Goal: Task Accomplishment & Management: Complete application form

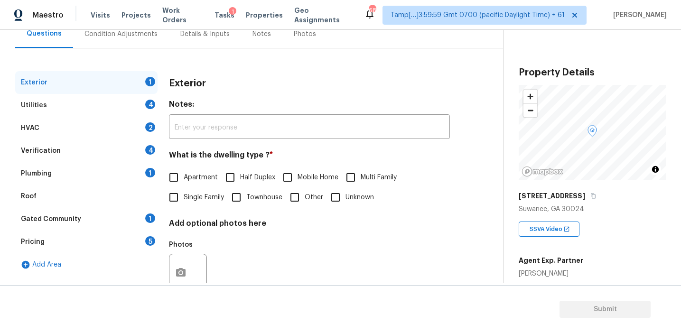
click at [134, 236] on div "Pricing 5" at bounding box center [86, 242] width 142 height 23
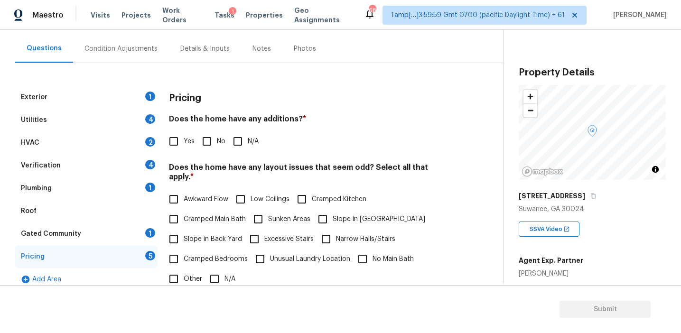
scroll to position [79, 0]
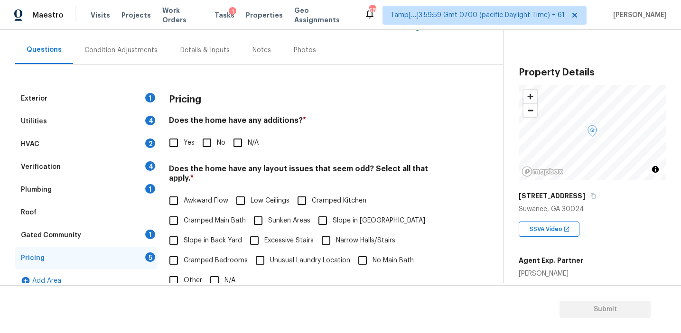
click at [474, 199] on div "Exterior 1 Utilities 4 HVAC 2 Verification 4 Plumbing 1 Roof Gated Community 1 …" at bounding box center [247, 271] width 465 height 369
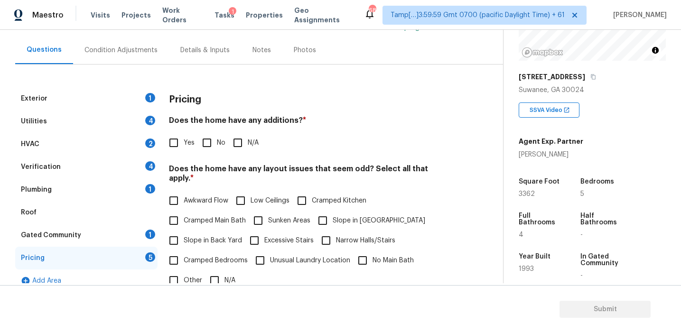
scroll to position [118, 0]
click at [176, 271] on input "Other" at bounding box center [174, 280] width 20 height 20
checkbox input "true"
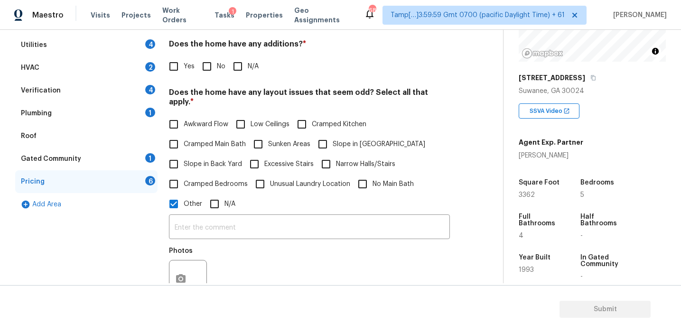
scroll to position [160, 0]
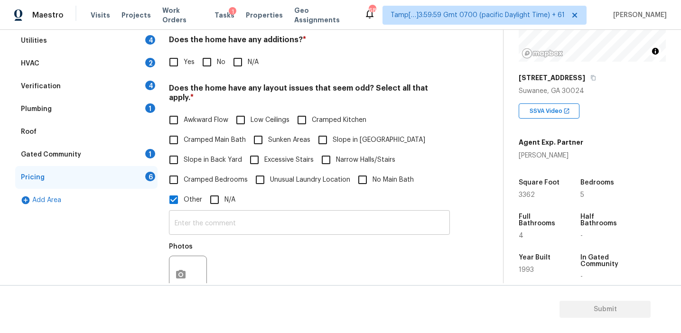
click at [183, 217] on input "text" at bounding box center [309, 224] width 281 height 22
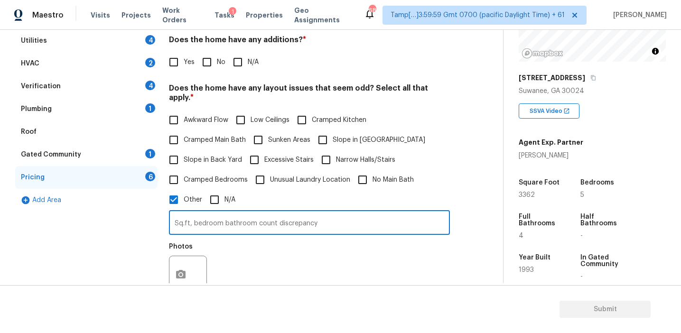
type input "Sq.ft, bedroom bathroom count discrepancy"
click at [232, 261] on div "Photos" at bounding box center [309, 269] width 281 height 62
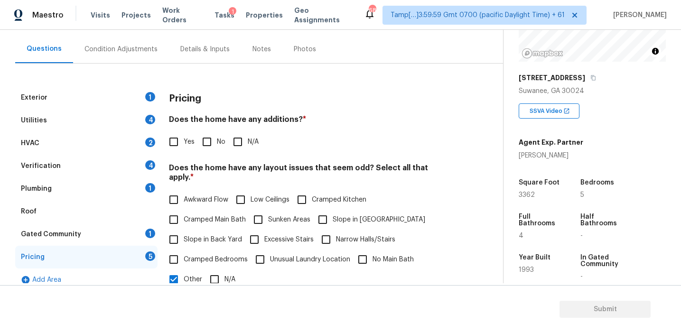
scroll to position [77, 0]
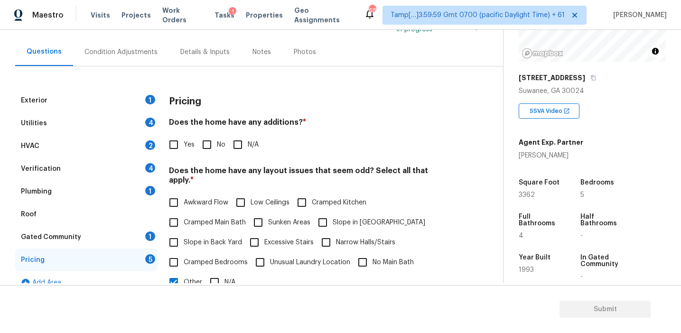
click at [204, 82] on div "Exterior 1 Utilities 4 HVAC 2 Verification 4 Plumbing 1 Roof Gated Community 1 …" at bounding box center [247, 307] width 465 height 482
click at [200, 147] on input "No" at bounding box center [207, 145] width 20 height 20
checkbox input "true"
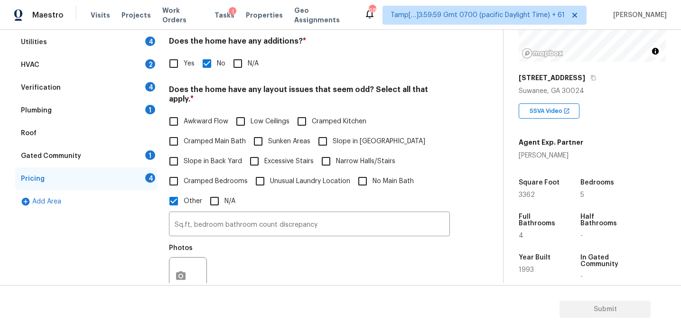
scroll to position [326, 0]
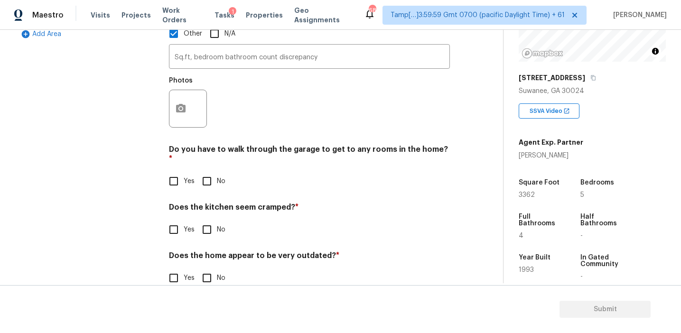
click at [209, 220] on input "No" at bounding box center [207, 230] width 20 height 20
checkbox input "true"
click at [209, 171] on input "No" at bounding box center [207, 181] width 20 height 20
checkbox input "true"
click at [206, 268] on input "No" at bounding box center [207, 278] width 20 height 20
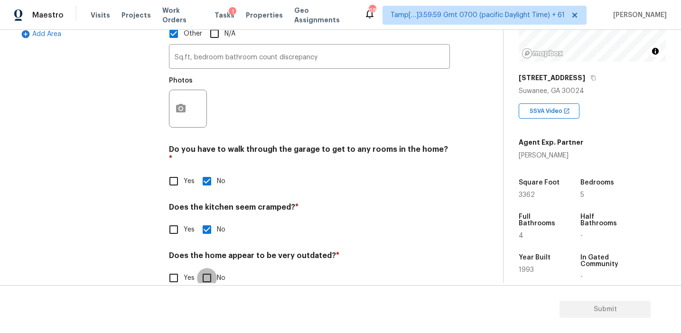
checkbox input "true"
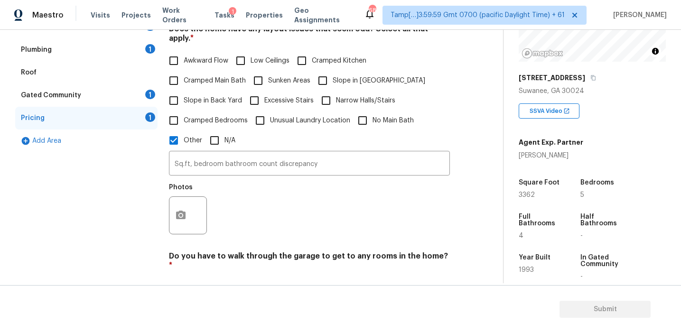
scroll to position [148, 0]
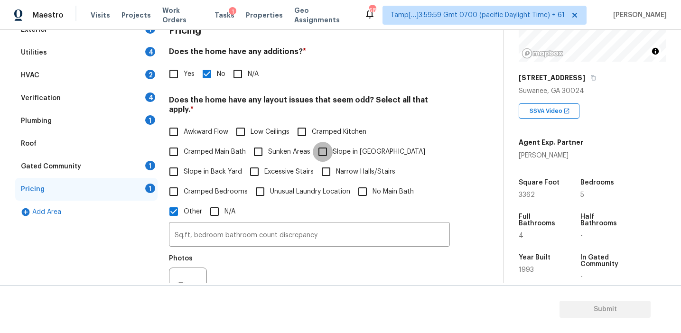
click at [329, 142] on input "Slope in [GEOGRAPHIC_DATA]" at bounding box center [323, 152] width 20 height 20
checkbox input "true"
click at [203, 168] on label "Slope in Back Yard" at bounding box center [203, 173] width 78 height 20
click at [184, 168] on input "Slope in Back Yard" at bounding box center [174, 173] width 20 height 20
checkbox input "true"
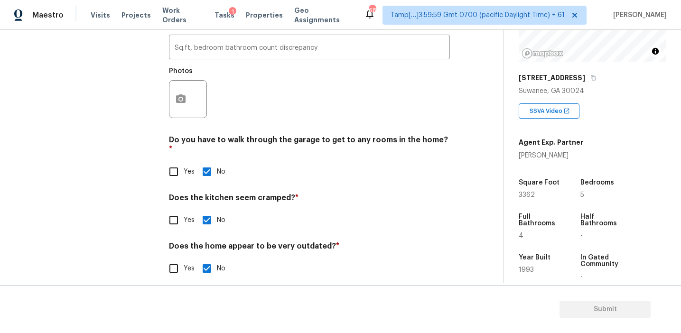
scroll to position [326, 0]
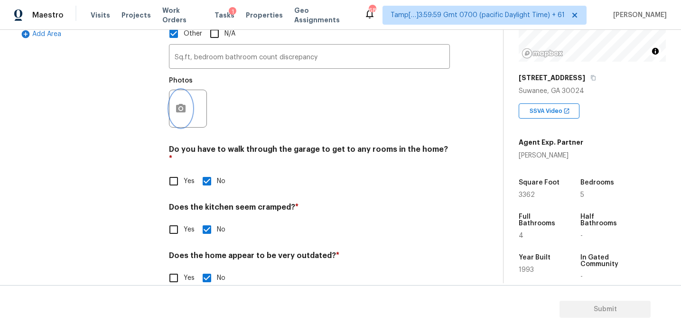
click at [177, 112] on button "button" at bounding box center [180, 108] width 23 height 37
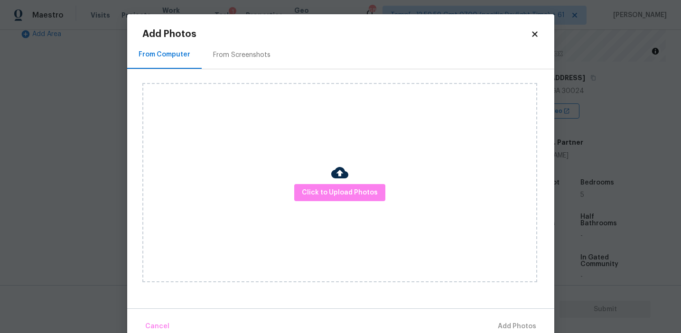
click at [261, 60] on div "From Screenshots" at bounding box center [242, 55] width 80 height 28
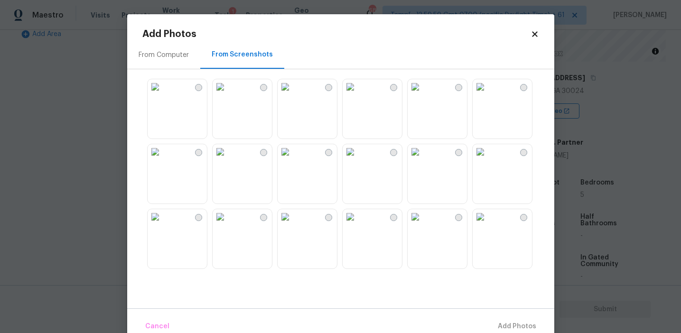
click at [293, 159] on img at bounding box center [285, 151] width 15 height 15
click at [358, 94] on img at bounding box center [350, 86] width 15 height 15
click at [293, 94] on img at bounding box center [285, 86] width 15 height 15
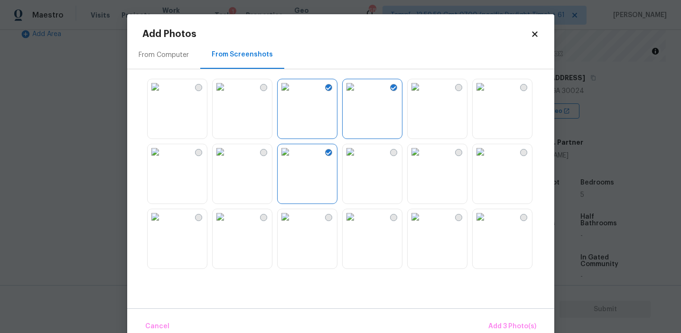
click at [488, 94] on img at bounding box center [480, 86] width 15 height 15
click at [358, 224] on img at bounding box center [350, 216] width 15 height 15
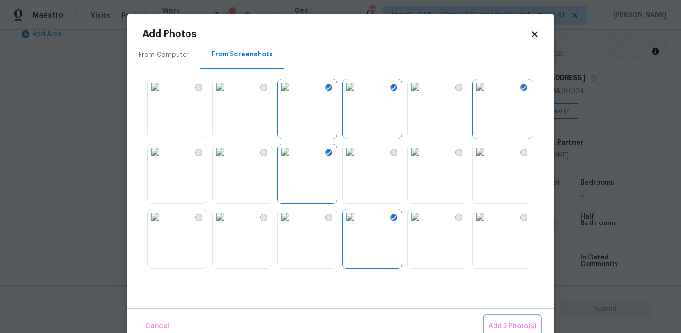
click at [495, 319] on button "Add 5 Photo(s)" at bounding box center [512, 326] width 56 height 20
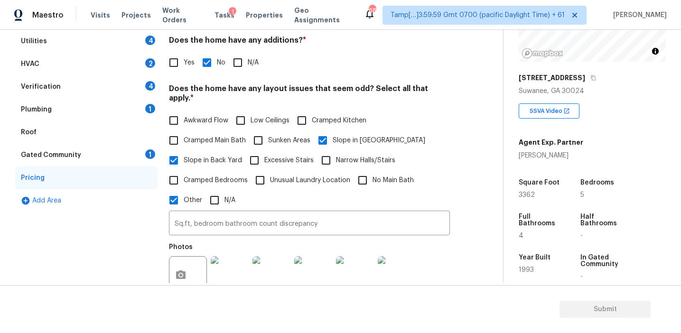
click at [148, 149] on div "1" at bounding box center [150, 153] width 10 height 9
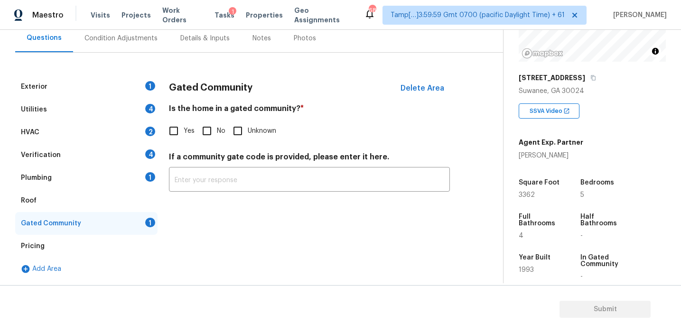
scroll to position [91, 0]
click at [208, 129] on input "No" at bounding box center [207, 131] width 20 height 20
checkbox input "true"
click at [126, 176] on div "Plumbing 1" at bounding box center [86, 178] width 142 height 23
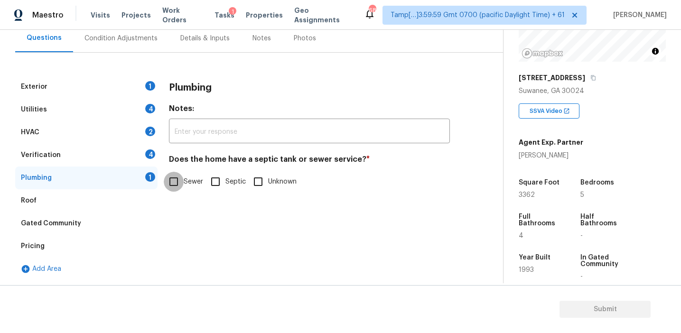
click at [176, 178] on input "Sewer" at bounding box center [174, 182] width 20 height 20
checkbox input "true"
click at [126, 146] on div "Verification 4" at bounding box center [86, 155] width 142 height 23
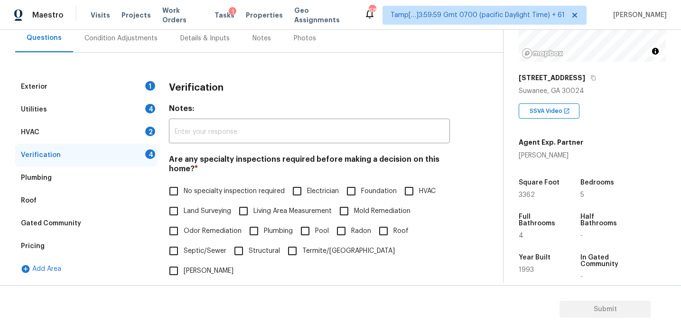
click at [195, 199] on label "No specialty inspection required" at bounding box center [224, 191] width 121 height 20
click at [184, 199] on input "No specialty inspection required" at bounding box center [174, 191] width 20 height 20
checkbox input "true"
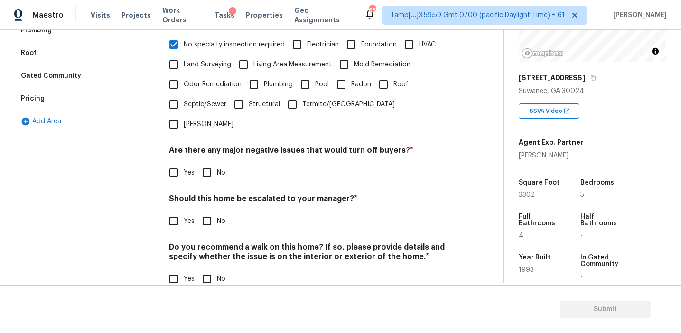
scroll to position [238, 0]
click at [204, 163] on input "No" at bounding box center [207, 173] width 20 height 20
checkbox input "true"
click at [204, 211] on input "No" at bounding box center [207, 221] width 20 height 20
checkbox input "true"
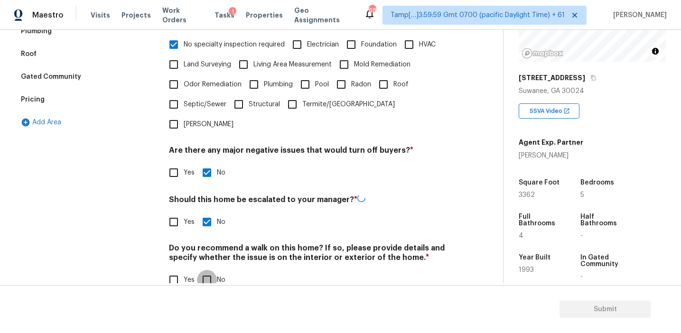
click at [203, 270] on input "No" at bounding box center [207, 280] width 20 height 20
checkbox input "true"
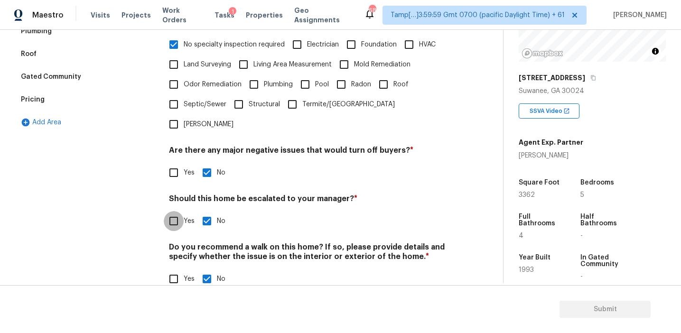
click at [174, 211] on input "Yes" at bounding box center [174, 221] width 20 height 20
checkbox input "true"
checkbox input "false"
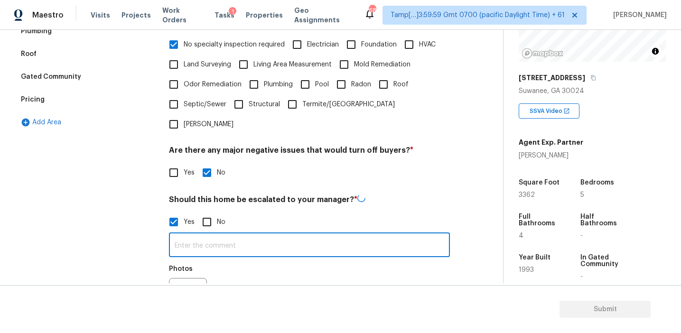
click at [197, 235] on input "text" at bounding box center [309, 246] width 281 height 22
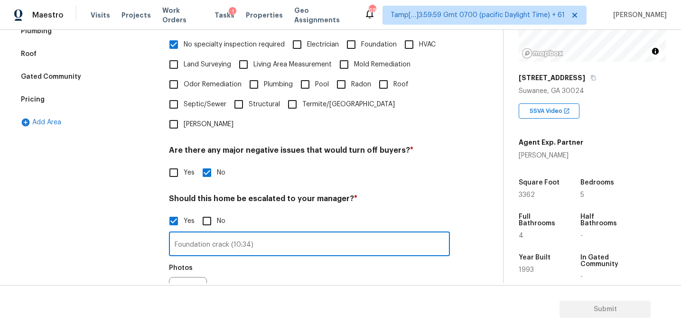
type input "Foundation crack (10:34)"
click at [180, 295] on circle "button" at bounding box center [180, 296] width 3 height 3
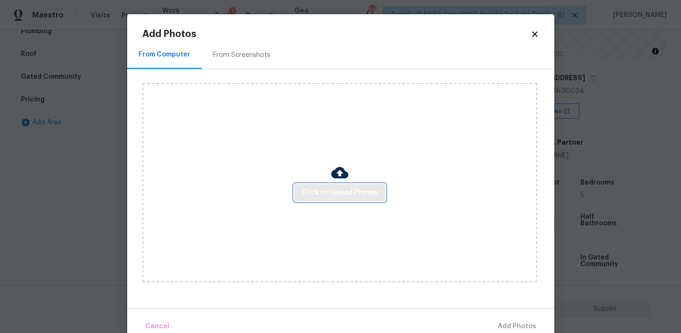
click at [322, 192] on span "Click to Upload Photos" at bounding box center [340, 193] width 76 height 12
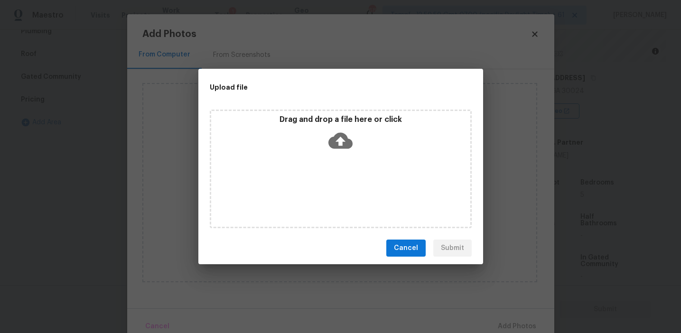
click at [322, 130] on div "Drag and drop a file here or click" at bounding box center [340, 135] width 259 height 41
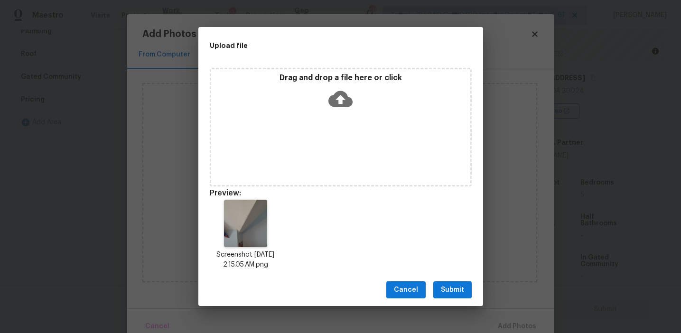
click at [438, 282] on button "Submit" at bounding box center [452, 290] width 38 height 18
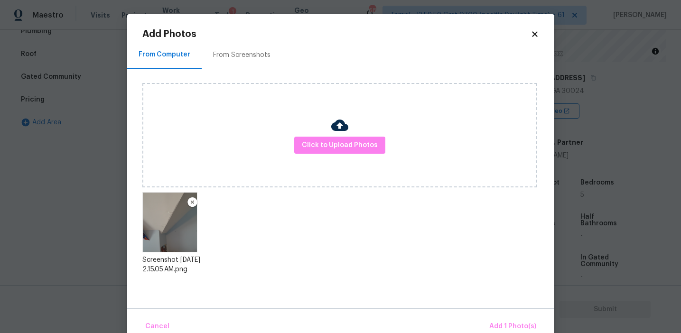
click at [491, 314] on div "Cancel Add 1 Photo(s)" at bounding box center [340, 322] width 427 height 28
click at [491, 319] on button "Add 1 Photo(s)" at bounding box center [512, 326] width 55 height 20
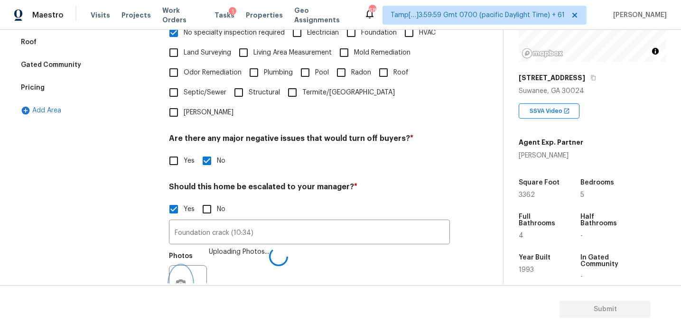
scroll to position [328, 0]
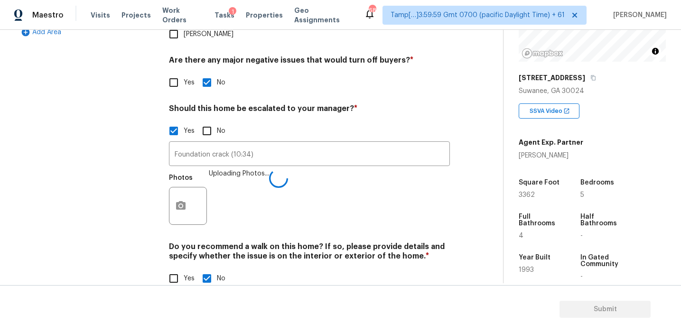
click at [246, 206] on div "Photos Uploading Photos..." at bounding box center [309, 200] width 281 height 62
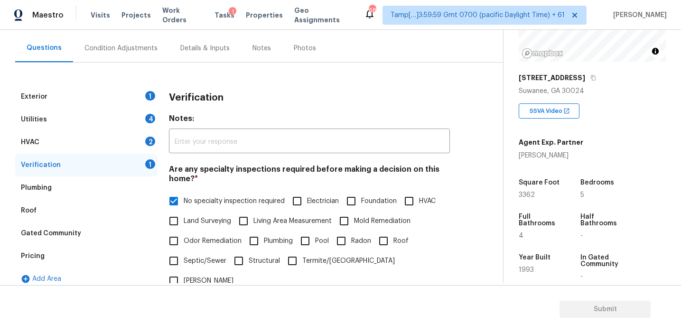
scroll to position [82, 0]
click at [131, 139] on div "HVAC 2" at bounding box center [86, 141] width 142 height 23
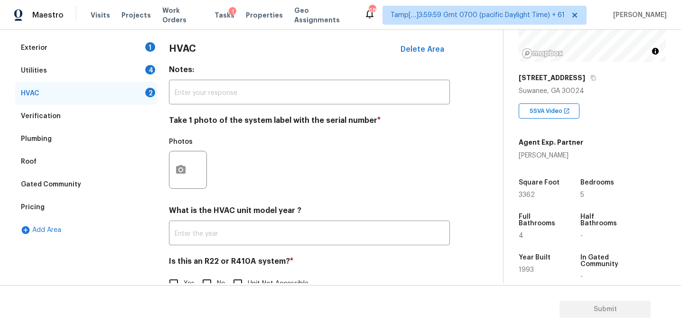
scroll to position [155, 0]
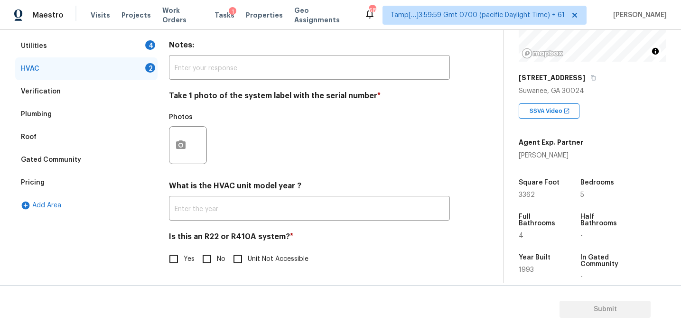
click at [213, 265] on input "No" at bounding box center [207, 259] width 20 height 20
checkbox input "true"
click at [181, 147] on icon "button" at bounding box center [180, 144] width 11 height 11
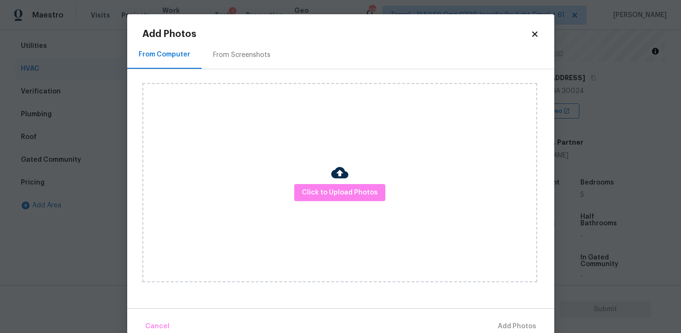
click at [251, 56] on div "From Screenshots" at bounding box center [241, 54] width 57 height 9
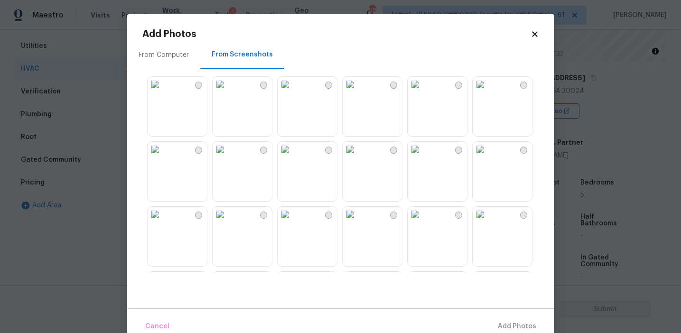
scroll to position [572, 0]
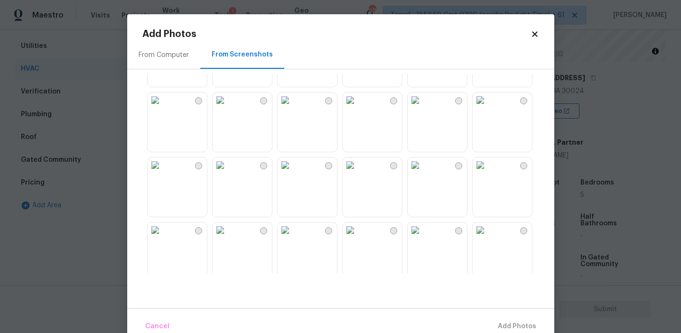
click at [358, 173] on img at bounding box center [350, 165] width 15 height 15
click at [495, 318] on button "Add 1 Photo(s)" at bounding box center [512, 326] width 55 height 20
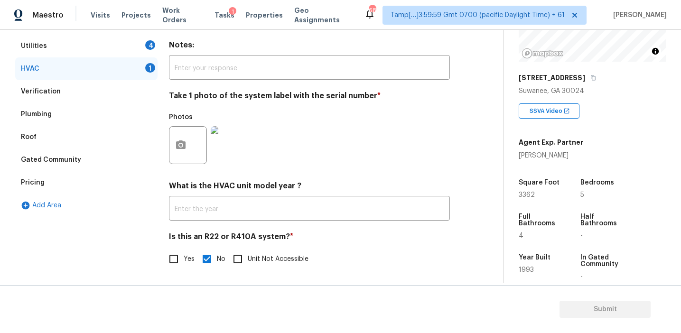
click at [132, 43] on div "Utilities 4" at bounding box center [86, 46] width 142 height 23
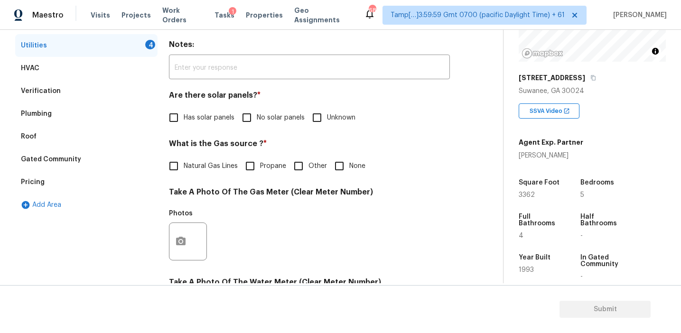
click at [252, 112] on input "No solar panels" at bounding box center [247, 118] width 20 height 20
checkbox input "true"
click at [212, 164] on span "Natural Gas Lines" at bounding box center [211, 166] width 54 height 10
click at [184, 164] on input "Natural Gas Lines" at bounding box center [174, 166] width 20 height 20
checkbox input "true"
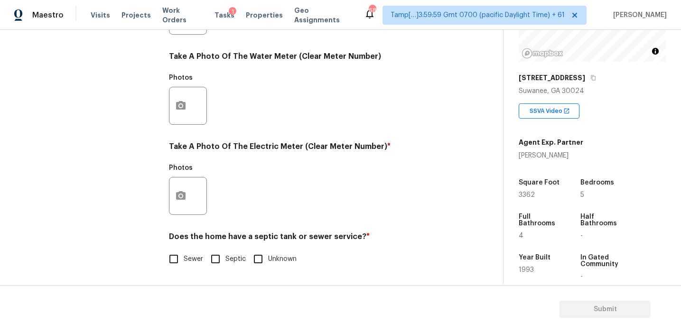
scroll to position [381, 0]
click at [176, 260] on input "Sewer" at bounding box center [174, 259] width 20 height 20
checkbox input "true"
click at [179, 204] on button "button" at bounding box center [180, 195] width 23 height 37
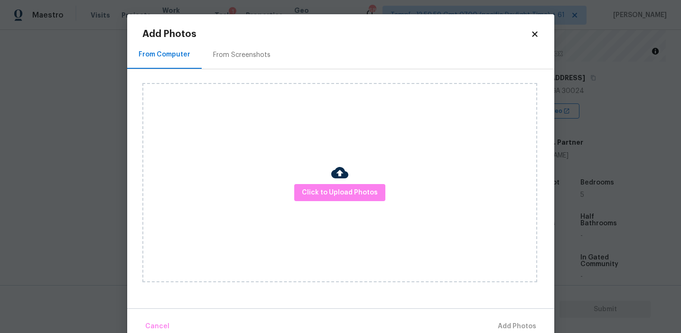
click at [301, 183] on div "Click to Upload Photos" at bounding box center [339, 182] width 395 height 199
click at [305, 194] on span "Click to Upload Photos" at bounding box center [340, 193] width 76 height 12
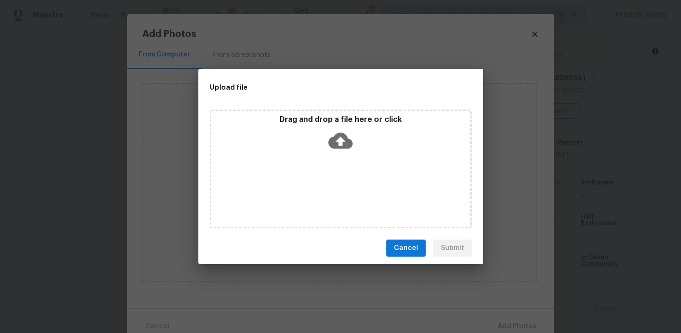
click at [303, 144] on div "Drag and drop a file here or click" at bounding box center [340, 135] width 259 height 41
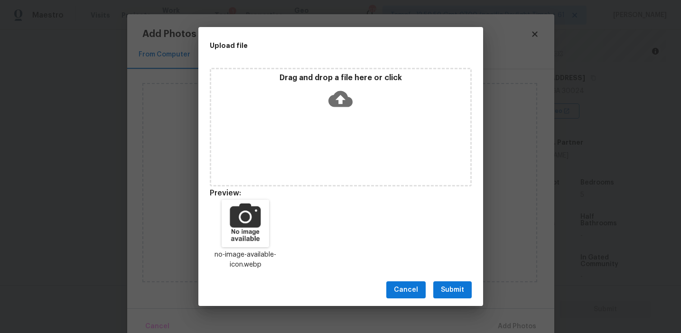
click at [448, 293] on span "Submit" at bounding box center [452, 290] width 23 height 12
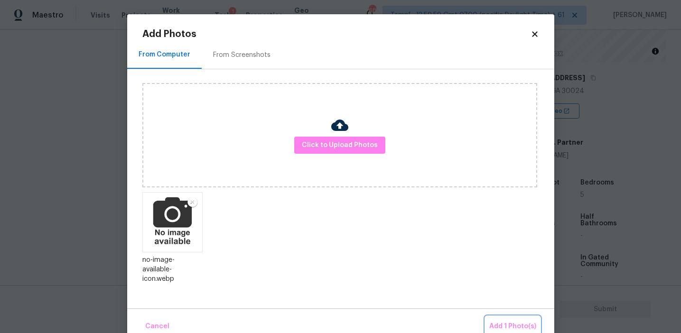
click at [513, 324] on span "Add 1 Photo(s)" at bounding box center [512, 327] width 47 height 12
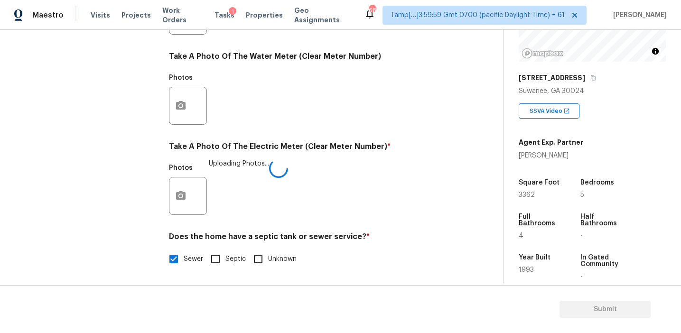
click at [371, 225] on div "Utilities Notes: ​ Are there solar panels? * Has solar panels No solar panels U…" at bounding box center [309, 33] width 281 height 495
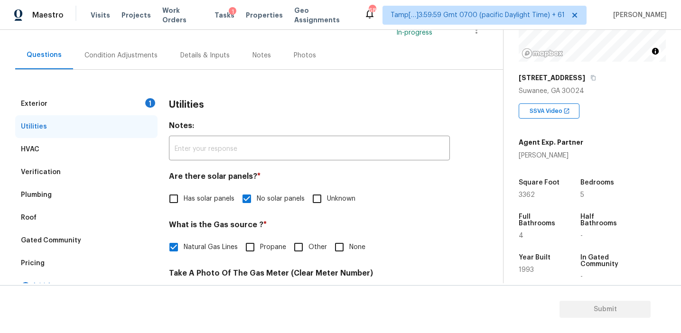
scroll to position [74, 0]
click at [142, 106] on div "Exterior 1" at bounding box center [86, 103] width 142 height 23
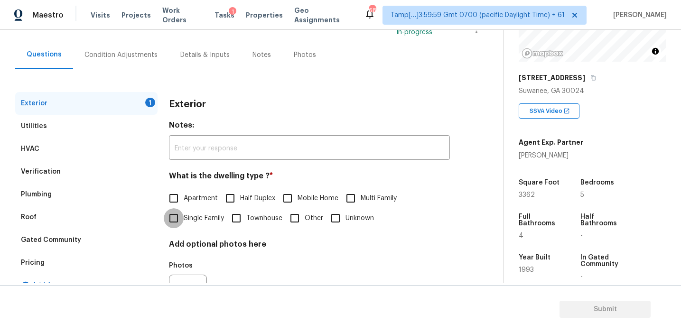
click at [181, 215] on input "Single Family" at bounding box center [174, 218] width 20 height 20
checkbox input "true"
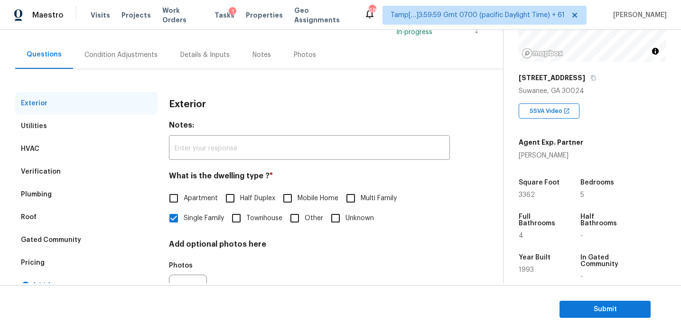
click at [142, 56] on div "Condition Adjustments" at bounding box center [120, 54] width 73 height 9
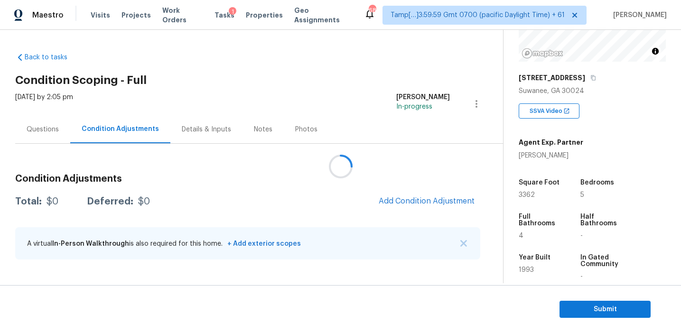
click at [349, 198] on div at bounding box center [340, 166] width 681 height 333
click at [327, 193] on div "Total: $0 Deferred: $0 Add Condition Adjustment" at bounding box center [247, 201] width 465 height 21
click at [391, 201] on span "Add Condition Adjustment" at bounding box center [427, 201] width 96 height 9
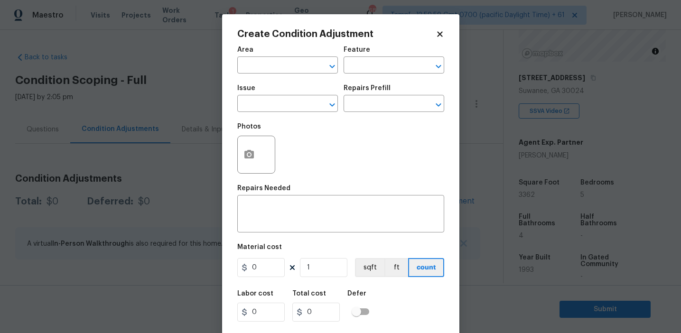
click at [388, 179] on div "Photos" at bounding box center [340, 149] width 207 height 62
click at [290, 103] on input "text" at bounding box center [274, 104] width 74 height 15
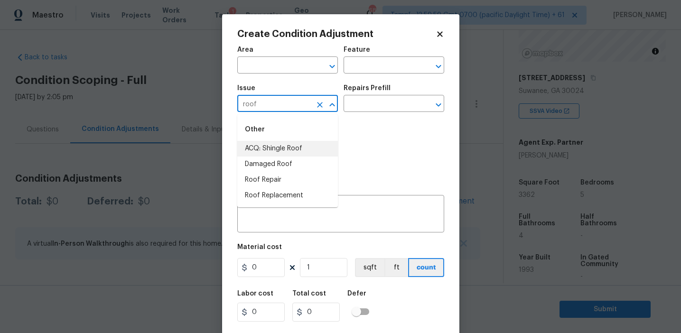
click at [310, 151] on li "ACQ: Shingle Roof" at bounding box center [287, 149] width 101 height 16
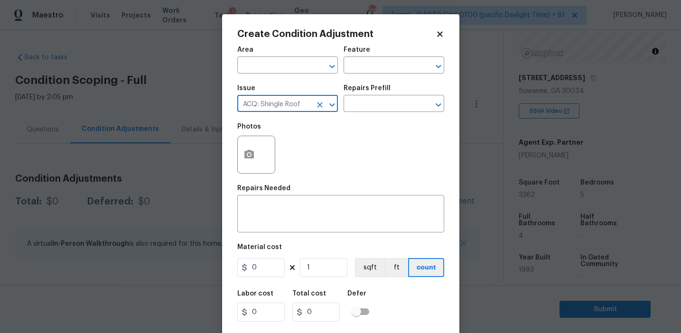
type input "ACQ: Shingle Roof"
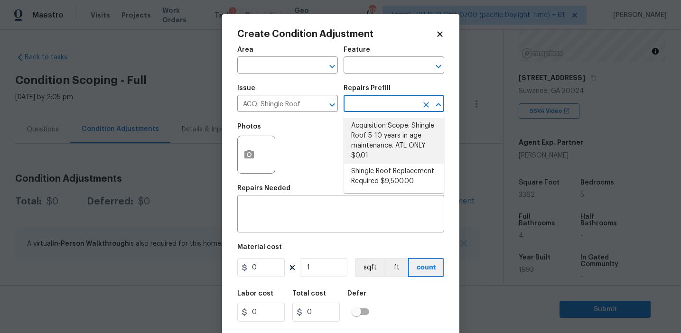
click at [377, 126] on li "Acquisition Scope: Shingle Roof 5-10 years in age maintenance. ATL ONLY $0.01" at bounding box center [393, 141] width 101 height 46
type input "Acquisition"
type textarea "Acquisition Scope: Shingle Roof 5-10 years in age maintenance. ATL ONLY"
type input "0.01"
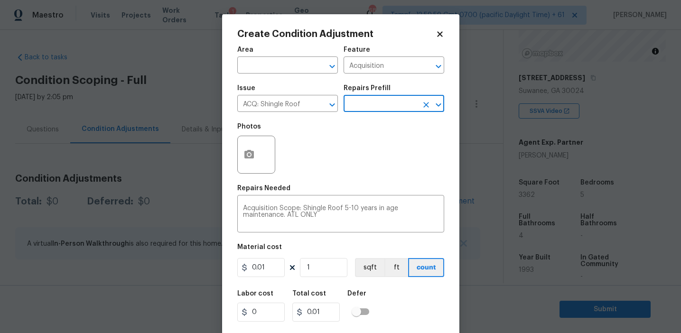
click at [372, 105] on input "text" at bounding box center [380, 104] width 74 height 15
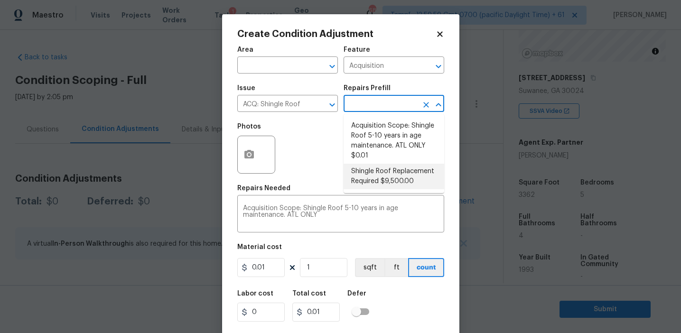
click at [373, 181] on li "Shingle Roof Replacement Required $9,500.00" at bounding box center [393, 177] width 101 height 26
type textarea "Acquisition Scope: Shingle Roof Replacement required."
type input "9500"
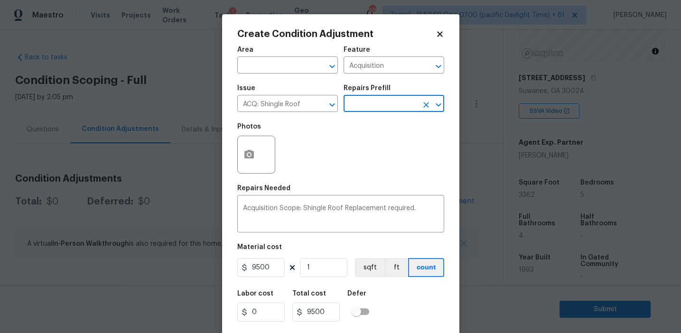
scroll to position [21, 0]
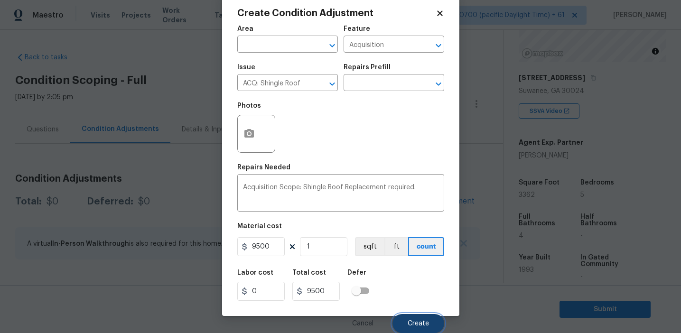
click at [408, 326] on span "Create" at bounding box center [418, 323] width 21 height 7
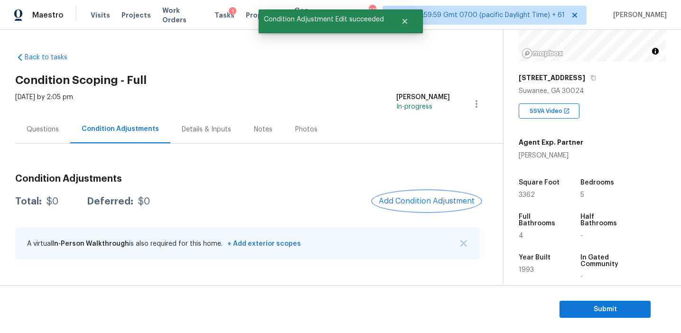
scroll to position [0, 0]
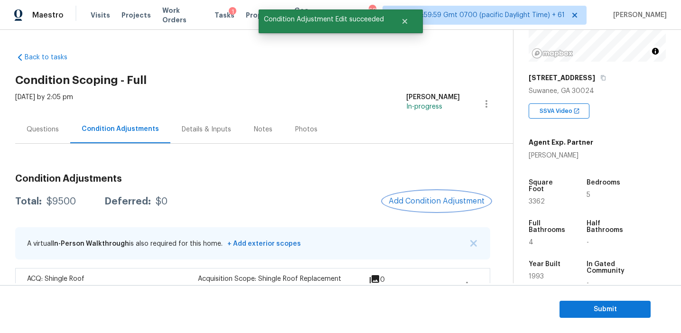
click at [405, 198] on span "Add Condition Adjustment" at bounding box center [437, 201] width 96 height 9
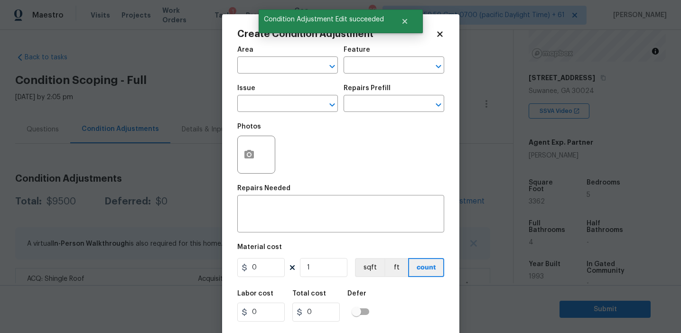
click at [277, 95] on div "Issue" at bounding box center [287, 91] width 101 height 12
click at [277, 99] on input "text" at bounding box center [274, 104] width 74 height 15
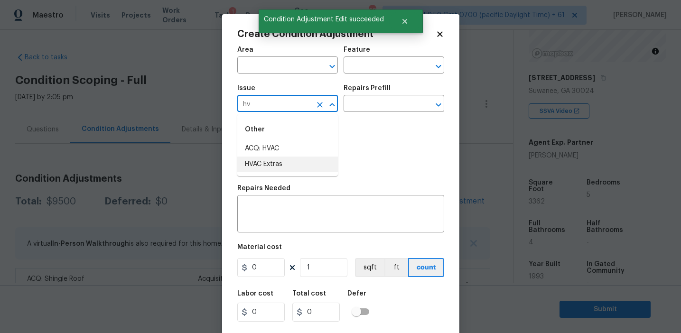
click at [294, 167] on li "HVAC Extras" at bounding box center [287, 165] width 101 height 16
type input "HVAC Extras"
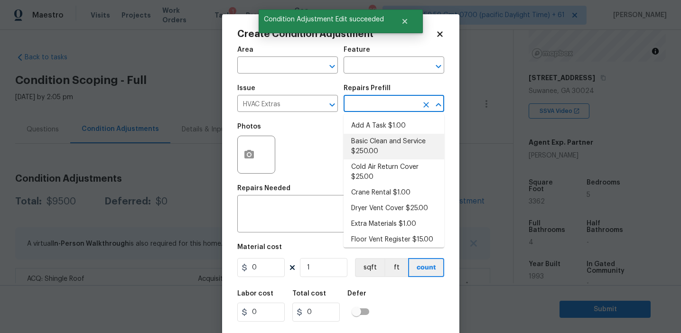
click at [377, 147] on li "Basic Clean and Service $250.00" at bounding box center [393, 147] width 101 height 26
type input "HVAC"
type textarea "General Service HVAC system including: cleaning condenser and evaporator coils,…"
type input "250"
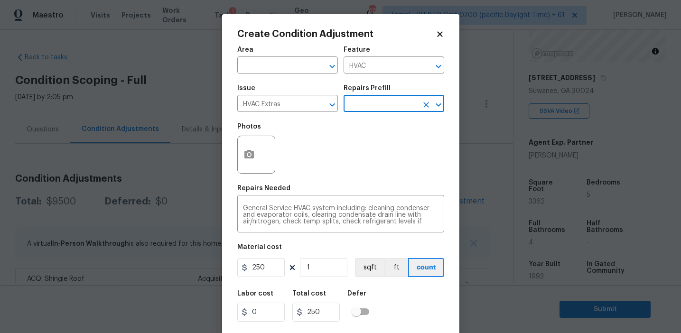
scroll to position [21, 0]
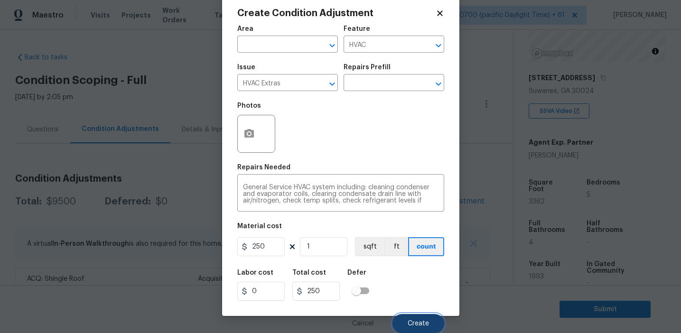
click at [414, 316] on button "Create" at bounding box center [418, 323] width 52 height 19
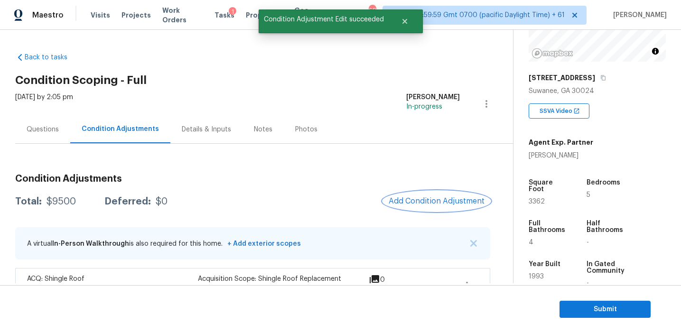
scroll to position [0, 0]
click at [417, 204] on span "Add Condition Adjustment" at bounding box center [437, 201] width 96 height 9
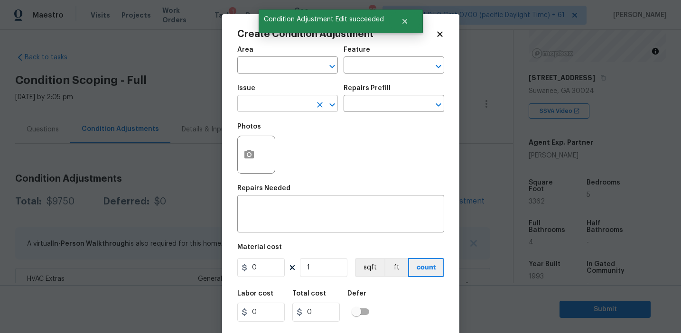
click at [283, 105] on input "text" at bounding box center [274, 104] width 74 height 15
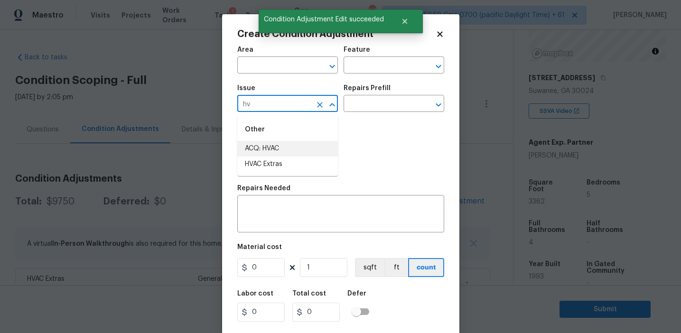
click at [305, 153] on li "ACQ: HVAC" at bounding box center [287, 149] width 101 height 16
type input "ACQ: HVAC"
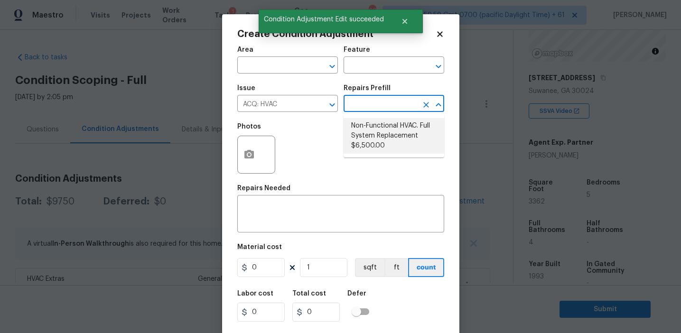
click at [383, 135] on li "Non-Functional HVAC. Full System Replacement $6,500.00" at bounding box center [393, 136] width 101 height 36
type input "Acquisition"
type textarea "Acquisition Scope: Full System Replacement"
type input "6500"
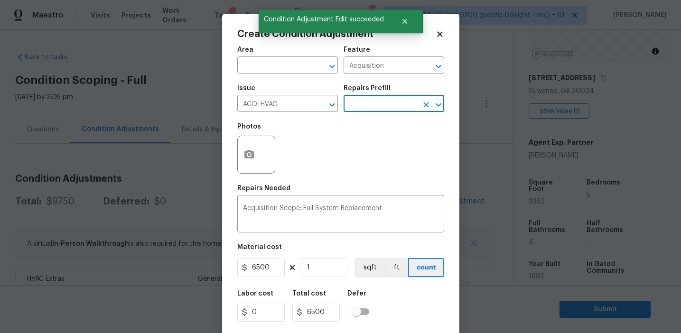
scroll to position [21, 0]
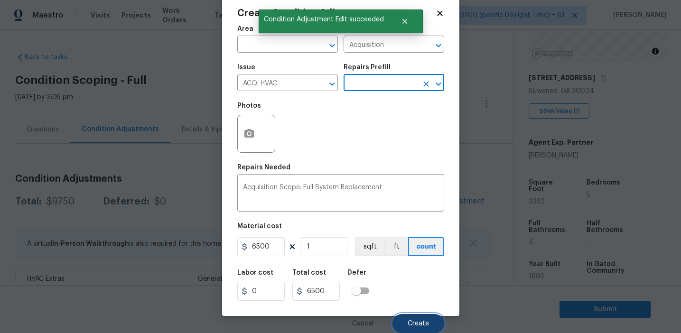
click at [426, 322] on span "Create" at bounding box center [418, 323] width 21 height 7
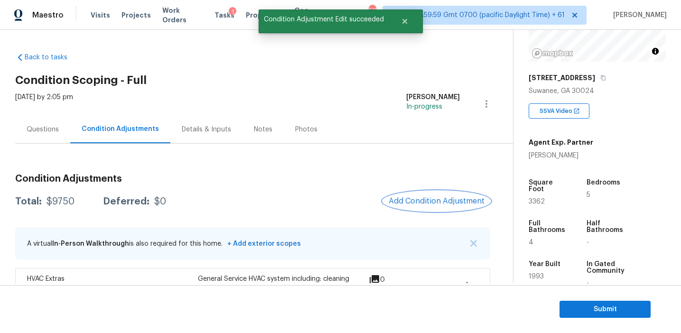
scroll to position [0, 0]
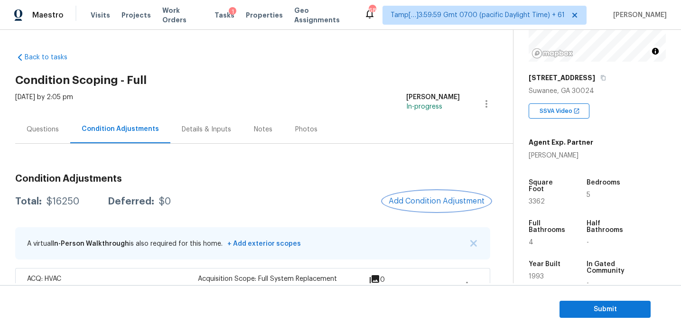
click at [405, 200] on span "Add Condition Adjustment" at bounding box center [437, 201] width 96 height 9
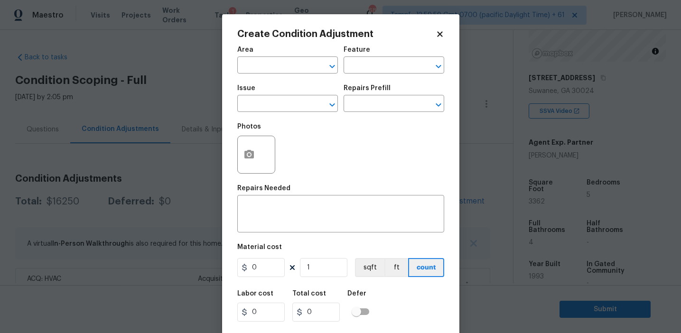
click at [297, 114] on span "Issue ​" at bounding box center [287, 98] width 101 height 38
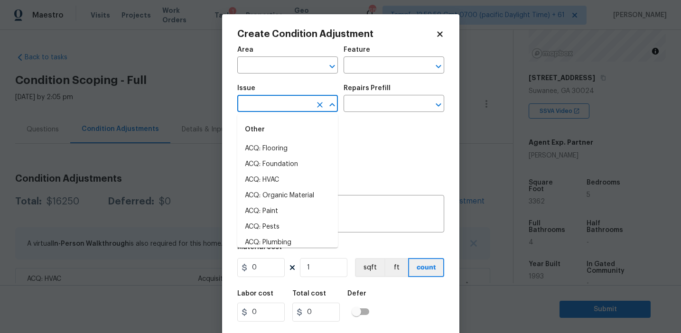
click at [292, 104] on input "text" at bounding box center [274, 104] width 74 height 15
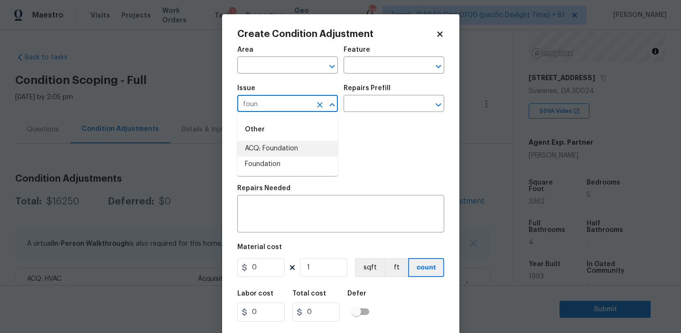
click at [309, 149] on li "ACQ: Foundation" at bounding box center [287, 149] width 101 height 16
type input "ACQ: Foundation"
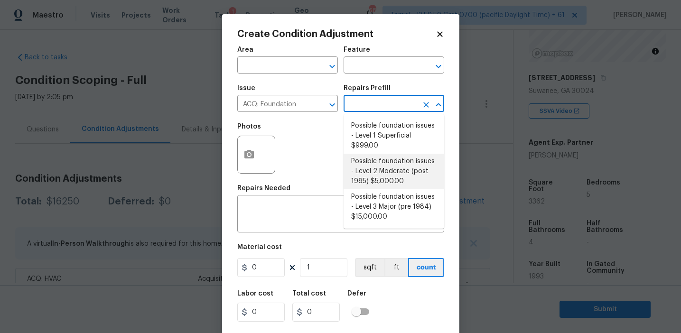
click at [367, 169] on li "Possible foundation issues - Level 2 Moderate (post 1985) $5,000.00" at bounding box center [393, 172] width 101 height 36
type input "Acquisition"
type textarea "Possible foundation issues - Level 2 Moderate: Disclaimer: This is NOT a techni…"
type input "5000"
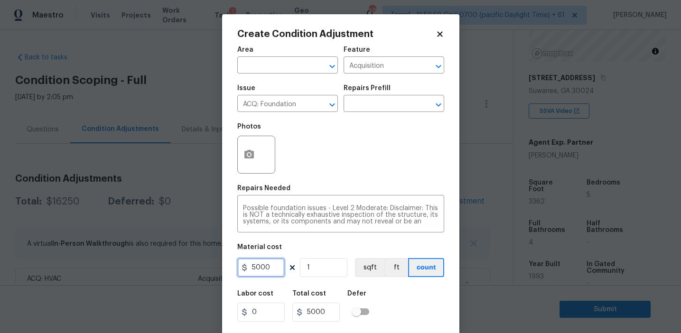
click at [251, 263] on input "5000" at bounding box center [260, 267] width 47 height 19
type input "15000"
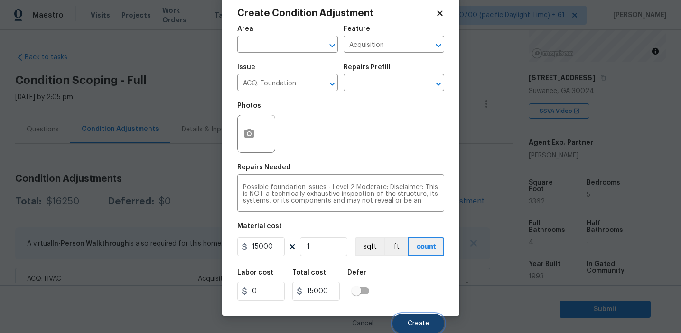
click at [415, 318] on button "Create" at bounding box center [418, 323] width 52 height 19
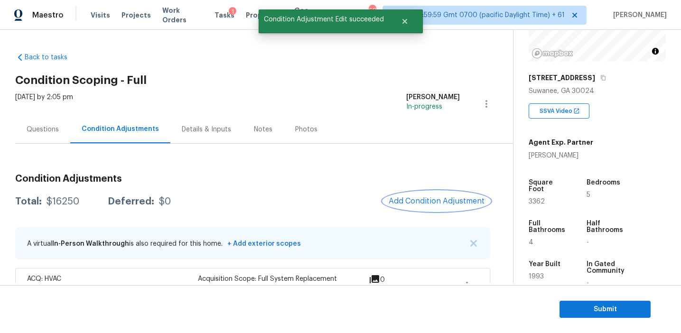
scroll to position [0, 0]
click at [411, 204] on span "Add Condition Adjustment" at bounding box center [437, 201] width 96 height 9
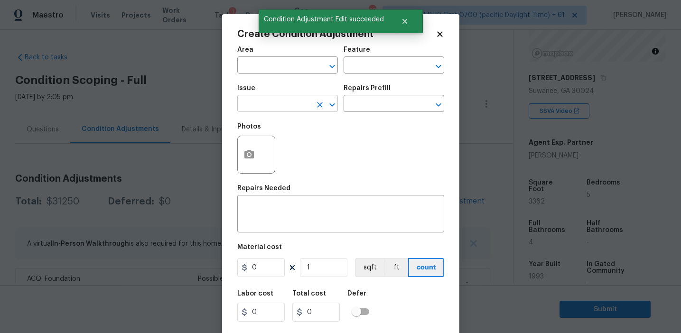
click at [278, 108] on input "text" at bounding box center [274, 104] width 74 height 15
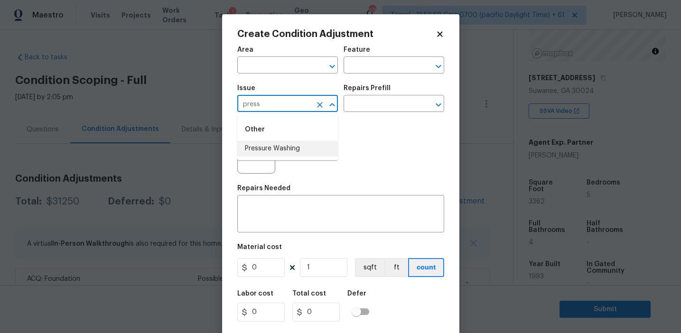
click at [301, 145] on li "Pressure Washing" at bounding box center [287, 149] width 101 height 16
type input "Pressure Washing"
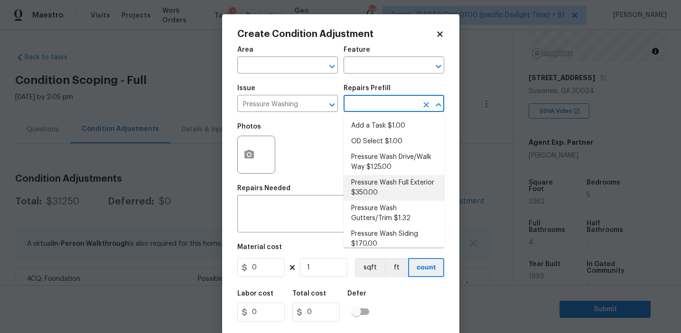
click at [370, 194] on li "Pressure Wash Full Exterior $350.00" at bounding box center [393, 188] width 101 height 26
type input "Siding"
type textarea "Pressure wash the House, Flatwork, Deck and Garage interior."
type input "350"
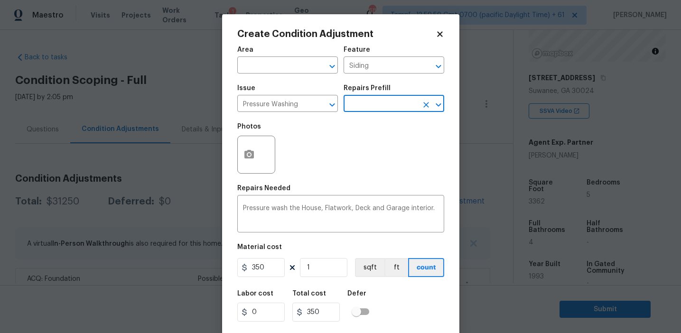
scroll to position [21, 0]
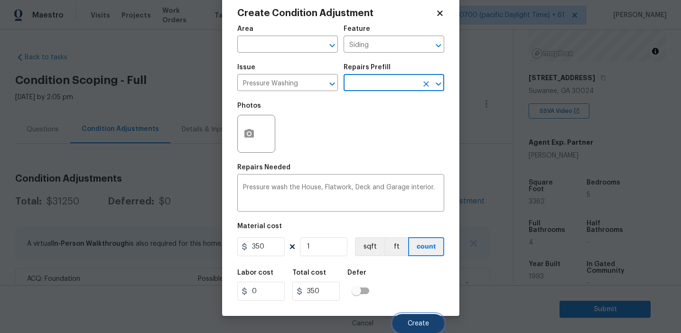
click at [404, 323] on button "Create" at bounding box center [418, 323] width 52 height 19
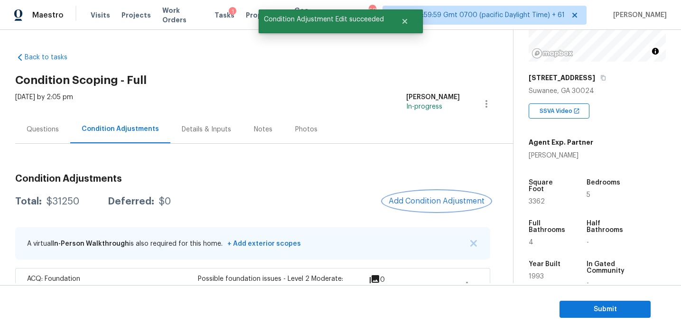
scroll to position [0, 0]
click at [401, 202] on span "Add Condition Adjustment" at bounding box center [437, 201] width 96 height 9
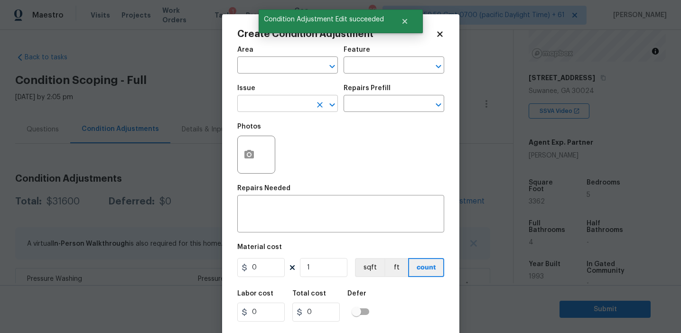
click at [269, 100] on input "text" at bounding box center [274, 104] width 74 height 15
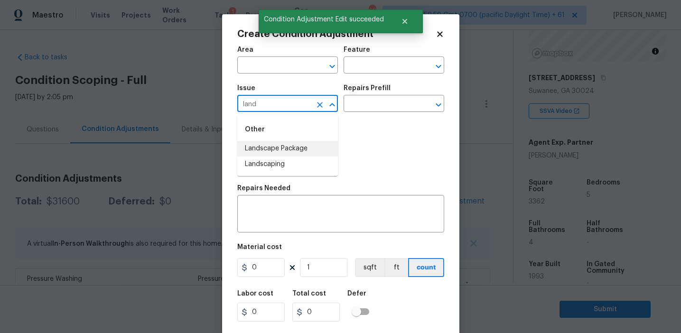
click at [287, 146] on li "Landscape Package" at bounding box center [287, 149] width 101 height 16
type input "Landscape Package"
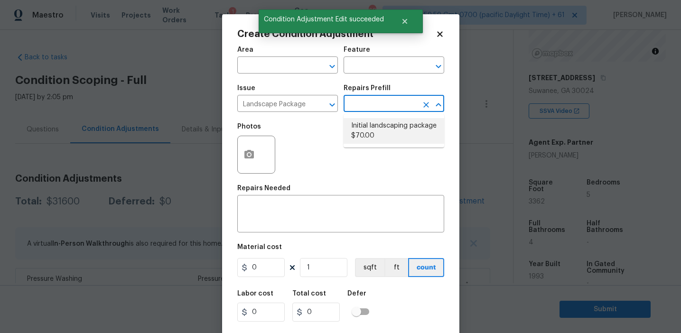
click at [389, 119] on li "Initial landscaping package $70.00" at bounding box center [393, 131] width 101 height 26
type input "Home Readiness Packages"
type textarea "Mowing of grass up to 6" in height. Mow, edge along driveways & sidewalks, trim…"
type input "70"
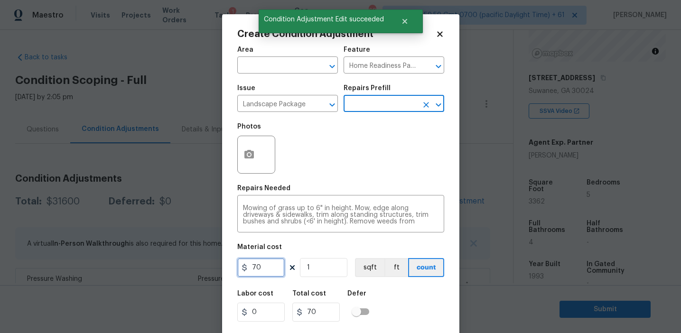
click at [257, 265] on input "70" at bounding box center [260, 267] width 47 height 19
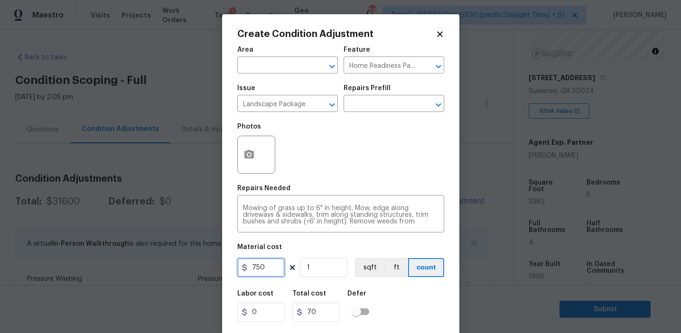
type input "750"
click at [246, 145] on button "button" at bounding box center [249, 154] width 23 height 37
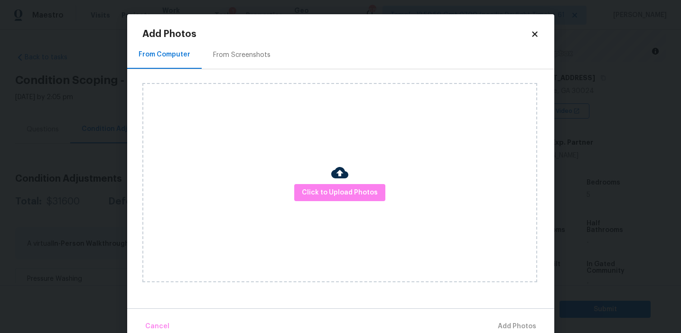
click at [246, 58] on div "From Screenshots" at bounding box center [241, 54] width 57 height 9
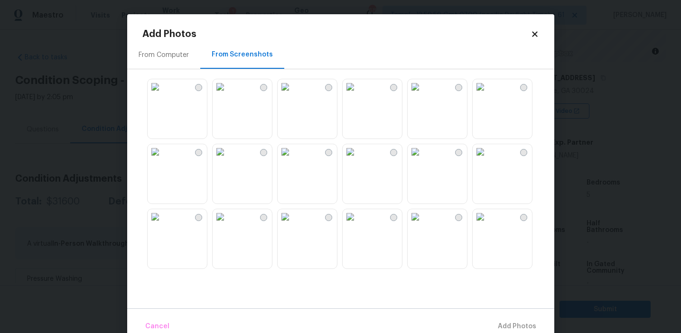
click at [293, 94] on img at bounding box center [285, 86] width 15 height 15
click at [358, 94] on img at bounding box center [350, 86] width 15 height 15
click at [358, 159] on img at bounding box center [350, 151] width 15 height 15
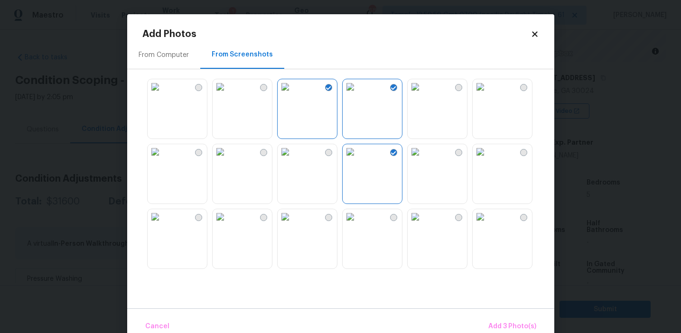
click at [358, 159] on img at bounding box center [350, 151] width 15 height 15
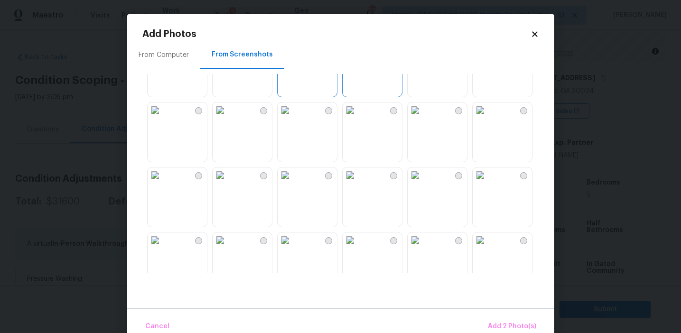
scroll to position [71, 0]
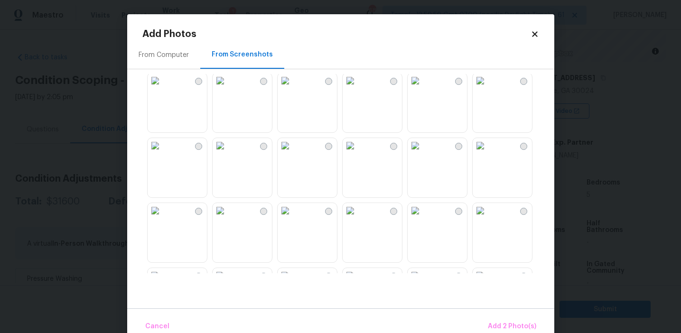
click at [358, 206] on img at bounding box center [350, 210] width 15 height 15
click at [358, 153] on img at bounding box center [350, 145] width 15 height 15
click at [358, 218] on img at bounding box center [350, 210] width 15 height 15
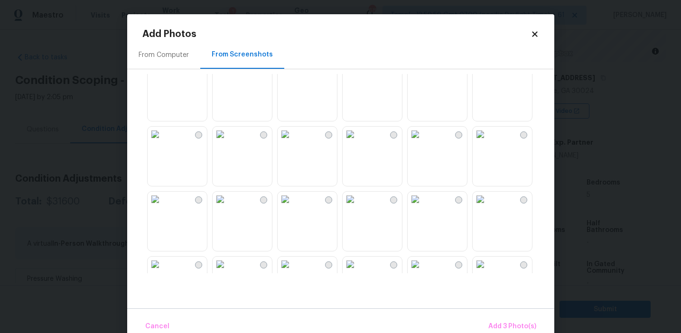
scroll to position [293, 0]
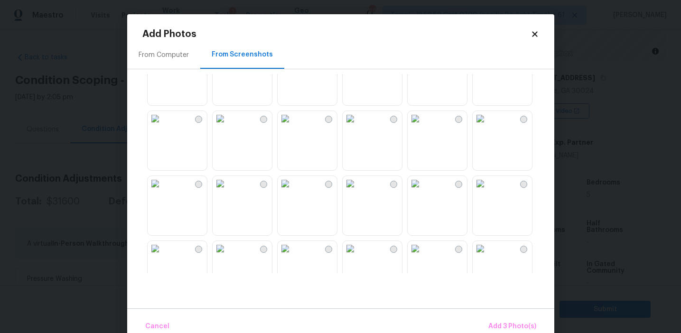
click at [488, 126] on img at bounding box center [480, 118] width 15 height 15
click at [500, 322] on span "Add 4 Photo(s)" at bounding box center [511, 327] width 49 height 12
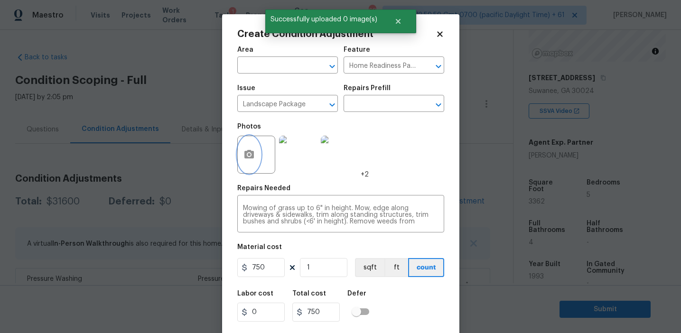
scroll to position [21, 0]
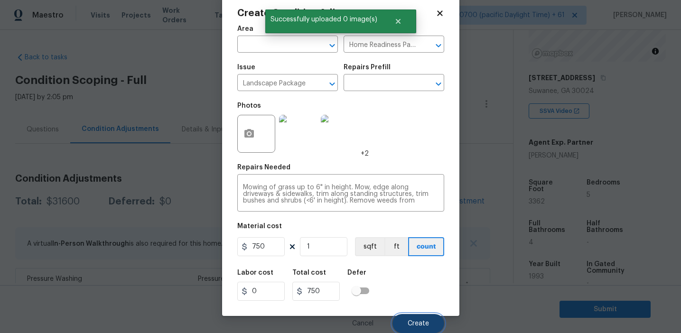
click at [412, 324] on span "Create" at bounding box center [418, 323] width 21 height 7
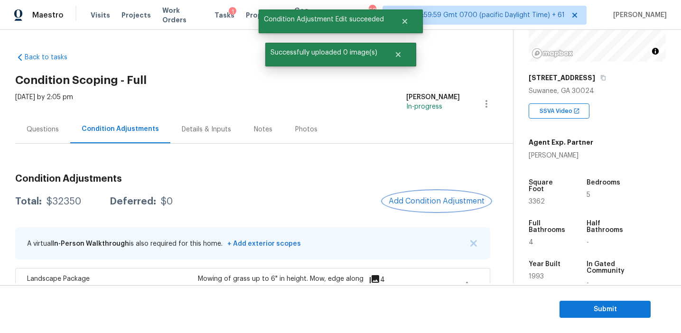
scroll to position [0, 0]
click at [426, 203] on span "Add Condition Adjustment" at bounding box center [437, 201] width 96 height 9
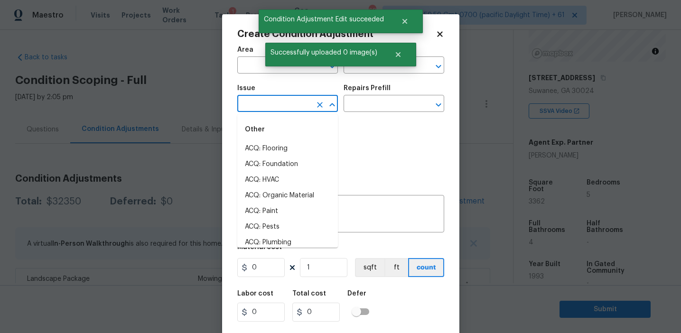
click at [265, 104] on input "text" at bounding box center [274, 104] width 74 height 15
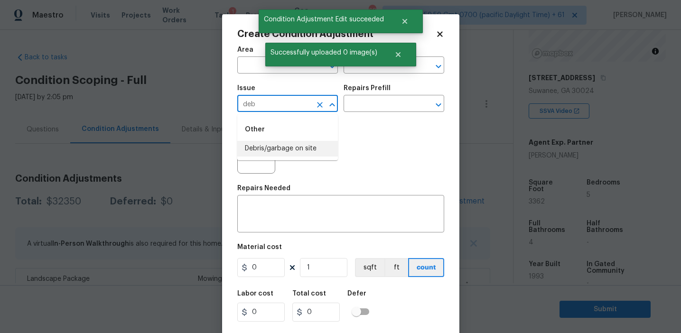
click at [294, 148] on li "Debris/garbage on site" at bounding box center [287, 149] width 101 height 16
type input "Debris/garbage on site"
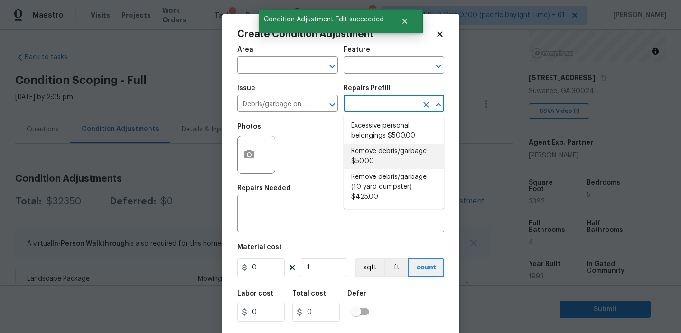
click at [378, 151] on li "Remove debris/garbage $50.00" at bounding box center [393, 157] width 101 height 26
type textarea "Remove, haul off, and properly dispose of any debris left by seller to offsite …"
type input "50"
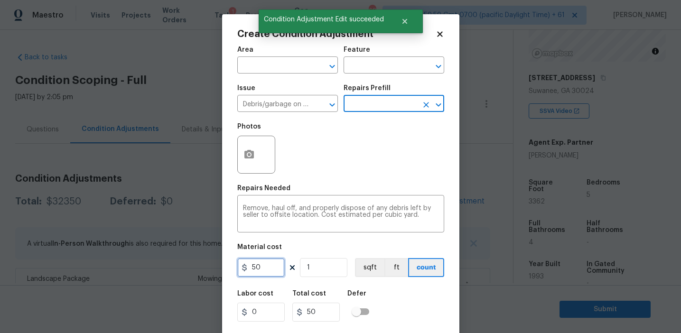
click at [251, 268] on input "50" at bounding box center [260, 267] width 47 height 19
type input "250"
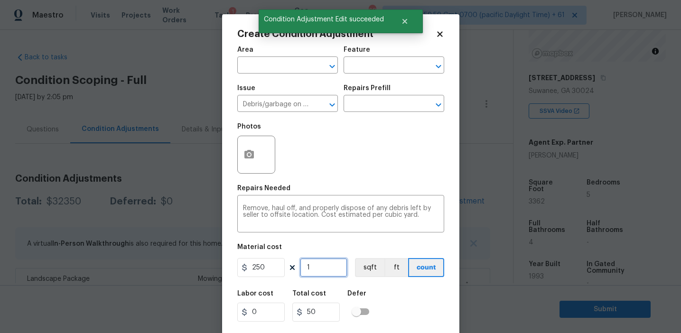
type input "250"
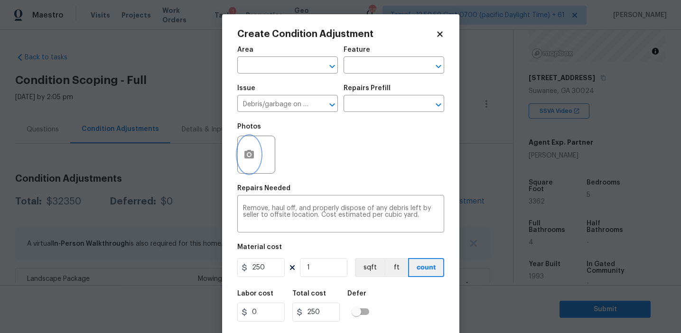
click at [250, 147] on button "button" at bounding box center [249, 154] width 23 height 37
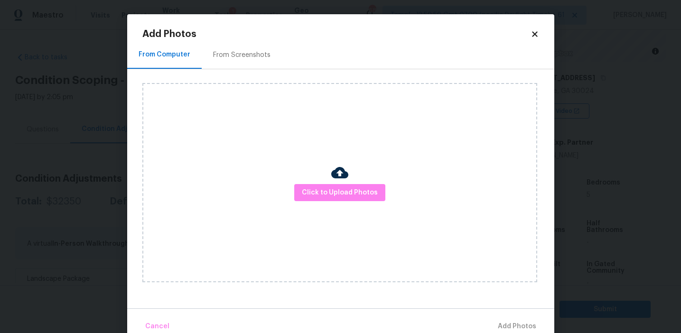
click at [252, 50] on div "From Screenshots" at bounding box center [242, 55] width 80 height 28
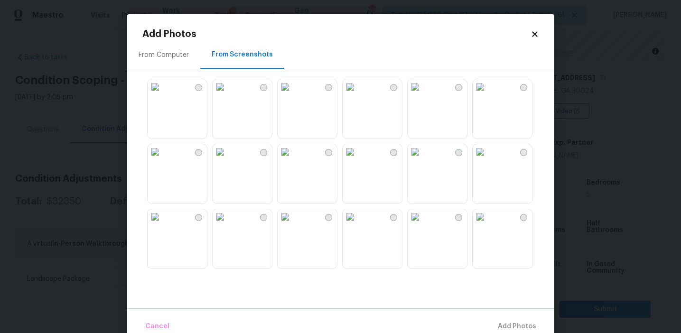
click at [358, 159] on img at bounding box center [350, 151] width 15 height 15
click at [358, 224] on img at bounding box center [350, 216] width 15 height 15
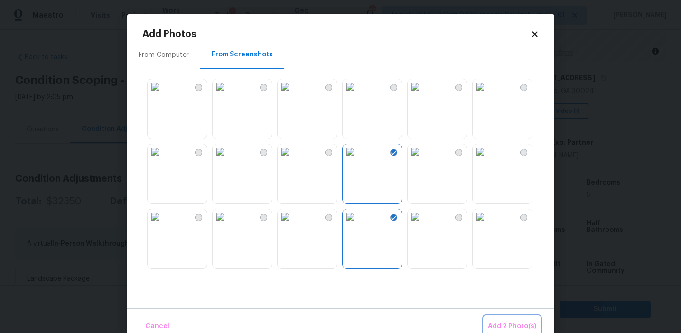
click at [491, 319] on button "Add 2 Photo(s)" at bounding box center [512, 326] width 56 height 20
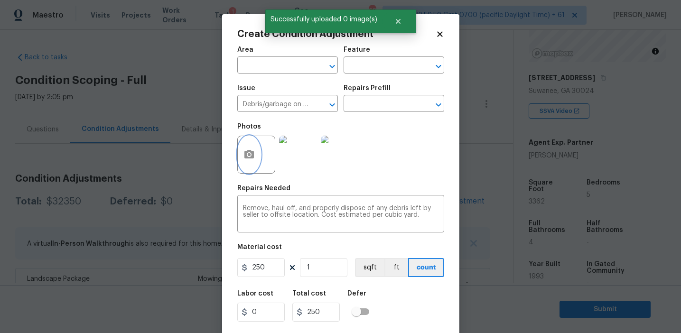
scroll to position [21, 0]
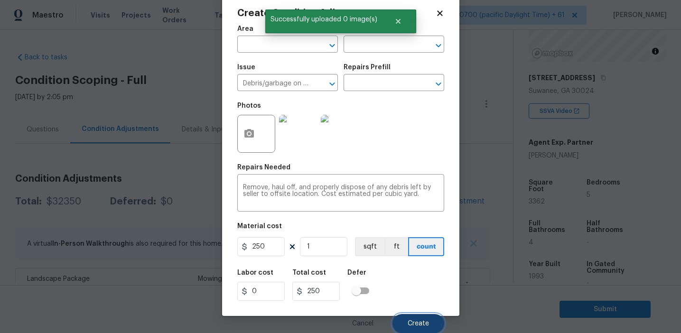
click at [417, 320] on span "Create" at bounding box center [418, 323] width 21 height 7
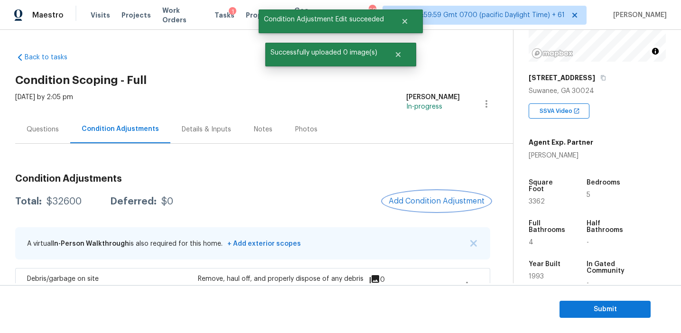
scroll to position [0, 0]
click at [55, 128] on div "Questions" at bounding box center [43, 129] width 32 height 9
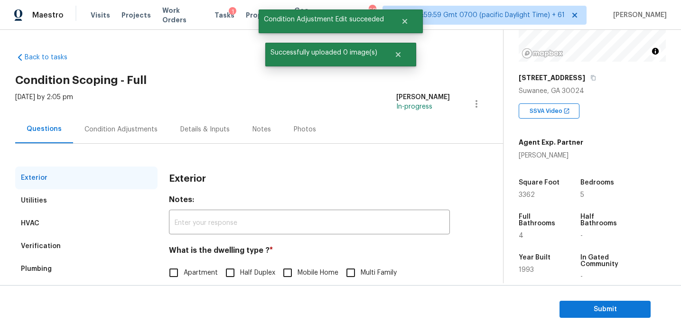
click at [86, 223] on div "HVAC" at bounding box center [86, 223] width 142 height 23
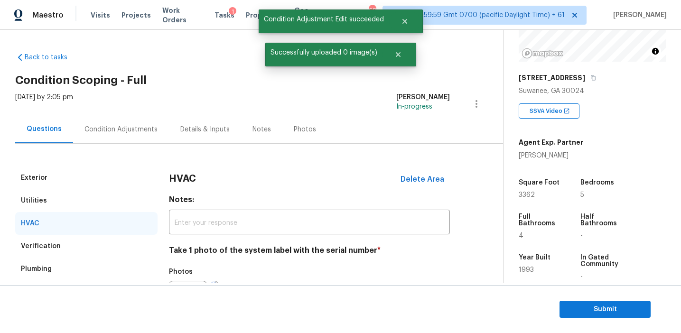
click at [184, 281] on div at bounding box center [188, 300] width 38 height 38
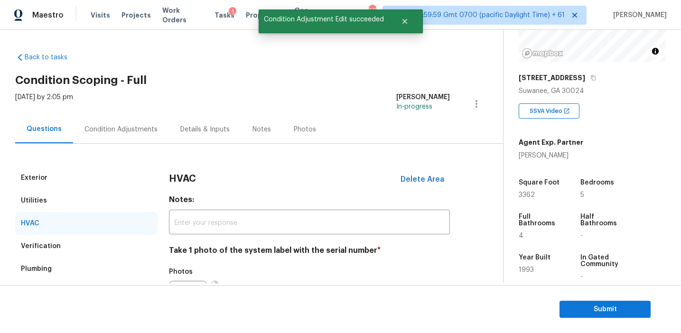
click at [186, 285] on section "Submit" at bounding box center [340, 309] width 681 height 48
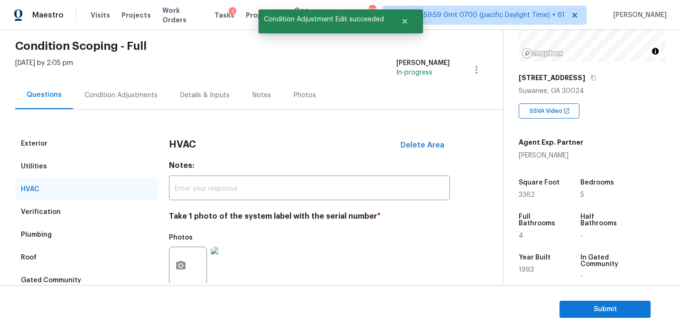
scroll to position [36, 0]
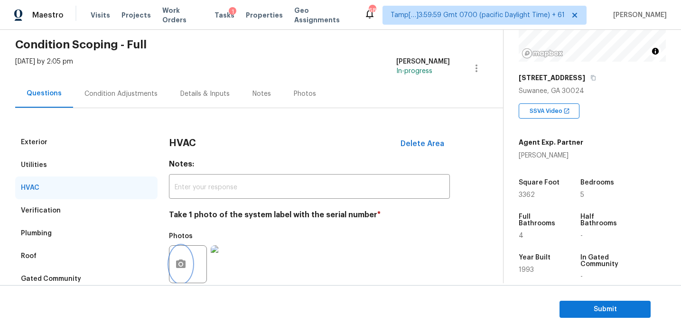
click at [182, 260] on icon "button" at bounding box center [180, 264] width 11 height 11
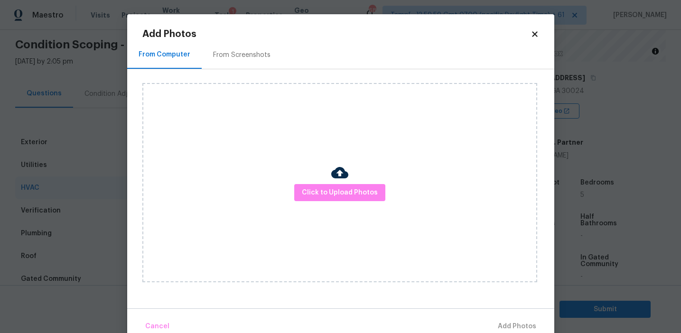
click at [226, 67] on div "From Screenshots" at bounding box center [242, 55] width 80 height 28
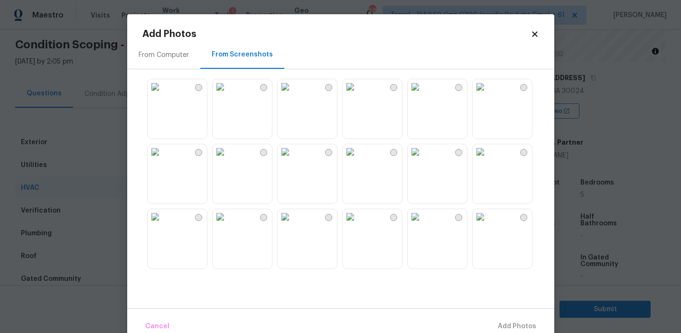
click at [423, 224] on img at bounding box center [415, 216] width 15 height 15
click at [488, 320] on button "Add 1 Photo(s)" at bounding box center [512, 326] width 55 height 20
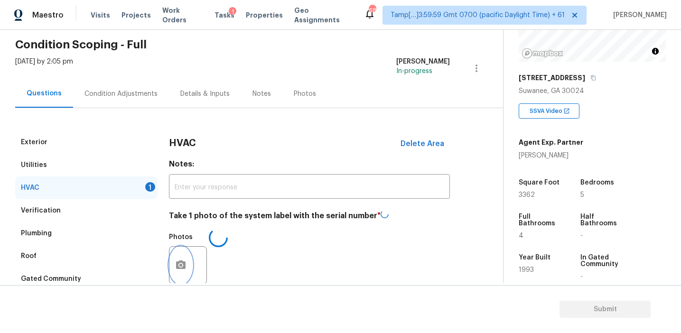
scroll to position [36, 0]
click at [121, 95] on div "Condition Adjustments" at bounding box center [120, 93] width 73 height 9
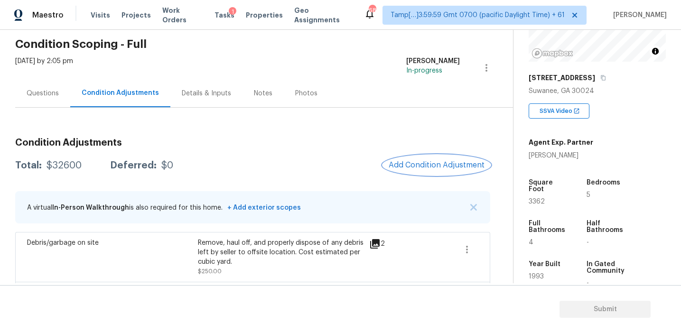
click at [429, 165] on span "Add Condition Adjustment" at bounding box center [437, 165] width 96 height 9
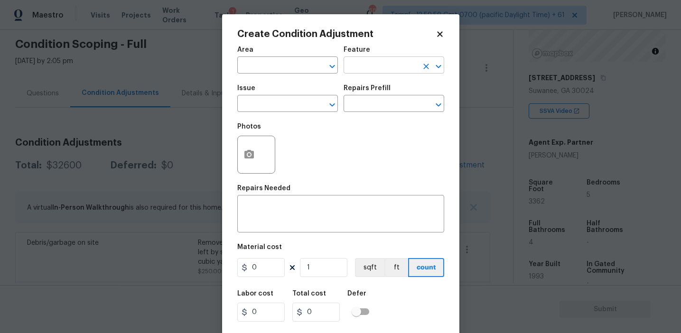
click at [369, 71] on input "text" at bounding box center [380, 66] width 74 height 15
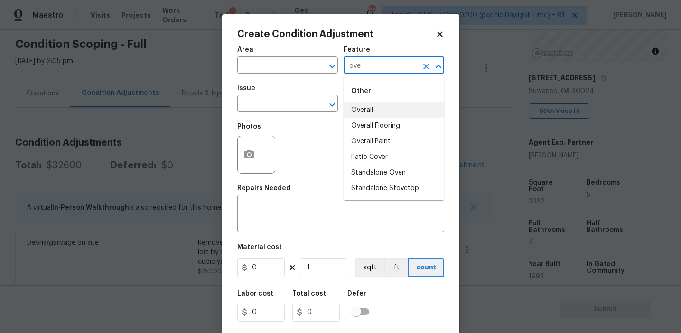
click at [386, 111] on li "Overall" at bounding box center [393, 110] width 101 height 16
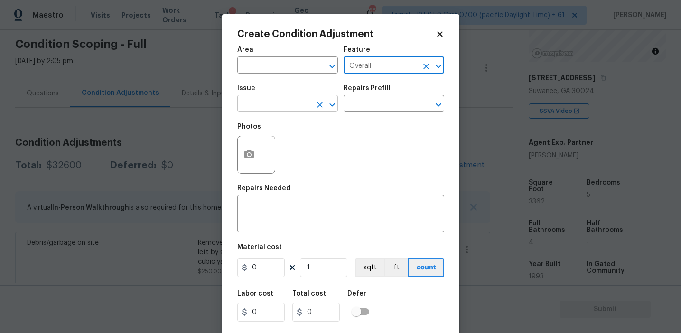
type input "Overall"
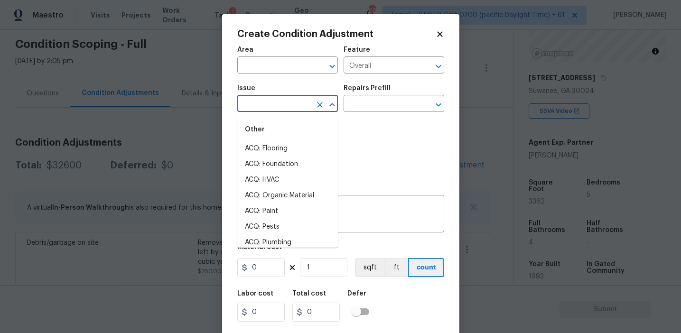
click at [277, 112] on input "text" at bounding box center [274, 104] width 74 height 15
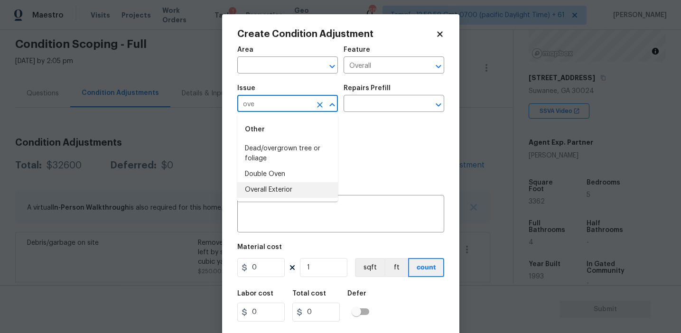
click at [293, 189] on li "Overall Exterior" at bounding box center [287, 190] width 101 height 16
type input "Overall Exterior"
click at [317, 218] on textarea at bounding box center [340, 215] width 195 height 20
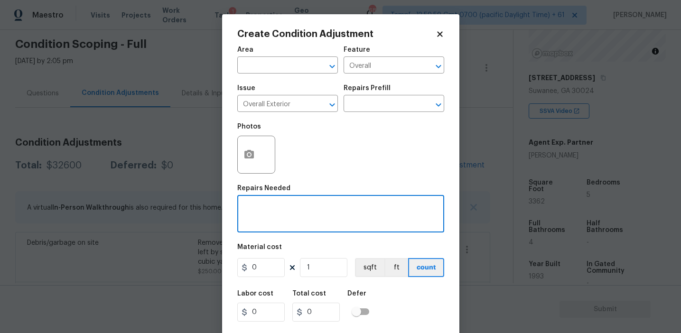
paste textarea "Overall exterior repairs (siding, stucco, fencing, soffit, [PERSON_NAME], trims…"
type textarea "Overall exterior repairs (siding, stucco, fencing, soffit, [PERSON_NAME], trims…"
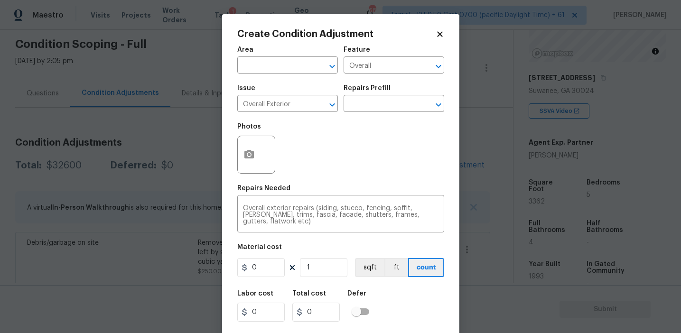
click at [334, 172] on div "Photos" at bounding box center [340, 149] width 207 height 62
click at [259, 264] on input "0" at bounding box center [260, 267] width 47 height 19
type input "1950"
click at [247, 157] on icon "button" at bounding box center [248, 154] width 11 height 11
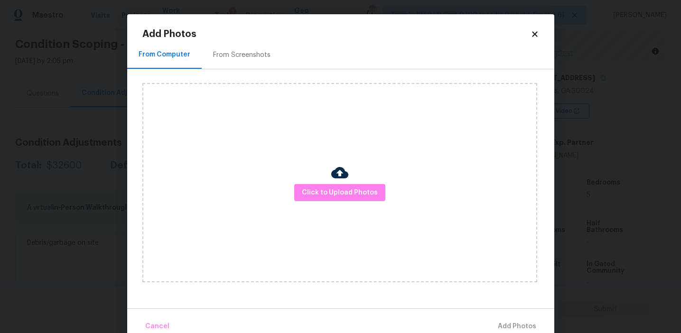
click at [246, 53] on div "From Screenshots" at bounding box center [241, 54] width 57 height 9
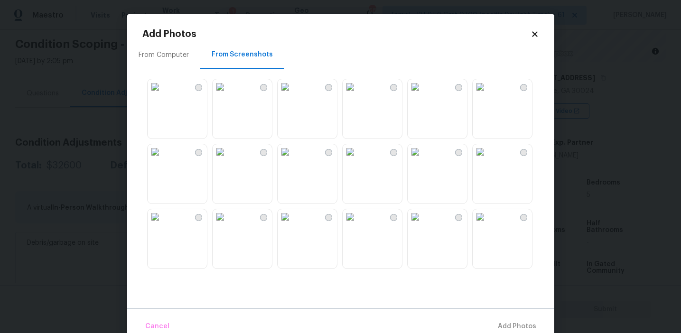
click at [293, 94] on img at bounding box center [285, 86] width 15 height 15
click at [358, 94] on img at bounding box center [350, 86] width 15 height 15
click at [358, 224] on img at bounding box center [350, 216] width 15 height 15
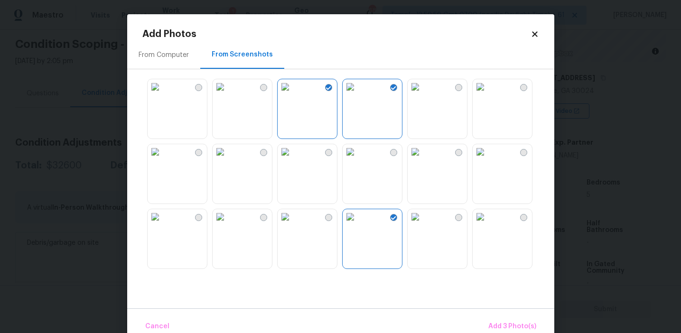
click at [423, 224] on img at bounding box center [415, 216] width 15 height 15
click at [358, 224] on img at bounding box center [350, 216] width 15 height 15
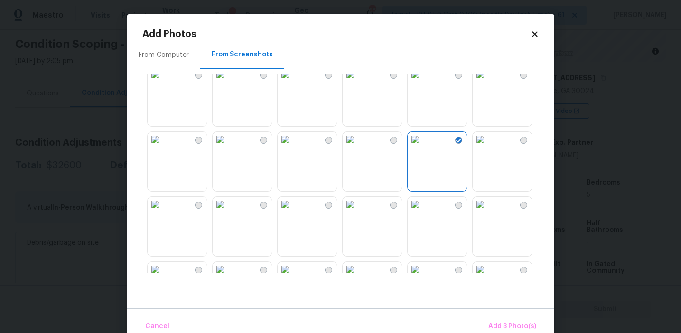
scroll to position [85, 0]
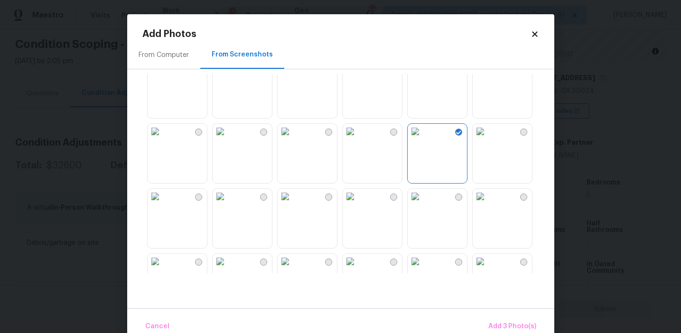
click at [228, 204] on img at bounding box center [220, 196] width 15 height 15
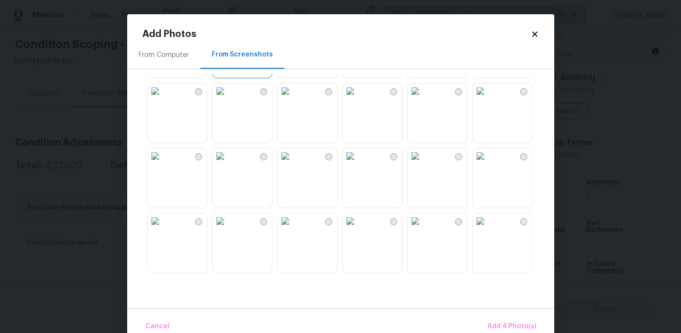
scroll to position [305, 0]
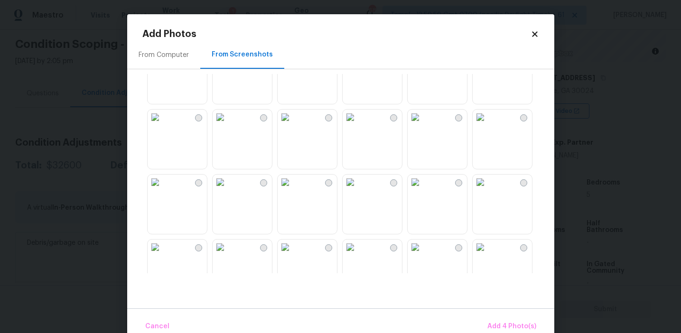
click at [293, 190] on img at bounding box center [285, 182] width 15 height 15
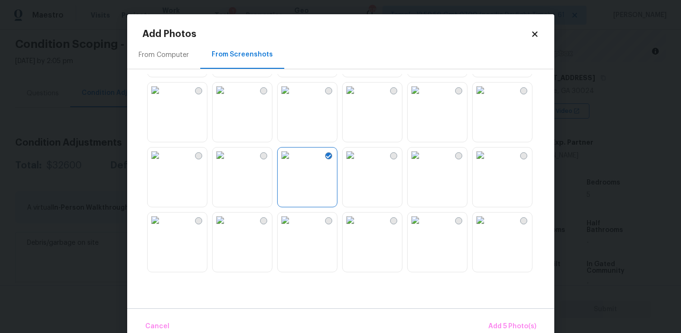
scroll to position [453, 0]
click at [354, 161] on img at bounding box center [350, 153] width 15 height 15
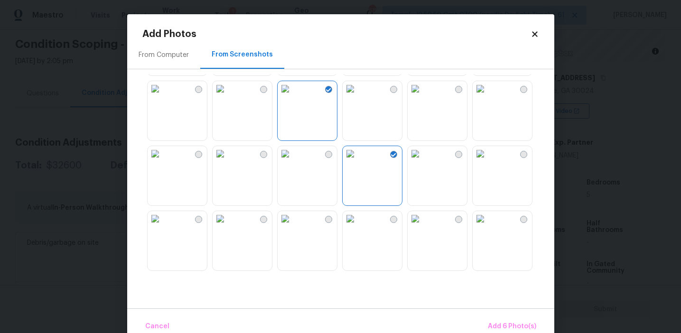
click at [423, 161] on img at bounding box center [415, 153] width 15 height 15
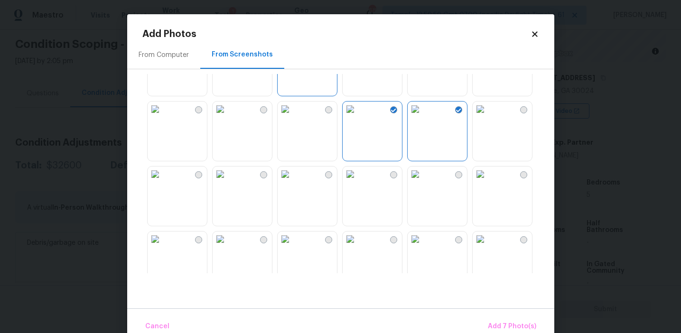
click at [163, 182] on img at bounding box center [155, 174] width 15 height 15
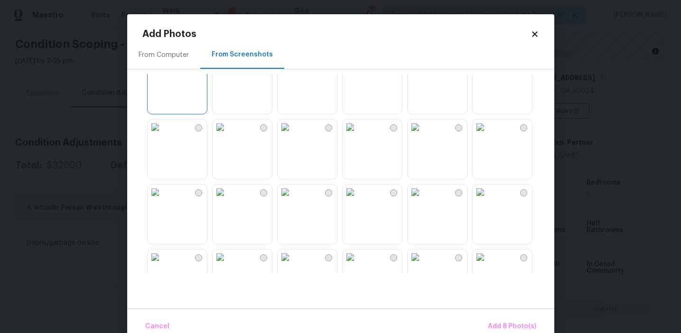
click at [358, 135] on img at bounding box center [350, 127] width 15 height 15
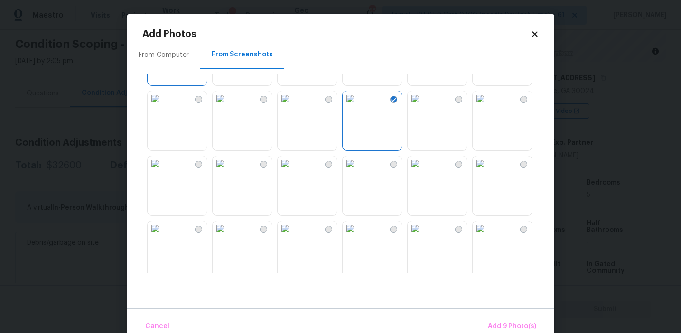
scroll to position [667, 0]
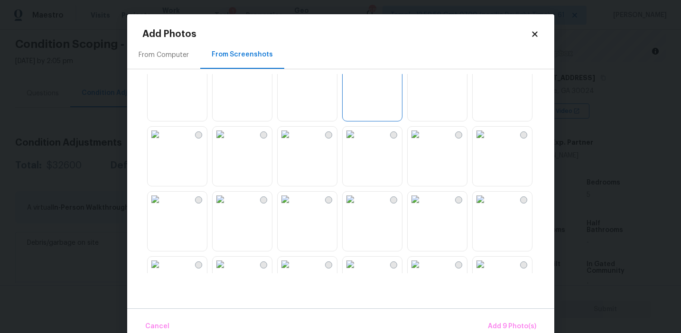
click at [228, 142] on img at bounding box center [220, 134] width 15 height 15
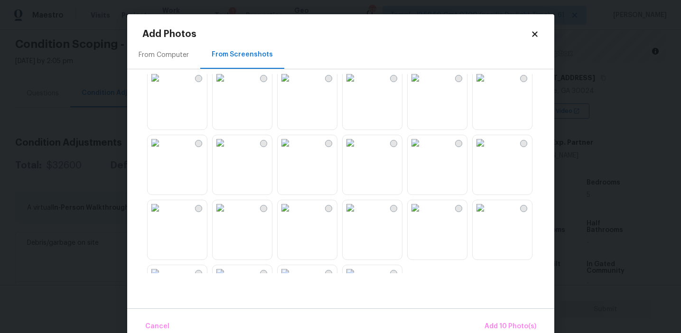
scroll to position [897, 0]
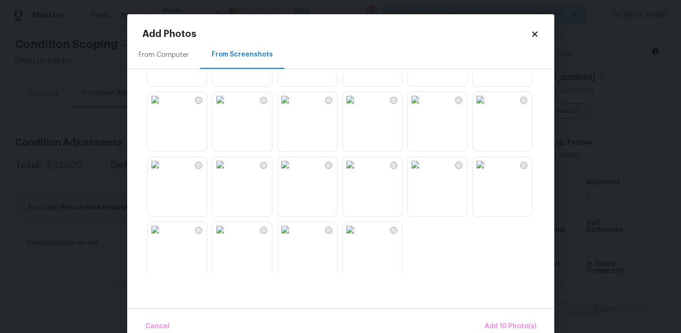
click at [228, 172] on img at bounding box center [220, 164] width 15 height 15
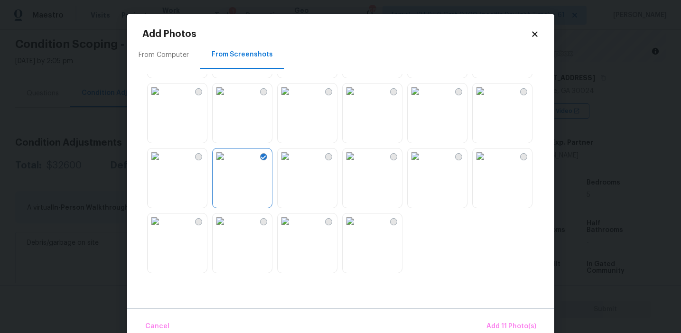
click at [358, 164] on img at bounding box center [350, 155] width 15 height 15
click at [501, 324] on span "Add 12 Photo(s)" at bounding box center [510, 327] width 51 height 12
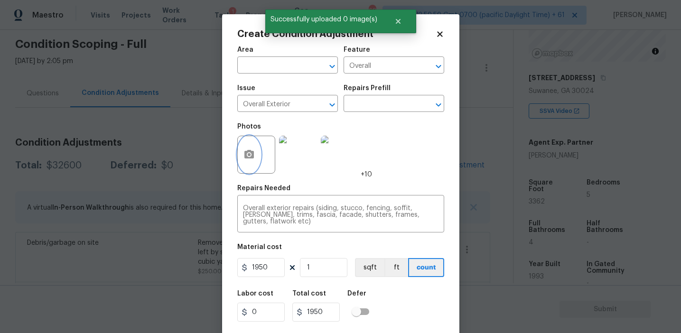
scroll to position [21, 0]
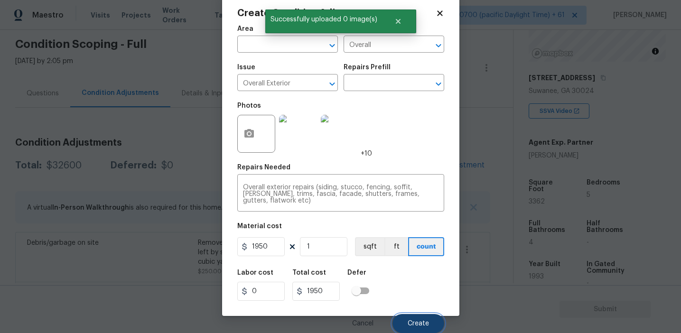
click at [412, 323] on span "Create" at bounding box center [418, 323] width 21 height 7
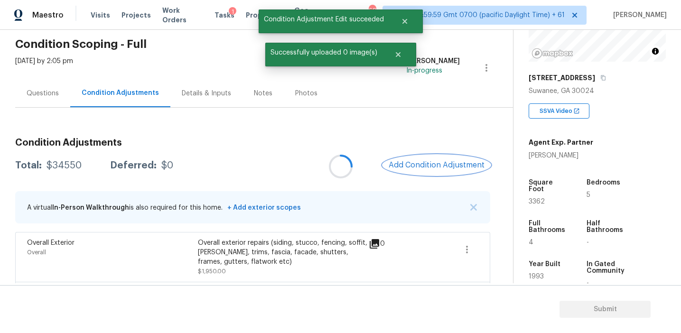
scroll to position [0, 0]
click at [408, 167] on span "Add Condition Adjustment" at bounding box center [439, 165] width 96 height 9
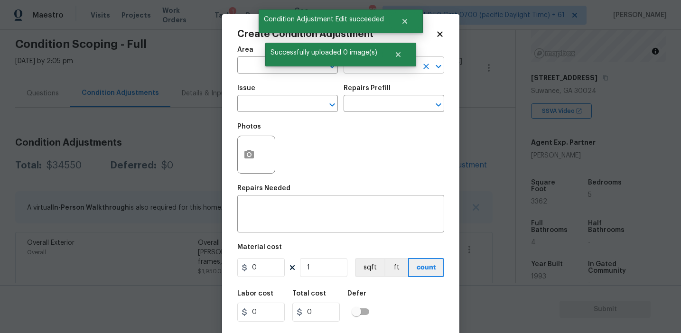
click at [362, 71] on input "text" at bounding box center [380, 66] width 74 height 15
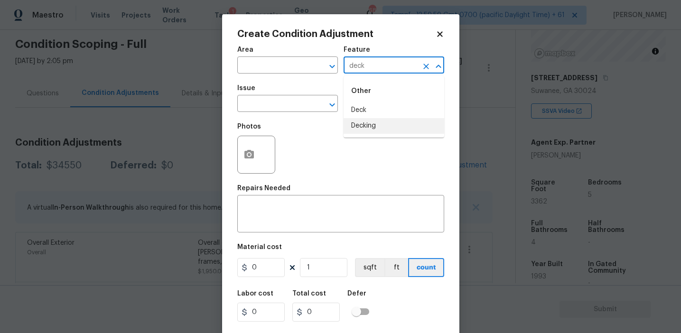
click at [365, 135] on ul "Other Deck Decking" at bounding box center [393, 107] width 101 height 62
click at [368, 121] on li "Decking" at bounding box center [393, 126] width 101 height 16
click at [363, 64] on input "Decking" at bounding box center [380, 66] width 74 height 15
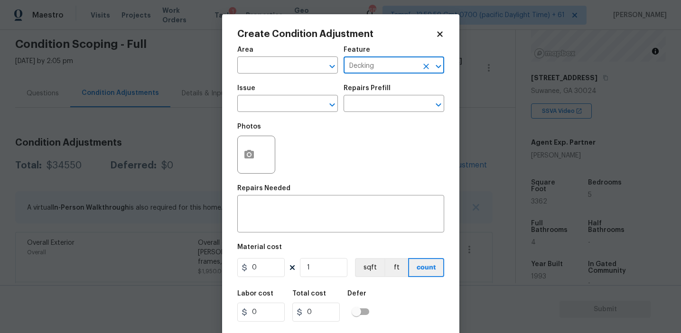
type input "Decking"
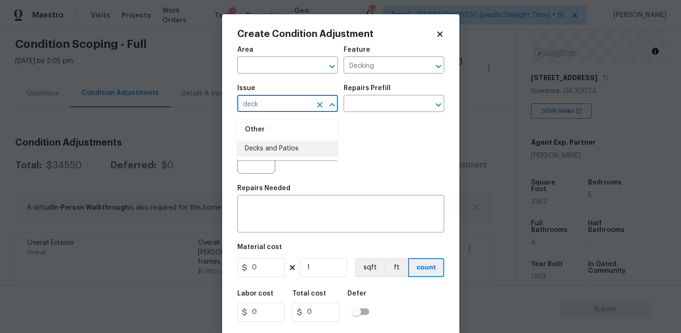
click at [310, 148] on li "Decks and Patios" at bounding box center [287, 149] width 101 height 16
type input "Decks and Patios"
click at [321, 225] on div "x ​" at bounding box center [340, 214] width 207 height 35
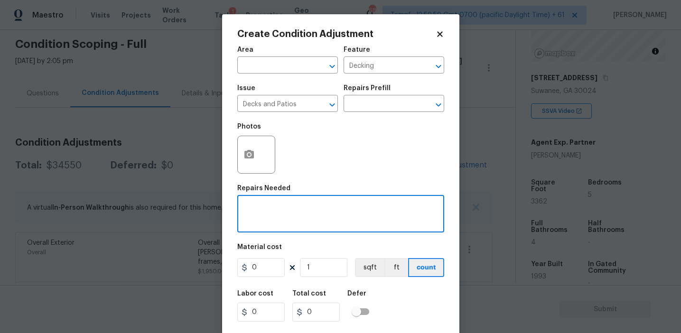
paste textarea "Decking"
type textarea "Decking repairs"
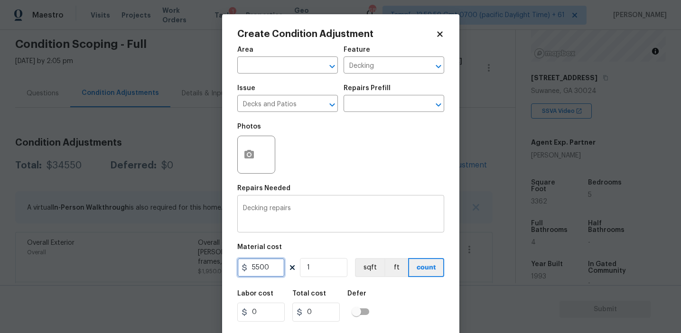
type input "5500"
click at [243, 153] on icon "button" at bounding box center [248, 154] width 11 height 11
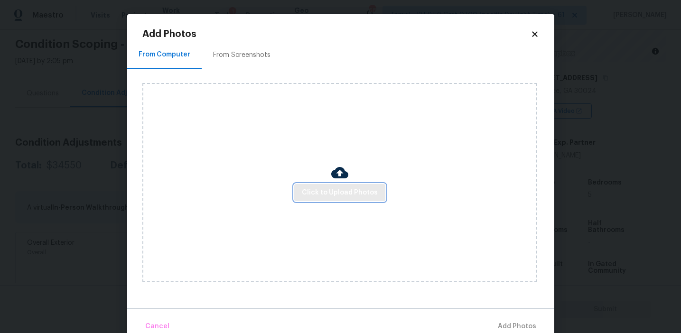
click at [314, 192] on span "Click to Upload Photos" at bounding box center [340, 193] width 76 height 12
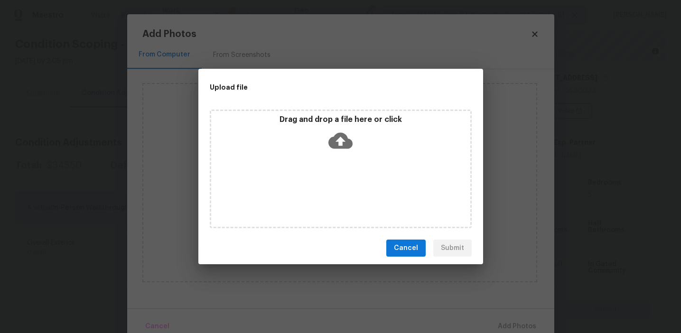
click at [325, 110] on div "Drag and drop a file here or click" at bounding box center [341, 169] width 262 height 119
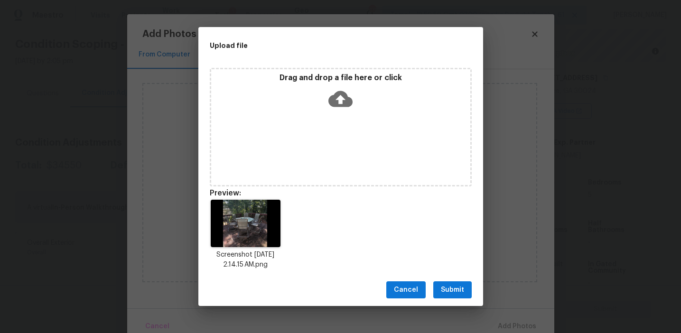
click at [445, 294] on span "Submit" at bounding box center [452, 290] width 23 height 12
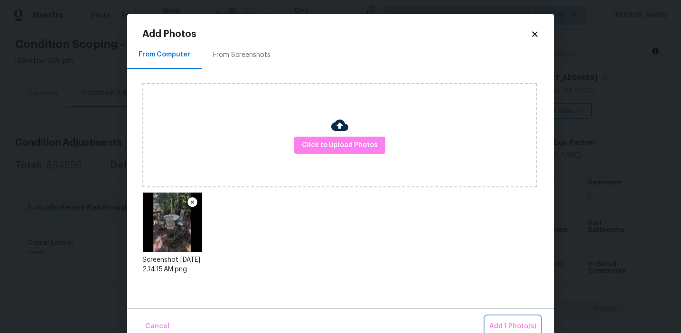
click at [492, 316] on button "Add 1 Photo(s)" at bounding box center [512, 326] width 55 height 20
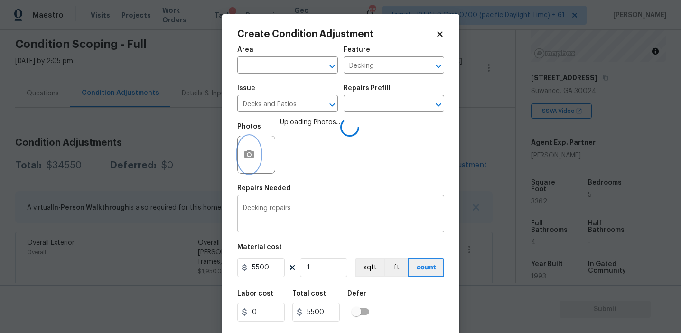
scroll to position [21, 0]
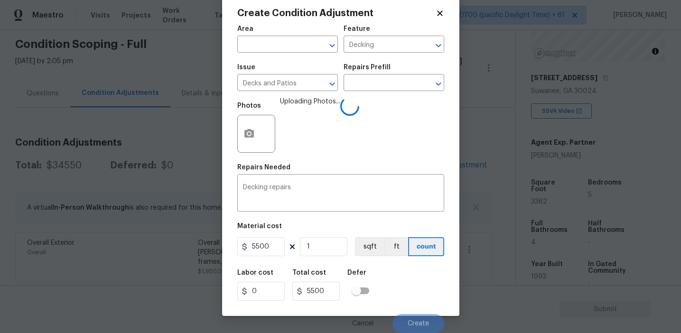
click at [407, 280] on div "Labor cost 0 Total cost 5500 Defer" at bounding box center [340, 285] width 207 height 43
click at [415, 305] on div "Labor cost 0 Total cost 5500 Defer" at bounding box center [340, 285] width 207 height 43
click at [401, 289] on div "Labor cost 0 Total cost 5500 Defer" at bounding box center [340, 285] width 207 height 43
click at [399, 288] on div "Labor cost 0 Total cost 5500 Defer" at bounding box center [340, 285] width 207 height 43
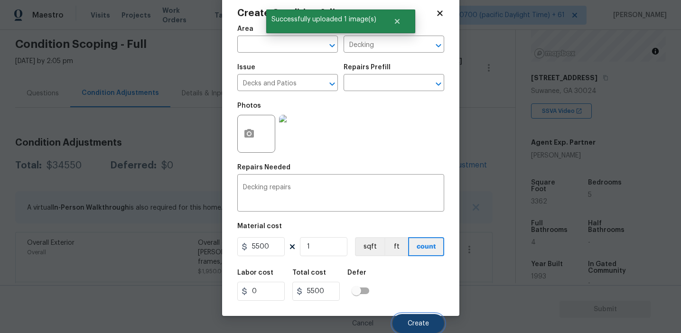
click at [409, 319] on button "Create" at bounding box center [418, 323] width 52 height 19
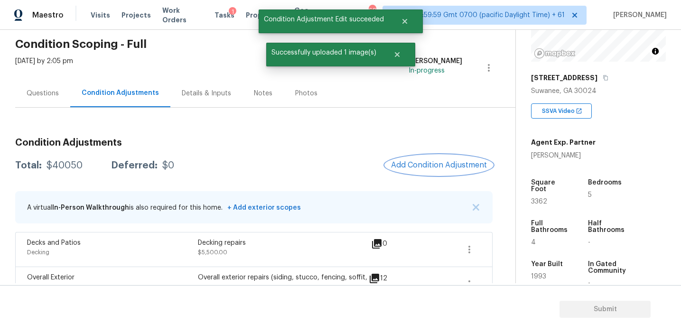
scroll to position [0, 0]
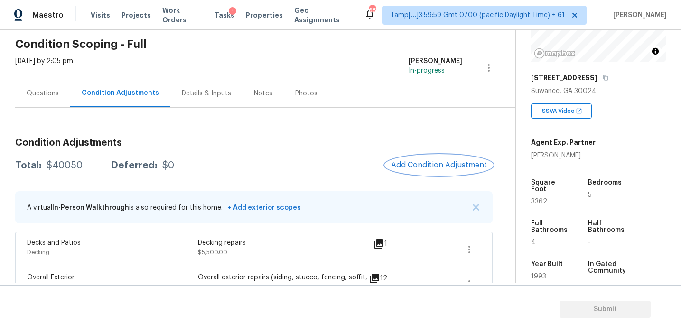
click at [420, 170] on button "Add Condition Adjustment" at bounding box center [438, 165] width 107 height 20
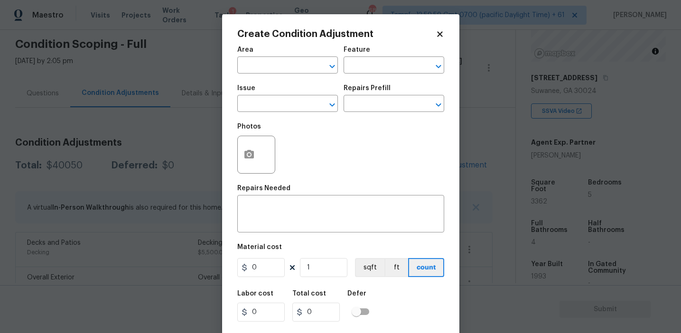
click at [232, 143] on div "Create Condition Adjustment Area ​ Feature ​ Issue ​ Repairs Prefill ​ Photos R…" at bounding box center [340, 175] width 237 height 323
click at [247, 118] on div "Photos" at bounding box center [257, 149] width 40 height 62
click at [318, 126] on div "Photos" at bounding box center [340, 149] width 207 height 62
click at [343, 144] on div "Photos" at bounding box center [340, 149] width 207 height 62
click at [232, 112] on div "Create Condition Adjustment Area ​ Feature ​ Issue ​ Repairs Prefill ​ Photos R…" at bounding box center [340, 175] width 237 height 323
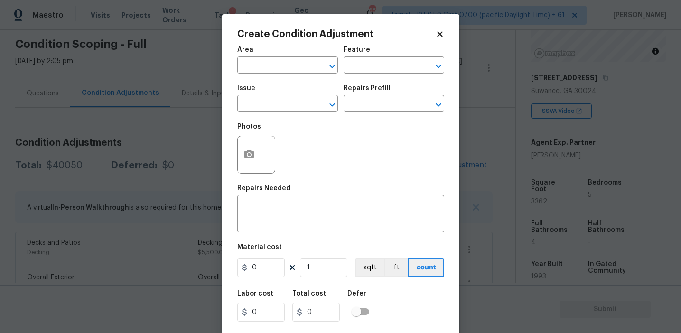
click at [228, 111] on div "Create Condition Adjustment Area ​ Feature ​ Issue ​ Repairs Prefill ​ Photos R…" at bounding box center [340, 175] width 237 height 323
click at [249, 118] on span "Issue ​" at bounding box center [287, 98] width 101 height 38
click at [262, 127] on div "Photos" at bounding box center [257, 129] width 40 height 12
click at [351, 144] on div "Photos" at bounding box center [340, 149] width 207 height 62
click at [247, 155] on icon "button" at bounding box center [248, 154] width 9 height 9
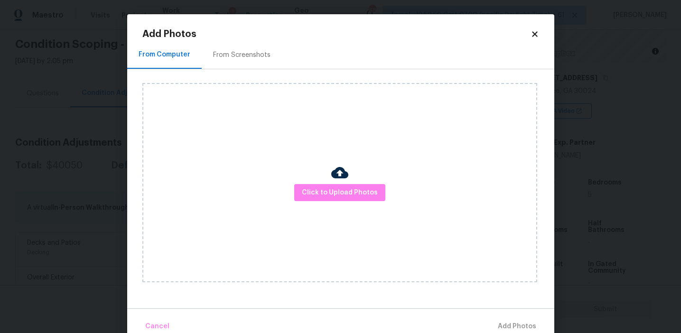
click at [256, 54] on div "From Screenshots" at bounding box center [241, 54] width 57 height 9
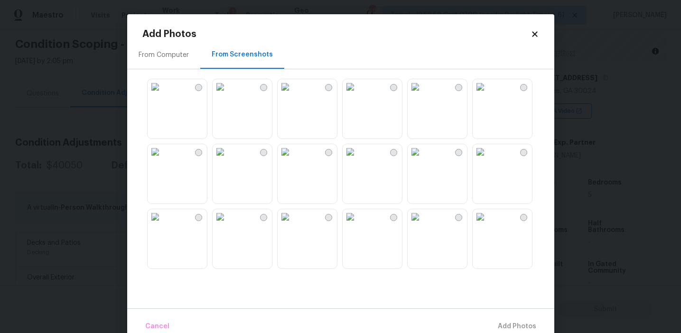
click at [154, 56] on div "From Computer" at bounding box center [164, 54] width 50 height 9
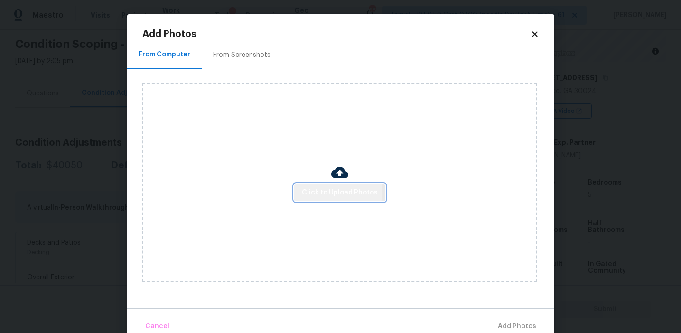
click at [315, 192] on span "Click to Upload Photos" at bounding box center [340, 193] width 76 height 12
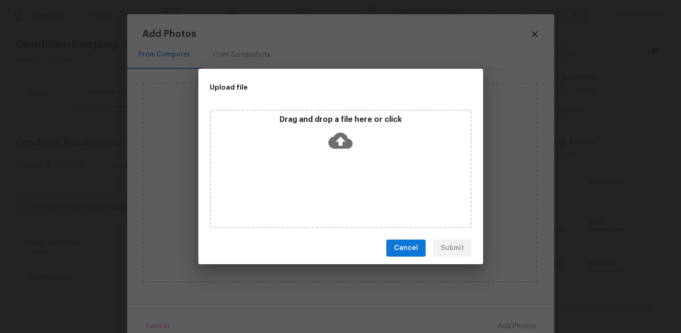
click at [304, 131] on div "Drag and drop a file here or click" at bounding box center [340, 135] width 259 height 41
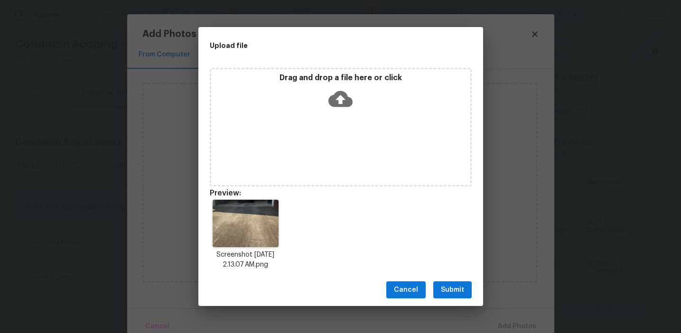
click at [441, 288] on span "Submit" at bounding box center [452, 290] width 23 height 12
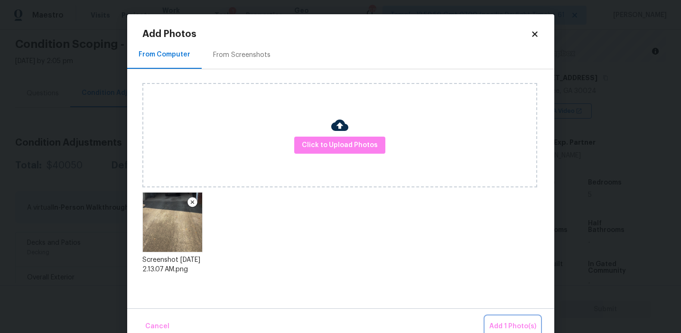
click at [501, 325] on span "Add 1 Photo(s)" at bounding box center [512, 327] width 47 height 12
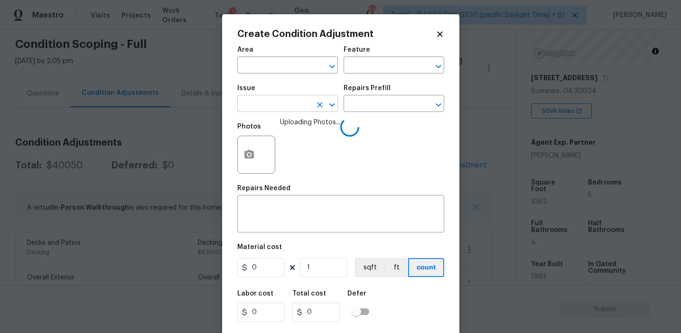
click at [280, 104] on input "text" at bounding box center [274, 104] width 74 height 15
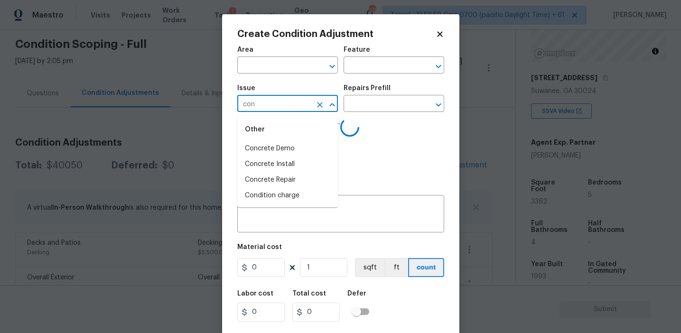
type input "conc"
click at [294, 181] on li "ACQ: HVAC" at bounding box center [287, 180] width 101 height 16
type input "ACQ: HVAC"
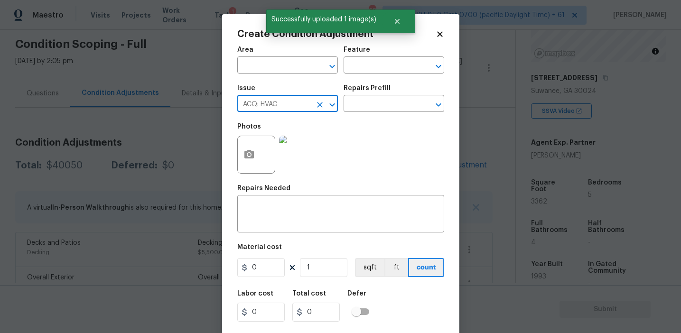
click at [317, 107] on icon "Clear" at bounding box center [320, 105] width 6 height 6
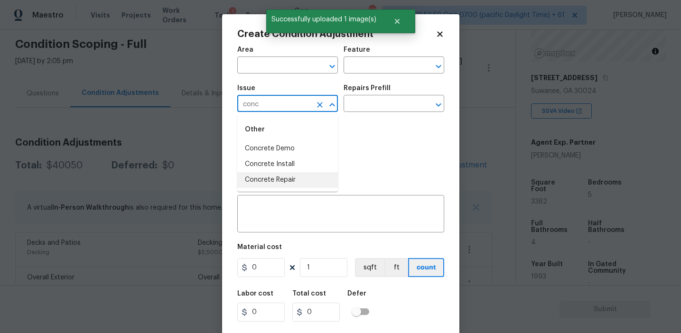
click at [310, 179] on li "Concrete Repair" at bounding box center [287, 180] width 101 height 16
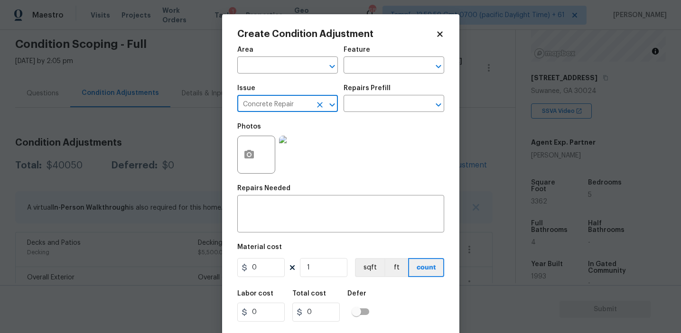
type input "Concrete Repair"
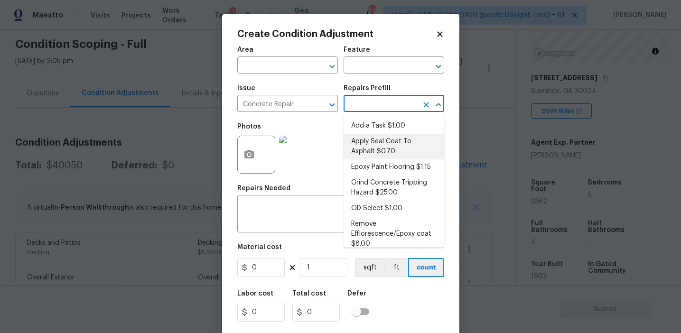
click at [376, 149] on li "Apply Seal Coat To Asphalt $0.70" at bounding box center [393, 147] width 101 height 26
type input "Flatwork"
type textarea "Prep and clean the asphalt thoroughly. Apply an asphalt adhesive/sealer/top coa…"
type input "0.7"
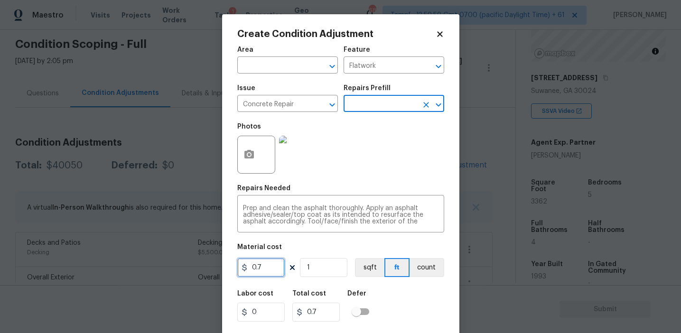
click at [267, 268] on input "0.7" at bounding box center [260, 267] width 47 height 19
type input "400"
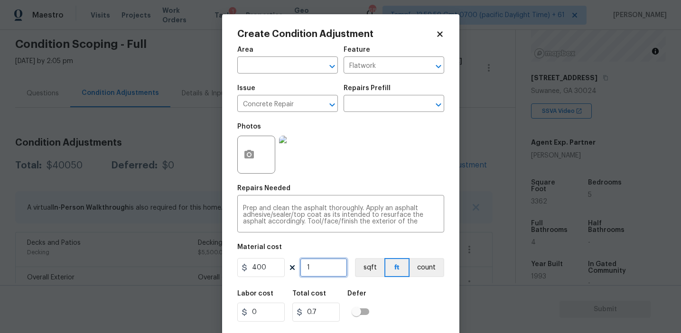
type input "400"
click at [420, 276] on button "count" at bounding box center [426, 267] width 35 height 19
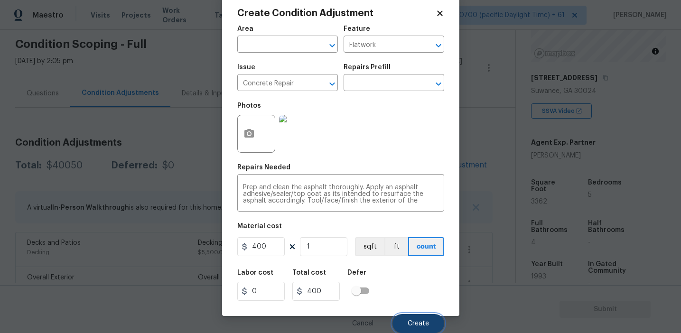
click at [405, 321] on button "Create" at bounding box center [418, 323] width 52 height 19
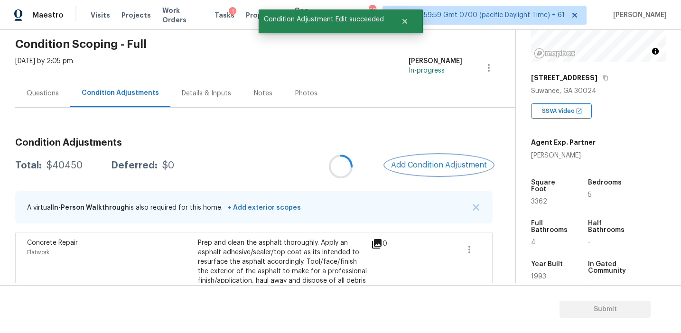
scroll to position [0, 0]
click at [418, 169] on button "Add Condition Adjustment" at bounding box center [438, 165] width 107 height 20
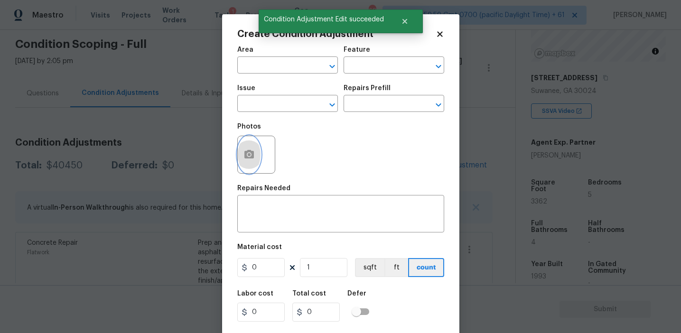
click at [249, 158] on icon "button" at bounding box center [248, 154] width 9 height 9
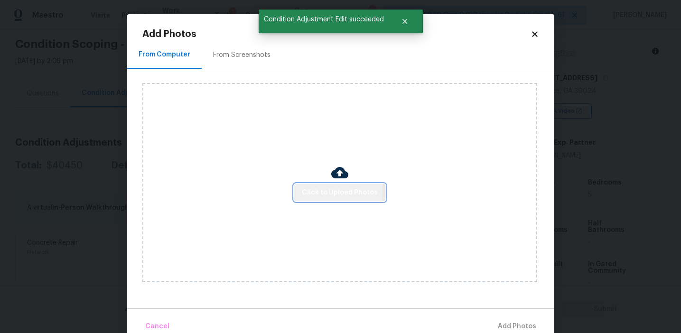
click at [311, 190] on span "Click to Upload Photos" at bounding box center [340, 193] width 76 height 12
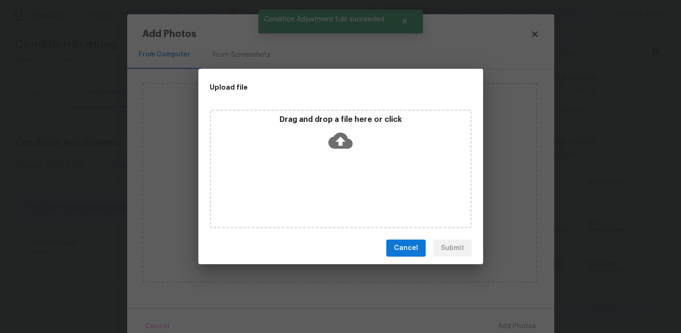
click at [316, 140] on div "Drag and drop a file here or click" at bounding box center [340, 135] width 259 height 41
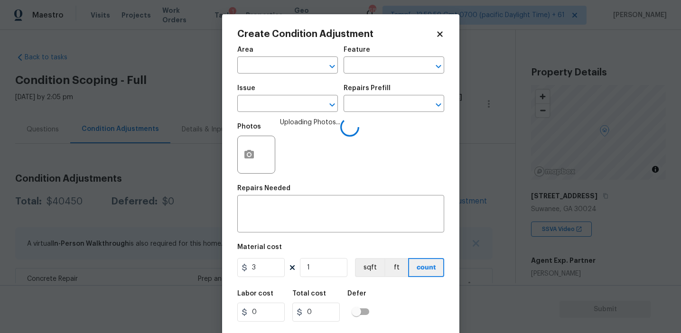
scroll to position [21, 0]
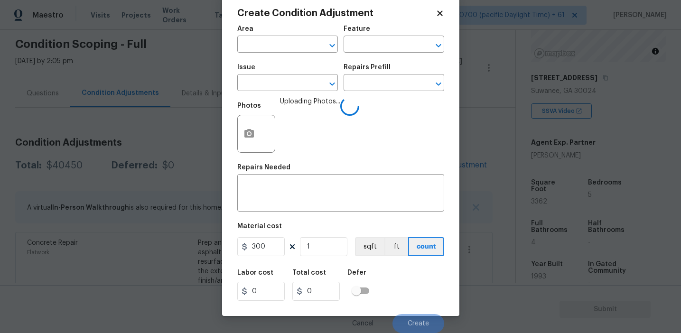
type input "300"
click at [405, 280] on div "Labor cost 0 Total cost 300 Defer" at bounding box center [340, 285] width 207 height 43
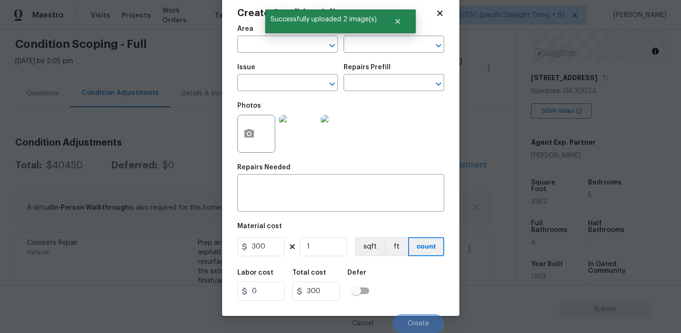
click at [417, 287] on div "Labor cost 0 Total cost 300 Defer" at bounding box center [340, 285] width 207 height 43
click at [315, 75] on div "Issue" at bounding box center [287, 70] width 101 height 12
click at [307, 83] on input "text" at bounding box center [274, 83] width 74 height 15
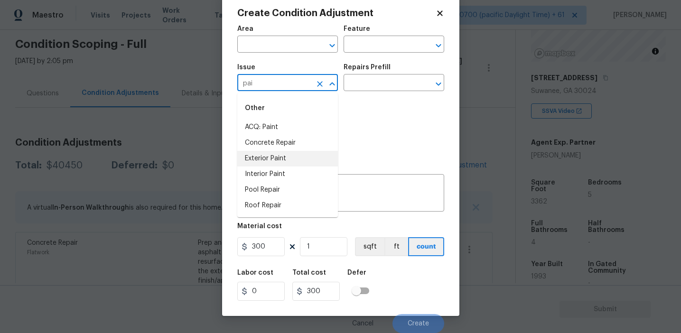
click at [298, 173] on li "Interior Paint" at bounding box center [287, 175] width 101 height 16
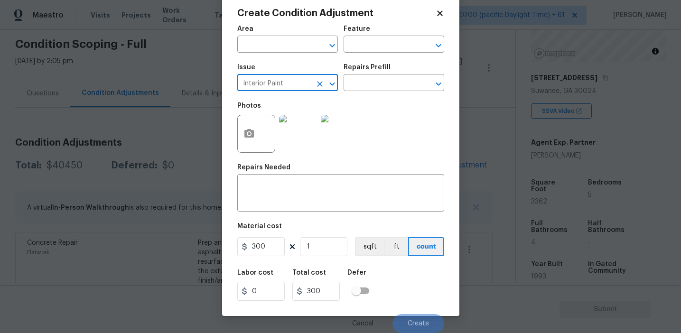
type input "Interior Paint"
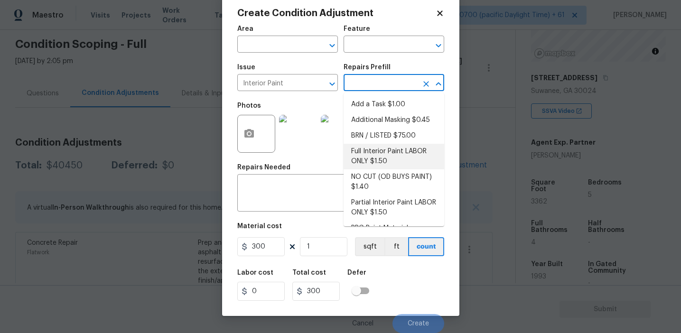
scroll to position [39, 0]
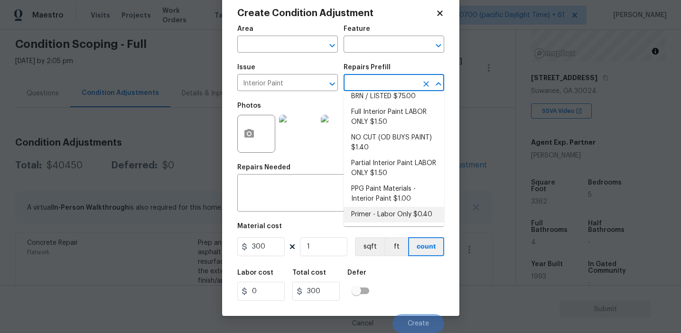
click at [369, 212] on li "Primer - Labor Only $0.40" at bounding box center [393, 215] width 101 height 16
type input "Overall Paint"
type input "0.4"
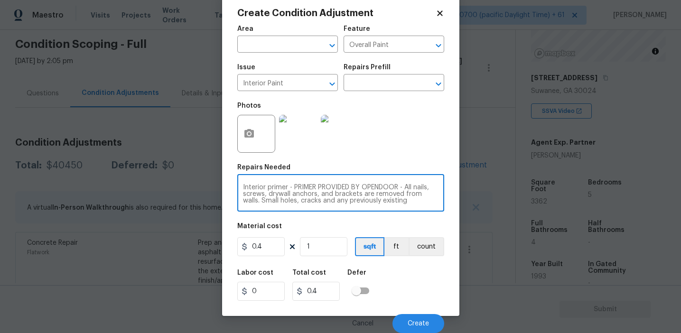
scroll to position [20, 0]
drag, startPoint x: 289, startPoint y: 185, endPoint x: 404, endPoint y: 213, distance: 118.9
click at [404, 213] on div "Area ​ Feature Overall Paint ​ Issue Interior Paint ​ Repairs Prefill ​ Photos …" at bounding box center [340, 176] width 207 height 313
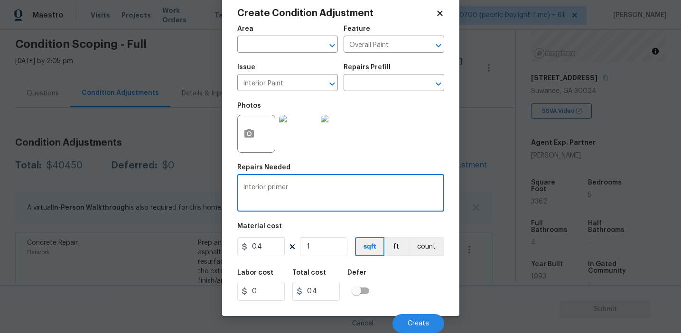
scroll to position [0, 0]
type textarea "Interior primer"
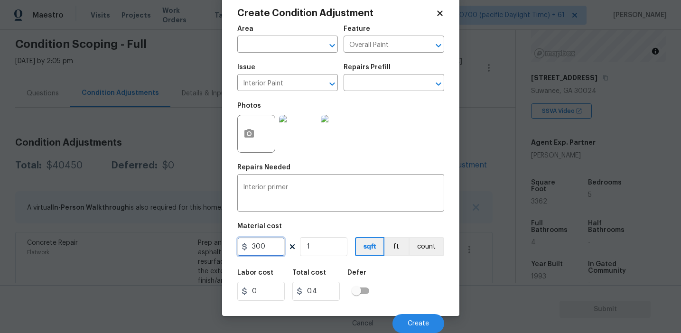
type input "300"
click at [426, 246] on button "count" at bounding box center [426, 246] width 36 height 19
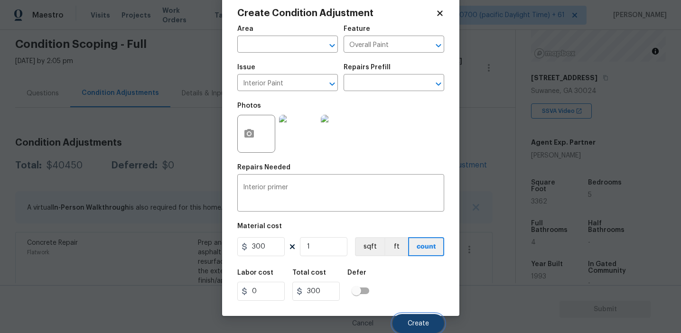
click at [415, 319] on button "Create" at bounding box center [418, 323] width 52 height 19
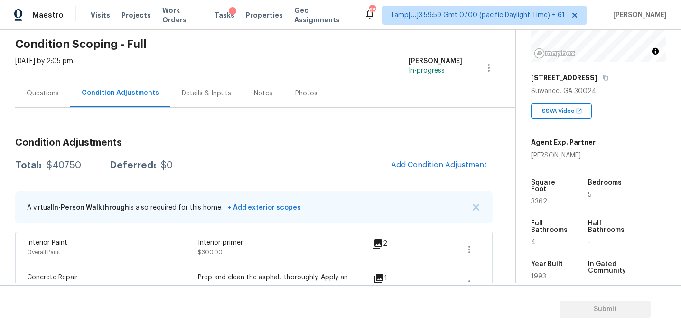
click at [410, 167] on span "Add Condition Adjustment" at bounding box center [439, 165] width 96 height 9
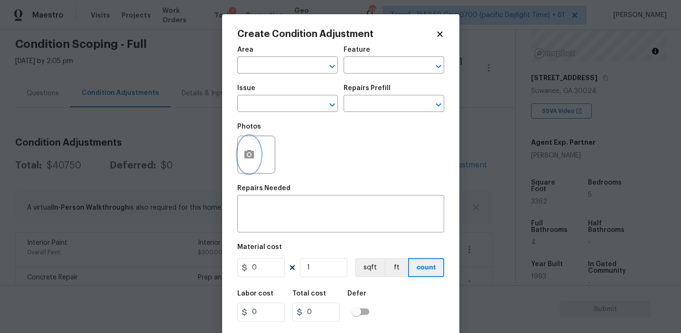
click at [247, 165] on button "button" at bounding box center [249, 154] width 23 height 37
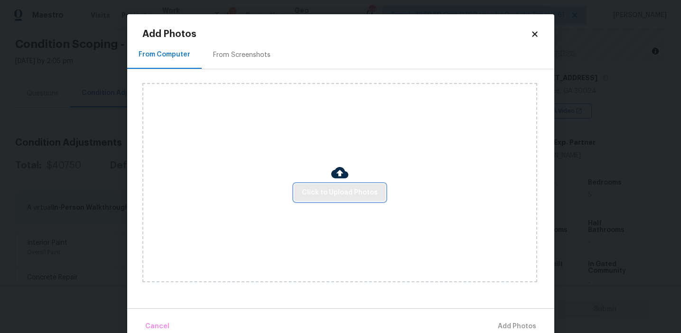
click at [316, 189] on span "Click to Upload Photos" at bounding box center [340, 193] width 76 height 12
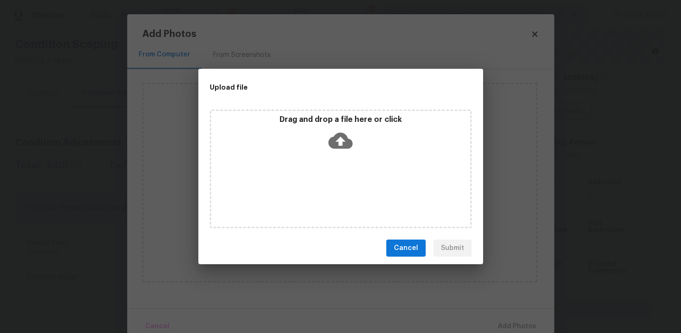
click at [316, 133] on div "Drag and drop a file here or click" at bounding box center [340, 135] width 259 height 41
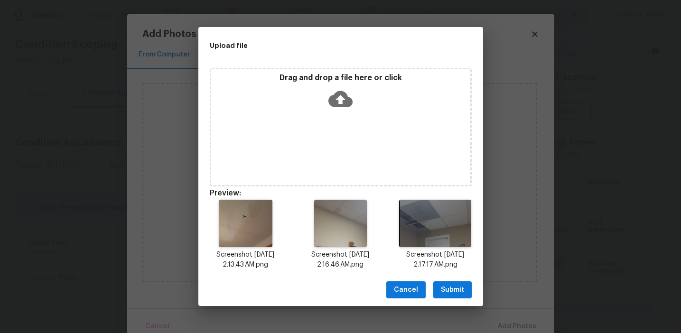
click at [452, 288] on span "Submit" at bounding box center [452, 290] width 23 height 12
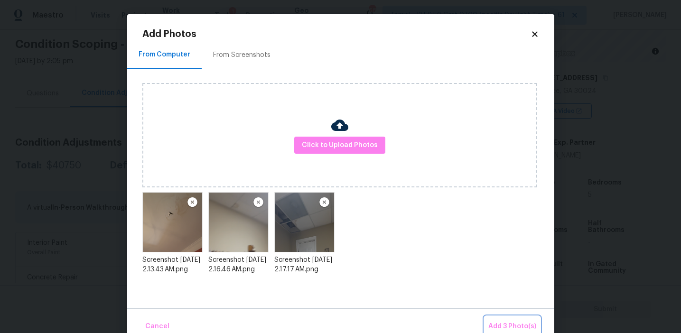
click at [507, 321] on span "Add 3 Photo(s)" at bounding box center [512, 327] width 48 height 12
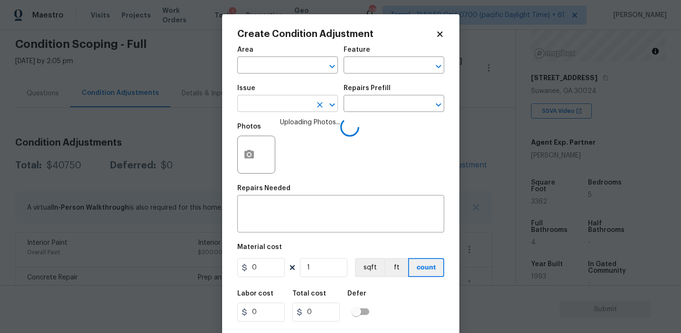
click at [267, 108] on input "text" at bounding box center [274, 104] width 74 height 15
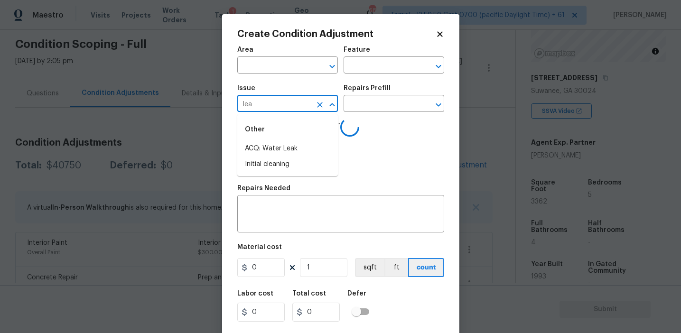
type input "leak"
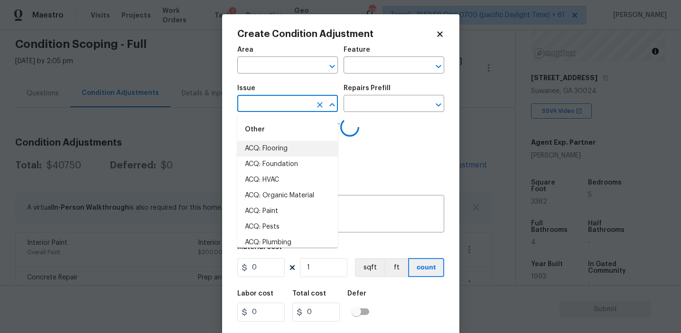
click at [286, 153] on li "ACQ: Flooring" at bounding box center [287, 149] width 101 height 16
type input "ACQ: Flooring"
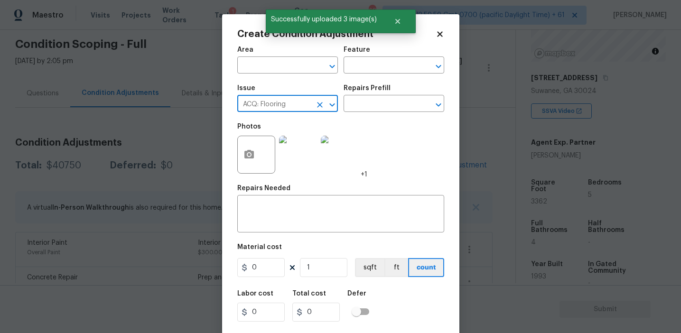
click at [317, 105] on icon "Clear" at bounding box center [319, 104] width 9 height 9
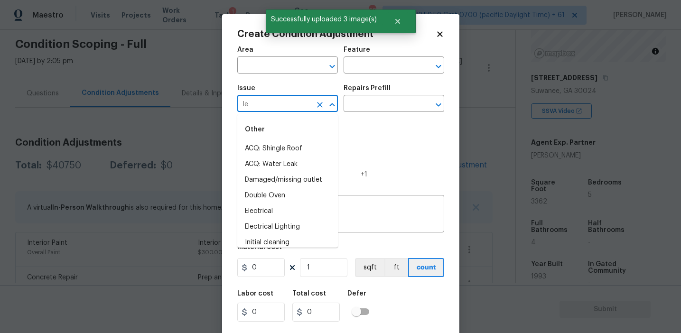
type input "lea"
click at [310, 147] on li "ACQ: Water Leak" at bounding box center [287, 149] width 101 height 16
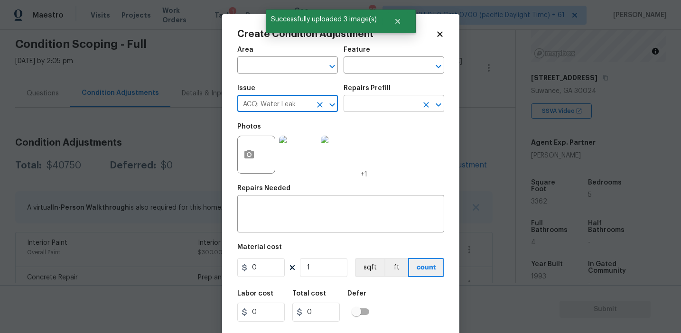
type input "ACQ: Water Leak"
click at [372, 109] on input "text" at bounding box center [380, 104] width 74 height 15
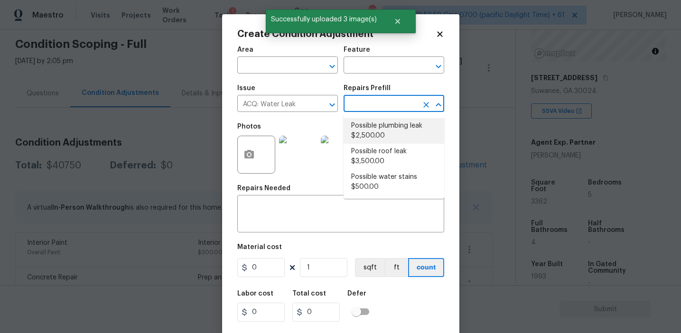
click at [384, 138] on li "Possible plumbing leak $2,500.00" at bounding box center [393, 131] width 101 height 26
type input "Acquisition"
type textarea "Acquisition Scope: Possible plumbing leak"
type input "2500"
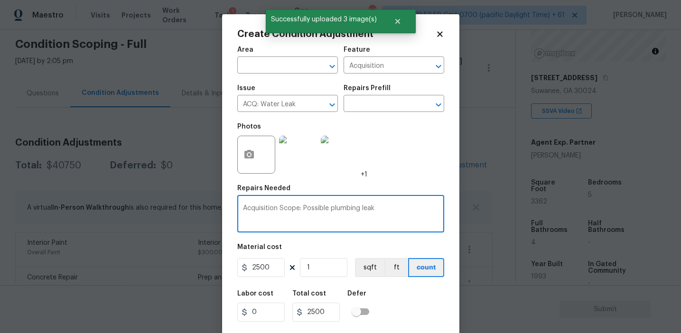
click at [335, 209] on textarea "Acquisition Scope: Possible plumbing leak" at bounding box center [340, 215] width 195 height 20
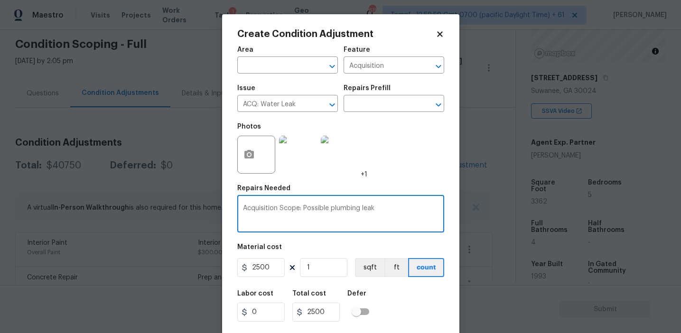
scroll to position [21, 0]
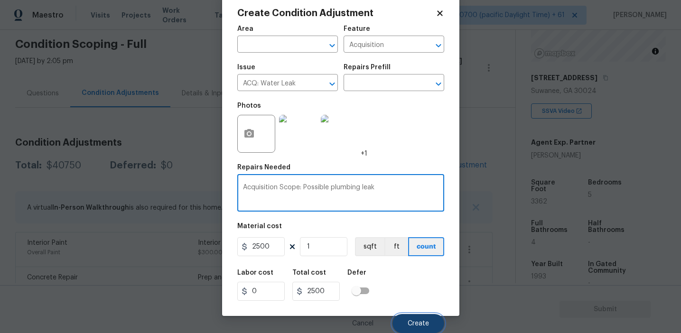
click at [410, 316] on button "Create" at bounding box center [418, 323] width 52 height 19
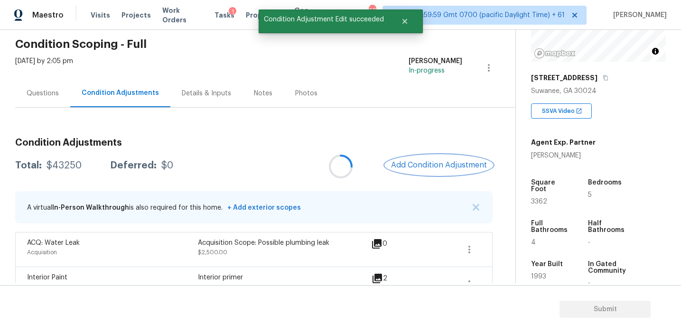
scroll to position [0, 0]
click at [426, 163] on span "Add Condition Adjustment" at bounding box center [439, 165] width 96 height 9
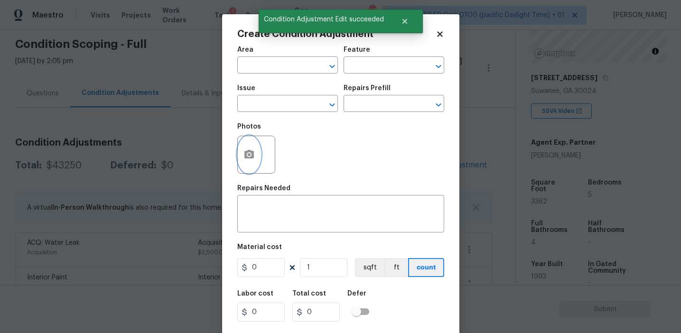
click at [242, 165] on button "button" at bounding box center [249, 154] width 23 height 37
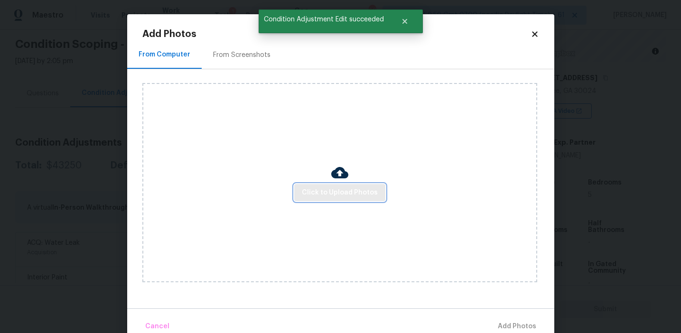
click at [329, 195] on span "Click to Upload Photos" at bounding box center [340, 193] width 76 height 12
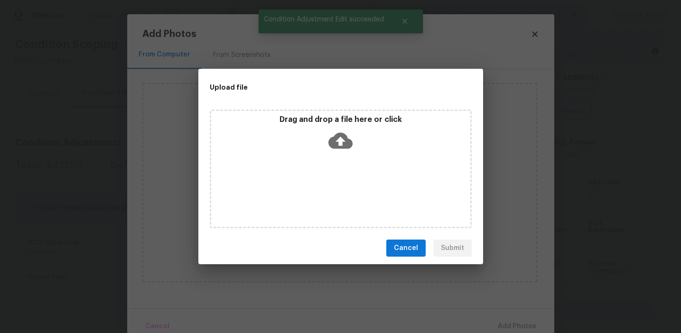
click at [337, 123] on p "Drag and drop a file here or click" at bounding box center [340, 120] width 259 height 10
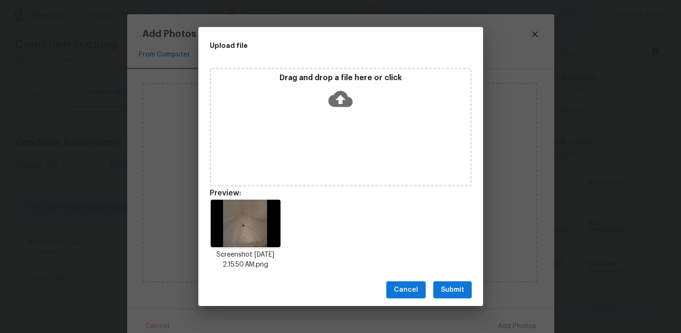
click at [438, 283] on button "Submit" at bounding box center [452, 290] width 38 height 18
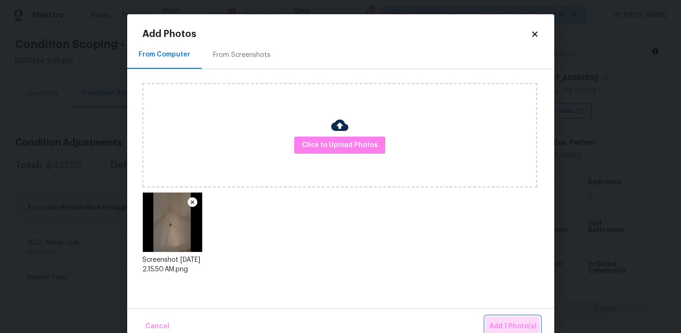
click at [506, 327] on span "Add 1 Photo(s)" at bounding box center [512, 327] width 47 height 12
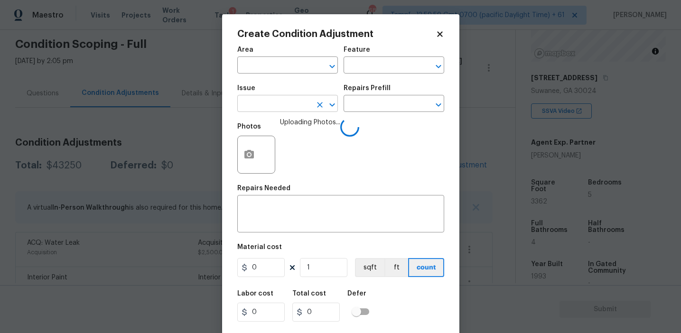
click at [290, 107] on input "text" at bounding box center [274, 104] width 74 height 15
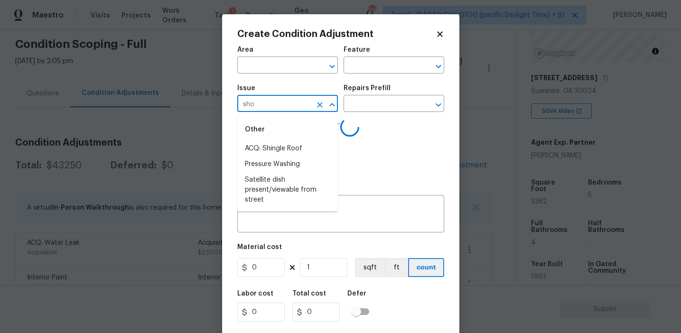
type input "show"
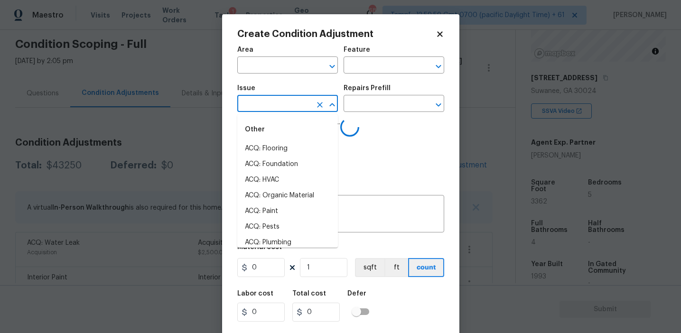
click at [318, 102] on icon "Clear" at bounding box center [319, 104] width 9 height 9
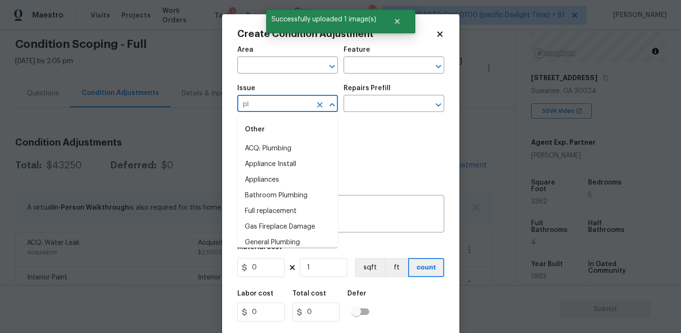
type input "plu"
type input "m"
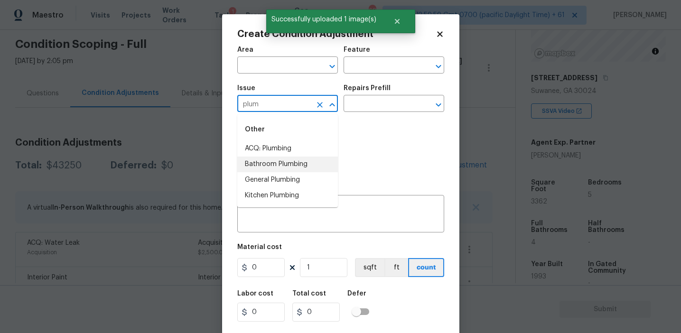
click at [305, 166] on li "Bathroom Plumbing" at bounding box center [287, 165] width 101 height 16
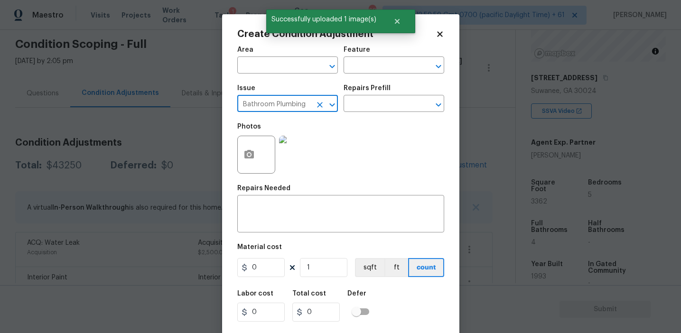
type input "Bathroom Plumbing"
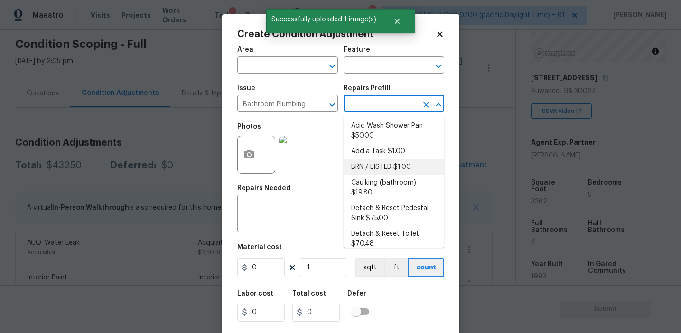
scroll to position [522, 0]
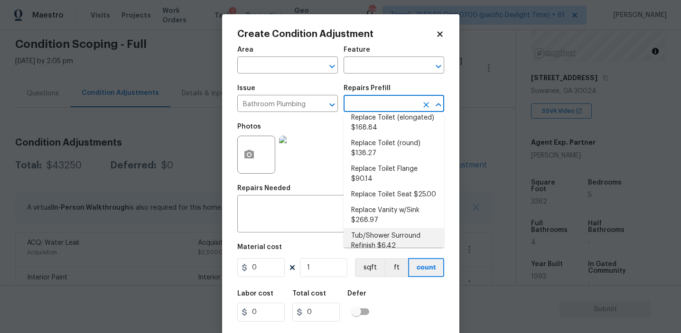
click at [370, 233] on li "Tub/Shower Surround Refinish $6.42" at bounding box center [393, 241] width 101 height 26
type input "Plumbing"
type textarea "Prep, mask, clean and refinish the tub/shower tile surround both all sides ensu…"
type input "6.42"
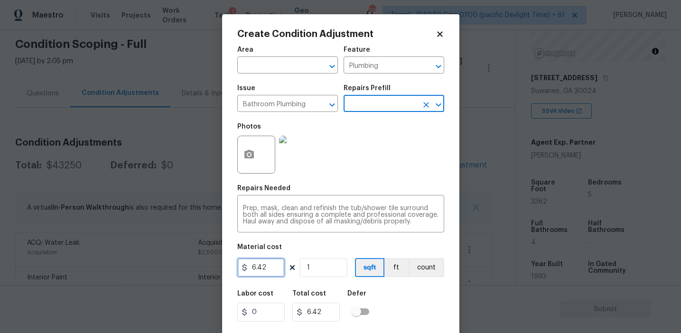
click at [275, 271] on input "6.42" at bounding box center [260, 267] width 47 height 19
type input "350"
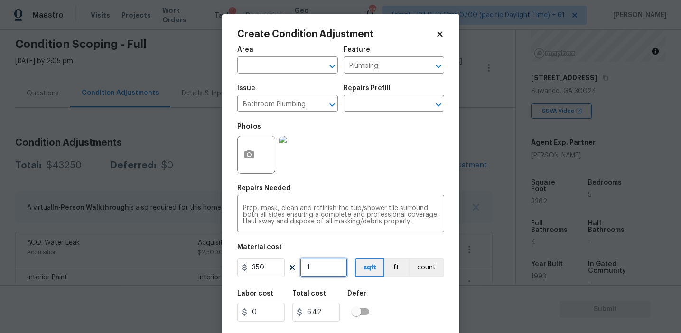
type input "350"
click at [424, 272] on button "count" at bounding box center [426, 267] width 36 height 19
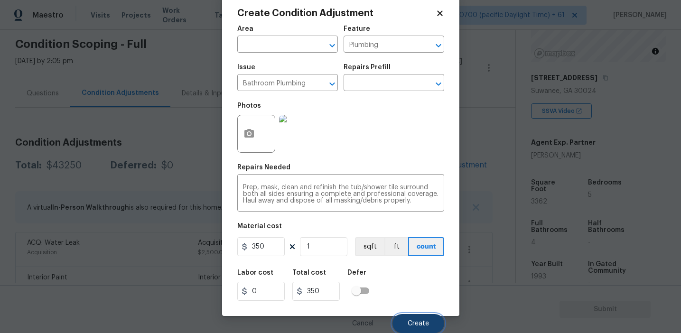
click at [408, 321] on span "Create" at bounding box center [418, 323] width 21 height 7
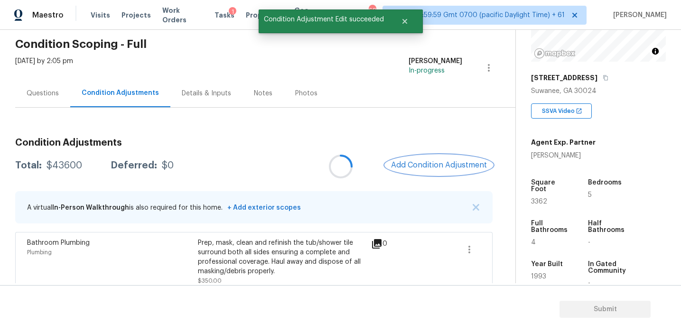
scroll to position [0, 0]
click at [417, 168] on div at bounding box center [340, 166] width 681 height 333
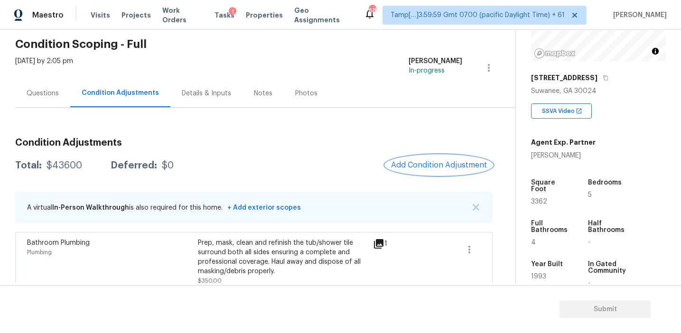
click at [412, 163] on span "Add Condition Adjustment" at bounding box center [439, 165] width 96 height 9
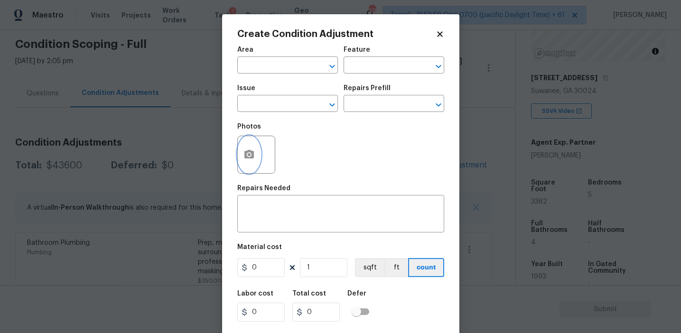
click at [251, 162] on button "button" at bounding box center [249, 154] width 23 height 37
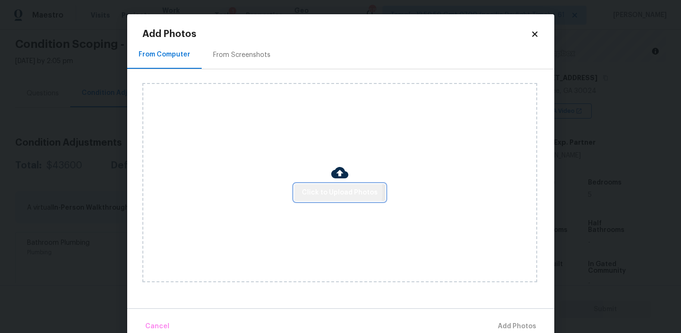
click at [330, 191] on span "Click to Upload Photos" at bounding box center [340, 193] width 76 height 12
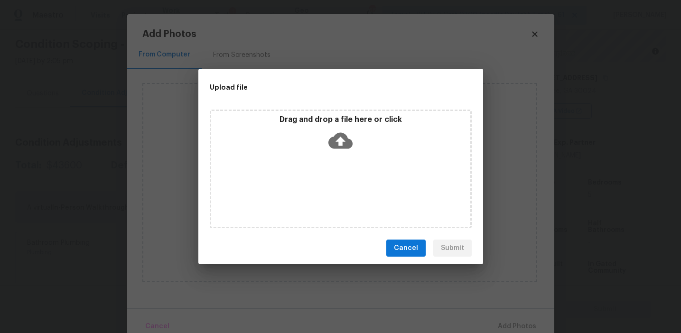
click at [334, 137] on icon at bounding box center [340, 141] width 24 height 16
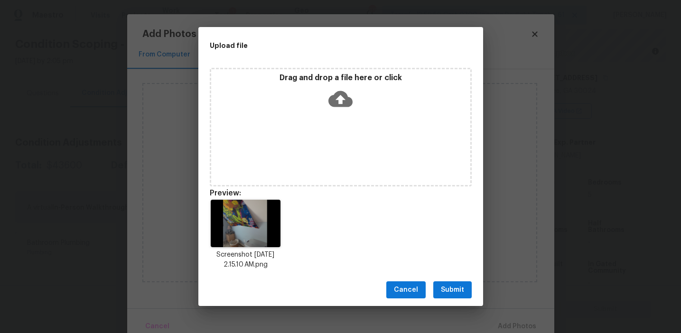
click at [456, 287] on span "Submit" at bounding box center [452, 290] width 23 height 12
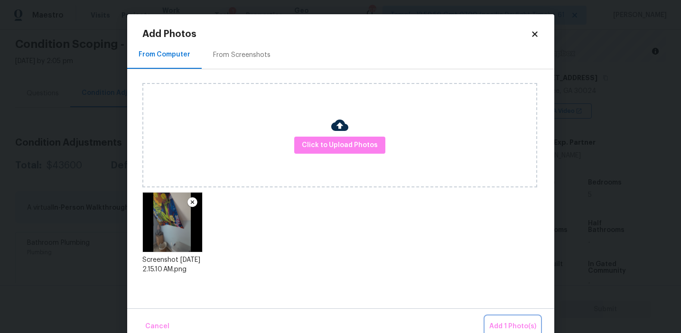
click at [504, 322] on span "Add 1 Photo(s)" at bounding box center [512, 327] width 47 height 12
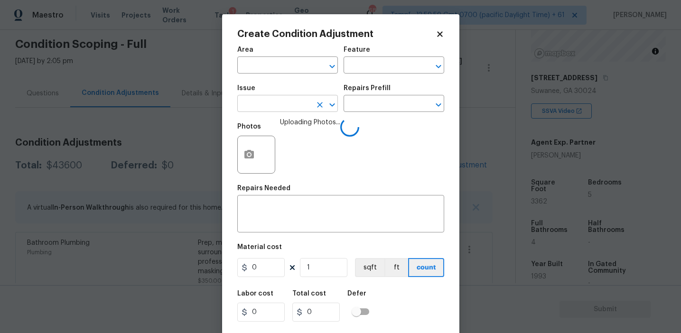
click at [279, 108] on input "text" at bounding box center [274, 104] width 74 height 15
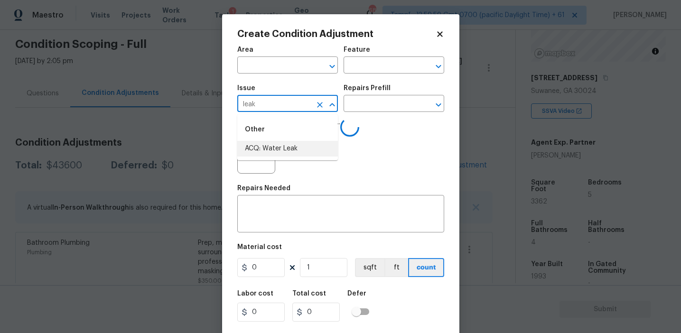
click at [300, 151] on li "ACQ: Water Leak" at bounding box center [287, 149] width 101 height 16
type input "ACQ: Water Leak"
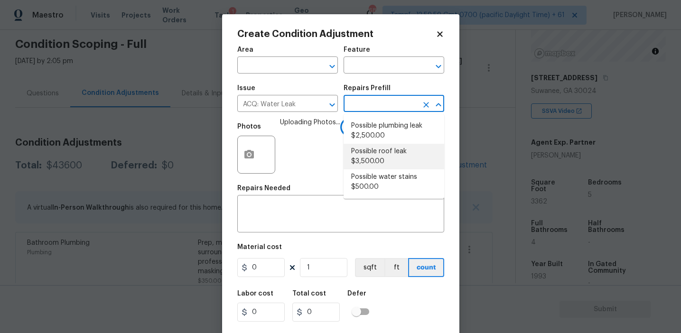
click at [374, 161] on li "Possible roof leak $3,500.00" at bounding box center [393, 157] width 101 height 26
type input "Acquisition"
type textarea "Acquisition Scope: Possible roof leak"
type input "3500"
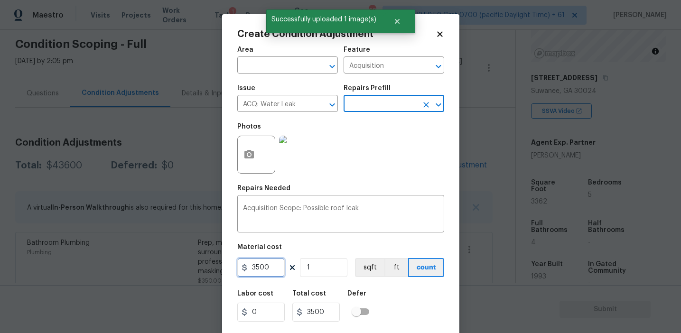
click at [254, 267] on input "3500" at bounding box center [260, 267] width 47 height 19
type input "2500"
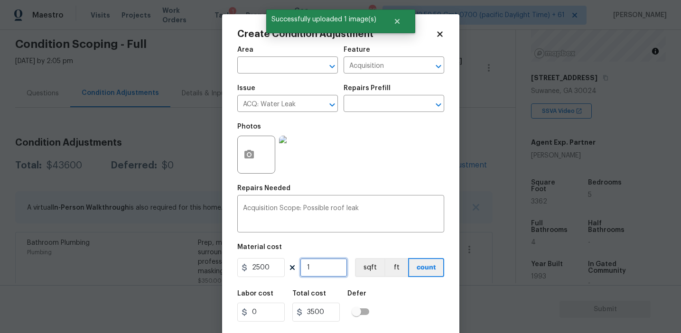
type input "2500"
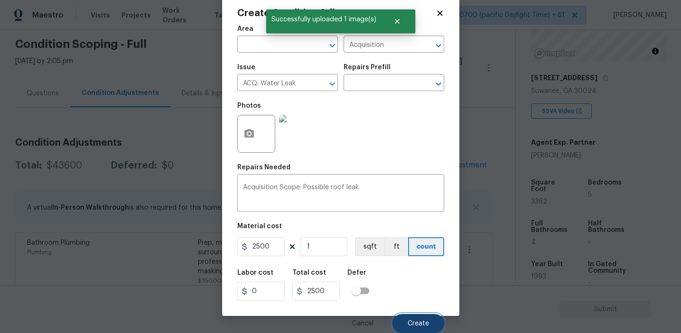
click at [417, 326] on span "Create" at bounding box center [418, 323] width 21 height 7
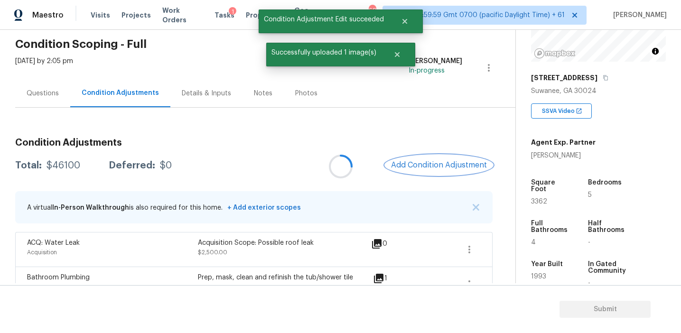
scroll to position [0, 0]
click at [409, 163] on span "Add Condition Adjustment" at bounding box center [439, 165] width 96 height 9
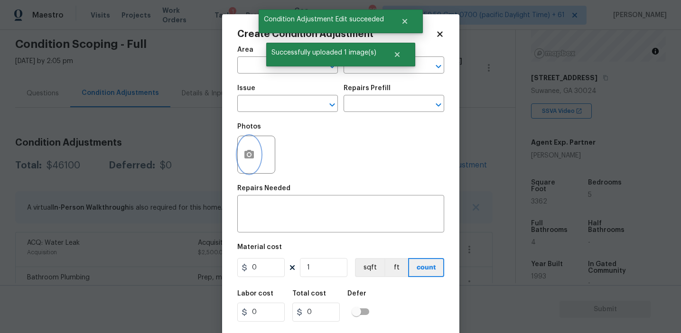
click at [245, 166] on button "button" at bounding box center [249, 154] width 23 height 37
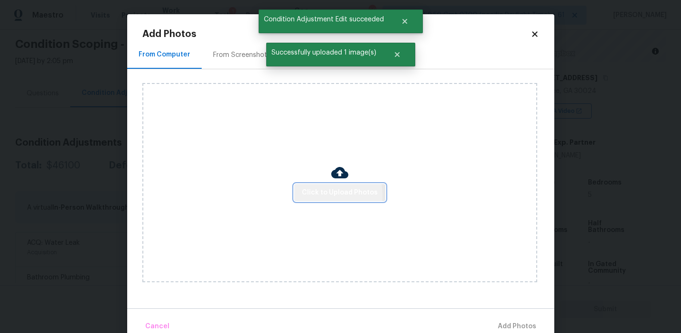
click at [315, 195] on span "Click to Upload Photos" at bounding box center [340, 193] width 76 height 12
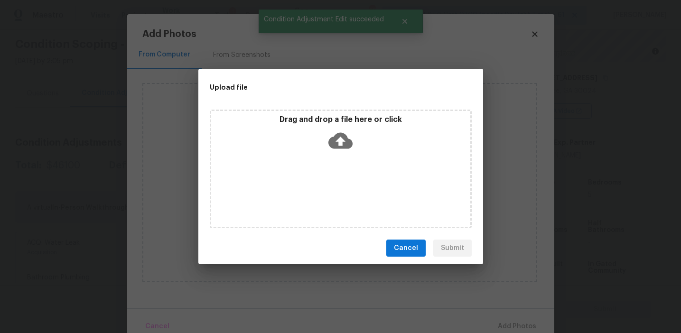
click at [318, 134] on div "Drag and drop a file here or click" at bounding box center [340, 135] width 259 height 41
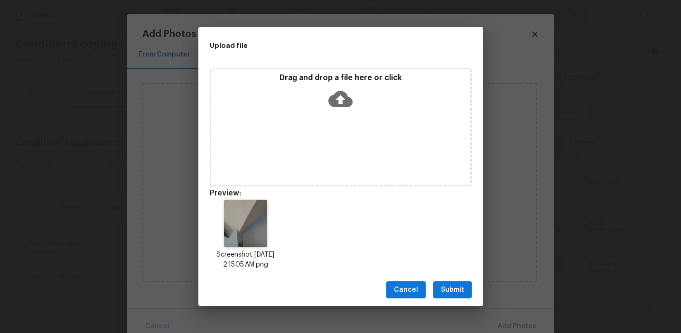
click at [442, 287] on span "Submit" at bounding box center [452, 290] width 23 height 12
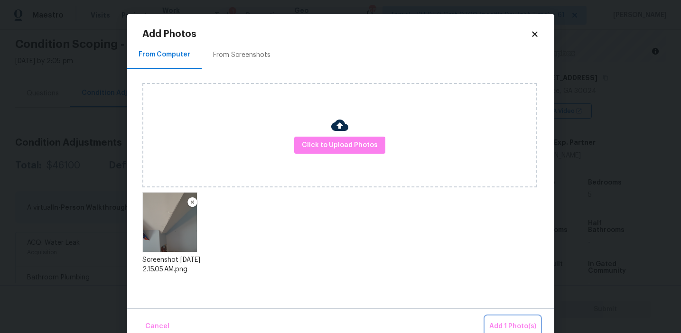
click at [496, 321] on span "Add 1 Photo(s)" at bounding box center [512, 327] width 47 height 12
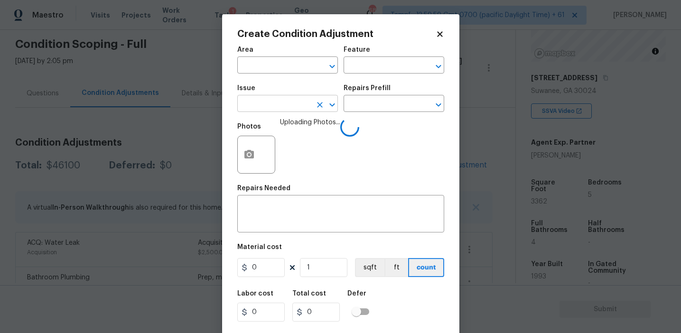
click at [284, 108] on input "text" at bounding box center [274, 104] width 74 height 15
type input "fou"
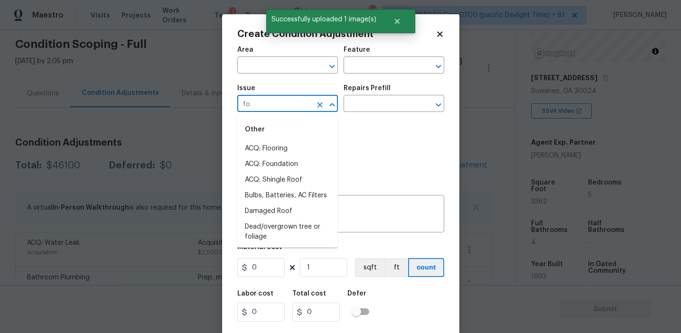
type input "fou"
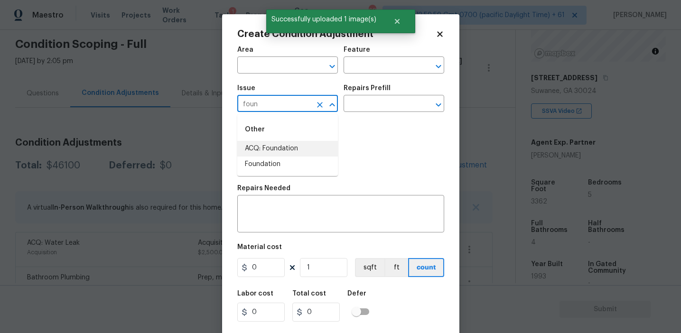
click at [295, 148] on li "ACQ: Foundation" at bounding box center [287, 149] width 101 height 16
type input "ACQ: Foundation"
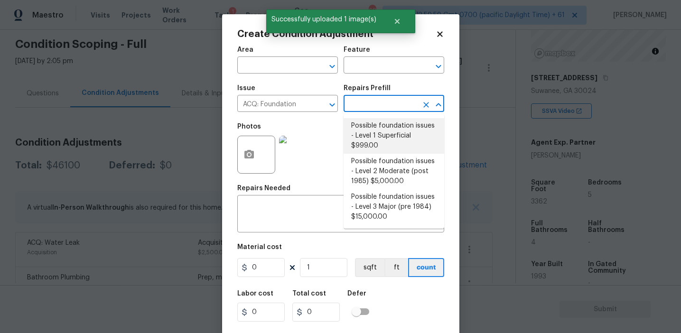
click at [368, 141] on li "Possible foundation issues - Level 1 Superficial $999.00" at bounding box center [393, 136] width 101 height 36
type input "Acquisition"
type textarea "Possible foundation issues - Level 1 - Superficial. Disclaimer: This is NOT a t…"
type input "999"
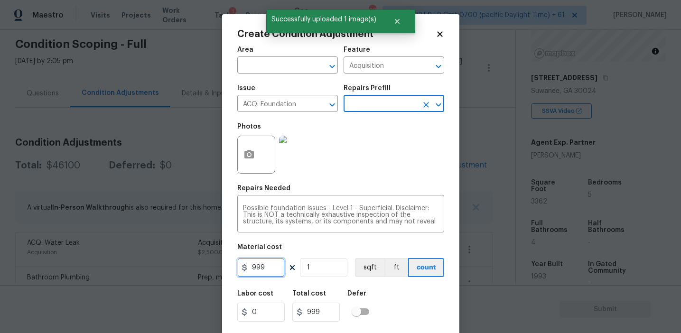
click at [267, 272] on input "999" at bounding box center [260, 267] width 47 height 19
type input "1000"
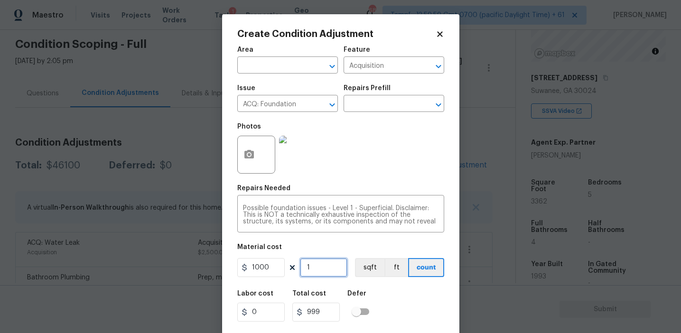
type input "1000"
type input "5"
type input "5000"
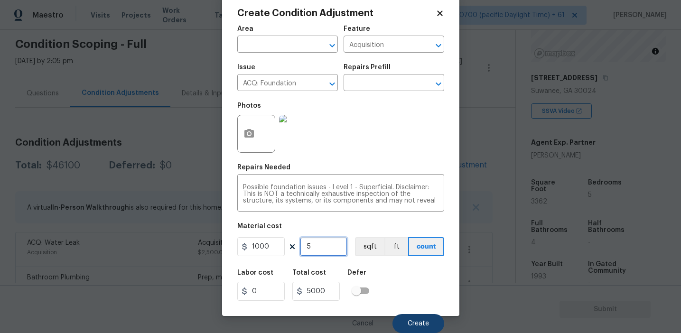
type input "5"
click at [423, 318] on button "Create" at bounding box center [418, 323] width 52 height 19
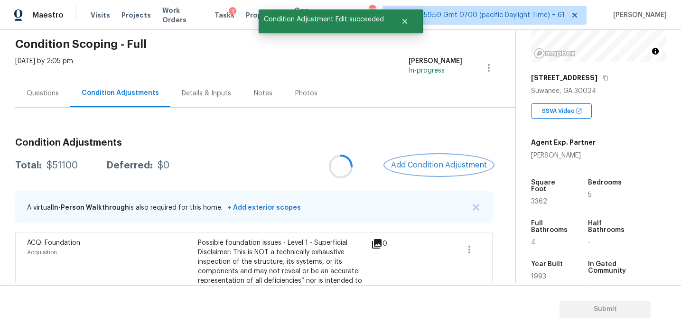
scroll to position [0, 0]
click at [433, 166] on span "Add Condition Adjustment" at bounding box center [439, 165] width 96 height 9
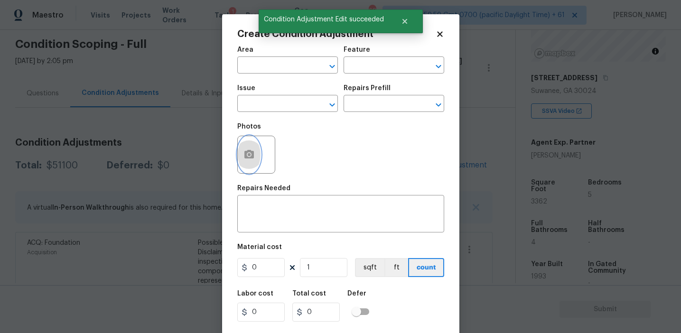
click at [246, 158] on icon "button" at bounding box center [248, 154] width 9 height 9
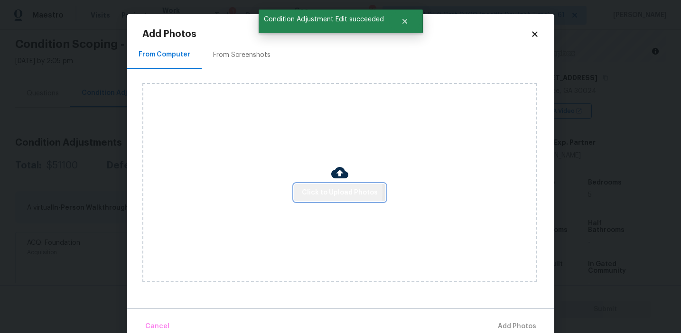
click at [323, 191] on span "Click to Upload Photos" at bounding box center [340, 193] width 76 height 12
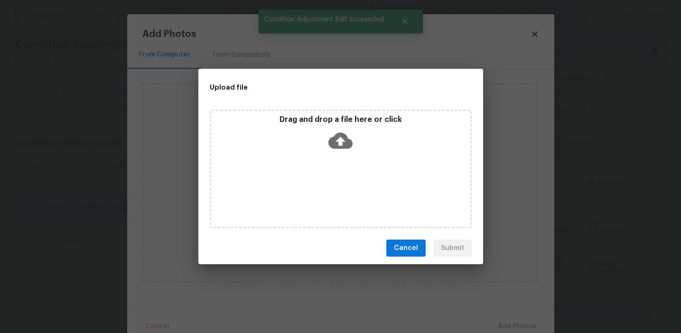
click at [332, 131] on icon at bounding box center [340, 141] width 24 height 24
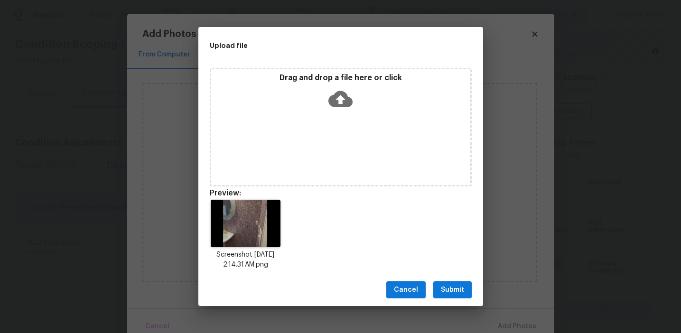
click at [448, 286] on span "Submit" at bounding box center [452, 290] width 23 height 12
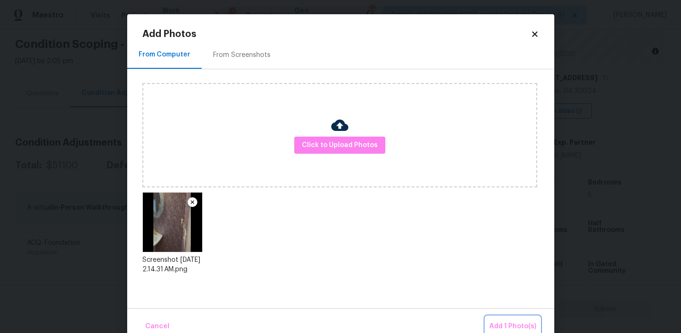
click at [507, 322] on span "Add 1 Photo(s)" at bounding box center [512, 327] width 47 height 12
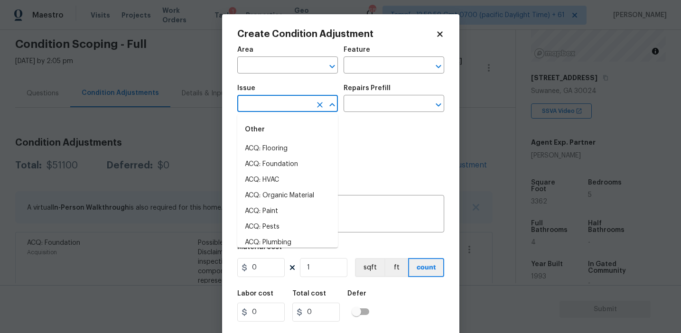
click at [266, 106] on input "text" at bounding box center [274, 104] width 74 height 15
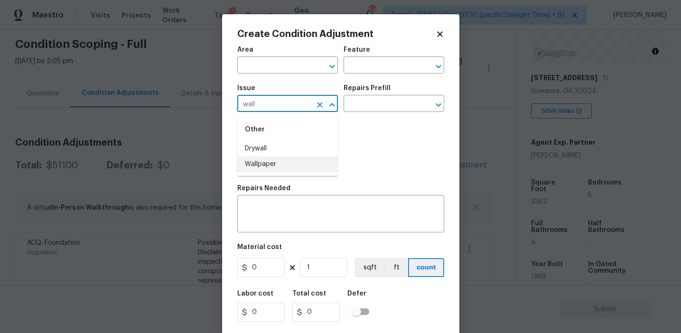
click at [270, 165] on li "Wallpaper" at bounding box center [287, 165] width 101 height 16
type input "Wallpaper"
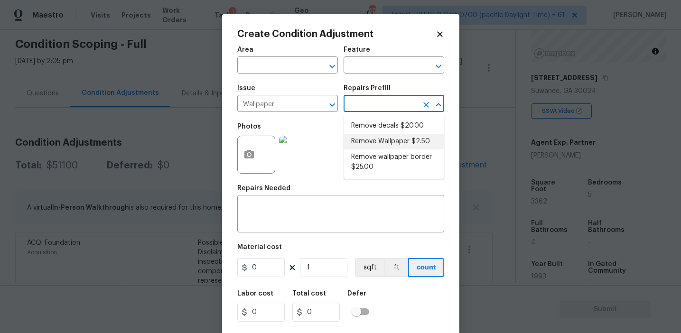
click at [359, 141] on li "Remove Wallpaper $2.50" at bounding box center [393, 142] width 101 height 16
type input "Walls and Ceiling"
type textarea "Remove wallpaper and texture walls to best match existing conditions"
type input "2.5"
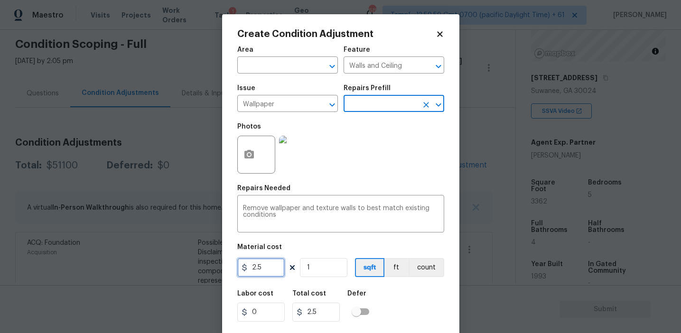
click at [254, 267] on input "2.5" at bounding box center [260, 267] width 47 height 19
type input "300"
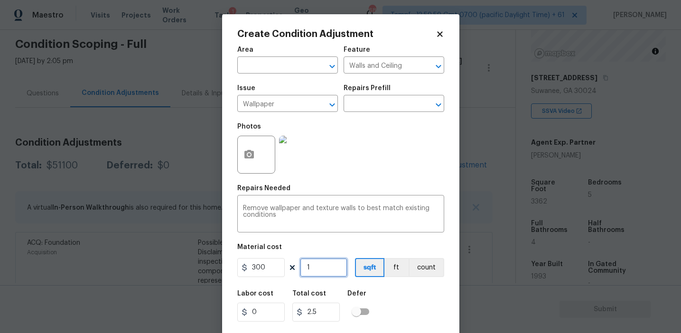
type input "300"
click at [428, 266] on button "count" at bounding box center [426, 267] width 36 height 19
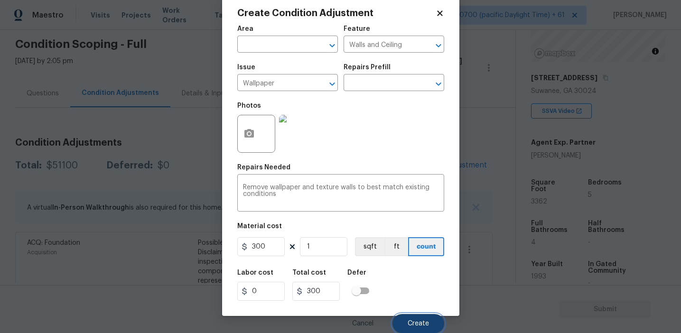
click at [408, 328] on button "Create" at bounding box center [418, 323] width 52 height 19
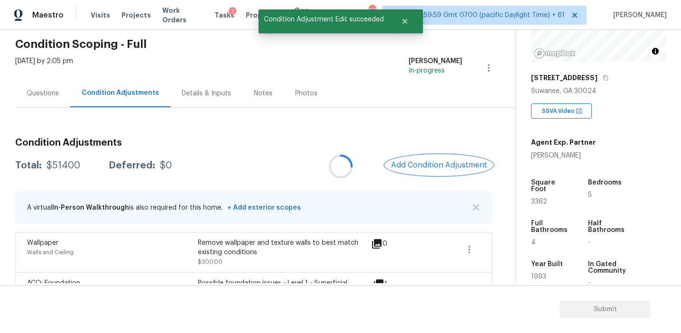
scroll to position [0, 0]
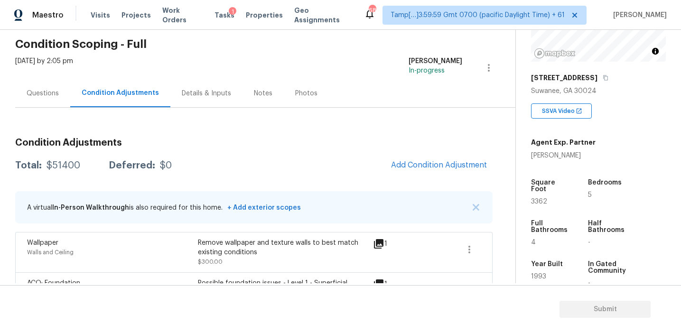
click at [313, 141] on h3 "Condition Adjustments" at bounding box center [253, 142] width 477 height 9
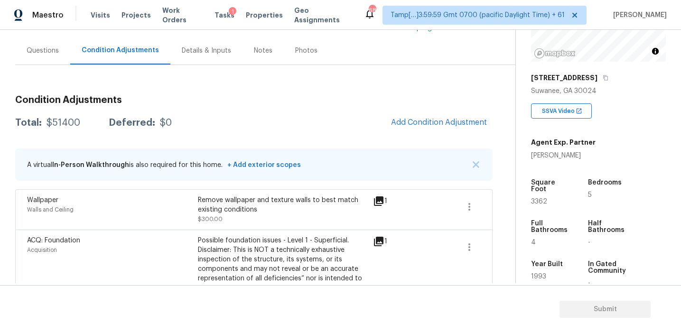
scroll to position [81, 0]
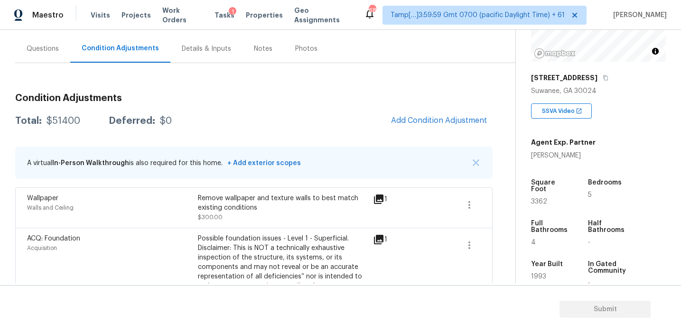
click at [313, 111] on div "Total: $51400 Deferred: $0 Add Condition Adjustment" at bounding box center [253, 121] width 477 height 21
click at [411, 123] on span "Add Condition Adjustment" at bounding box center [439, 120] width 96 height 9
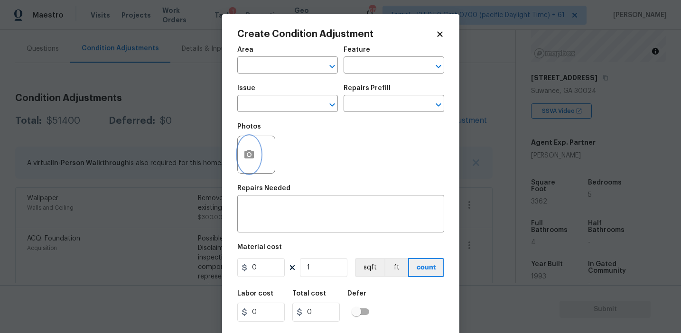
click at [250, 159] on icon "button" at bounding box center [248, 154] width 11 height 11
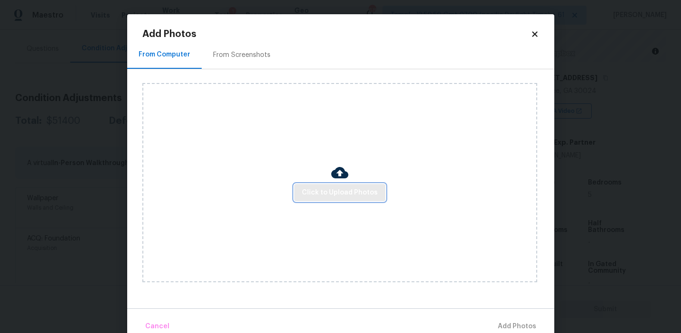
click at [317, 194] on span "Click to Upload Photos" at bounding box center [340, 193] width 76 height 12
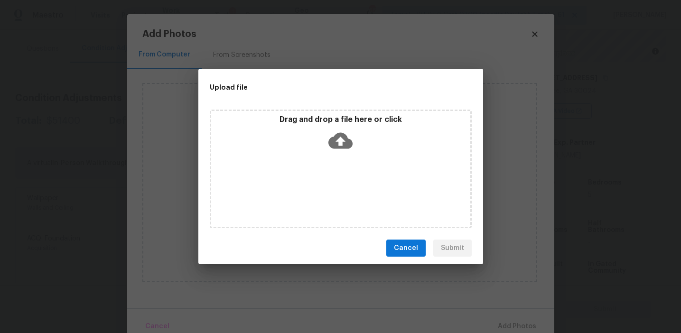
click at [318, 116] on p "Drag and drop a file here or click" at bounding box center [340, 120] width 259 height 10
click at [395, 245] on button "Cancel" at bounding box center [405, 249] width 39 height 18
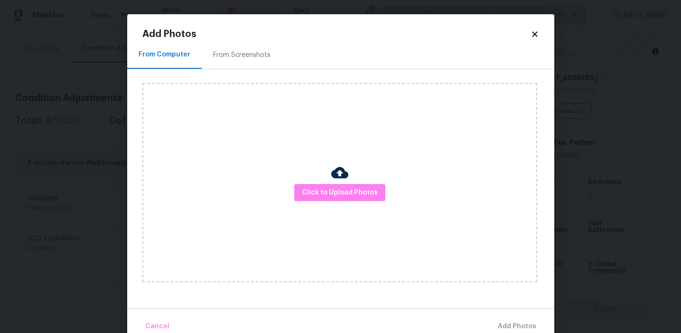
click at [128, 182] on div "From Computer From Screenshots Click to Upload Photos" at bounding box center [340, 175] width 427 height 268
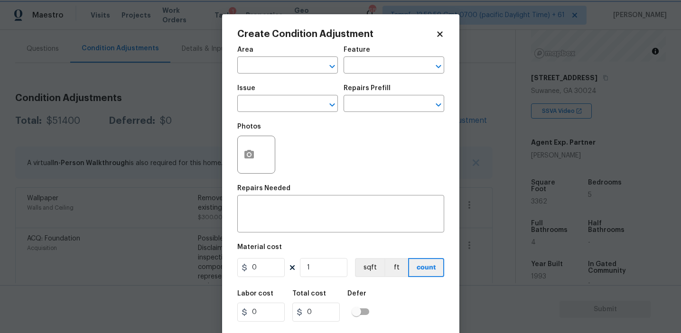
click at [110, 168] on body "Maestro Visits Projects Work Orders Tasks 1 Properties Geo Assignments 688 Tamp…" at bounding box center [340, 166] width 681 height 333
click at [171, 149] on body "Maestro Visits Projects Work Orders Tasks 1 Properties Geo Assignments 688 Tamp…" at bounding box center [340, 166] width 681 height 333
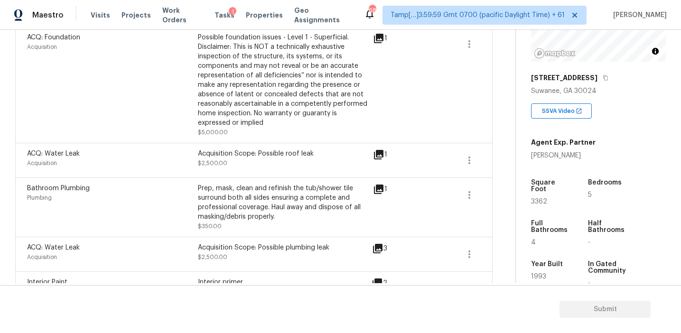
scroll to position [304, 0]
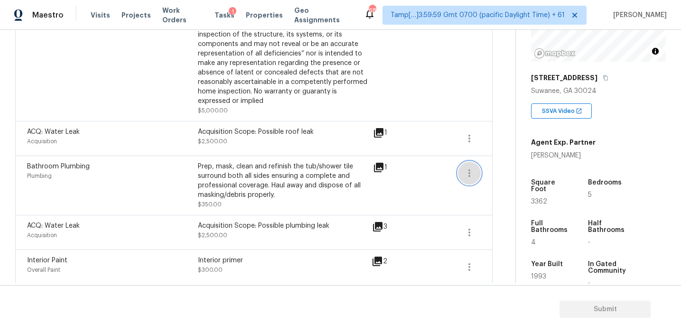
click at [468, 175] on icon "button" at bounding box center [469, 172] width 11 height 11
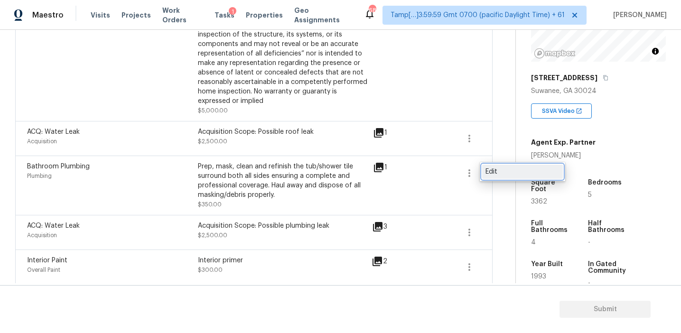
click at [491, 170] on div "Edit" at bounding box center [522, 171] width 74 height 9
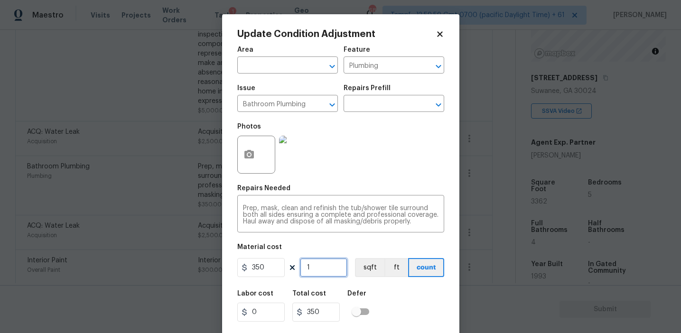
click at [317, 272] on input "1" at bounding box center [323, 267] width 47 height 19
type input "0"
type input "2"
type input "700"
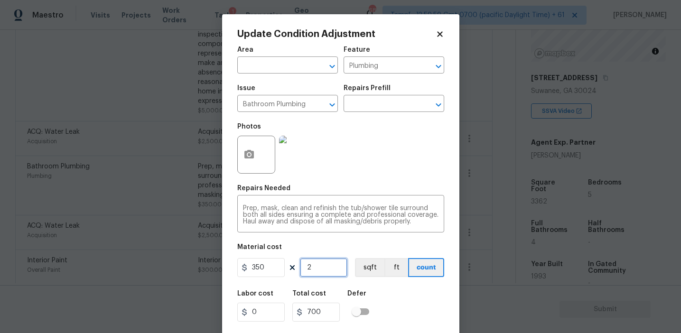
type input "2"
click at [253, 145] on button "button" at bounding box center [249, 154] width 23 height 37
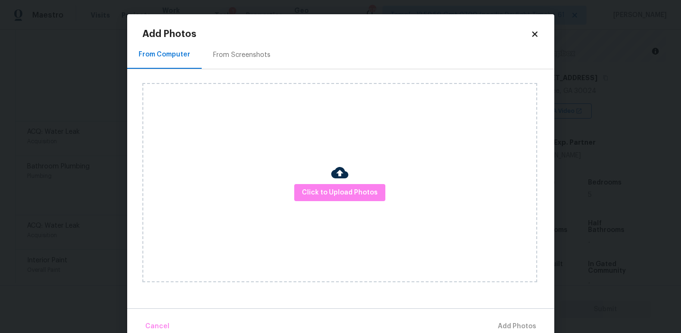
click at [308, 179] on div "Click to Upload Photos" at bounding box center [339, 182] width 395 height 199
click at [305, 187] on span "Click to Upload Photos" at bounding box center [340, 193] width 76 height 12
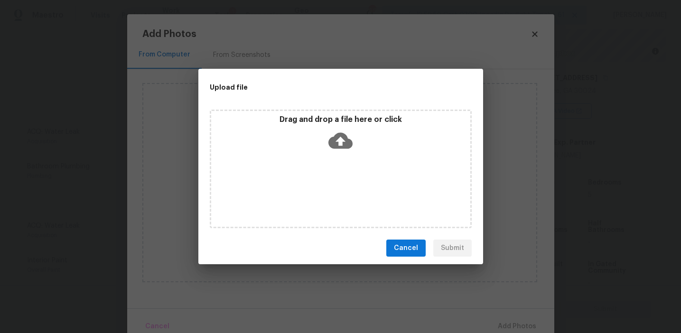
click at [304, 143] on div "Drag and drop a file here or click" at bounding box center [340, 135] width 259 height 41
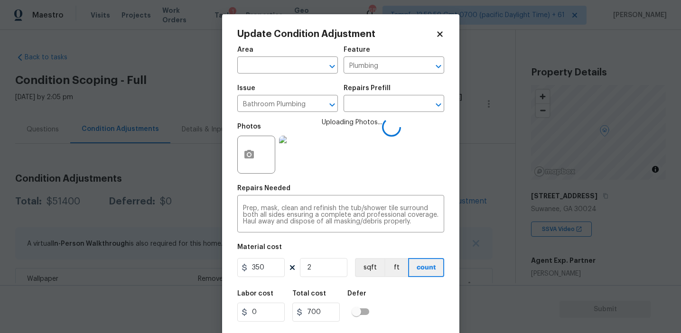
scroll to position [21, 0]
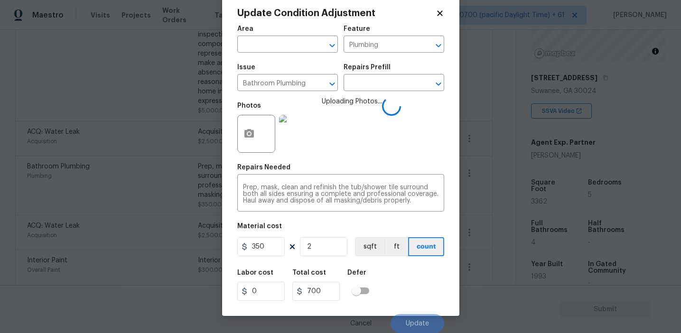
click at [405, 289] on div "Labor cost 0 Total cost 700 Defer" at bounding box center [340, 285] width 207 height 43
click at [406, 291] on div "Labor cost 0 Total cost 700 Defer" at bounding box center [340, 285] width 207 height 43
click at [407, 290] on div "Labor cost 0 Total cost 700 Defer" at bounding box center [340, 285] width 207 height 43
click at [407, 291] on div "Labor cost 0 Total cost 700 Defer" at bounding box center [340, 285] width 207 height 43
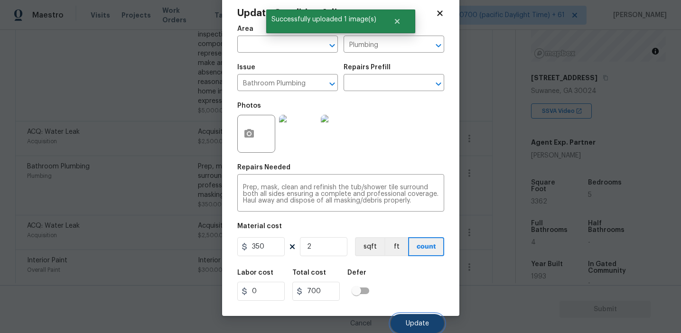
click at [403, 318] on button "Update" at bounding box center [417, 323] width 54 height 19
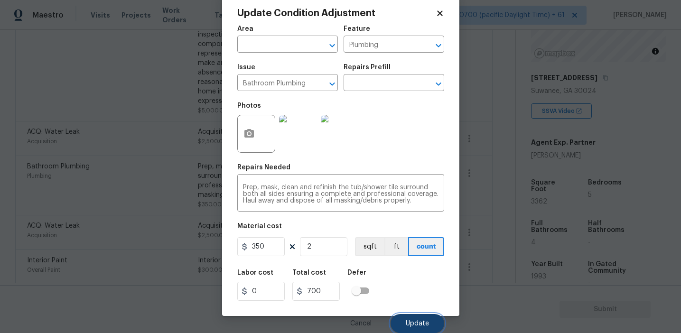
click at [414, 323] on span "Update" at bounding box center [417, 323] width 23 height 7
click at [411, 286] on div "Labor cost 0 Total cost 700 Defer" at bounding box center [340, 285] width 207 height 43
click at [411, 326] on span "Update" at bounding box center [417, 323] width 23 height 7
click at [409, 272] on div "Labor cost 0 Total cost 700 Defer" at bounding box center [340, 285] width 207 height 43
click at [412, 322] on span "Update" at bounding box center [417, 323] width 23 height 7
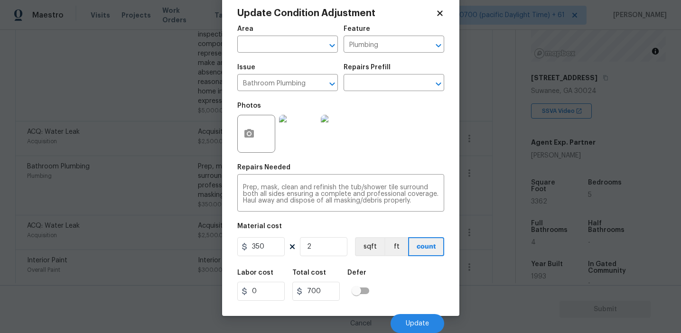
click at [410, 158] on div "Photos" at bounding box center [340, 128] width 207 height 62
click at [410, 321] on span "Update" at bounding box center [417, 323] width 23 height 7
click at [389, 274] on div "Labor cost 0 Total cost 700 Defer" at bounding box center [340, 285] width 207 height 43
click at [369, 246] on button "sqft" at bounding box center [369, 246] width 29 height 19
click at [399, 246] on button "ft" at bounding box center [396, 246] width 24 height 19
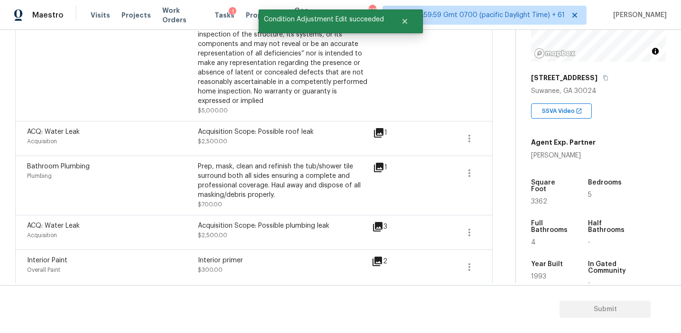
scroll to position [18, 0]
click at [428, 248] on body "Maestro Visits Projects Work Orders Tasks 1 Properties Geo Assignments 688 Tamp…" at bounding box center [340, 166] width 681 height 333
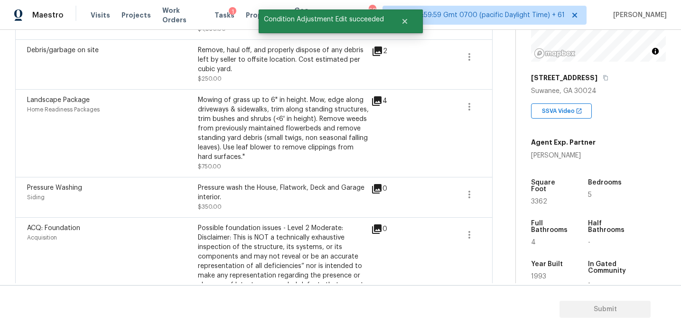
scroll to position [751, 0]
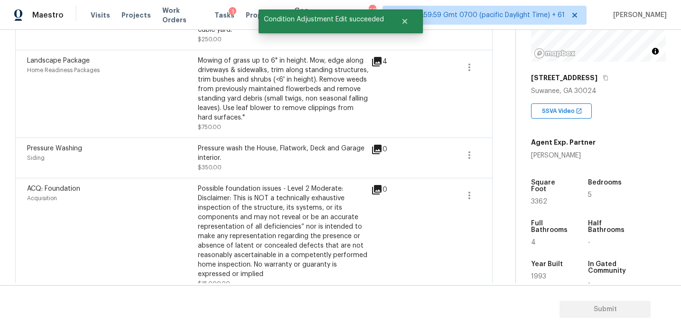
click at [173, 102] on div "Landscape Package Home Readiness Packages" at bounding box center [112, 94] width 171 height 76
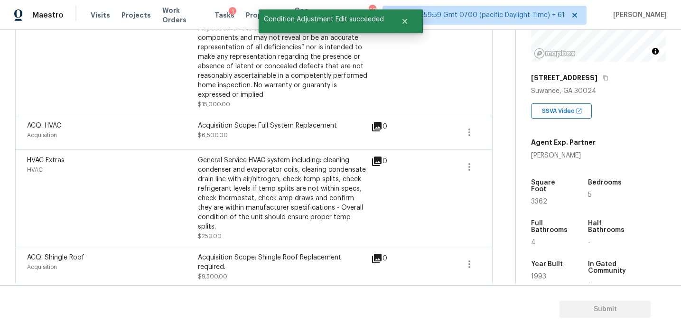
click at [221, 153] on div "HVAC Extras HVAC General Service HVAC system including: cleaning condenser and …" at bounding box center [253, 197] width 477 height 97
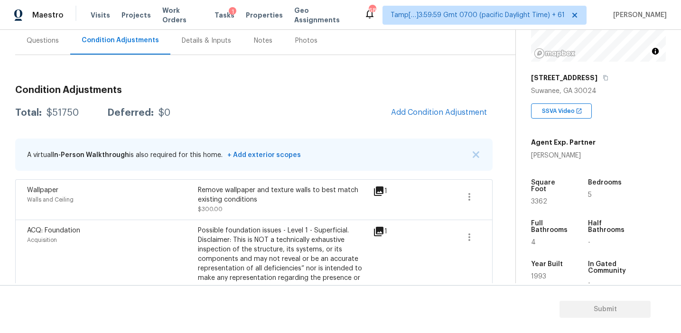
scroll to position [79, 0]
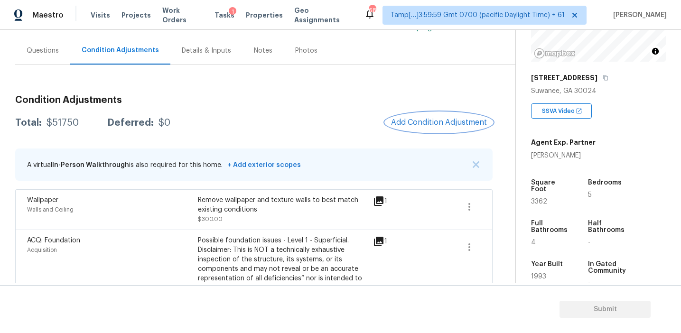
click at [431, 124] on span "Add Condition Adjustment" at bounding box center [439, 122] width 96 height 9
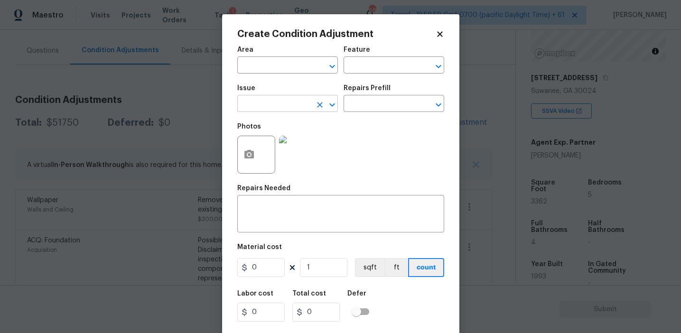
click at [280, 105] on input "text" at bounding box center [274, 104] width 74 height 15
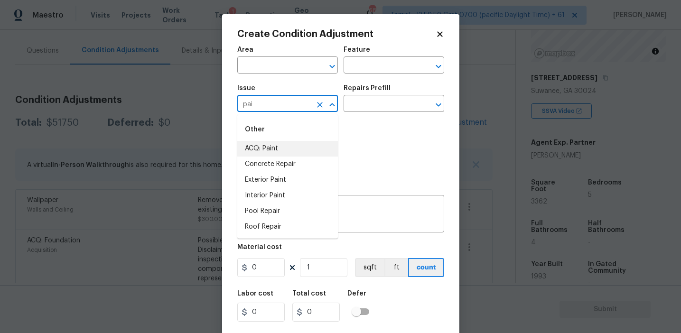
click at [292, 149] on li "ACQ: Paint" at bounding box center [287, 149] width 101 height 16
type input "ACQ: Paint"
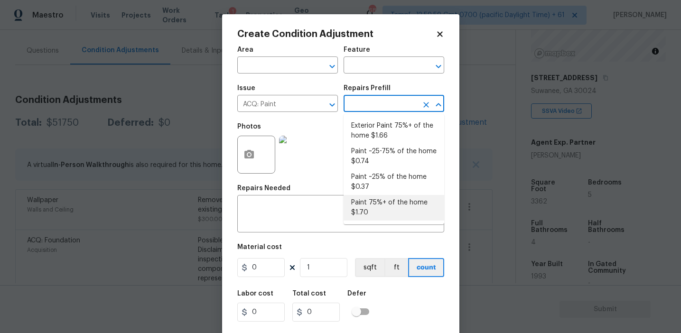
click at [365, 204] on li "Paint 75%+ of the home $1.70" at bounding box center [393, 208] width 101 height 26
type input "Acquisition"
type textarea "Acquisition Scope: 75%+ of the home will likely require interior paint"
type input "1.7"
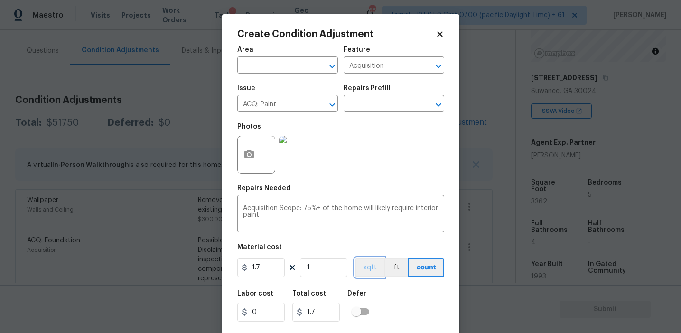
click at [369, 266] on button "sqft" at bounding box center [369, 267] width 29 height 19
click at [328, 272] on input "1" at bounding box center [323, 267] width 47 height 19
type input "0"
type input "3"
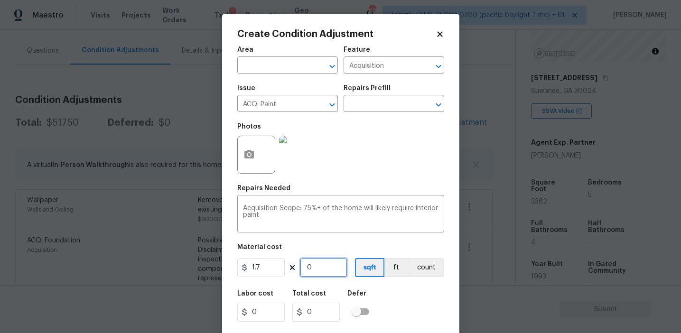
type input "5.1"
type input "33"
type input "56.1"
type input "336"
type input "571.2"
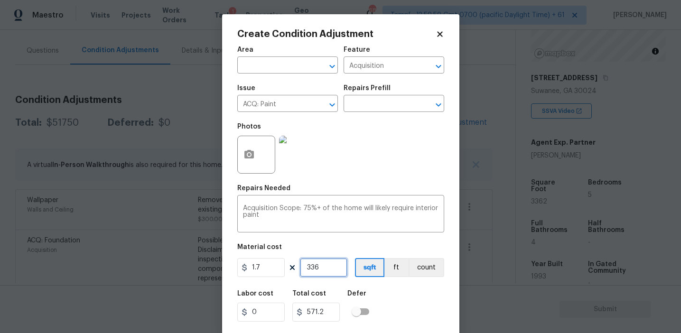
type input "3362"
type input "5715.4"
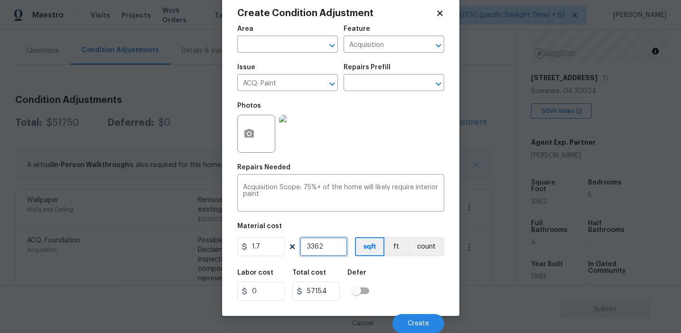
type input "3362"
click at [252, 134] on icon "button" at bounding box center [248, 133] width 9 height 9
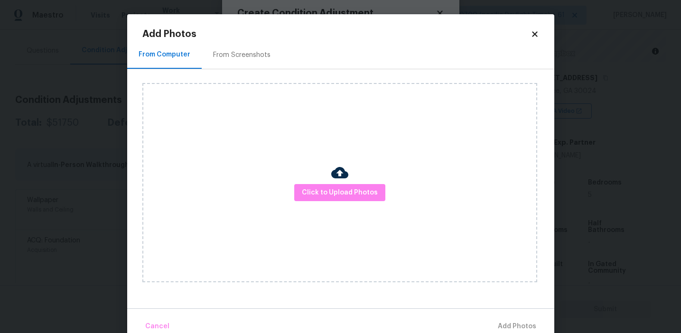
click at [252, 42] on div "From Screenshots" at bounding box center [242, 55] width 80 height 28
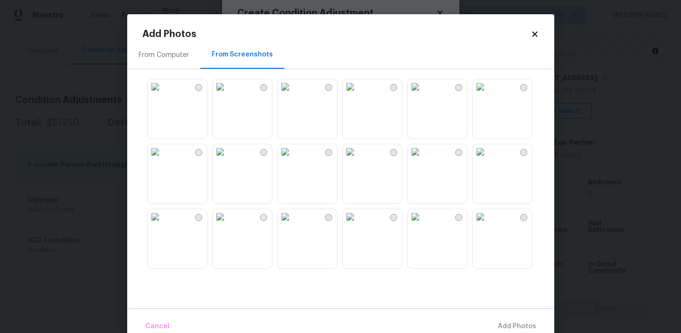
click at [253, 55] on div "From Screenshots" at bounding box center [242, 54] width 61 height 9
click at [163, 159] on img at bounding box center [155, 151] width 15 height 15
click at [163, 224] on img at bounding box center [155, 216] width 15 height 15
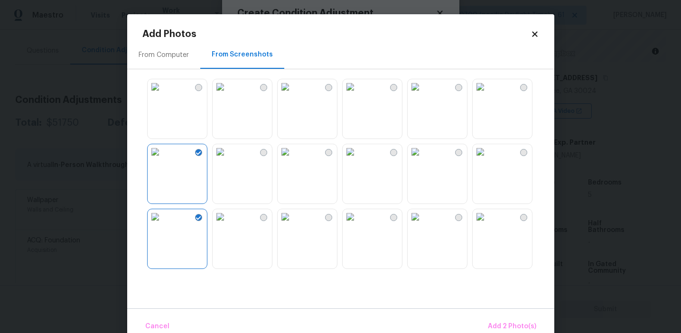
click at [228, 224] on img at bounding box center [220, 216] width 15 height 15
click at [293, 224] on img at bounding box center [285, 216] width 15 height 15
click at [423, 94] on img at bounding box center [415, 86] width 15 height 15
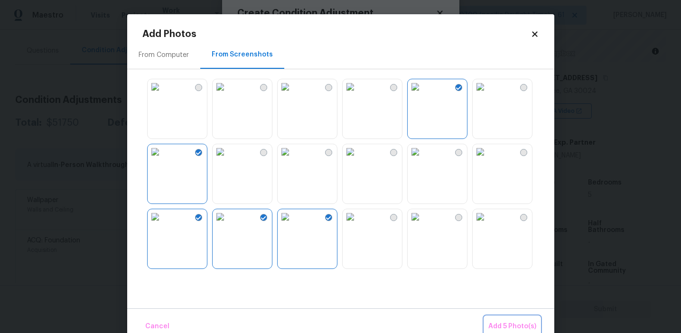
click at [491, 323] on span "Add 5 Photo(s)" at bounding box center [512, 327] width 48 height 12
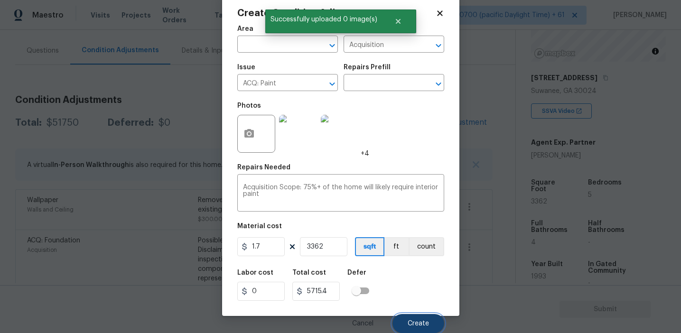
click at [415, 317] on button "Create" at bounding box center [418, 323] width 52 height 19
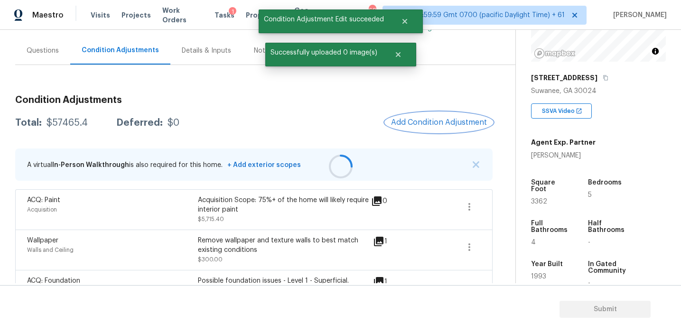
scroll to position [0, 0]
click at [425, 116] on button "Add Condition Adjustment" at bounding box center [438, 122] width 107 height 20
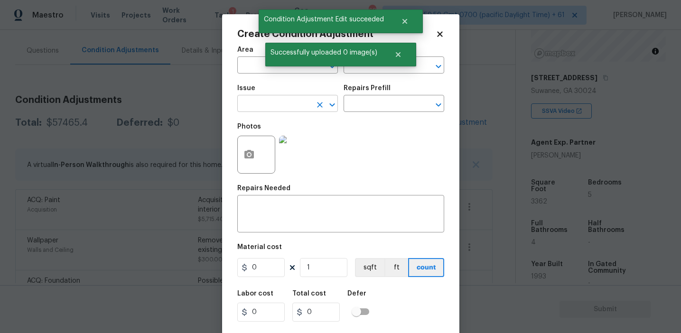
click at [269, 106] on input "text" at bounding box center [274, 104] width 74 height 15
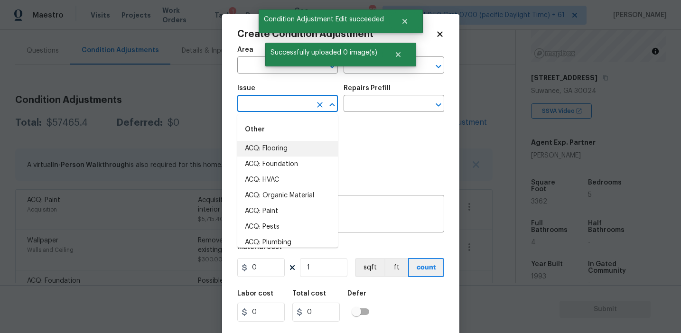
click at [282, 143] on li "ACQ: Flooring" at bounding box center [287, 149] width 101 height 16
type input "ACQ: Flooring"
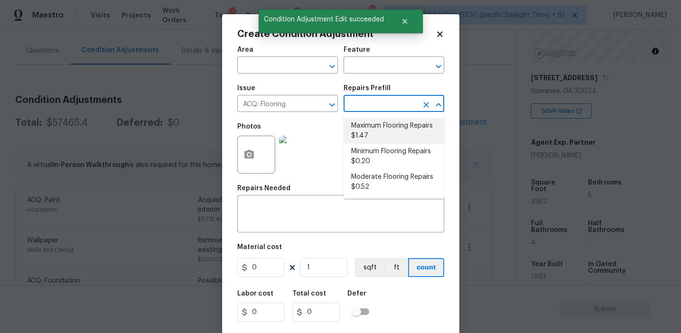
click at [371, 122] on li "Maximum Flooring Repairs $1.47" at bounding box center [393, 131] width 101 height 26
type input "Acquisition"
type textarea "Acquisition Scope: Maximum flooring repairs"
type input "1.47"
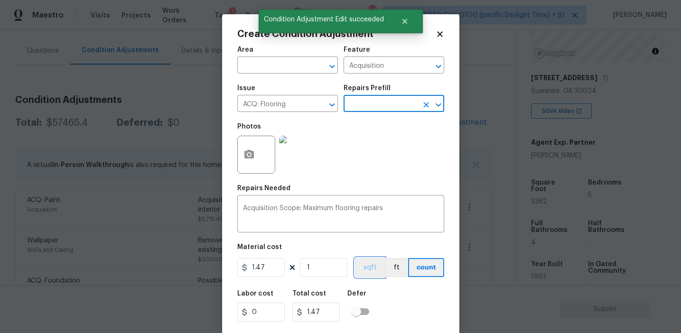
click at [369, 267] on button "sqft" at bounding box center [369, 267] width 29 height 19
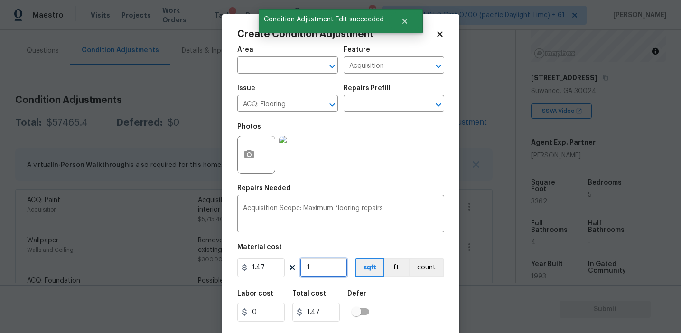
click at [322, 266] on input "1" at bounding box center [323, 267] width 47 height 19
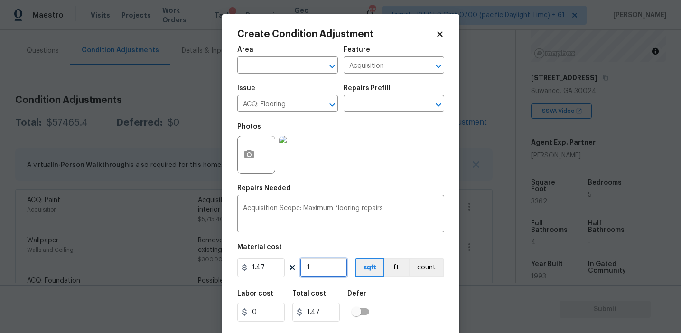
type input "0"
paste input "3362"
type input "3362"
type input "4942.14"
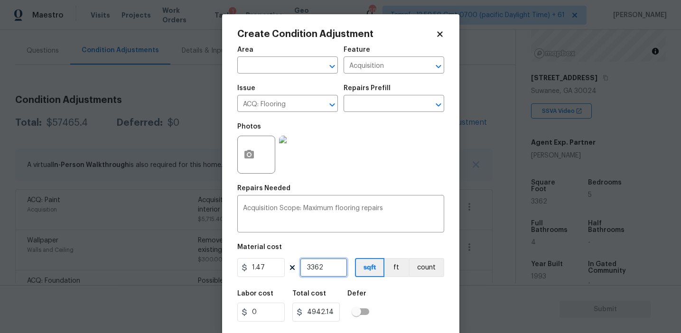
type input "3362"
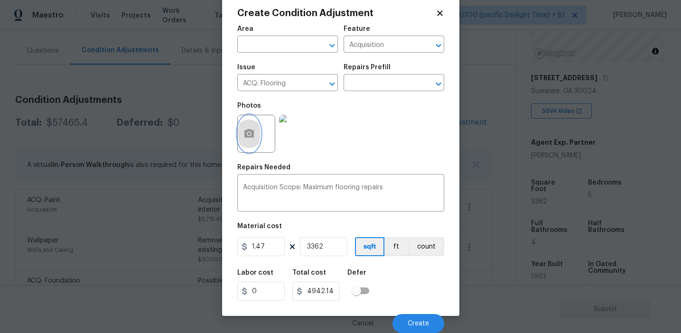
click at [243, 138] on icon "button" at bounding box center [248, 133] width 11 height 11
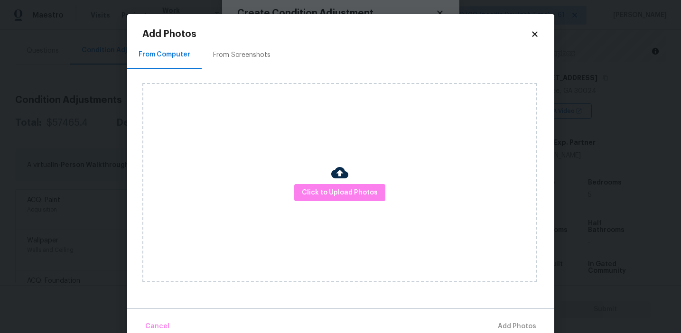
click at [256, 59] on div "From Screenshots" at bounding box center [241, 54] width 57 height 9
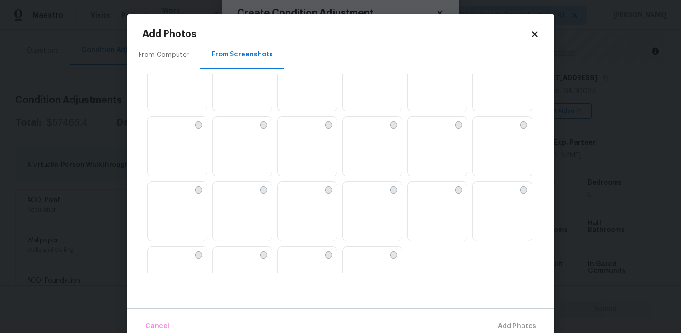
scroll to position [906, 0]
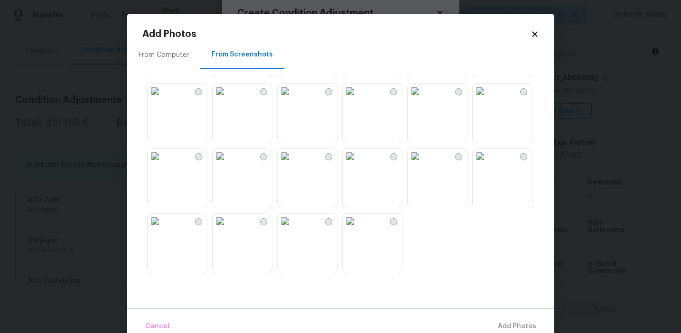
click at [293, 229] on img at bounding box center [285, 220] width 15 height 15
click at [358, 229] on img at bounding box center [350, 220] width 15 height 15
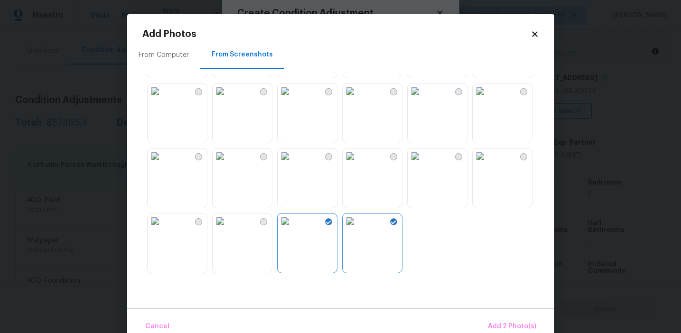
click at [488, 164] on img at bounding box center [480, 155] width 15 height 15
click at [423, 99] on img at bounding box center [415, 90] width 15 height 15
click at [290, 164] on img at bounding box center [285, 155] width 15 height 15
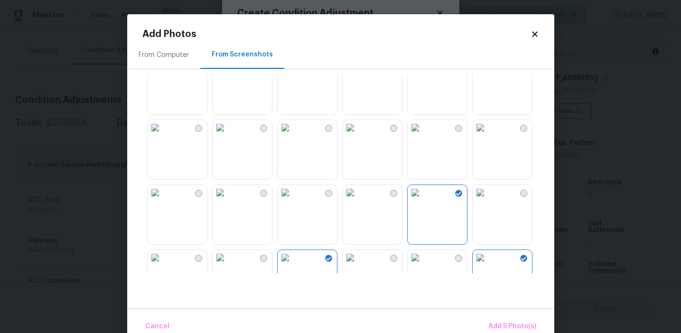
scroll to position [788, 0]
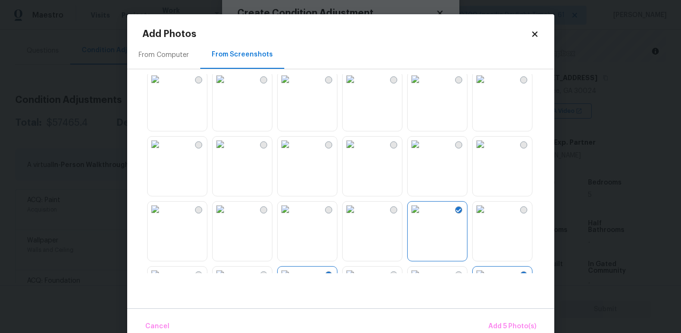
click at [423, 87] on img at bounding box center [415, 79] width 15 height 15
click at [488, 87] on img at bounding box center [480, 79] width 15 height 15
click at [491, 324] on span "Add 7 Photo(s)" at bounding box center [512, 327] width 48 height 12
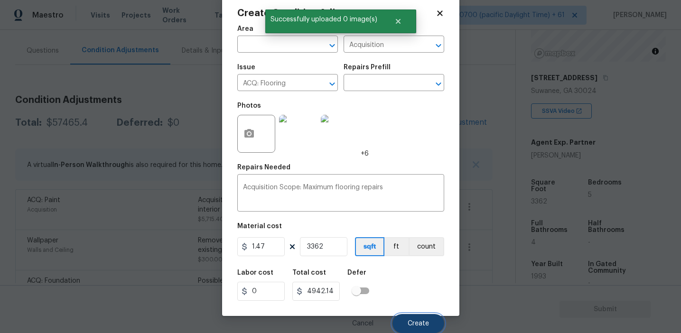
click at [412, 324] on span "Create" at bounding box center [418, 323] width 21 height 7
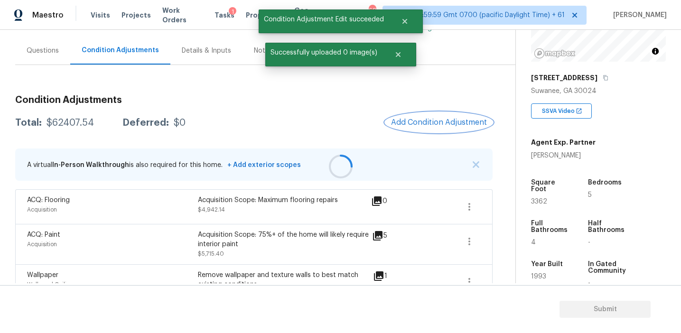
scroll to position [0, 0]
click at [377, 203] on icon at bounding box center [376, 200] width 11 height 11
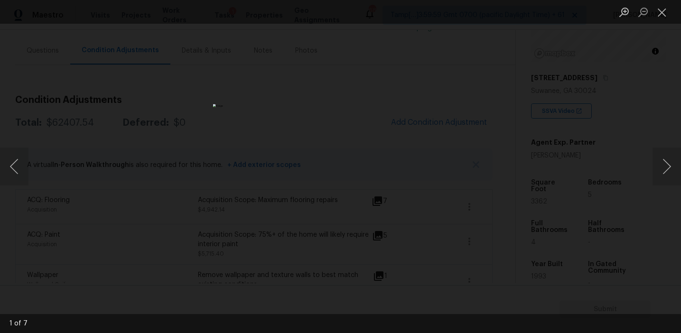
click at [437, 206] on div "Lightbox" at bounding box center [340, 166] width 681 height 333
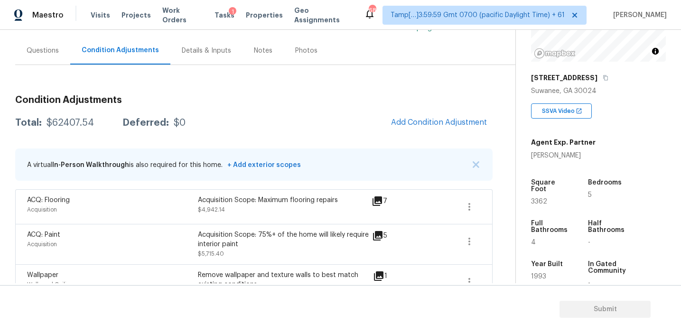
click at [69, 123] on div "$62407.54" at bounding box center [69, 122] width 47 height 9
copy div "62407.54"
click at [188, 100] on h3 "Condition Adjustments" at bounding box center [253, 99] width 477 height 9
click at [37, 49] on div "Questions" at bounding box center [43, 50] width 32 height 9
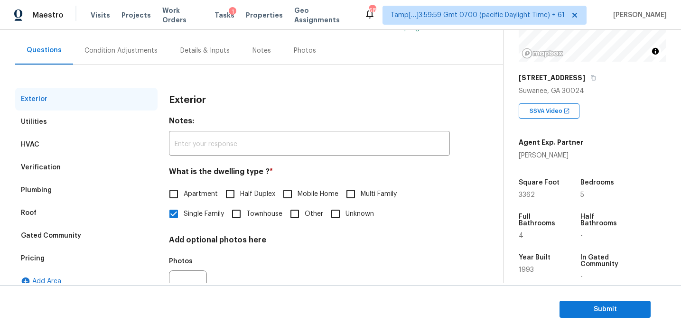
click at [89, 158] on div "Verification" at bounding box center [86, 167] width 142 height 23
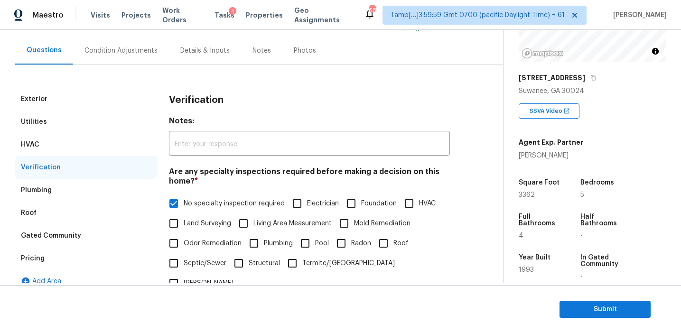
scroll to position [328, 0]
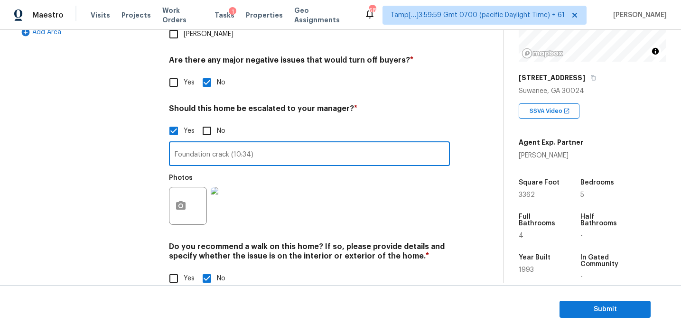
click at [185, 144] on input "Foundation crack (10:34)" at bounding box center [309, 155] width 281 height 22
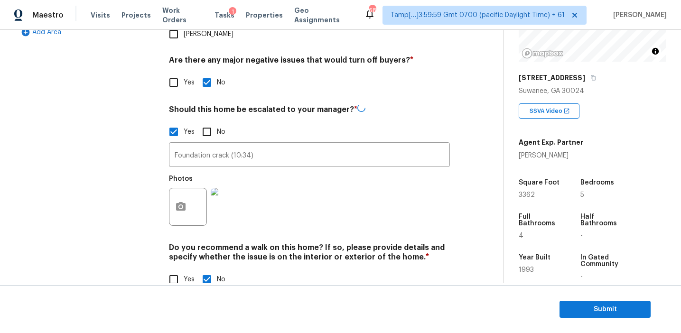
click at [124, 148] on div "Exterior Utilities HVAC Verification Plumbing Roof Gated Community Pricing Add …" at bounding box center [86, 70] width 142 height 462
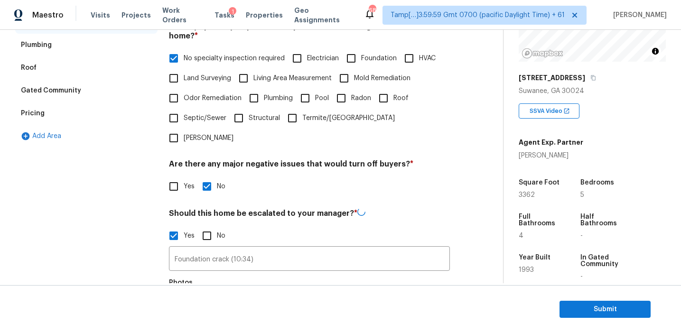
click at [104, 106] on div "Pricing" at bounding box center [86, 113] width 142 height 23
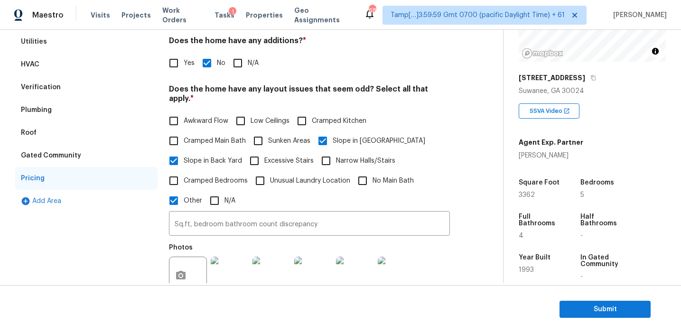
click at [131, 156] on div "Gated Community" at bounding box center [86, 155] width 142 height 23
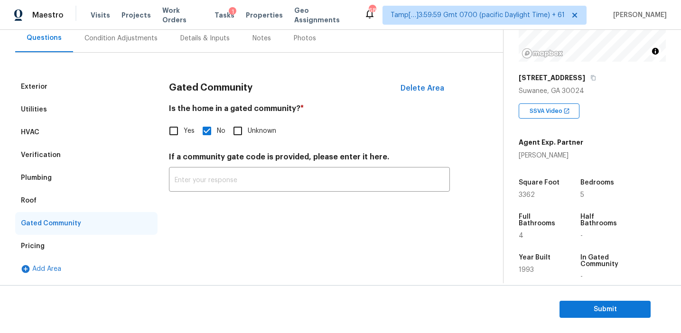
click at [90, 195] on div "Roof" at bounding box center [86, 200] width 142 height 23
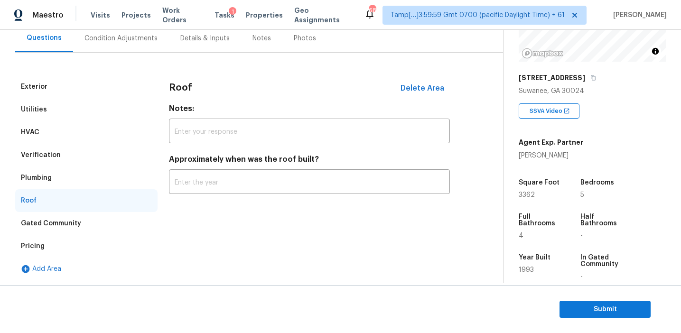
click at [90, 175] on div "Plumbing" at bounding box center [86, 178] width 142 height 23
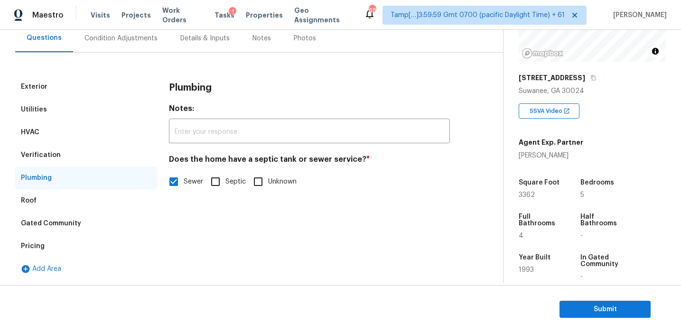
click at [90, 146] on div "Verification" at bounding box center [86, 155] width 142 height 23
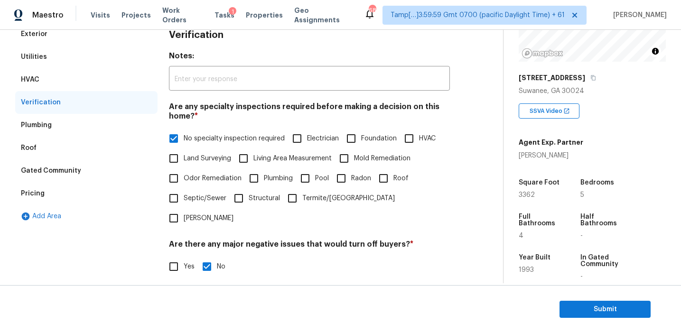
scroll to position [140, 0]
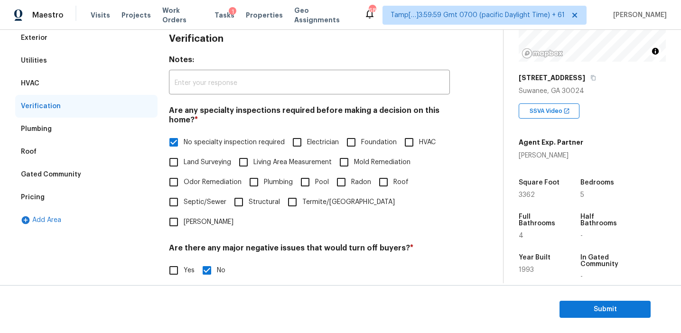
click at [90, 78] on div "HVAC" at bounding box center [86, 83] width 142 height 23
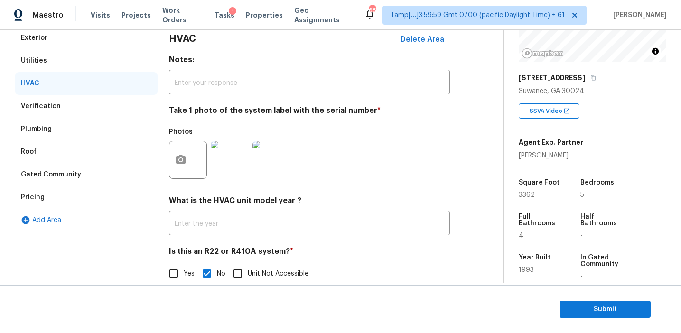
click at [89, 61] on div "Utilities" at bounding box center [86, 60] width 142 height 23
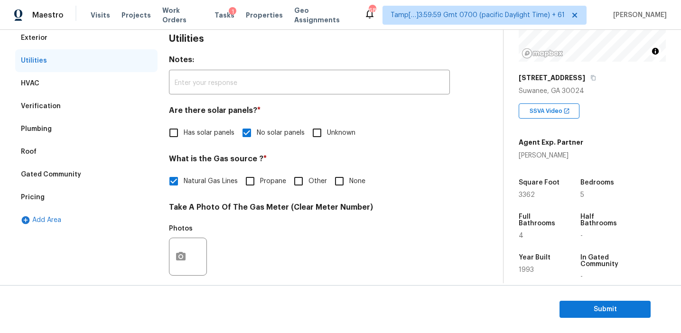
click at [87, 32] on div "Exterior" at bounding box center [86, 38] width 142 height 23
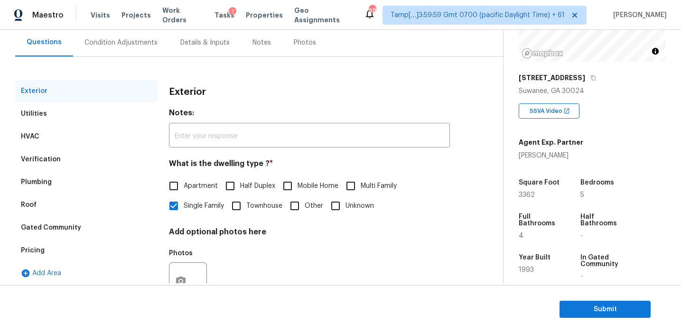
scroll to position [74, 0]
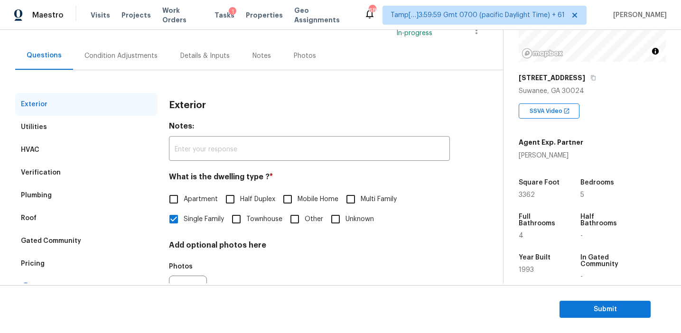
click at [121, 59] on div "Condition Adjustments" at bounding box center [120, 55] width 73 height 9
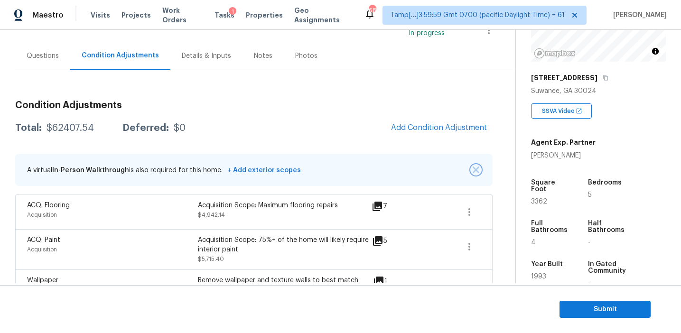
click at [475, 168] on img "button" at bounding box center [476, 170] width 7 height 7
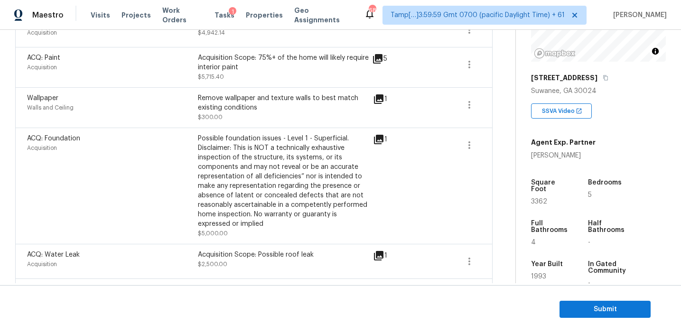
scroll to position [196, 0]
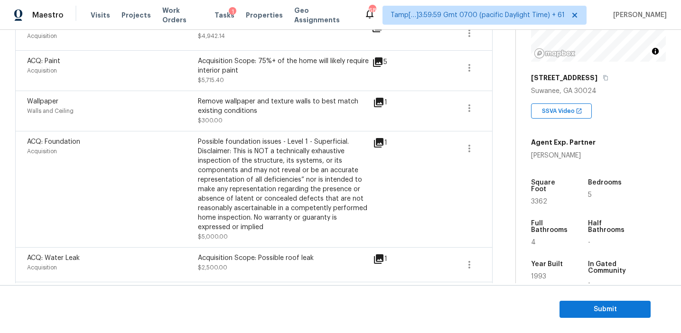
click at [304, 156] on div "Possible foundation issues - Level 1 - Superficial. Disclaimer: This is NOT a t…" at bounding box center [283, 184] width 171 height 95
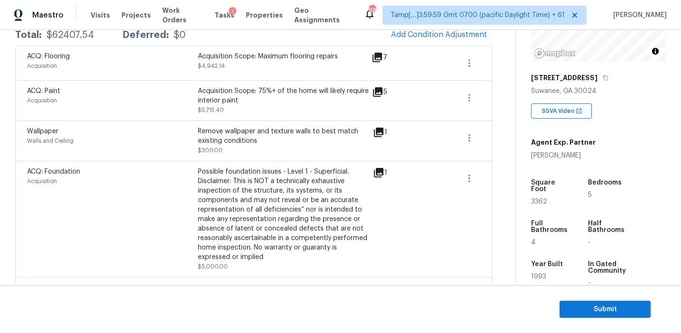
scroll to position [174, 0]
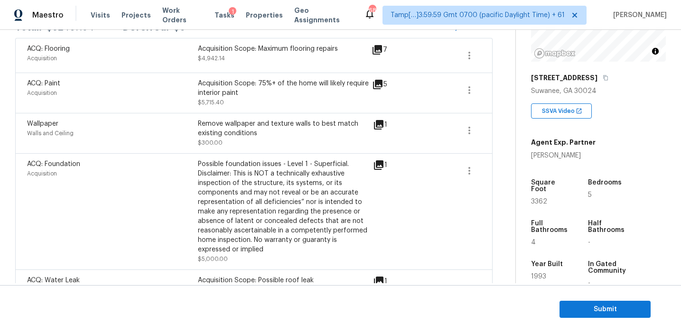
click at [381, 161] on icon at bounding box center [378, 164] width 9 height 9
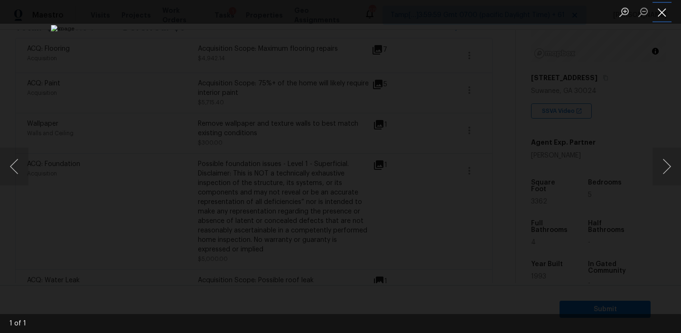
click at [661, 10] on button "Close lightbox" at bounding box center [661, 12] width 19 height 17
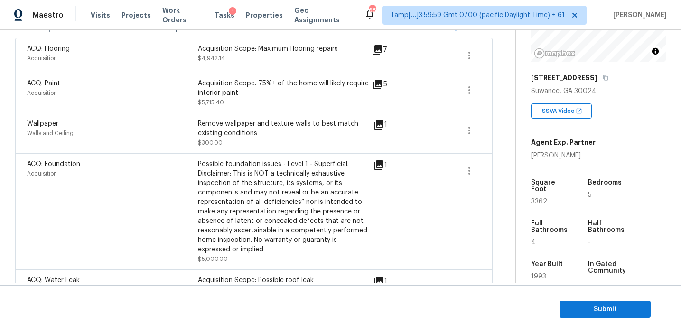
click at [397, 160] on div "1" at bounding box center [395, 164] width 45 height 11
click at [352, 159] on div "ACQ: Foundation Acquisition Possible foundation issues - Level 1 - Superficial.…" at bounding box center [253, 211] width 477 height 116
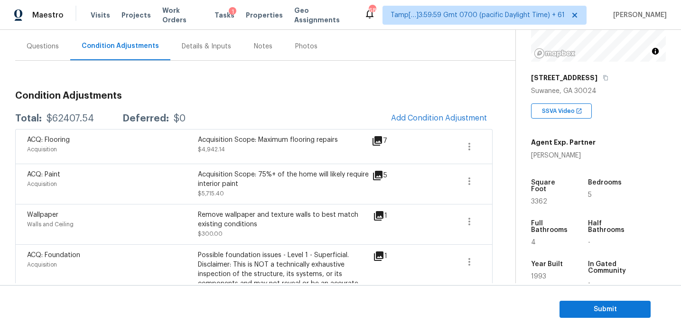
scroll to position [83, 0]
click at [335, 118] on div "Total: $62407.54 Deferred: $0 Add Condition Adjustment" at bounding box center [253, 118] width 477 height 21
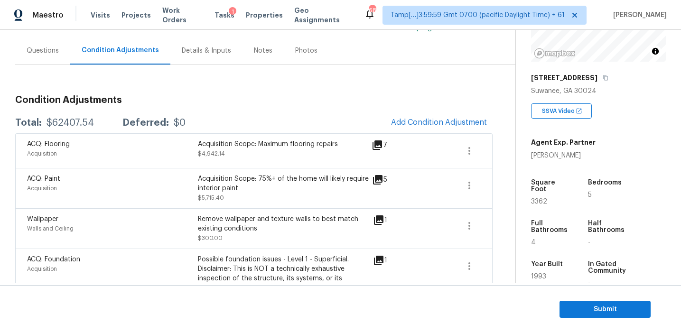
click at [335, 118] on div "Total: $62407.54 Deferred: $0 Add Condition Adjustment" at bounding box center [253, 122] width 477 height 21
click at [564, 263] on div "Year Built" at bounding box center [550, 267] width 39 height 12
click at [591, 307] on span "Submit" at bounding box center [605, 310] width 76 height 12
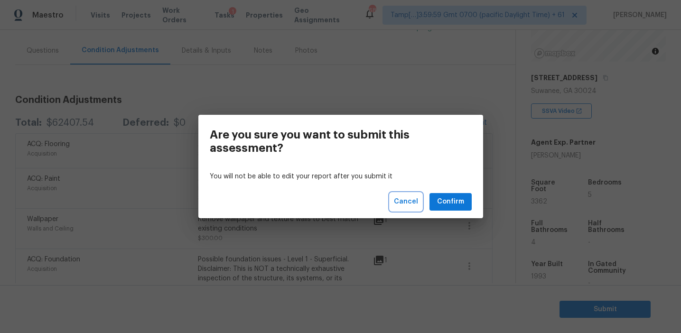
click at [417, 198] on span "Cancel" at bounding box center [406, 202] width 24 height 12
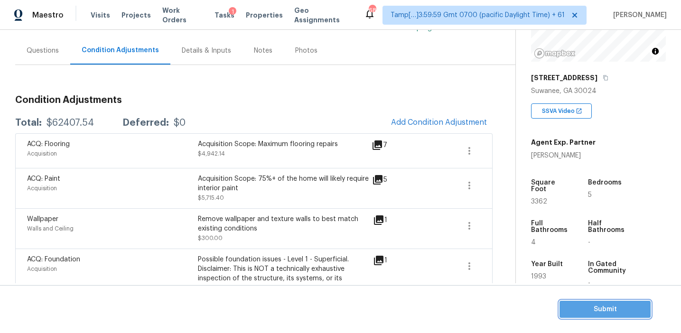
click at [580, 305] on span "Submit" at bounding box center [605, 310] width 76 height 12
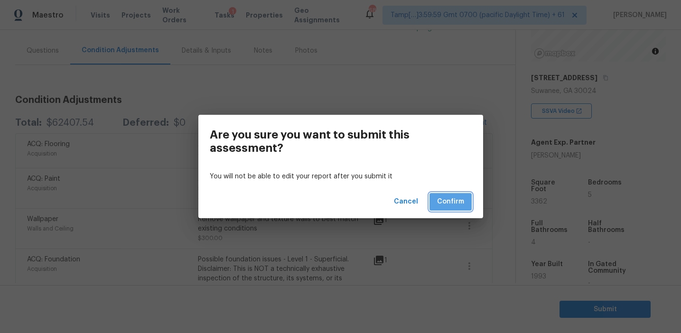
click at [442, 200] on span "Confirm" at bounding box center [450, 202] width 27 height 12
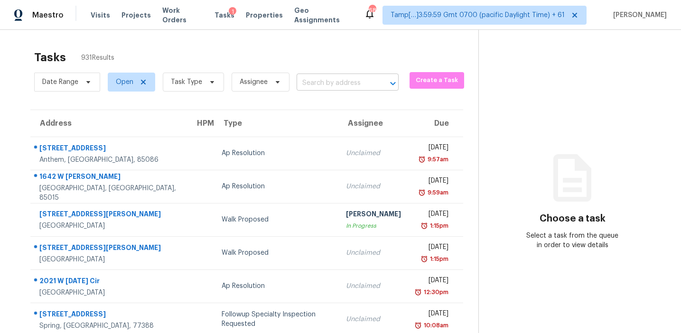
click at [331, 87] on input "text" at bounding box center [334, 83] width 75 height 15
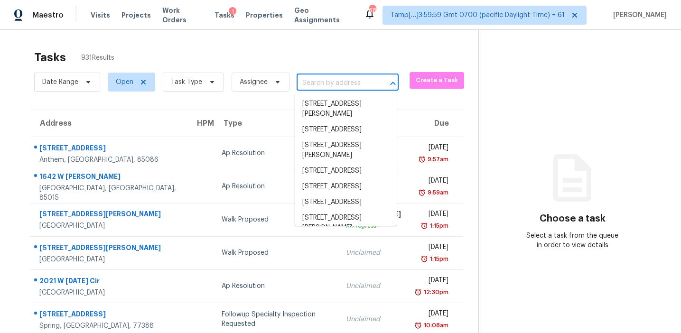
paste input "3919 Ramshead Way, Gastonia, NC, 28056"
type input "3919 Ramshead Way, Gastonia, NC, 28056"
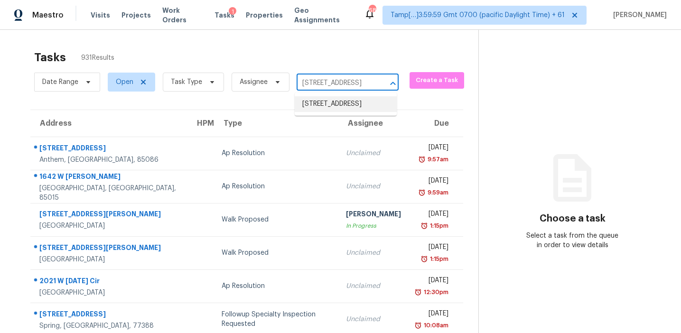
click at [337, 108] on li "3919 Ramshead Way, Gastonia, NC 28056" at bounding box center [346, 104] width 102 height 16
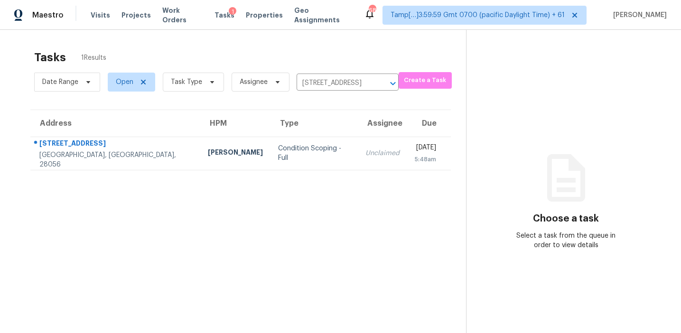
click at [358, 145] on td "Unclaimed" at bounding box center [382, 153] width 49 height 33
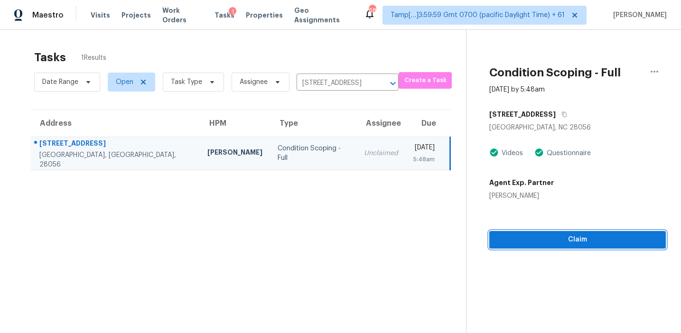
click at [501, 236] on span "Claim" at bounding box center [577, 240] width 161 height 12
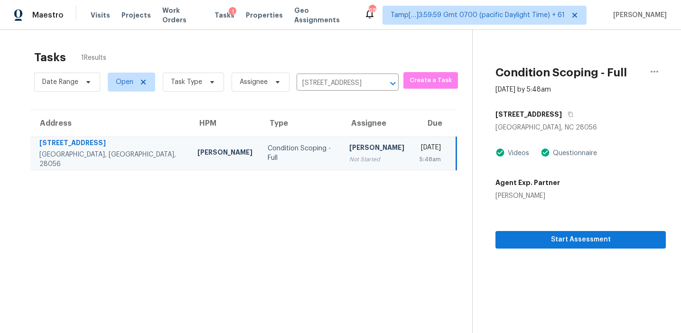
click at [540, 228] on div "Start Assessment" at bounding box center [580, 225] width 170 height 48
click at [547, 213] on div "Start Assessment" at bounding box center [580, 225] width 170 height 48
click at [563, 235] on span "Start Assessment" at bounding box center [580, 240] width 155 height 12
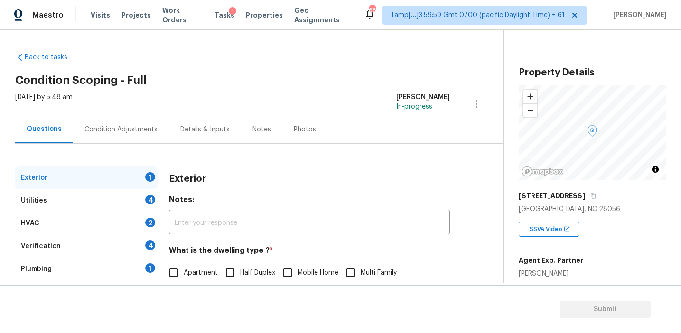
scroll to position [96, 0]
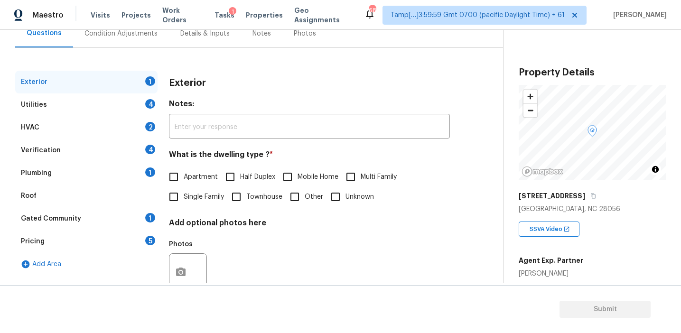
click at [133, 250] on div "Pricing 5" at bounding box center [86, 241] width 142 height 23
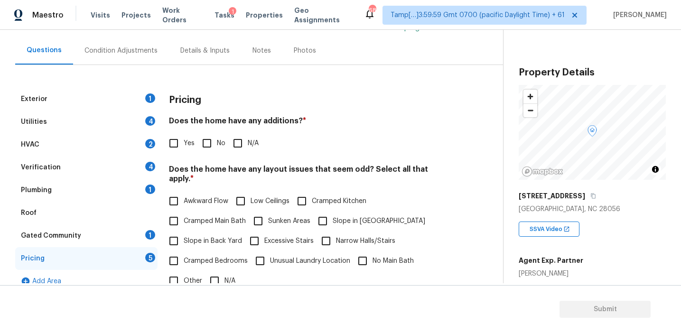
scroll to position [82, 0]
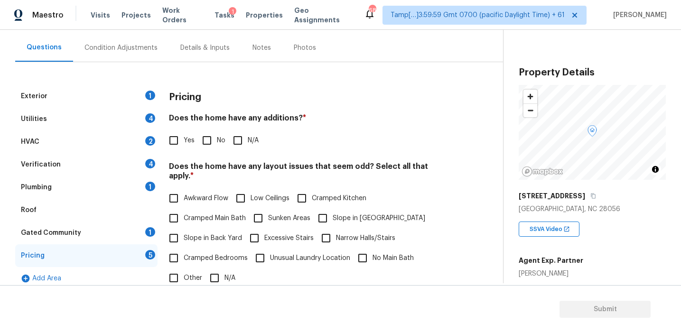
click at [304, 106] on div "Pricing" at bounding box center [309, 97] width 281 height 25
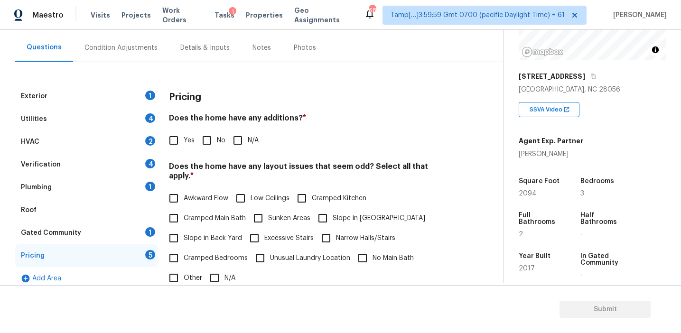
scroll to position [118, 0]
click at [339, 146] on div "Yes No N/A" at bounding box center [309, 140] width 281 height 20
click at [137, 50] on div "Condition Adjustments" at bounding box center [120, 47] width 73 height 9
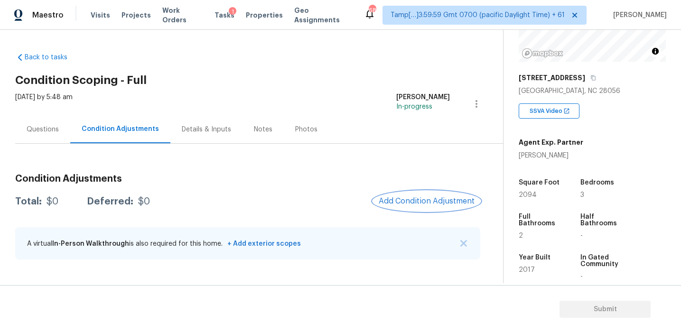
click at [405, 198] on span "Add Condition Adjustment" at bounding box center [427, 201] width 96 height 9
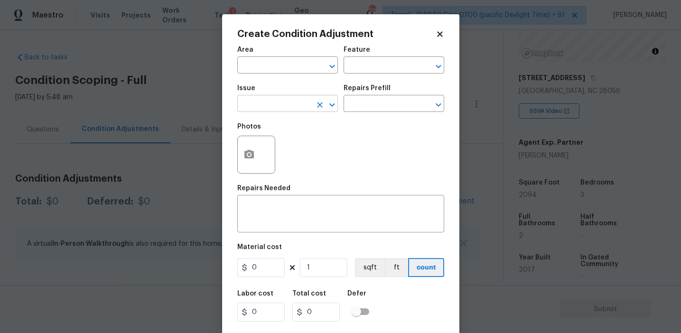
click at [287, 105] on input "text" at bounding box center [274, 104] width 74 height 15
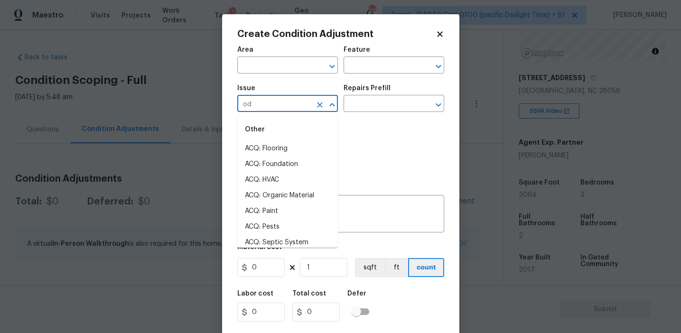
type input "odo"
click at [288, 159] on li "Other Odor" at bounding box center [287, 165] width 101 height 16
type input "Other Odor"
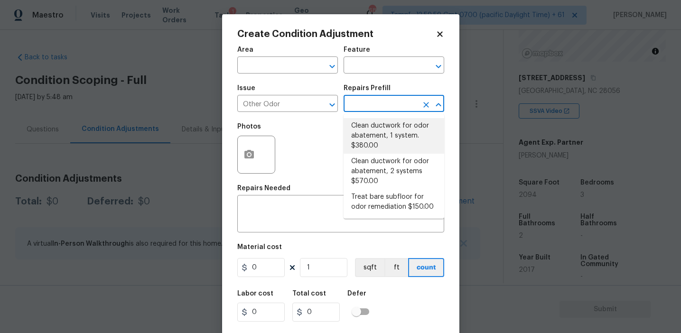
click at [393, 133] on li "Clean ductwork for odor abatement, 1 system. $380.00" at bounding box center [393, 136] width 101 height 36
type textarea "Clean ductwork for odor abatement"
type input "380"
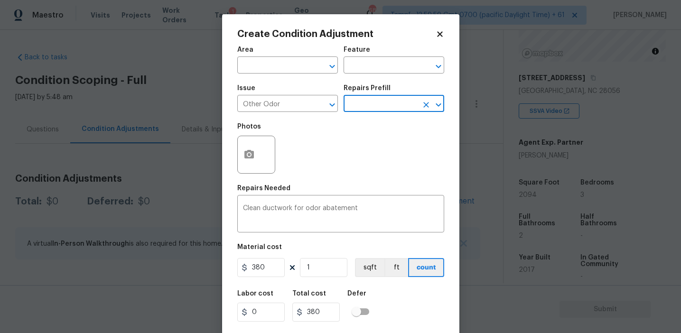
click at [373, 107] on input "text" at bounding box center [380, 104] width 74 height 15
click at [313, 161] on div "Photos" at bounding box center [340, 149] width 207 height 62
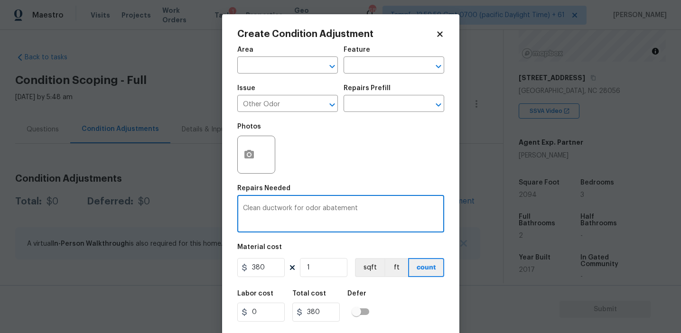
click at [316, 205] on textarea "Clean ductwork for odor abatement" at bounding box center [340, 215] width 195 height 20
paste textarea "ooking Odors"
type textarea "Cooking Odors"
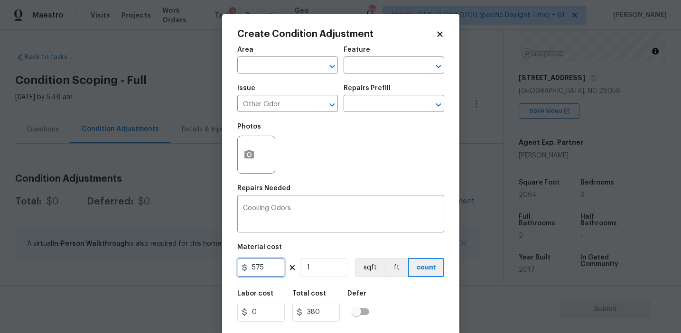
type input "575"
click at [365, 66] on input "text" at bounding box center [380, 66] width 74 height 15
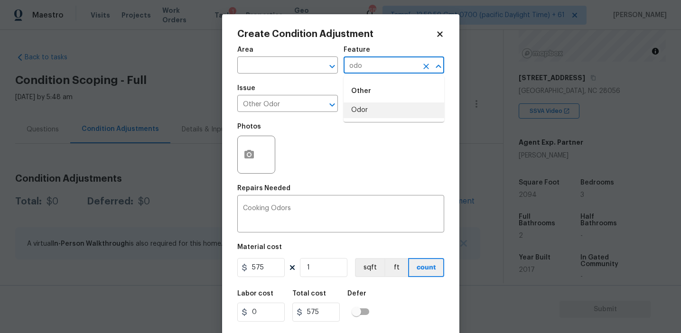
click at [374, 109] on li "Odor" at bounding box center [393, 110] width 101 height 16
type input "Odor"
click at [395, 131] on div "Photos" at bounding box center [340, 149] width 207 height 62
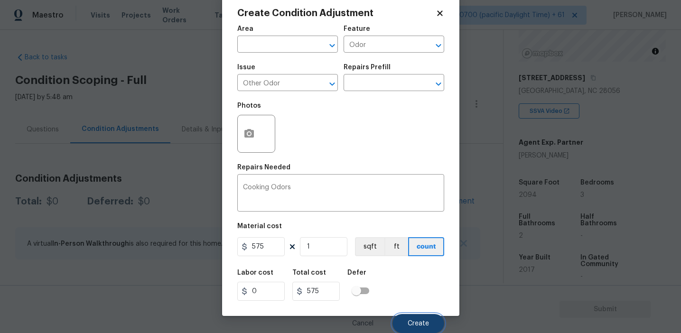
click at [413, 318] on button "Create" at bounding box center [418, 323] width 52 height 19
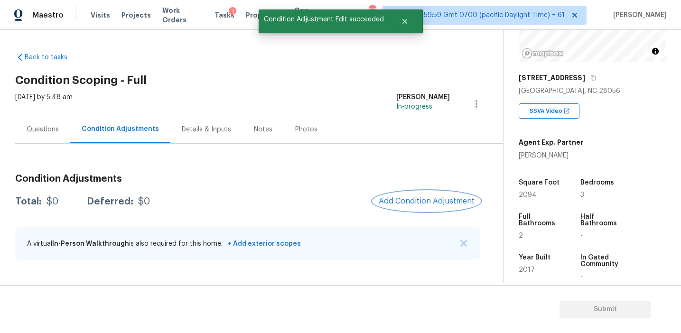
scroll to position [0, 0]
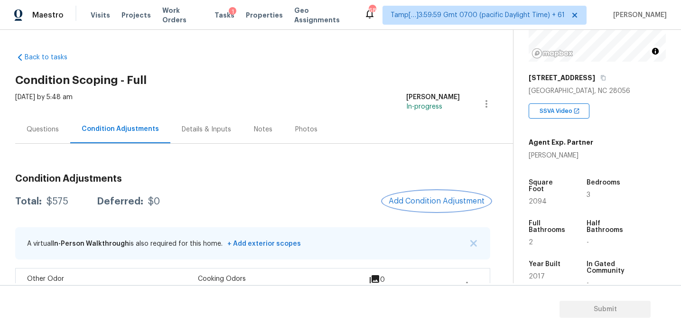
click at [414, 201] on span "Add Condition Adjustment" at bounding box center [437, 201] width 96 height 9
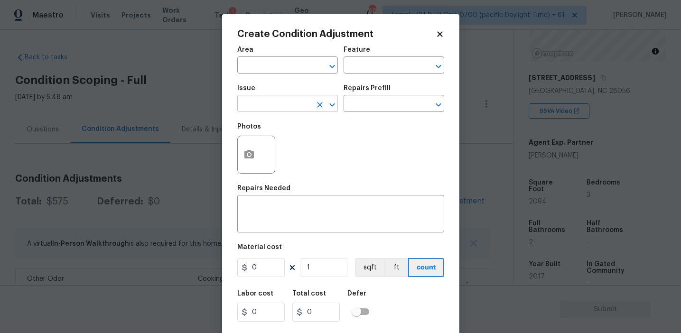
click at [284, 104] on input "text" at bounding box center [274, 104] width 74 height 15
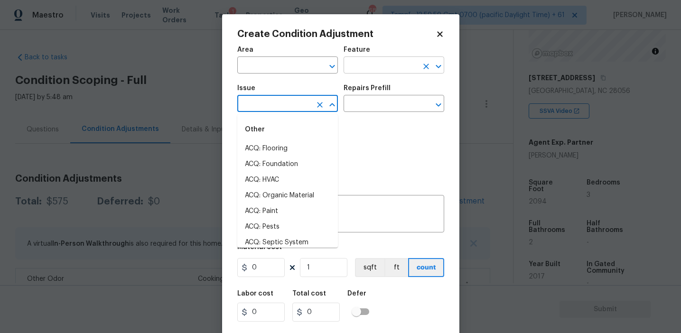
click at [354, 73] on input "text" at bounding box center [380, 66] width 74 height 15
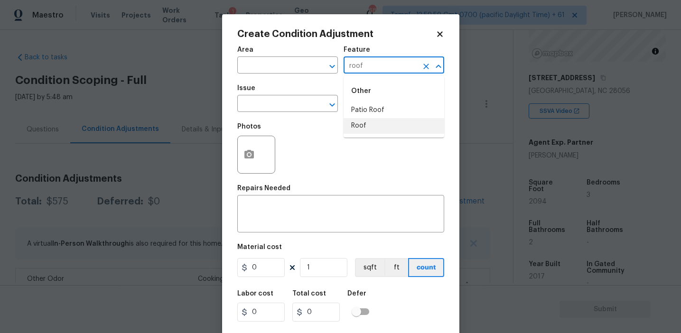
click at [365, 122] on li "Roof" at bounding box center [393, 126] width 101 height 16
type input "Roof"
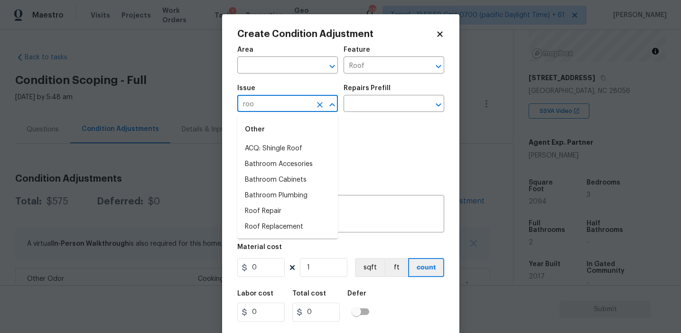
type input "roof"
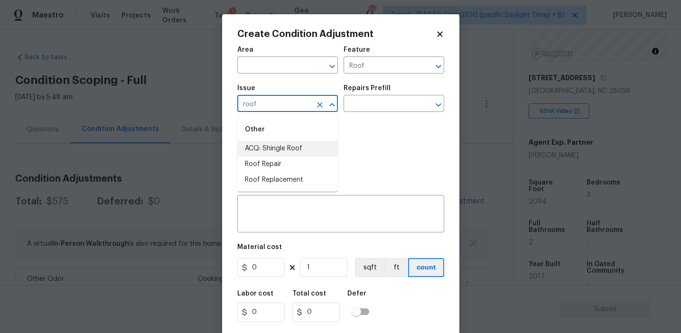
click at [319, 105] on icon "Clear" at bounding box center [320, 105] width 6 height 6
click at [330, 145] on li "ACQ: Water Leak" at bounding box center [287, 149] width 101 height 16
type input "ACQ: Water Leak"
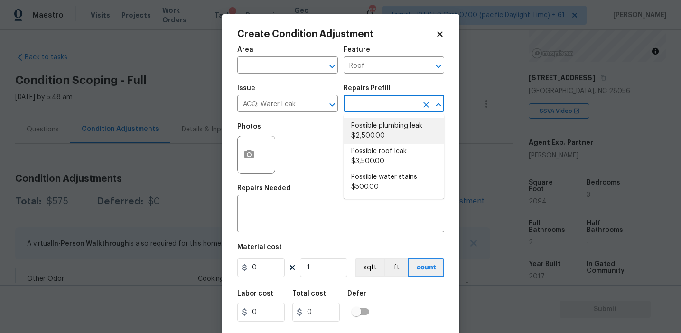
click at [381, 132] on li "Possible plumbing leak $2,500.00" at bounding box center [393, 131] width 101 height 26
type input "Acquisition"
type textarea "Acquisition Scope: Possible plumbing leak"
type input "2500"
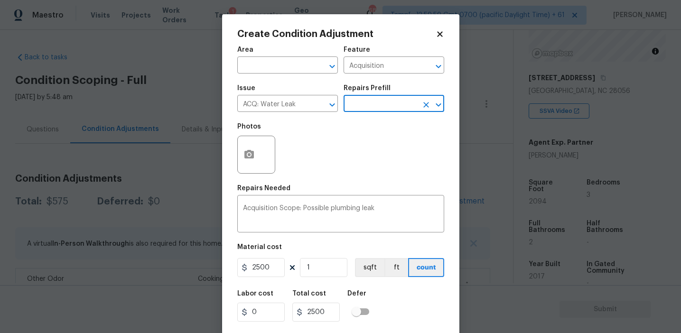
scroll to position [21, 0]
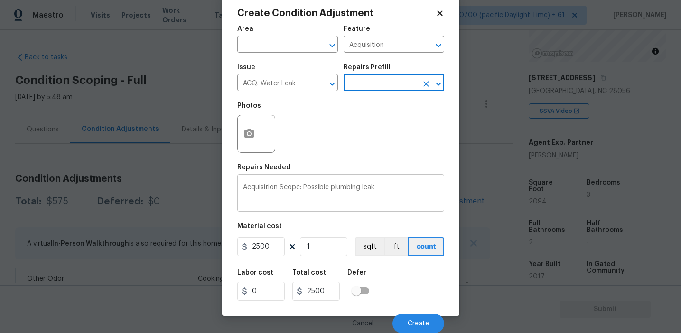
click at [344, 189] on textarea "Acquisition Scope: Possible plumbing leak" at bounding box center [340, 194] width 195 height 20
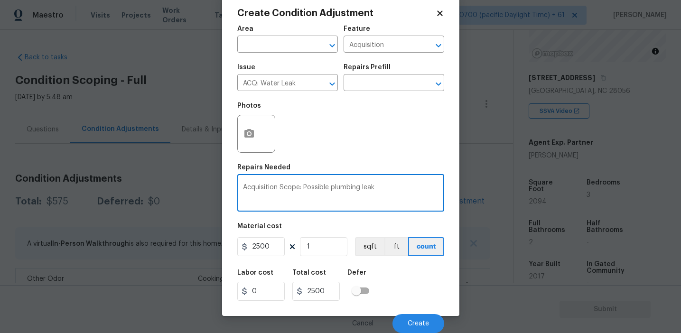
click at [344, 189] on textarea "Acquisition Scope: Possible plumbing leak" at bounding box center [340, 194] width 195 height 20
click at [342, 190] on textarea "Acquisition Scope: Possible roof leak" at bounding box center [340, 194] width 195 height 20
paste textarea "Roof above primary may have"
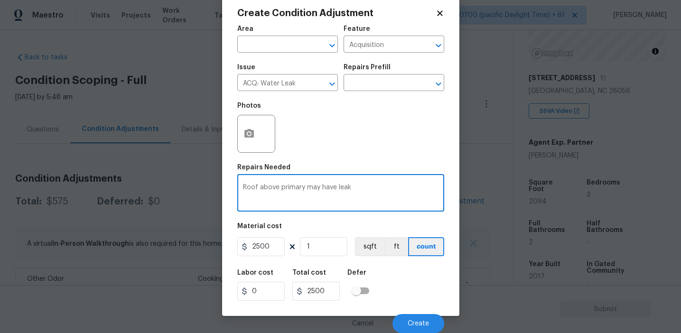
type textarea "Roof above primary may have leak"
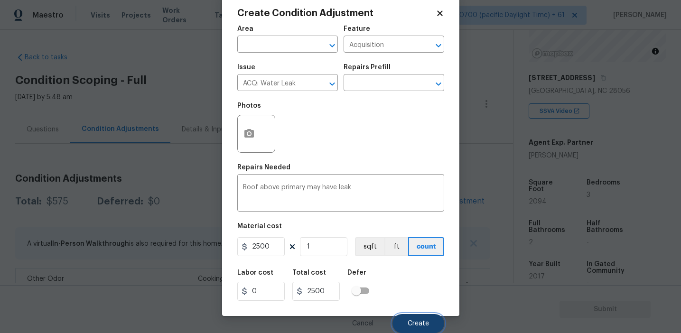
click at [415, 322] on span "Create" at bounding box center [418, 323] width 21 height 7
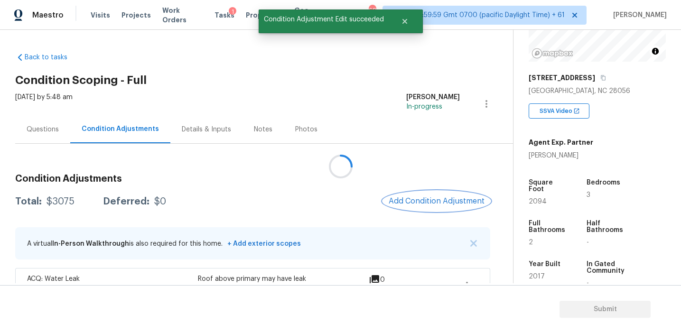
scroll to position [0, 0]
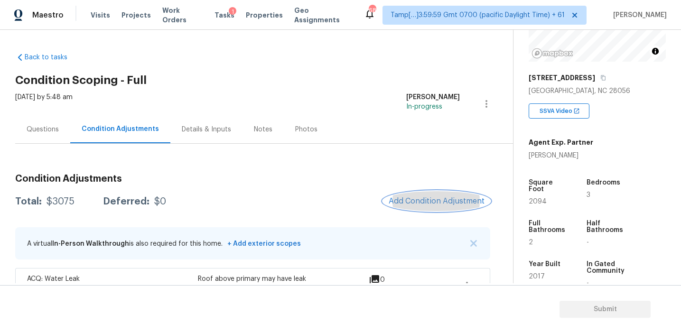
click at [416, 204] on span "Add Condition Adjustment" at bounding box center [437, 201] width 96 height 9
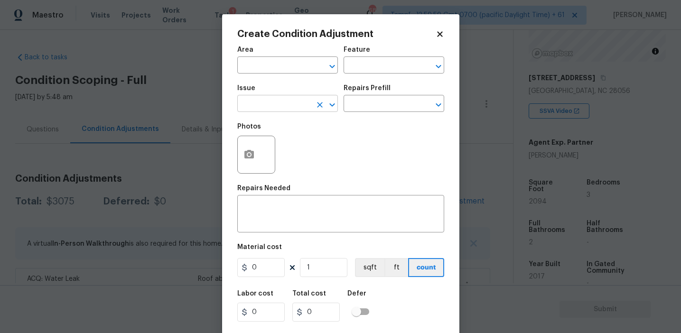
click at [286, 103] on input "text" at bounding box center [274, 104] width 74 height 15
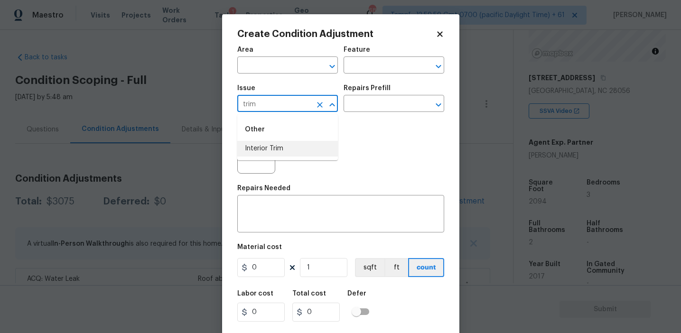
click at [306, 150] on li "Interior Trim" at bounding box center [287, 149] width 101 height 16
type input "Interior Trim"
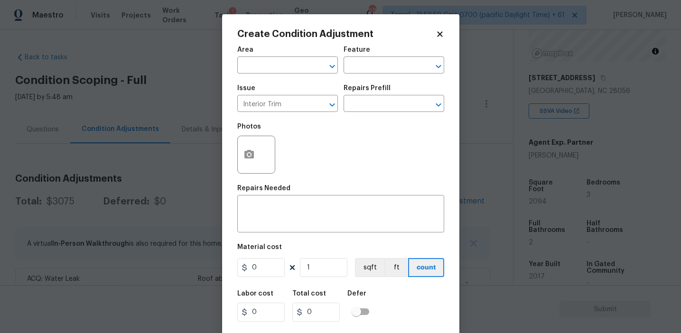
click at [371, 57] on div "Feature" at bounding box center [393, 52] width 101 height 12
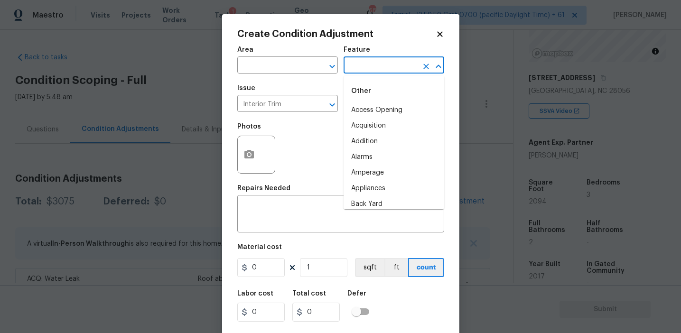
click at [372, 65] on input "text" at bounding box center [380, 66] width 74 height 15
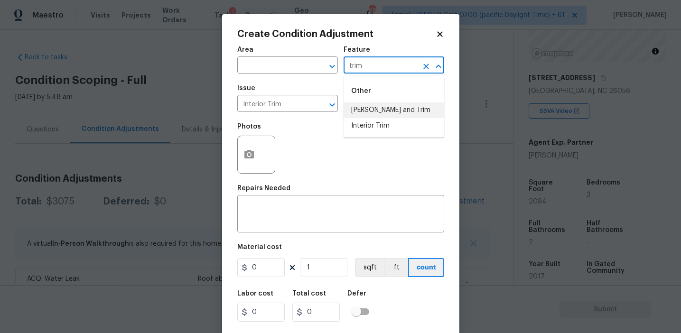
click at [368, 108] on li "Eaves and Trim" at bounding box center [393, 110] width 101 height 16
type input "Eaves and Trim"
click at [361, 109] on input "text" at bounding box center [380, 104] width 74 height 15
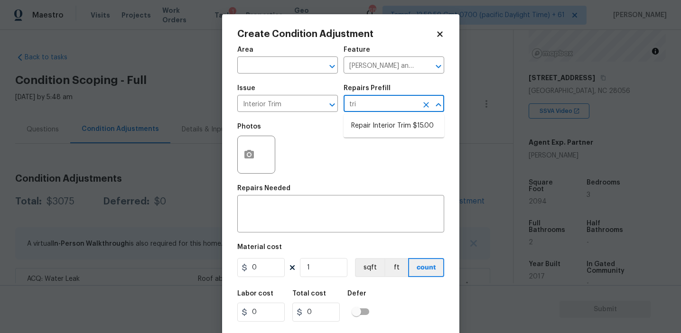
type input "trim"
click at [372, 127] on li "Repair Interior Trim $15.00" at bounding box center [393, 126] width 101 height 16
type input "Interior Trim"
type textarea "Repair the damaged interior trim. Ensure that the repair matches the finish of …"
type input "15"
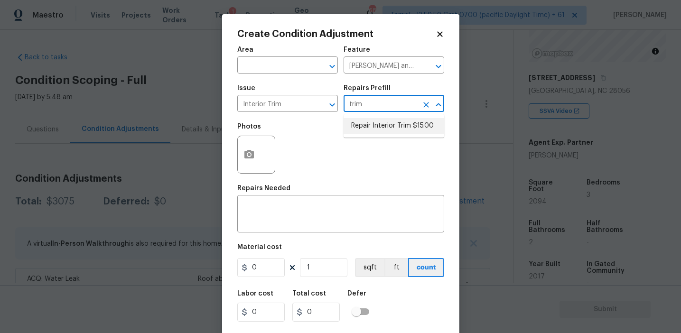
type input "15"
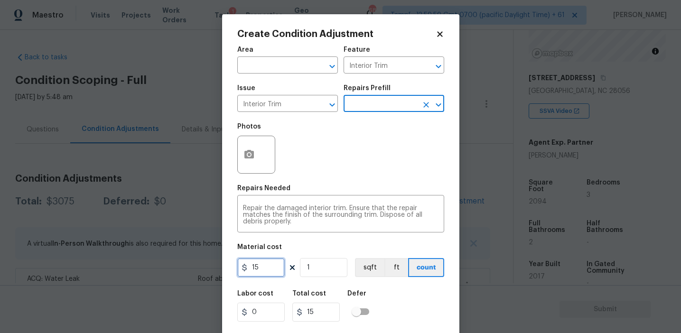
click at [269, 270] on input "15" at bounding box center [260, 267] width 47 height 19
type input "450"
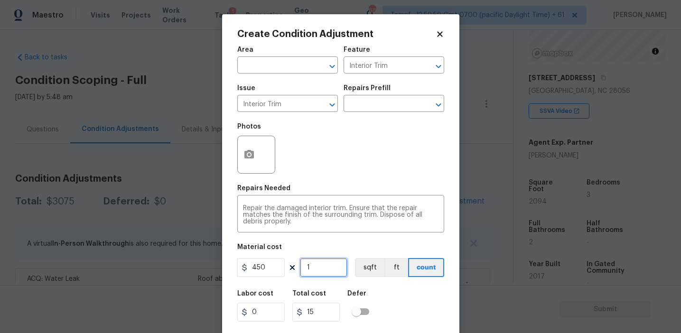
type input "450"
click at [322, 209] on textarea "Repair the damaged interior trim. Ensure that the repair matches the finish of …" at bounding box center [340, 215] width 195 height 20
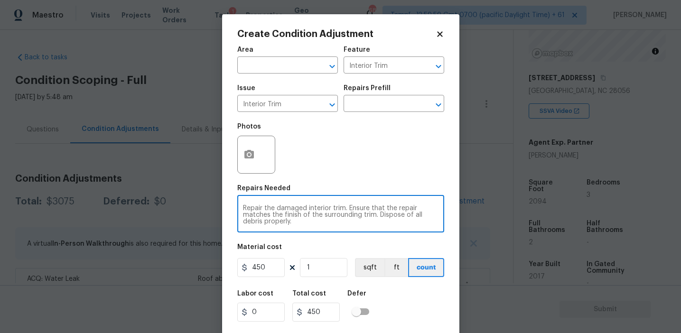
click at [322, 209] on textarea "Repair the damaged interior trim. Ensure that the repair matches the finish of …" at bounding box center [340, 215] width 195 height 20
paste textarea "dog chewed two doors and some trim"
click at [248, 207] on textarea "dog chewed two doors and some trim" at bounding box center [340, 215] width 195 height 20
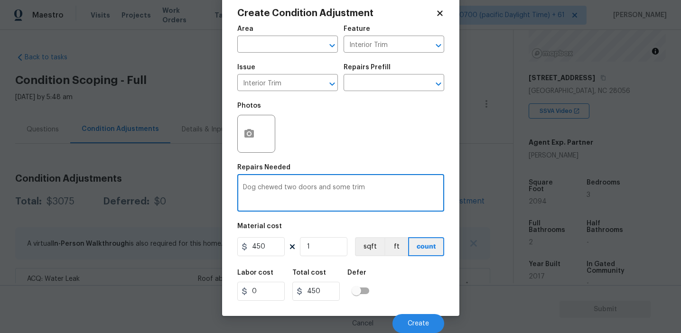
type textarea "Dog chewed two doors and some trim"
click at [406, 288] on div "Labor cost 0 Total cost 450 Defer" at bounding box center [340, 285] width 207 height 43
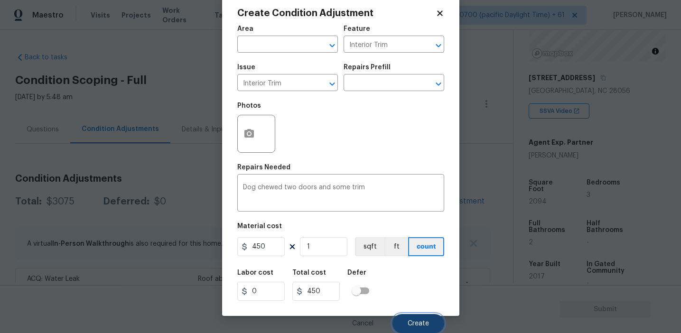
click at [418, 322] on span "Create" at bounding box center [418, 323] width 21 height 7
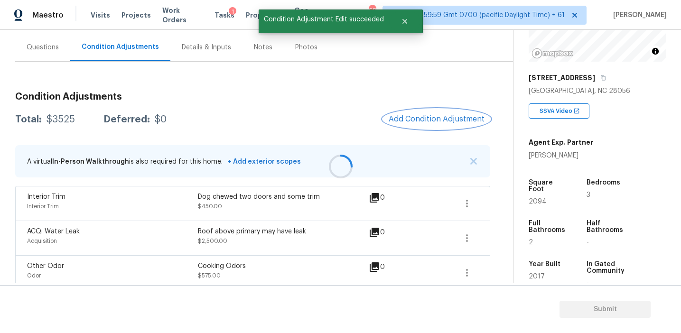
scroll to position [88, 0]
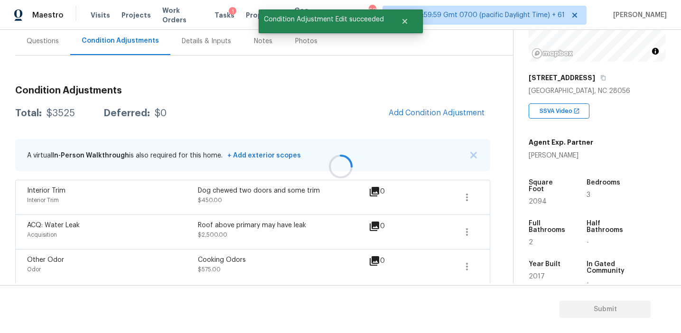
click at [225, 86] on div at bounding box center [340, 166] width 681 height 333
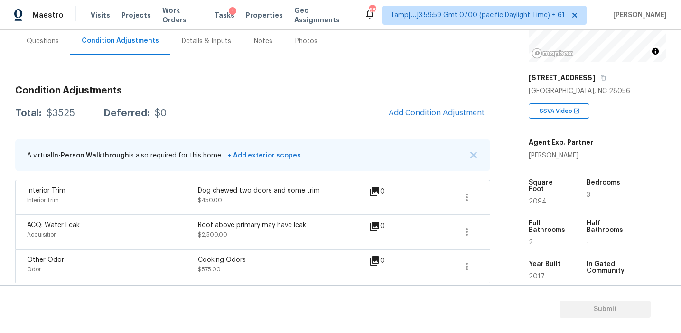
click at [204, 110] on div "Total: $3525 Deferred: $0 Add Condition Adjustment" at bounding box center [252, 113] width 475 height 21
click at [47, 45] on div "Questions" at bounding box center [43, 41] width 32 height 9
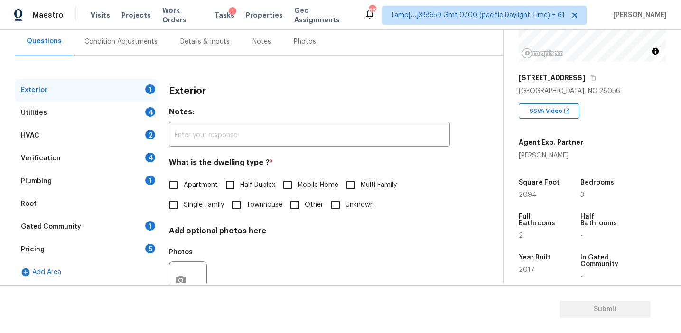
click at [105, 253] on div "Pricing 5" at bounding box center [86, 249] width 142 height 23
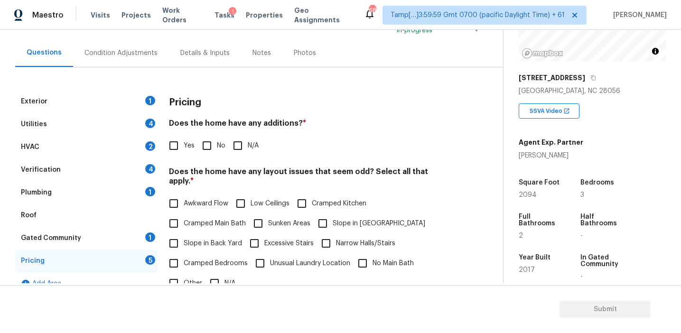
scroll to position [79, 0]
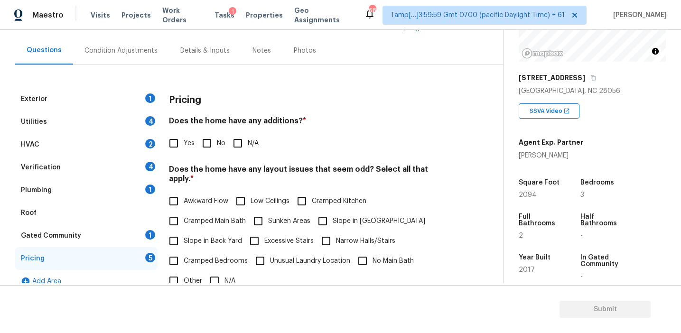
click at [284, 121] on h4 "Does the home have any additions? *" at bounding box center [309, 122] width 281 height 13
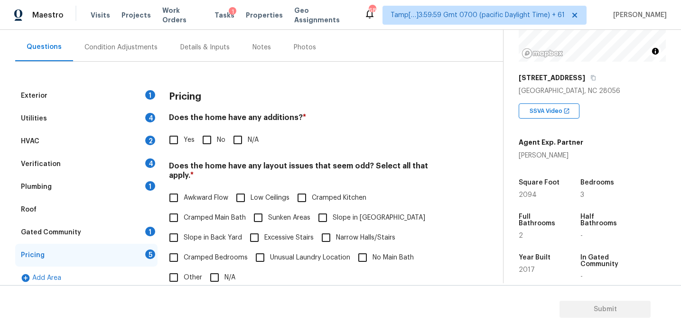
click at [284, 121] on h4 "Does the home have any additions? *" at bounding box center [309, 119] width 281 height 13
click at [558, 183] on div "Square Foot" at bounding box center [541, 185] width 44 height 12
click at [136, 48] on div "Condition Adjustments" at bounding box center [120, 47] width 73 height 9
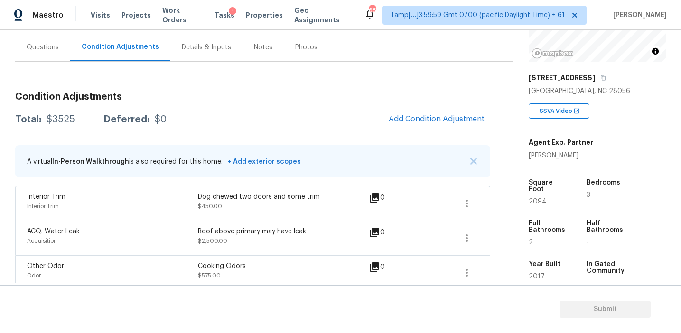
scroll to position [92, 0]
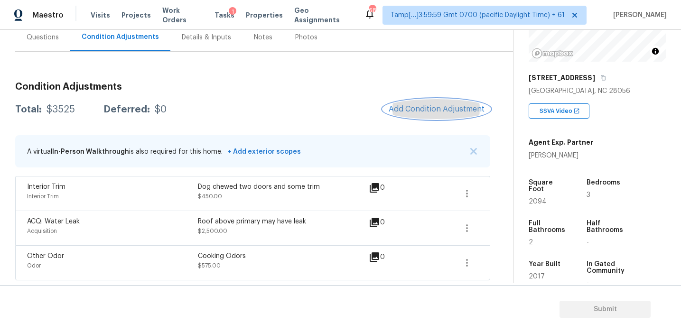
click at [423, 105] on span "Add Condition Adjustment" at bounding box center [437, 109] width 96 height 9
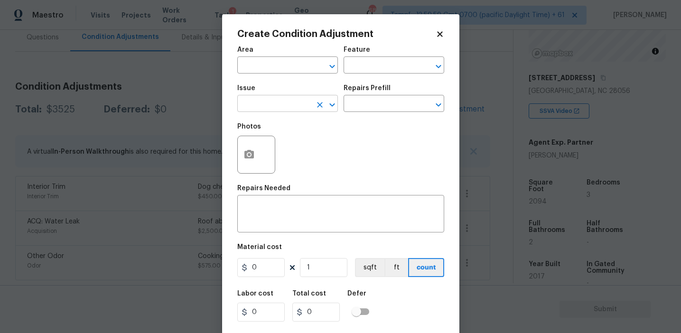
click at [278, 102] on input "text" at bounding box center [274, 104] width 74 height 15
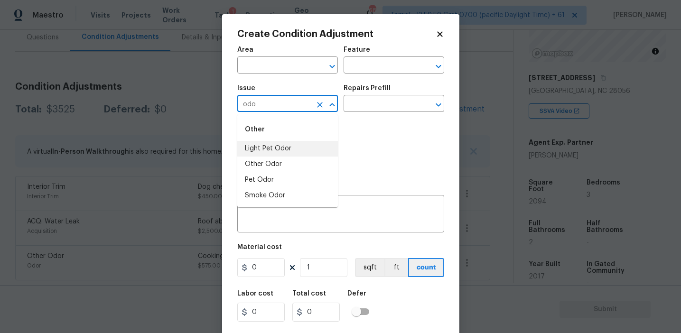
click at [288, 149] on li "Light Pet Odor" at bounding box center [287, 149] width 101 height 16
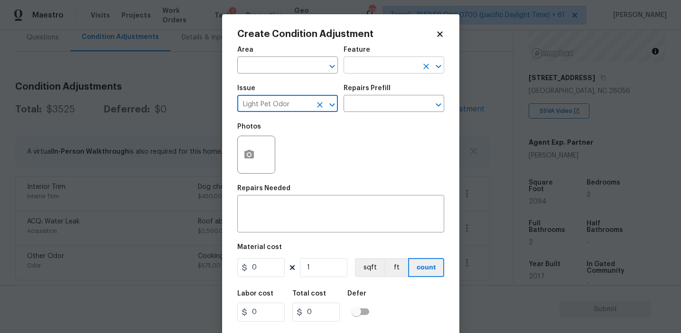
type input "Light Pet Odor"
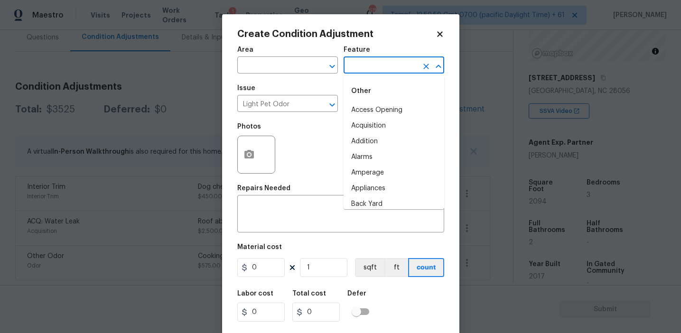
click at [363, 67] on input "text" at bounding box center [380, 66] width 74 height 15
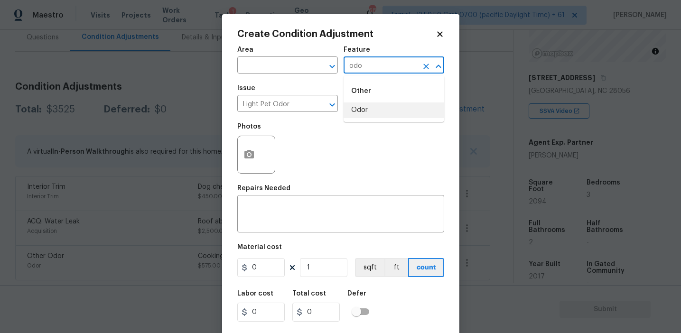
click at [363, 108] on li "Odor" at bounding box center [393, 110] width 101 height 16
type input "Odor"
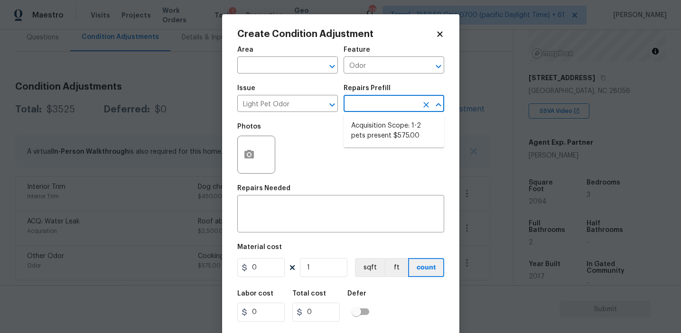
click at [363, 108] on input "text" at bounding box center [380, 104] width 74 height 15
click at [372, 135] on li "Acquisition Scope: 1-2 pets present $575.00" at bounding box center [393, 131] width 101 height 26
type textarea "Acquisition Scope: 1-2 pets present"
type input "575"
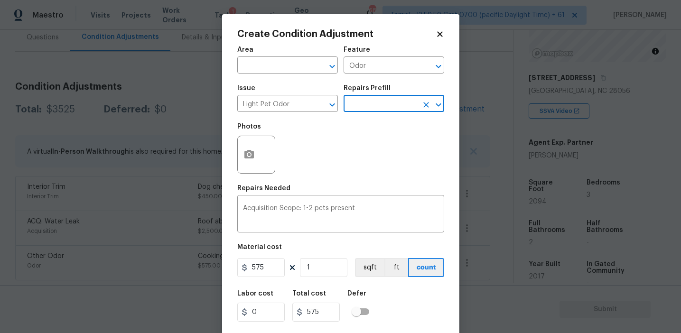
scroll to position [21, 0]
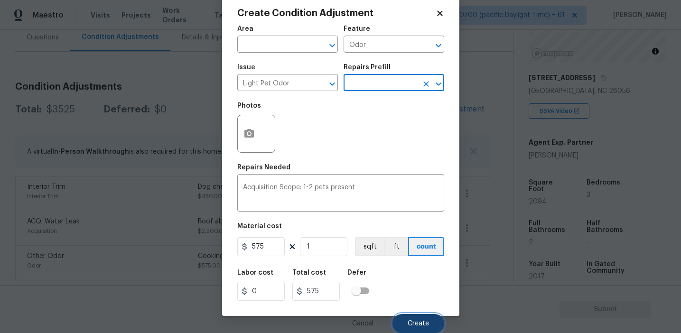
click at [410, 328] on button "Create" at bounding box center [418, 323] width 52 height 19
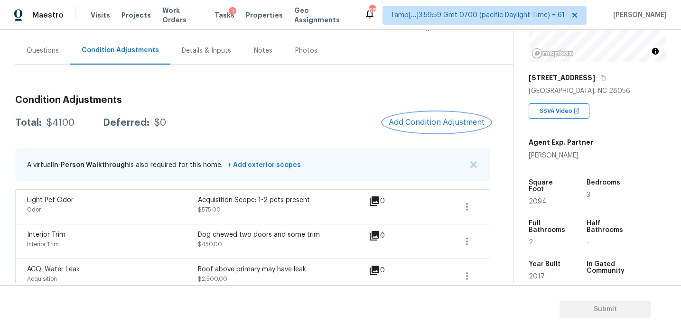
scroll to position [82, 0]
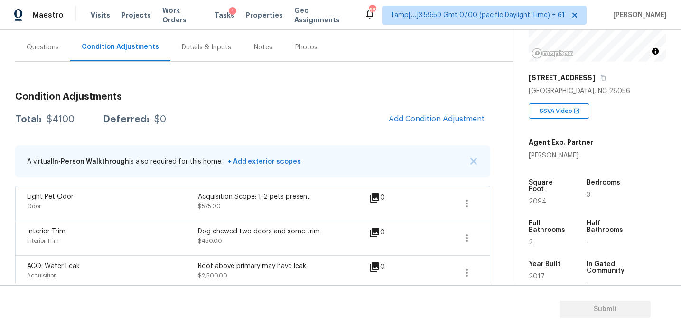
click at [197, 73] on div "Condition Adjustments Total: $4100 Deferred: $0 Add Condition Adjustment A virt…" at bounding box center [252, 193] width 475 height 263
click at [206, 109] on div "Condition Adjustments Total: $4100 Deferred: $0 Add Condition Adjustment A virt…" at bounding box center [252, 204] width 475 height 241
click at [57, 47] on div "Questions" at bounding box center [43, 47] width 32 height 9
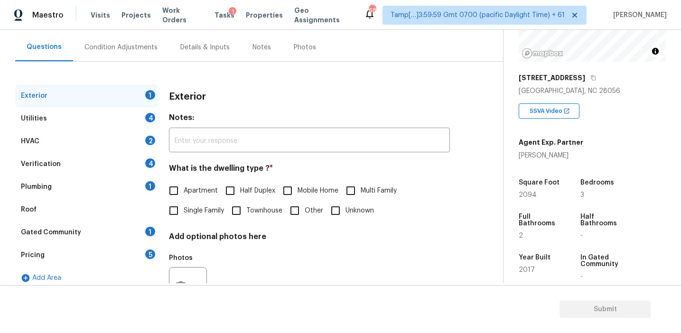
click at [122, 259] on div "Pricing 5" at bounding box center [86, 255] width 142 height 23
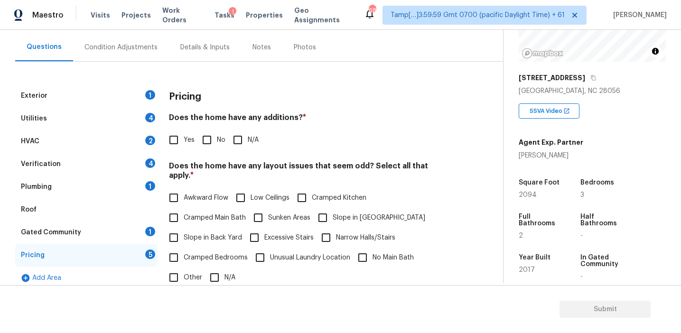
click at [212, 142] on input "No" at bounding box center [207, 140] width 20 height 20
checkbox input "true"
click at [214, 235] on label "Slope in Back Yard" at bounding box center [203, 238] width 78 height 20
click at [184, 235] on input "Slope in Back Yard" at bounding box center [174, 238] width 20 height 20
checkbox input "true"
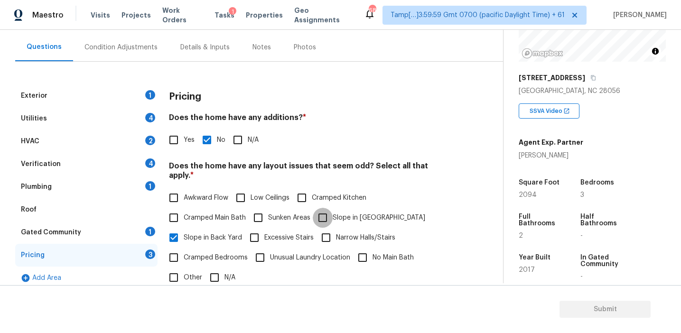
click at [324, 208] on input "Slope in [GEOGRAPHIC_DATA]" at bounding box center [323, 218] width 20 height 20
checkbox input "true"
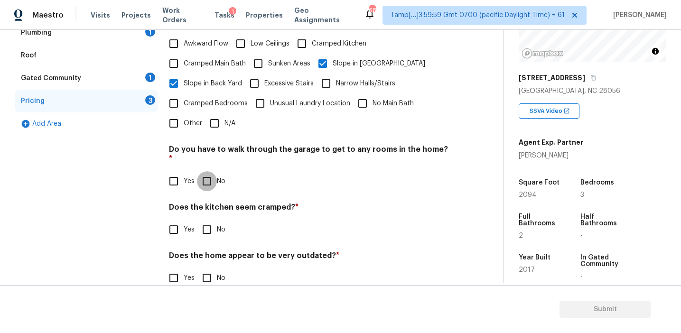
click at [211, 171] on input "No" at bounding box center [207, 181] width 20 height 20
checkbox input "true"
click at [211, 220] on input "No" at bounding box center [207, 230] width 20 height 20
checkbox input "true"
click at [206, 268] on input "No" at bounding box center [207, 278] width 20 height 20
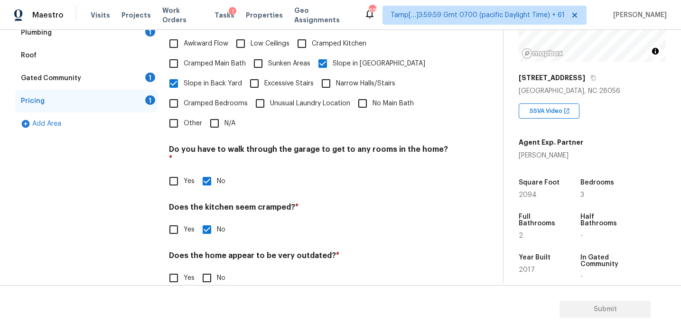
checkbox input "true"
click at [142, 74] on div "Gated Community 1" at bounding box center [86, 78] width 142 height 23
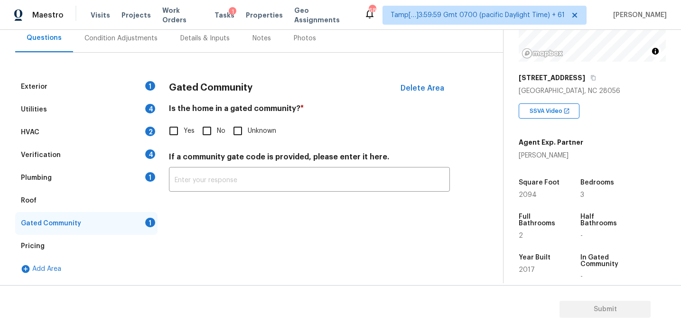
click at [201, 134] on input "No" at bounding box center [207, 131] width 20 height 20
checkbox input "true"
click at [119, 175] on div "Plumbing 1" at bounding box center [86, 178] width 142 height 23
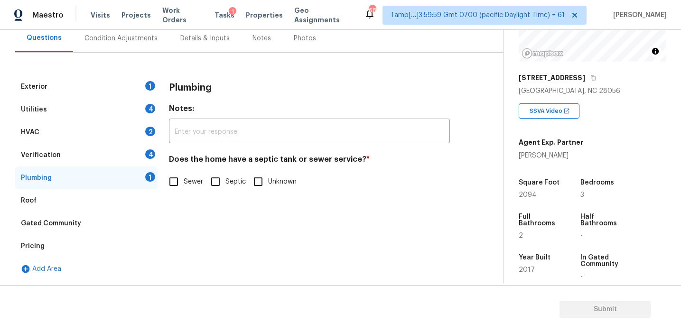
click at [167, 178] on input "Sewer" at bounding box center [174, 182] width 20 height 20
checkbox input "true"
click at [142, 152] on div "Verification 4" at bounding box center [86, 155] width 142 height 23
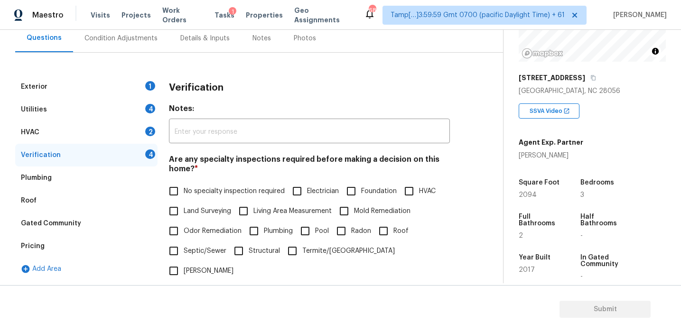
click at [197, 193] on span "No specialty inspection required" at bounding box center [234, 191] width 101 height 10
click at [184, 193] on input "No specialty inspection required" at bounding box center [174, 191] width 20 height 20
checkbox input "true"
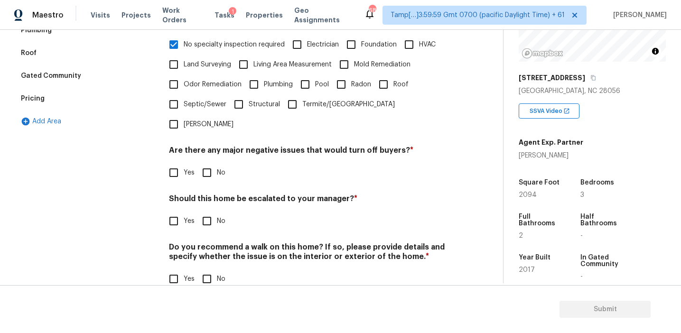
scroll to position [238, 0]
click at [211, 146] on h4 "Are there any major negative issues that would turn off buyers? *" at bounding box center [309, 152] width 281 height 13
click at [211, 163] on input "No" at bounding box center [207, 173] width 20 height 20
checkbox input "true"
click at [204, 213] on div "Verification Notes: ​ Are any specialty inspections required before making a de…" at bounding box center [309, 114] width 281 height 371
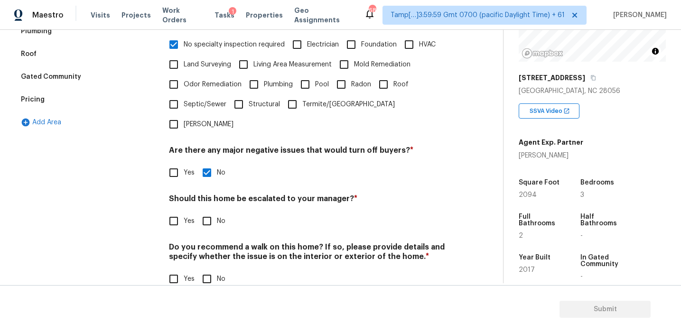
click at [204, 211] on input "No" at bounding box center [207, 221] width 20 height 20
checkbox input "true"
click at [202, 270] on input "No" at bounding box center [207, 280] width 20 height 20
checkbox input "true"
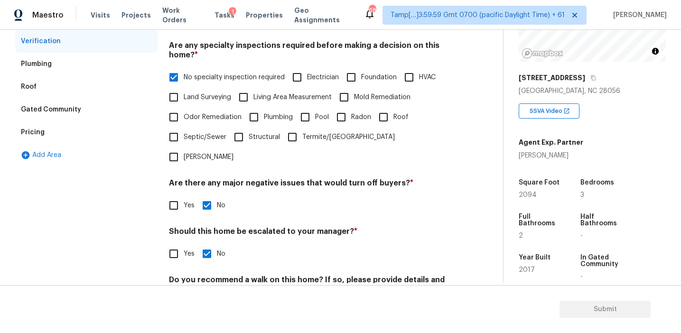
scroll to position [147, 0]
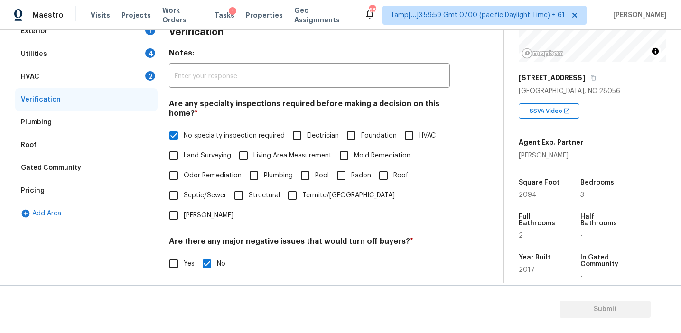
click at [137, 71] on div "HVAC 2" at bounding box center [86, 76] width 142 height 23
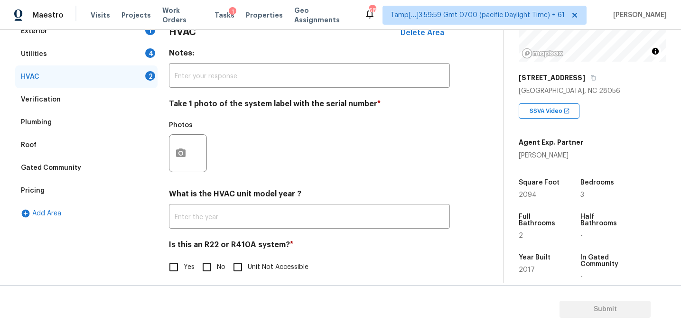
click at [211, 265] on input "No" at bounding box center [207, 267] width 20 height 20
checkbox input "true"
click at [178, 147] on button "button" at bounding box center [180, 153] width 23 height 37
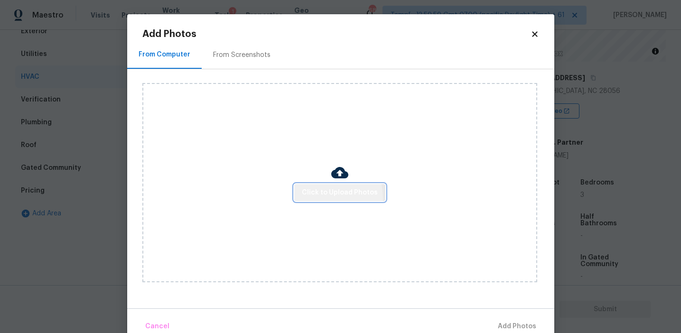
click at [313, 199] on button "Click to Upload Photos" at bounding box center [339, 193] width 91 height 18
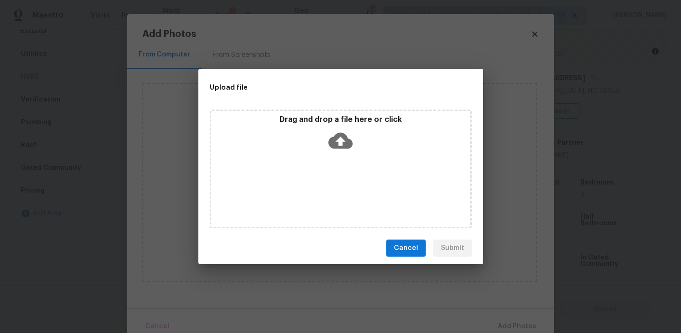
click at [308, 130] on div "Drag and drop a file here or click" at bounding box center [340, 135] width 259 height 41
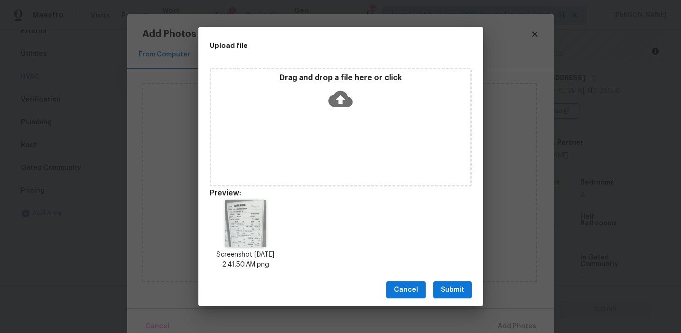
click at [456, 287] on span "Submit" at bounding box center [452, 290] width 23 height 12
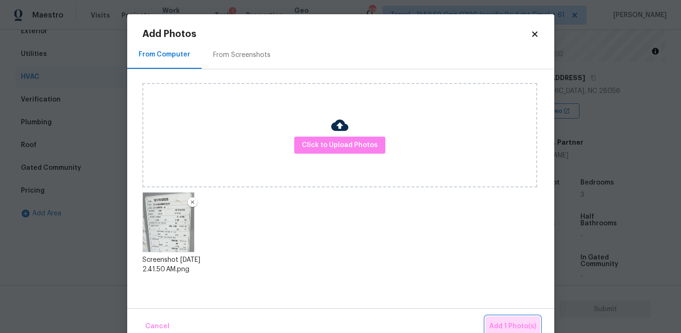
click at [493, 320] on button "Add 1 Photo(s)" at bounding box center [512, 326] width 55 height 20
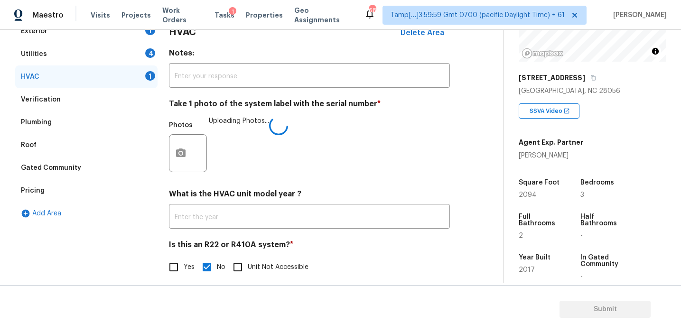
click at [181, 265] on input "Yes" at bounding box center [174, 267] width 20 height 20
checkbox input "true"
checkbox input "false"
click at [208, 179] on div "HVAC Delete Area Notes: ​ Take 1 photo of the system label with the serial numb…" at bounding box center [309, 154] width 281 height 269
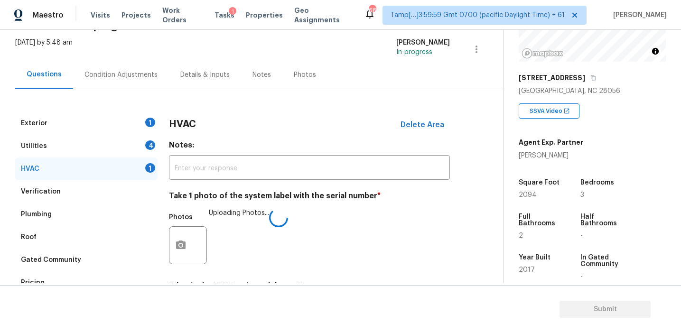
click at [182, 127] on h3 "HVAC" at bounding box center [182, 124] width 27 height 9
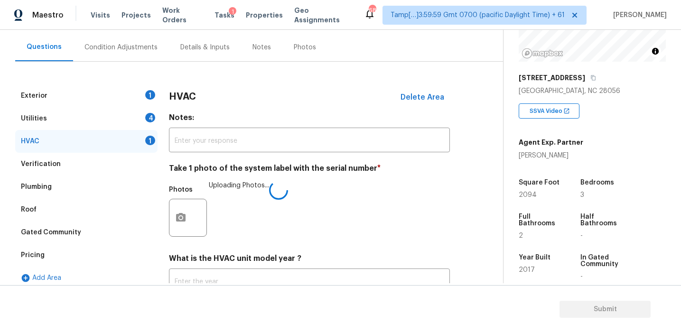
scroll to position [83, 0]
click at [145, 122] on div "Utilities 4" at bounding box center [86, 117] width 142 height 23
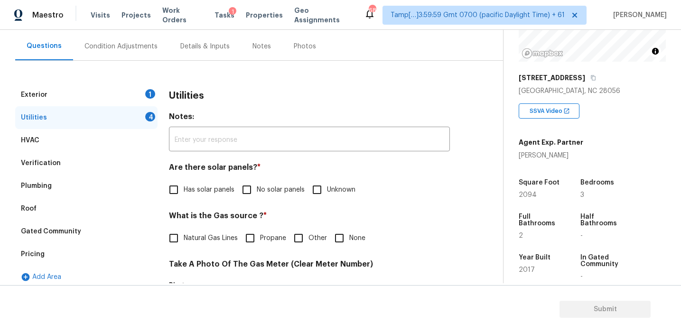
click at [265, 194] on span "No solar panels" at bounding box center [281, 190] width 48 height 10
click at [257, 194] on input "No solar panels" at bounding box center [247, 190] width 20 height 20
checkbox input "true"
click at [204, 236] on span "Natural Gas Lines" at bounding box center [211, 238] width 54 height 10
click at [184, 236] on input "Natural Gas Lines" at bounding box center [174, 238] width 20 height 20
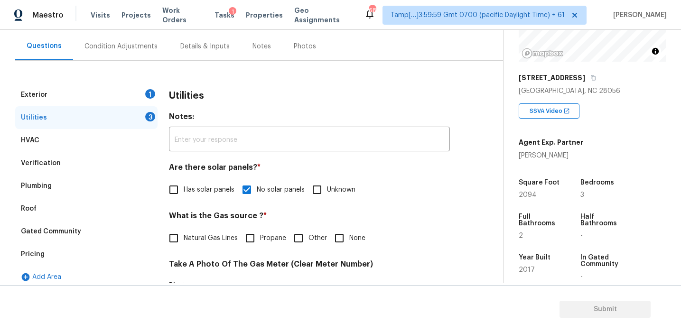
checkbox input "true"
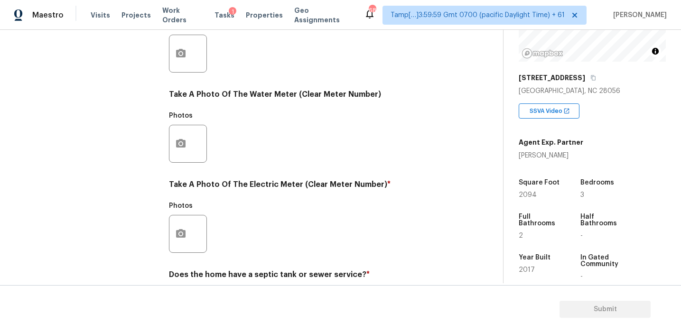
scroll to position [381, 0]
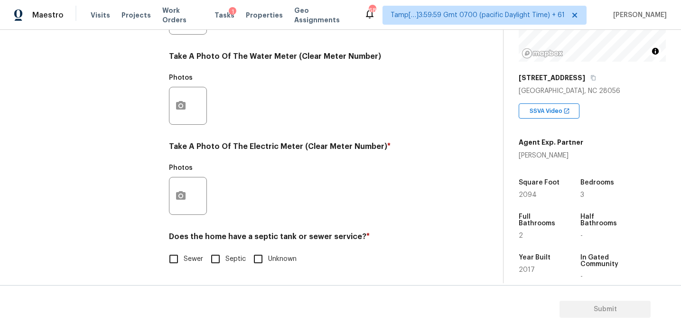
click at [181, 254] on input "Sewer" at bounding box center [174, 259] width 20 height 20
checkbox input "true"
click at [184, 186] on button "button" at bounding box center [180, 195] width 23 height 37
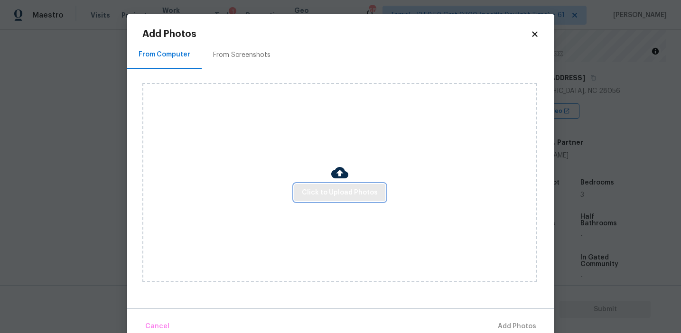
click at [301, 189] on button "Click to Upload Photos" at bounding box center [339, 193] width 91 height 18
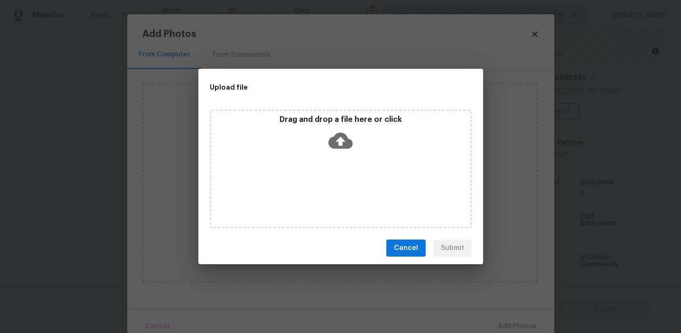
click at [303, 125] on div "Drag and drop a file here or click" at bounding box center [340, 135] width 259 height 41
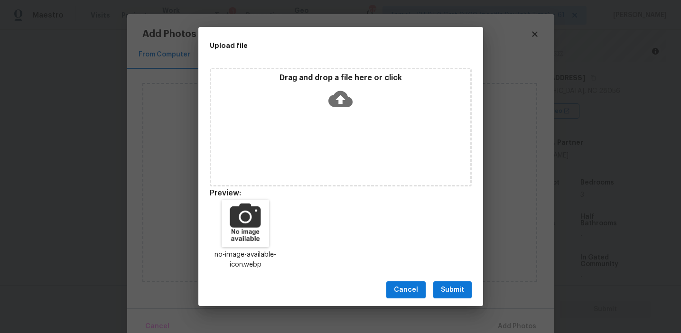
click at [450, 284] on span "Submit" at bounding box center [452, 290] width 23 height 12
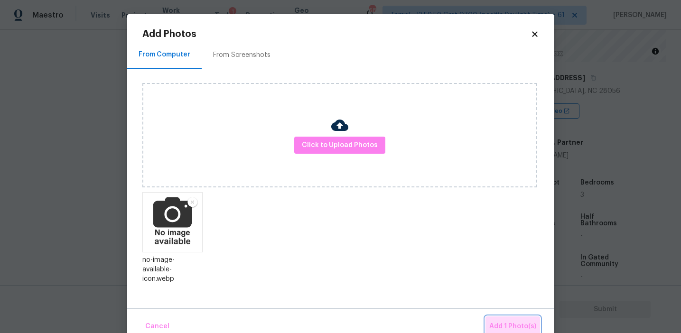
click at [509, 316] on button "Add 1 Photo(s)" at bounding box center [512, 326] width 55 height 20
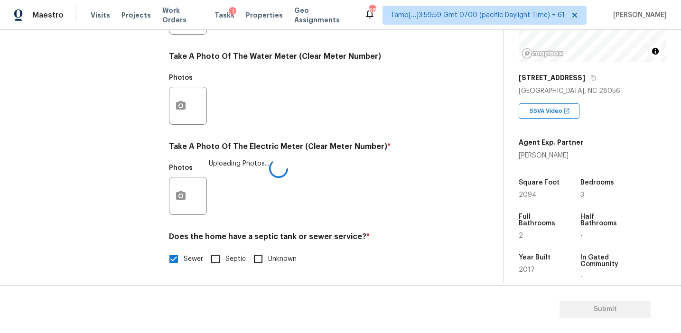
click at [293, 195] on div "Photos Uploading Photos..." at bounding box center [309, 190] width 281 height 62
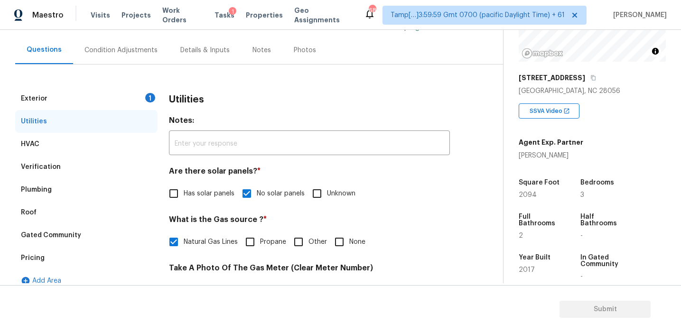
scroll to position [82, 0]
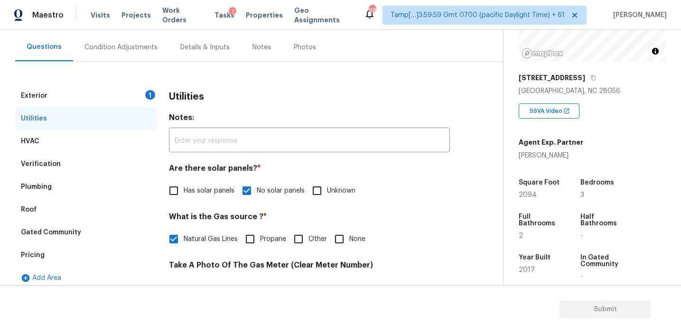
click at [128, 90] on div "Exterior 1" at bounding box center [86, 95] width 142 height 23
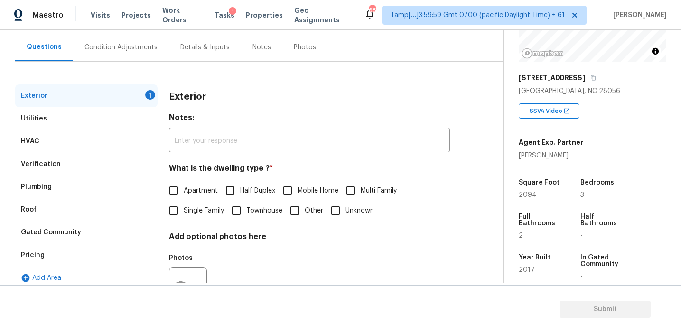
click at [242, 212] on input "Townhouse" at bounding box center [236, 211] width 20 height 20
checkbox input "true"
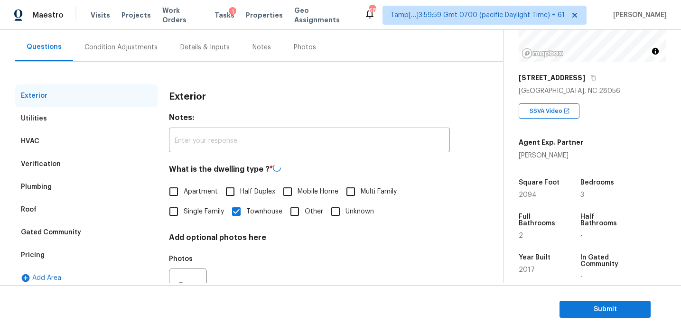
click at [195, 99] on h3 "Exterior" at bounding box center [187, 96] width 37 height 9
click at [120, 47] on div "Condition Adjustments" at bounding box center [120, 47] width 73 height 9
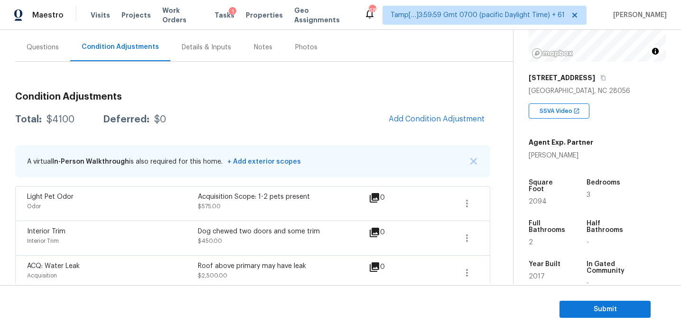
click at [355, 134] on div "Condition Adjustments Total: $4100 Deferred: $0 Add Condition Adjustment A virt…" at bounding box center [252, 204] width 475 height 241
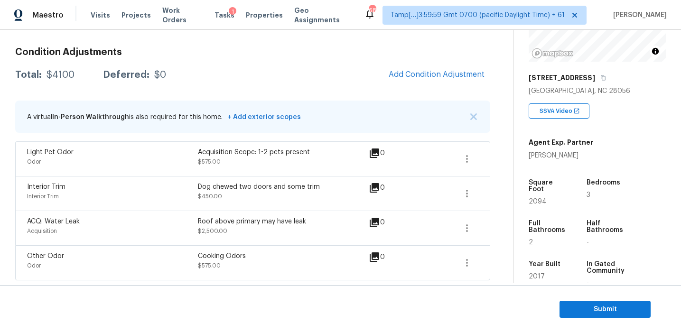
click at [321, 80] on div "Total: $4100 Deferred: $0 Add Condition Adjustment" at bounding box center [252, 75] width 475 height 21
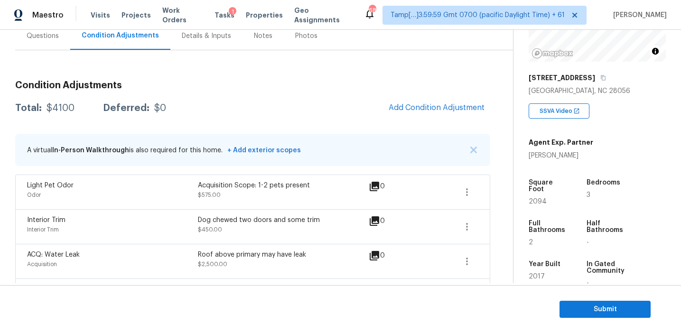
scroll to position [88, 0]
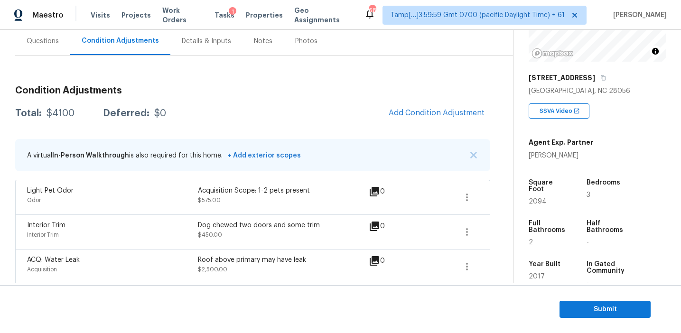
click at [304, 122] on div "Total: $4100 Deferred: $0 Add Condition Adjustment" at bounding box center [252, 113] width 475 height 21
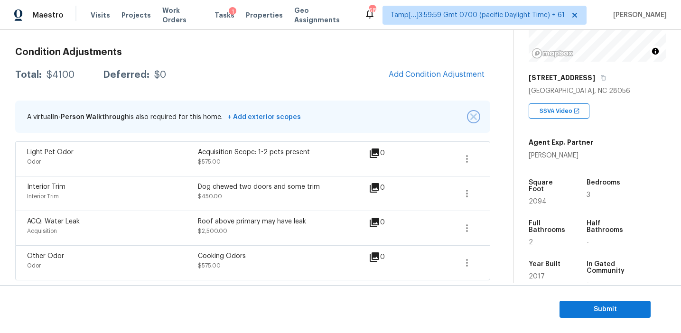
click at [474, 119] on img "button" at bounding box center [473, 116] width 7 height 7
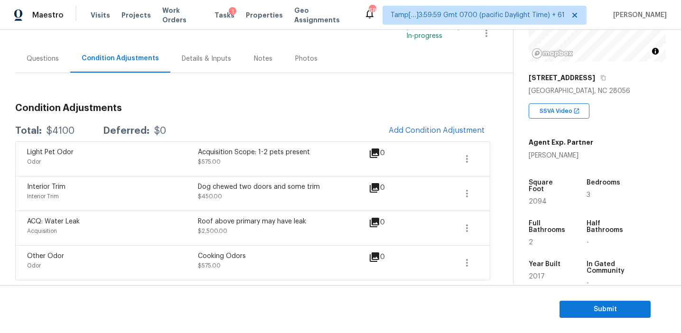
scroll to position [71, 0]
click at [304, 214] on div "ACQ: Water Leak Acquisition Roof above primary may have leak $2,500.00 0" at bounding box center [252, 228] width 475 height 35
click at [251, 220] on div "Roof above primary may have leak" at bounding box center [283, 221] width 171 height 9
click at [185, 141] on div "Light Pet Odor Odor Acquisition Scope: 1-2 pets present $575.00 0" at bounding box center [252, 158] width 475 height 35
click at [223, 112] on h3 "Condition Adjustments" at bounding box center [252, 107] width 475 height 9
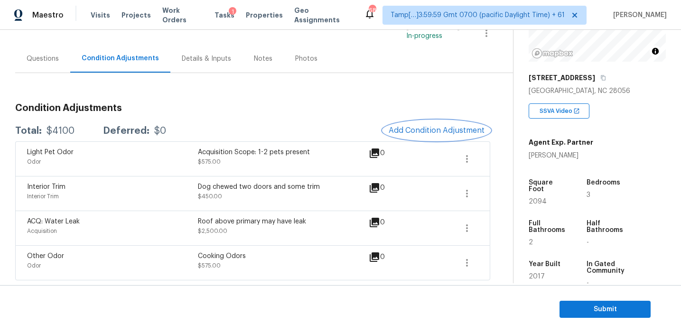
click at [413, 131] on span "Add Condition Adjustment" at bounding box center [437, 130] width 96 height 9
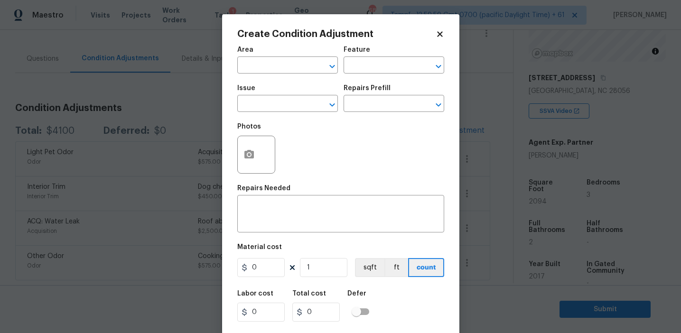
click at [159, 96] on body "Maestro Visits Projects Work Orders Tasks 1 Properties Geo Assignments 688 Tamp…" at bounding box center [340, 166] width 681 height 333
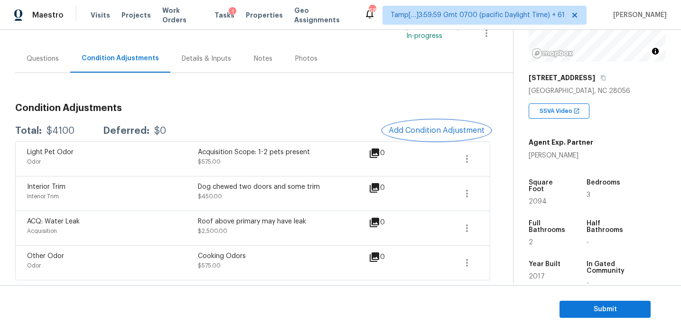
click at [408, 127] on span "Add Condition Adjustment" at bounding box center [437, 130] width 96 height 9
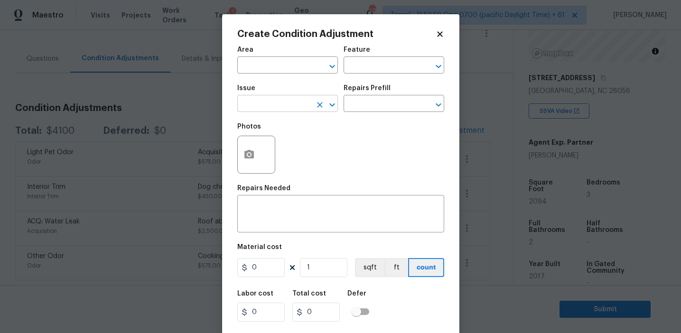
click at [286, 104] on input "text" at bounding box center [274, 104] width 74 height 15
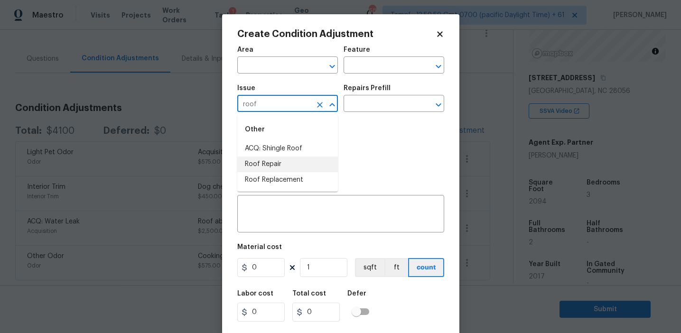
click at [292, 167] on li "Roof Repair" at bounding box center [287, 165] width 101 height 16
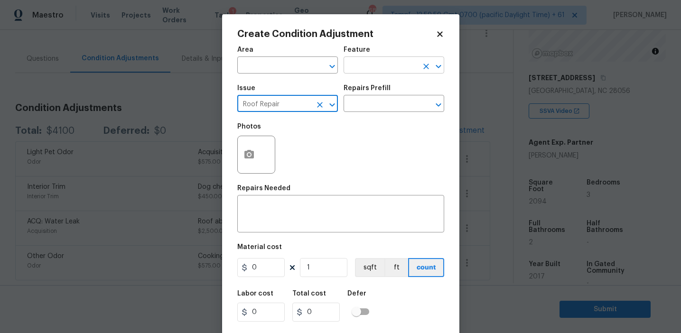
type input "Roof Repair"
click at [360, 70] on input "text" at bounding box center [380, 66] width 74 height 15
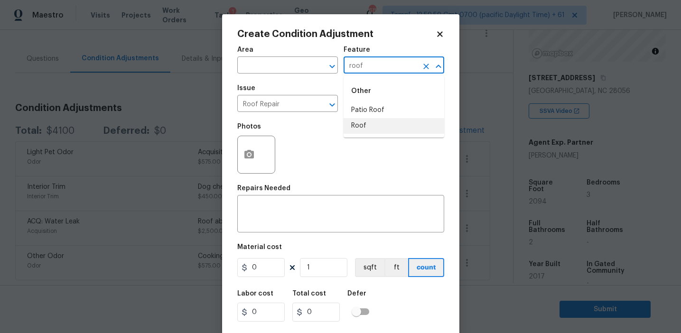
click at [363, 128] on li "Roof" at bounding box center [393, 126] width 101 height 16
type input "Roof"
click at [263, 108] on input "Roof Repair" at bounding box center [274, 104] width 74 height 15
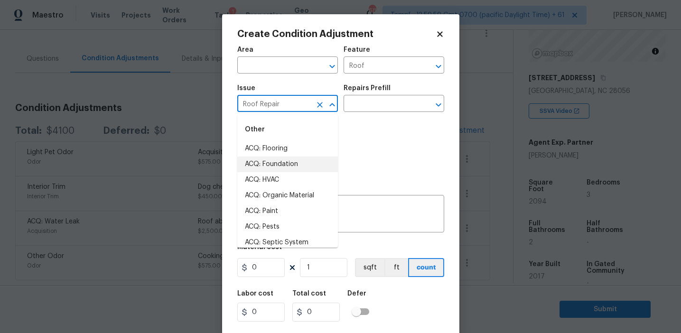
click at [263, 108] on input "Roof Repair" at bounding box center [274, 104] width 74 height 15
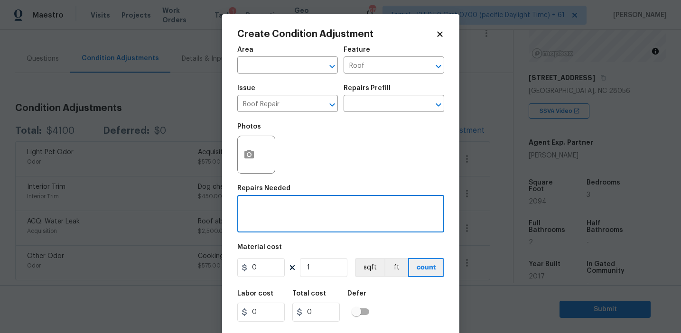
click at [343, 218] on textarea at bounding box center [340, 215] width 195 height 20
paste textarea "Roof Repair"
type textarea "Roof Repair"
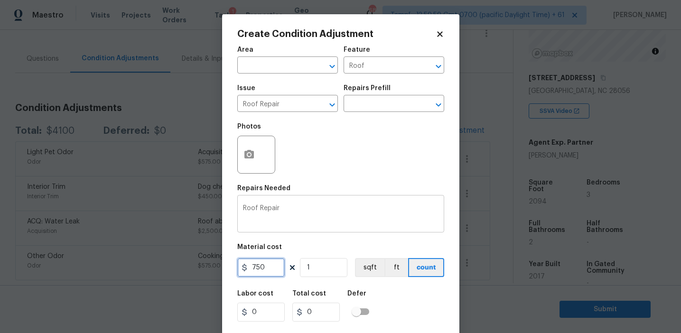
type input "750"
click at [247, 154] on icon "button" at bounding box center [248, 154] width 11 height 11
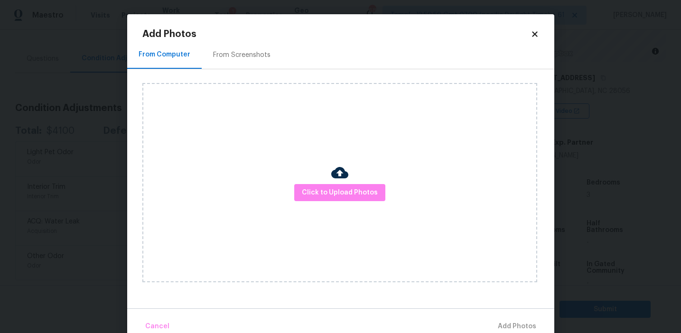
click at [243, 60] on div "From Screenshots" at bounding box center [242, 55] width 80 height 28
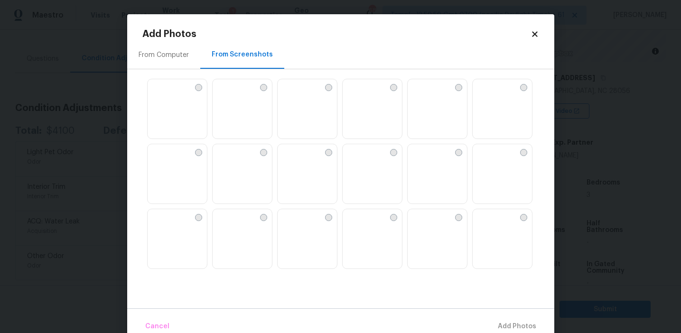
click at [187, 65] on div "From Computer" at bounding box center [163, 55] width 73 height 28
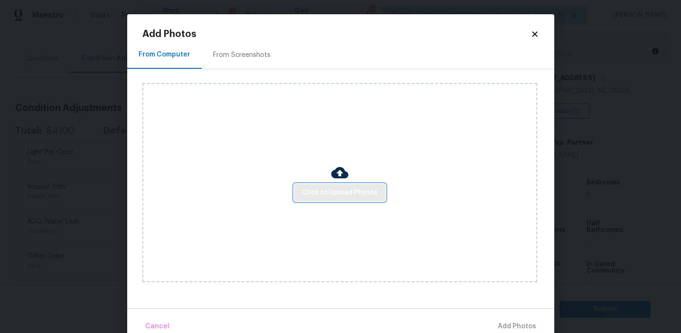
click at [343, 184] on button "Click to Upload Photos" at bounding box center [339, 193] width 91 height 18
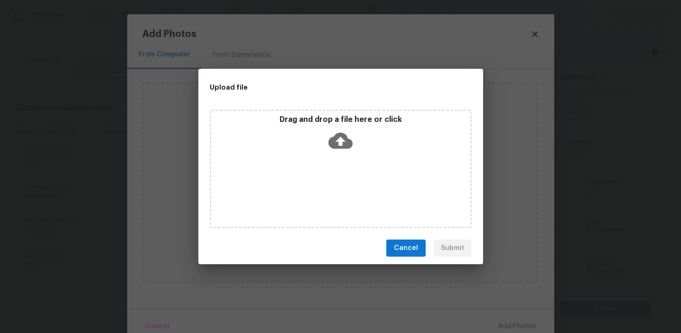
click at [342, 137] on icon at bounding box center [340, 141] width 24 height 16
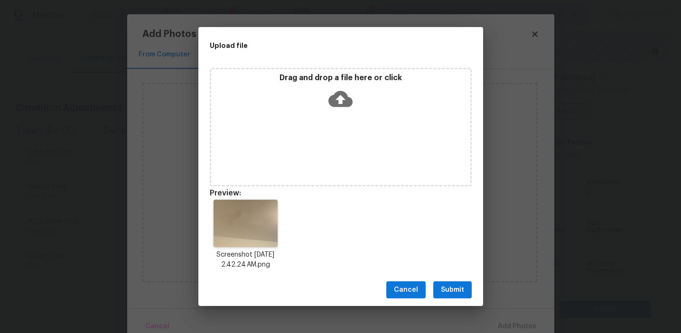
click at [457, 291] on span "Submit" at bounding box center [452, 290] width 23 height 12
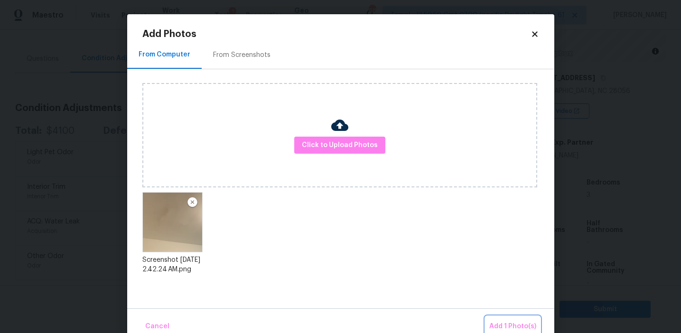
click at [494, 321] on span "Add 1 Photo(s)" at bounding box center [512, 327] width 47 height 12
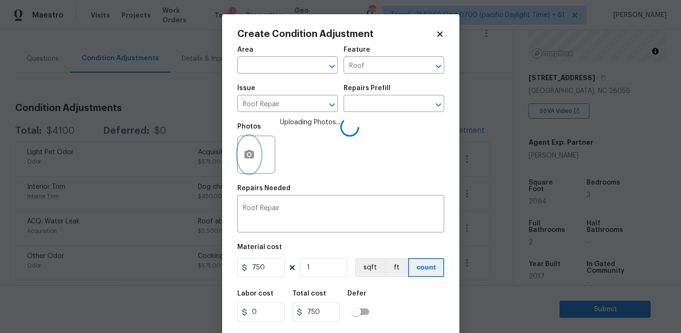
scroll to position [21, 0]
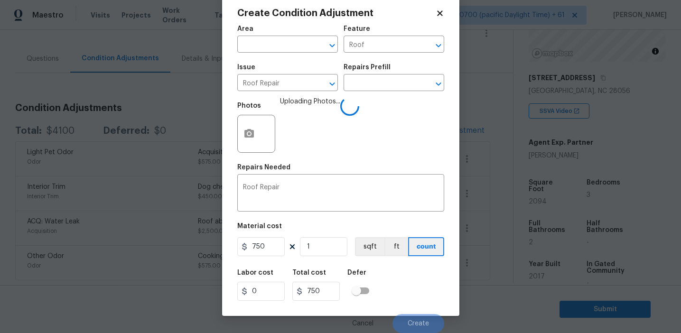
click at [404, 293] on div "Labor cost 0 Total cost 750 Defer" at bounding box center [340, 285] width 207 height 43
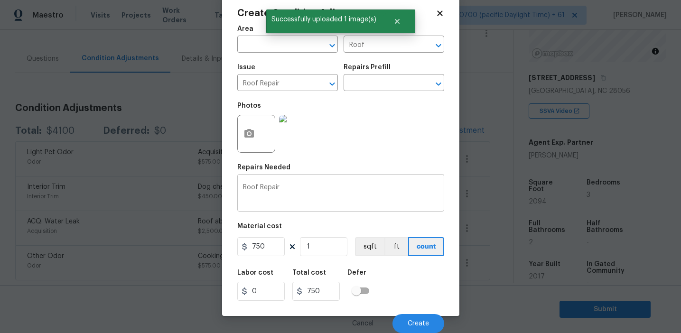
click at [361, 191] on textarea "Roof Repair" at bounding box center [340, 194] width 195 height 20
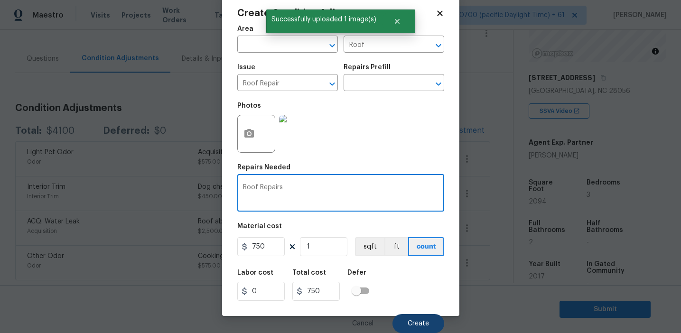
type textarea "Roof Repairs"
click at [409, 324] on span "Create" at bounding box center [418, 323] width 21 height 7
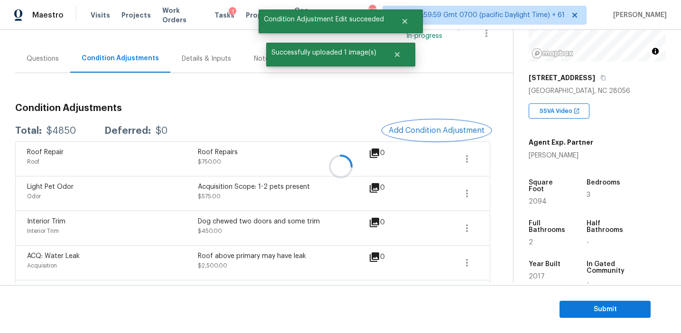
scroll to position [0, 0]
click at [412, 130] on span "Add Condition Adjustment" at bounding box center [437, 130] width 96 height 9
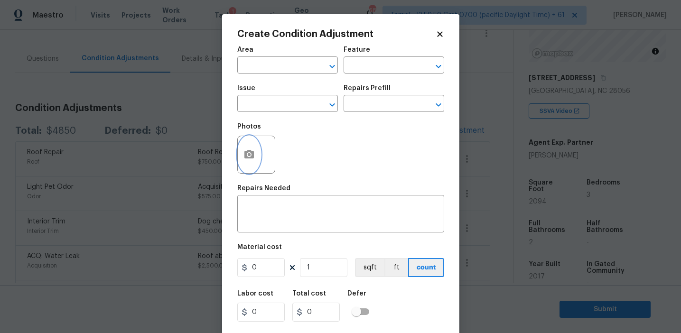
click at [255, 152] on button "button" at bounding box center [249, 154] width 23 height 37
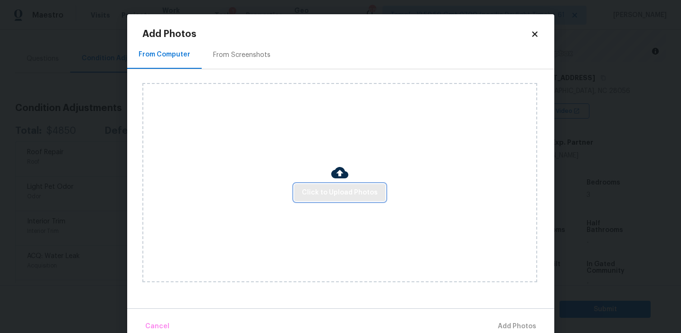
click at [334, 193] on span "Click to Upload Photos" at bounding box center [340, 193] width 76 height 12
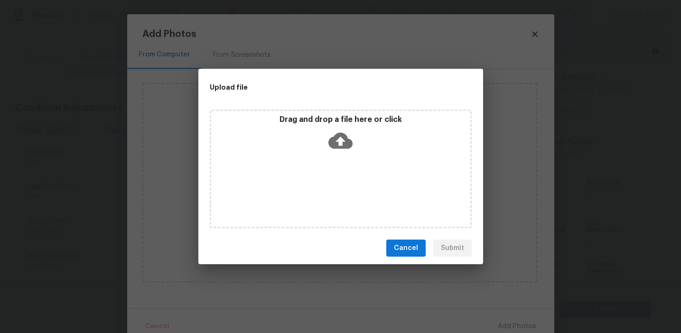
click at [346, 126] on div "Drag and drop a file here or click" at bounding box center [340, 135] width 259 height 41
click at [407, 252] on span "Cancel" at bounding box center [406, 248] width 24 height 12
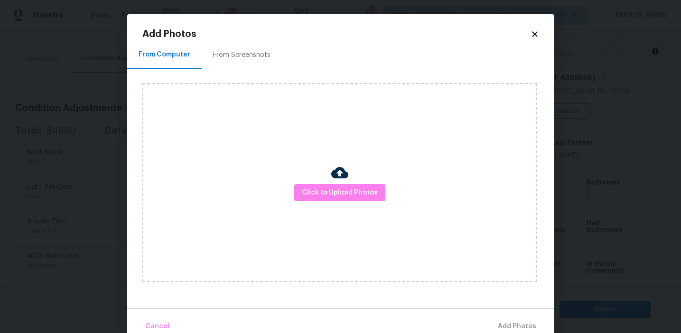
click at [257, 68] on div "From Screenshots" at bounding box center [242, 55] width 80 height 28
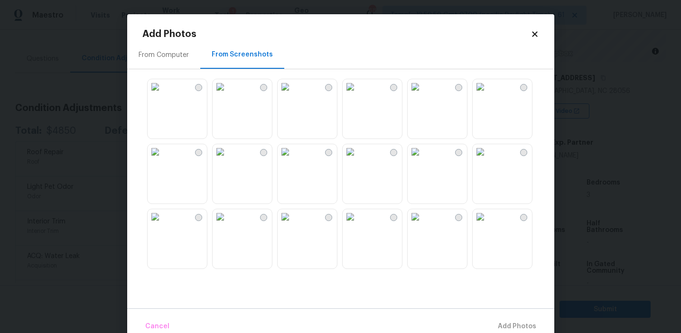
click at [163, 94] on img at bounding box center [155, 86] width 15 height 15
click at [358, 158] on img at bounding box center [350, 151] width 15 height 15
click at [358, 94] on img at bounding box center [350, 86] width 15 height 15
click at [423, 160] on img at bounding box center [415, 152] width 15 height 15
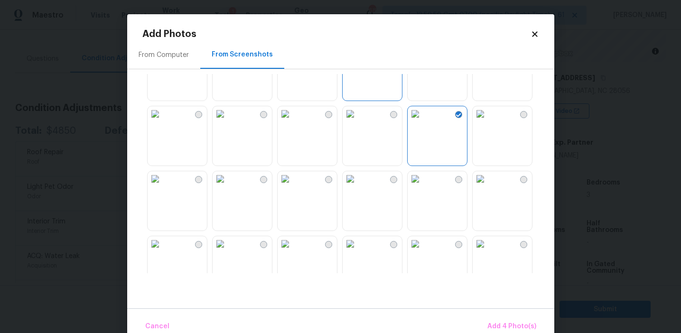
scroll to position [151, 0]
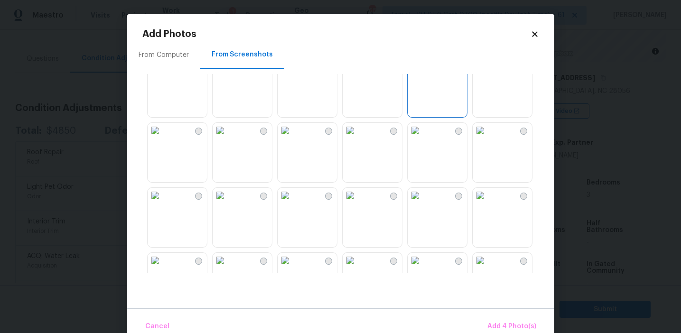
click at [293, 138] on img at bounding box center [285, 130] width 15 height 15
click at [358, 203] on img at bounding box center [350, 195] width 15 height 15
click at [293, 203] on img at bounding box center [285, 195] width 15 height 15
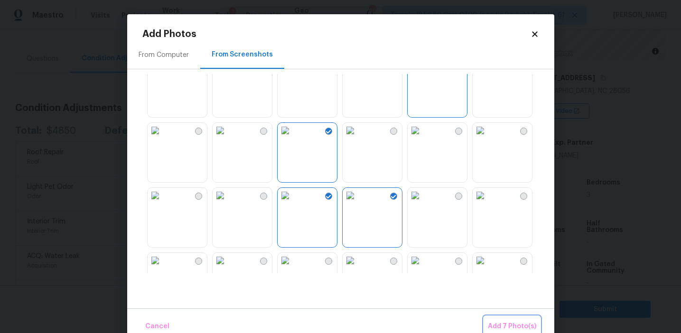
click at [495, 329] on span "Add 7 Photo(s)" at bounding box center [512, 327] width 48 height 12
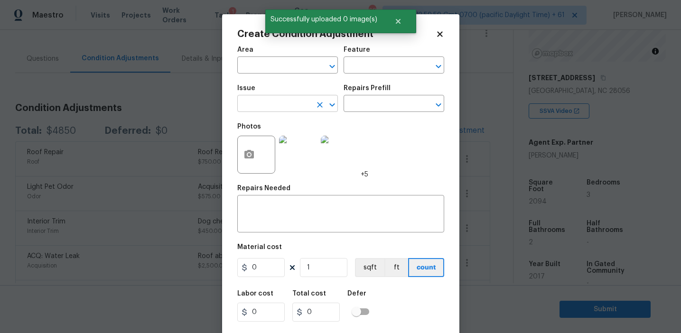
click at [272, 110] on input "text" at bounding box center [274, 104] width 74 height 15
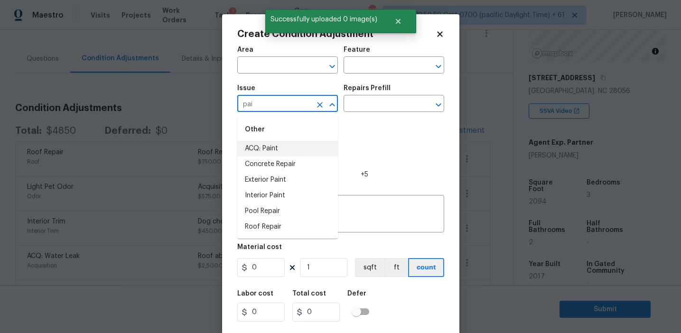
click at [277, 148] on li "ACQ: Paint" at bounding box center [287, 149] width 101 height 16
type input "ACQ: Paint"
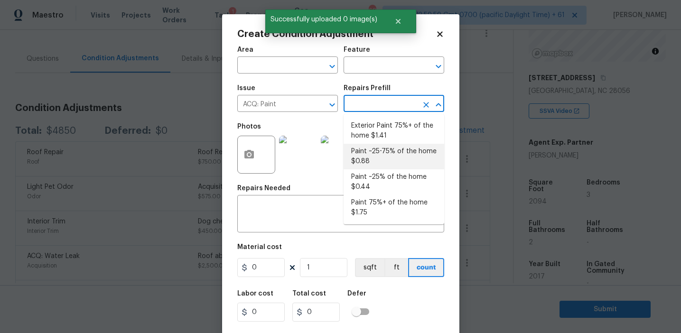
click at [363, 148] on li "Paint ~25-75% of the home $0.88" at bounding box center [393, 157] width 101 height 26
type input "Acquisition"
type textarea "Acquisition Scope: ~25 - 75% of the home needs interior paint"
type input "0.88"
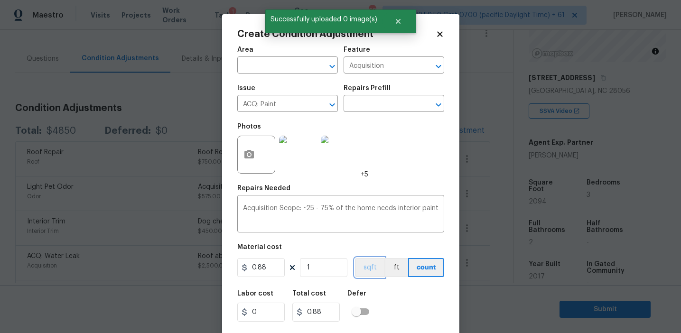
click at [368, 266] on button "sqft" at bounding box center [369, 267] width 29 height 19
click at [343, 272] on input "1" at bounding box center [323, 267] width 47 height 19
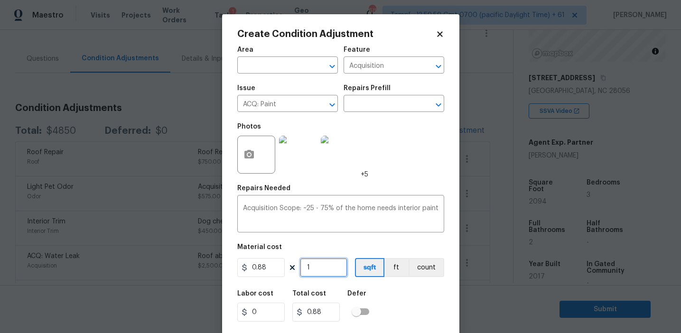
type input "0"
type input "2"
type input "1.76"
type input "20"
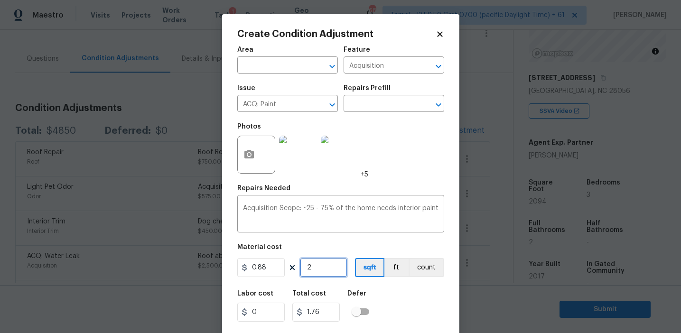
type input "17.6"
type input "209"
type input "183.92"
type input "2094"
type input "1842.72"
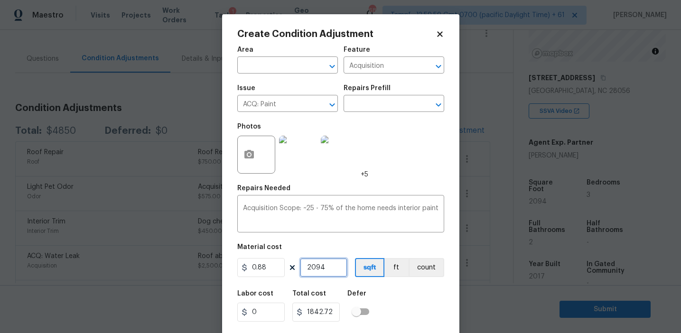
scroll to position [21, 0]
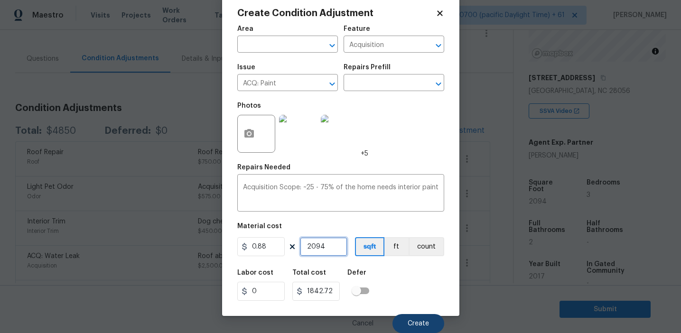
type input "2094"
click at [413, 316] on button "Create" at bounding box center [418, 323] width 52 height 19
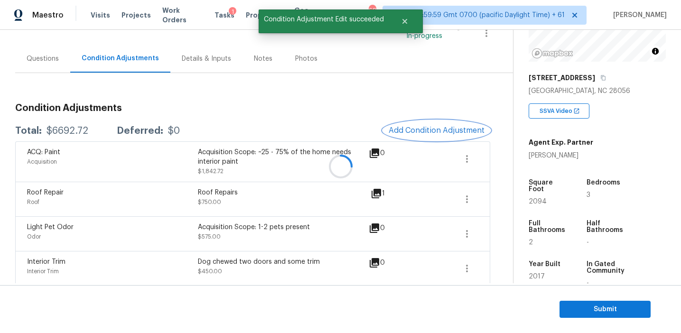
scroll to position [0, 0]
click at [404, 124] on button "Add Condition Adjustment" at bounding box center [436, 131] width 107 height 20
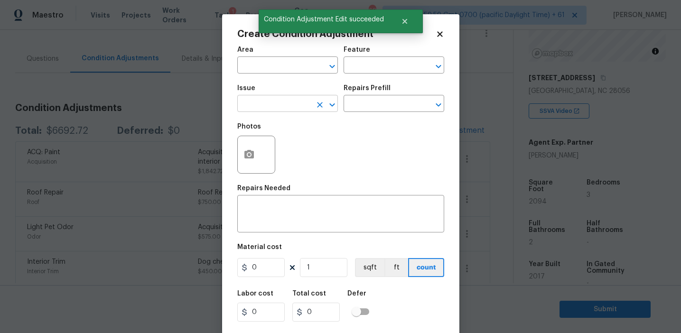
click at [276, 106] on input "text" at bounding box center [274, 104] width 74 height 15
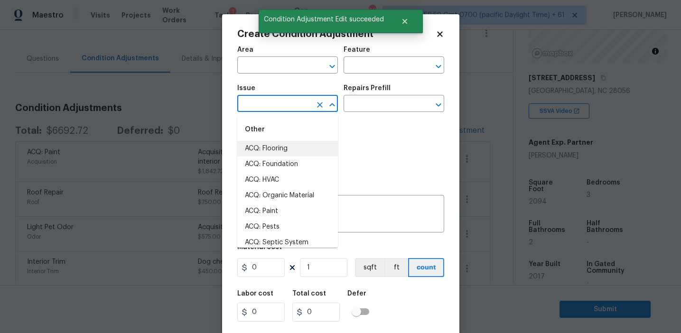
click at [282, 151] on li "ACQ: Flooring" at bounding box center [287, 149] width 101 height 16
type input "ACQ: Flooring"
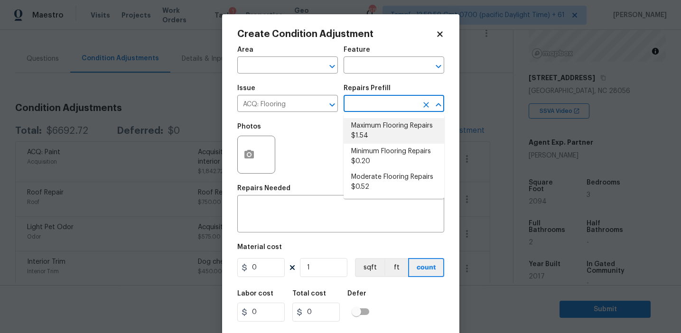
click at [364, 121] on li "Maximum Flooring Repairs $1.54" at bounding box center [393, 131] width 101 height 26
type input "Acquisition"
type textarea "Acquisition Scope: Maximum flooring repairs"
type input "1.54"
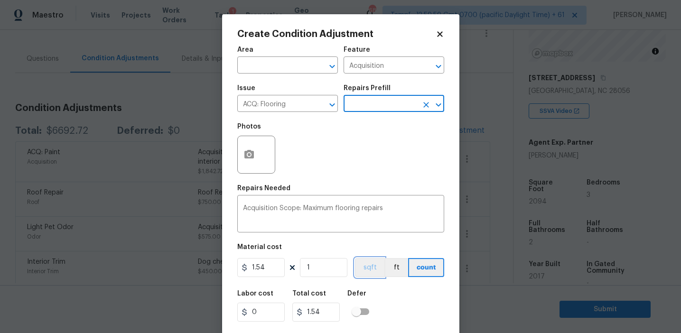
click at [363, 270] on button "sqft" at bounding box center [369, 267] width 29 height 19
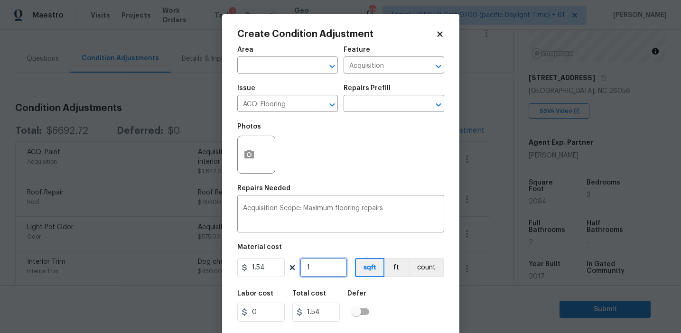
click at [333, 271] on input "1" at bounding box center [323, 267] width 47 height 19
type input "0"
paste input "2094"
type input "2094"
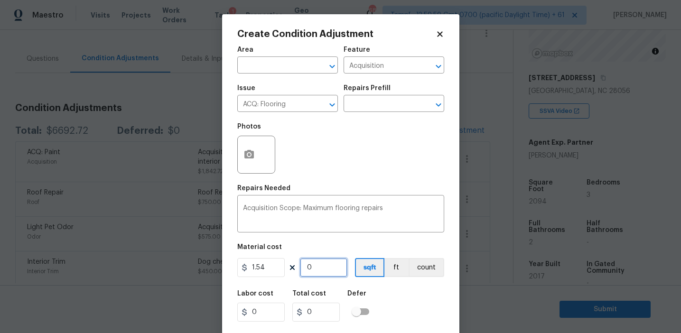
type input "3224.76"
type input "2094"
click at [249, 164] on button "button" at bounding box center [249, 154] width 23 height 37
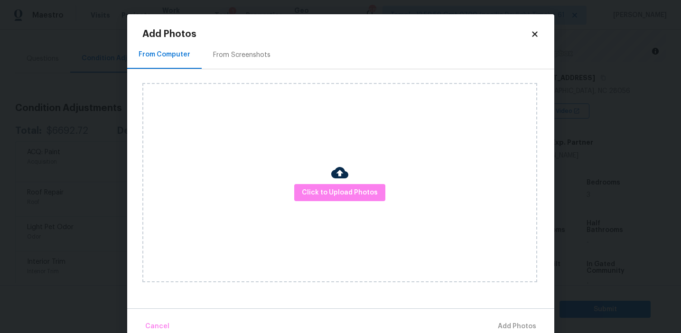
click at [256, 42] on div "From Screenshots" at bounding box center [242, 55] width 80 height 28
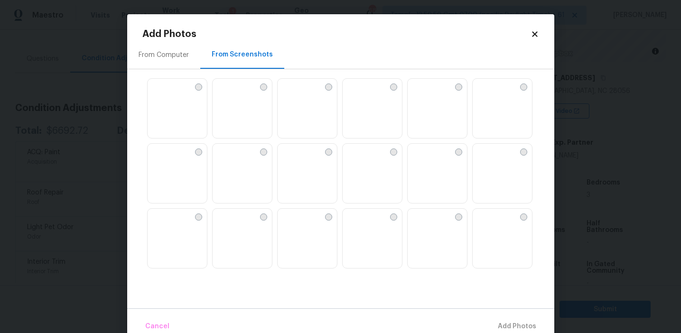
scroll to position [906, 0]
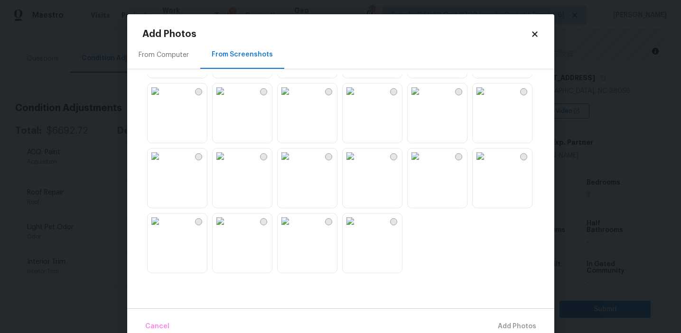
click at [163, 229] on img at bounding box center [155, 220] width 15 height 15
click at [228, 164] on img at bounding box center [220, 155] width 15 height 15
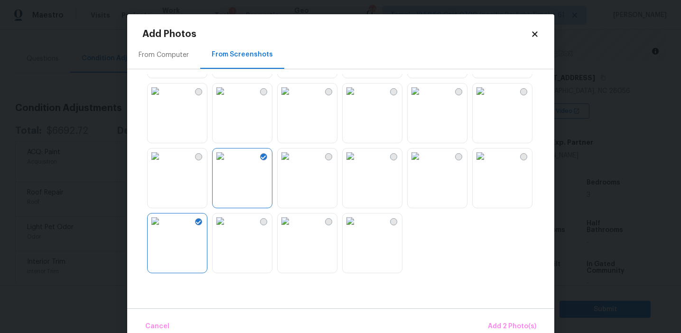
click at [488, 99] on img at bounding box center [480, 90] width 15 height 15
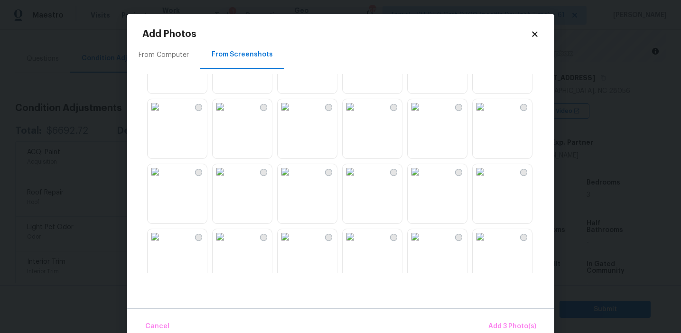
scroll to position [454, 0]
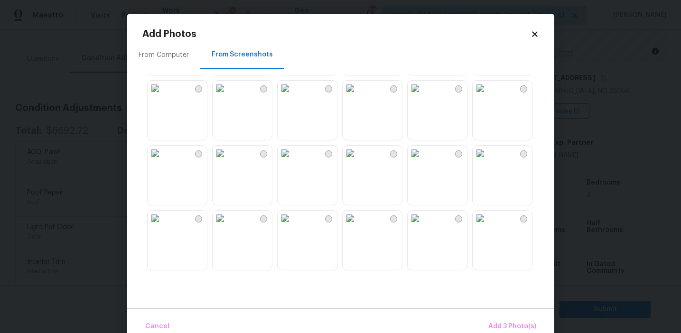
click at [293, 161] on img at bounding box center [285, 153] width 15 height 15
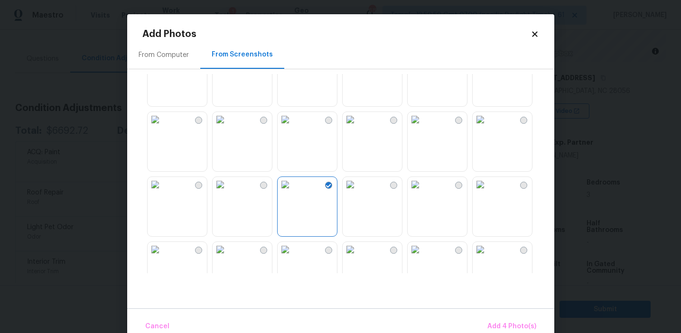
scroll to position [391, 0]
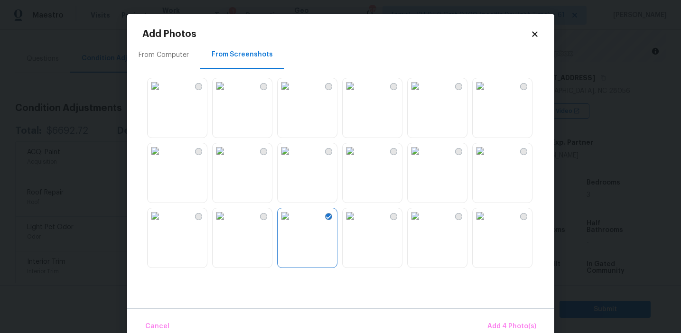
click at [423, 93] on img at bounding box center [415, 85] width 15 height 15
click at [500, 316] on button "Add 5 Photo(s)" at bounding box center [512, 326] width 56 height 20
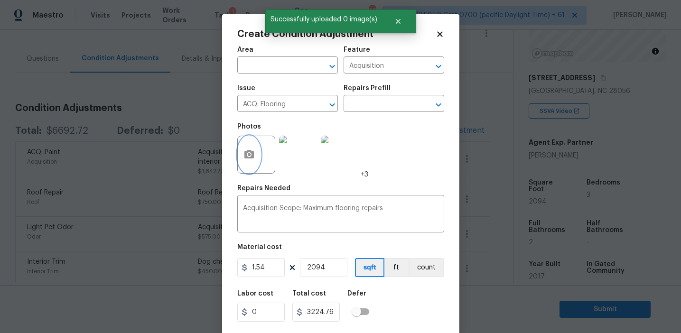
scroll to position [21, 0]
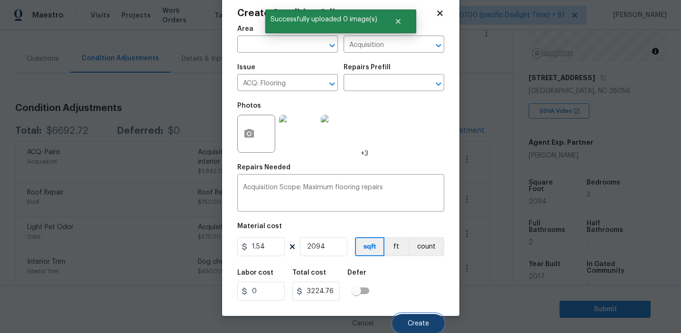
click at [410, 321] on span "Create" at bounding box center [418, 323] width 21 height 7
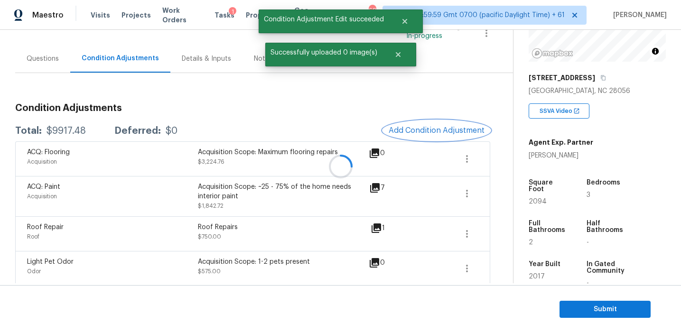
scroll to position [0, 0]
click at [62, 124] on div "Total: $9917.48 Deferred: $0 Add Condition Adjustment" at bounding box center [252, 131] width 475 height 21
click at [68, 129] on div "$9917.48" at bounding box center [65, 130] width 39 height 9
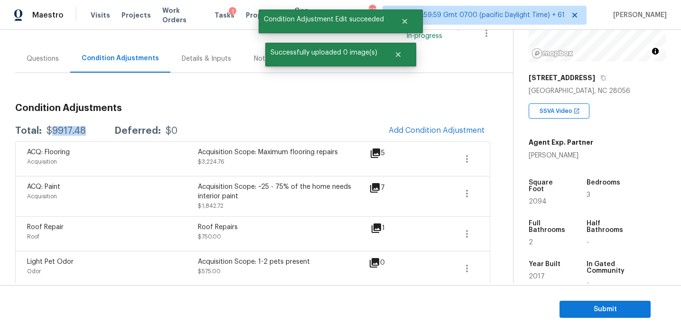
copy div "9917.48"
click at [152, 94] on div "Condition Adjustments Total: $9917.48 Deferred: $0 Add Condition Adjustment ACQ…" at bounding box center [252, 231] width 475 height 317
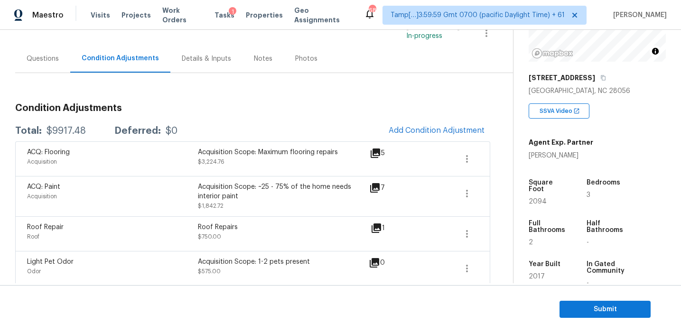
click at [156, 102] on div "Condition Adjustments Total: $9917.48 Deferred: $0 Add Condition Adjustment ACQ…" at bounding box center [252, 243] width 475 height 294
click at [165, 99] on div "Condition Adjustments Total: $9917.48 Deferred: $0 Add Condition Adjustment ACQ…" at bounding box center [252, 243] width 475 height 294
click at [174, 107] on h3 "Condition Adjustments" at bounding box center [252, 107] width 475 height 9
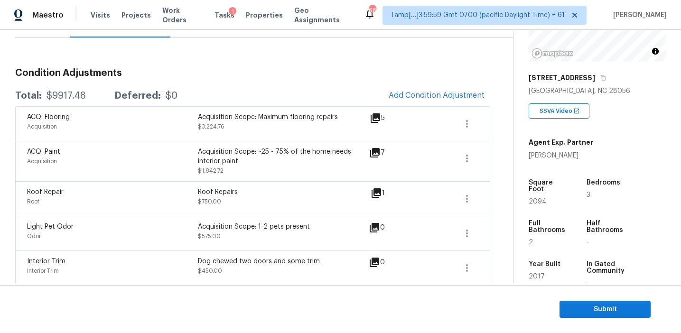
scroll to position [180, 0]
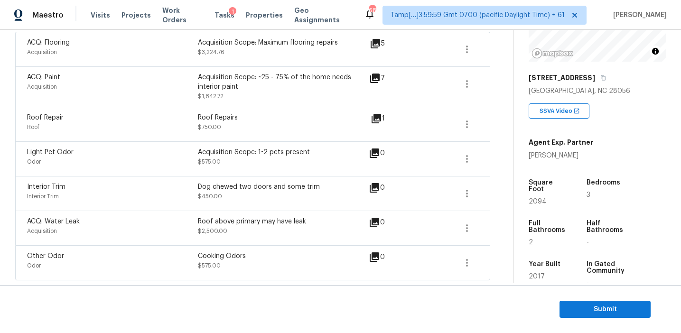
click at [196, 202] on div "Interior Trim Interior Trim" at bounding box center [112, 193] width 171 height 23
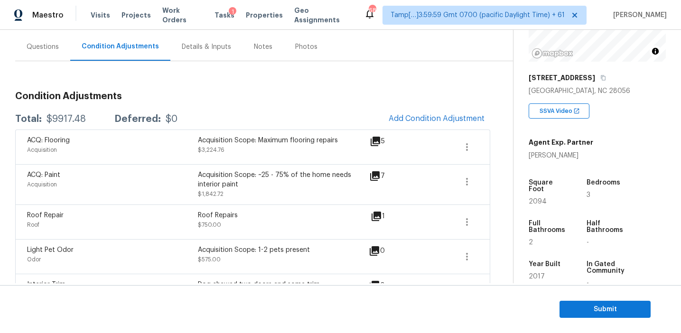
scroll to position [40, 0]
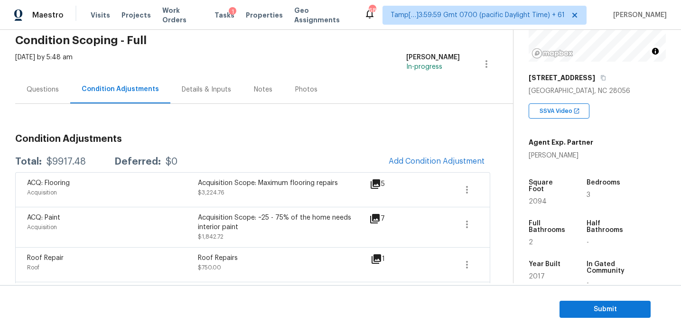
click at [171, 169] on div "Total: $9917.48 Deferred: $0 Add Condition Adjustment" at bounding box center [252, 161] width 475 height 21
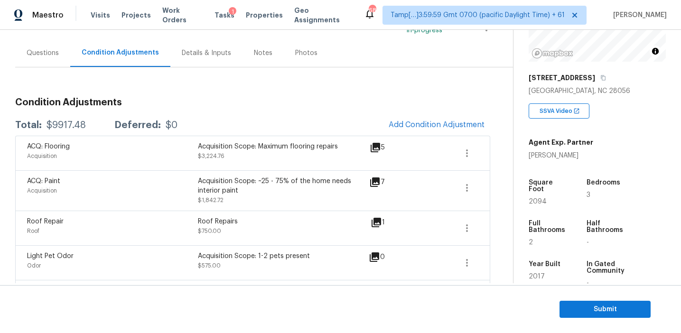
scroll to position [78, 0]
click at [57, 43] on div "Questions" at bounding box center [42, 51] width 55 height 28
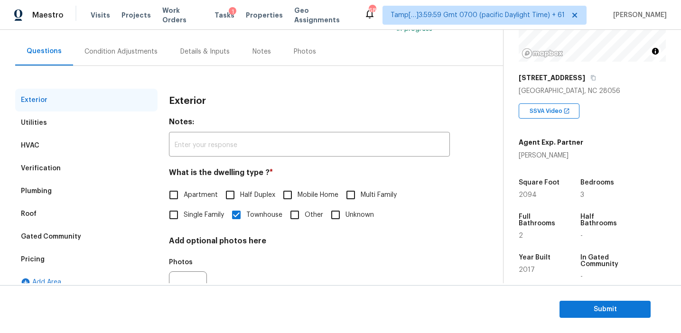
click at [104, 262] on div "Pricing" at bounding box center [86, 259] width 142 height 23
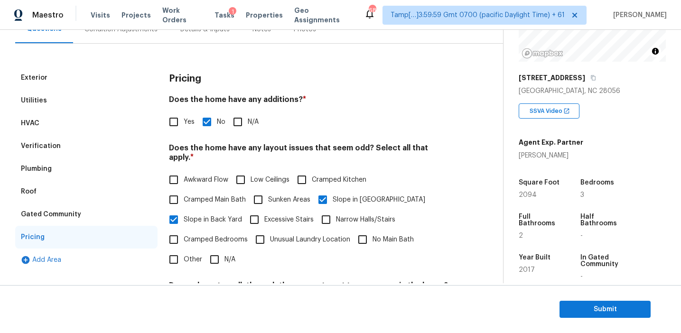
click at [81, 213] on div "Gated Community" at bounding box center [86, 214] width 142 height 23
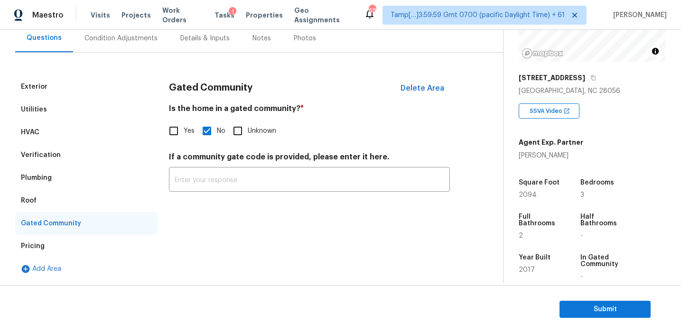
click at [46, 196] on div "Roof" at bounding box center [86, 200] width 142 height 23
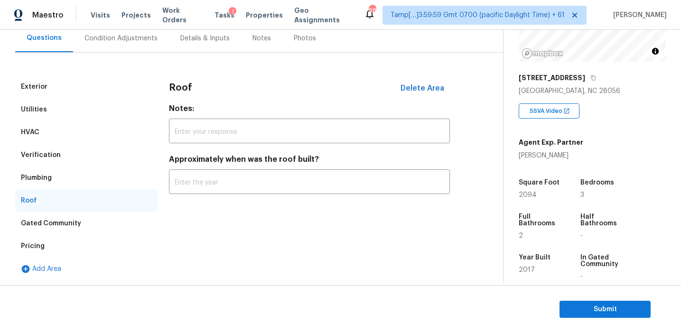
click at [46, 180] on div "Plumbing" at bounding box center [36, 177] width 31 height 9
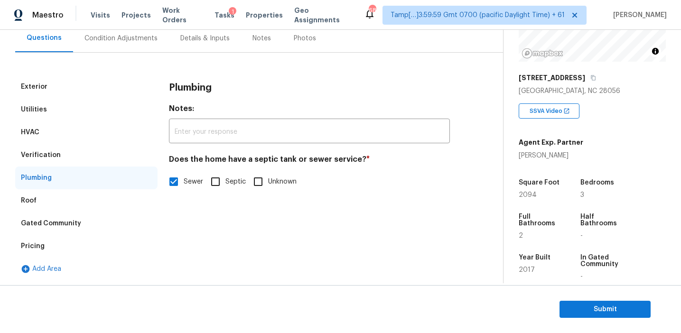
click at [67, 146] on div "Verification" at bounding box center [86, 155] width 142 height 23
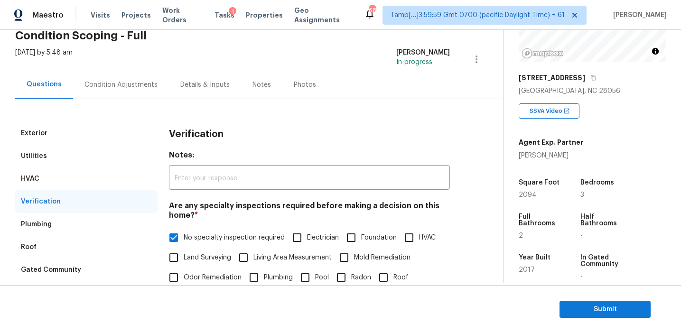
scroll to position [31, 0]
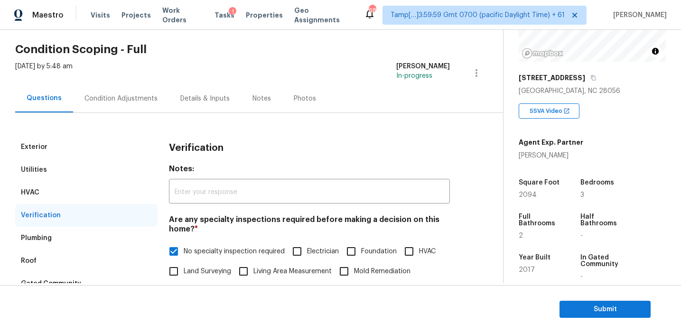
click at [80, 188] on div "HVAC" at bounding box center [86, 192] width 142 height 23
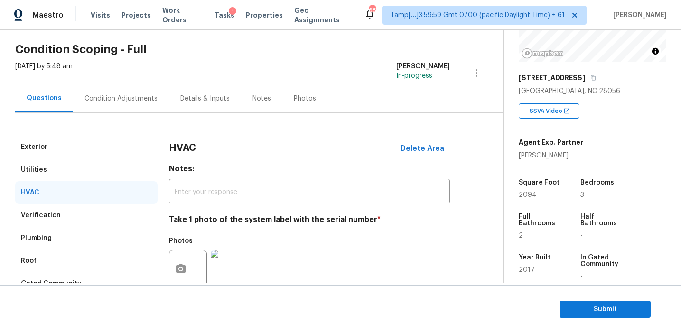
click at [83, 163] on div "Utilities" at bounding box center [86, 169] width 142 height 23
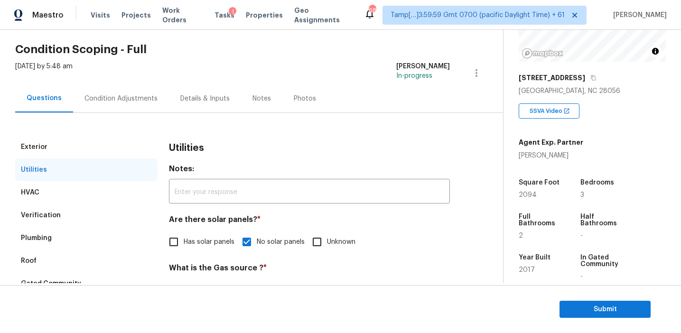
click at [83, 147] on div "Exterior" at bounding box center [86, 147] width 142 height 23
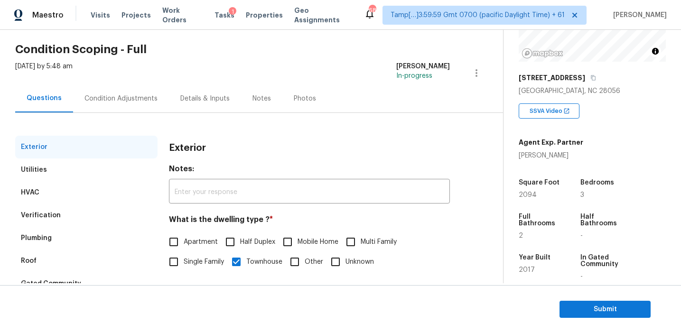
click at [133, 100] on div "Condition Adjustments" at bounding box center [120, 98] width 73 height 9
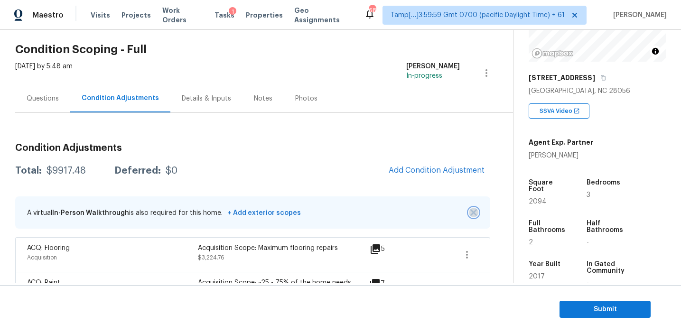
click at [473, 208] on button "button" at bounding box center [473, 212] width 9 height 9
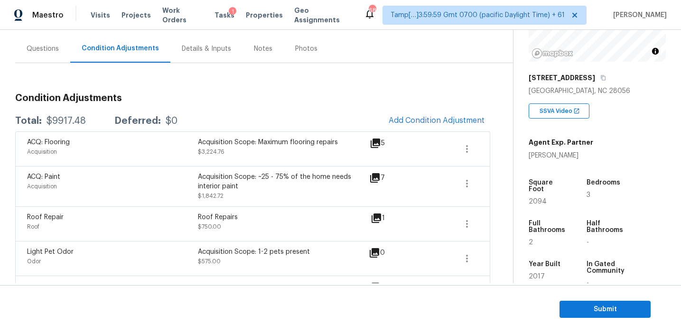
scroll to position [78, 0]
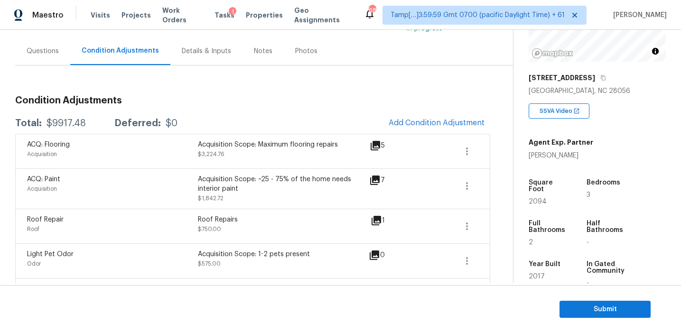
click at [251, 173] on div "ACQ: Paint Acquisition Acquisition Scope: ~25 - 75% of the home needs interior …" at bounding box center [252, 188] width 475 height 40
click at [257, 108] on div "Condition Adjustments Total: $9917.48 Deferred: $0 Add Condition Adjustment ACQ…" at bounding box center [252, 235] width 475 height 294
click at [589, 307] on span "Submit" at bounding box center [605, 310] width 76 height 12
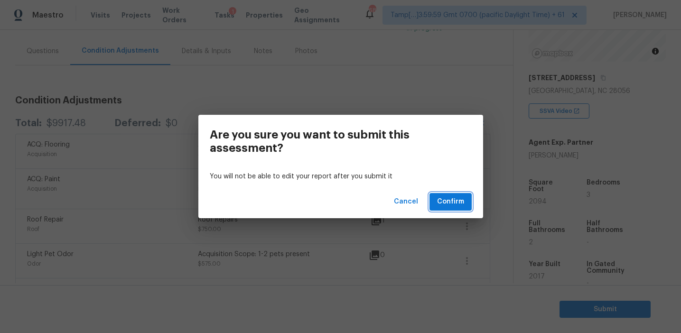
click at [446, 206] on span "Confirm" at bounding box center [450, 202] width 27 height 12
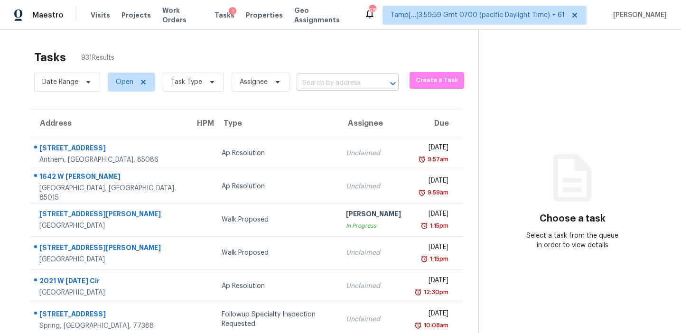
click at [311, 78] on input "text" at bounding box center [334, 83] width 75 height 15
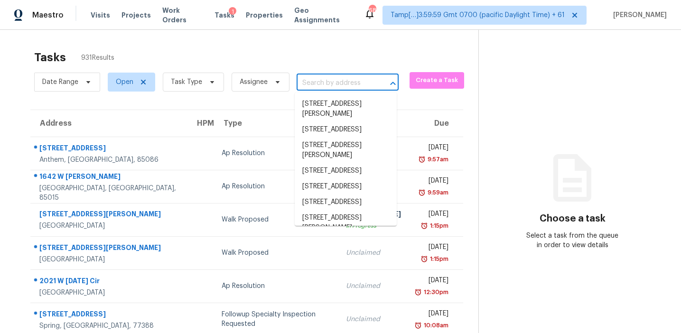
paste input "212 Pine Rd, Mount Holly, NC, 28120"
type input "212 Pine Rd, Mount Holly, NC, 28120"
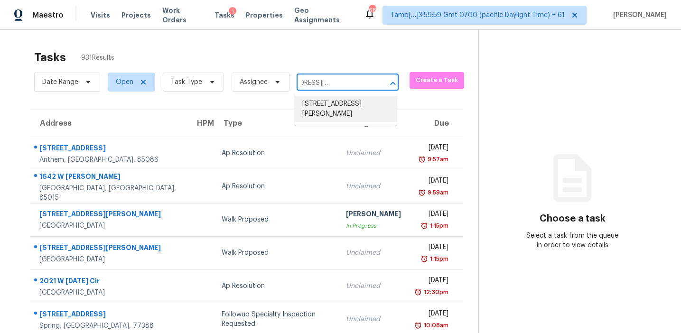
click at [336, 109] on li "212 Pine Rd, Mount Holly, NC 28120" at bounding box center [346, 109] width 102 height 26
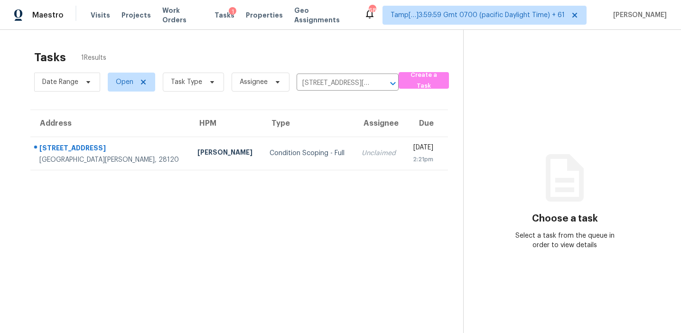
click at [354, 161] on td "Unclaimed" at bounding box center [379, 153] width 50 height 33
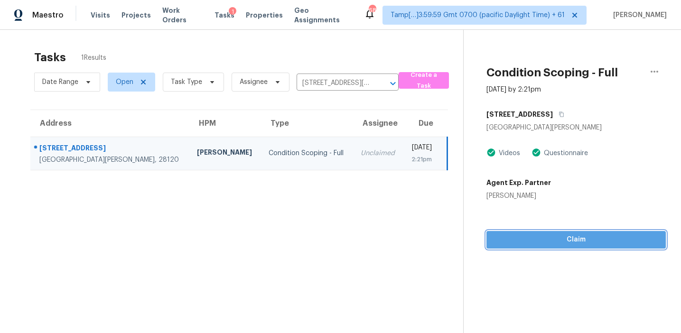
click at [519, 241] on span "Claim" at bounding box center [576, 240] width 164 height 12
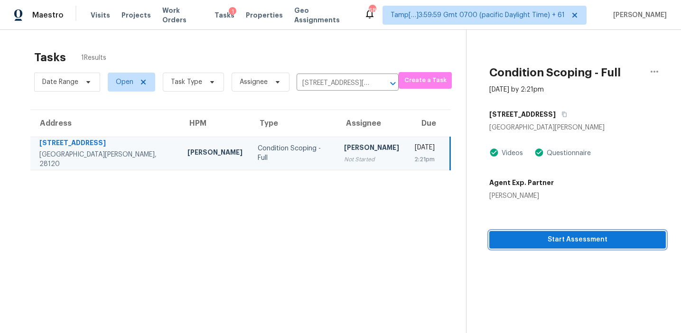
click at [513, 232] on button "Start Assessment" at bounding box center [577, 240] width 176 height 18
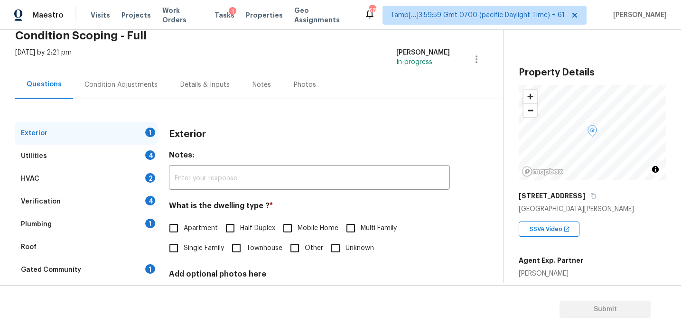
scroll to position [112, 0]
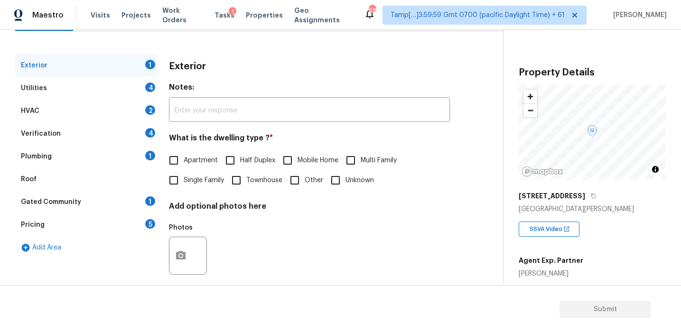
click at [139, 225] on div "Pricing 5" at bounding box center [86, 224] width 142 height 23
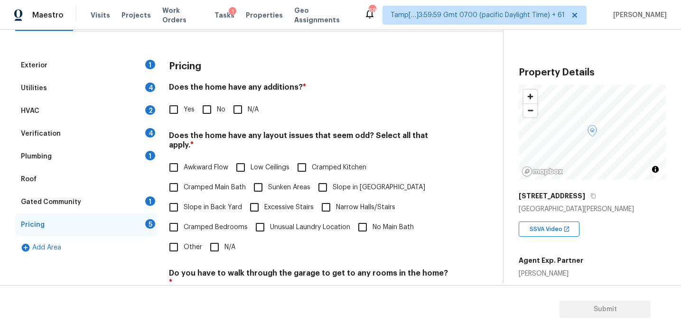
click at [178, 247] on input "Other" at bounding box center [174, 247] width 20 height 20
checkbox input "true"
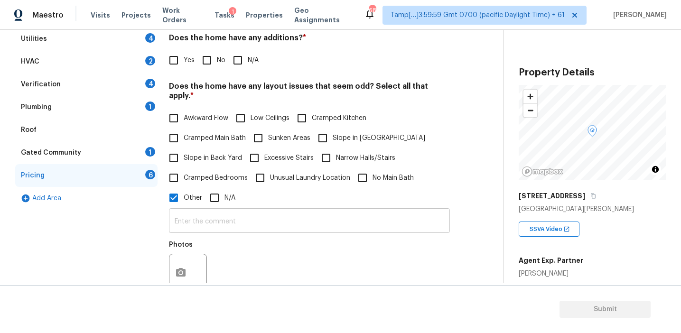
click at [188, 211] on input "text" at bounding box center [309, 222] width 281 height 22
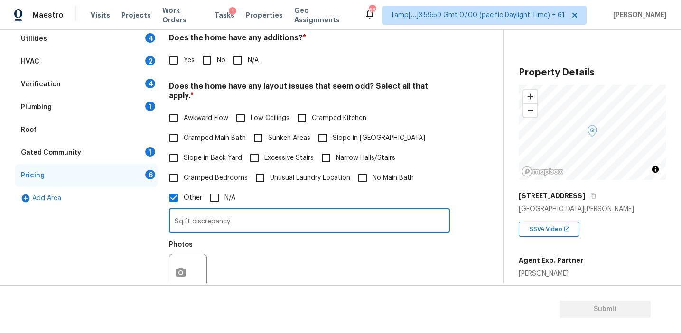
type input "Sq.ft discrepancy"
click at [261, 250] on div "Photos" at bounding box center [309, 267] width 281 height 62
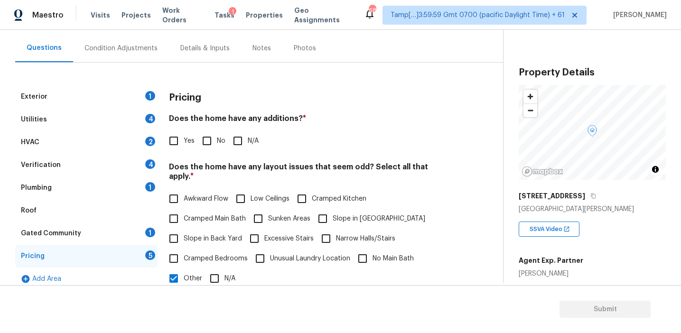
scroll to position [80, 0]
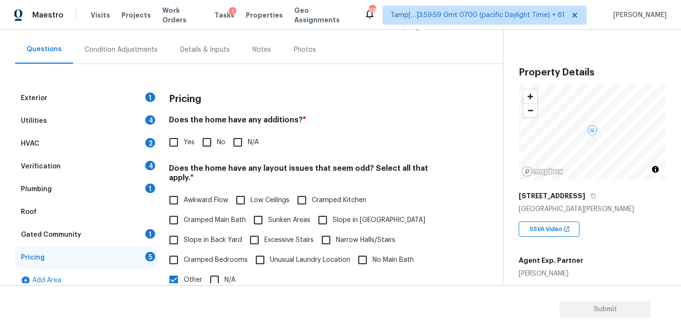
click at [238, 113] on div "Pricing Does the home have any additions? * Yes No N/A Does the home have any l…" at bounding box center [309, 316] width 281 height 459
click at [597, 214] on div "SSVA Video" at bounding box center [592, 225] width 147 height 23
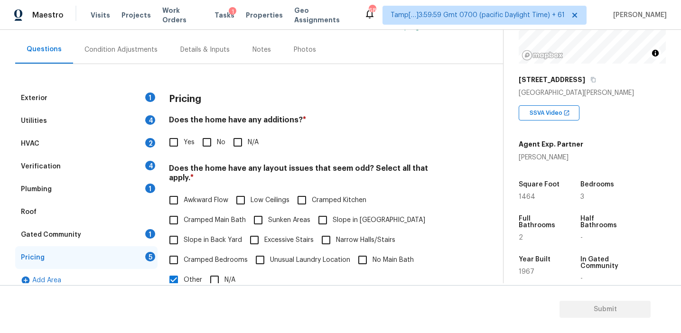
scroll to position [115, 0]
click at [481, 176] on div "Back to tasks Condition Scoping - Full Tue, Sep 16 2025 by 2:21 pm Afran Peeran…" at bounding box center [259, 256] width 488 height 583
click at [467, 167] on div "Exterior 1 Utilities 4 HVAC 2 Verification 4 Plumbing 1 Roof Gated Community 1 …" at bounding box center [247, 316] width 465 height 459
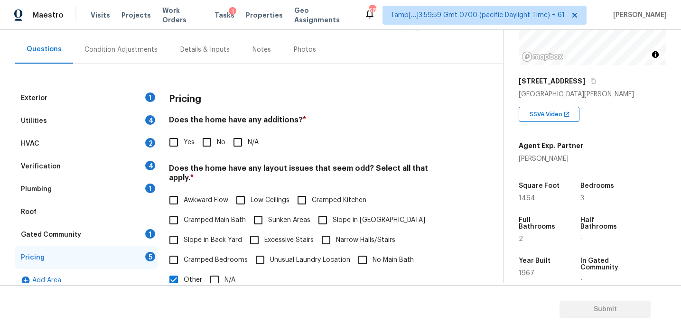
click at [467, 167] on div "Exterior 1 Utilities 4 HVAC 2 Verification 4 Plumbing 1 Roof Gated Community 1 …" at bounding box center [247, 316] width 465 height 459
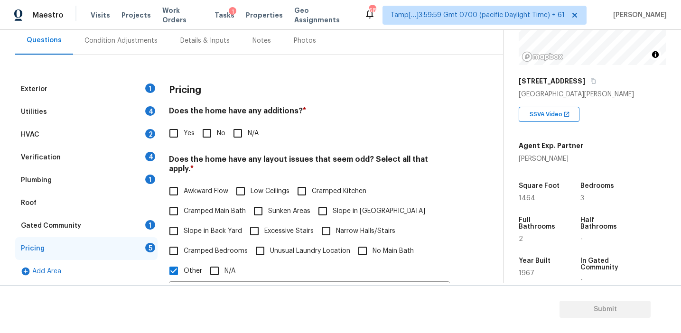
click at [467, 167] on div "Exterior 1 Utilities 4 HVAC 2 Verification 4 Plumbing 1 Roof Gated Community 1 …" at bounding box center [247, 307] width 465 height 459
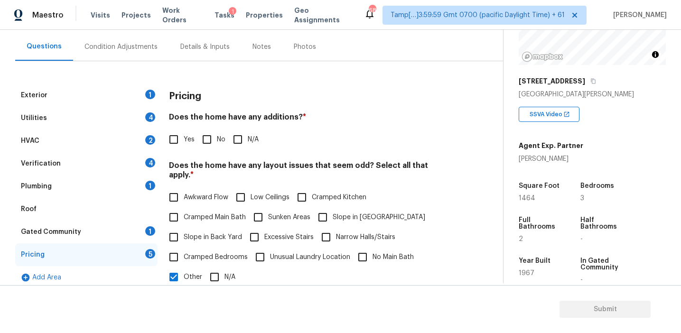
click at [467, 167] on div "Exterior 1 Utilities 4 HVAC 2 Verification 4 Plumbing 1 Roof Gated Community 1 …" at bounding box center [247, 313] width 465 height 459
click at [466, 167] on div "Exterior 1 Utilities 4 HVAC 2 Verification 4 Plumbing 1 Roof Gated Community 1 …" at bounding box center [247, 313] width 465 height 459
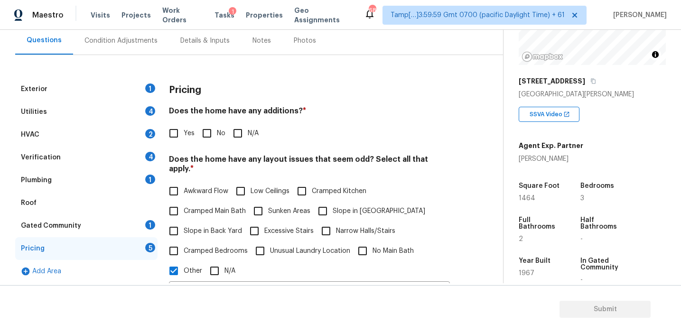
click at [466, 167] on div "Exterior 1 Utilities 4 HVAC 2 Verification 4 Plumbing 1 Roof Gated Community 1 …" at bounding box center [247, 307] width 465 height 459
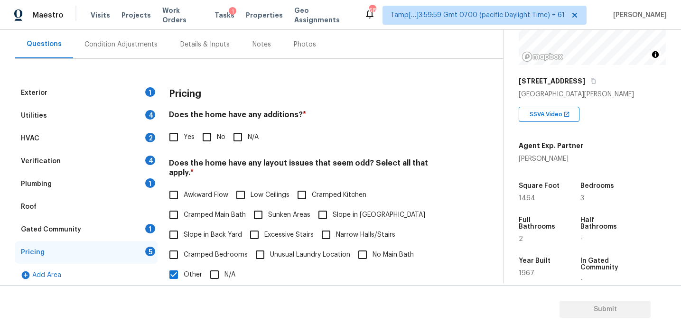
click at [466, 167] on div "Exterior 1 Utilities 4 HVAC 2 Verification 4 Plumbing 1 Roof Gated Community 1 …" at bounding box center [247, 311] width 465 height 459
click at [456, 155] on div "Exterior 1 Utilities 4 HVAC 2 Verification 4 Plumbing 1 Roof Gated Community 1 …" at bounding box center [247, 311] width 465 height 459
click at [174, 142] on input "Yes" at bounding box center [174, 137] width 20 height 20
checkbox input "true"
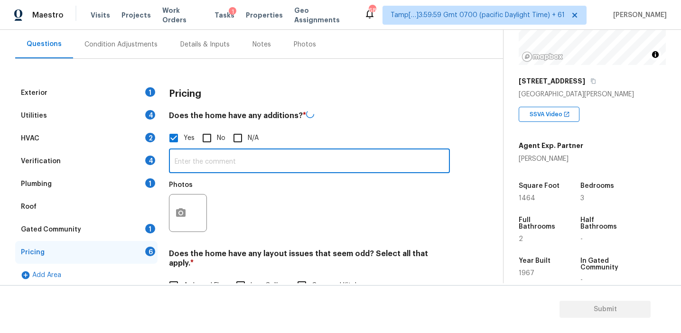
click at [191, 160] on input "text" at bounding box center [309, 162] width 281 height 22
paste input "Patio/sunroom enclosure"
paste input "Carport enclosed"
click at [259, 160] on input "Patio/sunroom enclosure, Carport enclosed" at bounding box center [309, 161] width 281 height 22
type input "Patio/sunroom enclosure, carport enclosed"
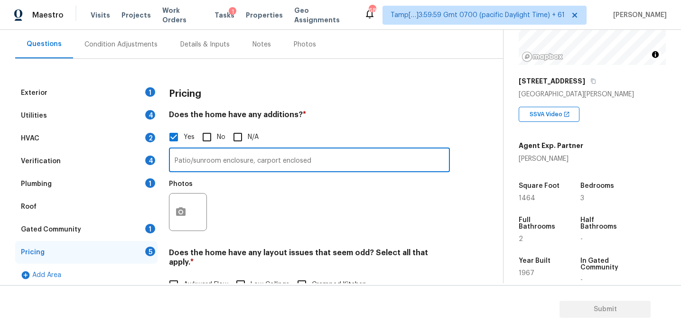
click at [314, 212] on div "Photos" at bounding box center [309, 206] width 281 height 62
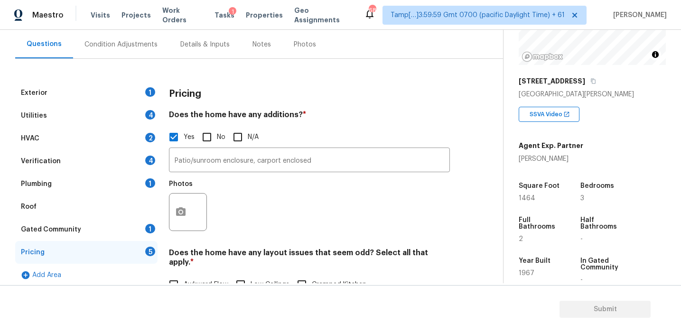
click at [185, 92] on h3 "Pricing" at bounding box center [185, 93] width 32 height 9
click at [127, 54] on div "Condition Adjustments" at bounding box center [121, 44] width 96 height 28
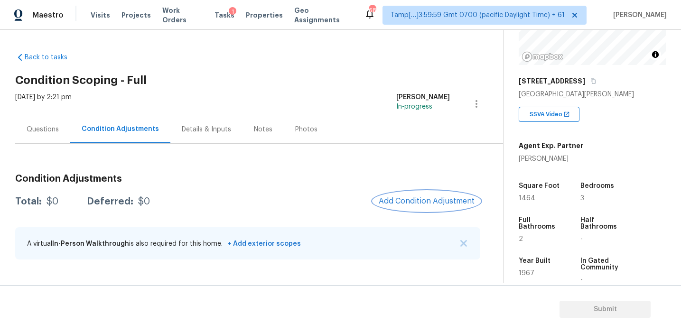
click at [402, 198] on span "Add Condition Adjustment" at bounding box center [427, 201] width 96 height 9
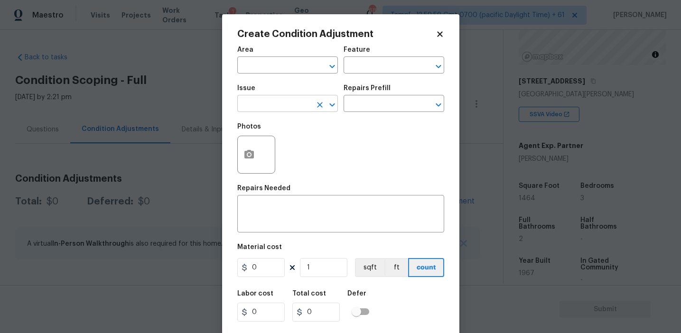
click at [281, 109] on input "text" at bounding box center [274, 104] width 74 height 15
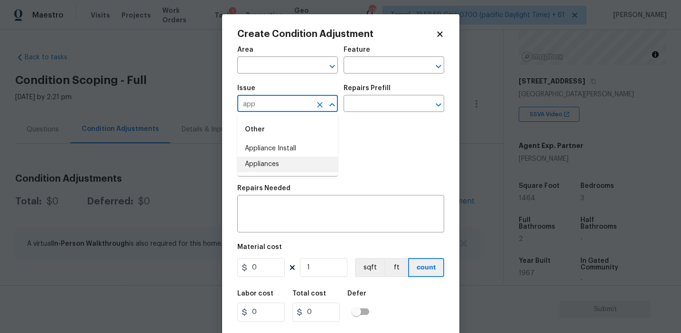
click at [288, 165] on li "Appliances" at bounding box center [287, 165] width 101 height 16
type input "Appliances"
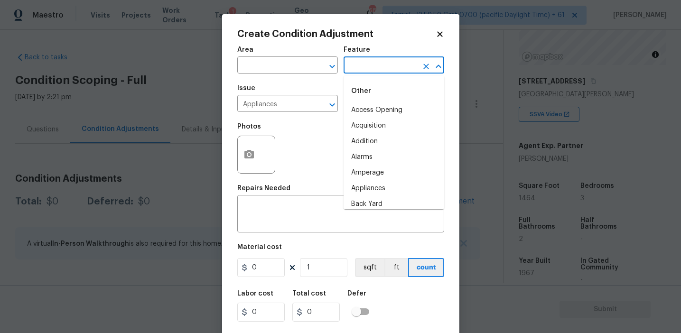
click at [369, 65] on input "text" at bounding box center [380, 66] width 74 height 15
click at [378, 108] on li "Appliances" at bounding box center [393, 110] width 101 height 16
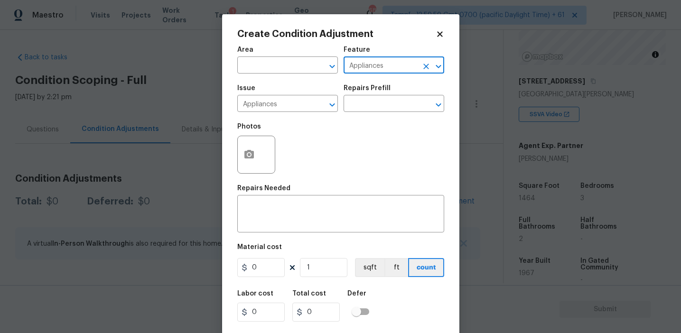
click at [361, 65] on input "Appliances" at bounding box center [380, 66] width 74 height 15
type input "Appliances"
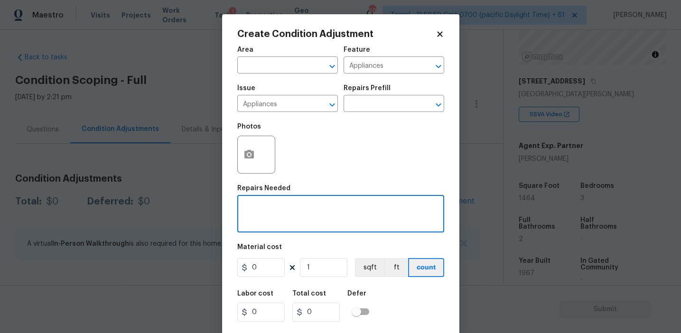
click at [308, 220] on textarea at bounding box center [340, 215] width 195 height 20
paste textarea "Appliances"
type textarea "Kitchen Appliances Package"
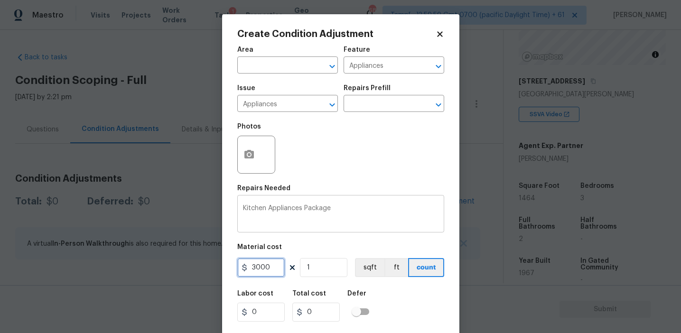
type input "3000"
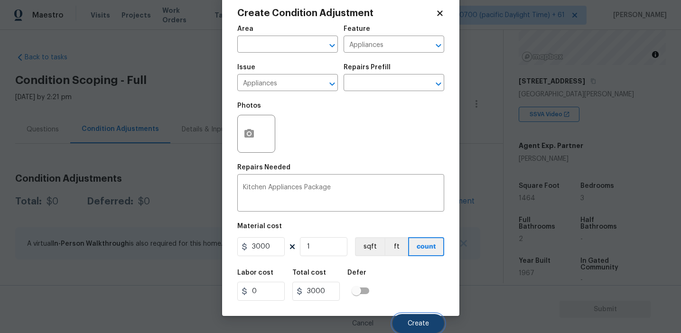
click at [414, 321] on span "Create" at bounding box center [418, 323] width 21 height 7
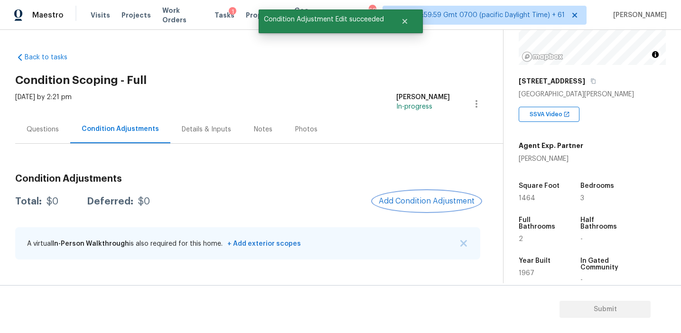
scroll to position [0, 0]
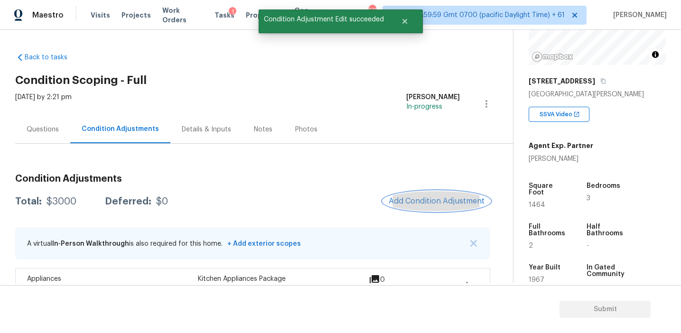
click at [419, 202] on span "Add Condition Adjustment" at bounding box center [437, 201] width 96 height 9
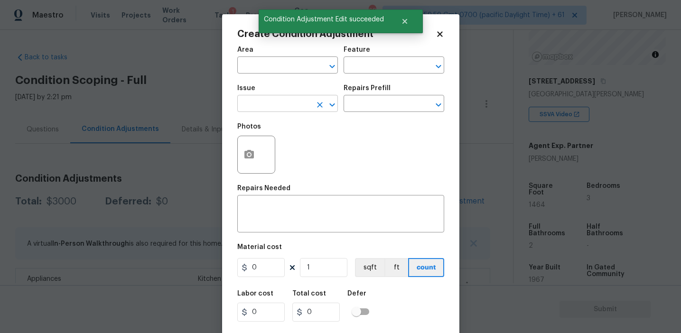
click at [258, 102] on input "text" at bounding box center [274, 104] width 74 height 15
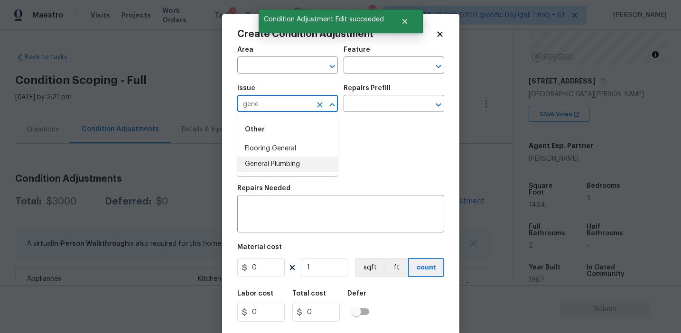
click at [287, 163] on li "General Plumbing" at bounding box center [287, 165] width 101 height 16
type input "General Plumbing"
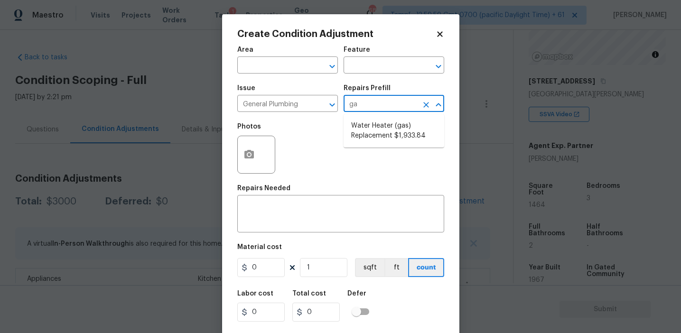
type input "gas"
click at [383, 134] on li "Water Heater (gas) Replacement $1,933.84" at bounding box center [393, 131] width 101 height 26
type input "Plumbing"
type textarea "Remove the existing gas water heater and install a new 40 gallon gas water heat…"
type input "1933.84"
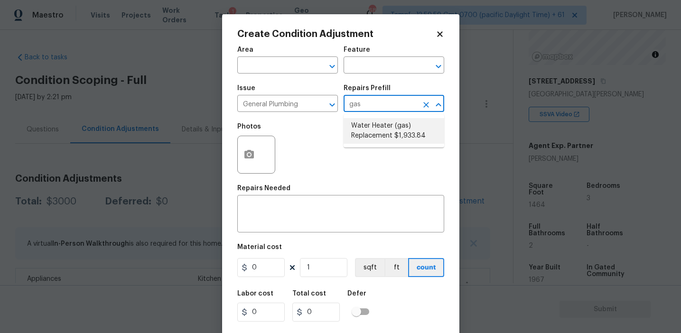
type input "1933.84"
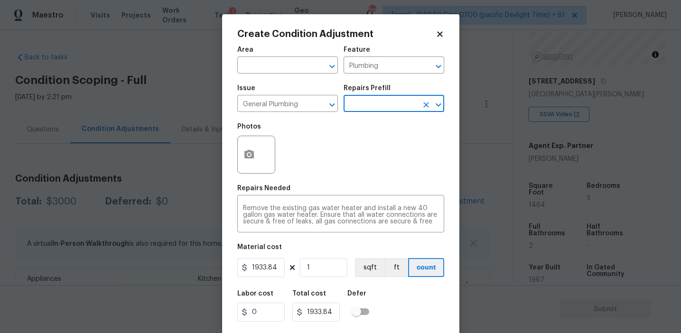
scroll to position [21, 0]
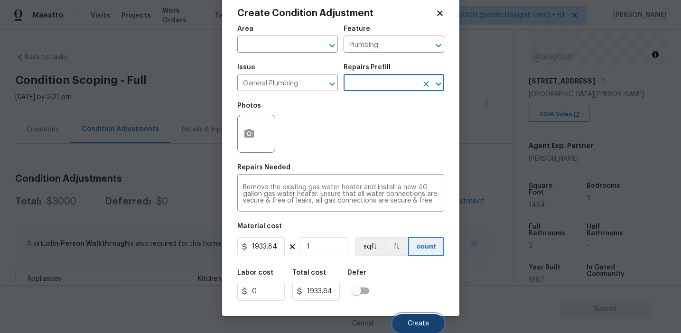
click at [420, 326] on span "Create" at bounding box center [418, 323] width 21 height 7
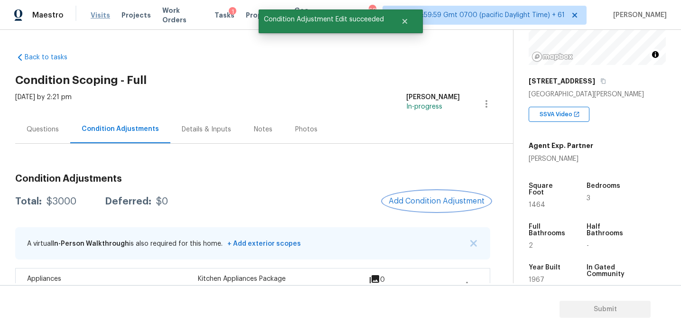
scroll to position [0, 0]
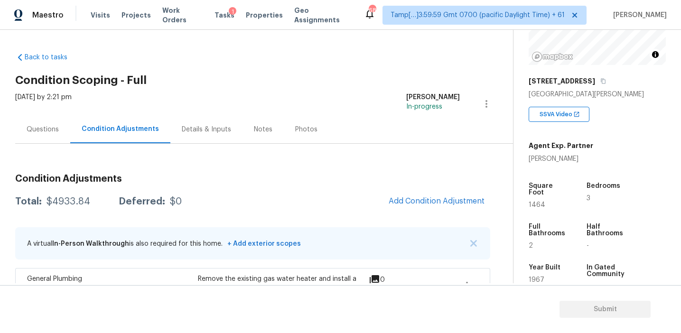
click at [195, 181] on h3 "Condition Adjustments" at bounding box center [252, 178] width 475 height 9
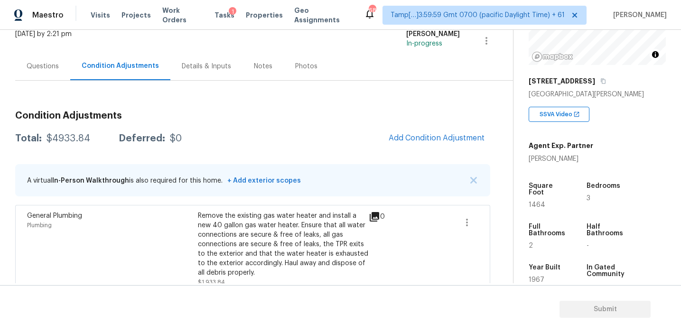
click at [58, 77] on div "Questions" at bounding box center [42, 66] width 55 height 28
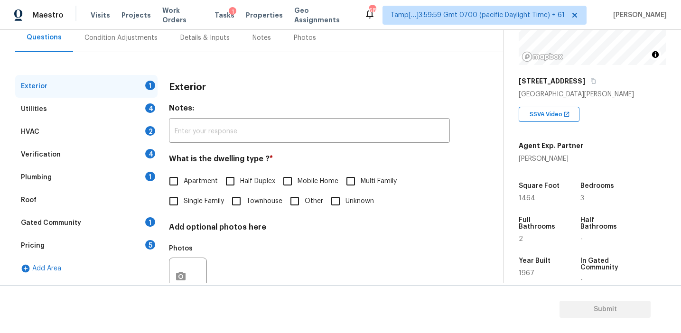
scroll to position [92, 0]
click at [97, 246] on div "Pricing 5" at bounding box center [86, 245] width 142 height 23
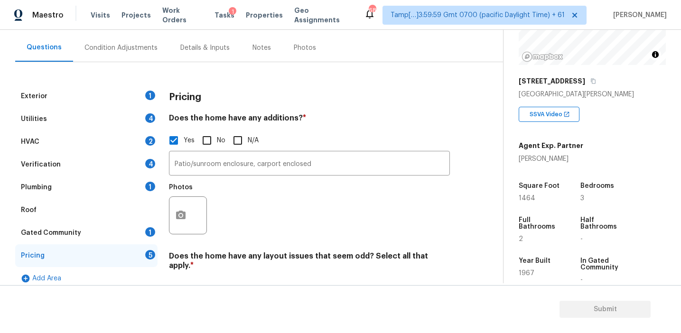
scroll to position [81, 0]
click at [245, 109] on div "Pricing" at bounding box center [309, 97] width 281 height 25
click at [533, 148] on h5 "Agent Exp. Partner" at bounding box center [551, 145] width 65 height 9
click at [263, 97] on div "Pricing" at bounding box center [309, 97] width 281 height 25
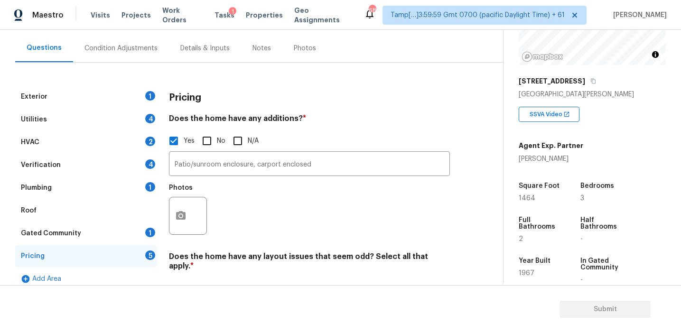
click at [177, 91] on div "Pricing" at bounding box center [309, 97] width 281 height 25
click at [374, 121] on h4 "Does the home have any additions? *" at bounding box center [309, 120] width 281 height 13
click at [612, 183] on h5 "Bedrooms" at bounding box center [597, 186] width 34 height 7
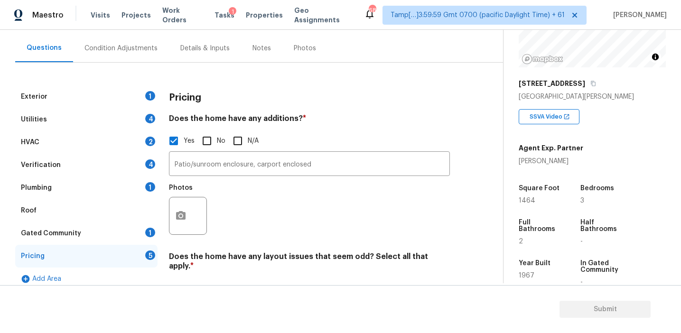
scroll to position [111, 0]
click at [338, 199] on div "Photos" at bounding box center [309, 210] width 281 height 62
click at [133, 50] on div "Condition Adjustments" at bounding box center [120, 48] width 73 height 9
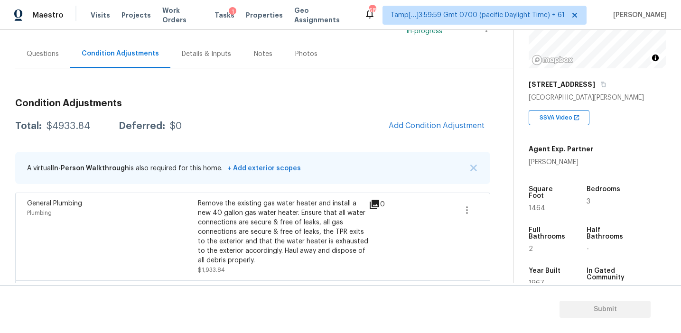
scroll to position [78, 0]
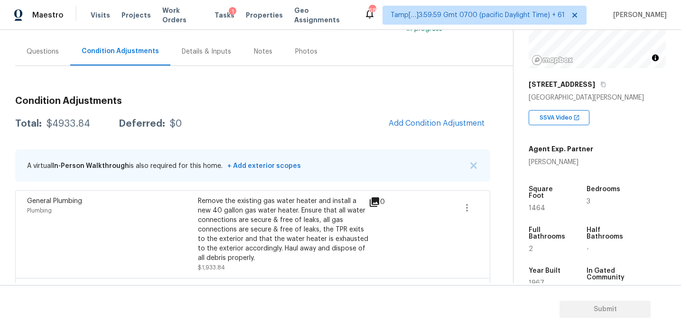
click at [34, 53] on div "Questions" at bounding box center [43, 51] width 32 height 9
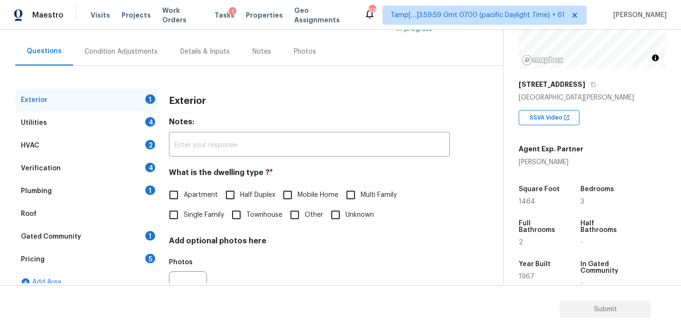
click at [108, 258] on div "Pricing 5" at bounding box center [86, 259] width 142 height 23
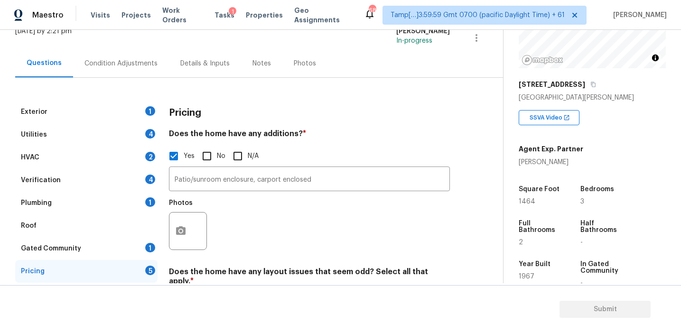
scroll to position [66, 0]
click at [295, 130] on h4 "Does the home have any additions? *" at bounding box center [309, 135] width 281 height 13
click at [341, 153] on div "Yes No N/A" at bounding box center [309, 156] width 281 height 20
click at [214, 16] on span "Tasks" at bounding box center [224, 15] width 20 height 7
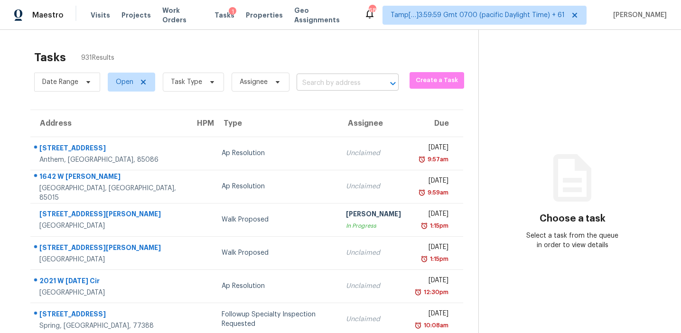
click at [316, 83] on input "text" at bounding box center [334, 83] width 75 height 15
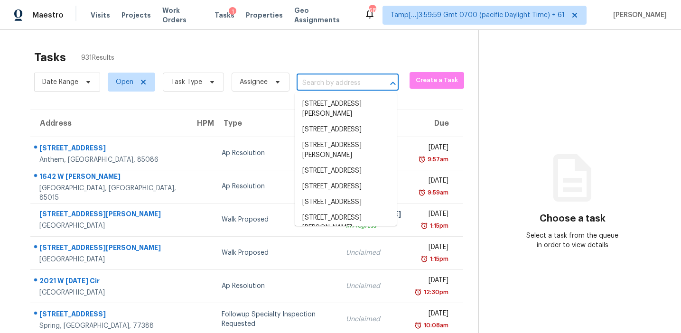
paste input "212 Pine Rd, Mount Holly, NC 28120"
type input "212 Pine Rd, Mount Holly, NC 28120"
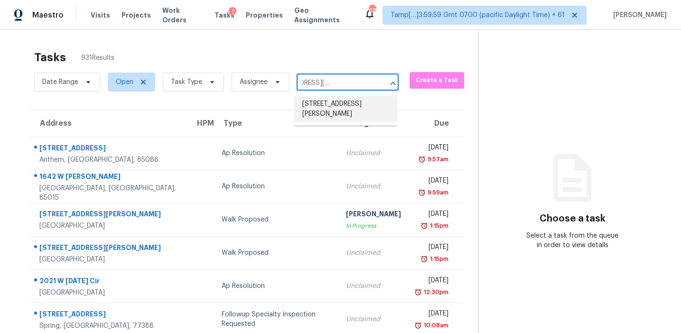
click at [333, 109] on li "212 Pine Rd, Mount Holly, NC 28120" at bounding box center [346, 109] width 102 height 26
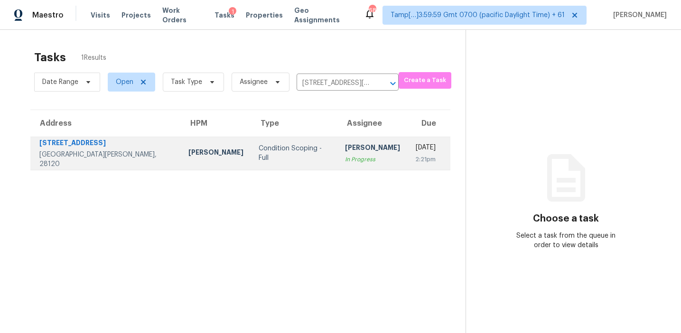
click at [345, 155] on div "In Progress" at bounding box center [372, 159] width 55 height 9
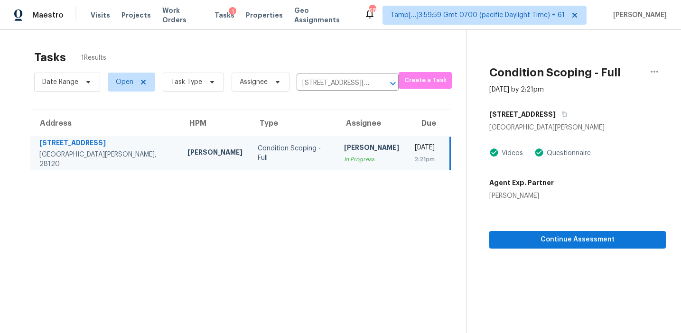
click at [535, 118] on div "212 Pine Rd" at bounding box center [577, 114] width 176 height 17
click at [556, 109] on button "button" at bounding box center [562, 114] width 13 height 17
click at [654, 72] on icon "button" at bounding box center [654, 72] width 8 height 2
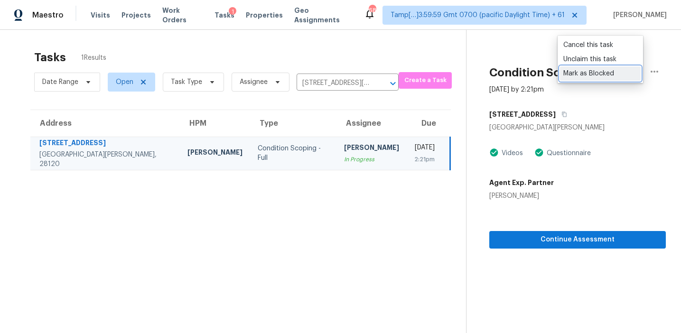
click at [585, 75] on div "Mark as Blocked" at bounding box center [600, 73] width 74 height 9
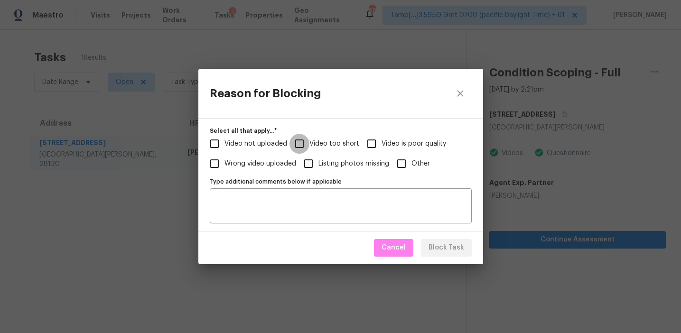
click at [298, 145] on input "Video too short" at bounding box center [299, 144] width 20 height 20
checkbox input "true"
click at [262, 143] on span "Video not uploaded" at bounding box center [255, 144] width 63 height 10
click at [224, 143] on input "Video not uploaded" at bounding box center [214, 144] width 20 height 20
checkbox input "true"
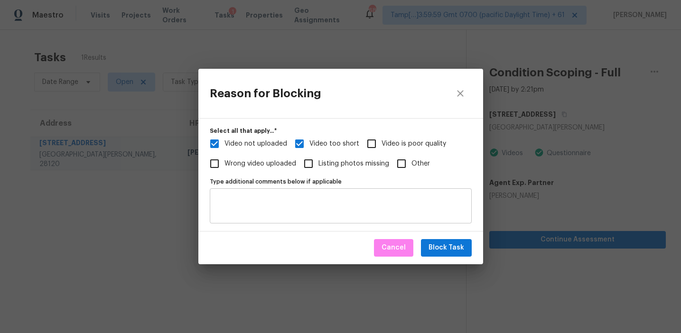
click at [286, 213] on textarea "Type additional comments below if applicable" at bounding box center [340, 206] width 250 height 20
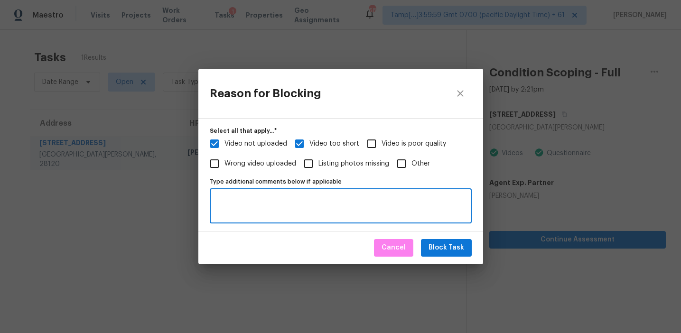
paste textarea "https://opendoor.slack.com/archives/C013EES7VQB/p1758017156289929 - escalated t…"
type textarea "https://opendoor.slack.com/archives/C013EES7VQB/p1758017156289929 - escalated t…"
click at [449, 249] on span "Block Task" at bounding box center [446, 248] width 36 height 12
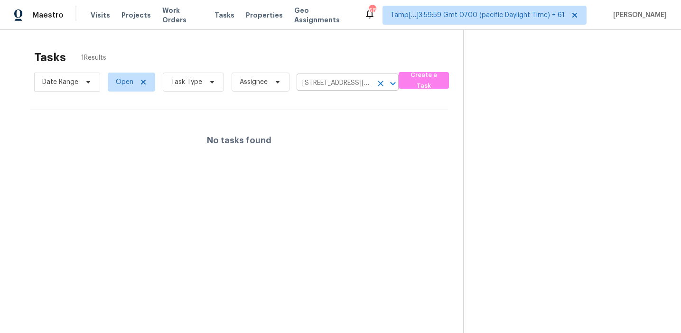
click at [383, 84] on icon "Clear" at bounding box center [380, 83] width 9 height 9
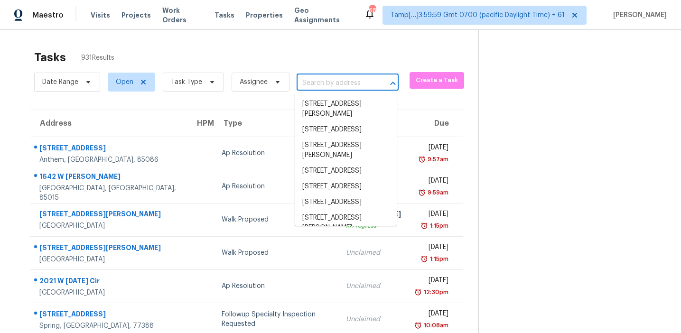
click at [338, 89] on input "text" at bounding box center [334, 83] width 75 height 15
paste input "229 Wandering Ln, Mocksville, NC, 27028"
type input "229 Wandering Ln, Mocksville, NC, 27028"
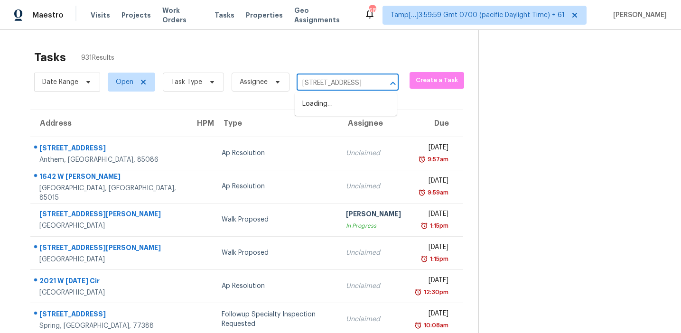
scroll to position [0, 58]
click at [342, 108] on li "229 Wandering Ln, Mocksville, NC 27028" at bounding box center [346, 104] width 102 height 16
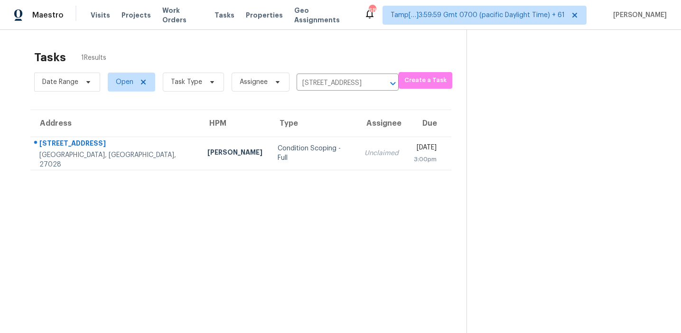
click at [357, 146] on td "Unclaimed" at bounding box center [381, 153] width 49 height 33
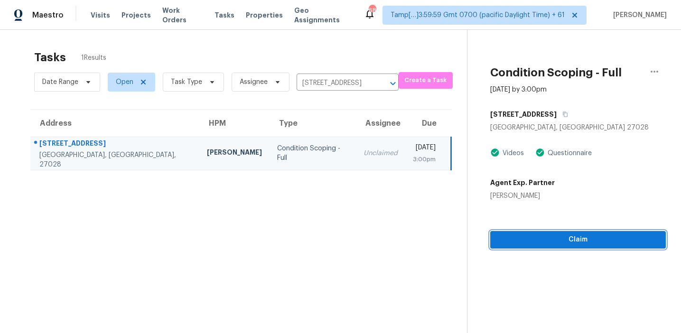
click at [543, 233] on button "Claim" at bounding box center [578, 240] width 176 height 18
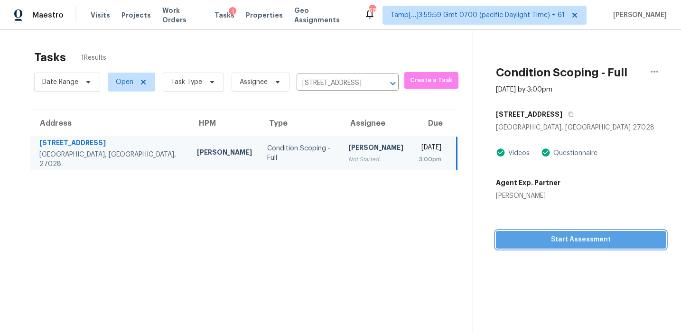
click at [511, 236] on span "Start Assessment" at bounding box center [580, 240] width 155 height 12
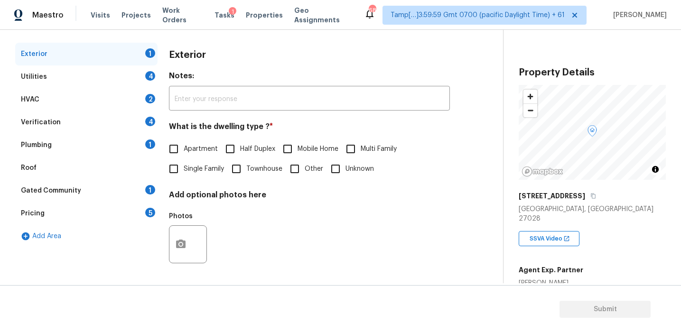
click at [141, 212] on div "Pricing 5" at bounding box center [86, 213] width 142 height 23
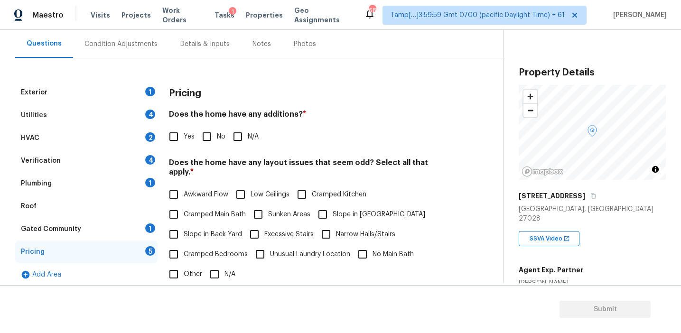
scroll to position [84, 0]
click at [356, 149] on div "Pricing Does the home have any additions? * Yes No N/A Does the home have any l…" at bounding box center [309, 266] width 281 height 369
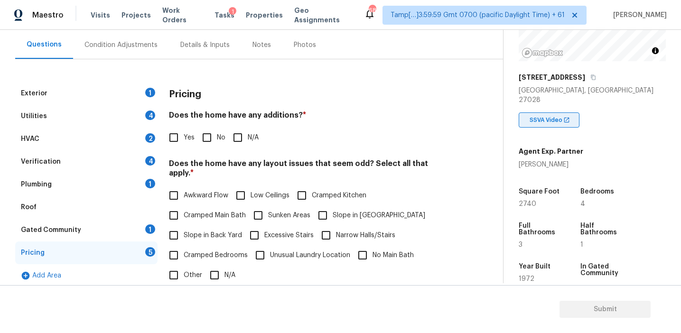
scroll to position [115, 0]
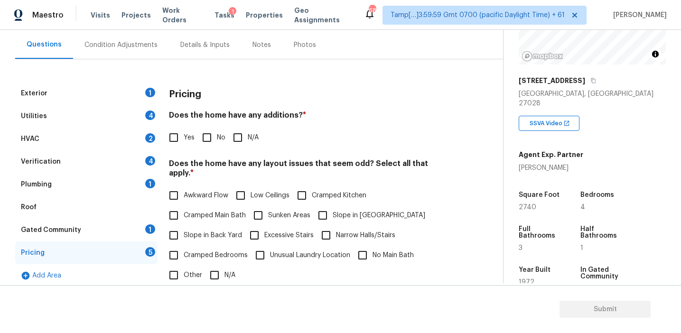
click at [366, 144] on div "Yes No N/A" at bounding box center [309, 138] width 281 height 20
click at [271, 120] on h4 "Does the home have any additions? *" at bounding box center [309, 117] width 281 height 13
click at [180, 265] on input "Other" at bounding box center [174, 275] width 20 height 20
checkbox input "true"
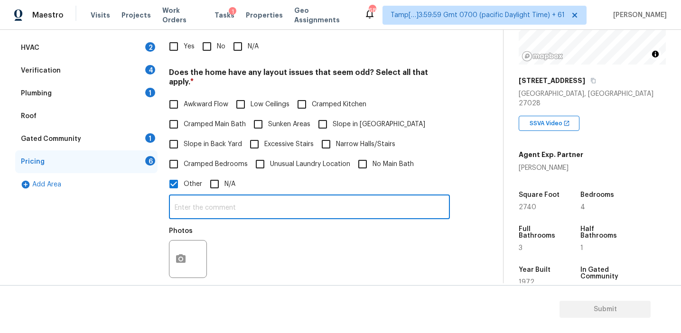
click at [192, 204] on input "text" at bounding box center [309, 208] width 281 height 22
type input "Bathroom count discrepancy"
click at [241, 232] on div "Photos" at bounding box center [309, 253] width 281 height 62
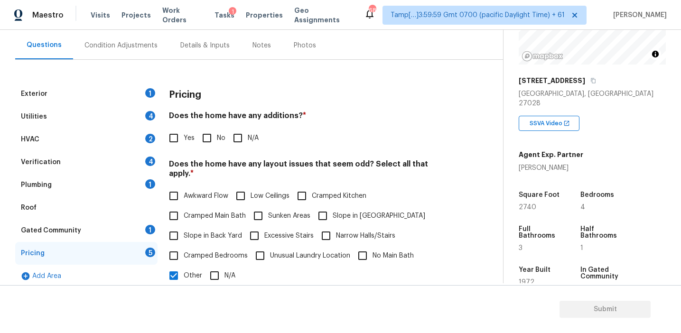
scroll to position [86, 0]
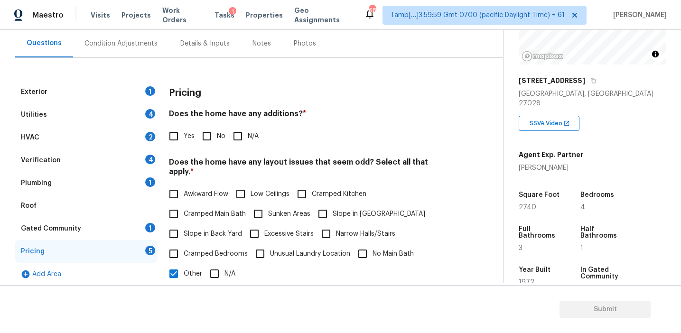
click at [192, 107] on div "Pricing Does the home have any additions? * Yes No N/A Does the home have any l…" at bounding box center [309, 310] width 281 height 459
click at [235, 90] on div "Pricing" at bounding box center [309, 93] width 281 height 25
click at [449, 113] on h4 "Does the home have any additions? *" at bounding box center [309, 115] width 281 height 13
click at [117, 164] on div "Verification 4" at bounding box center [86, 160] width 142 height 23
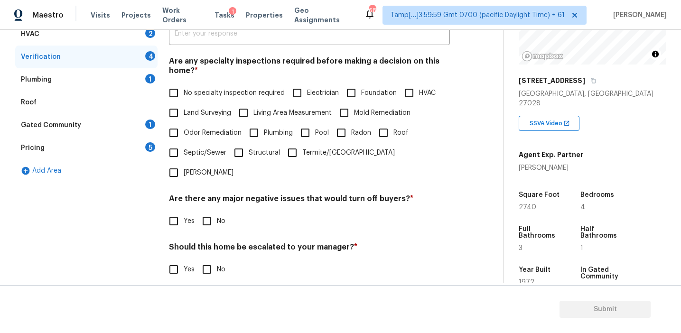
scroll to position [238, 0]
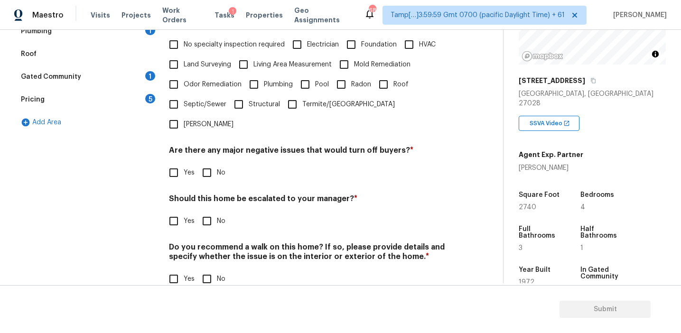
click at [177, 211] on input "Yes" at bounding box center [174, 221] width 20 height 20
checkbox input "true"
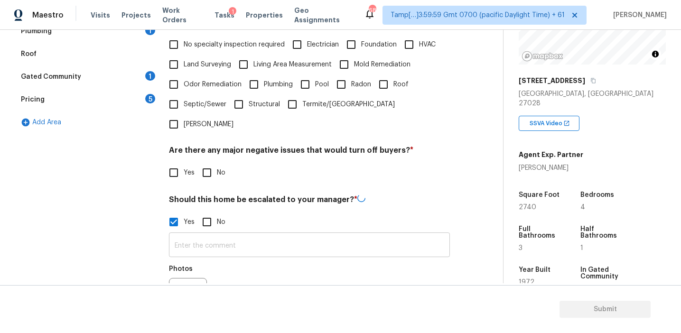
click at [195, 235] on input "text" at bounding box center [309, 246] width 281 height 22
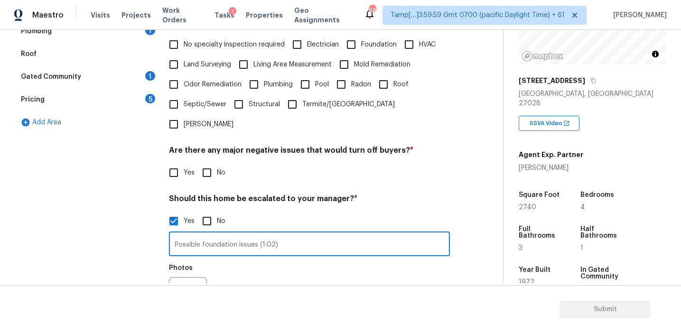
type input "Possible foundation issues (1:02)"
click at [181, 290] on icon "button" at bounding box center [180, 295] width 11 height 11
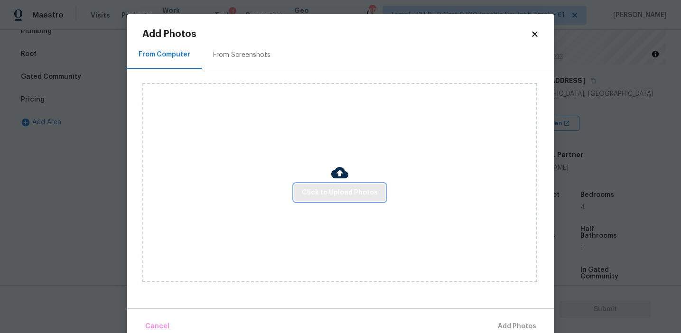
click at [332, 195] on span "Click to Upload Photos" at bounding box center [340, 193] width 76 height 12
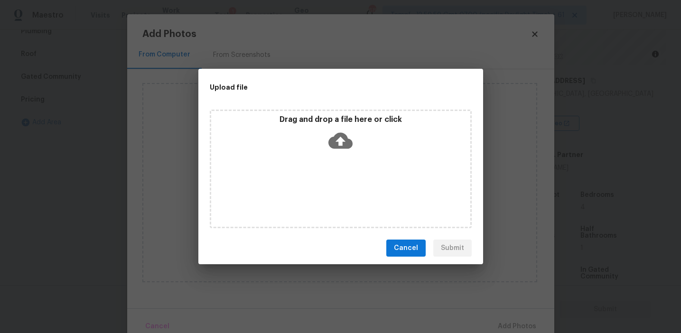
click at [322, 122] on p "Drag and drop a file here or click" at bounding box center [340, 120] width 259 height 10
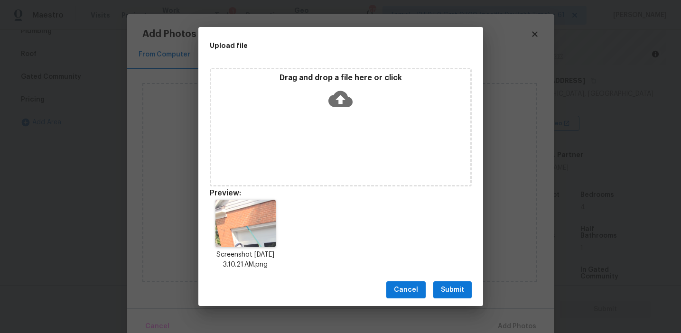
click at [448, 286] on span "Submit" at bounding box center [452, 290] width 23 height 12
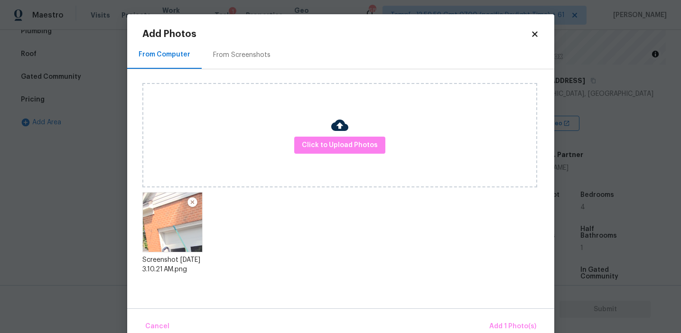
click at [501, 315] on div "Cancel Add 1 Photo(s)" at bounding box center [340, 322] width 427 height 28
click at [494, 324] on span "Add 1 Photo(s)" at bounding box center [512, 327] width 47 height 12
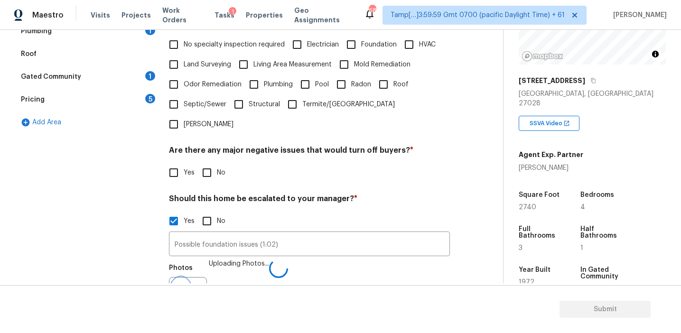
scroll to position [250, 0]
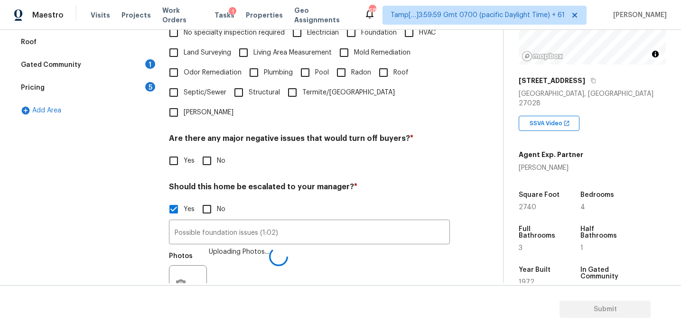
click at [211, 151] on input "No" at bounding box center [207, 161] width 20 height 20
checkbox input "true"
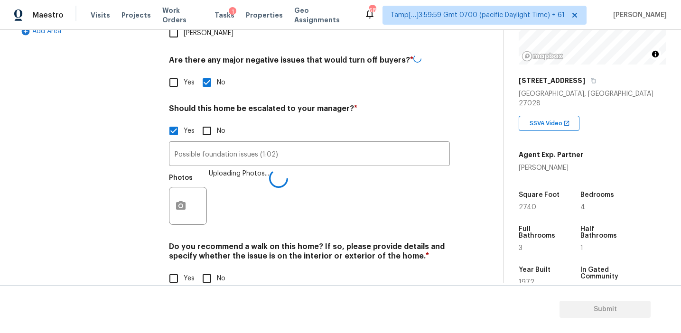
scroll to position [328, 0]
click at [209, 269] on input "No" at bounding box center [207, 279] width 20 height 20
checkbox input "true"
click at [164, 92] on div "Exterior 1 Utilities 4 HVAC 2 Verification 1 Plumbing 1 Roof Gated Community 1 …" at bounding box center [247, 69] width 465 height 461
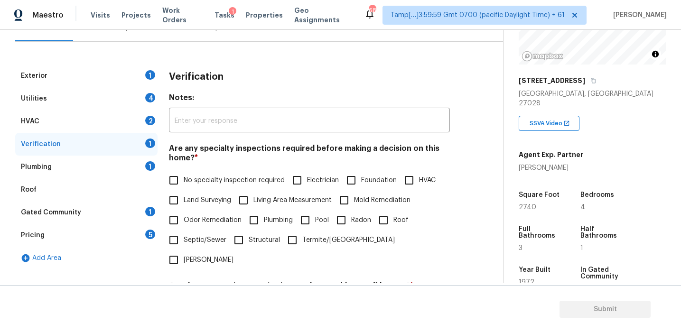
scroll to position [84, 0]
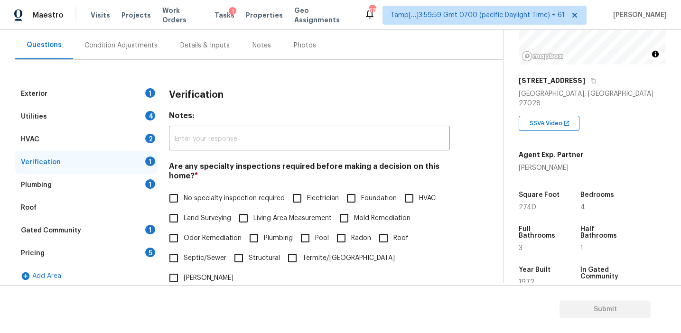
click at [145, 42] on div "Condition Adjustments" at bounding box center [120, 45] width 73 height 9
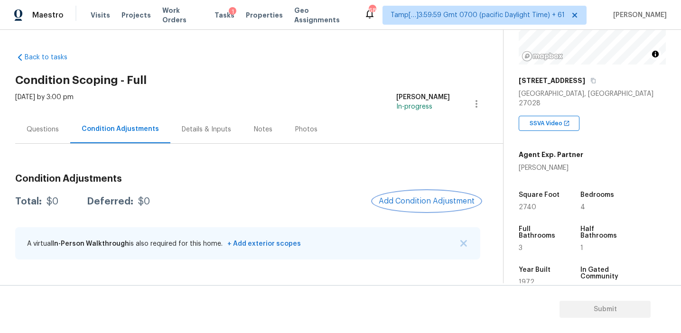
click at [410, 199] on span "Add Condition Adjustment" at bounding box center [427, 201] width 96 height 9
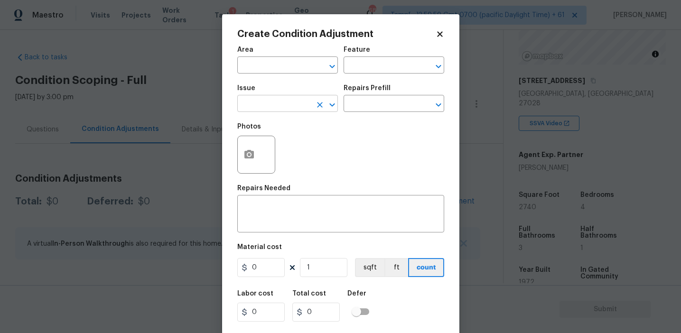
click at [264, 108] on input "text" at bounding box center [274, 104] width 74 height 15
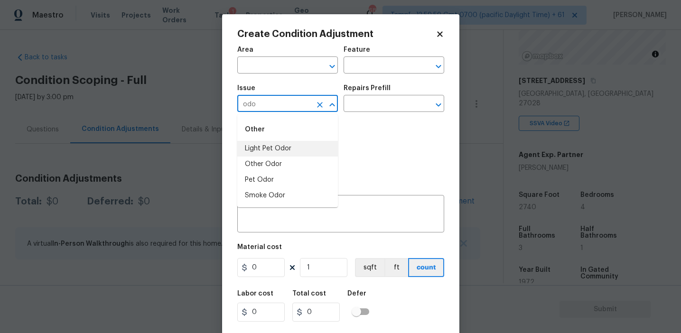
click at [287, 147] on li "Light Pet Odor" at bounding box center [287, 149] width 101 height 16
type input "Light Pet Odor"
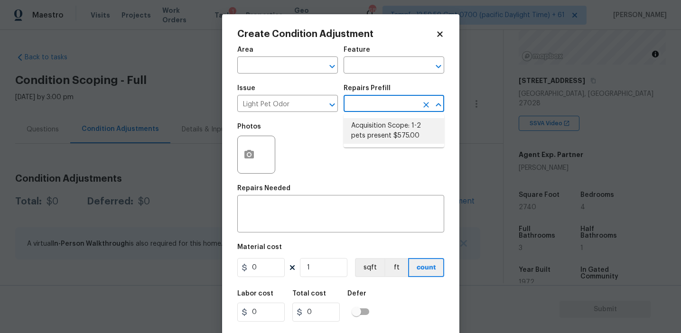
click at [373, 138] on li "Acquisition Scope: 1-2 pets present $575.00" at bounding box center [393, 131] width 101 height 26
type textarea "Acquisition Scope: 1-2 pets present"
type input "575"
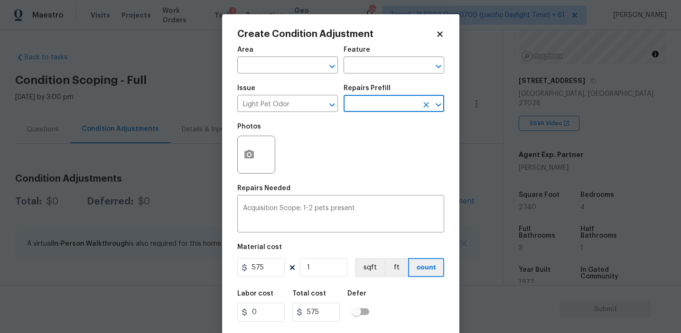
scroll to position [21, 0]
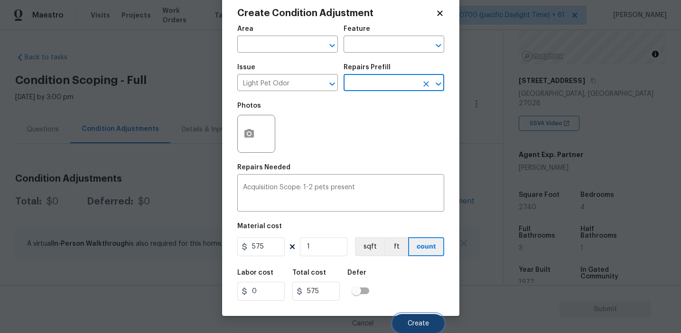
click at [410, 322] on span "Create" at bounding box center [418, 323] width 21 height 7
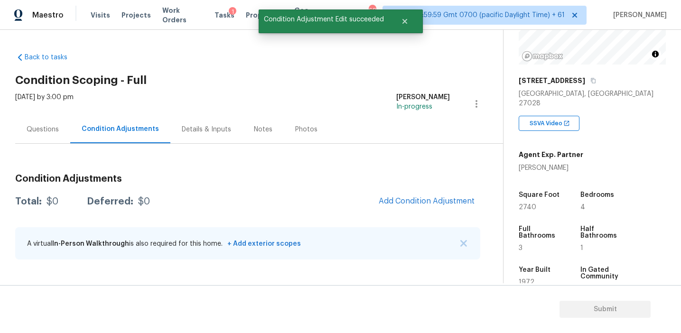
scroll to position [0, 0]
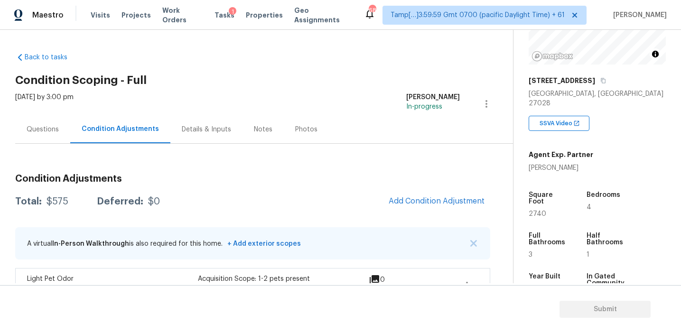
click at [39, 134] on div "Questions" at bounding box center [43, 129] width 32 height 9
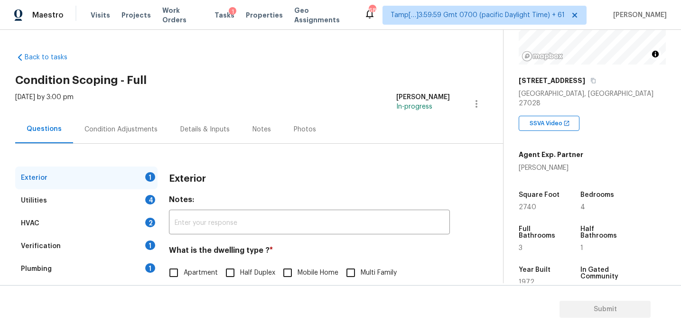
scroll to position [124, 0]
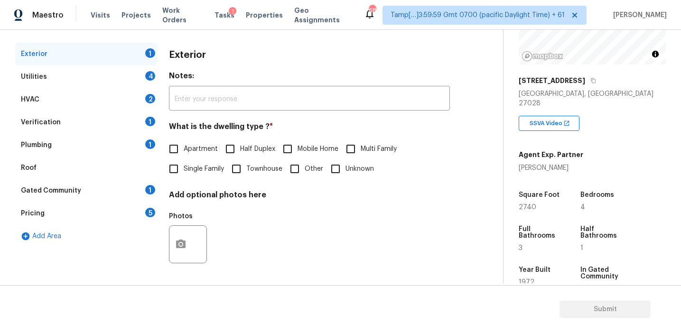
click at [108, 122] on div "Verification 1" at bounding box center [86, 122] width 142 height 23
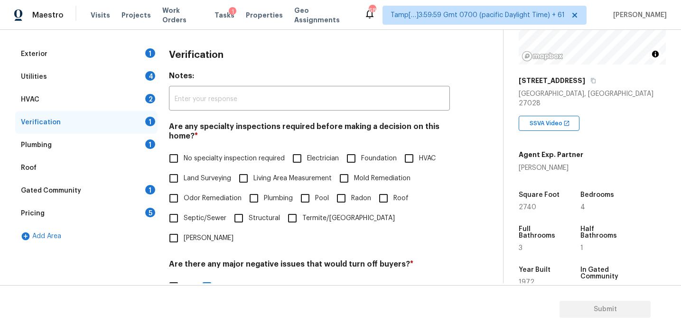
scroll to position [328, 0]
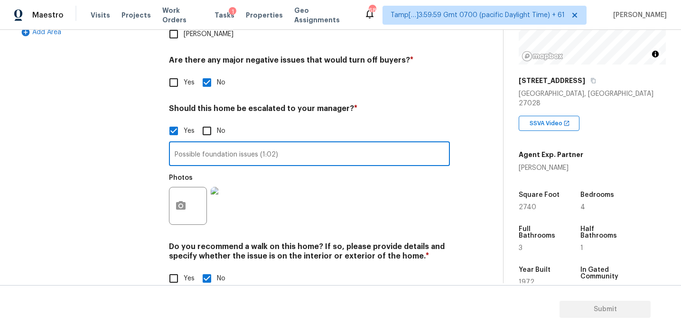
click at [306, 144] on input "Possible foundation issues (1:02)" at bounding box center [309, 155] width 281 height 22
click at [347, 169] on div "Photos" at bounding box center [309, 200] width 281 height 62
click at [340, 144] on input "Possible foundation issues (1:02), review chimney (12;14)" at bounding box center [309, 155] width 281 height 22
type input "Possible foundation issues (1:02), review chimney (12:14)"
click at [380, 192] on div "Photos" at bounding box center [309, 200] width 281 height 62
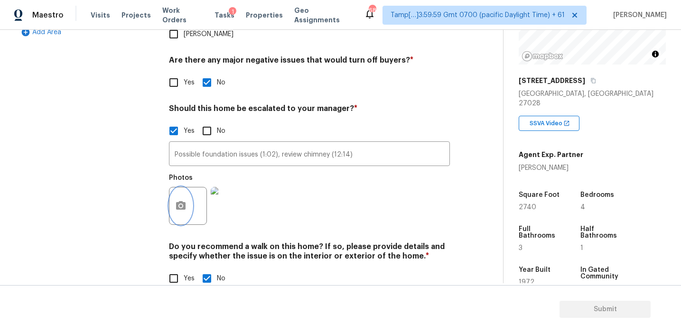
click at [170, 190] on button "button" at bounding box center [180, 205] width 23 height 37
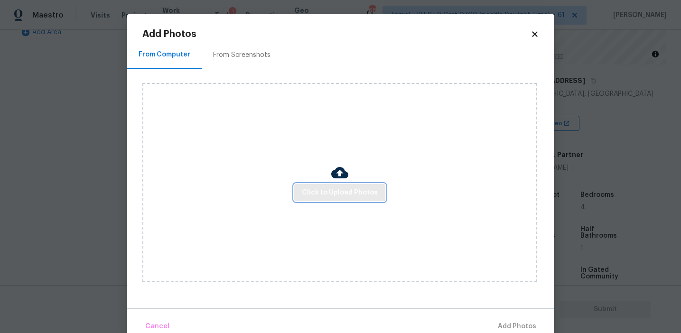
click at [341, 193] on span "Click to Upload Photos" at bounding box center [340, 193] width 76 height 12
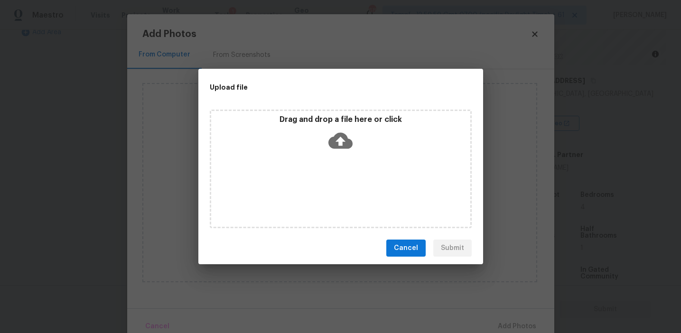
click at [339, 133] on icon at bounding box center [340, 141] width 24 height 16
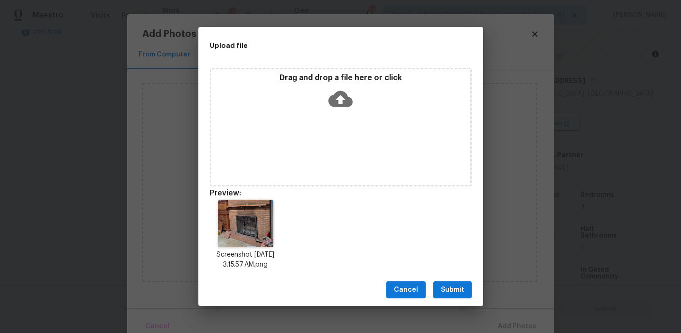
click at [446, 291] on span "Submit" at bounding box center [452, 290] width 23 height 12
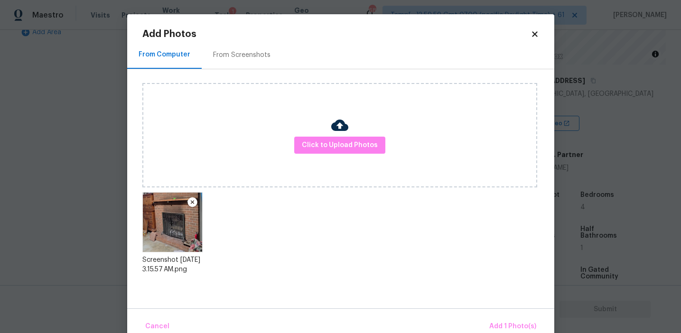
click at [500, 314] on div "Cancel Add 1 Photo(s)" at bounding box center [340, 322] width 427 height 28
click at [495, 325] on span "Add 1 Photo(s)" at bounding box center [512, 327] width 47 height 12
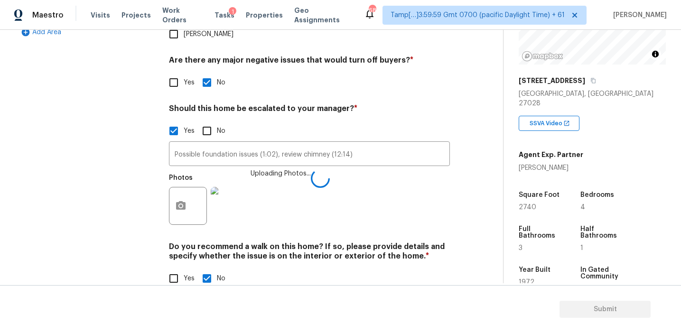
click at [371, 181] on div "Photos Uploading Photos..." at bounding box center [309, 200] width 281 height 62
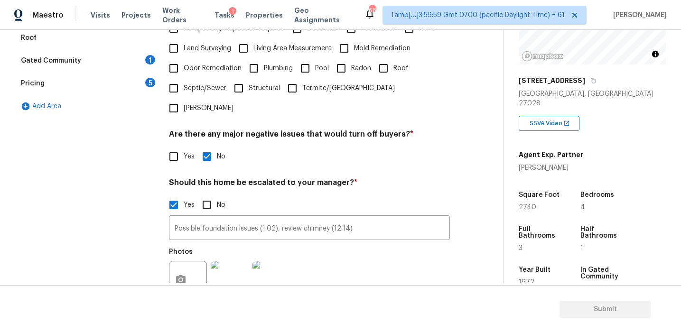
click at [143, 77] on div "Pricing 5" at bounding box center [86, 83] width 142 height 23
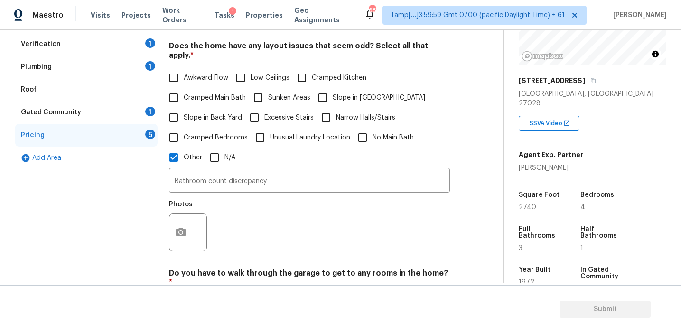
scroll to position [187, 0]
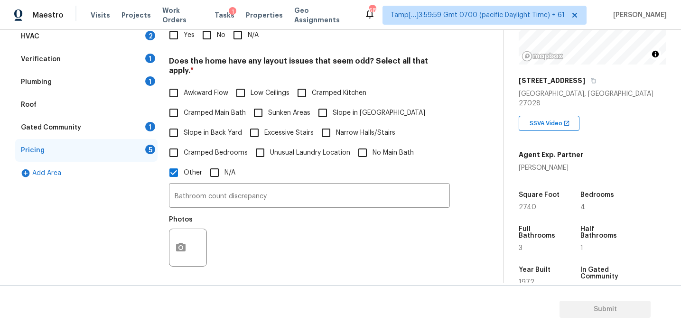
click at [206, 38] on input "No" at bounding box center [207, 35] width 20 height 20
checkbox input "true"
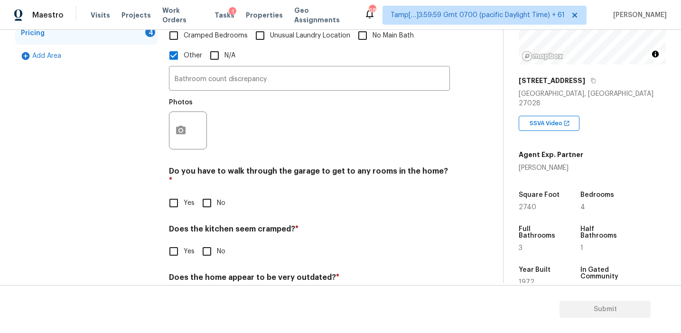
scroll to position [326, 0]
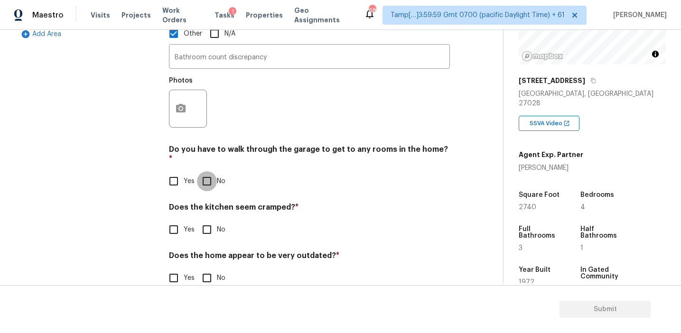
click at [212, 171] on input "No" at bounding box center [207, 181] width 20 height 20
checkbox input "true"
click at [211, 221] on input "No" at bounding box center [207, 231] width 20 height 20
checkbox input "true"
click at [208, 269] on input "No" at bounding box center [207, 279] width 20 height 20
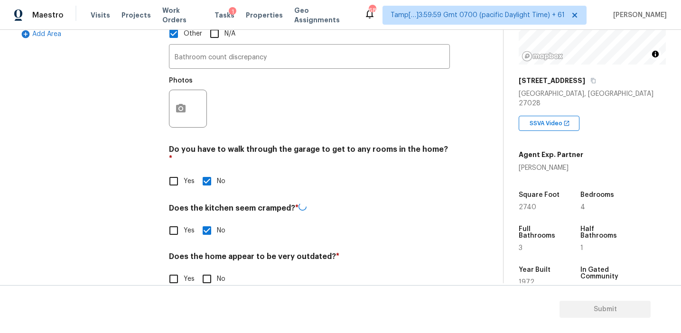
checkbox input "true"
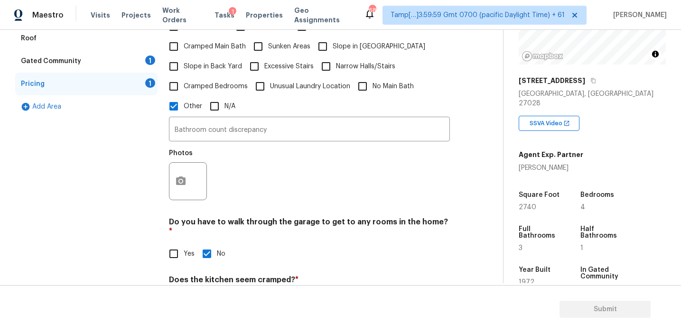
scroll to position [240, 0]
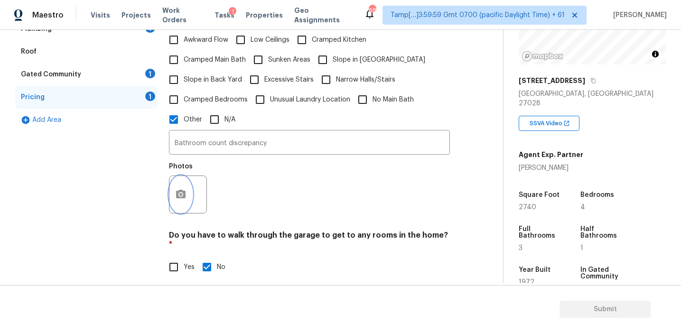
click at [179, 190] on icon "button" at bounding box center [180, 194] width 9 height 9
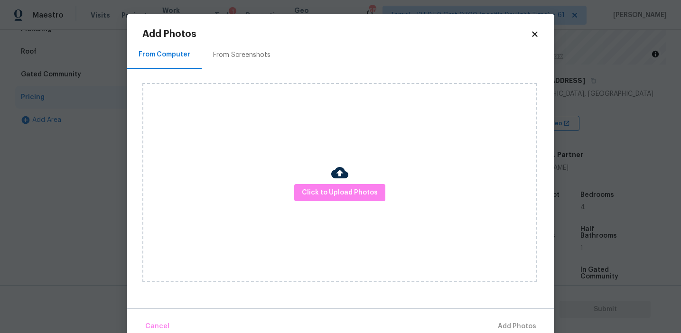
click at [233, 51] on div "From Screenshots" at bounding box center [241, 54] width 57 height 9
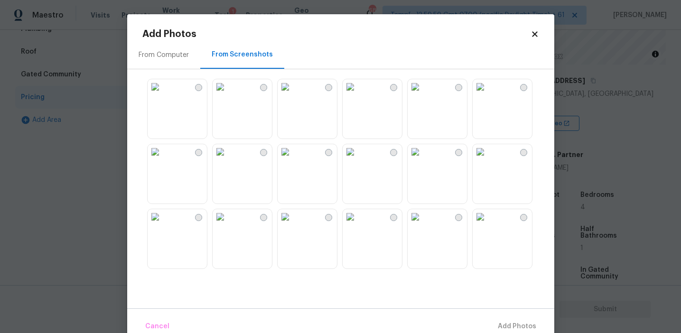
click at [472, 188] on div at bounding box center [502, 174] width 60 height 60
click at [423, 159] on img at bounding box center [415, 151] width 15 height 15
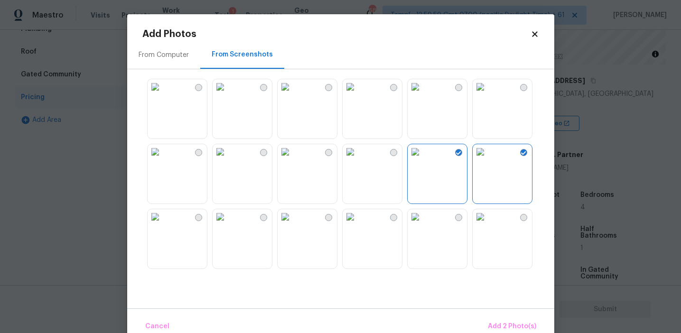
click at [488, 159] on img at bounding box center [480, 151] width 15 height 15
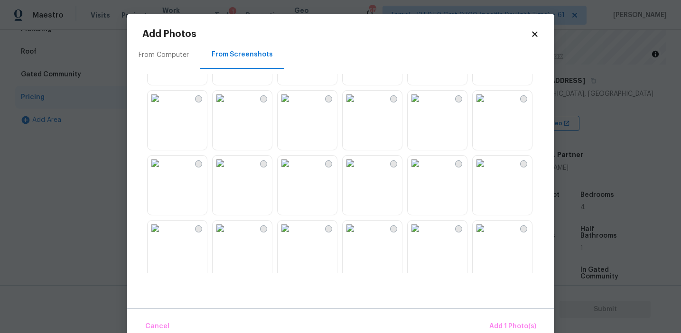
scroll to position [650, 0]
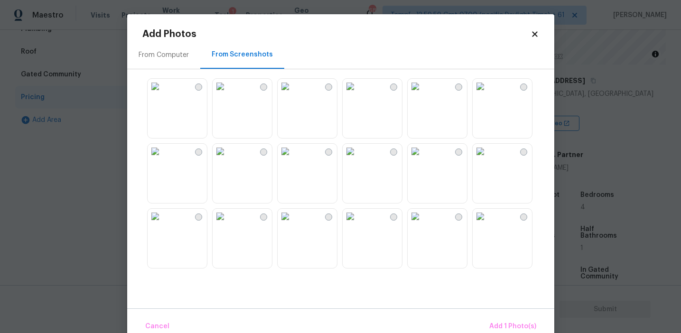
click at [423, 224] on img at bounding box center [415, 216] width 15 height 15
click at [485, 316] on div "Cancel Add 2 Photo(s)" at bounding box center [340, 322] width 427 height 28
click at [500, 320] on button "Add 2 Photo(s)" at bounding box center [512, 326] width 56 height 20
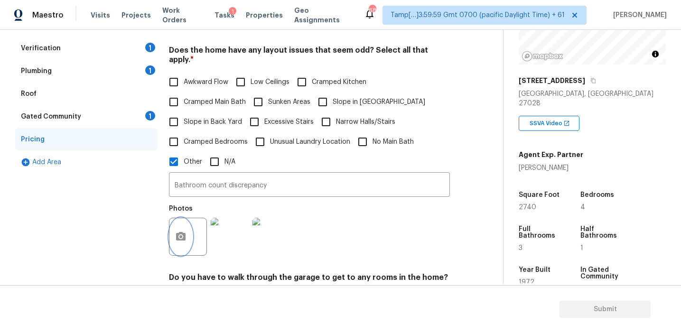
scroll to position [102, 0]
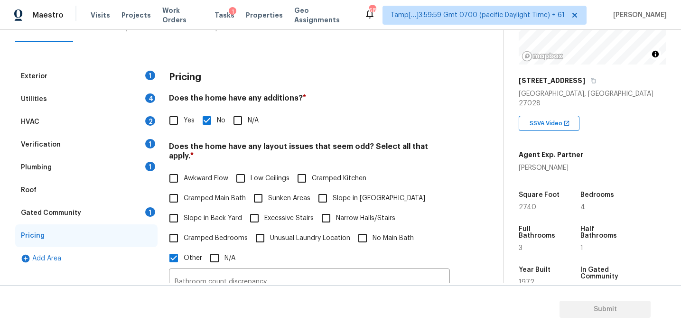
click at [193, 208] on label "Slope in Back Yard" at bounding box center [203, 218] width 78 height 20
click at [184, 208] on input "Slope in Back Yard" at bounding box center [174, 218] width 20 height 20
checkbox input "true"
click at [321, 190] on input "Slope in [GEOGRAPHIC_DATA]" at bounding box center [323, 198] width 20 height 20
checkbox input "true"
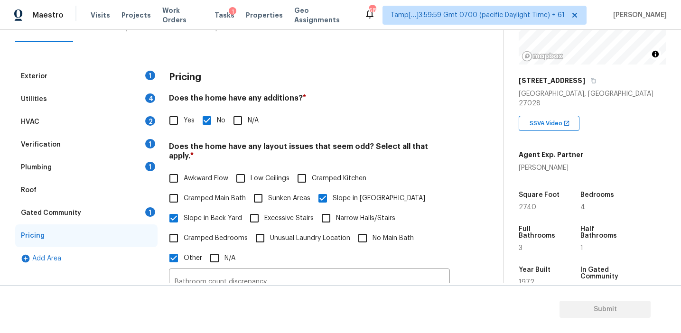
click at [192, 174] on span "Awkward Flow" at bounding box center [206, 179] width 45 height 10
click at [184, 169] on input "Awkward Flow" at bounding box center [174, 178] width 20 height 20
checkbox input "true"
click at [125, 210] on div "Gated Community 1" at bounding box center [86, 213] width 142 height 23
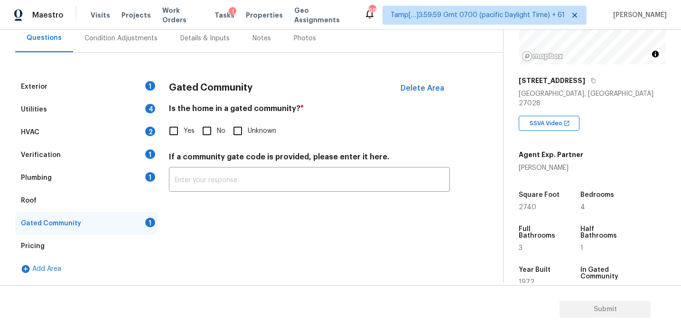
click at [204, 132] on input "No" at bounding box center [207, 131] width 20 height 20
checkbox input "true"
click at [118, 176] on div "Plumbing 1" at bounding box center [86, 178] width 142 height 23
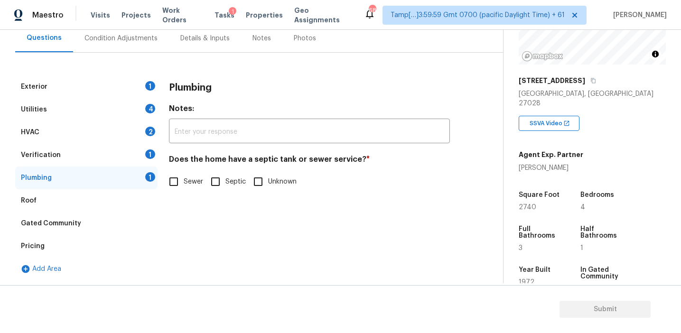
click at [177, 181] on input "Sewer" at bounding box center [174, 182] width 20 height 20
checkbox input "true"
click at [132, 163] on div "Verification 1" at bounding box center [86, 155] width 142 height 23
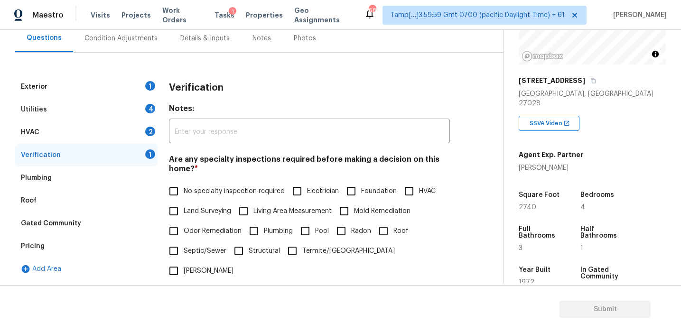
click at [108, 243] on div "Pricing" at bounding box center [86, 246] width 142 height 23
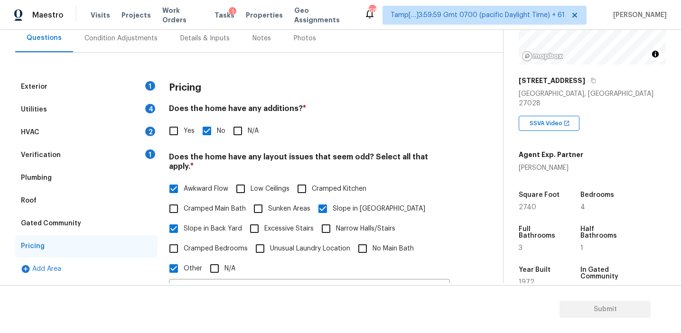
click at [289, 244] on span "Unusual Laundry Location" at bounding box center [310, 249] width 80 height 10
click at [270, 239] on input "Unusual Laundry Location" at bounding box center [260, 249] width 20 height 20
checkbox input "true"
click at [106, 150] on div "Verification 1" at bounding box center [86, 155] width 142 height 23
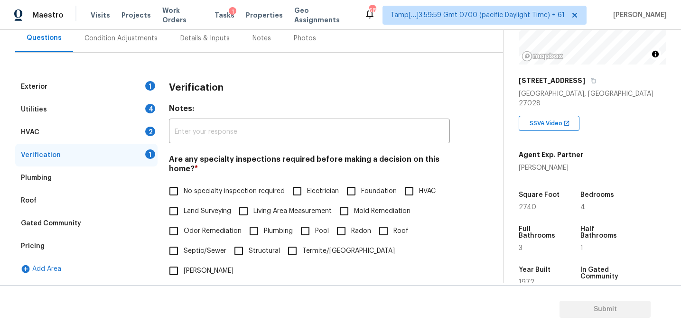
click at [190, 189] on span "No specialty inspection required" at bounding box center [234, 191] width 101 height 10
click at [184, 189] on input "No specialty inspection required" at bounding box center [174, 191] width 20 height 20
checkbox input "true"
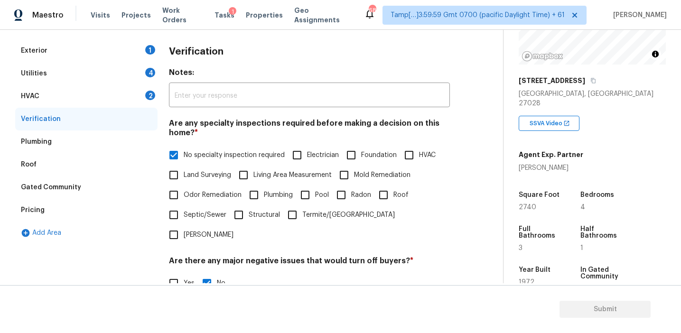
scroll to position [111, 0]
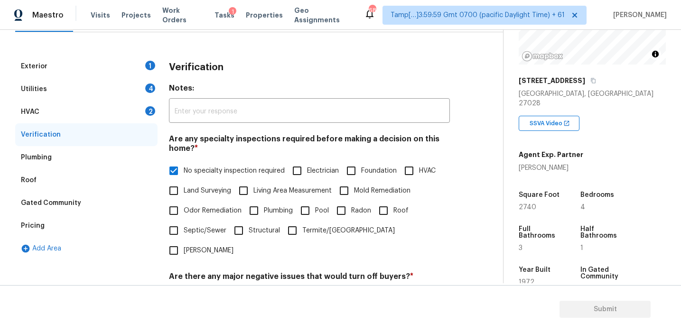
click at [139, 113] on div "HVAC 2" at bounding box center [86, 112] width 142 height 23
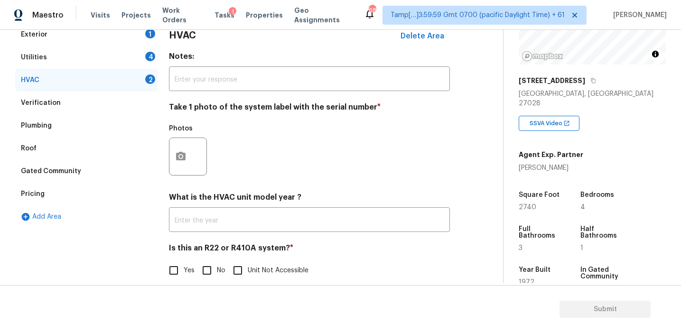
scroll to position [155, 0]
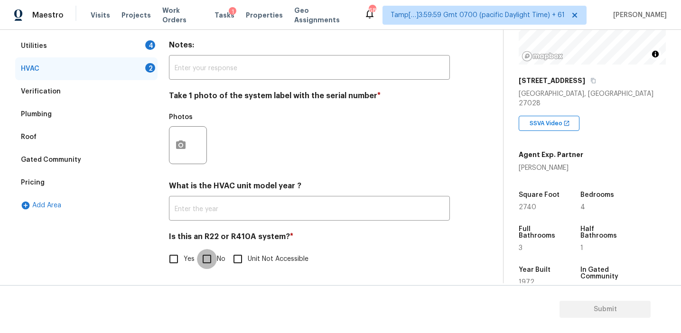
click at [213, 258] on input "No" at bounding box center [207, 259] width 20 height 20
checkbox input "true"
click at [185, 145] on icon "button" at bounding box center [180, 144] width 9 height 9
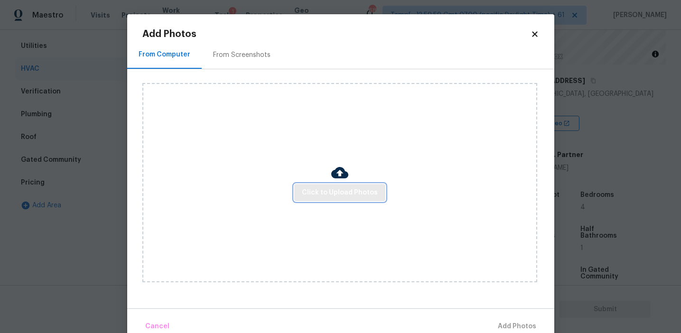
click at [315, 193] on span "Click to Upload Photos" at bounding box center [340, 193] width 76 height 12
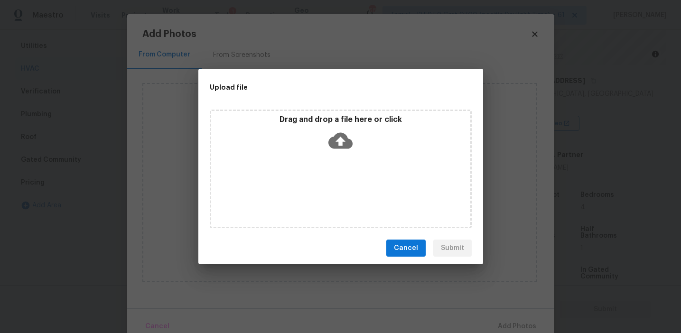
click at [316, 136] on div "Drag and drop a file here or click" at bounding box center [340, 135] width 259 height 41
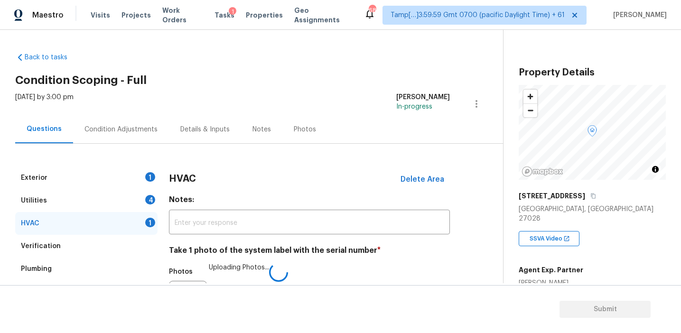
scroll to position [115, 0]
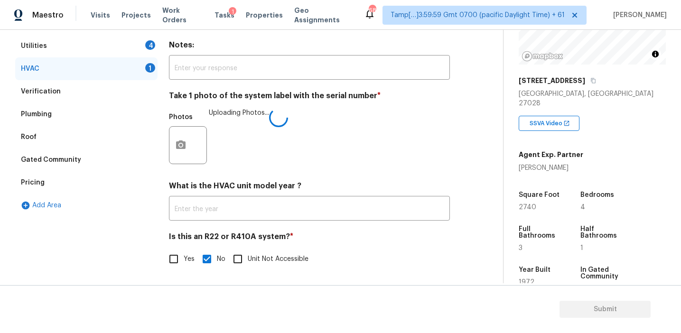
click at [202, 92] on h4 "Take 1 photo of the system label with the serial number *" at bounding box center [309, 97] width 281 height 13
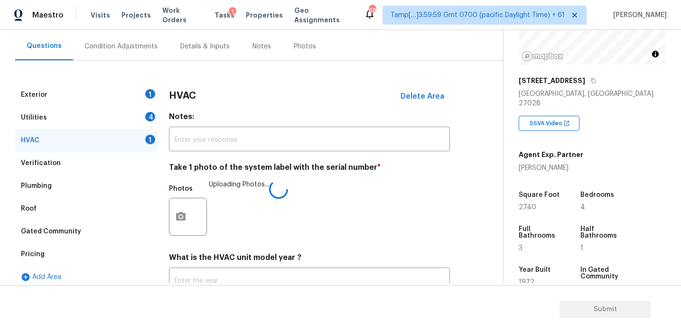
scroll to position [82, 0]
click at [178, 98] on h3 "HVAC" at bounding box center [182, 96] width 27 height 9
click at [150, 115] on div "4" at bounding box center [150, 117] width 10 height 9
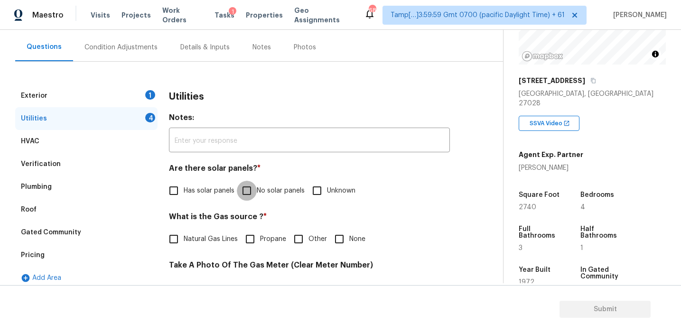
click at [244, 188] on input "No solar panels" at bounding box center [247, 191] width 20 height 20
checkbox input "true"
click at [197, 237] on span "Natural Gas Lines" at bounding box center [211, 239] width 54 height 10
click at [184, 237] on input "Natural Gas Lines" at bounding box center [174, 239] width 20 height 20
checkbox input "true"
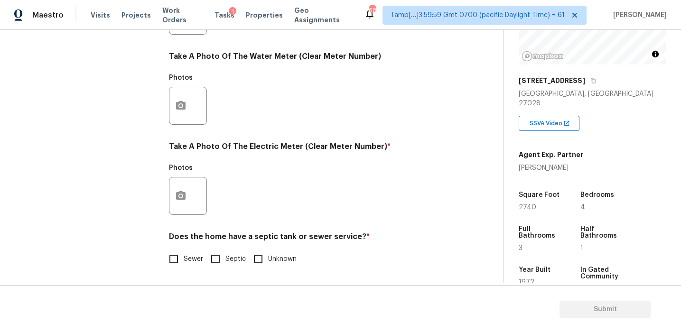
scroll to position [381, 0]
click at [175, 253] on input "Sewer" at bounding box center [174, 259] width 20 height 20
checkbox input "true"
click at [182, 201] on icon "button" at bounding box center [180, 195] width 11 height 11
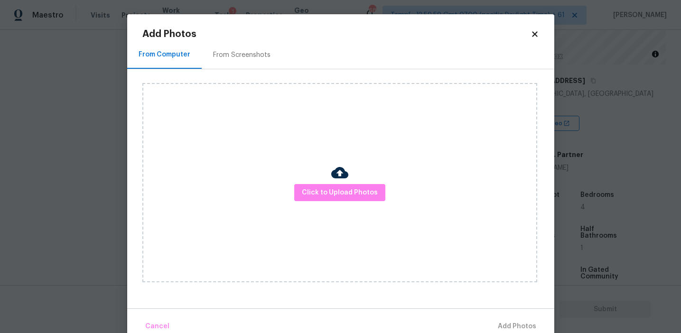
click at [333, 177] on img at bounding box center [339, 172] width 17 height 17
click at [328, 186] on button "Click to Upload Photos" at bounding box center [339, 193] width 91 height 18
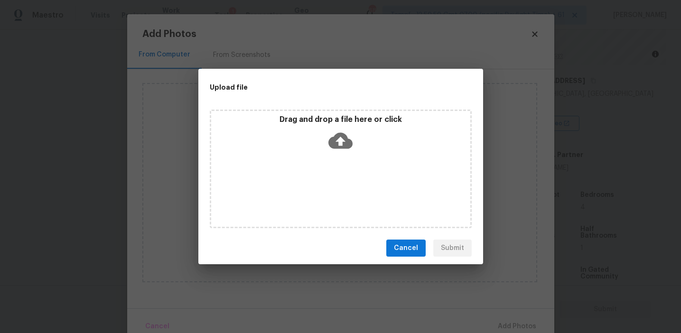
click at [320, 130] on div "Drag and drop a file here or click" at bounding box center [340, 135] width 259 height 41
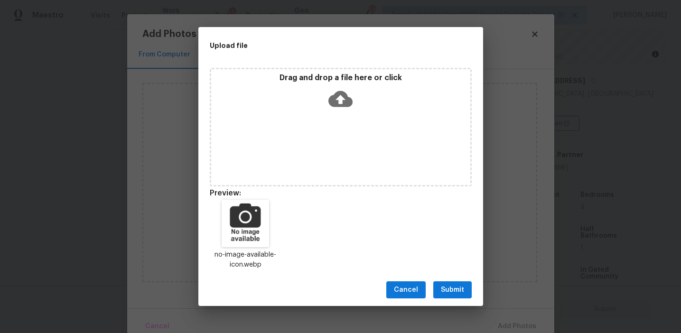
click at [443, 283] on button "Submit" at bounding box center [452, 290] width 38 height 18
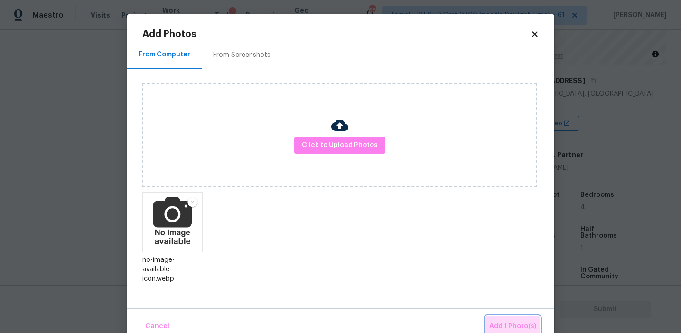
click at [501, 322] on span "Add 1 Photo(s)" at bounding box center [512, 327] width 47 height 12
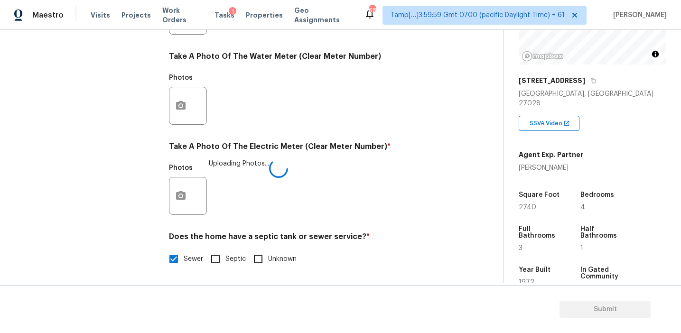
click at [395, 201] on div "Photos Uploading Photos..." at bounding box center [309, 190] width 281 height 62
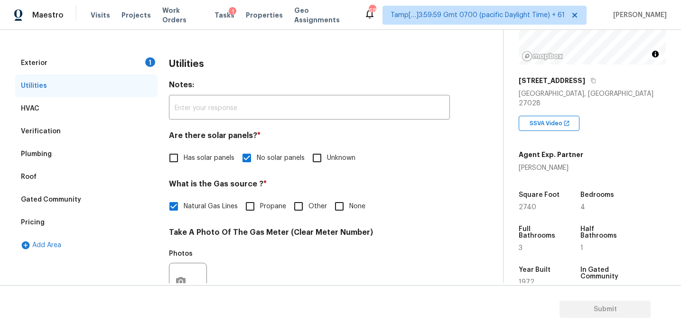
scroll to position [88, 0]
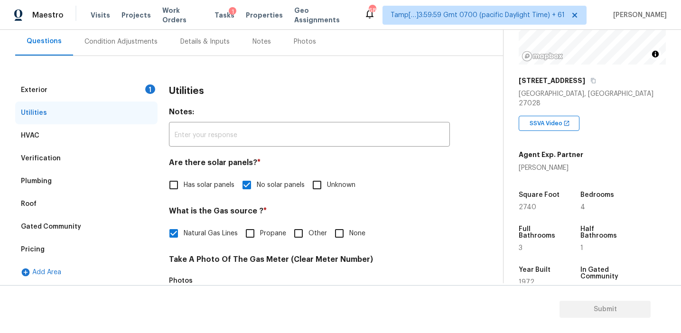
click at [140, 84] on div "Exterior 1" at bounding box center [86, 90] width 142 height 23
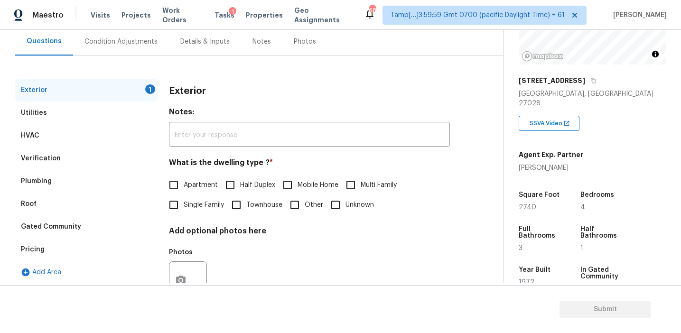
click at [211, 200] on span "Single Family" at bounding box center [204, 205] width 40 height 10
click at [184, 200] on input "Single Family" at bounding box center [174, 205] width 20 height 20
checkbox input "true"
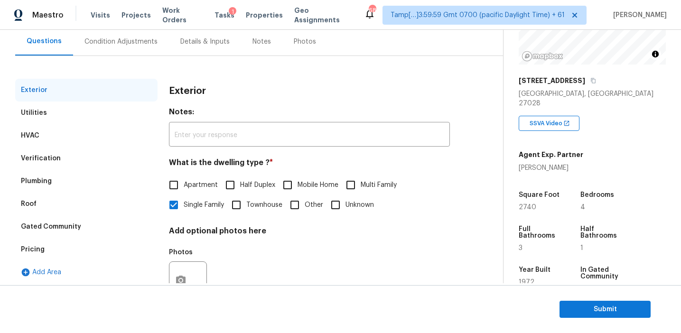
click at [138, 33] on div "Condition Adjustments" at bounding box center [121, 42] width 96 height 28
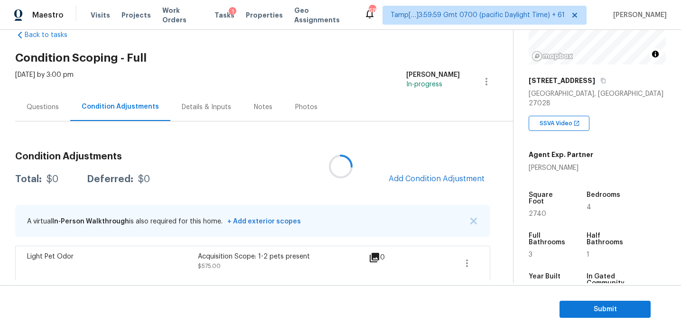
scroll to position [23, 0]
click at [401, 178] on span "Add Condition Adjustment" at bounding box center [437, 178] width 96 height 9
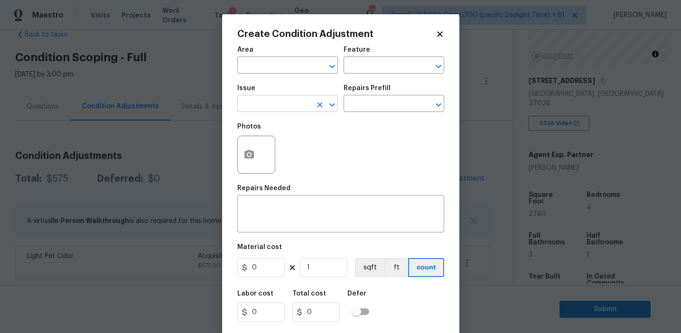
click at [265, 102] on input "text" at bounding box center [274, 104] width 74 height 15
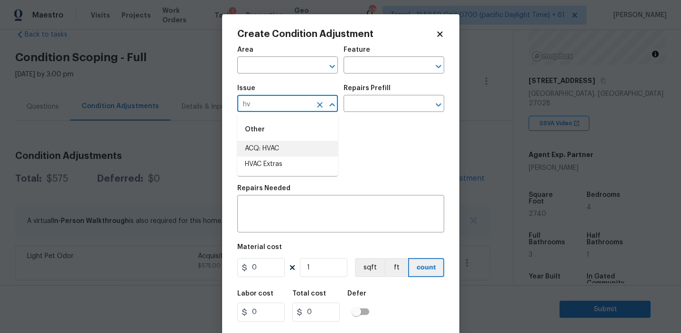
click at [278, 148] on li "ACQ: HVAC" at bounding box center [287, 149] width 101 height 16
type input "ACQ: HVAC"
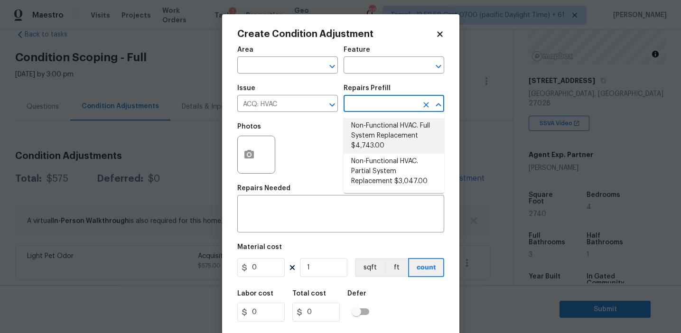
click at [386, 134] on li "Non-Functional HVAC. Full System Replacement $4,743.00" at bounding box center [393, 136] width 101 height 36
type input "Acquisition"
type textarea "Acquisition Scope: Full System Replacement"
type input "4743"
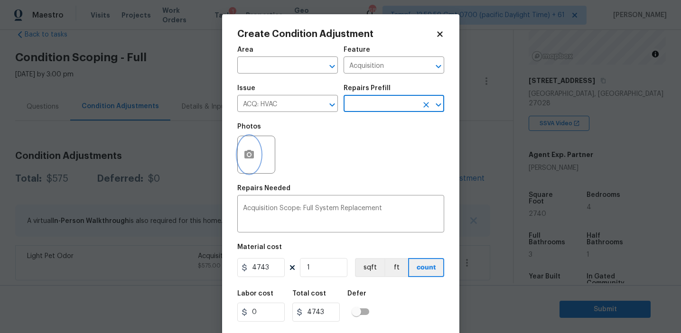
click at [247, 162] on button "button" at bounding box center [249, 154] width 23 height 37
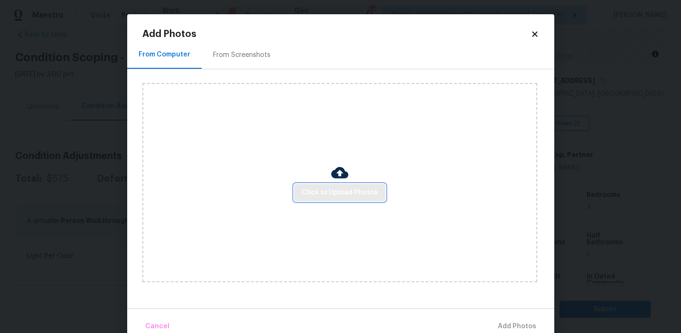
click at [328, 195] on span "Click to Upload Photos" at bounding box center [340, 193] width 76 height 12
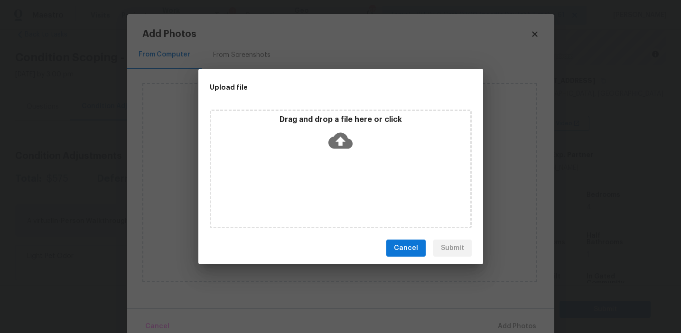
click at [325, 144] on div "Drag and drop a file here or click" at bounding box center [340, 135] width 259 height 41
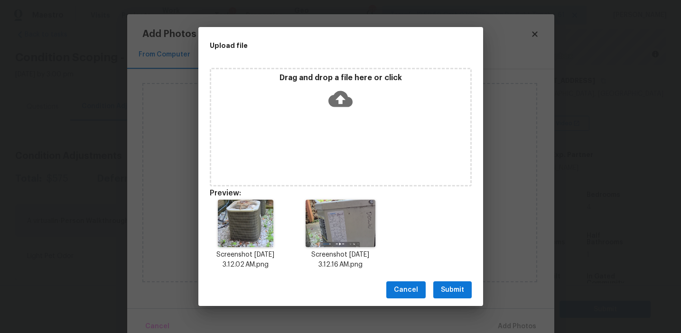
click at [451, 289] on span "Submit" at bounding box center [452, 290] width 23 height 12
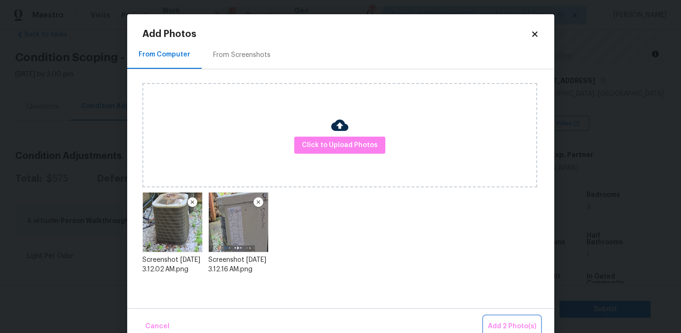
click at [494, 320] on button "Add 2 Photo(s)" at bounding box center [512, 326] width 56 height 20
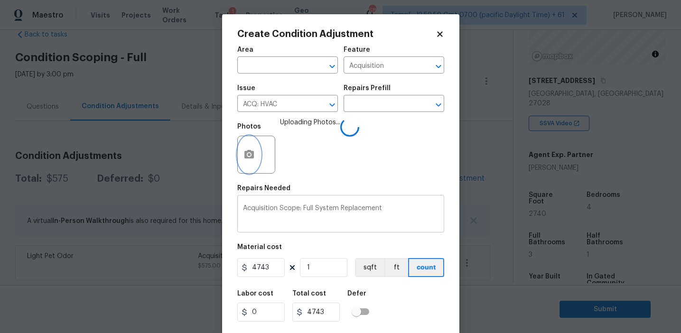
scroll to position [21, 0]
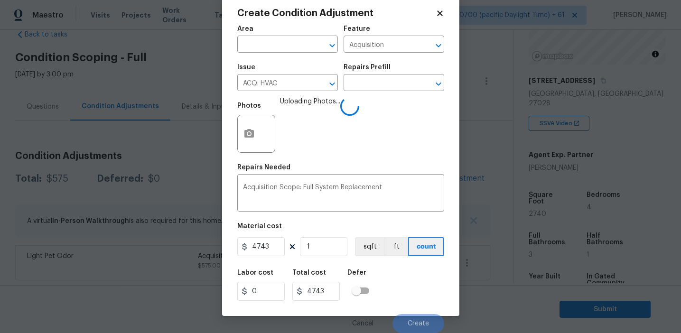
click at [403, 295] on div "Labor cost 0 Total cost 4743 Defer" at bounding box center [340, 285] width 207 height 43
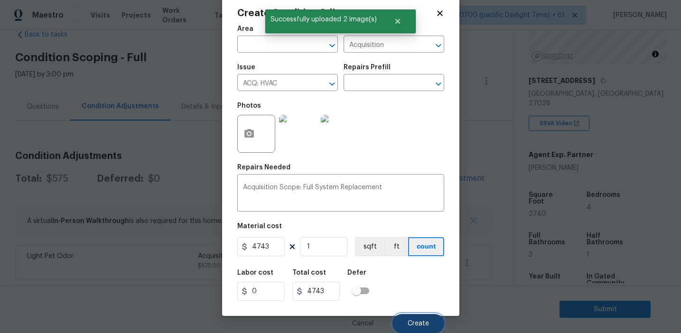
click at [408, 321] on span "Create" at bounding box center [418, 323] width 21 height 7
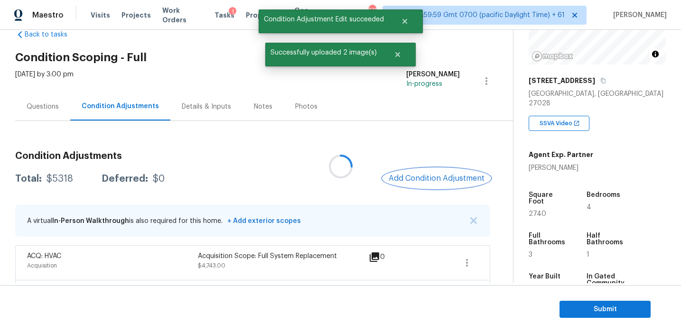
scroll to position [0, 0]
click at [415, 174] on span "Add Condition Adjustment" at bounding box center [437, 178] width 96 height 9
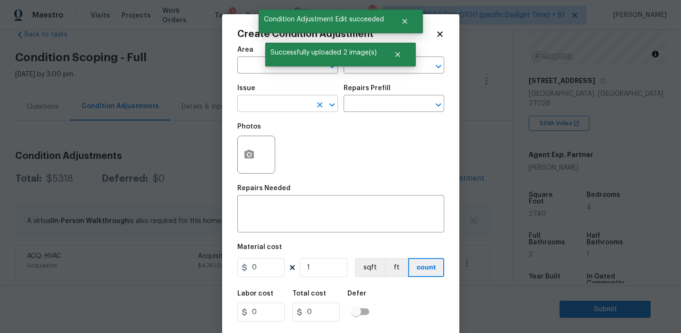
click at [256, 103] on input "text" at bounding box center [274, 104] width 74 height 15
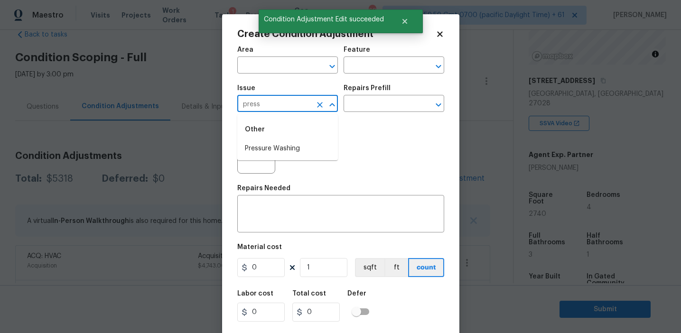
click at [281, 155] on li "Pressure Washing" at bounding box center [287, 149] width 101 height 16
type input "Pressure Washing"
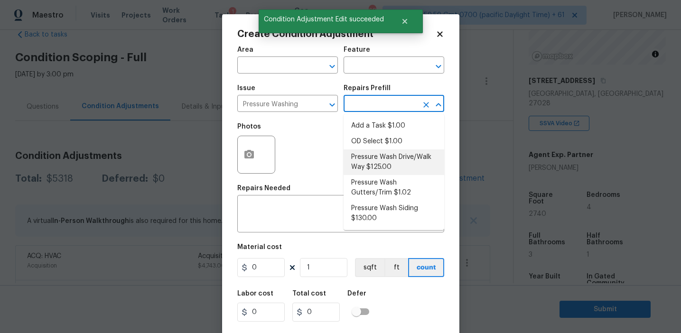
click at [381, 163] on li "Pressure Wash Drive/Walk Way $125.00" at bounding box center [393, 162] width 101 height 26
type input "Siding"
type textarea "Pressure wash the driveways/walkways as directed by the PM. Ensure that all deb…"
type input "125"
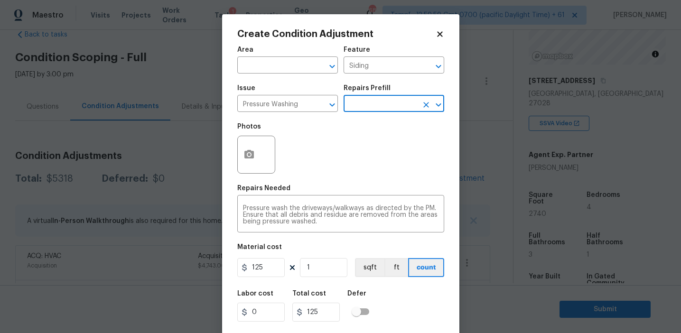
click at [369, 92] on div "Repairs Prefill" at bounding box center [393, 91] width 101 height 12
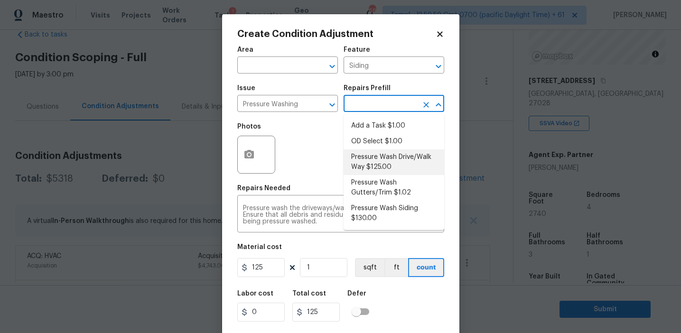
click at [371, 104] on input "text" at bounding box center [380, 104] width 74 height 15
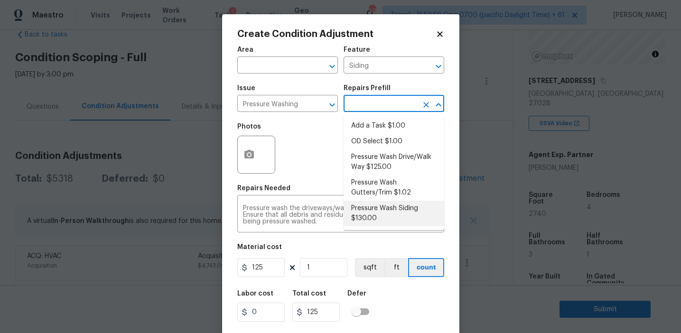
click at [375, 213] on li "Pressure Wash Siding $130.00" at bounding box center [393, 214] width 101 height 26
type textarea "Protect areas as needed for pressure washing. Pressure wash the siding on the h…"
type input "130"
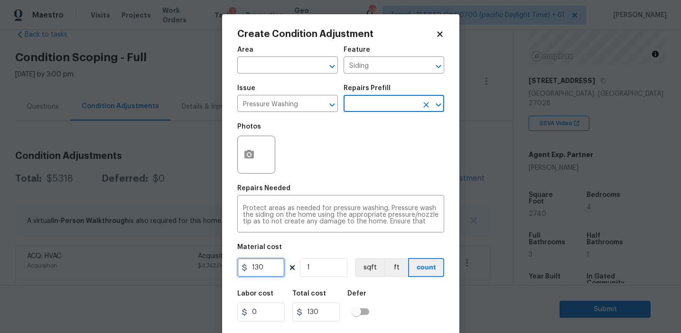
click at [264, 270] on input "130" at bounding box center [260, 267] width 47 height 19
type input "350"
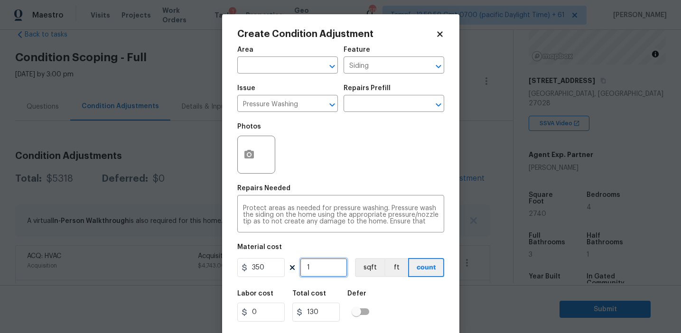
type input "350"
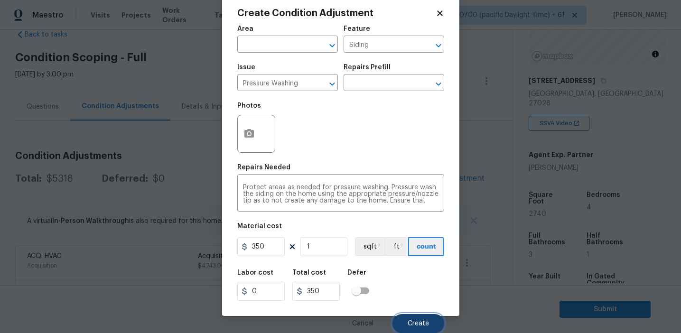
click at [420, 323] on span "Create" at bounding box center [418, 323] width 21 height 7
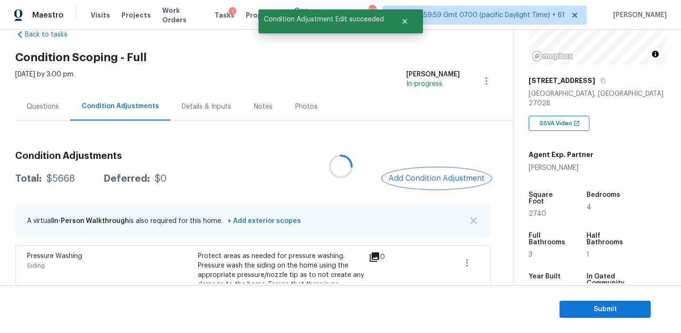
scroll to position [0, 0]
click at [416, 182] on span "Add Condition Adjustment" at bounding box center [437, 178] width 96 height 9
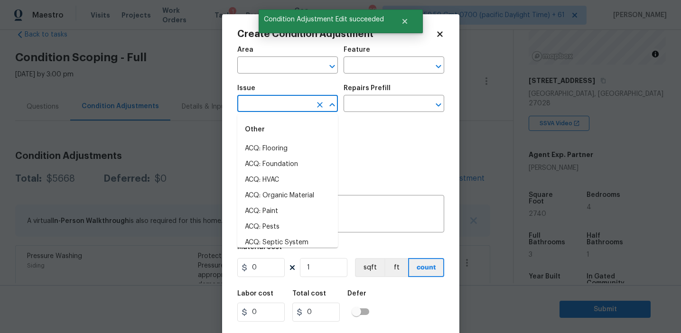
click at [272, 105] on input "text" at bounding box center [274, 104] width 74 height 15
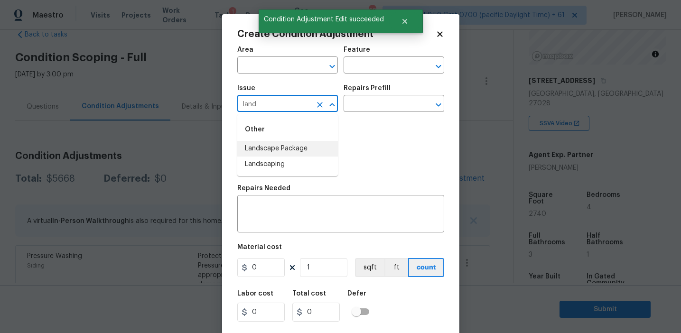
click at [294, 144] on li "Landscape Package" at bounding box center [287, 149] width 101 height 16
type input "Landscape Package"
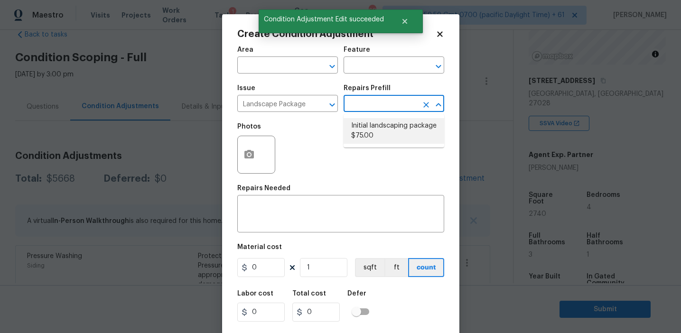
click at [393, 122] on li "Initial landscaping package $75.00" at bounding box center [393, 131] width 101 height 26
type input "Home Readiness Packages"
type textarea "Mowing of grass up to 6" in height. Mow, edge along driveways & sidewalks, trim…"
type input "75"
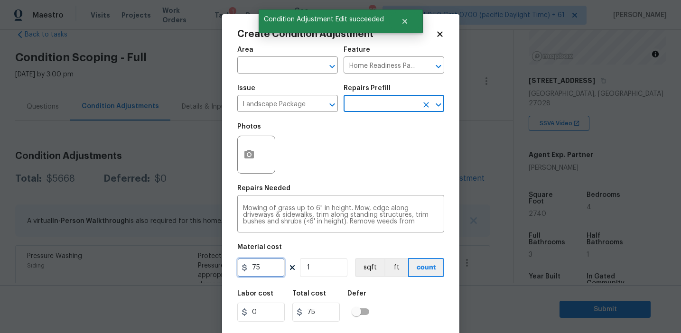
click at [267, 261] on input "75" at bounding box center [260, 267] width 47 height 19
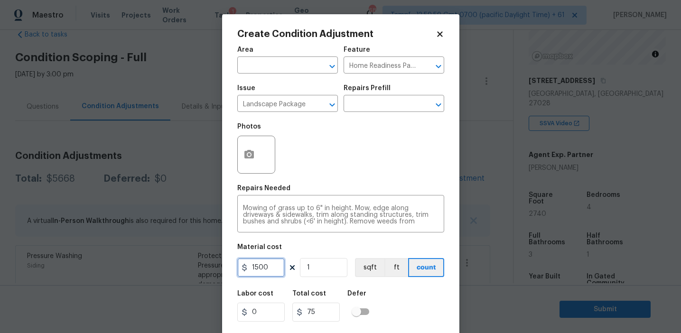
type input "1500"
click at [243, 154] on icon "button" at bounding box center [248, 154] width 11 height 11
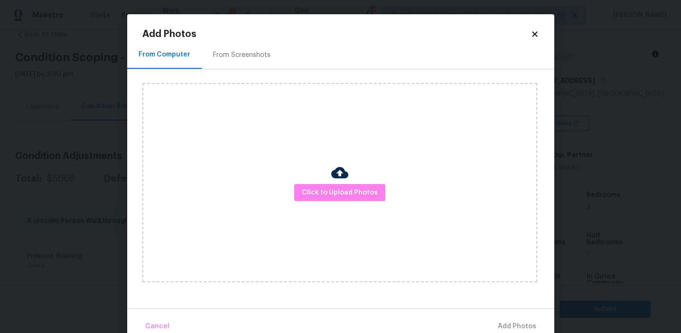
click at [242, 52] on div "From Screenshots" at bounding box center [241, 54] width 57 height 9
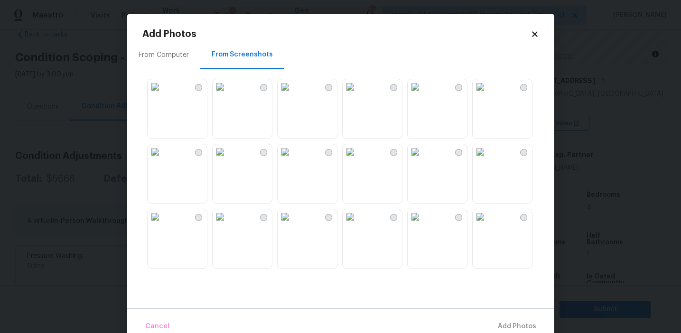
click at [228, 94] on img at bounding box center [220, 86] width 15 height 15
click at [228, 159] on img at bounding box center [220, 151] width 15 height 15
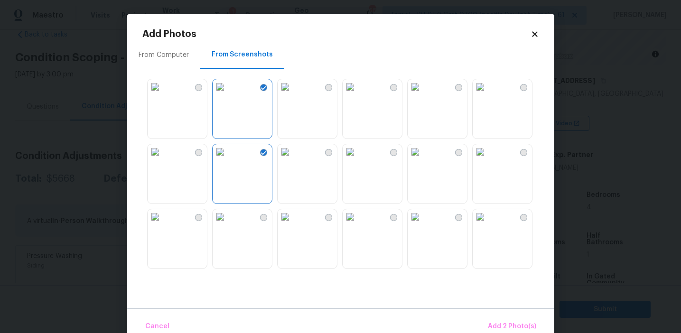
click at [423, 224] on img at bounding box center [415, 216] width 15 height 15
click at [358, 159] on img at bounding box center [350, 151] width 15 height 15
click at [358, 94] on img at bounding box center [350, 86] width 15 height 15
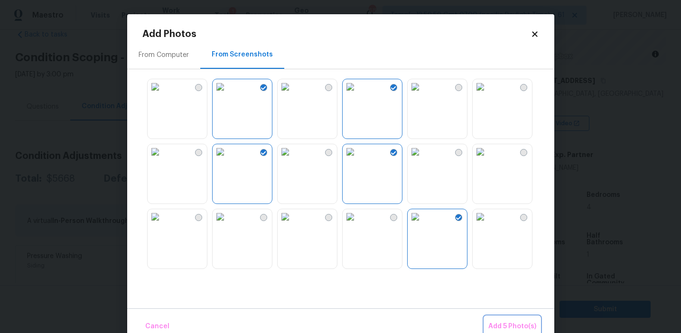
click at [495, 323] on span "Add 5 Photo(s)" at bounding box center [512, 327] width 48 height 12
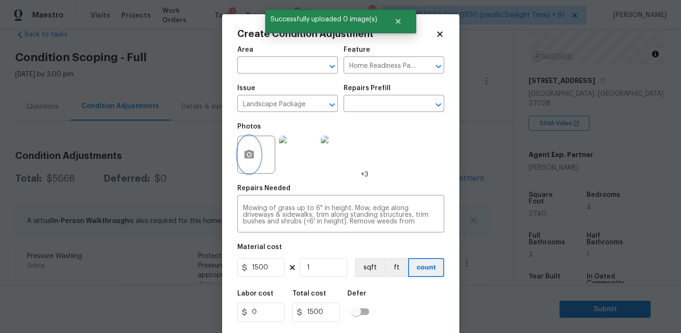
scroll to position [21, 0]
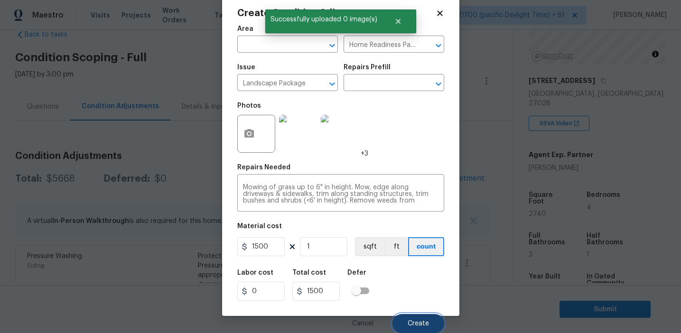
click at [410, 318] on button "Create" at bounding box center [418, 323] width 52 height 19
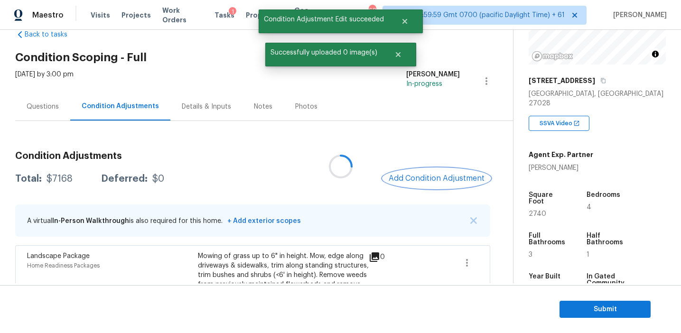
scroll to position [0, 0]
click at [421, 178] on span "Add Condition Adjustment" at bounding box center [437, 178] width 96 height 9
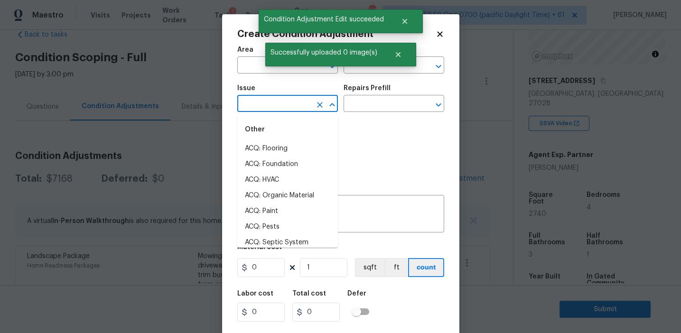
click at [277, 112] on body "Maestro Visits Projects Work Orders Tasks 1 Properties Geo Assignments 688 Tamp…" at bounding box center [340, 166] width 681 height 333
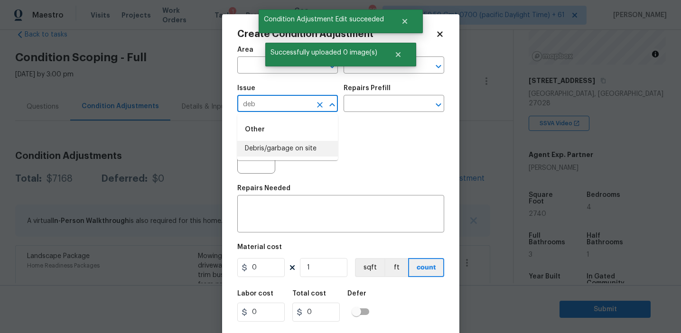
click at [296, 146] on li "Debris/garbage on site" at bounding box center [287, 149] width 101 height 16
type input "Debris/garbage on site"
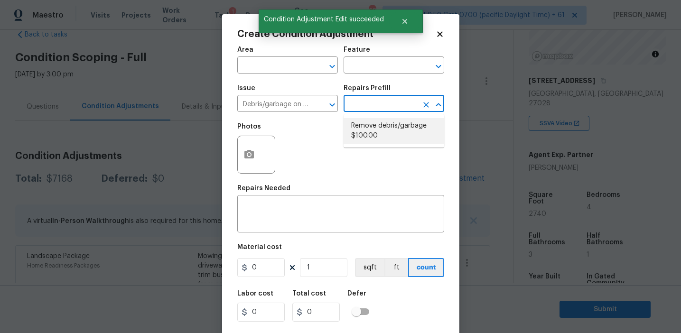
click at [373, 123] on li "Remove debris/garbage $100.00" at bounding box center [393, 131] width 101 height 26
type textarea "Remove, haul off, and properly dispose of any debris left by seller to offsite …"
type input "100"
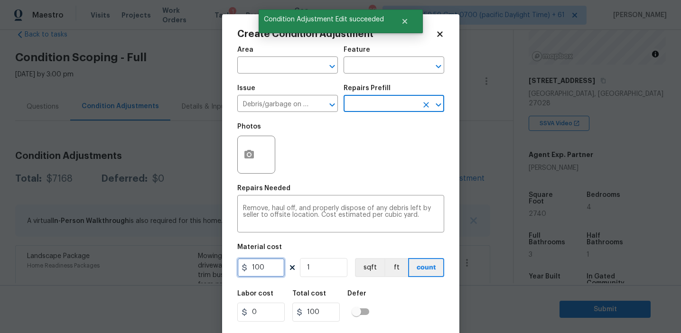
click at [270, 268] on input "100" at bounding box center [260, 267] width 47 height 19
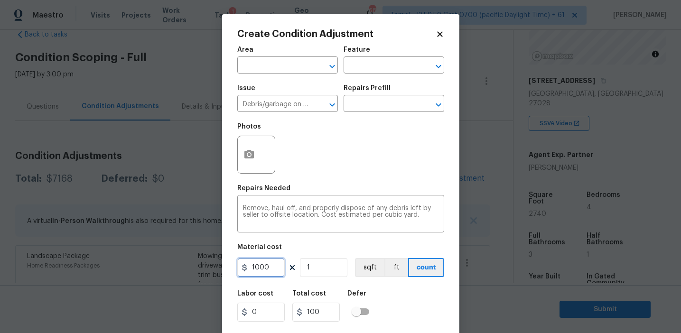
type input "1000"
click at [245, 162] on button "button" at bounding box center [249, 154] width 23 height 37
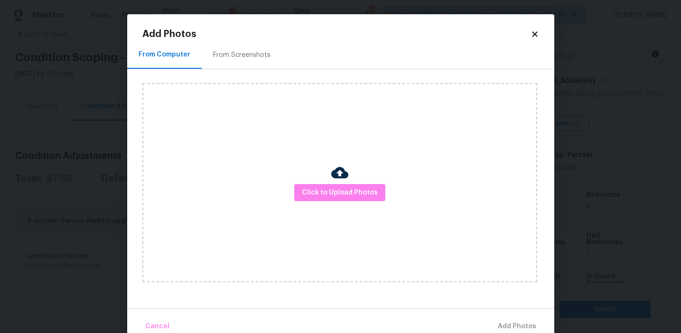
click at [243, 53] on div "From Screenshots" at bounding box center [241, 54] width 57 height 9
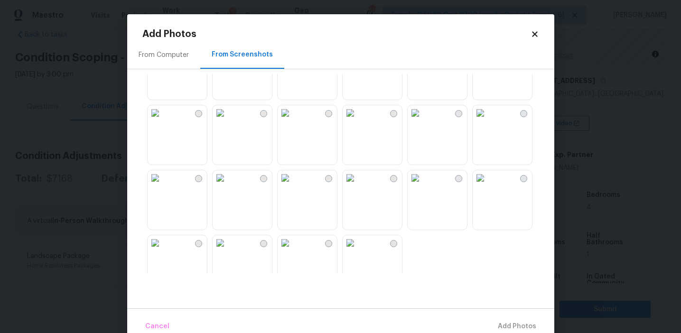
scroll to position [906, 0]
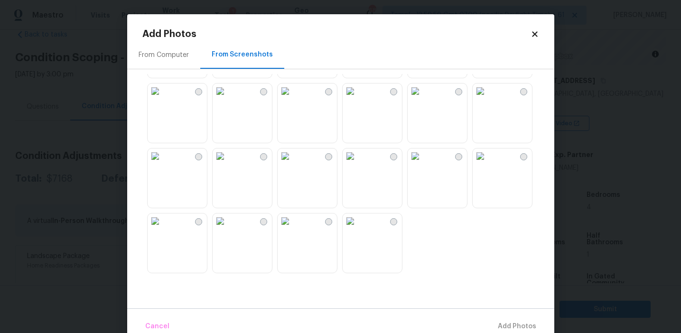
click at [488, 164] on img at bounding box center [480, 155] width 15 height 15
click at [228, 164] on img at bounding box center [220, 155] width 15 height 15
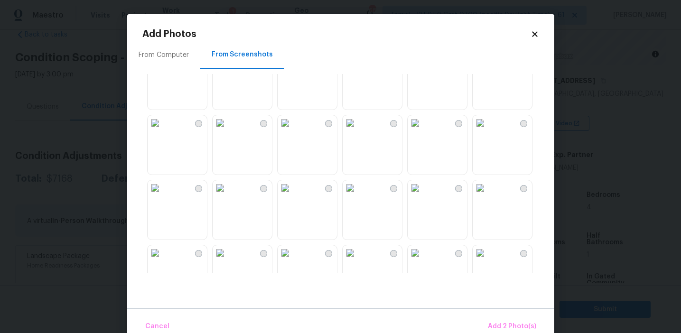
scroll to position [633, 0]
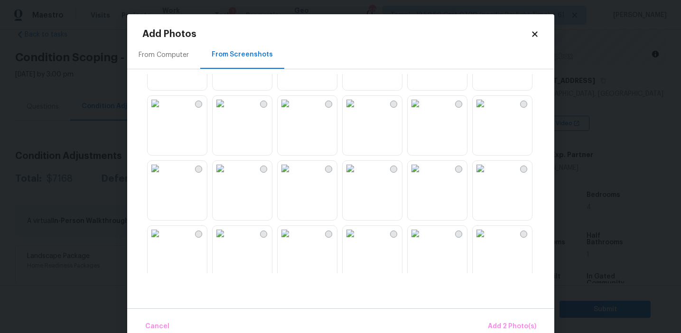
click at [228, 176] on img at bounding box center [220, 168] width 15 height 15
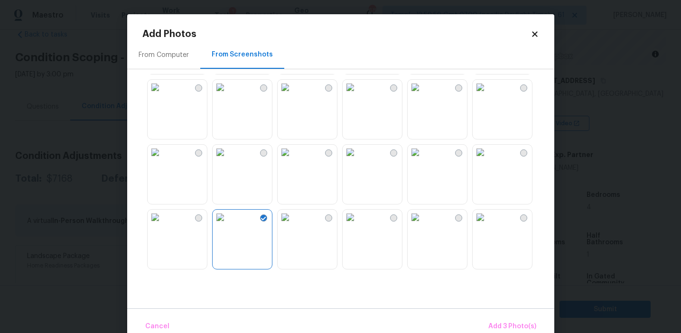
scroll to position [571, 0]
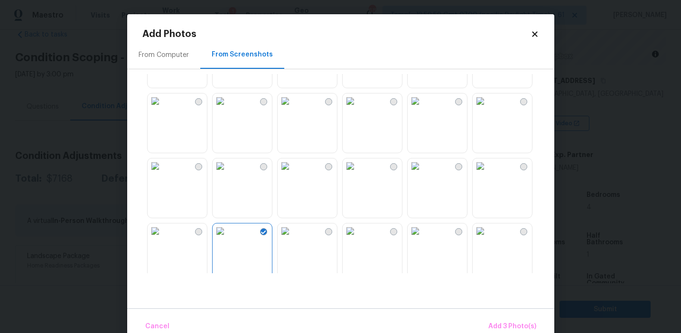
click at [423, 239] on img at bounding box center [415, 230] width 15 height 15
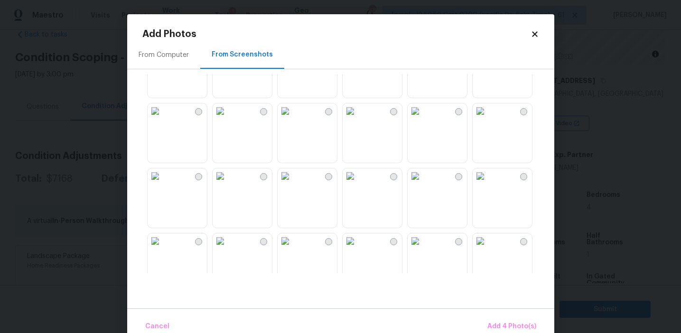
scroll to position [228, 0]
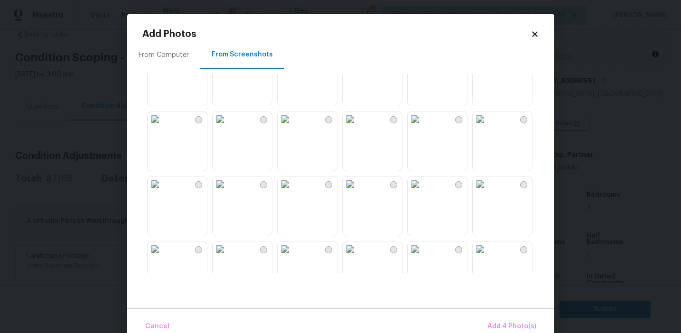
click at [163, 192] on img at bounding box center [155, 183] width 15 height 15
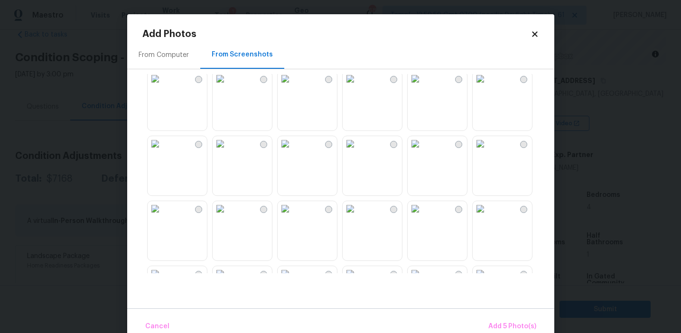
scroll to position [0, 0]
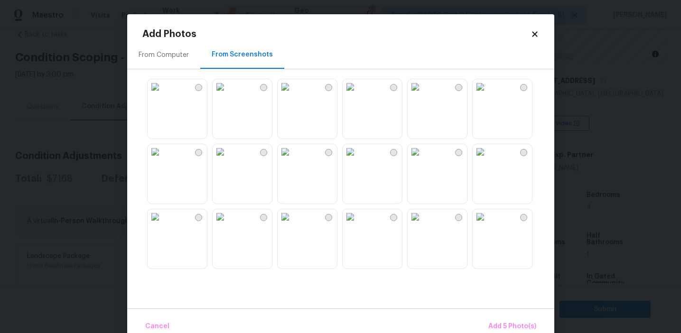
click at [228, 94] on img at bounding box center [220, 86] width 15 height 15
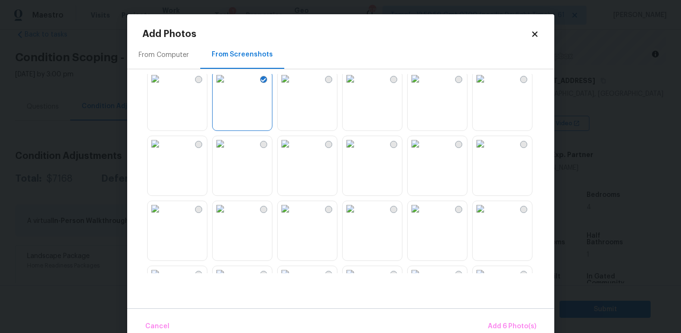
scroll to position [9, 0]
click at [488, 85] on img at bounding box center [480, 77] width 15 height 15
click at [507, 321] on span "Add 7 Photo(s)" at bounding box center [512, 327] width 48 height 12
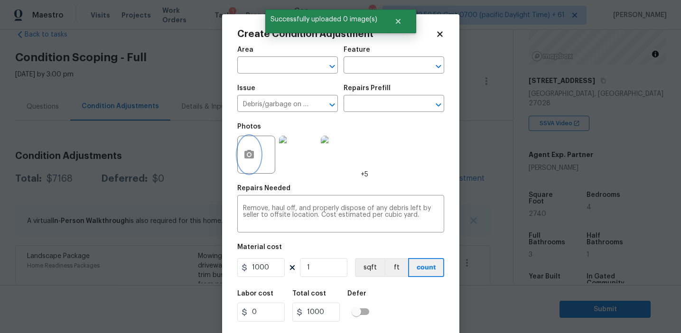
scroll to position [21, 0]
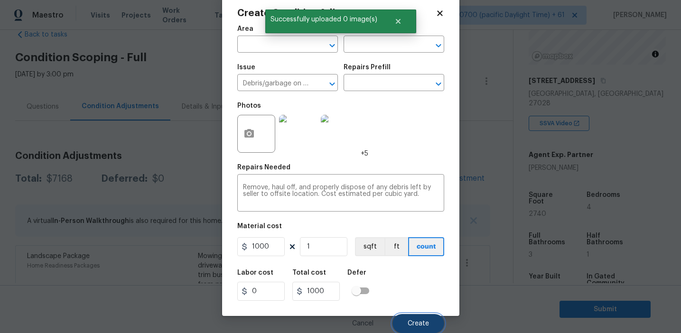
click at [409, 324] on span "Create" at bounding box center [418, 323] width 21 height 7
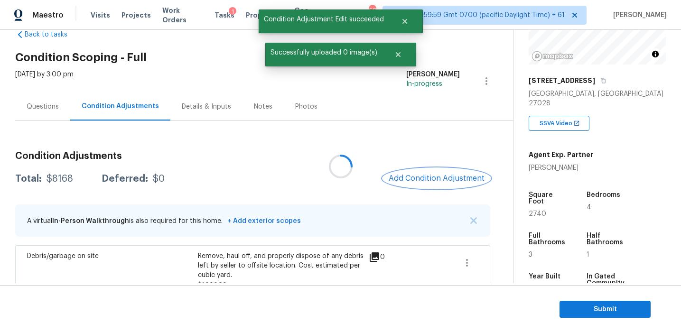
scroll to position [0, 0]
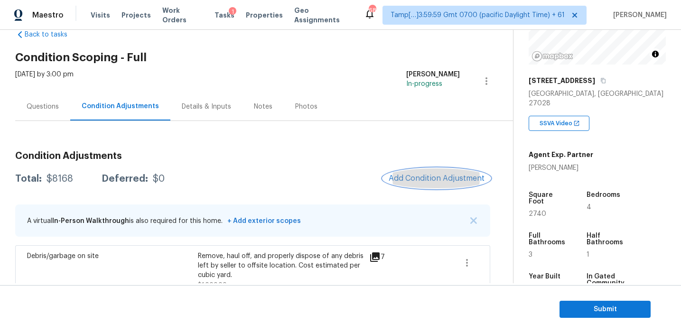
click at [405, 171] on button "Add Condition Adjustment" at bounding box center [436, 178] width 107 height 20
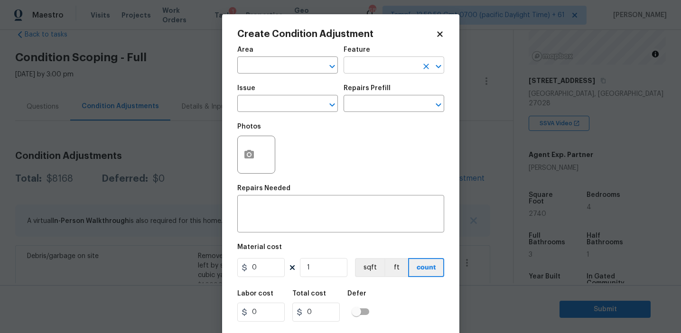
click at [380, 66] on input "text" at bounding box center [380, 66] width 74 height 15
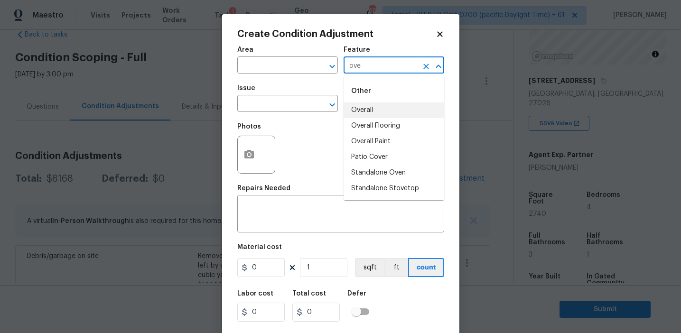
click at [382, 104] on li "Overall" at bounding box center [393, 110] width 101 height 16
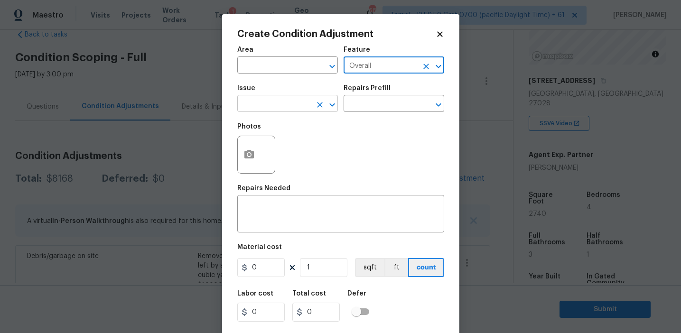
type input "Overall"
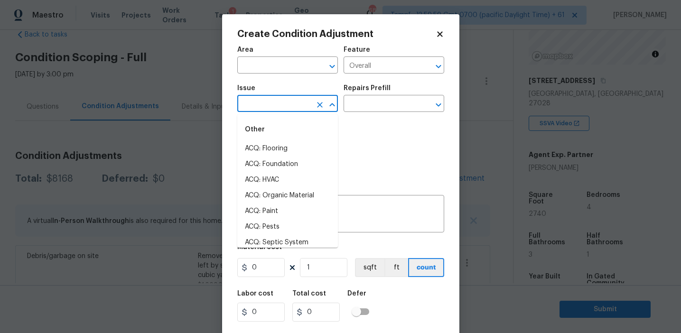
click at [287, 101] on input "text" at bounding box center [274, 104] width 74 height 15
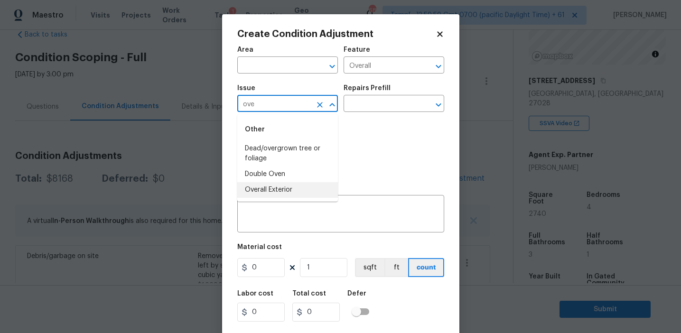
click at [286, 188] on li "Overall Exterior" at bounding box center [287, 190] width 101 height 16
type input "Overall Exterior"
click at [357, 171] on div "Photos" at bounding box center [340, 149] width 207 height 62
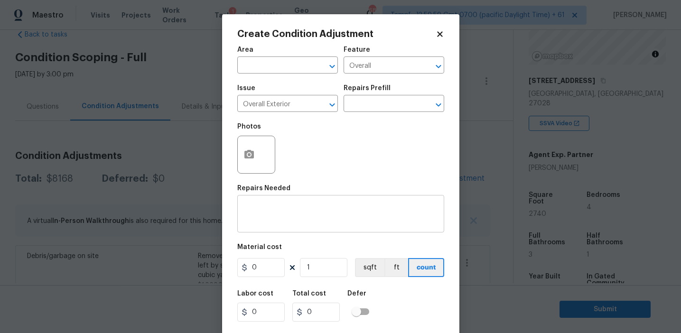
click at [347, 214] on textarea at bounding box center [340, 215] width 195 height 20
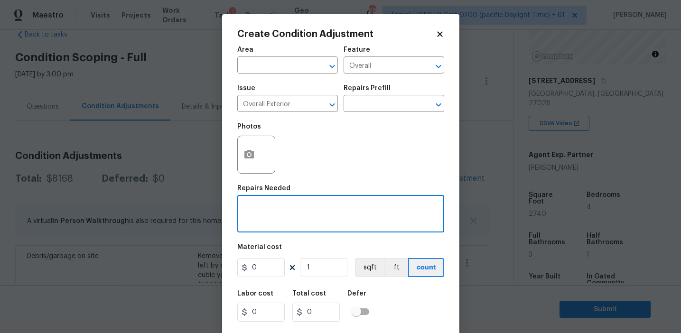
paste textarea "Overall exterior repairs (siding, stucco, fencing, soffit, [PERSON_NAME], trims…"
type textarea "Overall exterior repairs (siding, stucco, fencing, soffit, [PERSON_NAME], trims…"
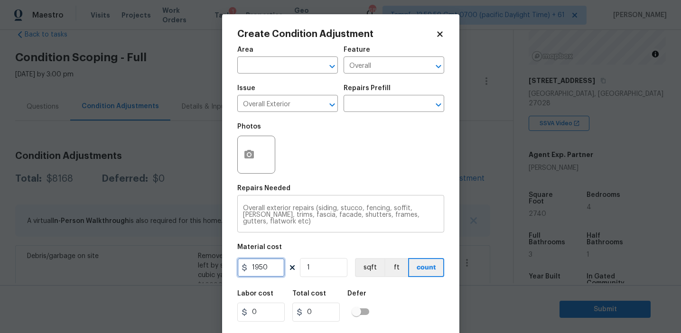
type input "1950"
click at [257, 267] on input "1950" at bounding box center [260, 267] width 47 height 19
type input "1250"
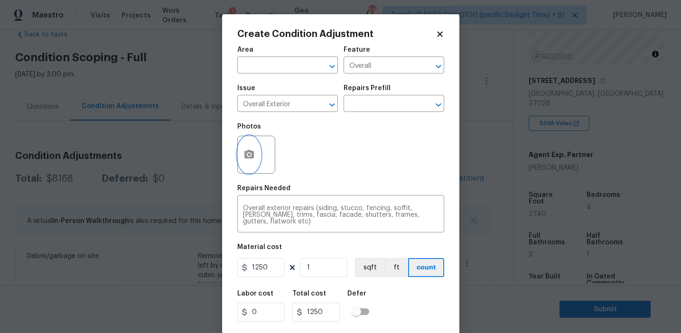
click at [250, 154] on circle "button" at bounding box center [248, 154] width 3 height 3
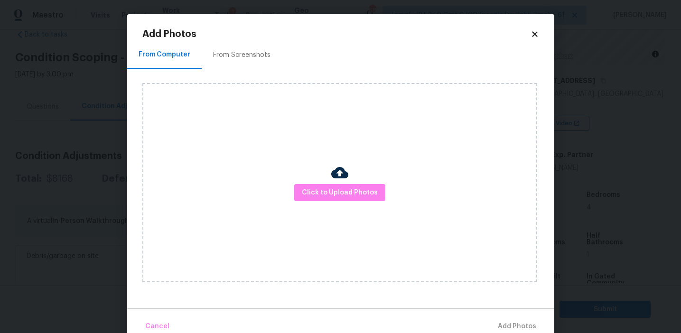
click at [244, 61] on div "From Screenshots" at bounding box center [242, 55] width 80 height 28
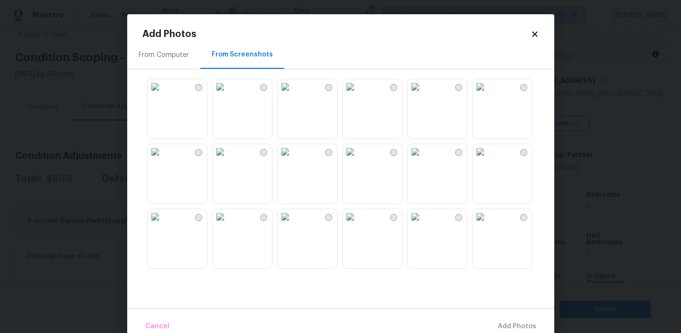
click at [163, 94] on img at bounding box center [155, 86] width 15 height 15
click at [224, 94] on img at bounding box center [220, 86] width 15 height 15
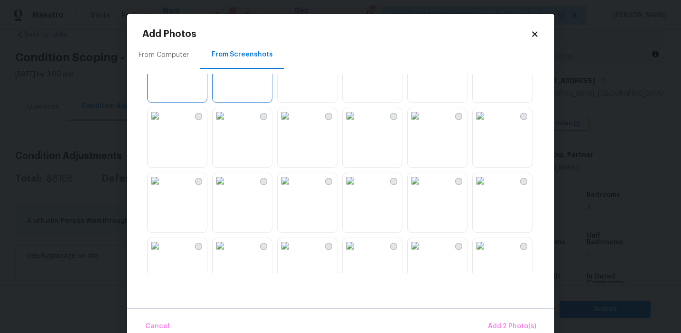
click at [293, 188] on img at bounding box center [285, 180] width 15 height 15
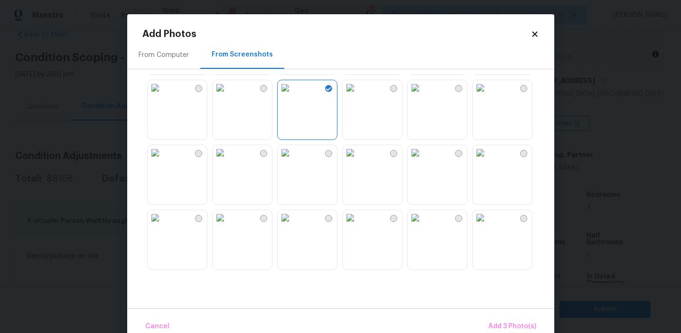
scroll to position [258, 0]
click at [293, 97] on img at bounding box center [285, 89] width 15 height 15
click at [358, 162] on img at bounding box center [350, 154] width 15 height 15
click at [423, 162] on img at bounding box center [415, 154] width 15 height 15
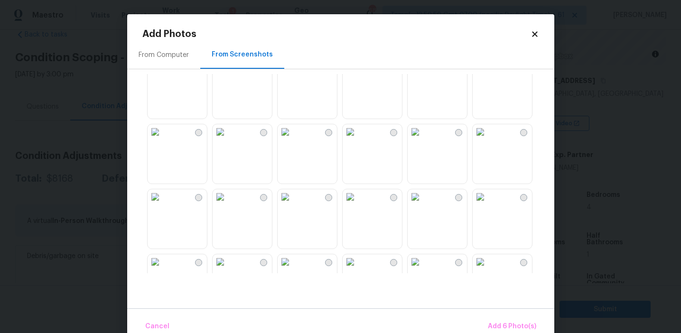
scroll to position [428, 0]
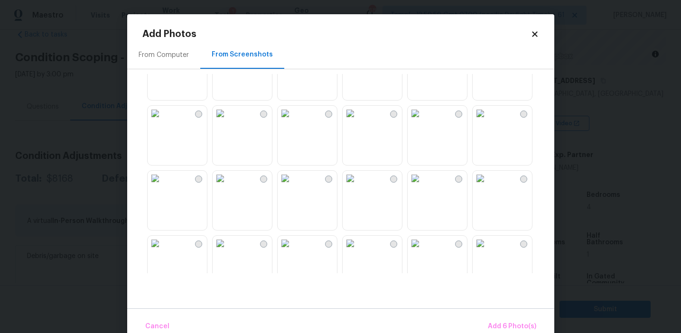
click at [293, 186] on img at bounding box center [285, 178] width 15 height 15
click at [163, 186] on img at bounding box center [155, 178] width 15 height 15
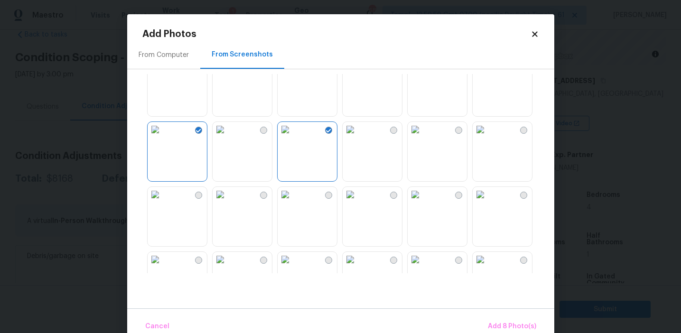
scroll to position [494, 0]
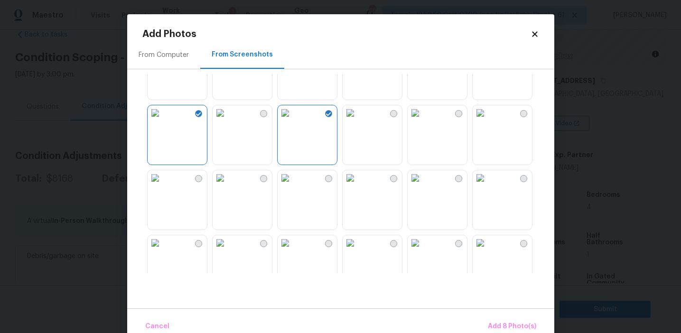
click at [293, 185] on img at bounding box center [285, 177] width 15 height 15
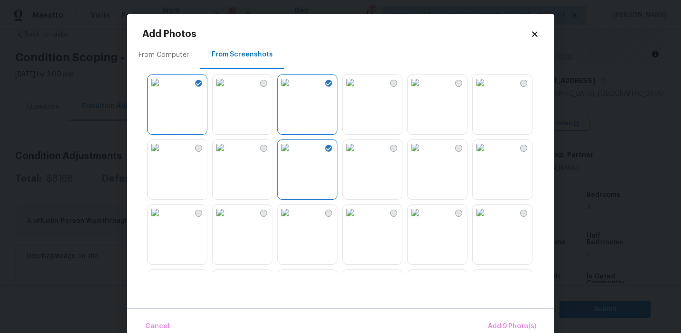
scroll to position [554, 0]
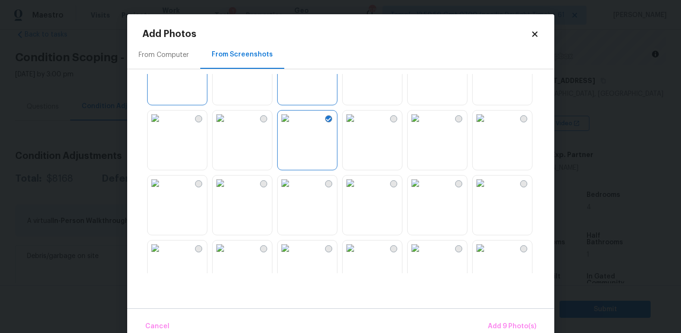
click at [293, 191] on img at bounding box center [285, 183] width 15 height 15
click at [163, 126] on img at bounding box center [155, 118] width 15 height 15
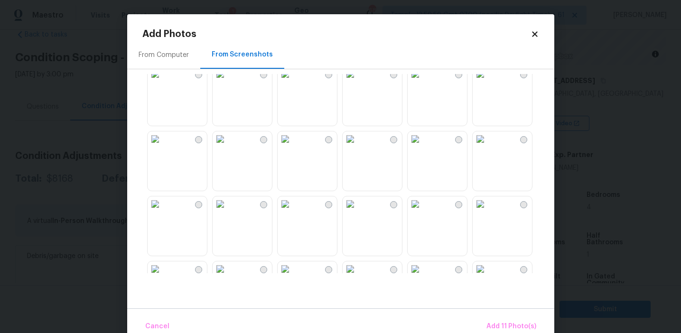
scroll to position [750, 0]
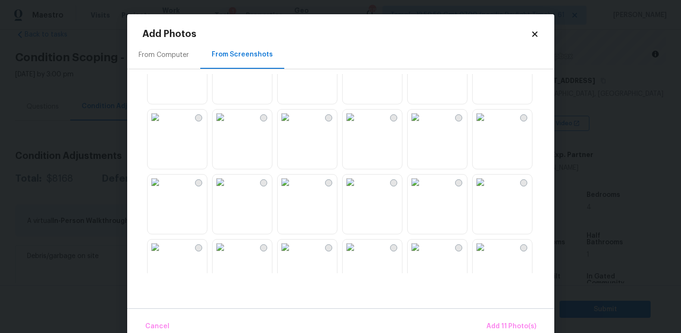
click at [228, 60] on img at bounding box center [220, 52] width 15 height 15
click at [358, 60] on img at bounding box center [350, 52] width 15 height 15
click at [482, 190] on img at bounding box center [480, 182] width 15 height 15
click at [496, 323] on span "Add 14 Photo(s)" at bounding box center [510, 327] width 52 height 12
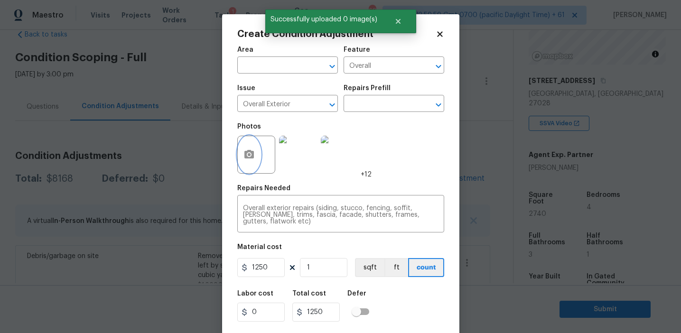
scroll to position [21, 0]
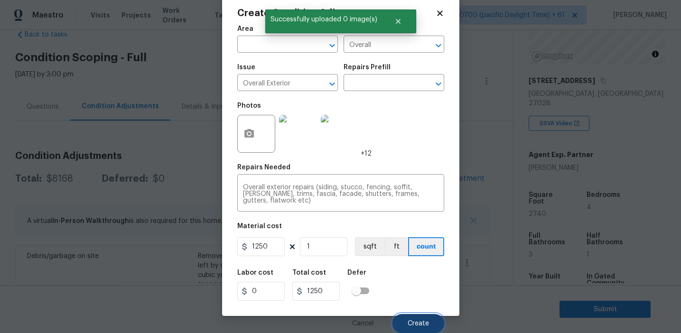
click at [419, 326] on span "Create" at bounding box center [418, 323] width 21 height 7
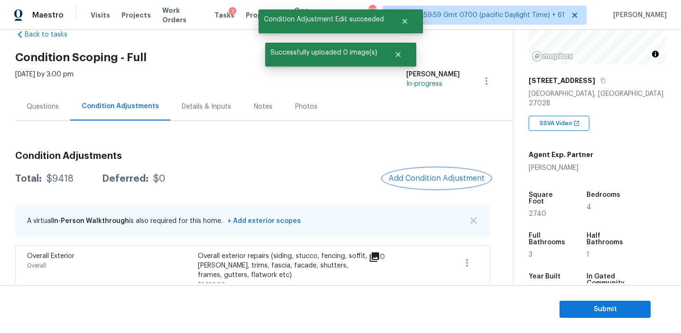
scroll to position [0, 0]
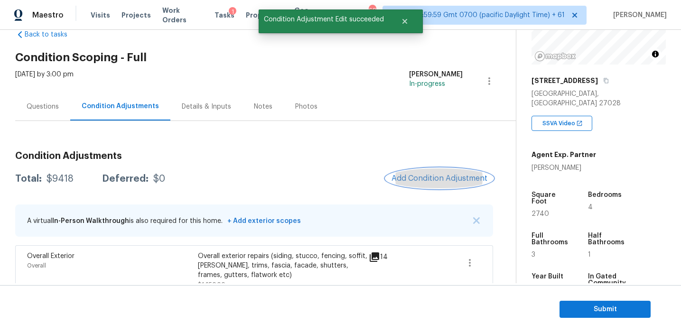
click at [413, 175] on span "Add Condition Adjustment" at bounding box center [439, 178] width 96 height 9
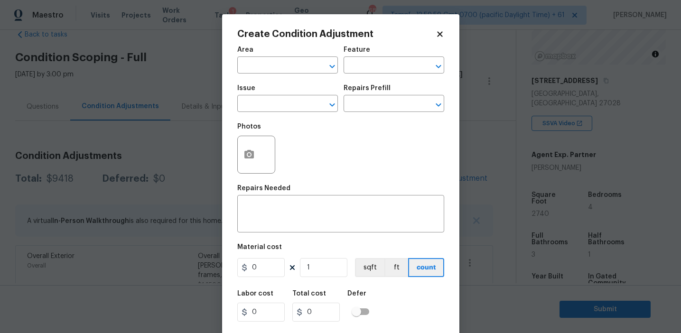
click at [380, 160] on div "Photos" at bounding box center [340, 149] width 207 height 62
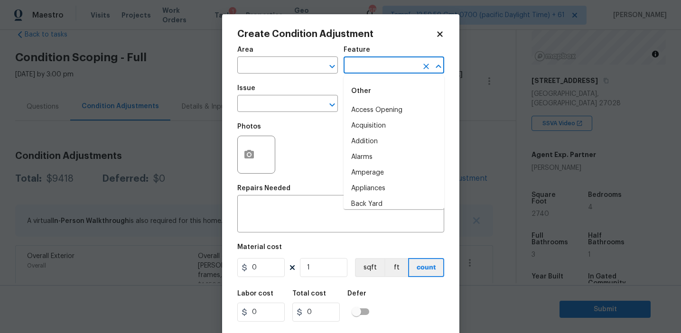
click at [361, 65] on input "text" at bounding box center [380, 66] width 74 height 15
click at [374, 111] on li "Deck" at bounding box center [393, 110] width 101 height 16
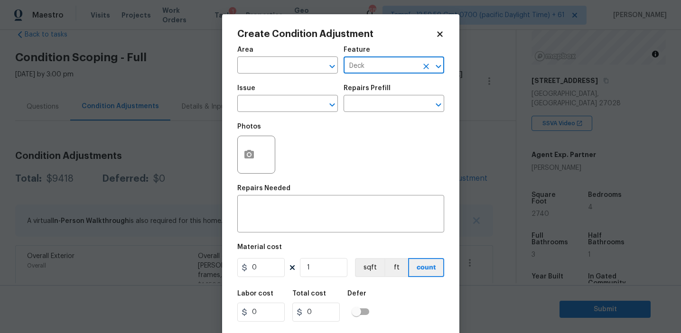
click at [360, 69] on input "Deck" at bounding box center [380, 66] width 74 height 15
type input "Deck"
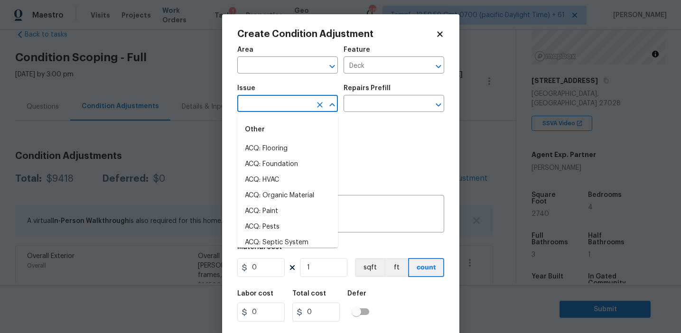
click at [285, 105] on input "text" at bounding box center [274, 104] width 74 height 15
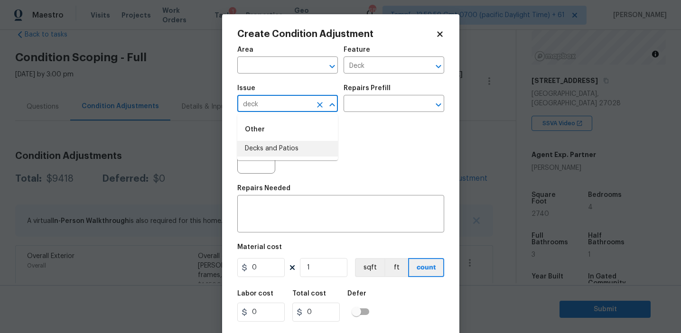
click at [292, 151] on li "Decks and Patios" at bounding box center [287, 149] width 101 height 16
type input "Decks and Patios"
click at [301, 212] on textarea at bounding box center [340, 215] width 195 height 20
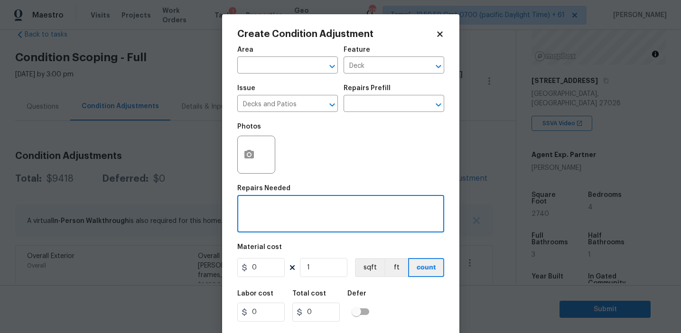
paste textarea "Deck"
type textarea "Decking repairs"
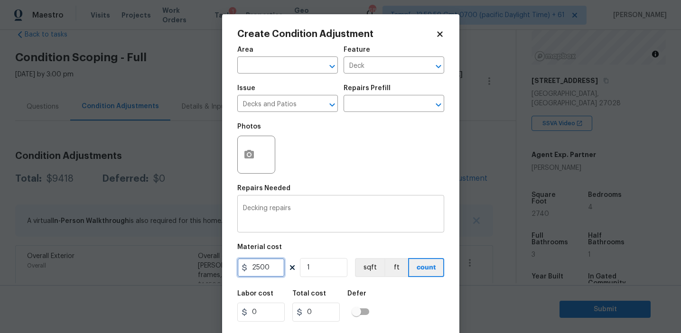
type input "2500"
click at [249, 161] on button "button" at bounding box center [249, 154] width 23 height 37
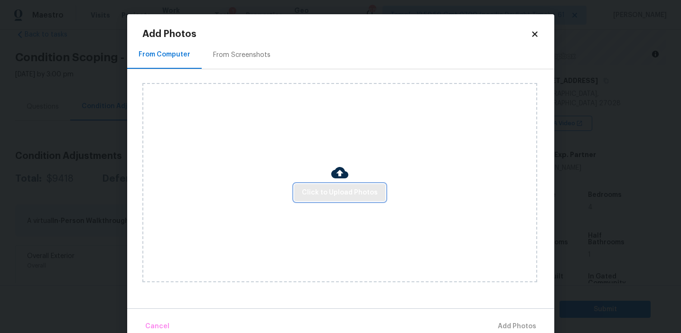
click at [311, 193] on span "Click to Upload Photos" at bounding box center [340, 193] width 76 height 12
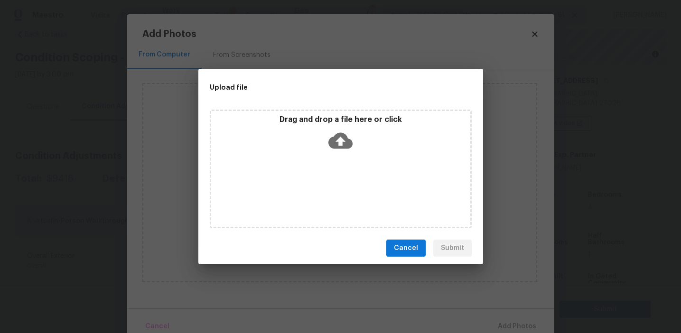
click at [315, 108] on div "Drag and drop a file here or click" at bounding box center [340, 169] width 285 height 126
click at [278, 118] on p "Drag and drop a file here or click" at bounding box center [340, 120] width 259 height 10
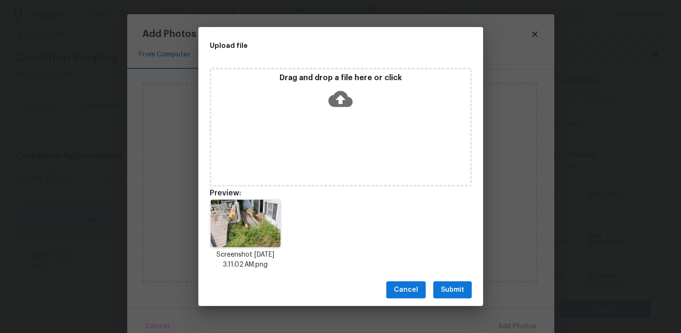
click at [460, 291] on span "Submit" at bounding box center [452, 290] width 23 height 12
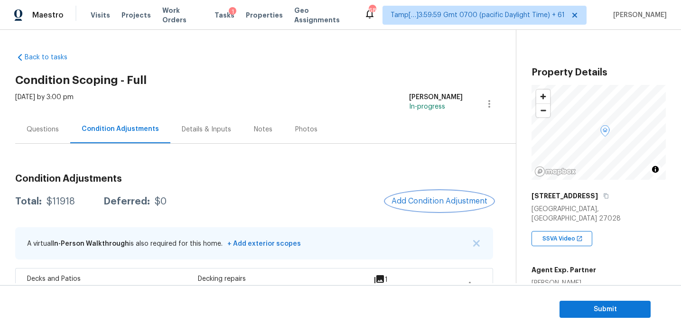
scroll to position [115, 0]
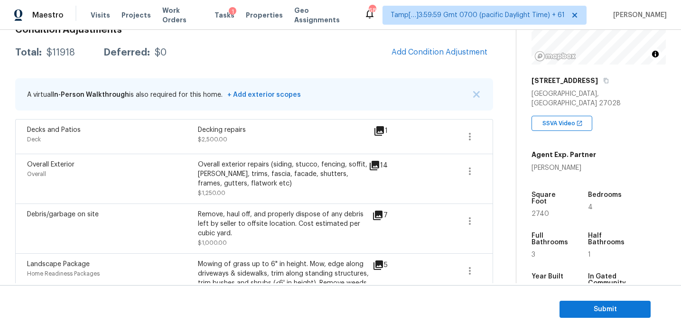
scroll to position [80, 0]
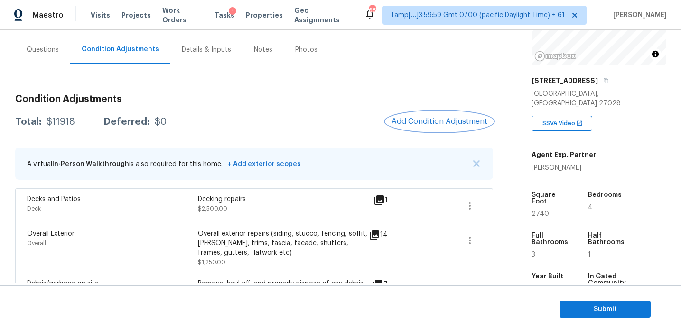
click at [425, 123] on span "Add Condition Adjustment" at bounding box center [439, 121] width 96 height 9
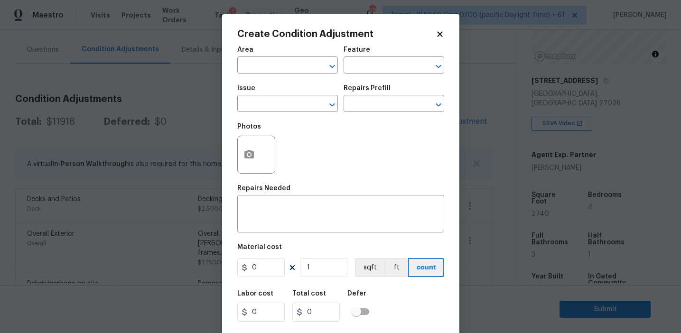
click at [233, 171] on div "Create Condition Adjustment Area ​ Feature ​ Issue ​ Repairs Prefill ​ Photos R…" at bounding box center [340, 175] width 237 height 323
click at [244, 165] on button "button" at bounding box center [249, 154] width 23 height 37
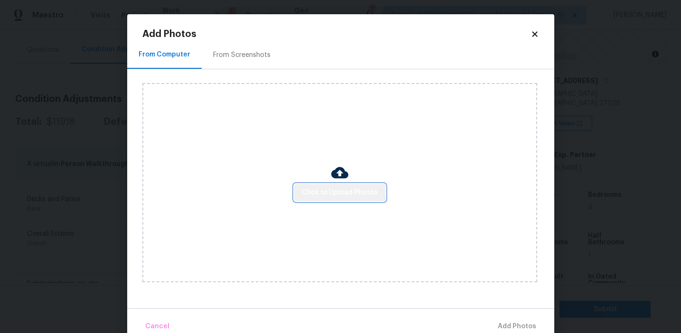
click at [341, 187] on span "Click to Upload Photos" at bounding box center [340, 193] width 76 height 12
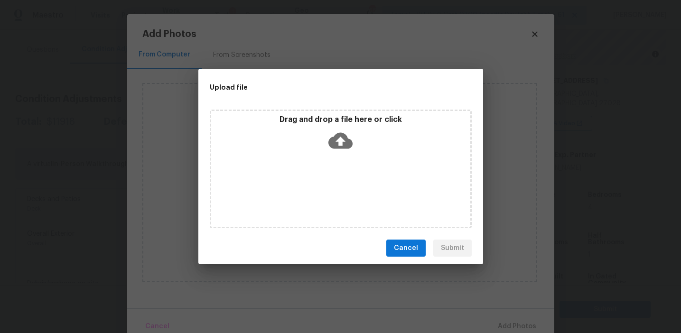
click at [340, 129] on icon at bounding box center [340, 141] width 24 height 24
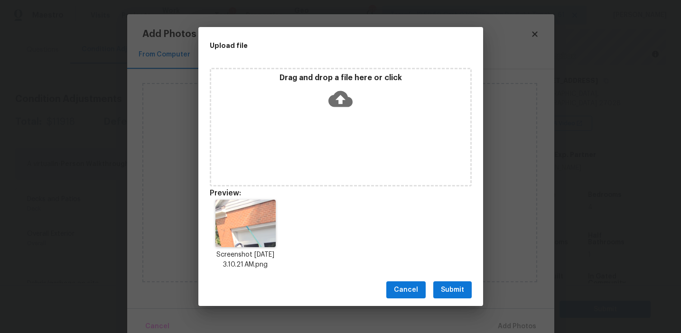
click at [449, 287] on span "Submit" at bounding box center [452, 290] width 23 height 12
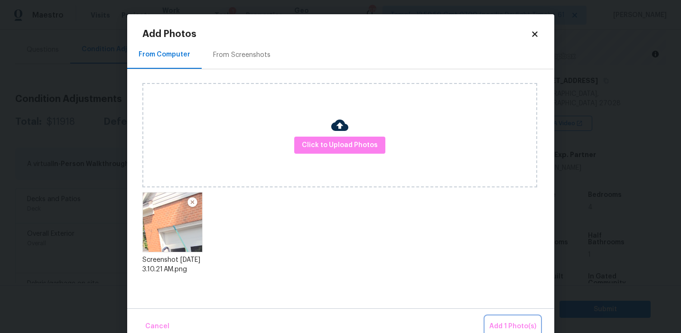
click at [488, 330] on button "Add 1 Photo(s)" at bounding box center [512, 326] width 55 height 20
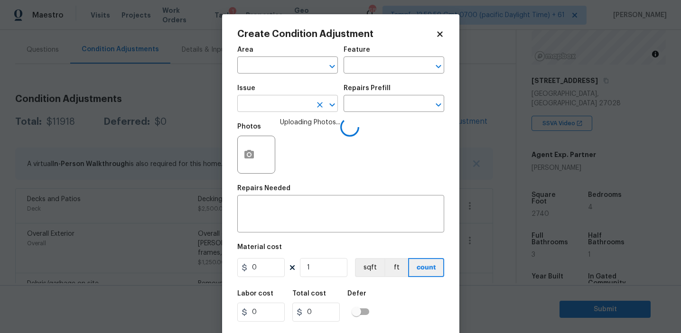
click at [273, 108] on input "text" at bounding box center [274, 104] width 74 height 15
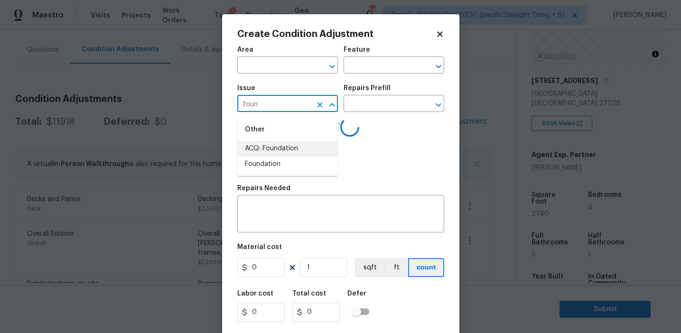
click at [282, 151] on li "ACQ: Foundation" at bounding box center [287, 149] width 101 height 16
type input "ACQ: Foundation"
click at [379, 115] on div "Issue ACQ: Foundation ​ Repairs Prefill ​" at bounding box center [340, 98] width 207 height 38
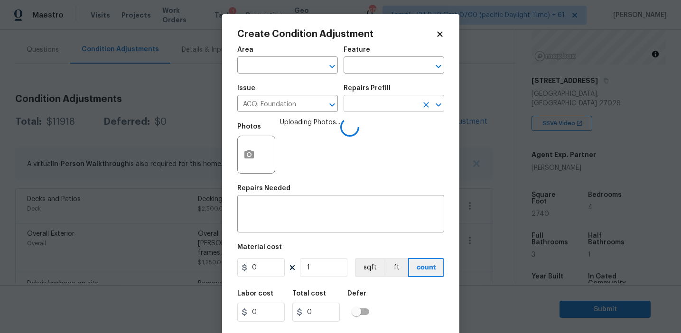
click at [371, 102] on input "text" at bounding box center [380, 104] width 74 height 15
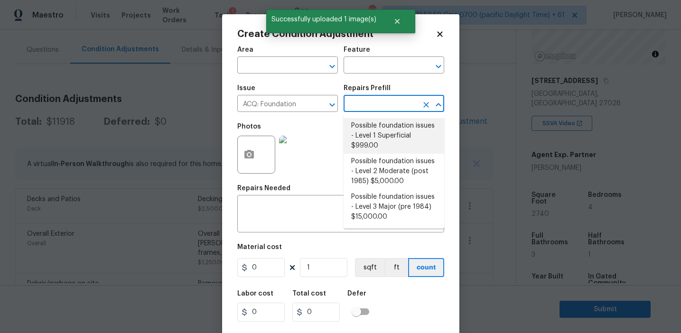
click at [377, 130] on li "Possible foundation issues - Level 1 Superficial $999.00" at bounding box center [393, 136] width 101 height 36
type input "Acquisition"
type textarea "Possible foundation issues - Level 1 - Superficial. Disclaimer: This is NOT a t…"
type input "999"
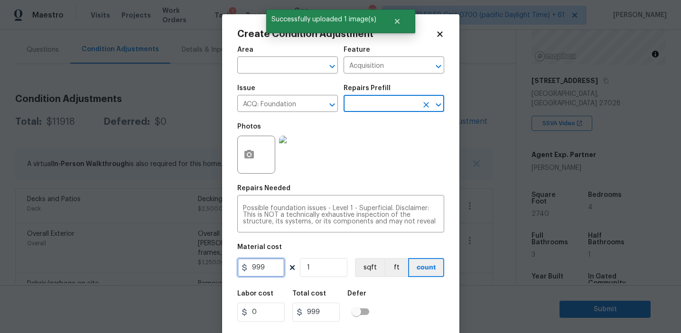
click at [281, 273] on input "999" at bounding box center [260, 267] width 47 height 19
type input "1000"
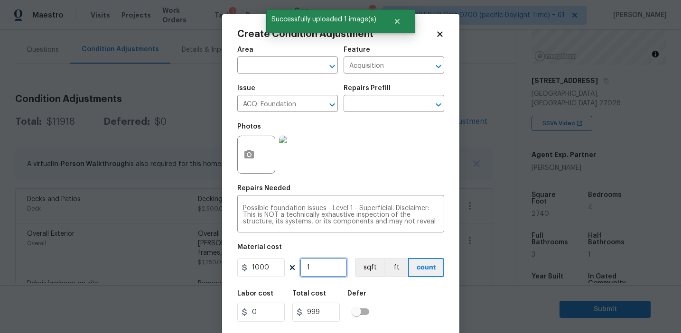
type input "1000"
type input "5"
type input "5000"
type input "5"
click at [393, 306] on div "Labor cost 0 Total cost 5000 Defer" at bounding box center [340, 306] width 207 height 43
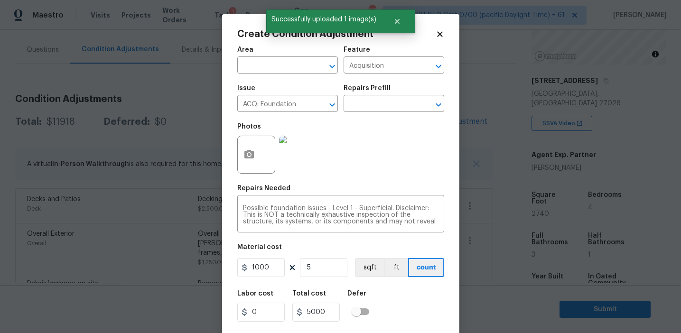
scroll to position [21, 0]
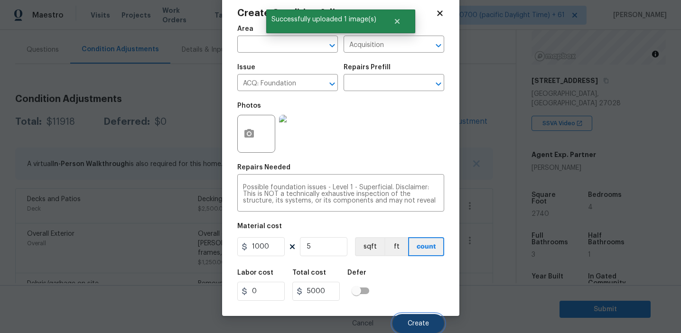
click at [416, 325] on span "Create" at bounding box center [418, 323] width 21 height 7
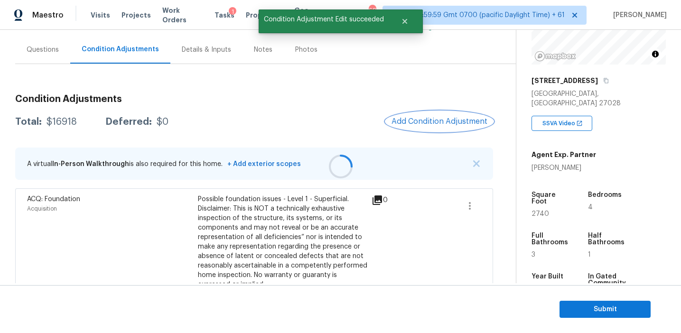
scroll to position [0, 0]
click at [426, 122] on span "Add Condition Adjustment" at bounding box center [439, 121] width 96 height 9
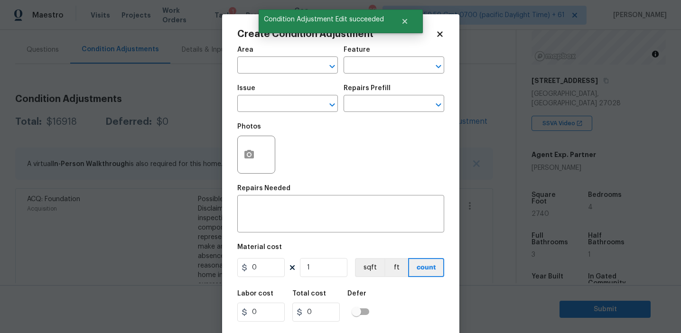
click at [238, 168] on div at bounding box center [256, 155] width 38 height 38
click at [250, 164] on button "button" at bounding box center [249, 154] width 23 height 37
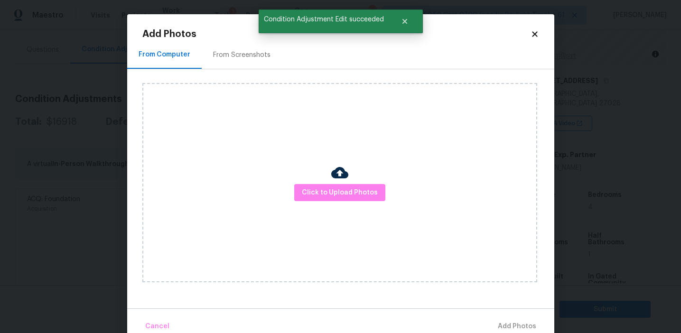
click at [332, 181] on div at bounding box center [339, 174] width 17 height 20
click at [321, 197] on span "Click to Upload Photos" at bounding box center [340, 193] width 76 height 12
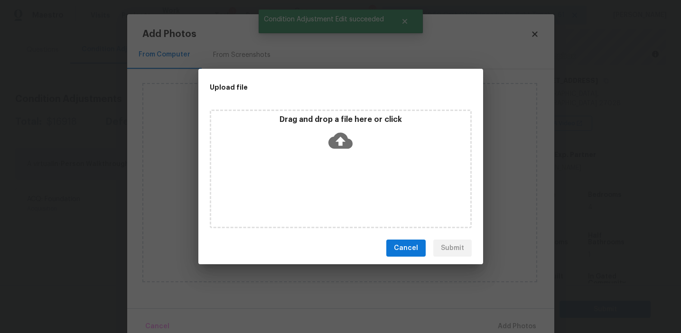
click at [321, 139] on div "Drag and drop a file here or click" at bounding box center [340, 135] width 259 height 41
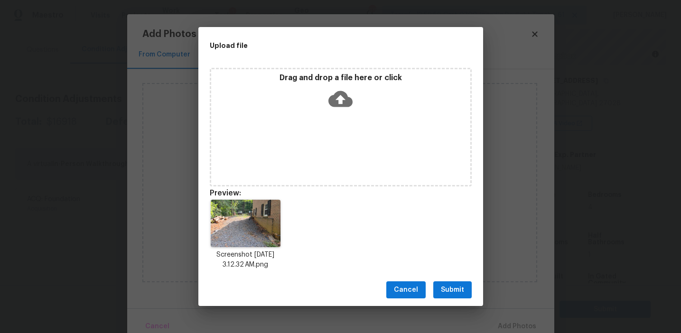
click at [444, 296] on button "Submit" at bounding box center [452, 290] width 38 height 18
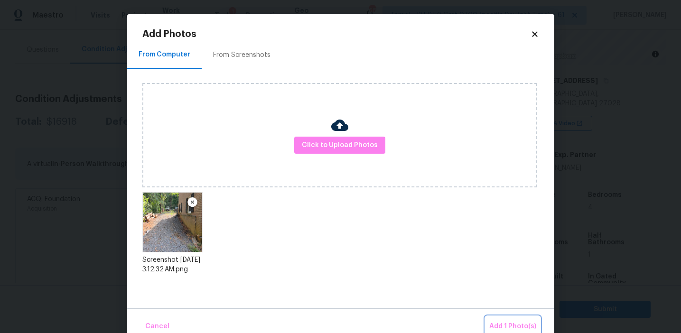
click at [493, 323] on span "Add 1 Photo(s)" at bounding box center [512, 327] width 47 height 12
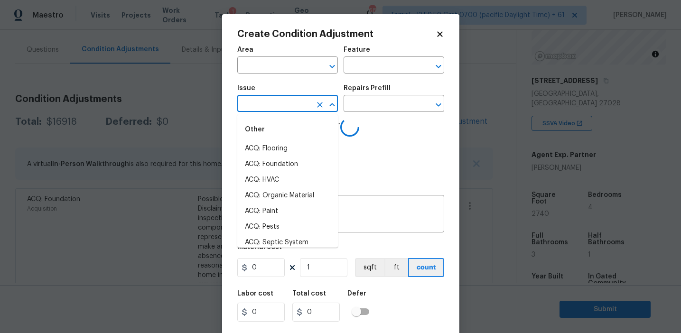
click at [291, 106] on input "text" at bounding box center [274, 104] width 74 height 15
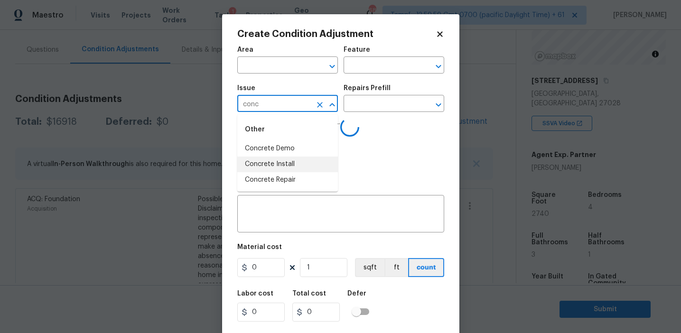
click at [294, 163] on li "Concrete Install" at bounding box center [287, 165] width 101 height 16
type input "Concrete Install"
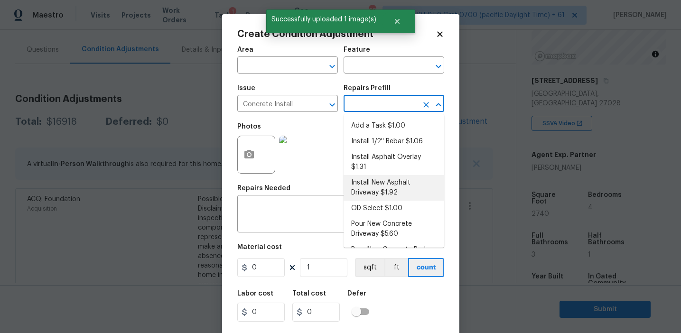
click at [373, 192] on li "Install New Asphalt Driveway $1.92" at bounding box center [393, 188] width 101 height 26
type input "Flatwork"
type textarea "Prep the area, backfill/compact as needed, form, reinforce and install a new as…"
type input "1.92"
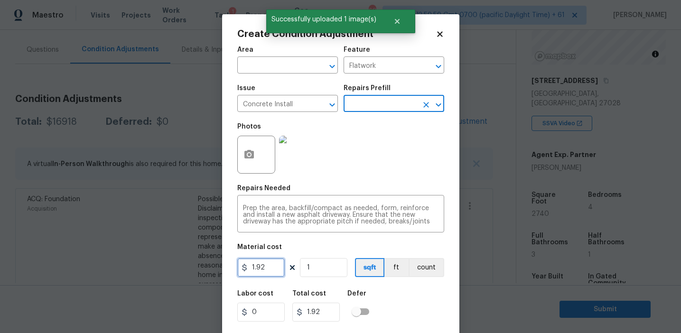
click at [273, 264] on input "1.92" at bounding box center [260, 267] width 47 height 19
type input "5000"
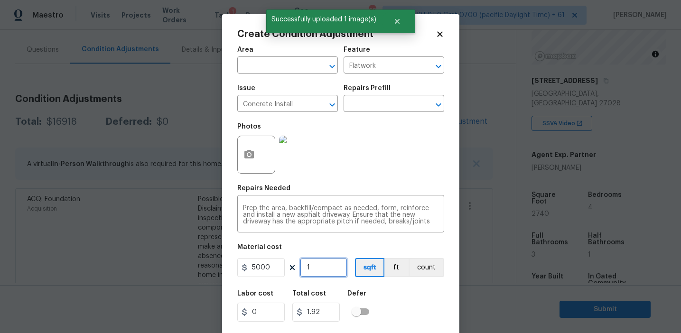
type input "5000"
click at [413, 275] on button "count" at bounding box center [426, 267] width 36 height 19
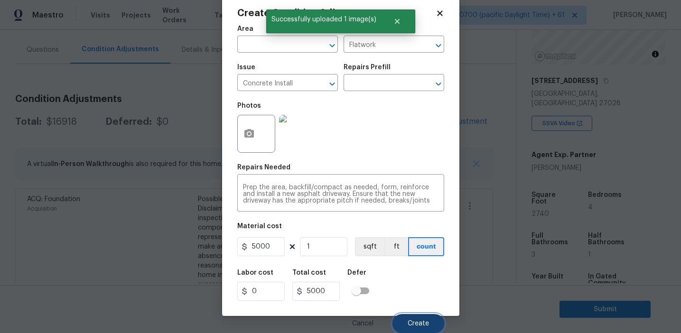
click at [409, 320] on span "Create" at bounding box center [418, 323] width 21 height 7
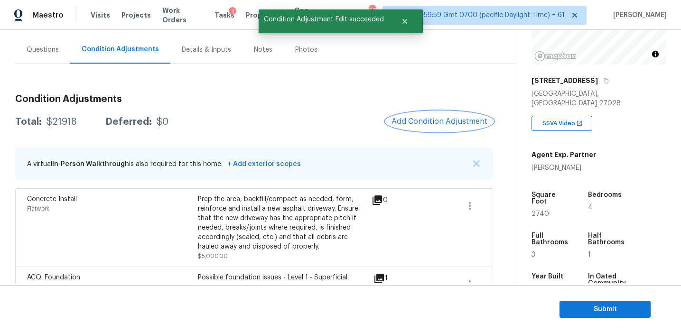
scroll to position [0, 0]
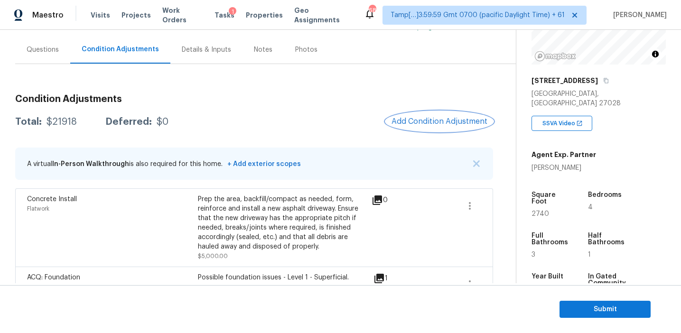
click at [403, 125] on span "Add Condition Adjustment" at bounding box center [439, 121] width 96 height 9
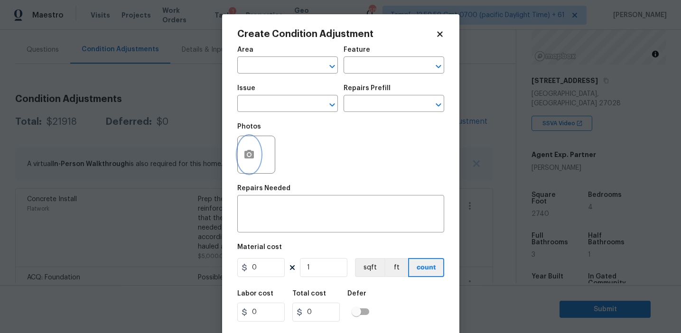
click at [259, 157] on button "button" at bounding box center [249, 154] width 23 height 37
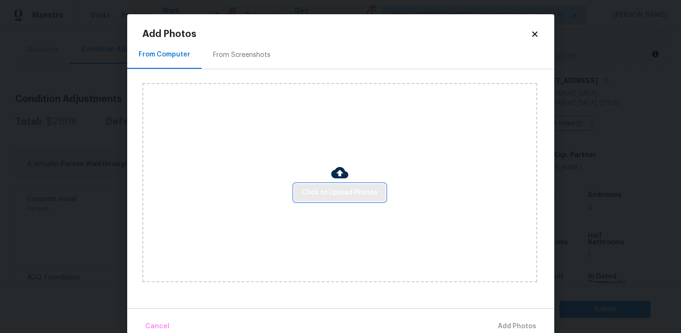
click at [324, 192] on span "Click to Upload Photos" at bounding box center [340, 193] width 76 height 12
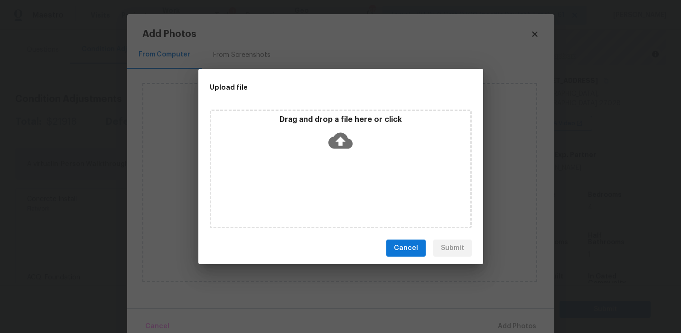
click at [337, 96] on div "Upload file" at bounding box center [319, 87] width 242 height 37
click at [337, 111] on div "Drag and drop a file here or click" at bounding box center [341, 169] width 262 height 119
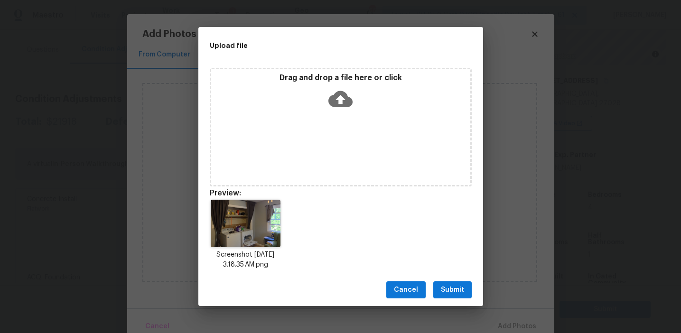
click at [449, 287] on span "Submit" at bounding box center [452, 290] width 23 height 12
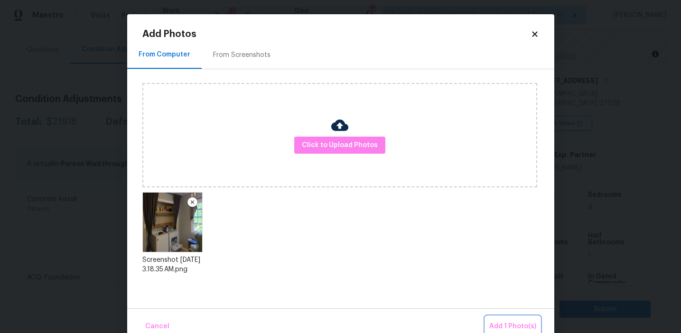
click at [503, 321] on span "Add 1 Photo(s)" at bounding box center [512, 327] width 47 height 12
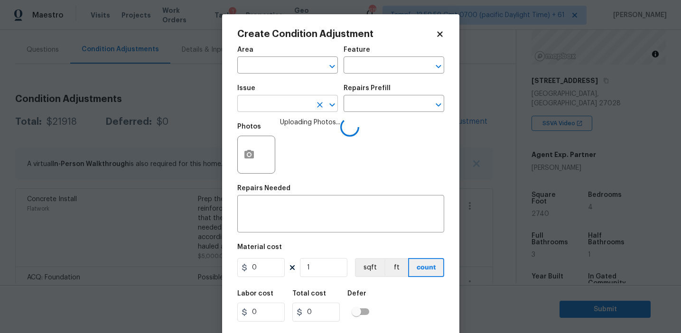
click at [266, 106] on input "text" at bounding box center [274, 104] width 74 height 15
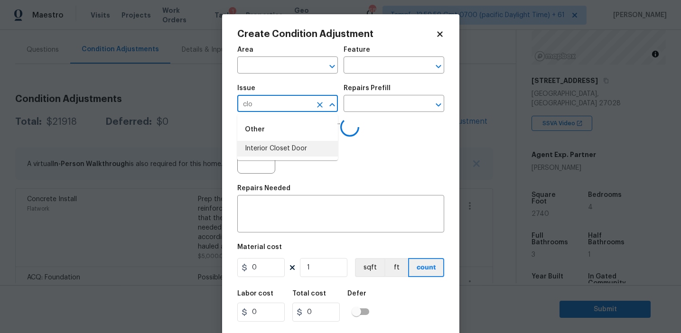
click at [281, 149] on li "Interior Closet Door" at bounding box center [287, 149] width 101 height 16
type input "Interior Closet Door"
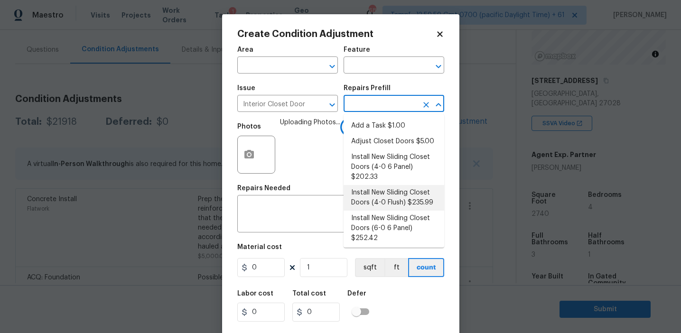
click at [377, 201] on li "Install New Sliding Closet Doors (4-0 Flush) $235.99" at bounding box center [393, 198] width 101 height 26
type input "Interior Door"
type textarea "Remove the existing door (if present). Install a new 4-0 bi-fold flush panel in…"
type input "235.99"
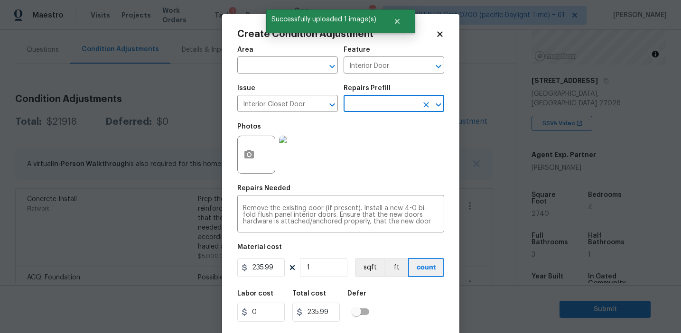
scroll to position [21, 0]
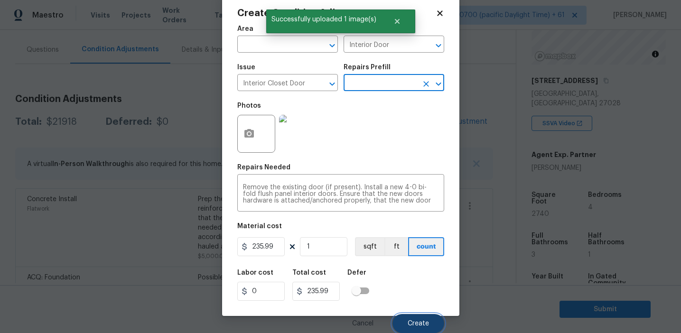
click at [414, 321] on span "Create" at bounding box center [418, 323] width 21 height 7
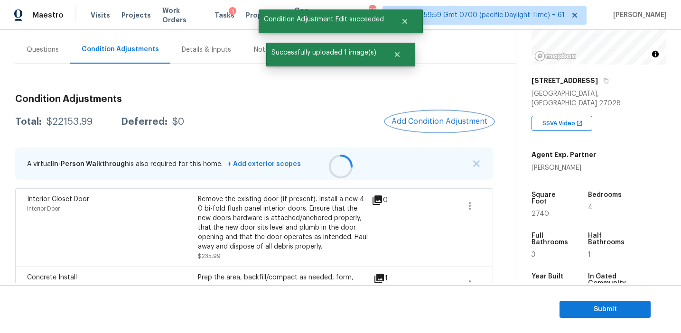
scroll to position [0, 0]
click at [56, 49] on div "Questions" at bounding box center [43, 49] width 32 height 9
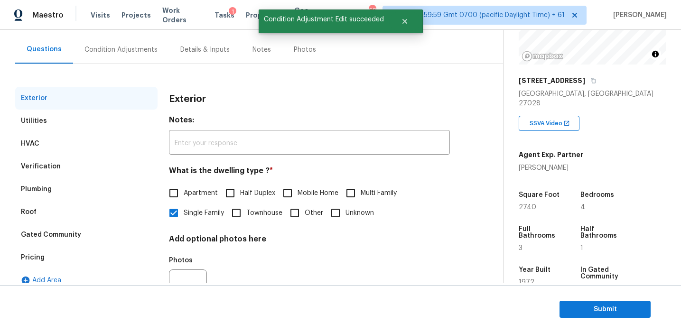
click at [90, 255] on div "Pricing" at bounding box center [86, 257] width 142 height 23
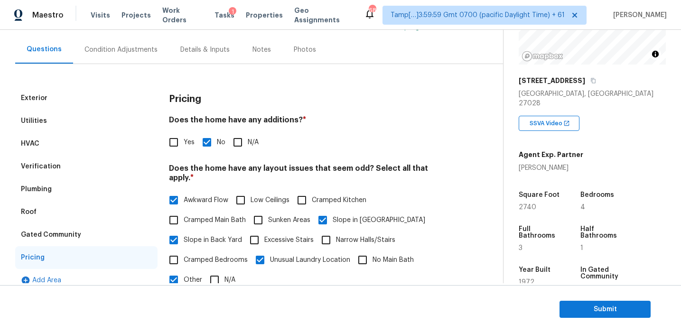
click at [134, 41] on div "Condition Adjustments" at bounding box center [121, 50] width 96 height 28
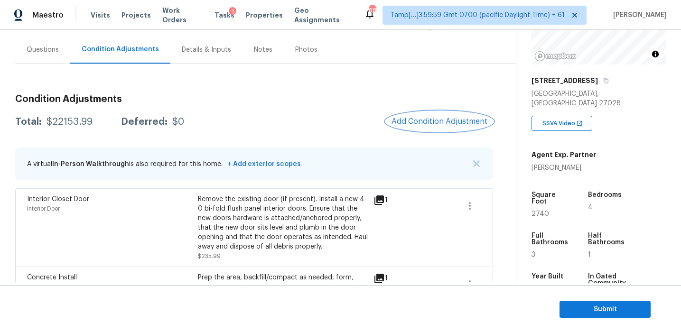
click at [414, 124] on span "Add Condition Adjustment" at bounding box center [439, 121] width 96 height 9
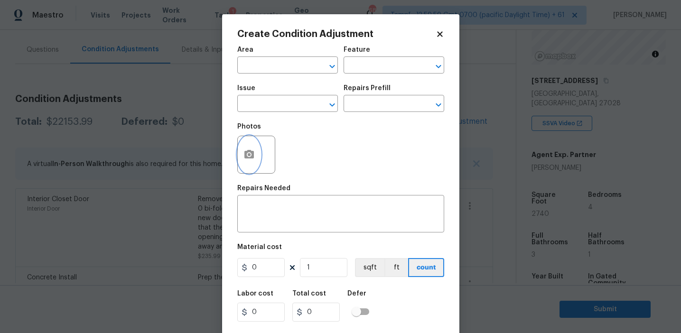
click at [250, 161] on button "button" at bounding box center [249, 154] width 23 height 37
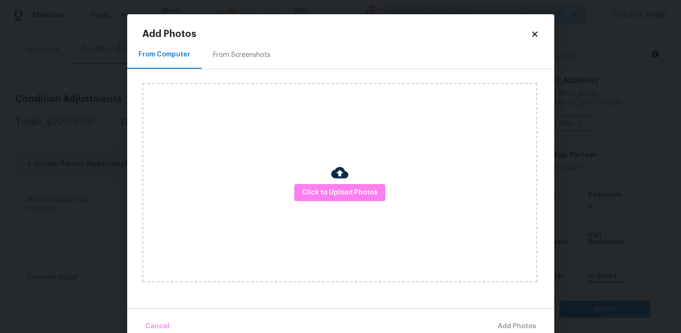
click at [341, 205] on div "Click to Upload Photos" at bounding box center [339, 182] width 395 height 199
click at [339, 188] on span "Click to Upload Photos" at bounding box center [340, 193] width 76 height 12
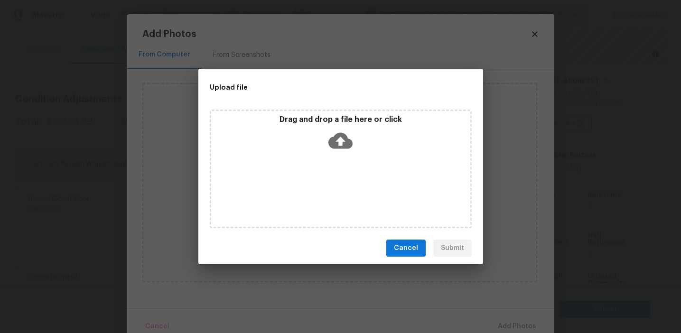
click at [333, 146] on icon at bounding box center [340, 141] width 24 height 16
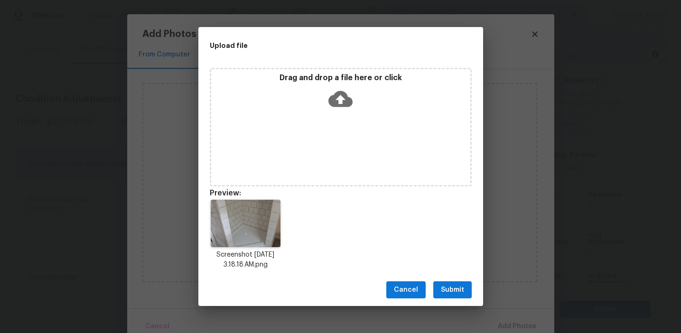
click at [441, 283] on button "Submit" at bounding box center [452, 290] width 38 height 18
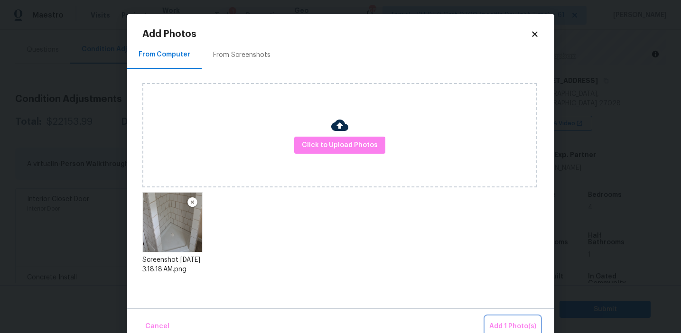
click at [500, 326] on span "Add 1 Photo(s)" at bounding box center [512, 327] width 47 height 12
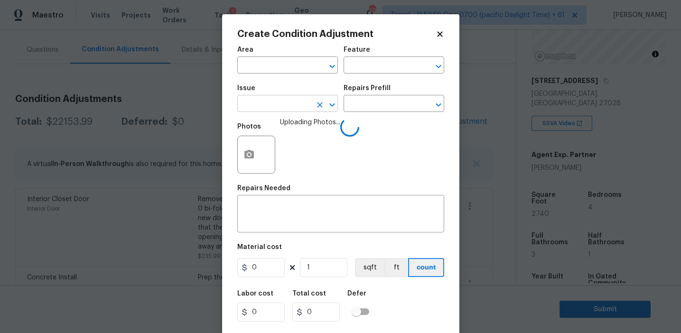
click at [278, 110] on input "text" at bounding box center [274, 104] width 74 height 15
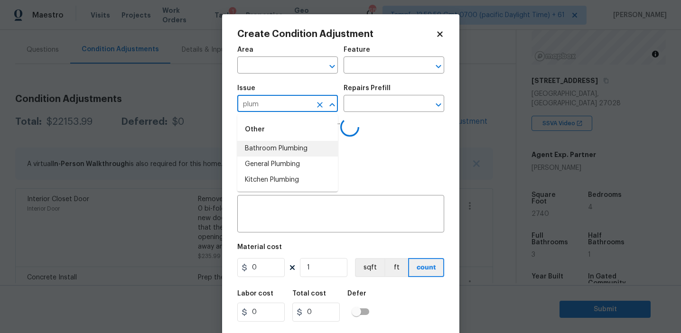
click at [298, 149] on li "Bathroom Plumbing" at bounding box center [287, 149] width 101 height 16
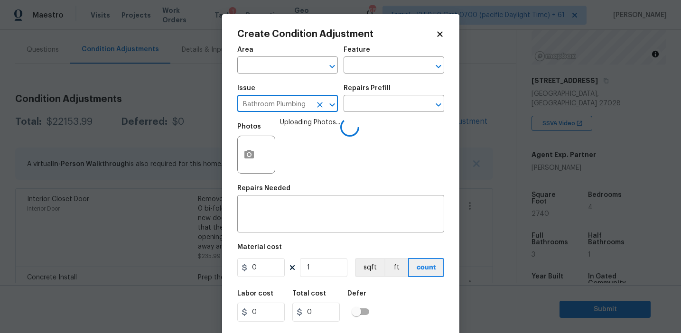
type input "Bathroom Plumbing"
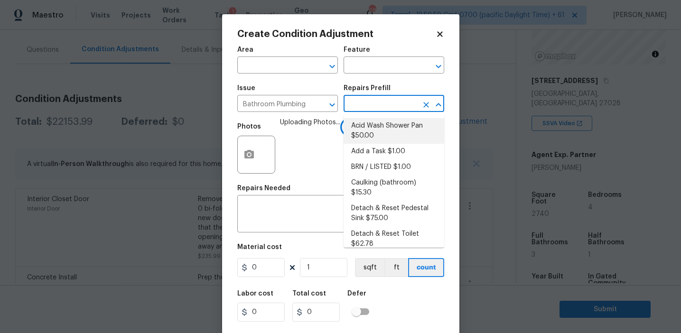
click at [379, 125] on li "Acid Wash Shower Pan $50.00" at bounding box center [393, 131] width 101 height 26
type input "Plumbing"
type textarea "Prep and acid wash/deep clean the shower pan."
type input "50"
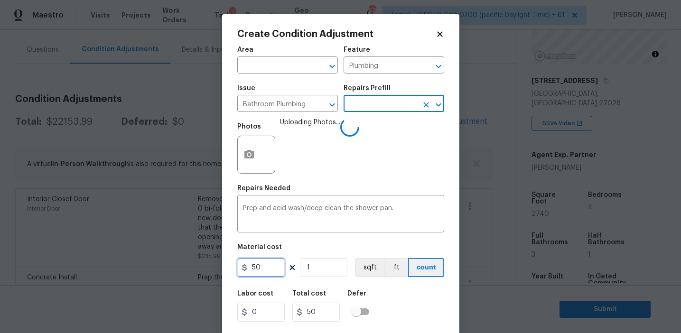
click at [265, 265] on input "50" at bounding box center [260, 267] width 47 height 19
type input "100"
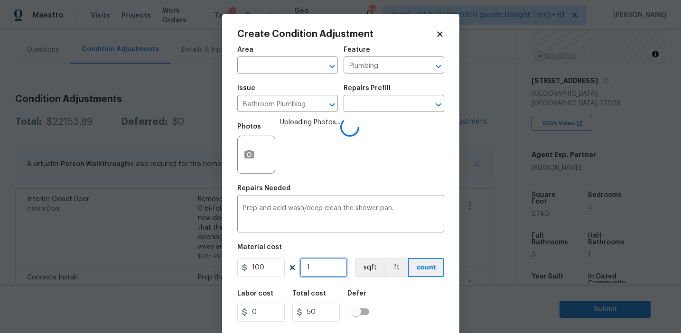
type input "100"
type input "2"
type input "200"
type input "2"
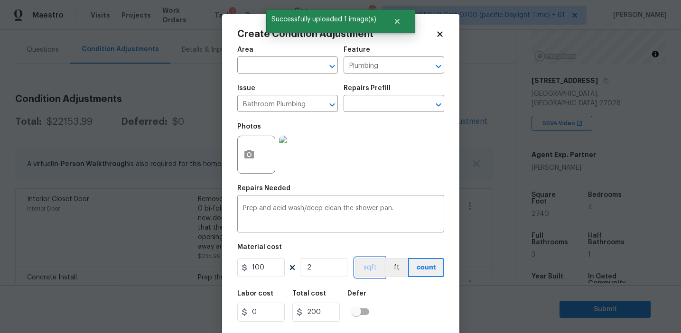
scroll to position [21, 0]
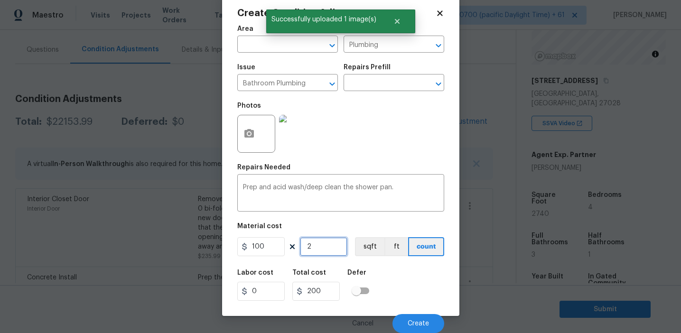
click at [322, 247] on input "2" at bounding box center [323, 246] width 47 height 19
type input "3"
type input "300"
type input "3"
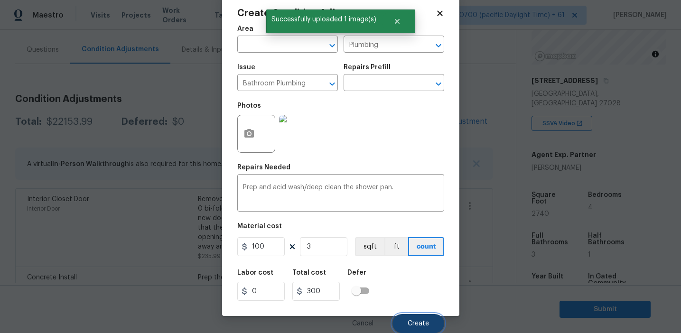
click at [427, 327] on button "Create" at bounding box center [418, 323] width 52 height 19
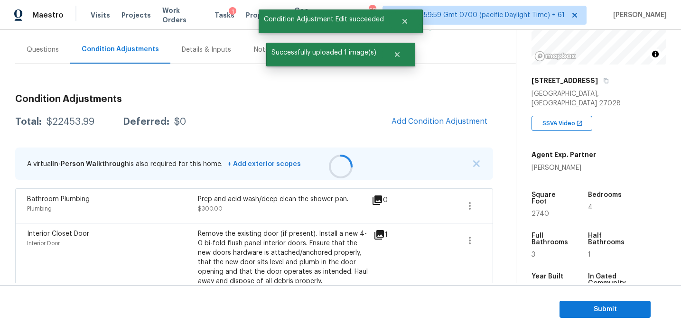
scroll to position [0, 0]
click at [443, 124] on div at bounding box center [340, 166] width 681 height 333
click at [443, 124] on span "Add Condition Adjustment" at bounding box center [439, 121] width 96 height 9
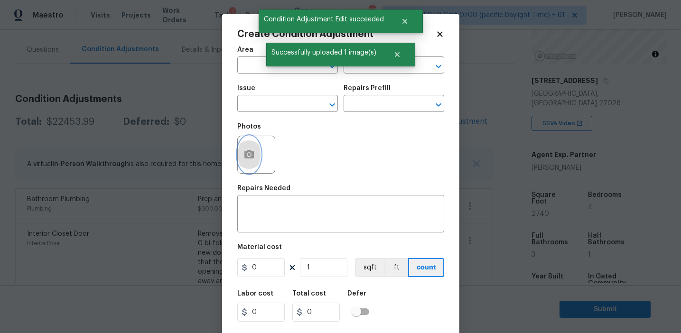
click at [250, 165] on button "button" at bounding box center [249, 154] width 23 height 37
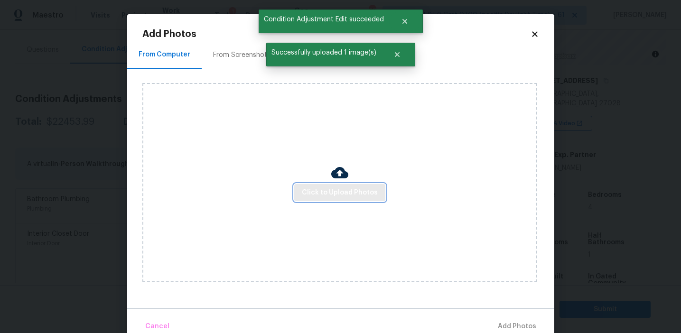
click at [314, 191] on span "Click to Upload Photos" at bounding box center [340, 193] width 76 height 12
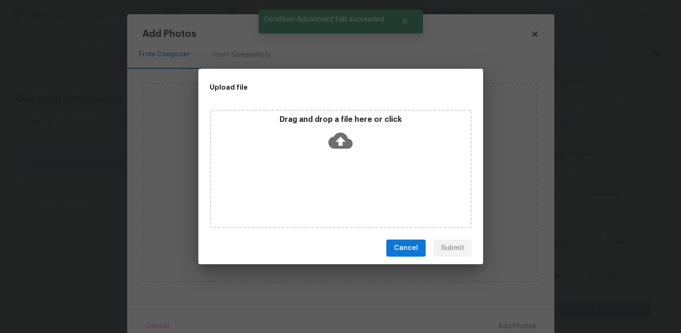
click at [321, 134] on div "Drag and drop a file here or click" at bounding box center [340, 135] width 259 height 41
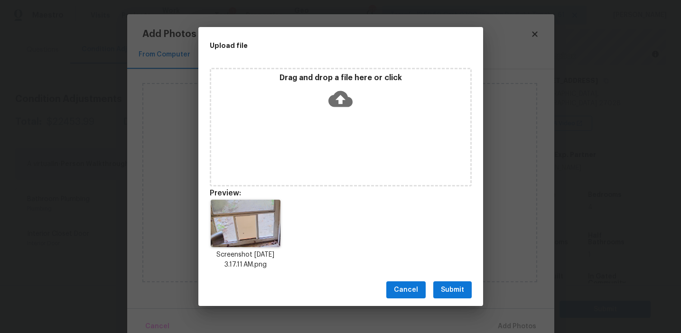
click at [453, 287] on span "Submit" at bounding box center [452, 290] width 23 height 12
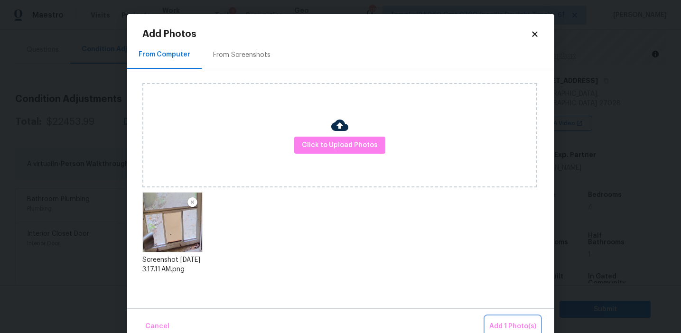
click at [495, 324] on span "Add 1 Photo(s)" at bounding box center [512, 327] width 47 height 12
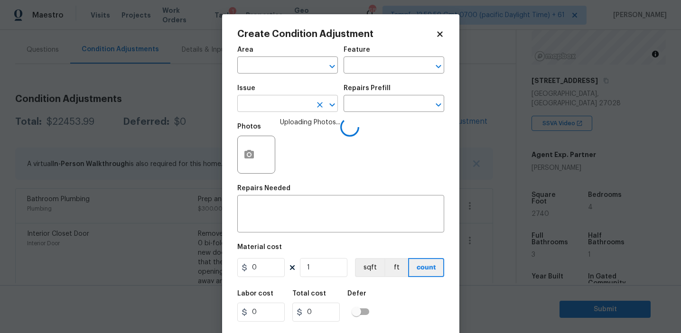
click at [255, 107] on input "text" at bounding box center [274, 104] width 74 height 15
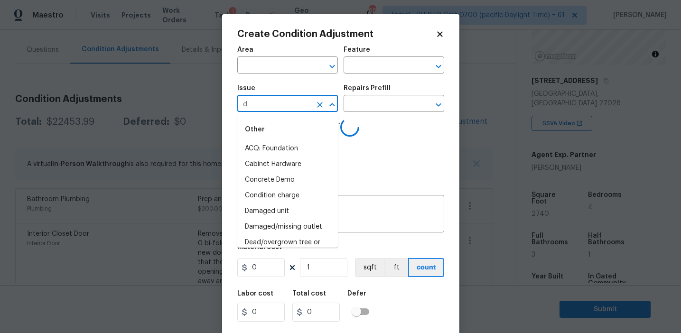
type input "do"
type input "or"
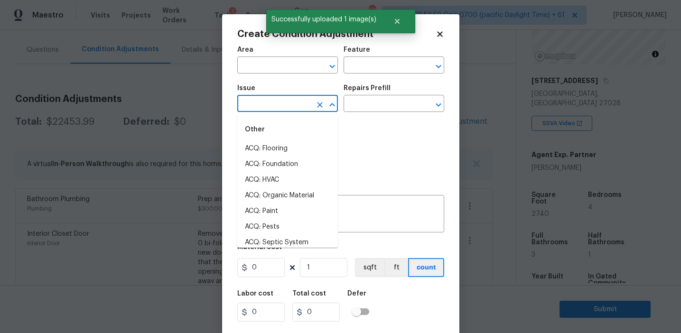
type input "d"
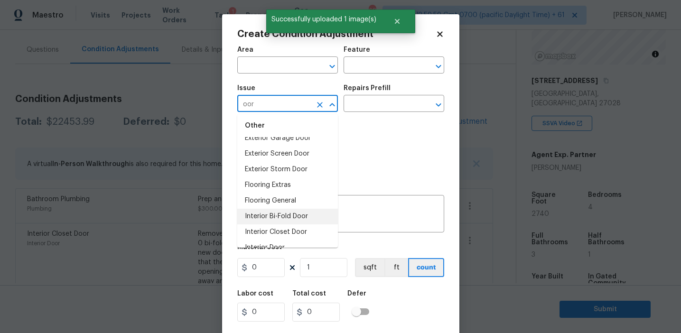
scroll to position [116, 0]
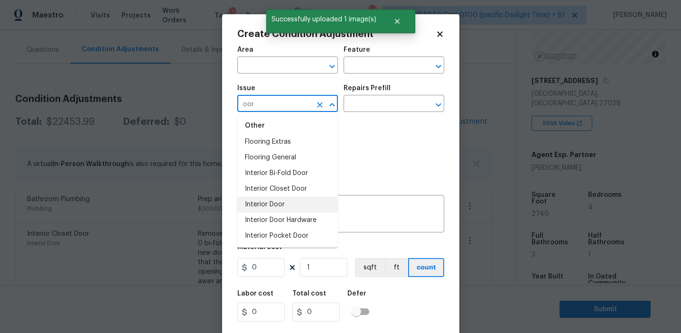
click at [268, 203] on li "Interior Door" at bounding box center [287, 205] width 101 height 16
type input "Interior Door"
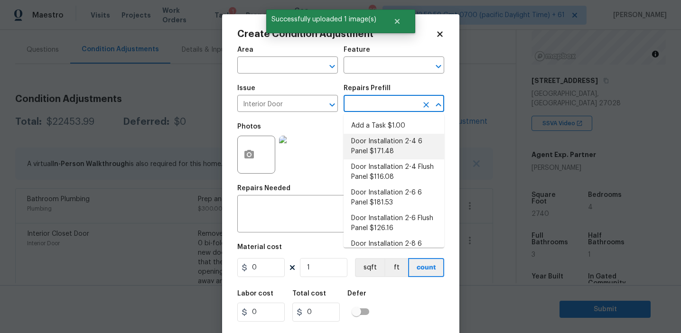
click at [366, 146] on li "Door Installation 2-4 6 Panel $171.48" at bounding box center [393, 147] width 101 height 26
type input "Interior Door"
type textarea "Remove the existing door (if present). Install a new pre-hung 2-4 6 panel inter…"
type input "171.48"
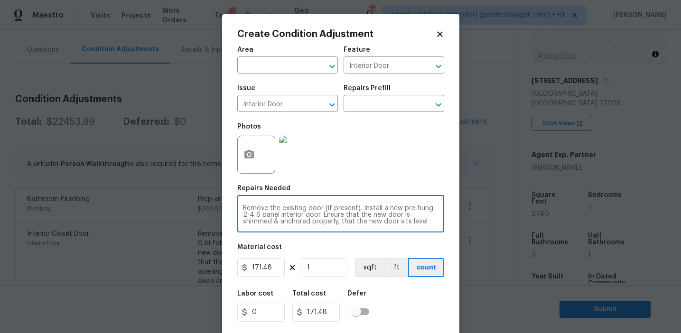
click at [306, 208] on textarea "Remove the existing door (if present). Install a new pre-hung 2-4 6 panel inter…" at bounding box center [340, 215] width 195 height 20
type textarea "Remove the existing pet door (if present). Install a new pre-hung 2-4 6 panel i…"
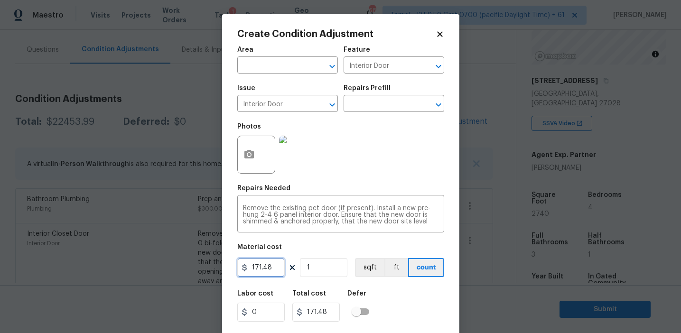
scroll to position [21, 0]
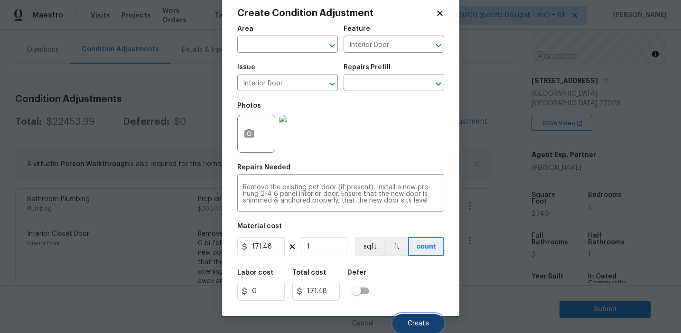
click at [419, 324] on span "Create" at bounding box center [418, 323] width 21 height 7
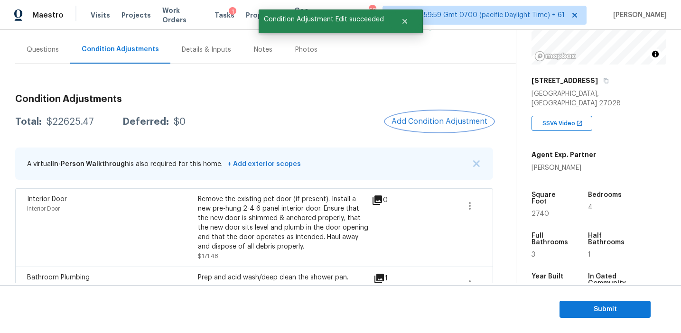
scroll to position [0, 0]
click at [414, 122] on span "Add Condition Adjustment" at bounding box center [439, 121] width 96 height 9
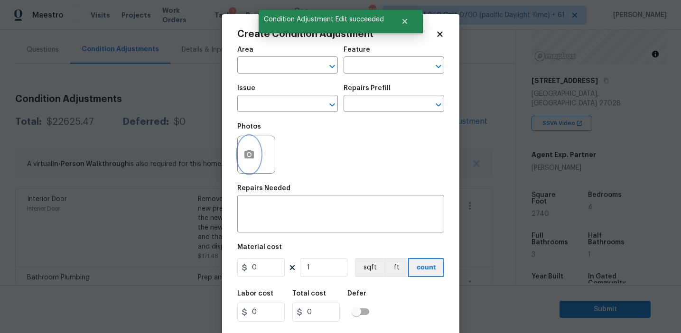
click at [242, 160] on button "button" at bounding box center [249, 154] width 23 height 37
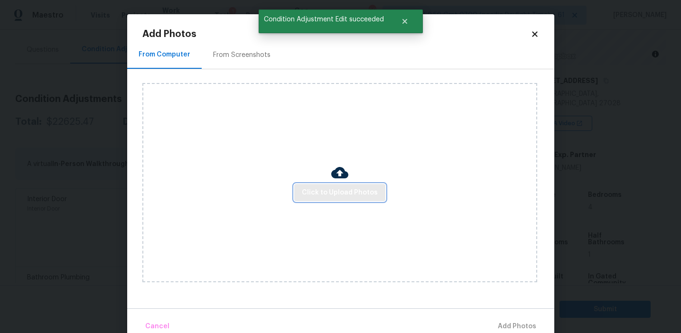
click at [334, 197] on span "Click to Upload Photos" at bounding box center [340, 193] width 76 height 12
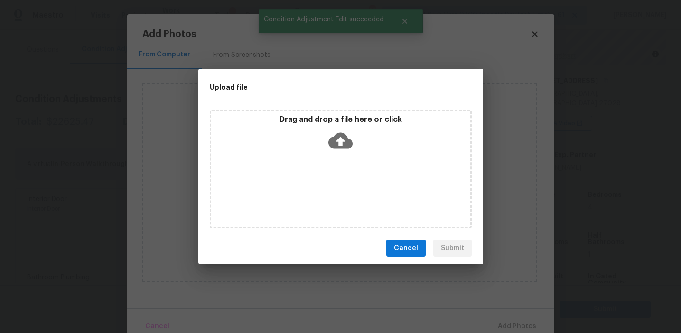
click at [335, 127] on div "Drag and drop a file here or click" at bounding box center [340, 135] width 259 height 41
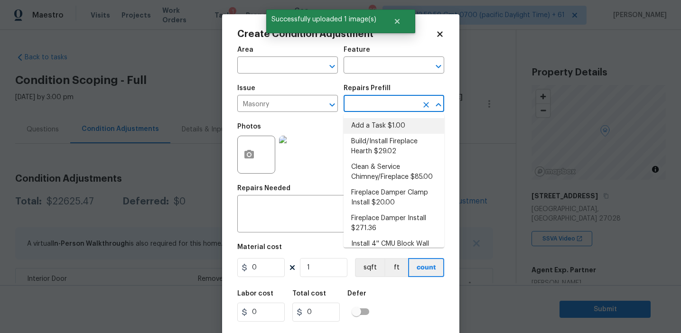
scroll to position [115, 0]
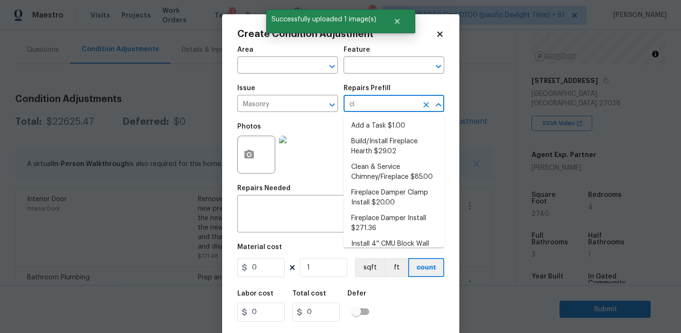
type input "cle"
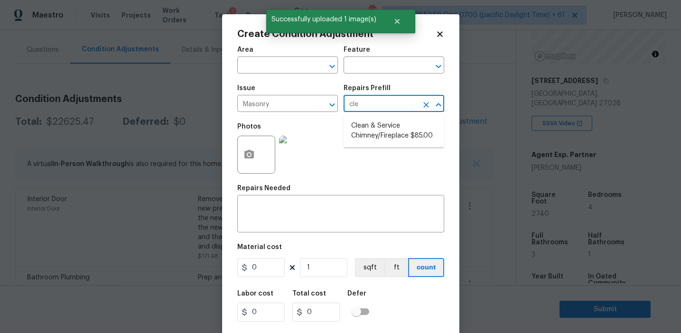
click at [382, 127] on li "Clean & Service Chimney/Fireplace $85.00" at bounding box center [393, 131] width 101 height 26
type input "Masonry"
type input "85"
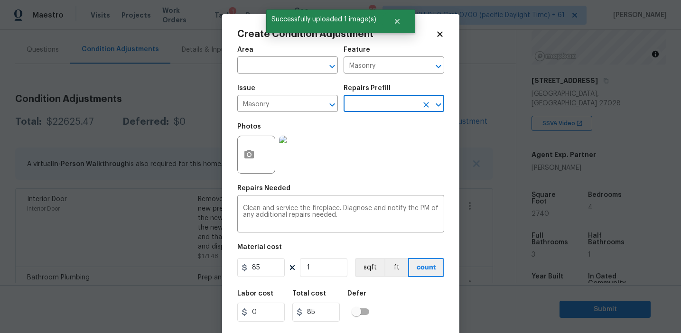
scroll to position [21, 0]
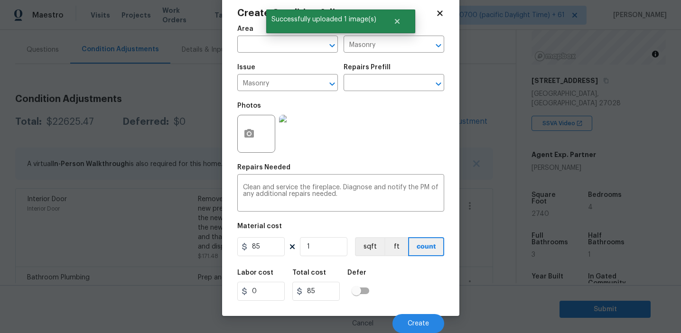
click at [407, 313] on div "Cancel Create" at bounding box center [340, 319] width 207 height 27
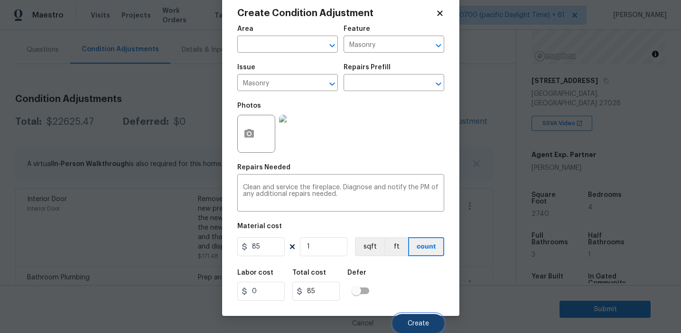
click at [418, 324] on span "Create" at bounding box center [418, 323] width 21 height 7
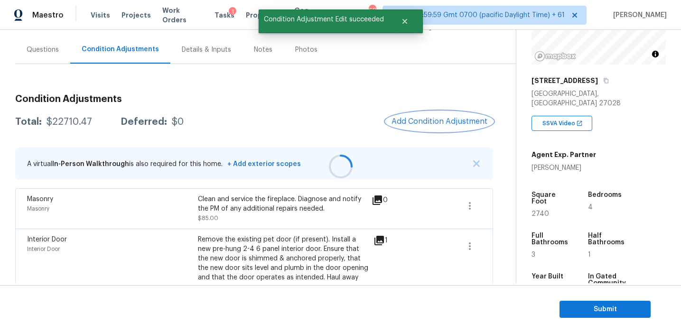
scroll to position [0, 0]
click at [420, 120] on span "Add Condition Adjustment" at bounding box center [439, 121] width 96 height 9
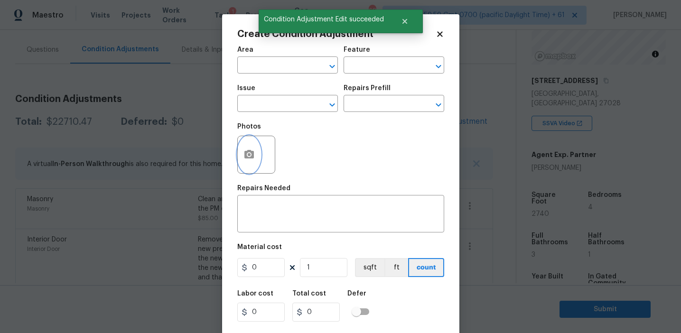
click at [250, 154] on circle "button" at bounding box center [248, 154] width 3 height 3
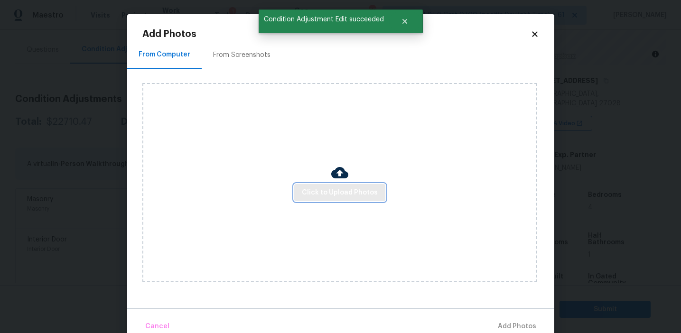
click at [340, 188] on span "Click to Upload Photos" at bounding box center [340, 193] width 76 height 12
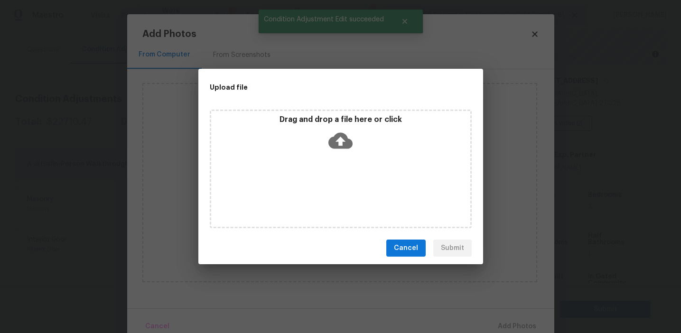
click at [338, 133] on icon at bounding box center [340, 141] width 24 height 16
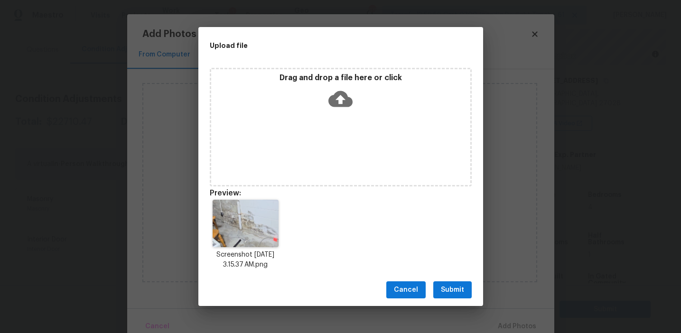
click at [447, 282] on button "Submit" at bounding box center [452, 290] width 38 height 18
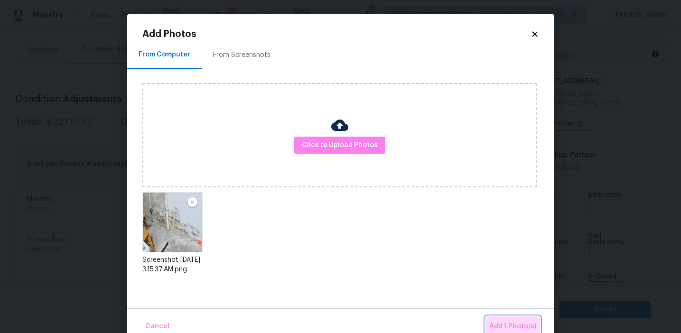
click at [501, 324] on span "Add 1 Photo(s)" at bounding box center [512, 327] width 47 height 12
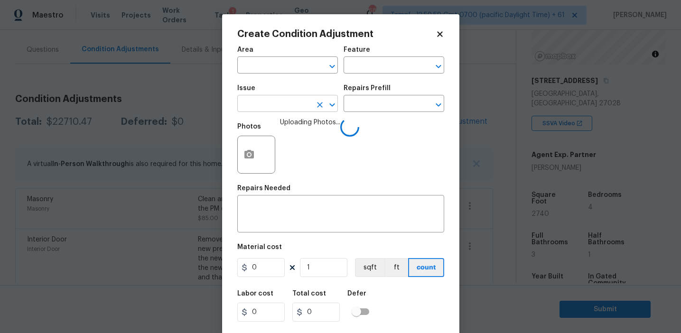
click at [274, 106] on input "text" at bounding box center [274, 104] width 74 height 15
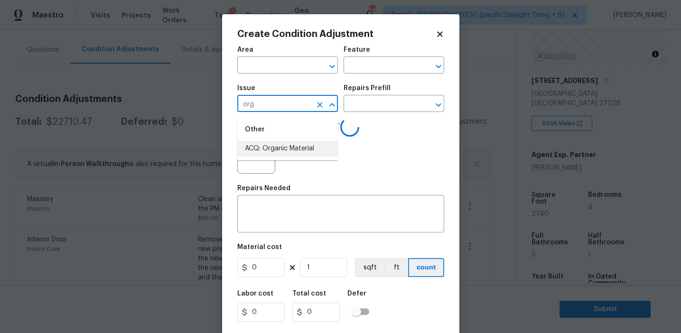
click at [306, 151] on li "ACQ: Organic Material" at bounding box center [287, 149] width 101 height 16
type input "ACQ: Organic Material"
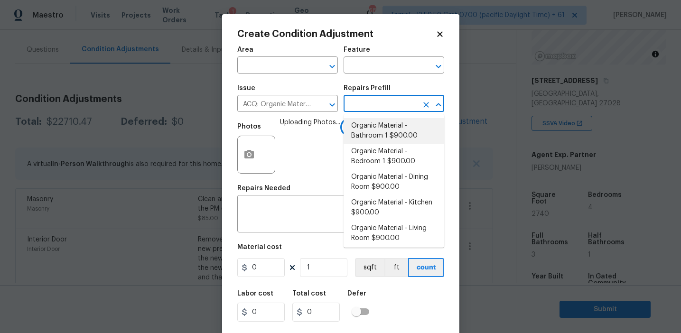
click at [355, 140] on li "Organic Material - Bathroom 1 $900.00" at bounding box center [393, 131] width 101 height 26
type input "Acquisition"
type textarea "Acquisition Scope: Conditions Conducive to Organic Material - Bathroom 1 Discla…"
type input "900"
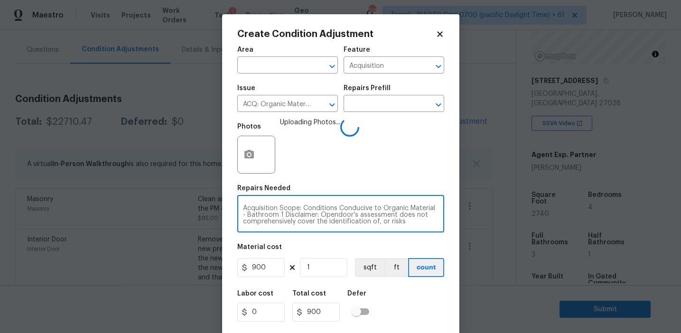
click at [250, 213] on textarea "Acquisition Scope: Conditions Conducive to Organic Material - Bathroom 1 Discla…" at bounding box center [340, 215] width 195 height 20
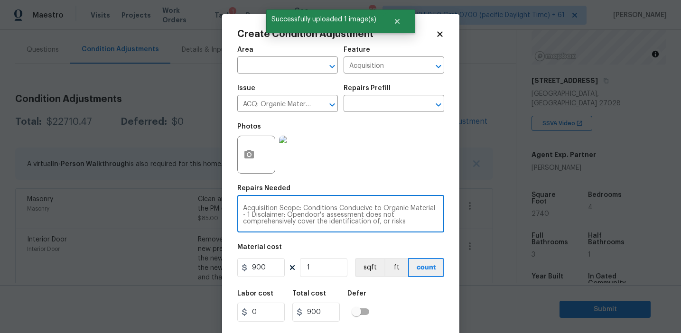
type textarea "Acquisition Scope: Conditions Conducive to Organic Material - 1 Disclaimer: Ope…"
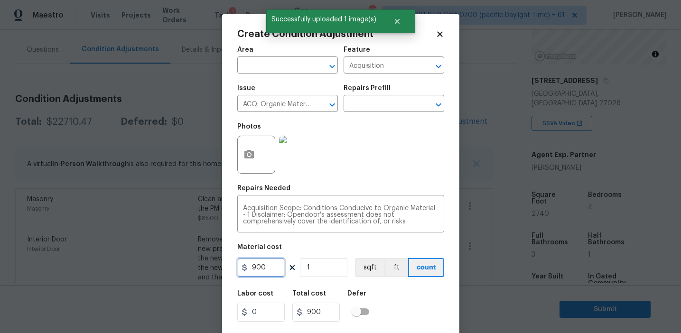
scroll to position [21, 0]
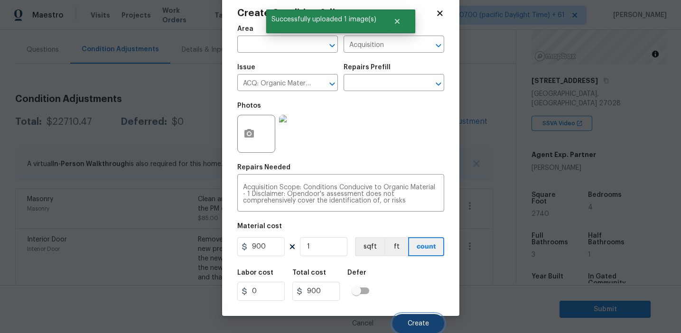
click at [405, 324] on button "Create" at bounding box center [418, 323] width 52 height 19
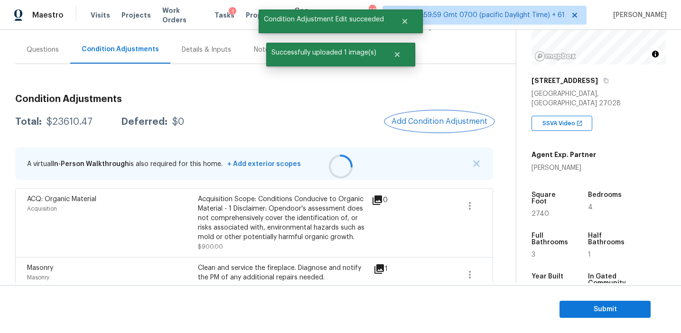
scroll to position [0, 0]
click at [406, 128] on button "Add Condition Adjustment" at bounding box center [439, 121] width 107 height 20
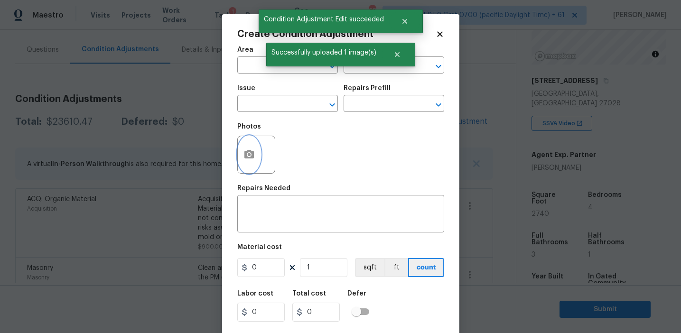
click at [244, 169] on button "button" at bounding box center [249, 154] width 23 height 37
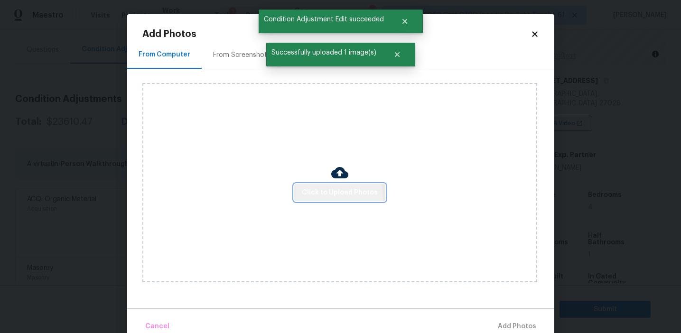
click at [308, 198] on button "Click to Upload Photos" at bounding box center [339, 193] width 91 height 18
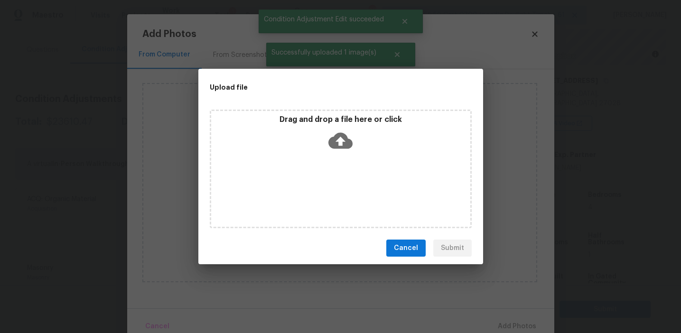
click at [316, 126] on div "Drag and drop a file here or click" at bounding box center [340, 135] width 259 height 41
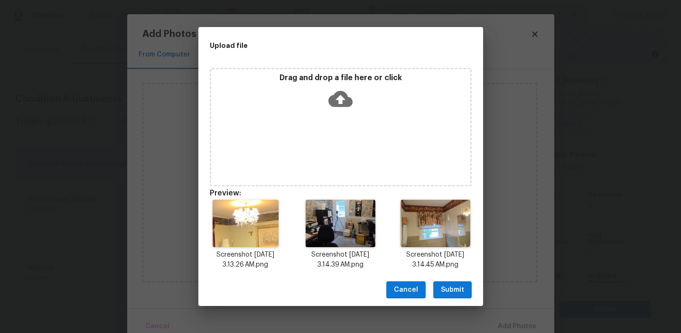
click at [445, 284] on button "Submit" at bounding box center [452, 290] width 38 height 18
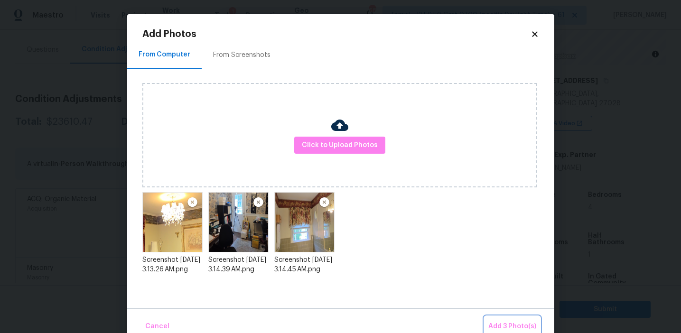
click at [501, 324] on span "Add 3 Photo(s)" at bounding box center [512, 327] width 48 height 12
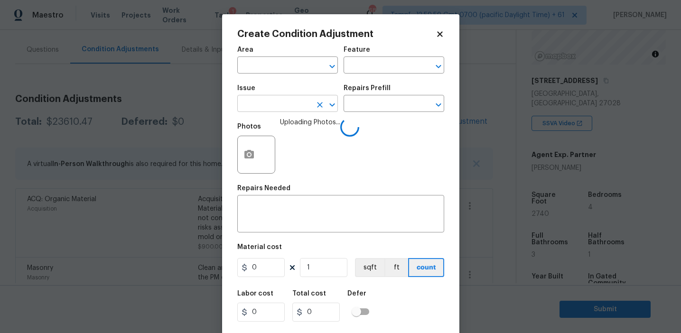
click at [251, 109] on input "text" at bounding box center [274, 104] width 74 height 15
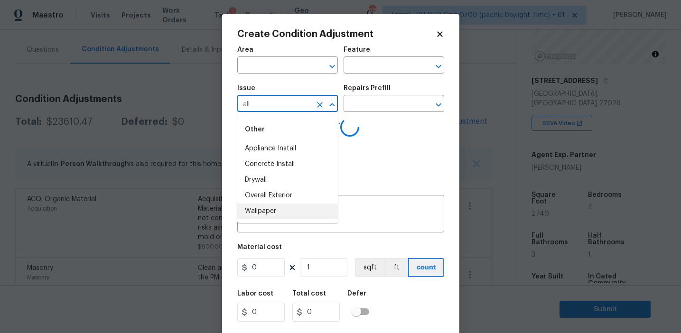
click at [269, 210] on li "Wallpaper" at bounding box center [287, 212] width 101 height 16
type input "Wallpaper"
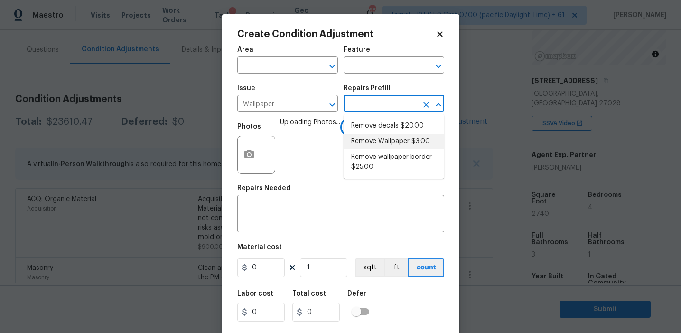
click at [396, 139] on li "Remove Wallpaper $3.00" at bounding box center [393, 142] width 101 height 16
type input "Walls and Ceiling"
type textarea "Remove wallpaper and texture walls to best match existing conditions"
type input "3"
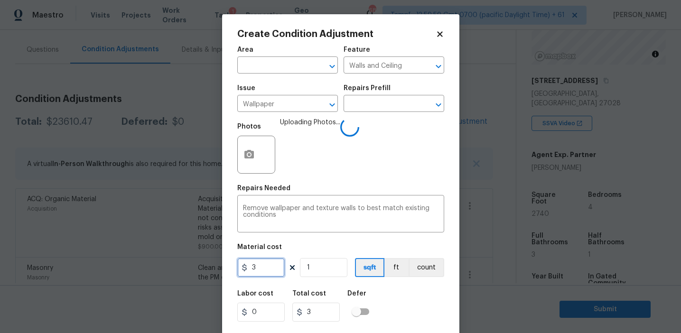
click at [267, 269] on input "3" at bounding box center [260, 267] width 47 height 19
type input "450"
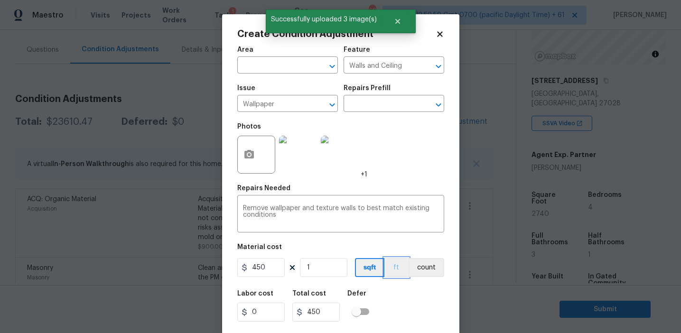
click at [400, 274] on button "ft" at bounding box center [396, 267] width 24 height 19
click at [429, 267] on button "count" at bounding box center [426, 267] width 35 height 19
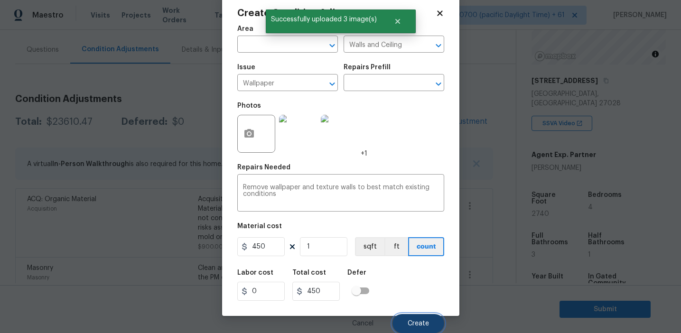
click at [410, 326] on span "Create" at bounding box center [418, 323] width 21 height 7
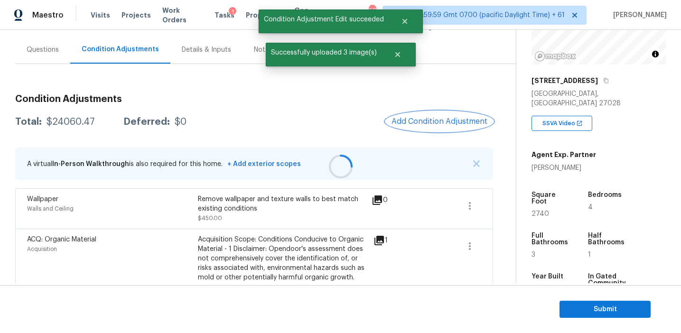
scroll to position [0, 0]
click at [413, 125] on span "Add Condition Adjustment" at bounding box center [439, 121] width 96 height 9
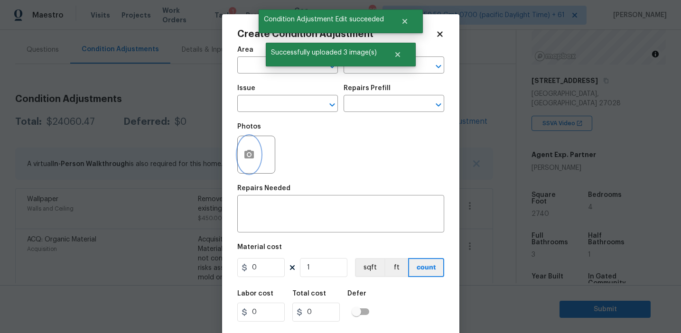
click at [255, 162] on button "button" at bounding box center [249, 154] width 23 height 37
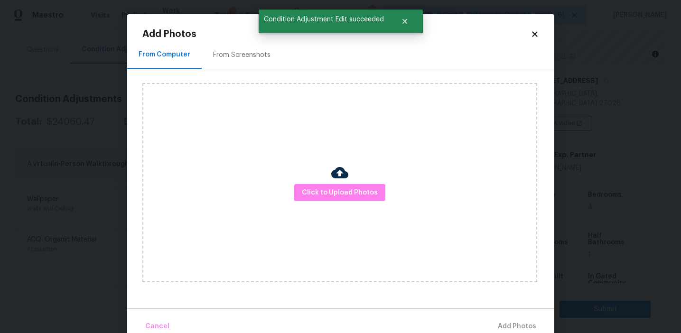
click at [340, 201] on div "Click to Upload Photos" at bounding box center [339, 182] width 395 height 199
click at [334, 199] on button "Click to Upload Photos" at bounding box center [339, 193] width 91 height 18
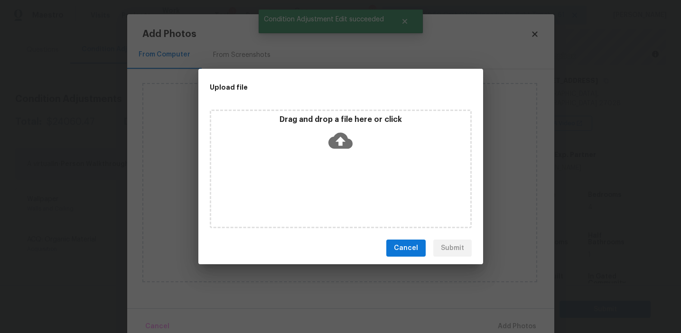
click at [334, 134] on icon at bounding box center [340, 141] width 24 height 24
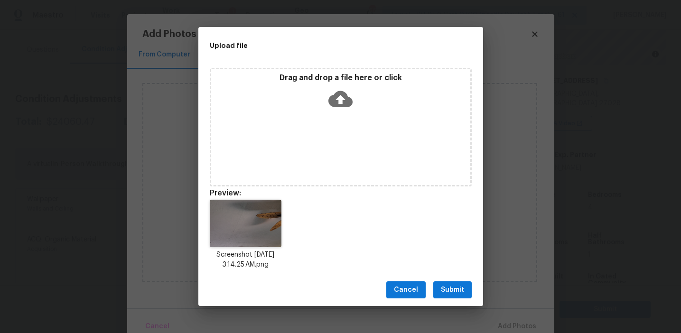
click at [454, 290] on span "Submit" at bounding box center [452, 290] width 23 height 12
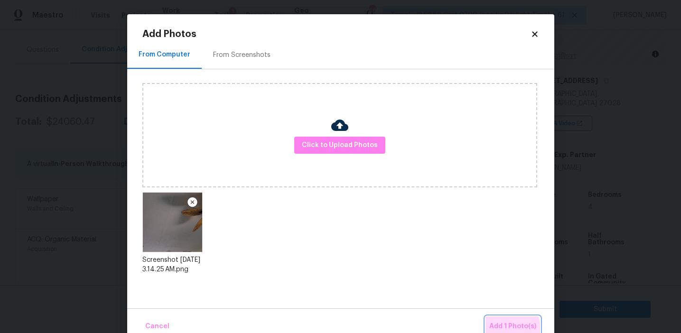
click at [500, 330] on span "Add 1 Photo(s)" at bounding box center [512, 327] width 47 height 12
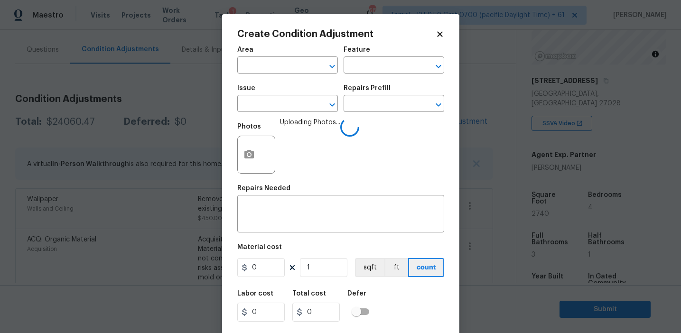
click at [283, 114] on span "Issue ​" at bounding box center [287, 98] width 101 height 38
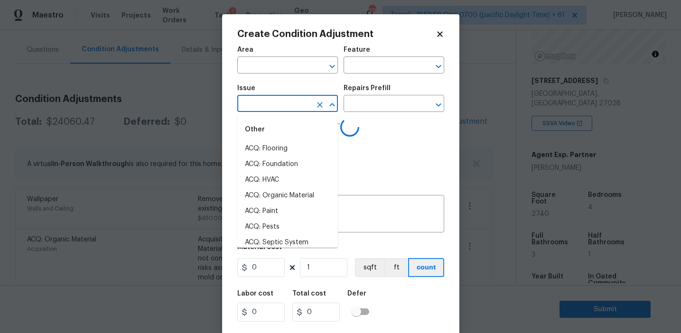
click at [276, 106] on input "text" at bounding box center [274, 104] width 74 height 15
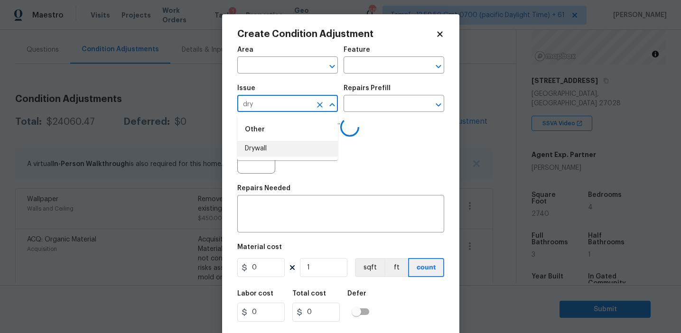
click at [301, 153] on li "Drywall" at bounding box center [287, 149] width 101 height 16
type input "Drywall"
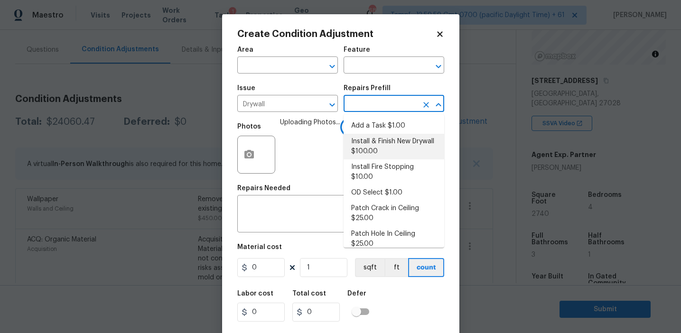
click at [376, 145] on li "Install & Finish New Drywall $100.00" at bounding box center [393, 147] width 101 height 26
type input "Walls and Ceiling"
type textarea "Remove the existing damaged drywall and replace with new. Ensure that the new d…"
type input "100"
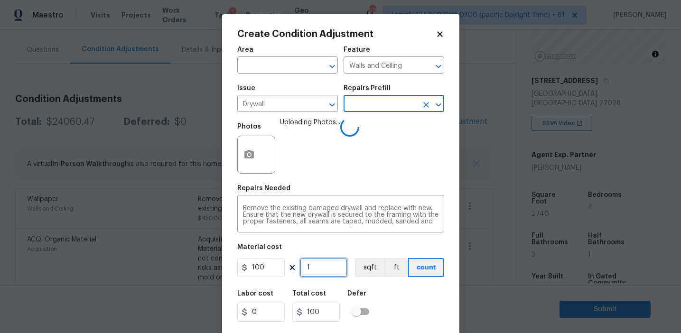
click at [324, 264] on input "1" at bounding box center [323, 267] width 47 height 19
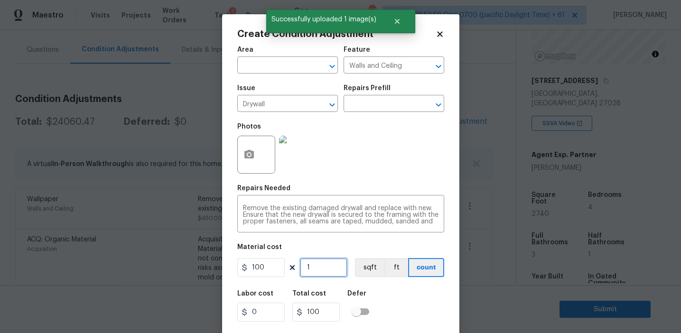
type input "0"
type input "2"
type input "200"
type input "2"
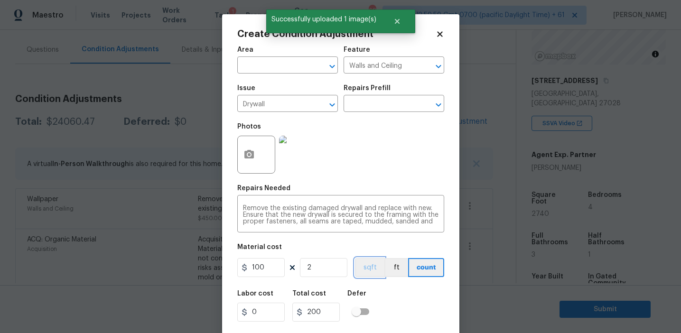
scroll to position [21, 0]
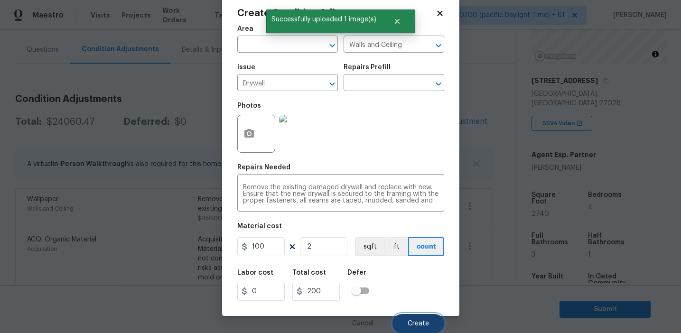
click at [416, 327] on button "Create" at bounding box center [418, 323] width 52 height 19
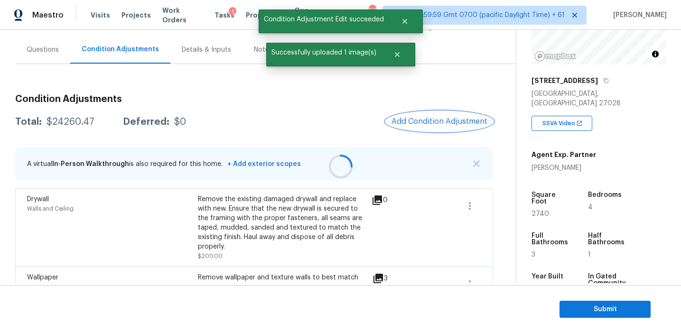
scroll to position [0, 0]
click at [420, 118] on span "Add Condition Adjustment" at bounding box center [439, 121] width 96 height 9
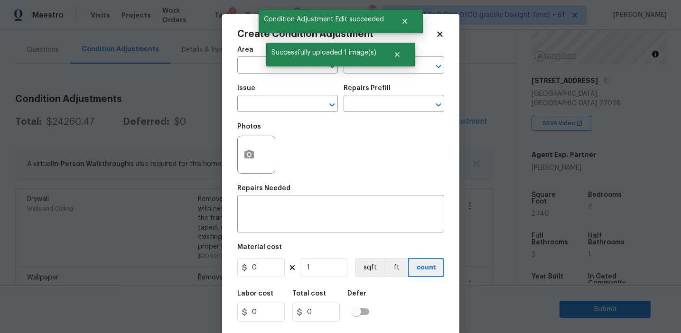
click at [268, 149] on div at bounding box center [256, 155] width 38 height 38
click at [248, 156] on circle "button" at bounding box center [248, 154] width 3 height 3
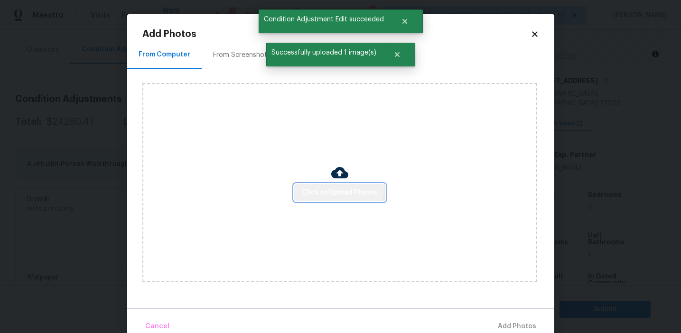
click at [333, 184] on button "Click to Upload Photos" at bounding box center [339, 193] width 91 height 18
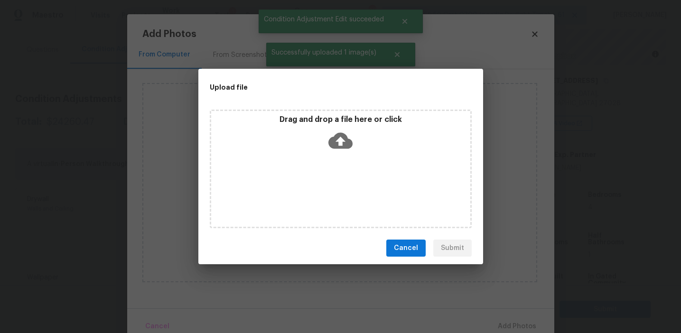
click at [340, 102] on div "Upload file" at bounding box center [319, 87] width 242 height 37
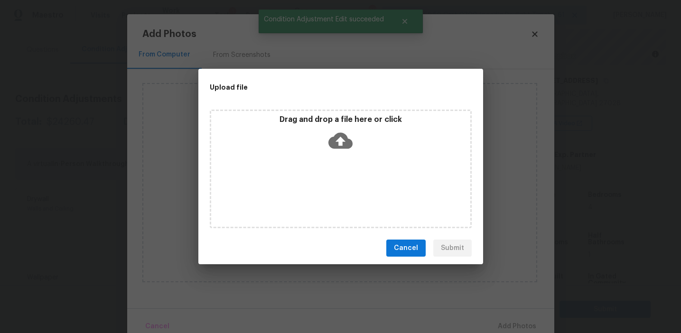
click at [332, 118] on p "Drag and drop a file here or click" at bounding box center [340, 120] width 259 height 10
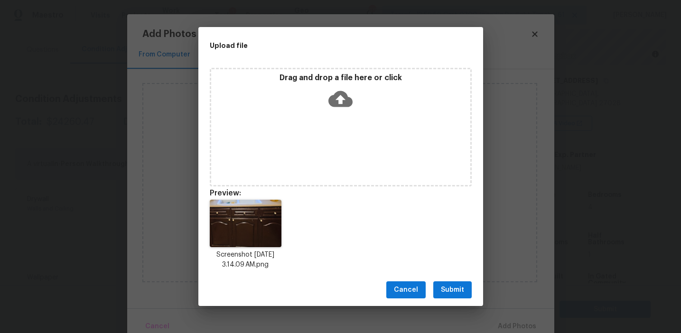
click at [454, 287] on span "Submit" at bounding box center [452, 290] width 23 height 12
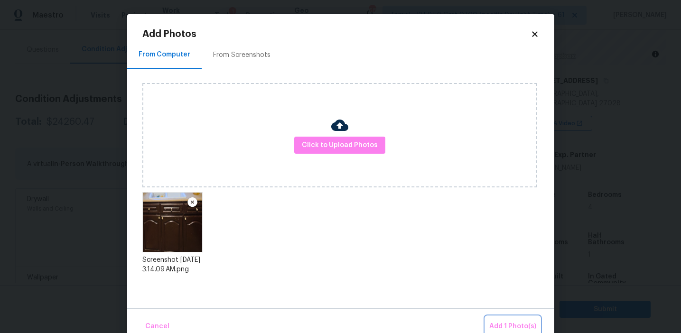
click at [494, 324] on span "Add 1 Photo(s)" at bounding box center [512, 327] width 47 height 12
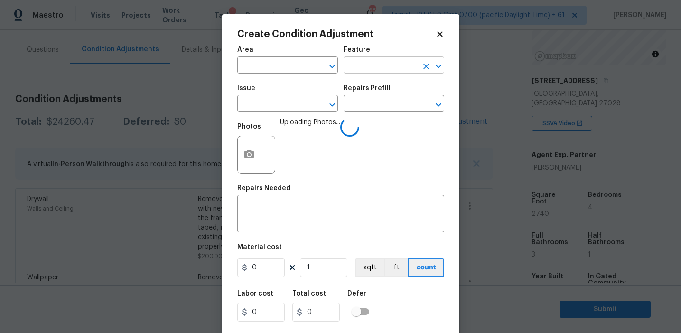
click at [356, 63] on input "text" at bounding box center [380, 66] width 74 height 15
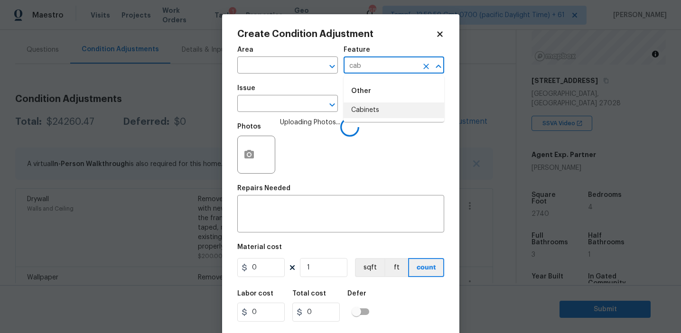
click at [375, 106] on li "Cabinets" at bounding box center [393, 110] width 101 height 16
type input "Cabinets"
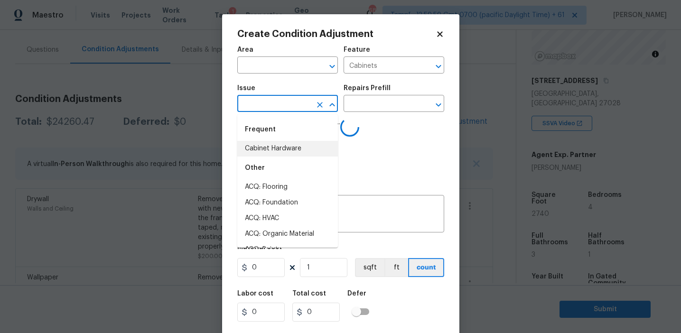
click at [289, 149] on li "Cabinet Hardware" at bounding box center [287, 149] width 101 height 16
type input "Cabinet Hardware"
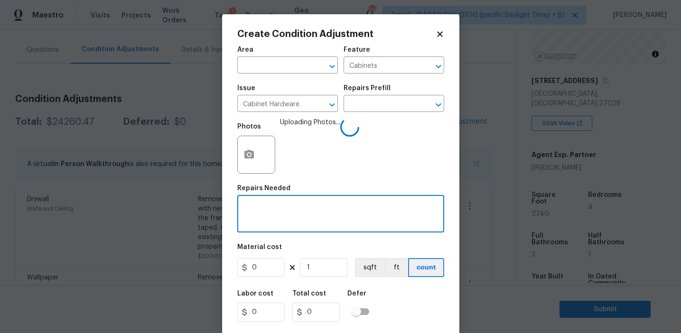
click at [283, 220] on textarea at bounding box center [340, 215] width 195 height 20
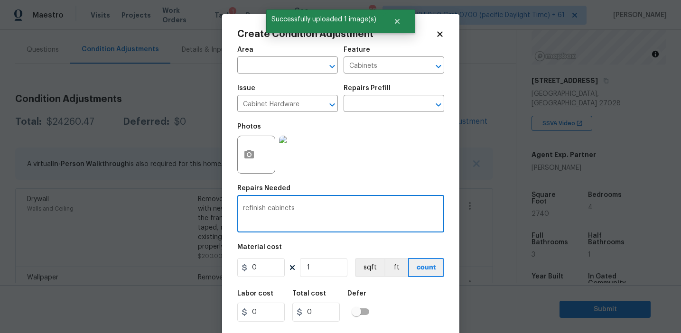
type textarea "refinish cabinets"
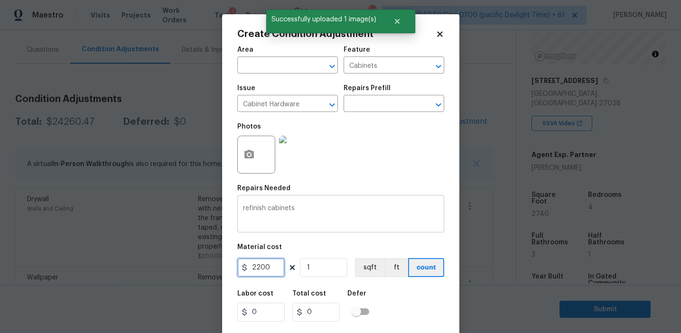
type input "2200"
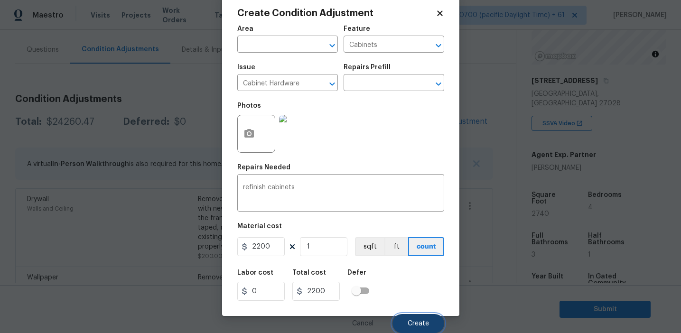
click at [411, 320] on span "Create" at bounding box center [418, 323] width 21 height 7
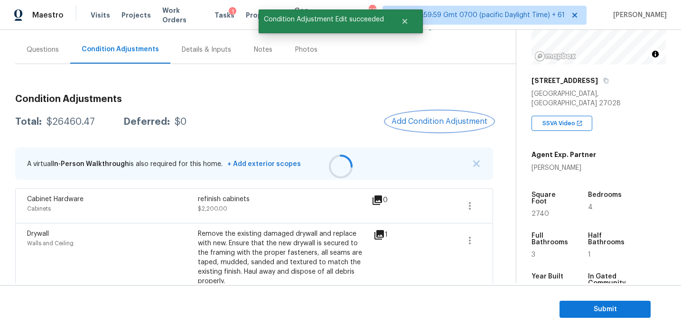
scroll to position [0, 0]
click at [428, 124] on span "Add Condition Adjustment" at bounding box center [439, 121] width 96 height 9
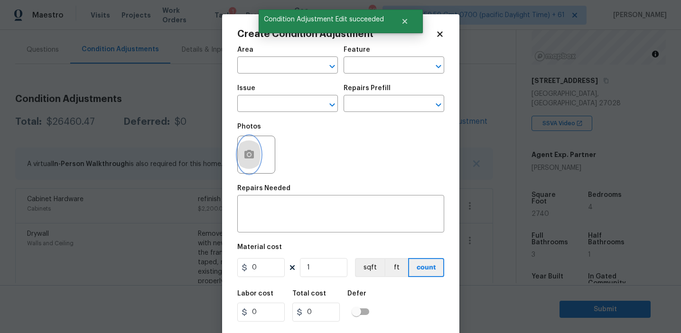
click at [253, 156] on icon "button" at bounding box center [248, 154] width 9 height 9
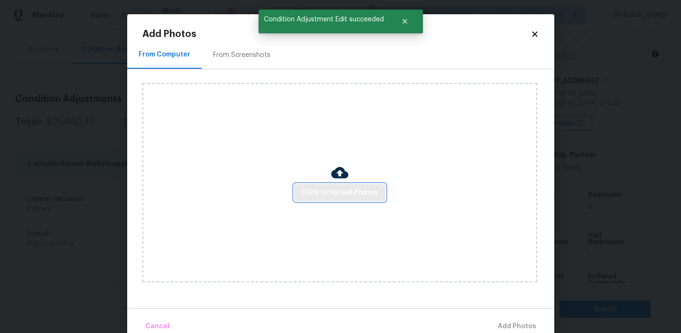
click at [326, 194] on span "Click to Upload Photos" at bounding box center [340, 193] width 76 height 12
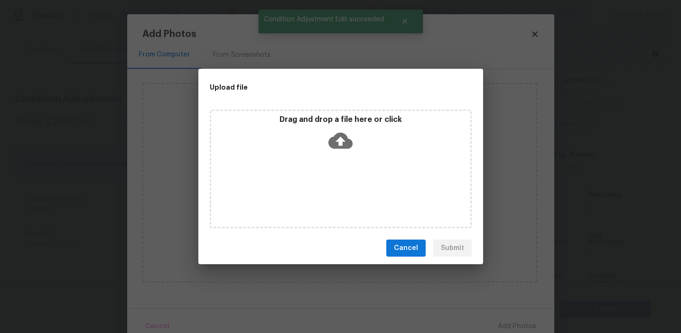
click at [326, 128] on div "Drag and drop a file here or click" at bounding box center [340, 135] width 259 height 41
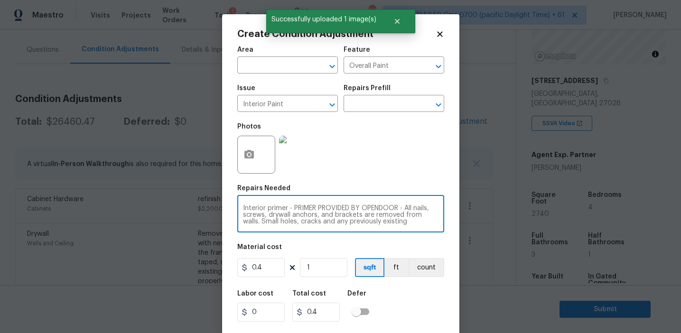
scroll to position [20, 0]
drag, startPoint x: 289, startPoint y: 207, endPoint x: 445, endPoint y: 233, distance: 157.2
click at [445, 233] on div "Create Condition Adjustment Area ​ Feature Overall Paint ​ Issue Interior Paint…" at bounding box center [340, 175] width 237 height 323
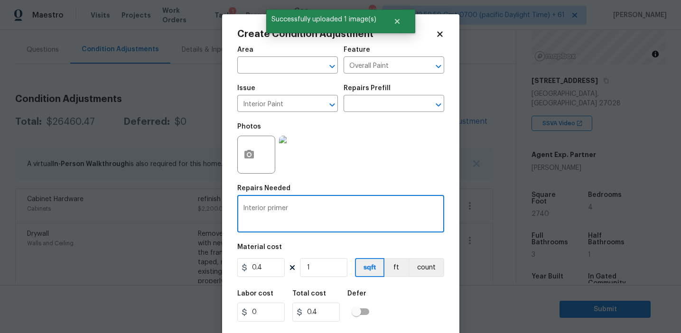
scroll to position [0, 0]
type textarea "Interior primer"
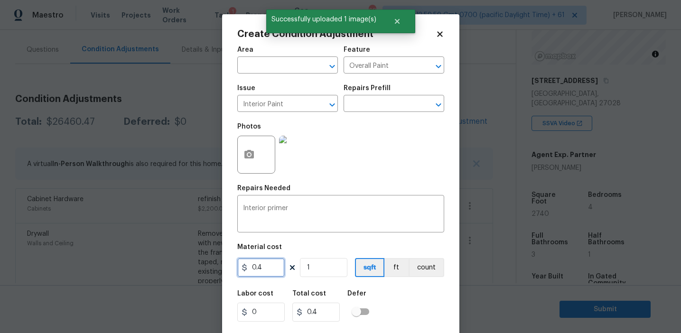
click at [262, 276] on input "0.4" at bounding box center [260, 267] width 47 height 19
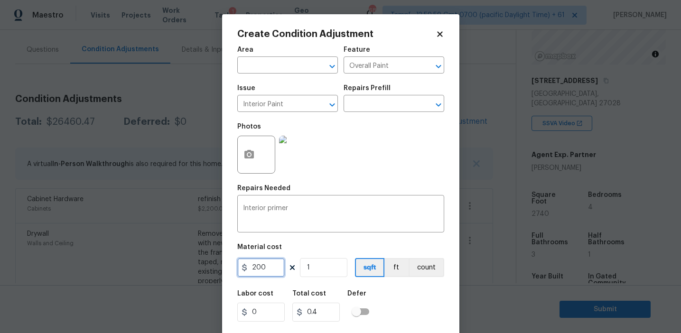
type input "200"
click at [431, 269] on button "count" at bounding box center [426, 267] width 36 height 19
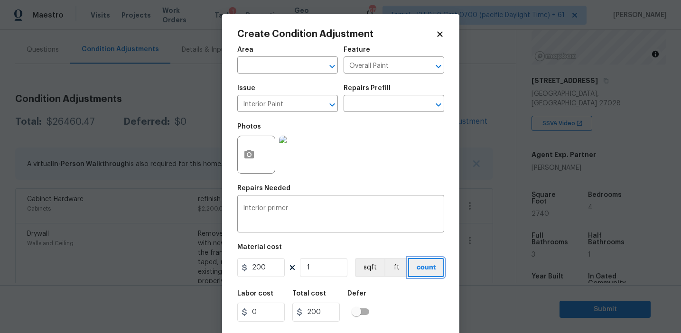
scroll to position [21, 0]
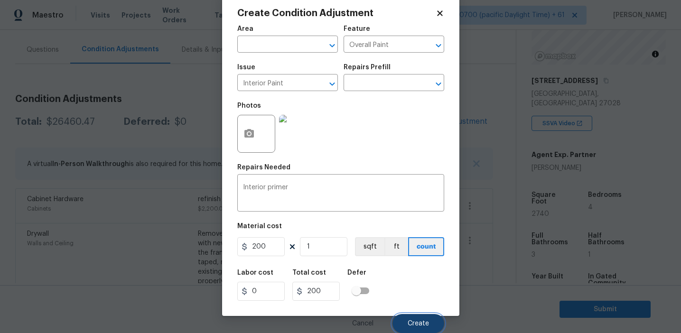
click at [403, 320] on button "Create" at bounding box center [418, 323] width 52 height 19
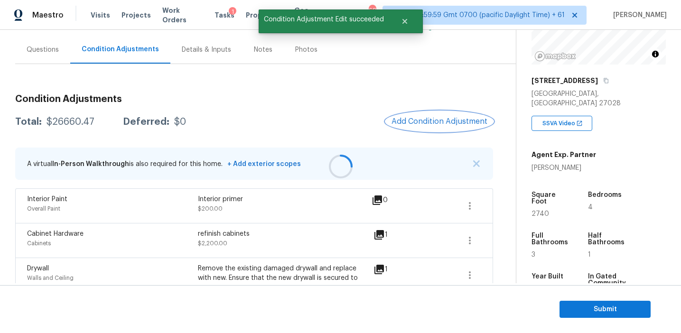
scroll to position [0, 0]
click at [411, 128] on button "Add Condition Adjustment" at bounding box center [439, 121] width 107 height 20
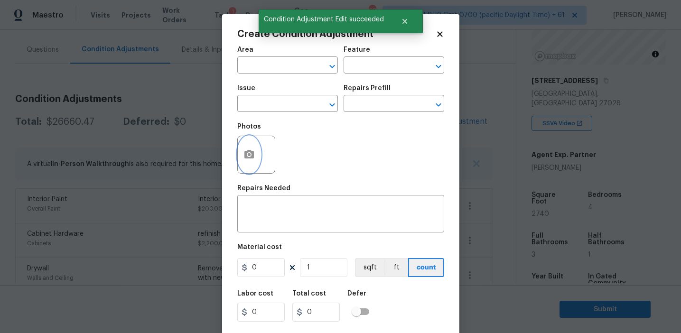
click at [242, 164] on button "button" at bounding box center [249, 154] width 23 height 37
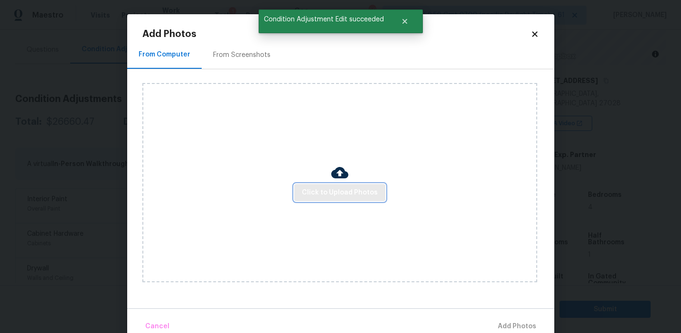
click at [350, 196] on span "Click to Upload Photos" at bounding box center [340, 193] width 76 height 12
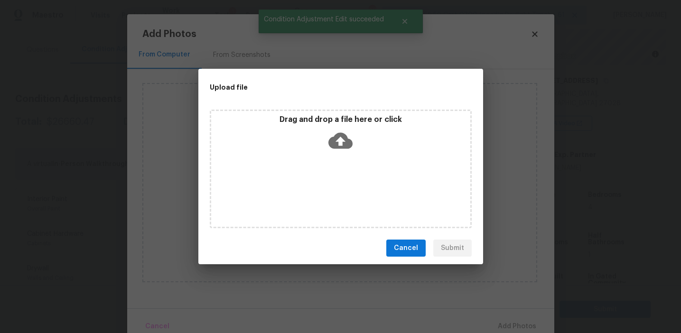
click at [344, 121] on p "Drag and drop a file here or click" at bounding box center [340, 120] width 259 height 10
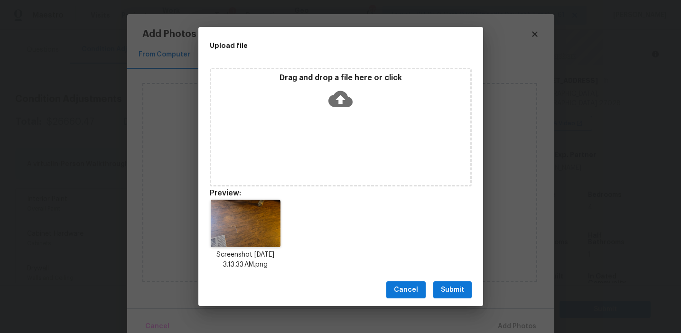
click at [163, 179] on div "Upload file Drag and drop a file here or click Preview: Screenshot 2025-09-16 a…" at bounding box center [340, 166] width 681 height 333
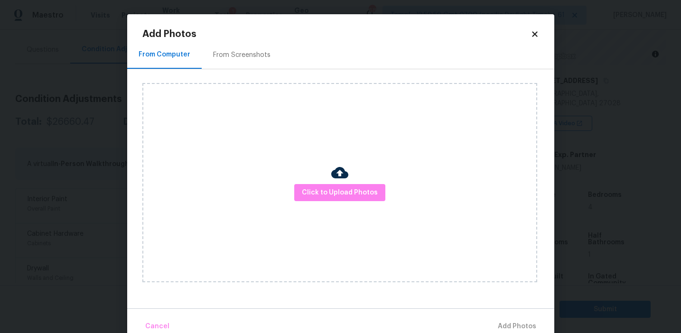
click at [228, 51] on div "From Screenshots" at bounding box center [241, 54] width 57 height 9
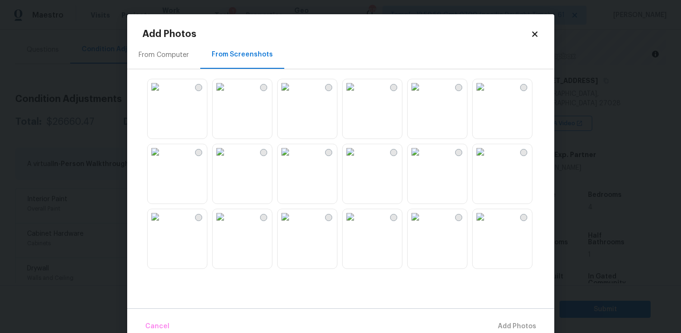
click at [163, 224] on img at bounding box center [155, 216] width 15 height 15
click at [488, 155] on img at bounding box center [480, 151] width 15 height 15
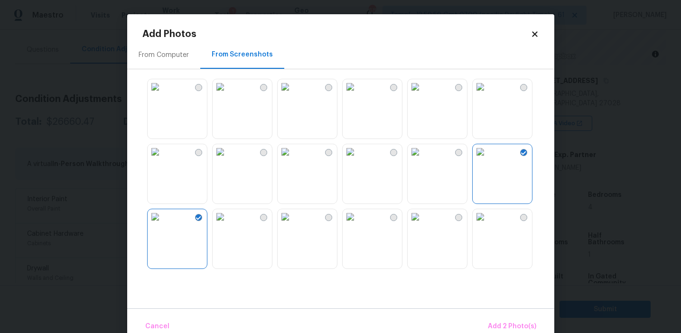
click at [423, 94] on img at bounding box center [415, 86] width 15 height 15
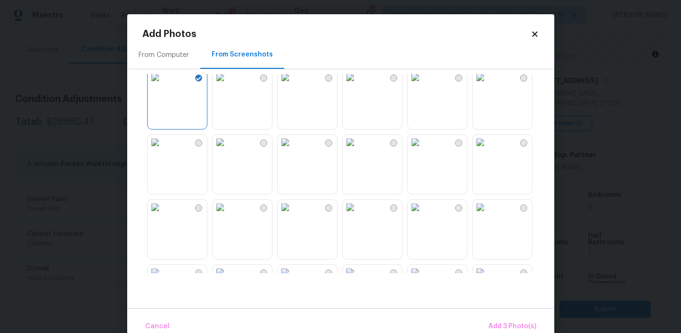
click at [423, 213] on img at bounding box center [415, 207] width 15 height 15
click at [228, 215] on img at bounding box center [220, 207] width 15 height 15
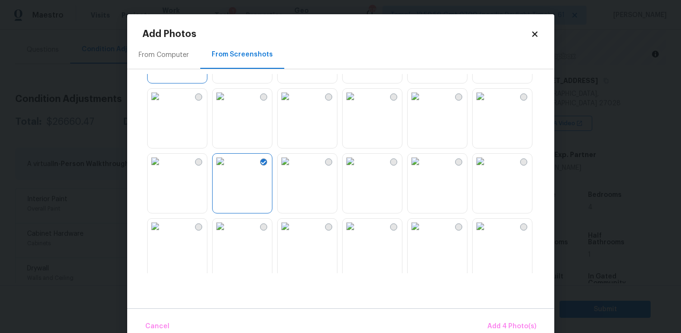
click at [228, 104] on img at bounding box center [220, 96] width 15 height 15
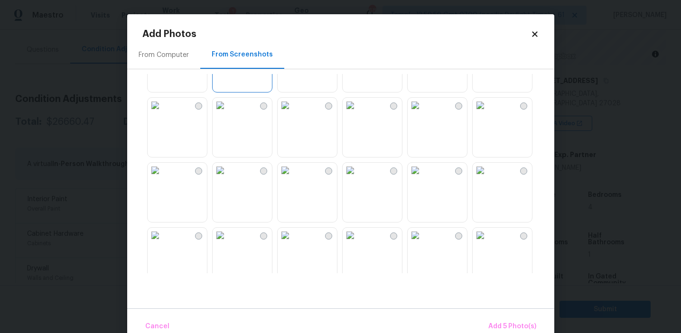
click at [293, 178] on img at bounding box center [285, 170] width 15 height 15
click at [501, 324] on span "Add 6 Photo(s)" at bounding box center [512, 327] width 48 height 12
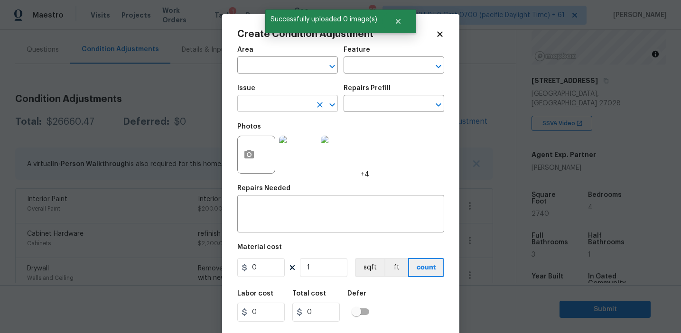
click at [271, 108] on input "text" at bounding box center [274, 104] width 74 height 15
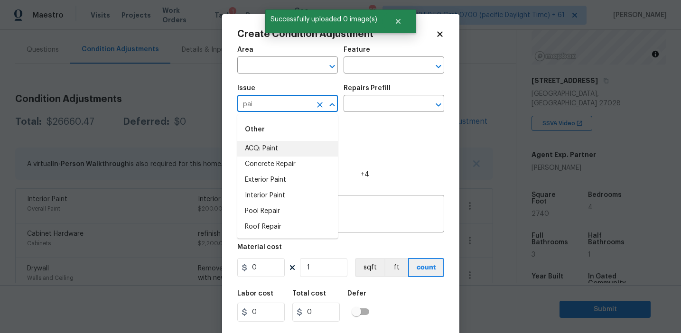
click at [279, 148] on li "ACQ: Paint" at bounding box center [287, 149] width 101 height 16
type input "ACQ: Paint"
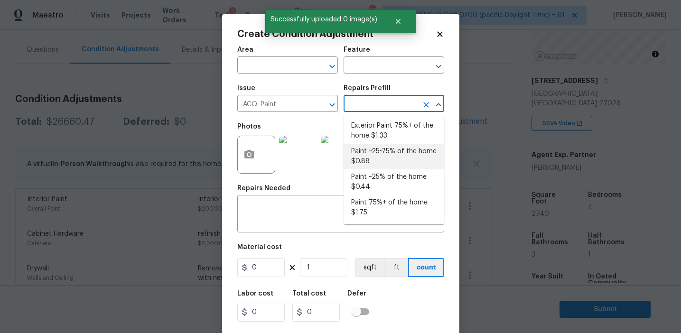
click at [368, 158] on li "Paint ~25-75% of the home $0.88" at bounding box center [393, 157] width 101 height 26
type input "Acquisition"
type textarea "Acquisition Scope: ~25 - 75% of the home needs interior paint"
type input "0.88"
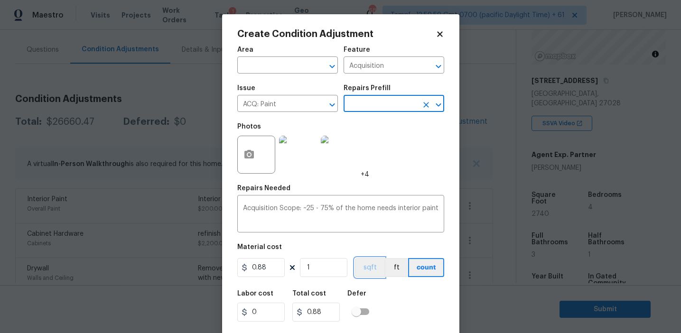
click at [367, 269] on button "sqft" at bounding box center [369, 267] width 29 height 19
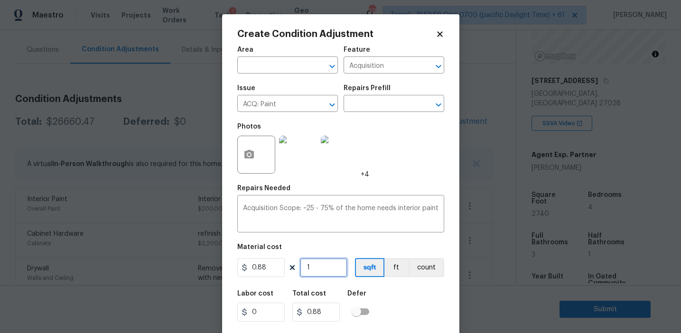
click at [343, 268] on input "1" at bounding box center [323, 267] width 47 height 19
type input "0"
type input "2"
type input "1.76"
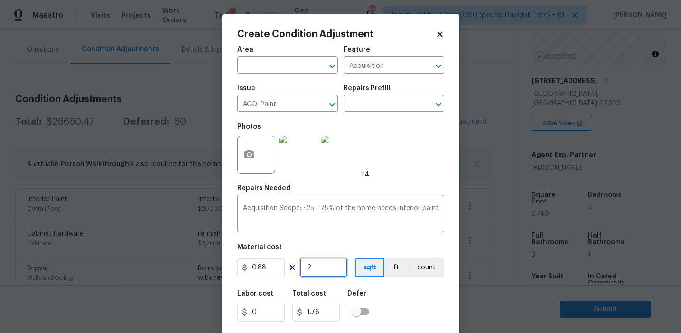
type input "27"
type input "23.76"
type input "274"
type input "241.12"
type input "2740"
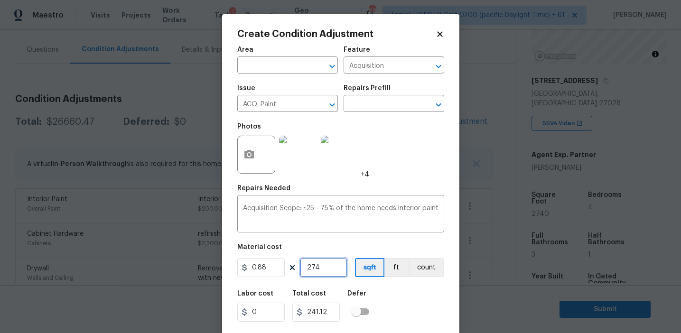
type input "2411.2"
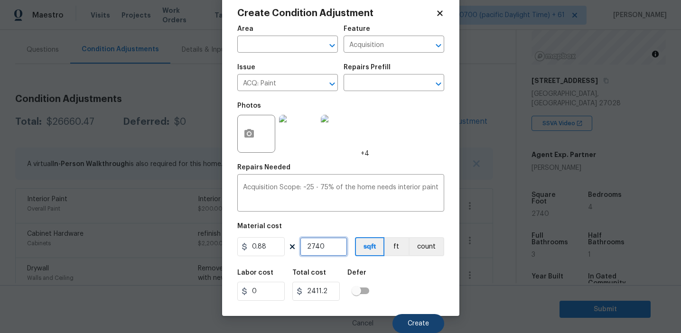
type input "2740"
click at [425, 320] on span "Create" at bounding box center [418, 323] width 21 height 7
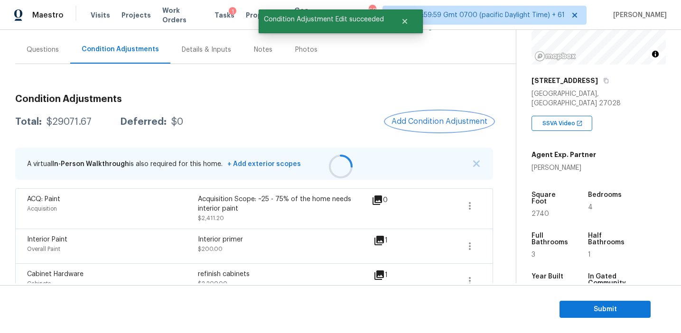
scroll to position [0, 0]
click at [428, 128] on button "Add Condition Adjustment" at bounding box center [439, 121] width 107 height 20
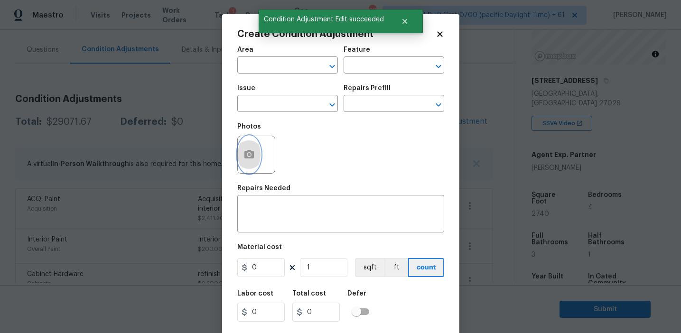
click at [248, 162] on button "button" at bounding box center [249, 154] width 23 height 37
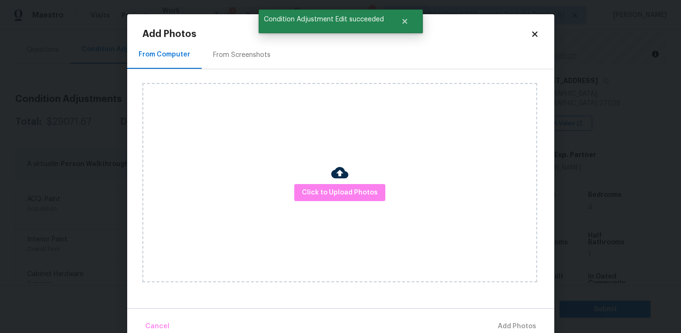
click at [254, 58] on div "From Screenshots" at bounding box center [241, 54] width 57 height 9
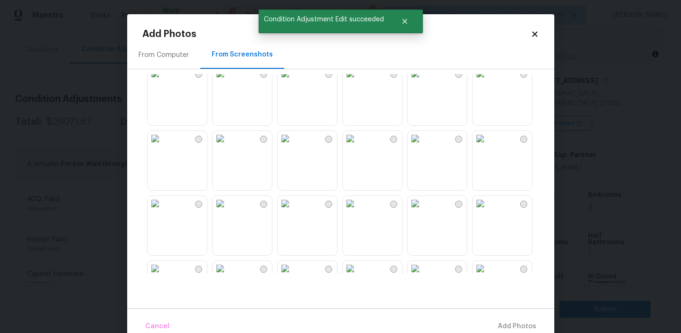
scroll to position [906, 0]
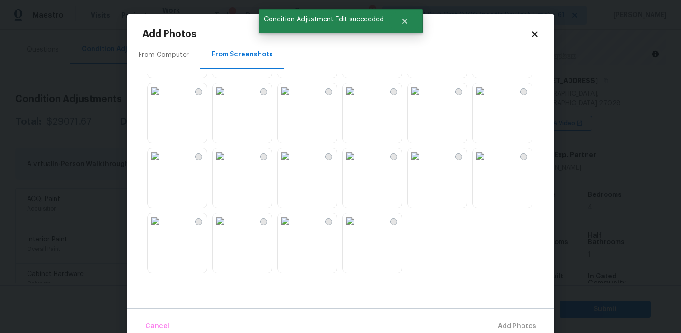
click at [423, 164] on img at bounding box center [415, 155] width 15 height 15
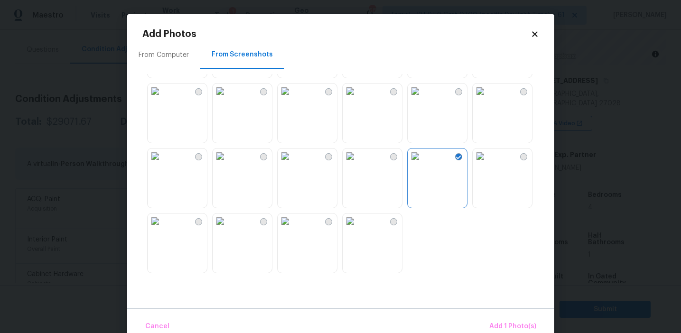
click at [488, 99] on img at bounding box center [480, 90] width 15 height 15
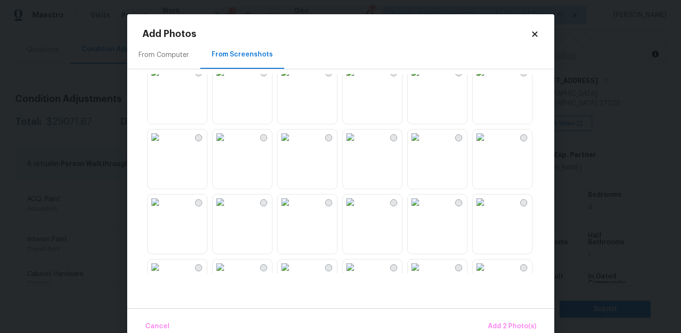
click at [358, 145] on img at bounding box center [350, 137] width 15 height 15
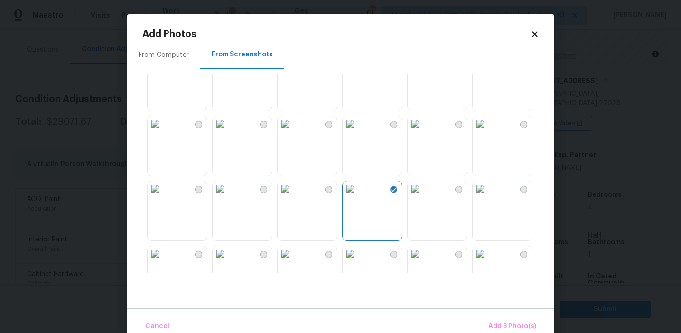
scroll to position [608, 0]
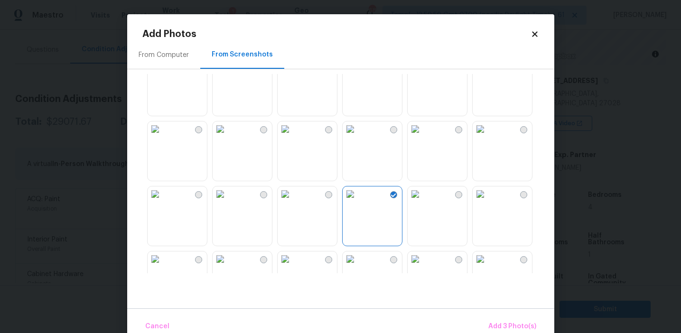
click at [358, 137] on img at bounding box center [350, 128] width 15 height 15
click at [488, 137] on img at bounding box center [480, 128] width 15 height 15
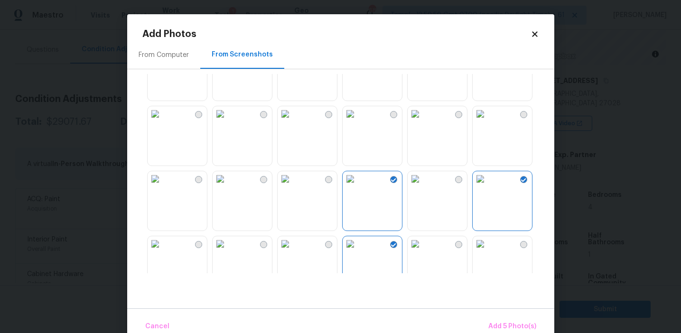
scroll to position [485, 0]
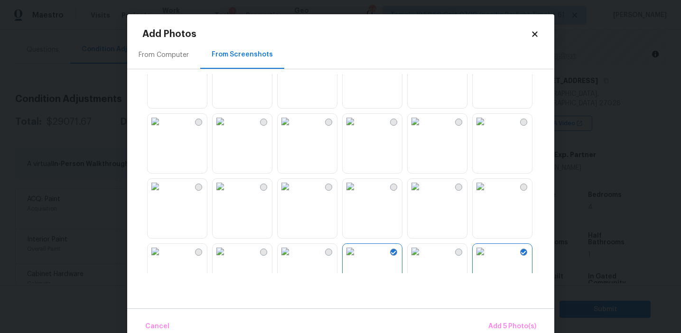
click at [228, 129] on img at bounding box center [220, 121] width 15 height 15
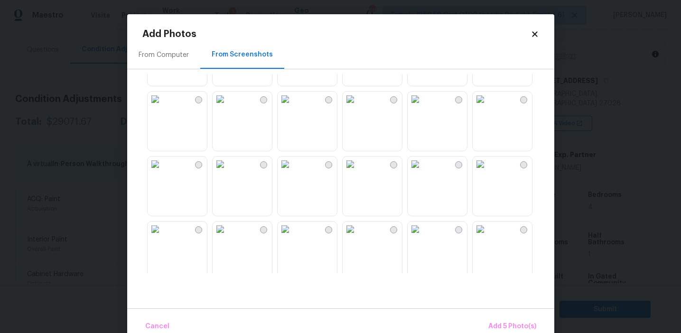
scroll to position [231, 0]
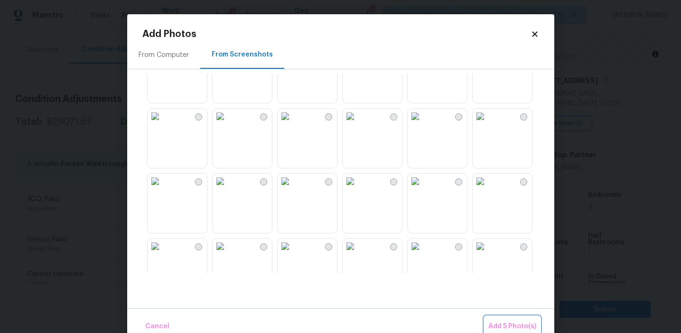
click at [503, 324] on span "Add 5 Photo(s)" at bounding box center [512, 327] width 48 height 12
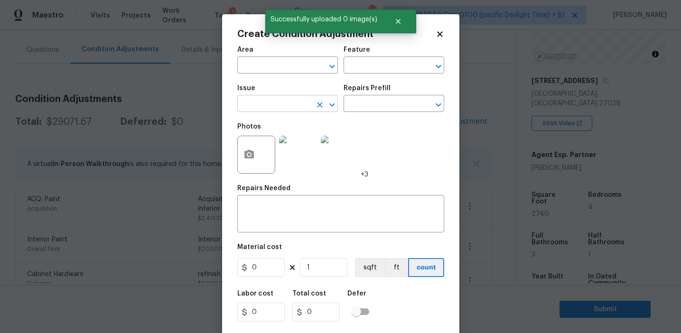
click at [276, 110] on input "text" at bounding box center [274, 104] width 74 height 15
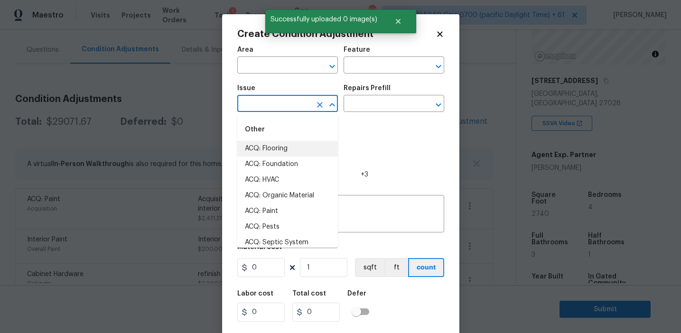
click at [285, 147] on li "ACQ: Flooring" at bounding box center [287, 149] width 101 height 16
type input "ACQ: Flooring"
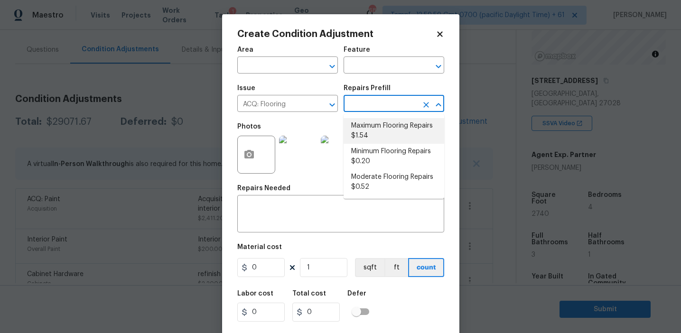
click at [359, 131] on li "Maximum Flooring Repairs $1.54" at bounding box center [393, 131] width 101 height 26
type input "Acquisition"
type textarea "Acquisition Scope: Maximum flooring repairs"
type input "1.54"
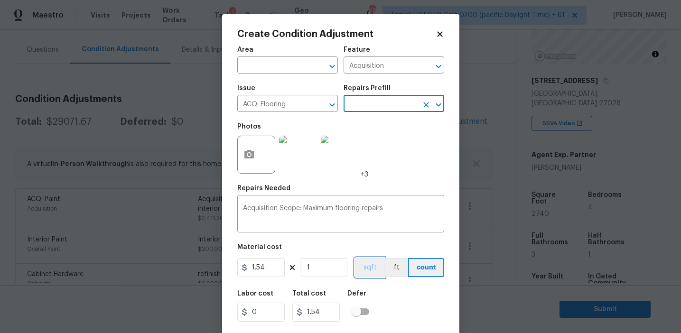
click at [371, 266] on button "sqft" at bounding box center [369, 267] width 29 height 19
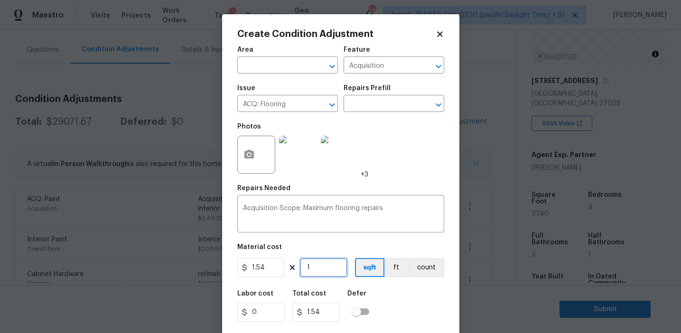
click at [330, 266] on input "1" at bounding box center [323, 267] width 47 height 19
type input "0"
paste input "274"
type input "2740"
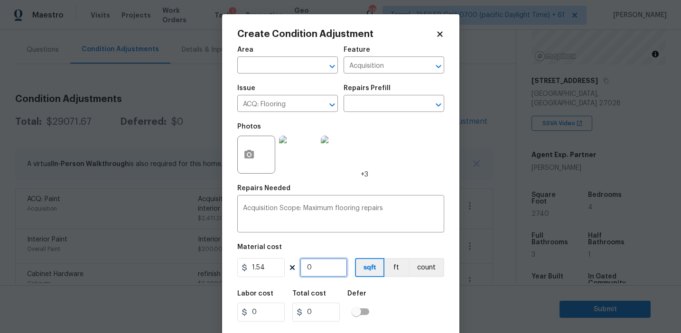
type input "4219.6"
type input "2740"
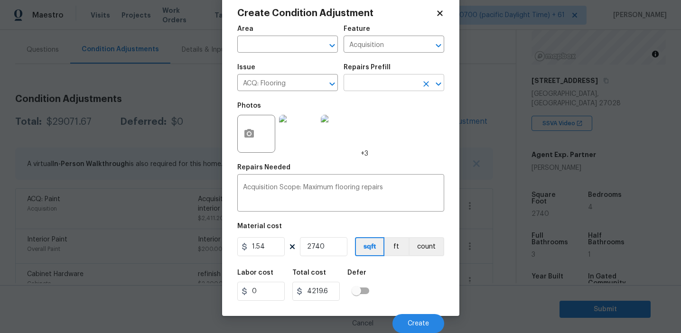
click at [367, 83] on input "text" at bounding box center [380, 83] width 74 height 15
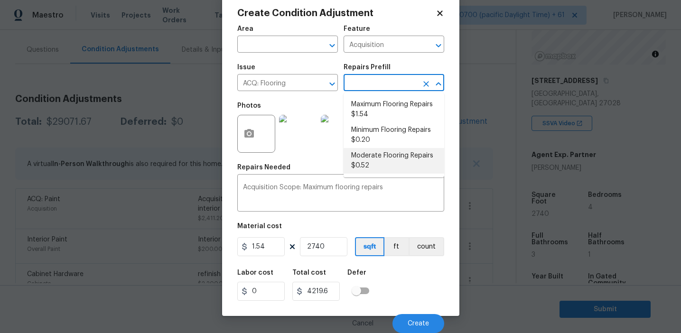
click at [368, 164] on li "Moderate Flooring Repairs $0.52" at bounding box center [393, 161] width 101 height 26
type textarea "Acquisition Scope: Moderate flooring repairs"
type input "0.52"
type input "1424.8"
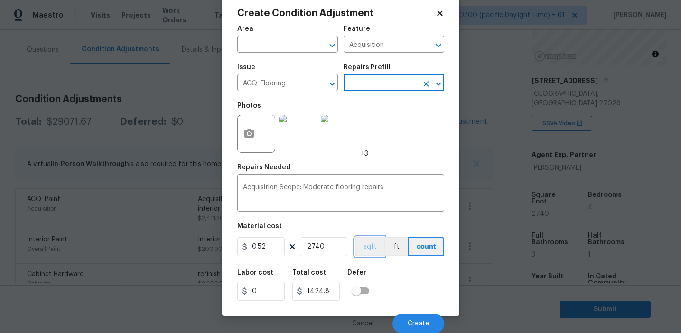
click at [370, 245] on button "sqft" at bounding box center [369, 246] width 29 height 19
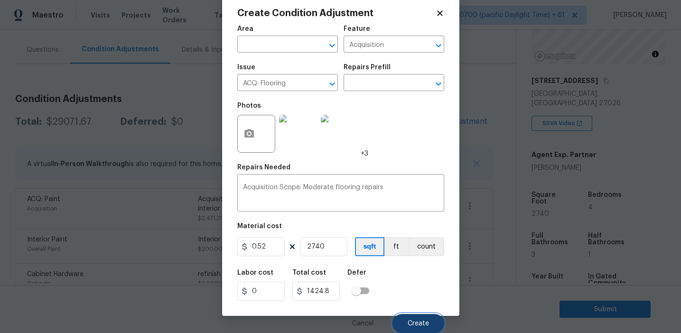
click at [408, 321] on span "Create" at bounding box center [418, 323] width 21 height 7
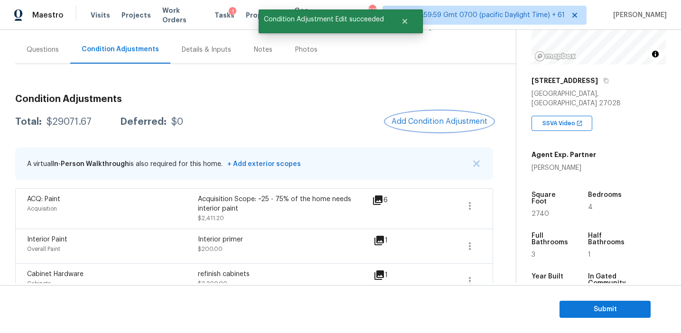
scroll to position [0, 0]
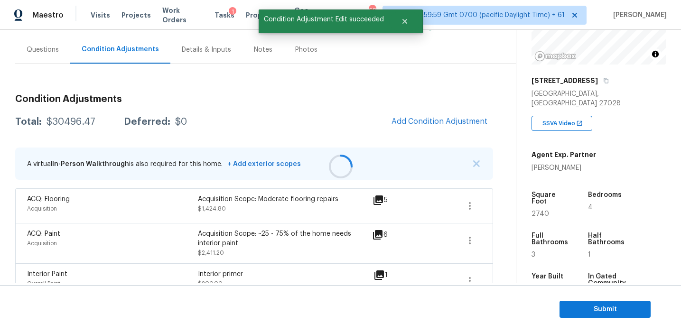
click at [344, 114] on div "Total: $30496.47 Deferred: $0 Add Condition Adjustment" at bounding box center [254, 121] width 478 height 21
click at [222, 121] on div "Total: $30496.47 Deferred: $0 Add Condition Adjustment" at bounding box center [254, 121] width 478 height 21
click at [74, 121] on div "$30496.47" at bounding box center [70, 121] width 49 height 9
copy div "30496.47"
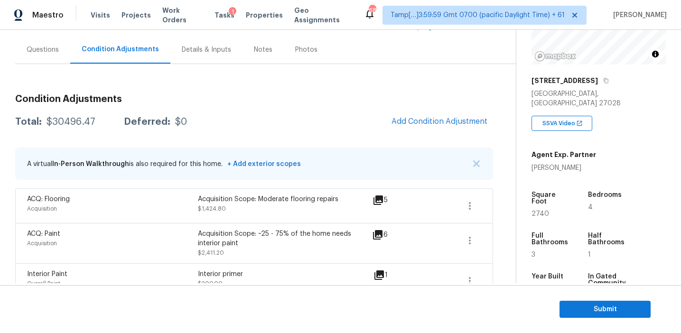
click at [188, 94] on h3 "Condition Adjustments" at bounding box center [254, 98] width 478 height 9
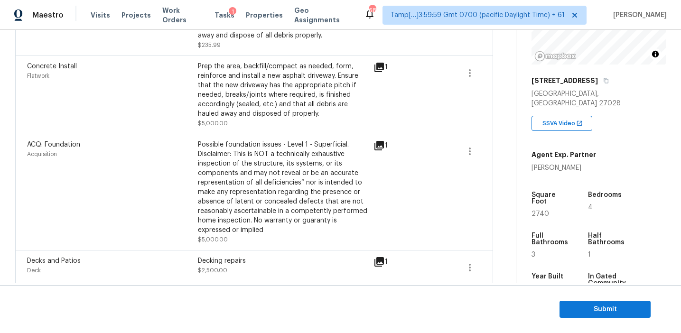
scroll to position [1118, 0]
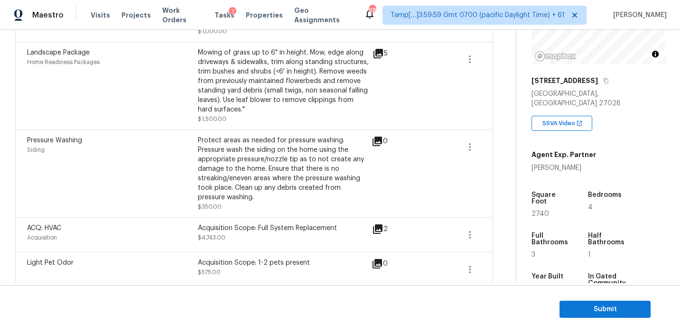
click at [178, 105] on div "Landscape Package Home Readiness Packages" at bounding box center [112, 86] width 171 height 76
click at [215, 184] on div "Protect areas as needed for pressure washing. Pressure wash the siding on the h…" at bounding box center [283, 169] width 171 height 66
click at [229, 146] on div "Protect areas as needed for pressure washing. Pressure wash the siding on the h…" at bounding box center [283, 169] width 171 height 66
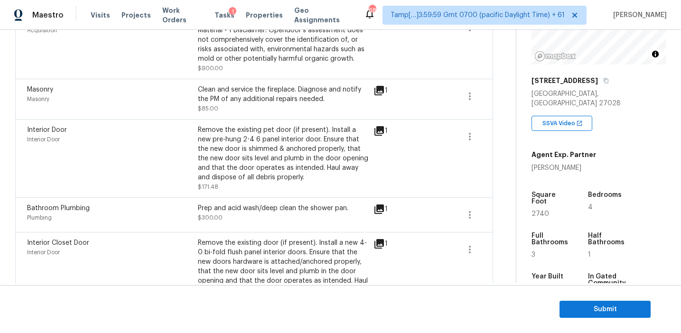
scroll to position [445, 0]
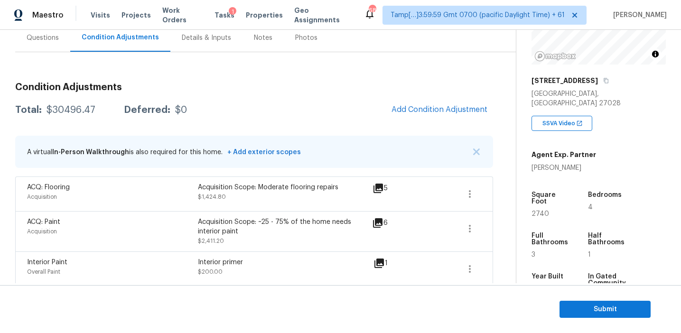
click at [49, 42] on div "Questions" at bounding box center [42, 38] width 55 height 28
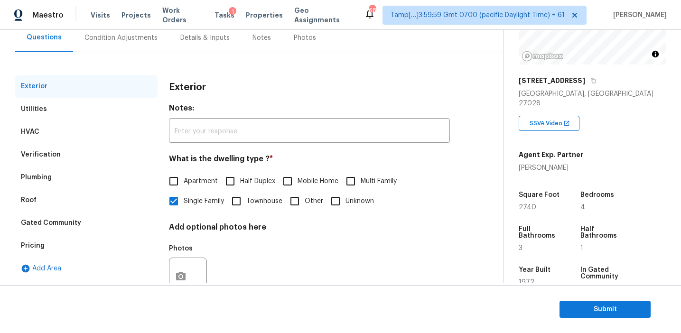
scroll to position [91, 0]
click at [85, 237] on div "Pricing" at bounding box center [86, 246] width 142 height 23
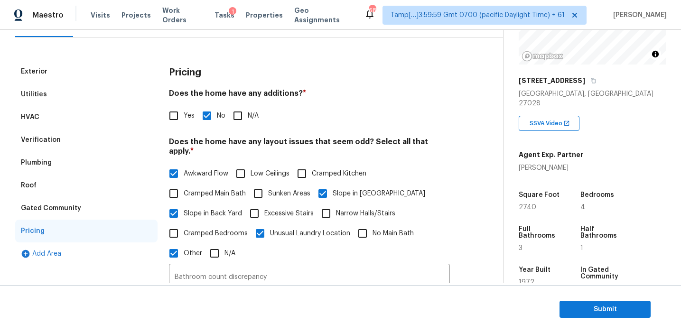
click at [115, 133] on div "Verification" at bounding box center [86, 140] width 142 height 23
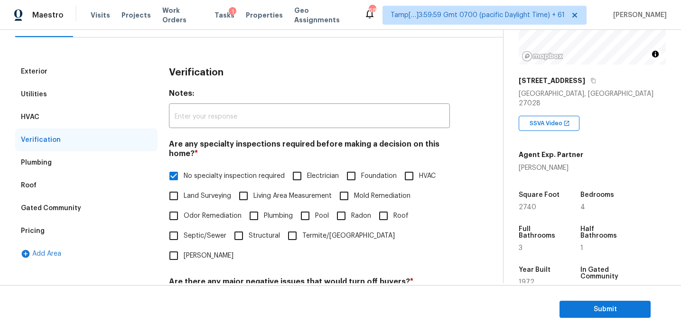
scroll to position [328, 0]
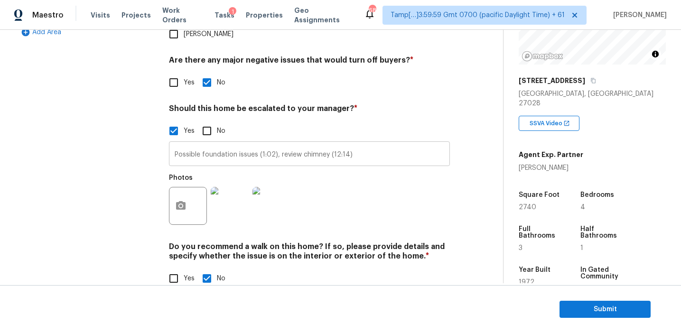
click at [191, 144] on input "Possible foundation issues (1:02), review chimney (12:14)" at bounding box center [309, 155] width 281 height 22
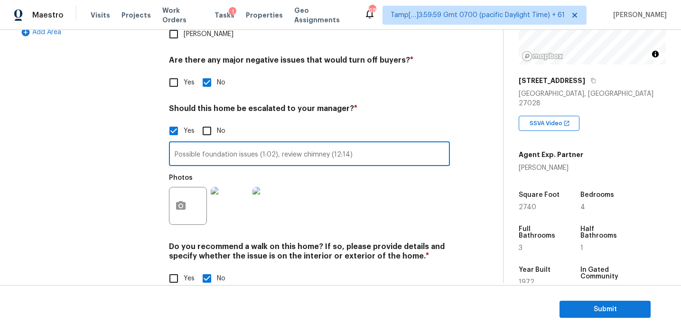
click at [129, 142] on div "Exterior Utilities HVAC Verification Plumbing Roof Gated Community Pricing Add …" at bounding box center [86, 69] width 142 height 461
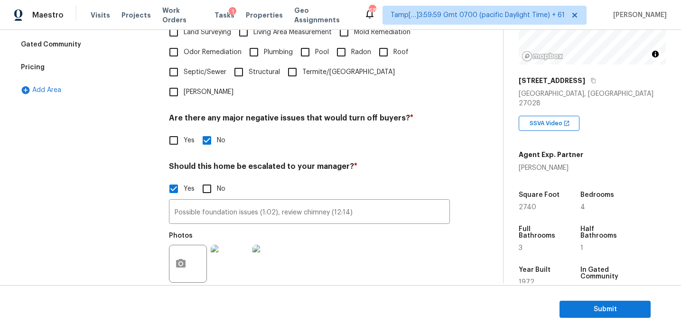
click at [104, 53] on div "Gated Community" at bounding box center [86, 44] width 142 height 23
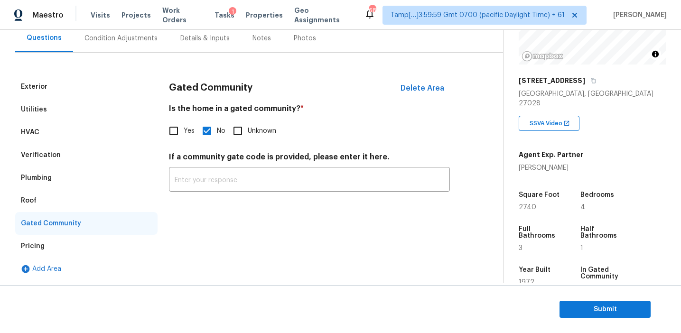
click at [102, 246] on div "Pricing" at bounding box center [86, 246] width 142 height 23
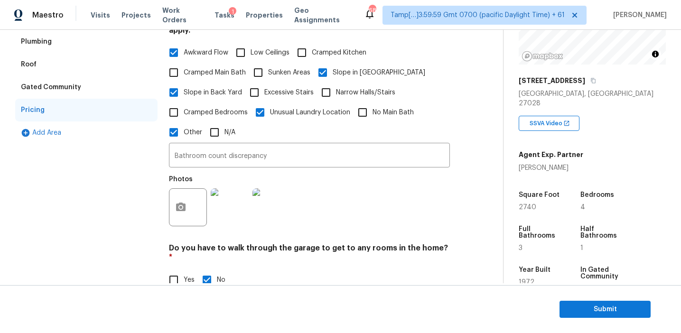
scroll to position [218, 0]
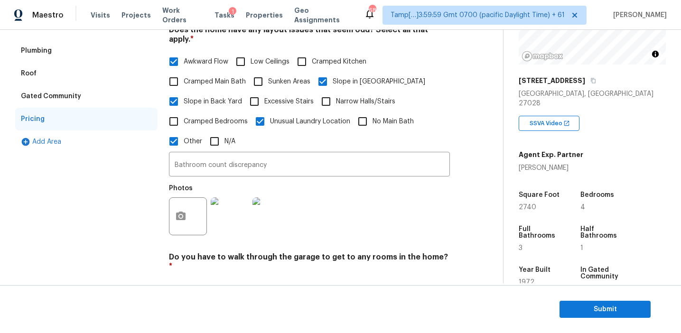
click at [91, 118] on div "Pricing" at bounding box center [86, 119] width 142 height 23
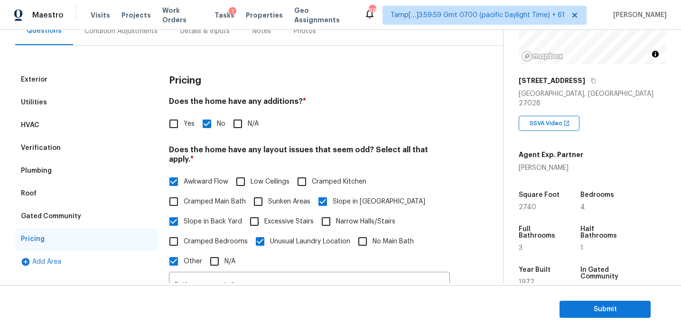
click at [74, 233] on div "Pricing" at bounding box center [86, 239] width 142 height 23
click at [75, 210] on div "Gated Community" at bounding box center [86, 216] width 142 height 23
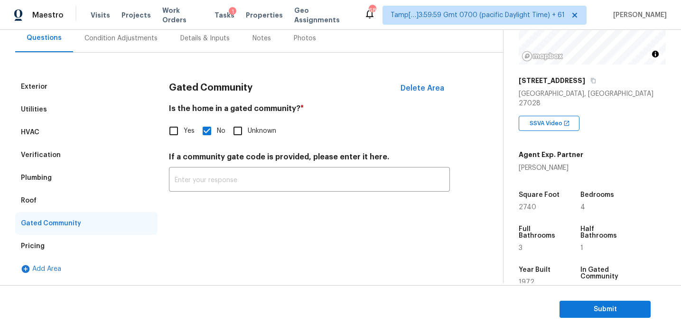
scroll to position [91, 0]
click at [60, 195] on div "Roof" at bounding box center [86, 200] width 142 height 23
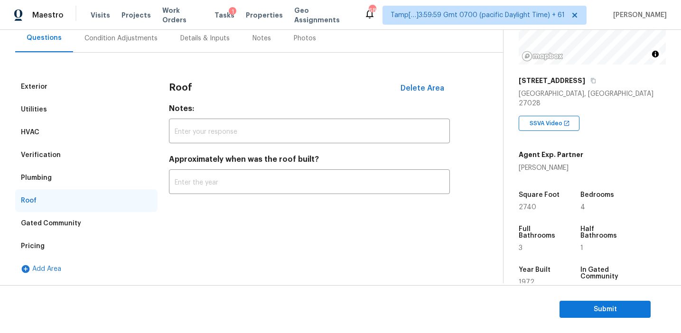
click at [60, 174] on div "Plumbing" at bounding box center [86, 178] width 142 height 23
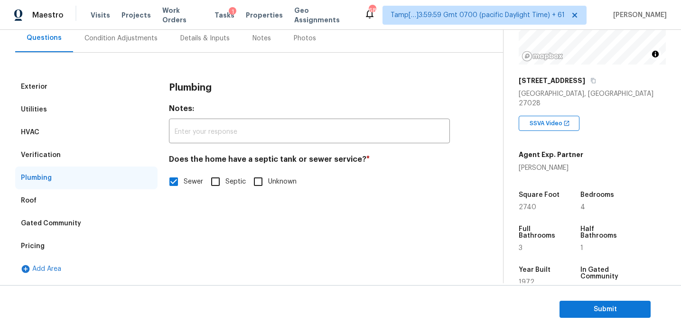
click at [73, 145] on div "Verification" at bounding box center [86, 155] width 142 height 23
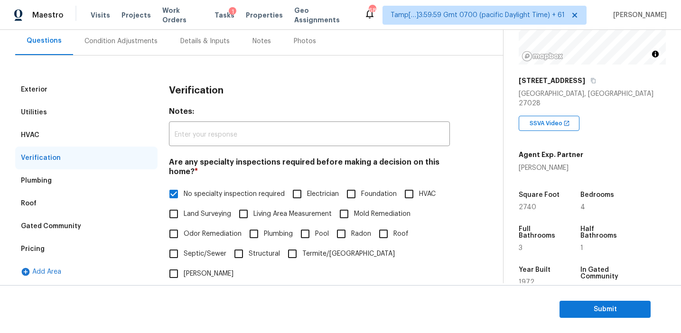
scroll to position [77, 0]
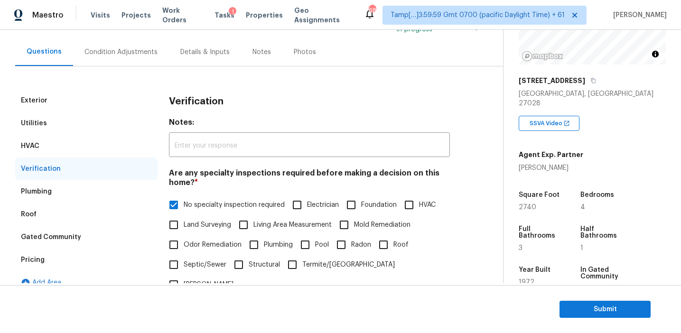
click at [109, 133] on div "Utilities" at bounding box center [86, 123] width 142 height 23
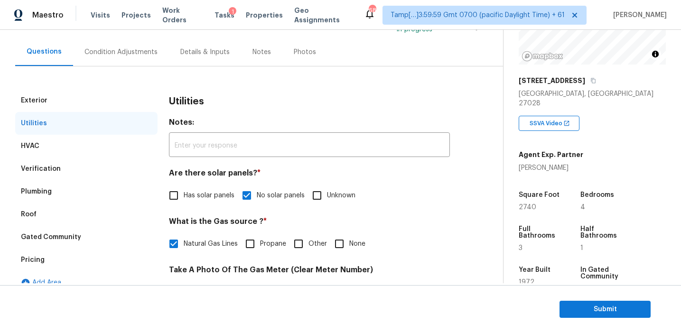
click at [102, 120] on div "Utilities" at bounding box center [86, 123] width 142 height 23
click at [96, 104] on div "Exterior" at bounding box center [86, 100] width 142 height 23
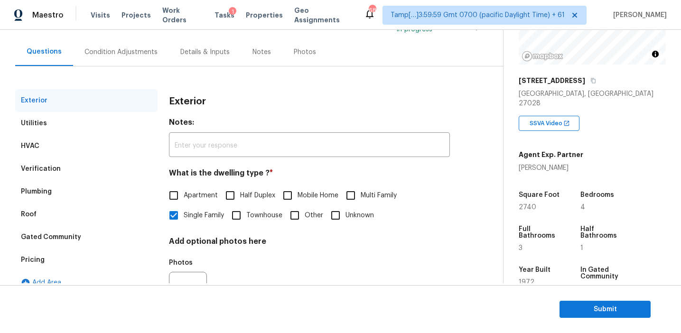
click at [95, 157] on div "HVAC" at bounding box center [86, 146] width 142 height 23
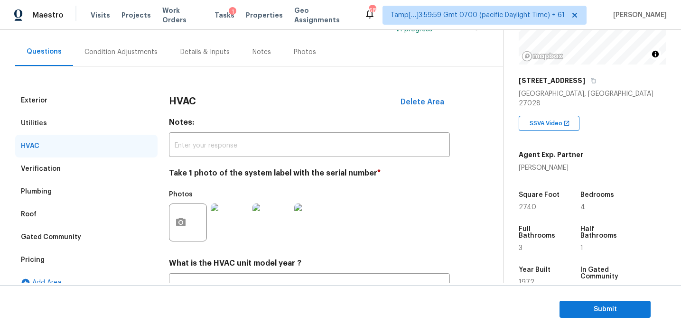
click at [114, 53] on div "Condition Adjustments" at bounding box center [120, 51] width 73 height 9
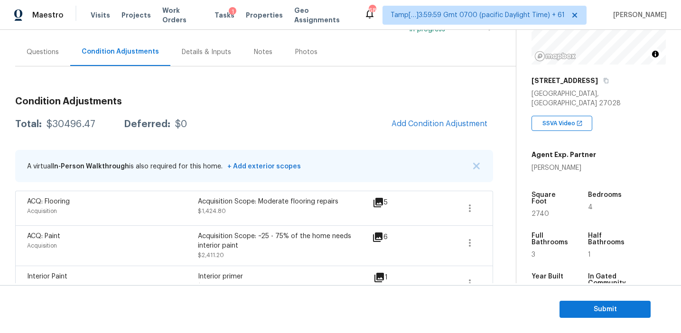
click at [474, 160] on div "A virtual In-Person Walkthrough is also required for this home. + Add exterior …" at bounding box center [254, 166] width 478 height 32
click at [474, 170] on button "button" at bounding box center [476, 165] width 9 height 9
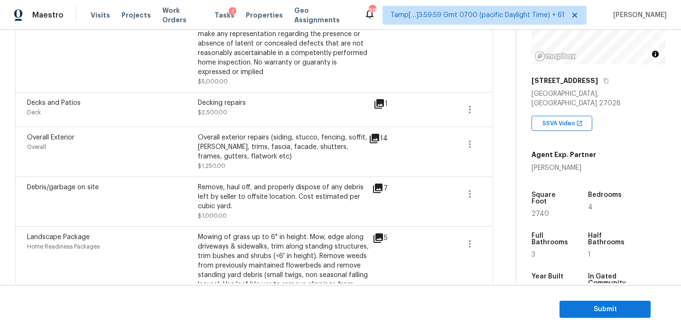
scroll to position [1062, 0]
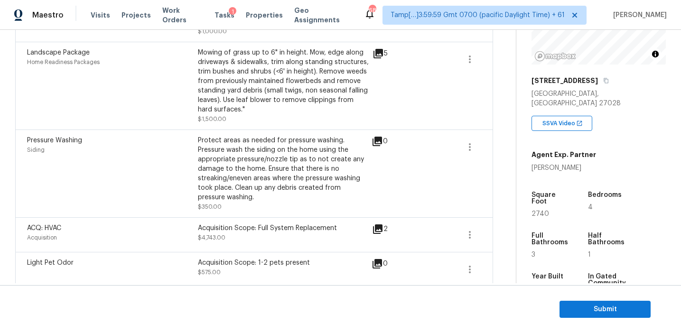
click at [305, 174] on div "Protect areas as needed for pressure washing. Pressure wash the siding on the h…" at bounding box center [283, 169] width 171 height 66
click at [287, 200] on div "Protect areas as needed for pressure washing. Pressure wash the siding on the h…" at bounding box center [283, 174] width 171 height 76
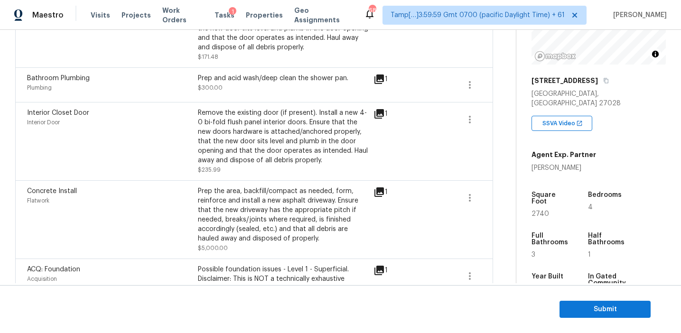
scroll to position [593, 0]
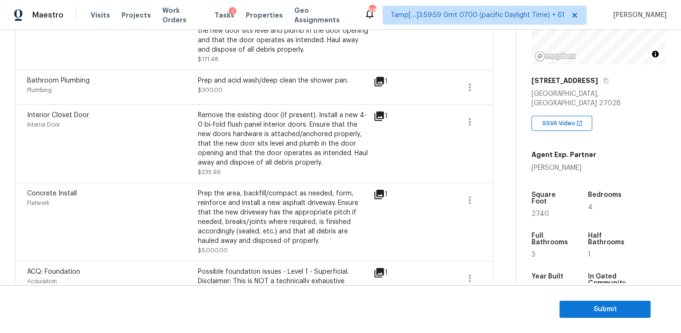
click at [379, 190] on icon at bounding box center [378, 194] width 9 height 9
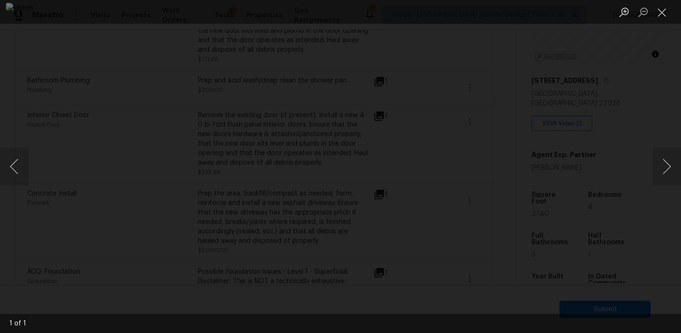
click at [593, 148] on div "Lightbox" at bounding box center [340, 166] width 681 height 333
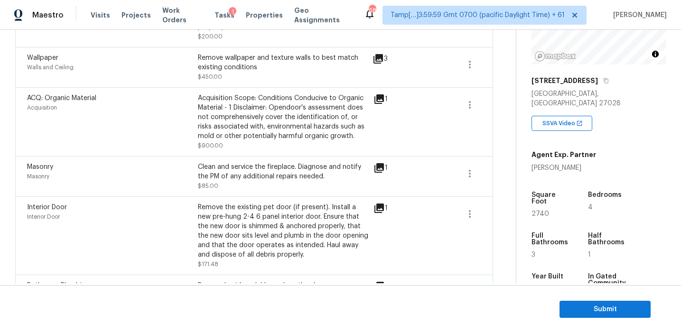
scroll to position [384, 0]
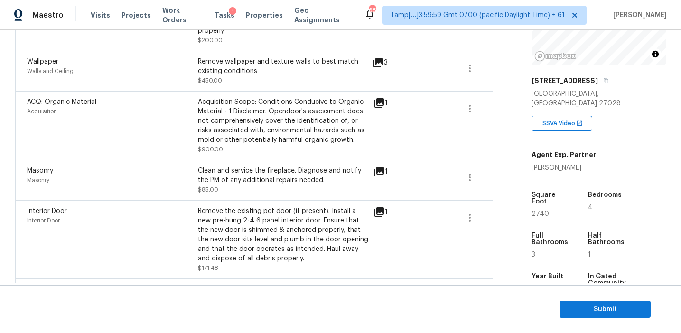
click at [381, 166] on icon at bounding box center [378, 171] width 11 height 11
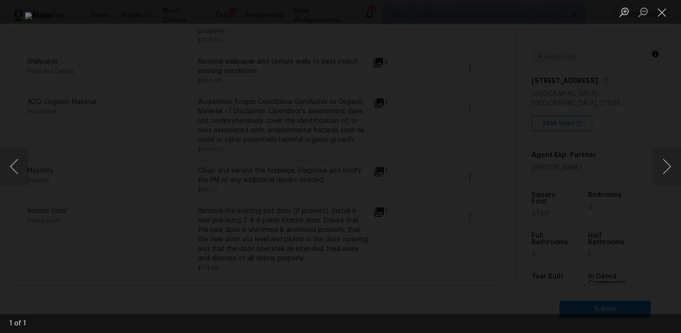
click at [572, 108] on div "Lightbox" at bounding box center [340, 166] width 681 height 333
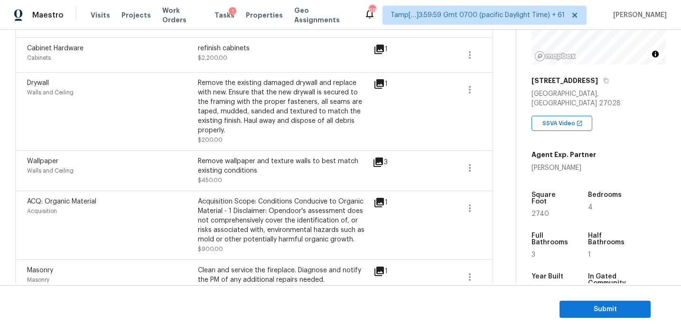
scroll to position [281, 0]
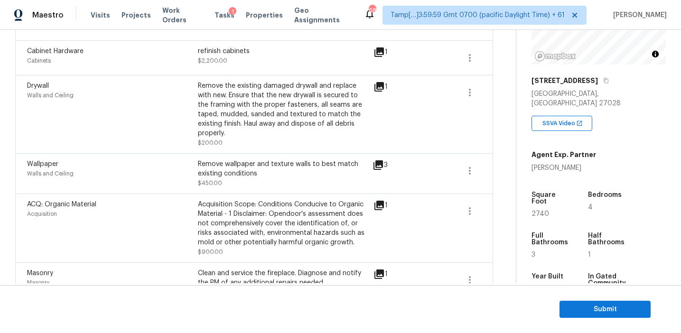
click at [381, 201] on icon at bounding box center [378, 205] width 9 height 9
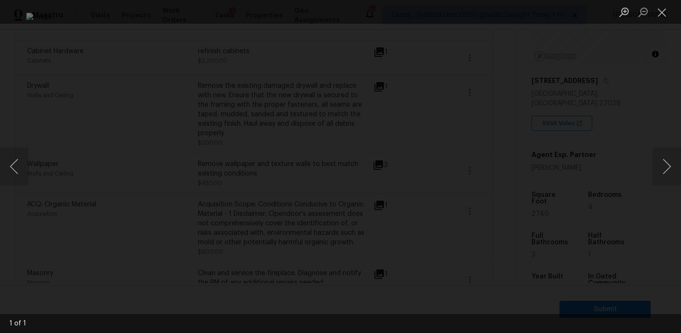
click at [605, 139] on div "Lightbox" at bounding box center [340, 166] width 681 height 333
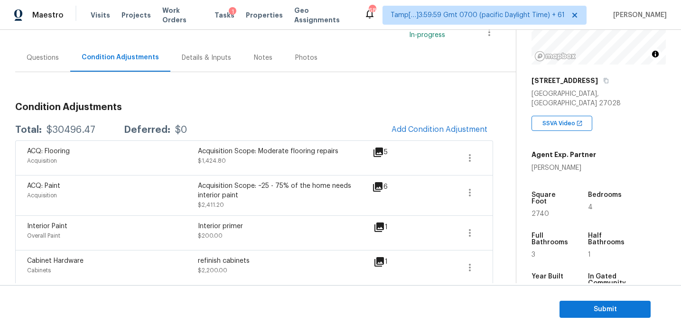
scroll to position [82, 0]
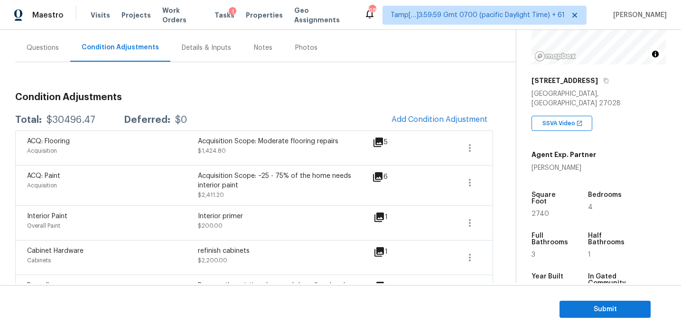
click at [591, 304] on span "Submit" at bounding box center [605, 310] width 76 height 12
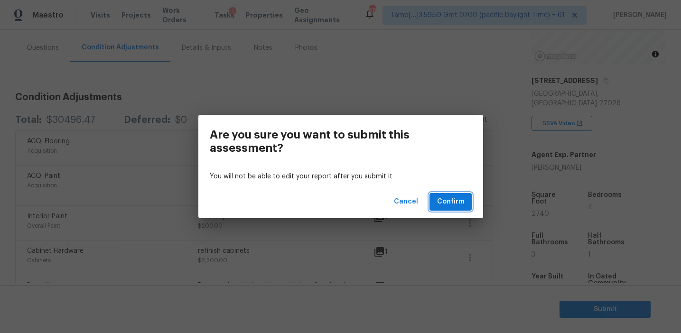
click at [445, 196] on span "Confirm" at bounding box center [450, 202] width 27 height 12
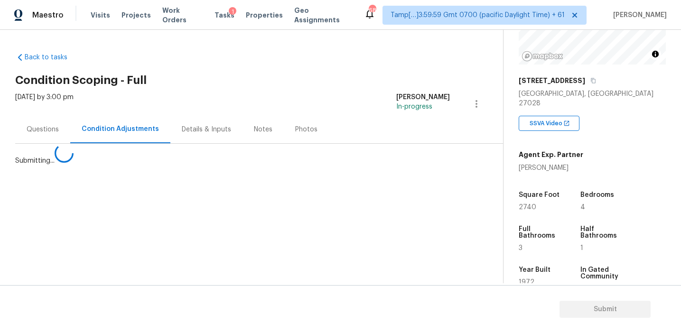
scroll to position [0, 0]
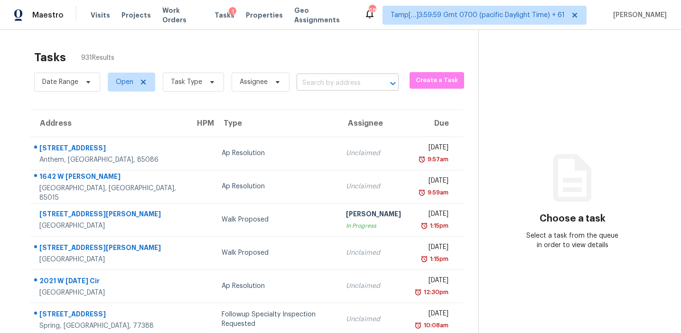
click at [325, 84] on input "text" at bounding box center [334, 83] width 75 height 15
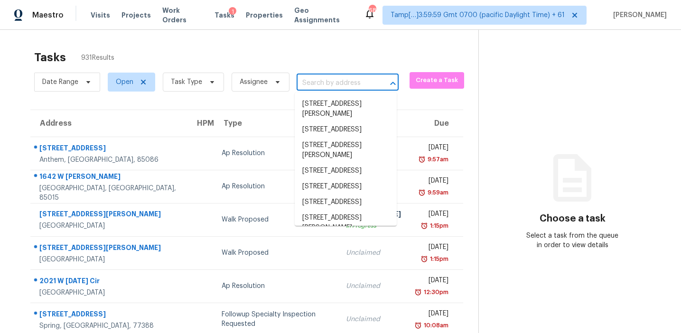
paste input "8933 Buffalo Gourd Ln, Angier, NC, 27501"
type input "8933 Buffalo Gourd Ln, Angier, NC, 27501"
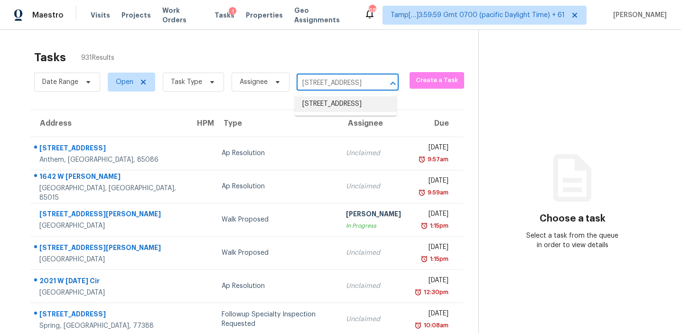
click at [330, 102] on li "8933 Buffalo Gourd Ln, Angier, NC 27501" at bounding box center [346, 104] width 102 height 16
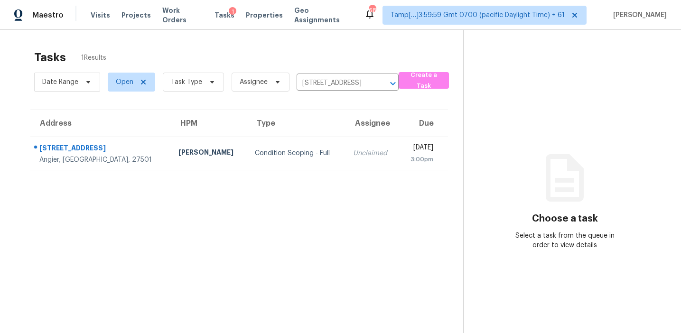
click at [353, 153] on div "Unclaimed" at bounding box center [372, 152] width 38 height 9
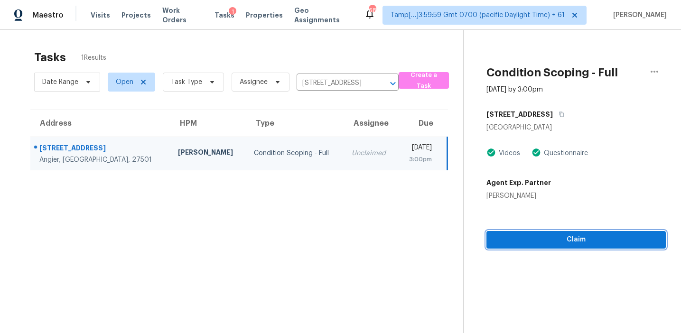
click at [511, 236] on span "Claim" at bounding box center [576, 240] width 164 height 12
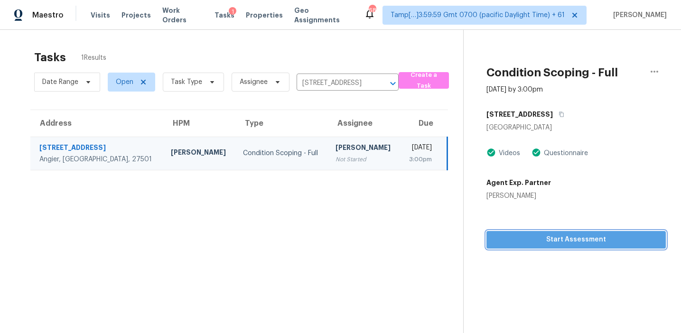
click at [510, 240] on span "Start Assessment" at bounding box center [576, 240] width 164 height 12
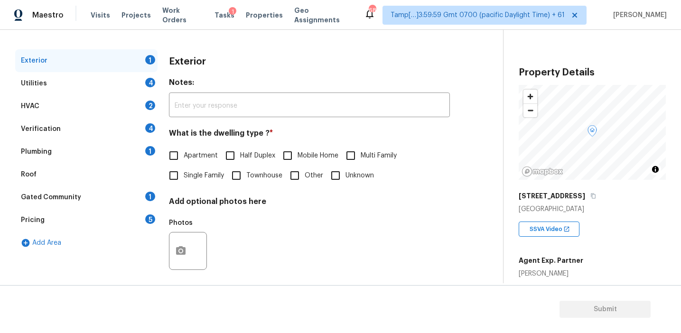
click at [141, 218] on div "Pricing 5" at bounding box center [86, 220] width 142 height 23
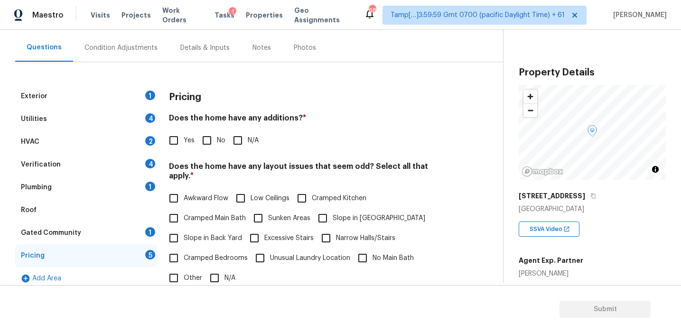
scroll to position [80, 0]
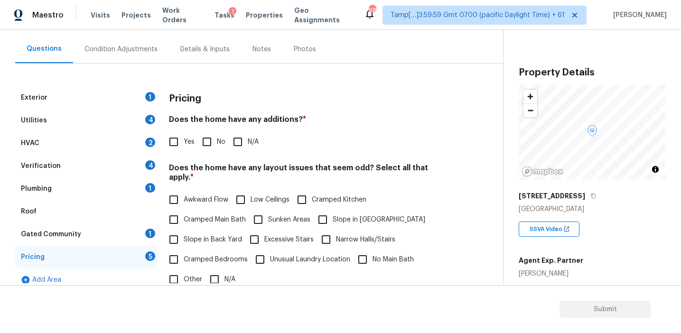
click at [343, 146] on div "Yes No N/A" at bounding box center [309, 142] width 281 height 20
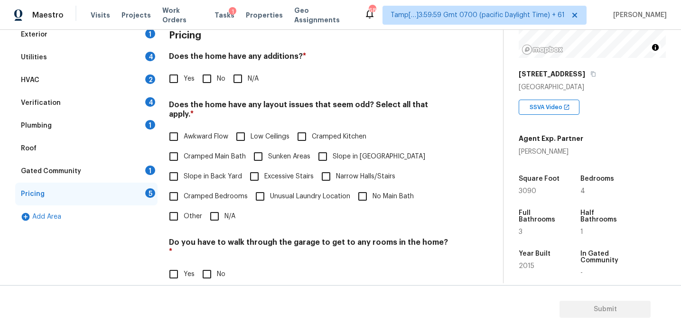
scroll to position [156, 0]
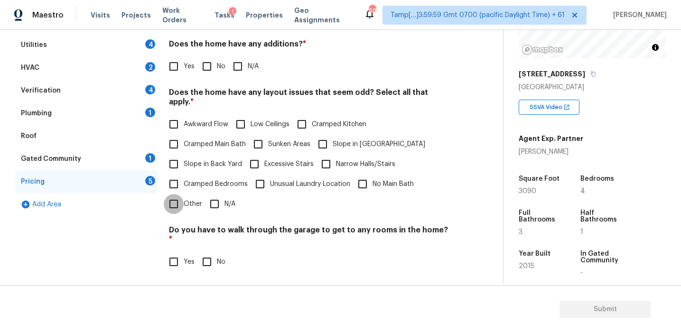
click at [183, 201] on input "Other" at bounding box center [174, 204] width 20 height 20
checkbox input "true"
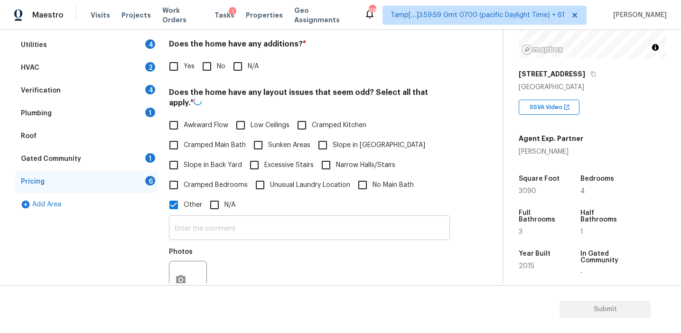
click at [203, 222] on input "text" at bounding box center [309, 229] width 281 height 22
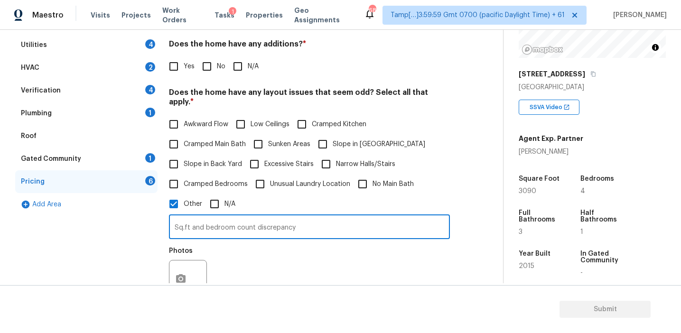
type input "Sq.ft and bedroom count discrepancy"
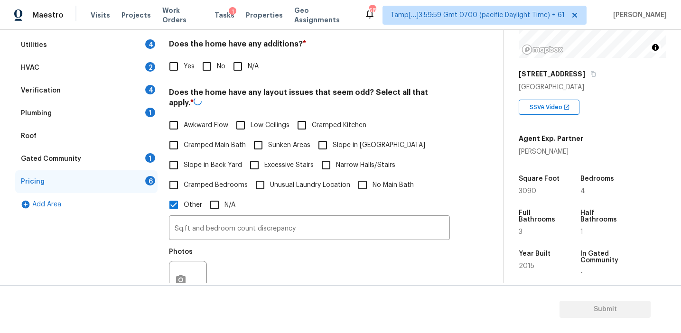
click at [259, 253] on div "Photos" at bounding box center [309, 274] width 281 height 62
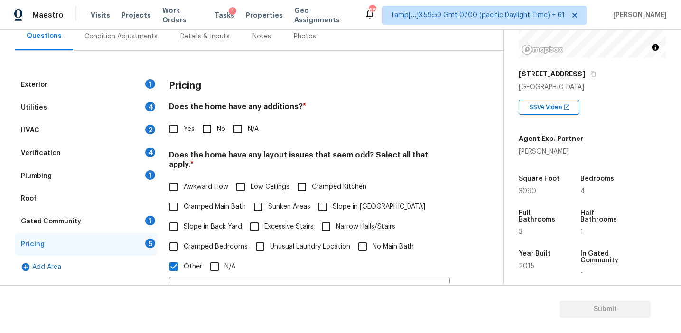
click at [209, 82] on div "Pricing" at bounding box center [309, 86] width 281 height 25
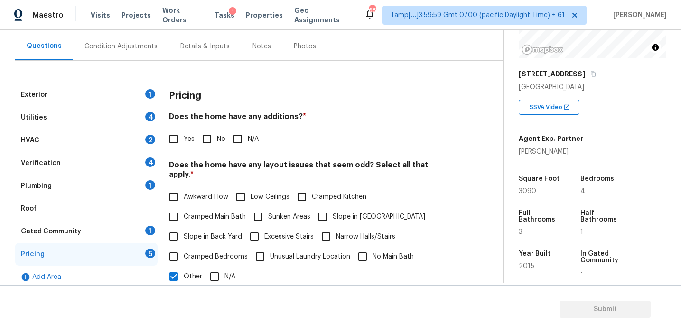
scroll to position [82, 0]
click at [209, 82] on div "Exterior 1 Utilities 4 HVAC 2 Verification 4 Plumbing 1 Roof Gated Community 1 …" at bounding box center [247, 303] width 465 height 482
click at [187, 83] on div "Exterior 1 Utilities 4 HVAC 2 Verification 4 Plumbing 1 Roof Gated Community 1 …" at bounding box center [247, 303] width 465 height 482
click at [228, 84] on div "Pricing" at bounding box center [309, 96] width 281 height 25
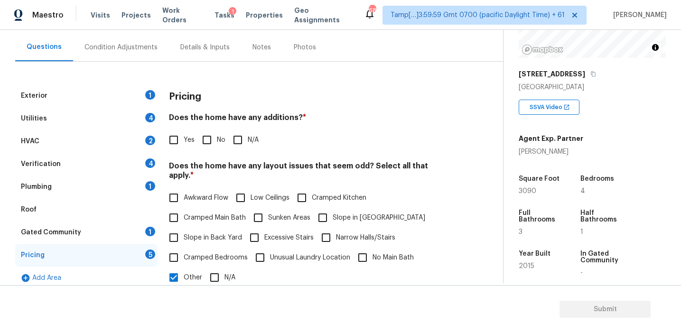
click at [79, 166] on div "Verification 4" at bounding box center [86, 164] width 142 height 23
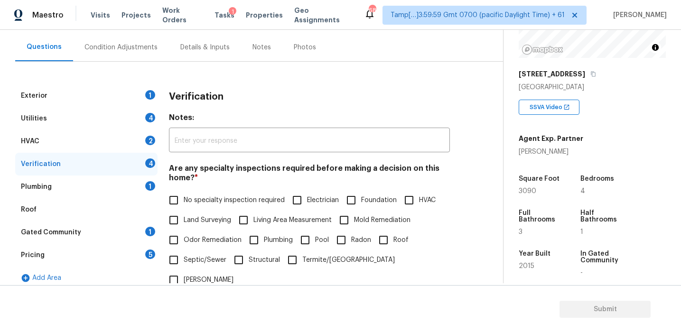
scroll to position [238, 0]
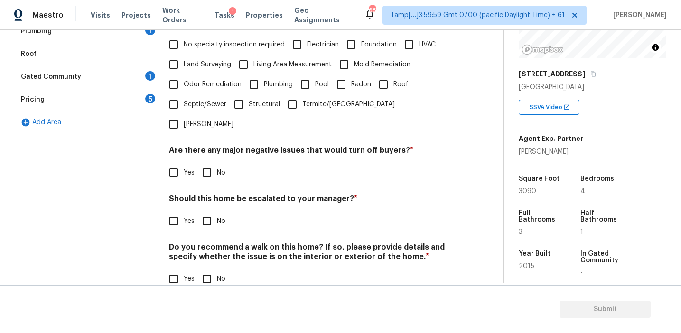
click at [176, 211] on input "Yes" at bounding box center [174, 221] width 20 height 20
checkbox input "true"
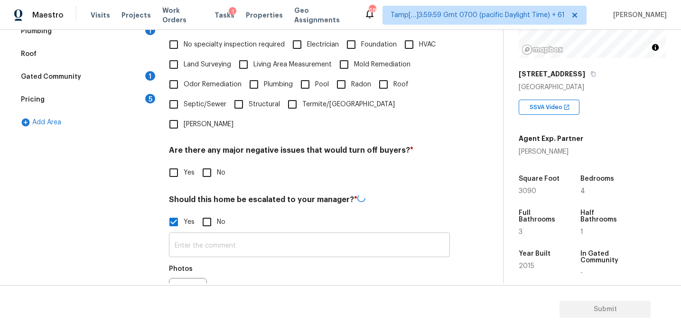
click at [193, 235] on input "text" at bounding box center [309, 246] width 281 height 22
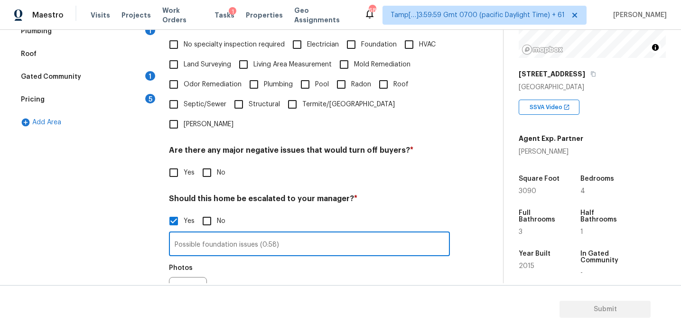
type input "Possible foundation issues (0:58)"
click at [183, 290] on icon "button" at bounding box center [180, 295] width 11 height 11
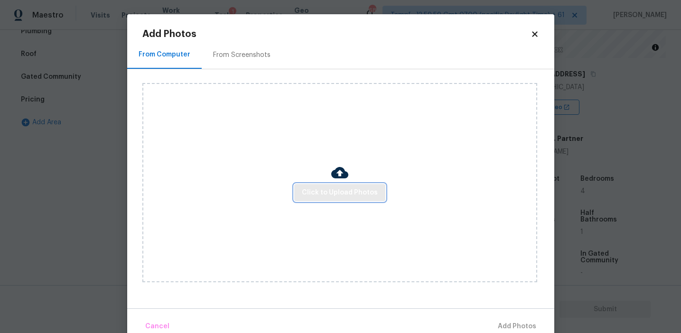
click at [317, 192] on span "Click to Upload Photos" at bounding box center [340, 193] width 76 height 12
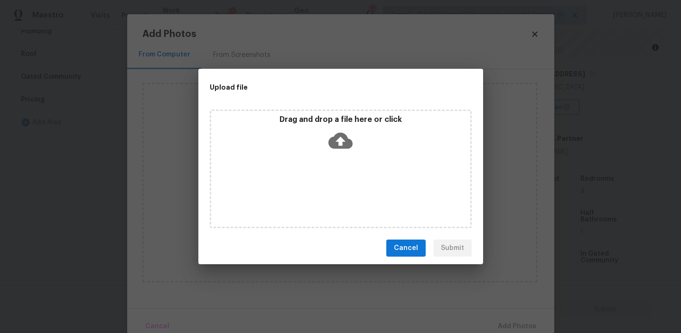
click at [322, 121] on p "Drag and drop a file here or click" at bounding box center [340, 120] width 259 height 10
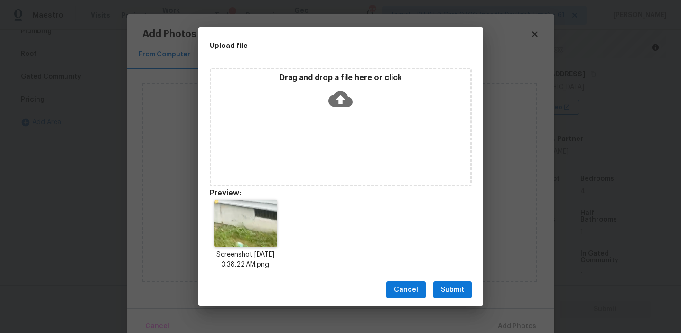
click at [450, 291] on span "Submit" at bounding box center [452, 290] width 23 height 12
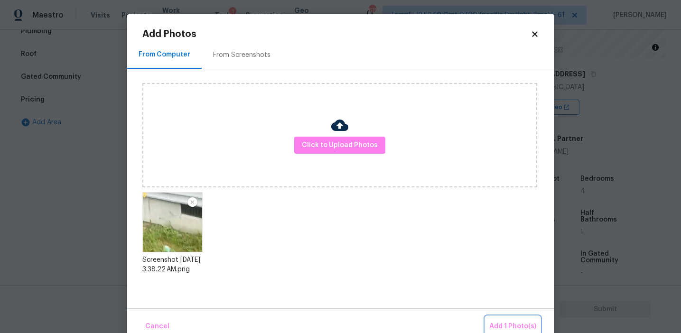
click at [507, 328] on span "Add 1 Photo(s)" at bounding box center [512, 327] width 47 height 12
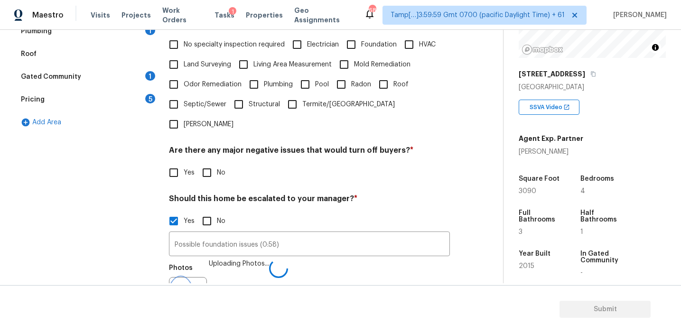
scroll to position [250, 0]
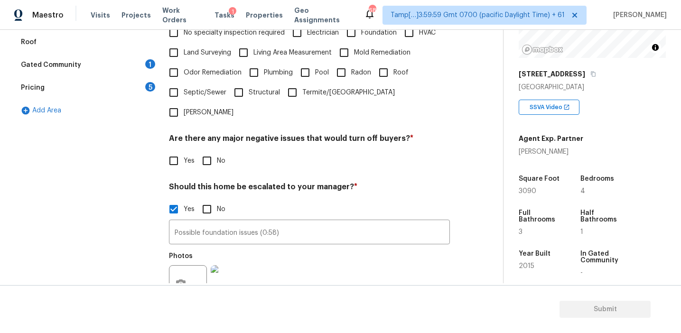
click at [204, 112] on div "Verification Notes: ​ Are any specialty inspections required before making a de…" at bounding box center [309, 147] width 281 height 461
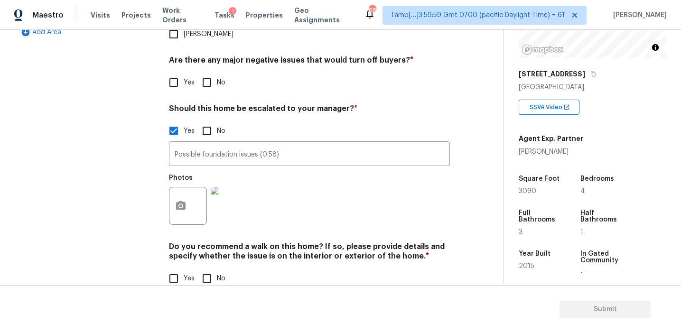
click at [213, 104] on h4 "Should this home be escalated to your manager? *" at bounding box center [309, 110] width 281 height 13
click at [204, 104] on h4 "Should this home be escalated to your manager? *" at bounding box center [309, 110] width 281 height 13
click at [152, 111] on div "Exterior 1 Utilities 4 HVAC 2 Verification 3 Plumbing 1 Roof Gated Community 1 …" at bounding box center [86, 69] width 142 height 461
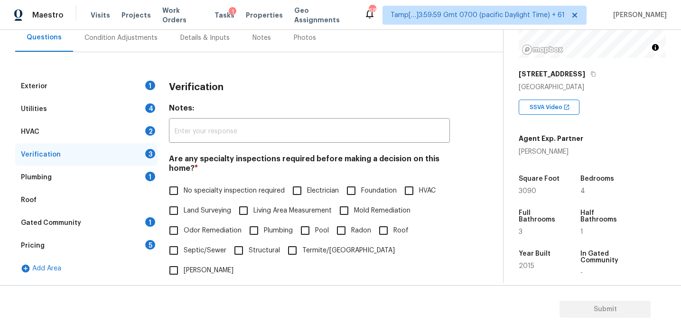
scroll to position [87, 0]
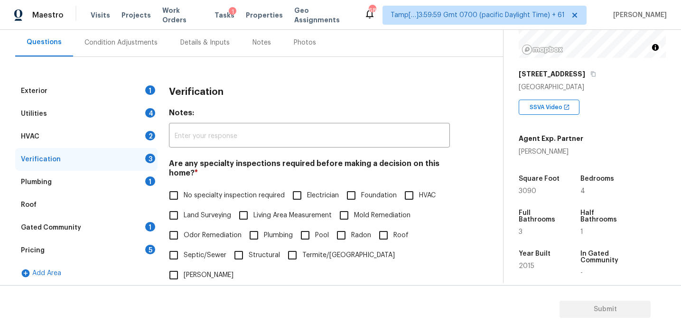
click at [204, 86] on div "Verification" at bounding box center [309, 92] width 281 height 25
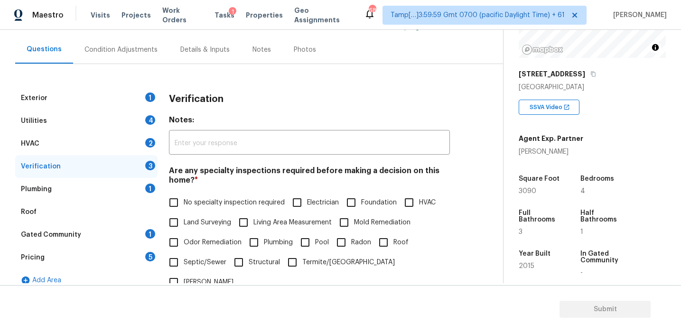
click at [204, 86] on div "Exterior 1 Utilities 4 HVAC 2 Verification 3 Plumbing 1 Roof Gated Community 1 …" at bounding box center [247, 306] width 465 height 484
click at [139, 257] on div "Pricing 5" at bounding box center [86, 257] width 142 height 23
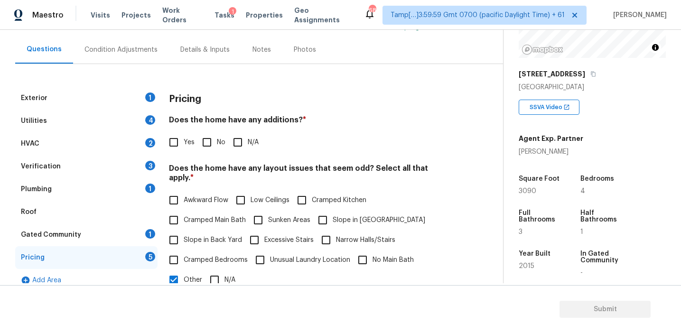
click at [180, 144] on input "Yes" at bounding box center [174, 142] width 20 height 20
checkbox input "true"
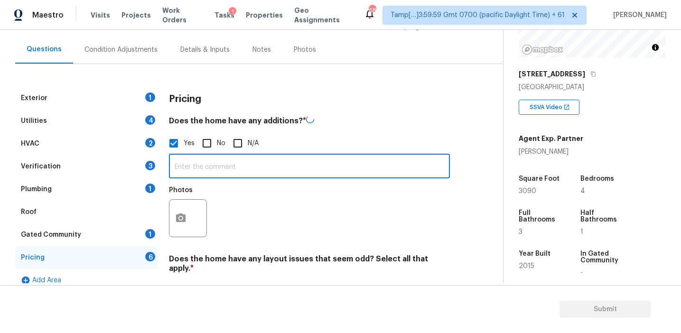
click at [203, 169] on input "text" at bounding box center [309, 167] width 281 height 22
type input "Enclosed patio"
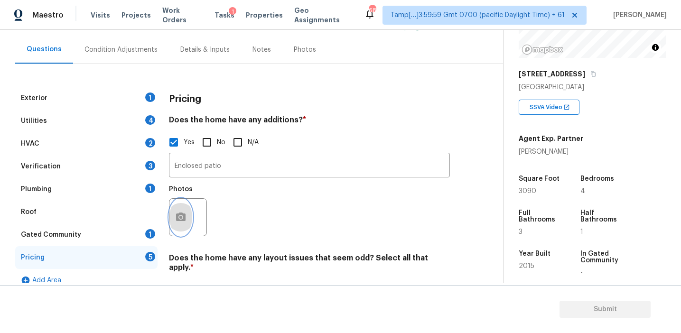
click at [180, 223] on button "button" at bounding box center [180, 217] width 23 height 37
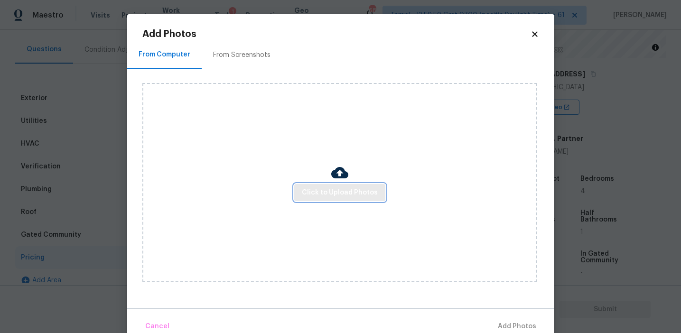
click at [308, 196] on span "Click to Upload Photos" at bounding box center [340, 193] width 76 height 12
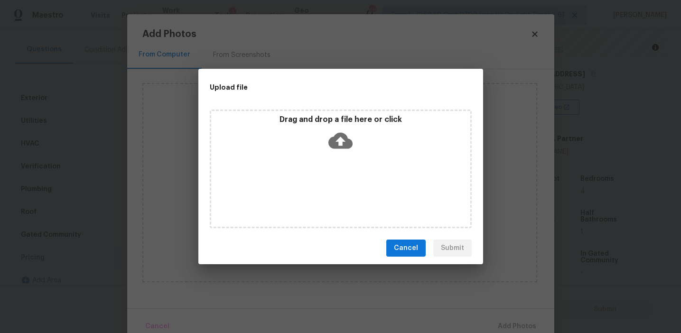
click at [324, 109] on div "Drag and drop a file here or click" at bounding box center [340, 169] width 285 height 126
click at [288, 115] on p "Drag and drop a file here or click" at bounding box center [340, 120] width 259 height 10
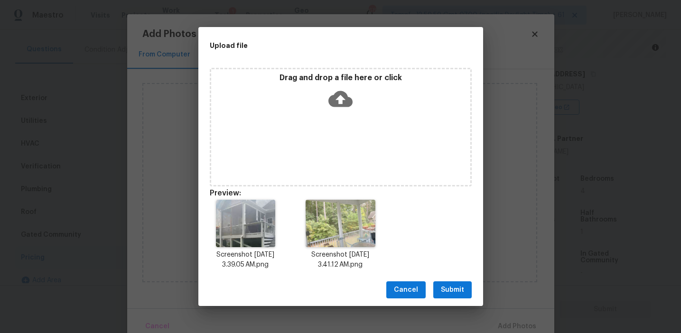
click at [437, 284] on button "Submit" at bounding box center [452, 290] width 38 height 18
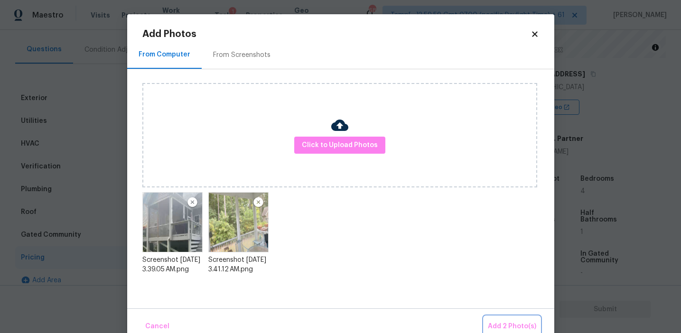
click at [492, 319] on button "Add 2 Photo(s)" at bounding box center [512, 326] width 56 height 20
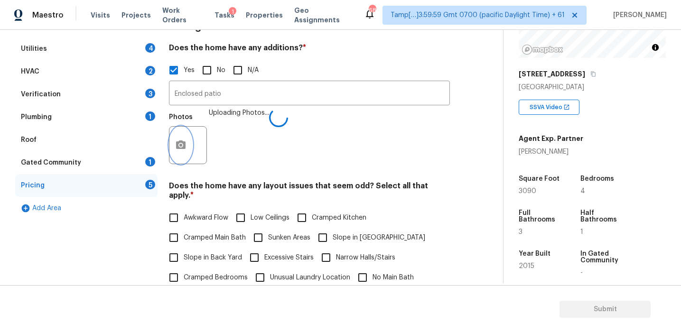
scroll to position [273, 0]
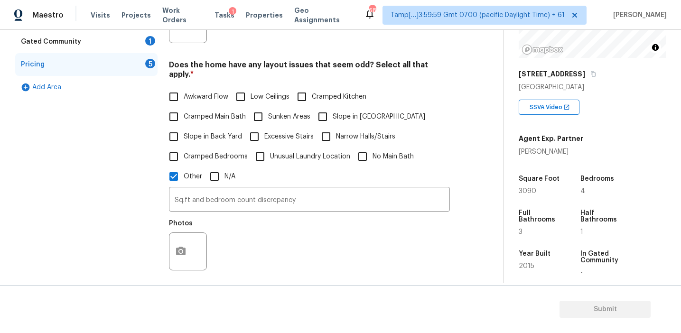
click at [225, 132] on span "Slope in Back Yard" at bounding box center [213, 137] width 58 height 10
click at [184, 127] on input "Slope in Back Yard" at bounding box center [174, 137] width 20 height 20
checkbox input "true"
click at [326, 127] on input "Narrow Halls/Stairs" at bounding box center [326, 137] width 20 height 20
checkbox input "true"
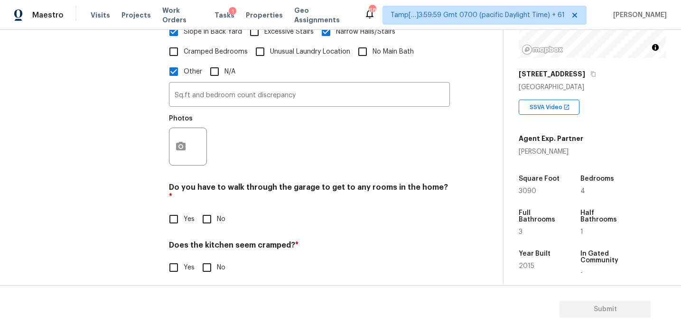
scroll to position [416, 0]
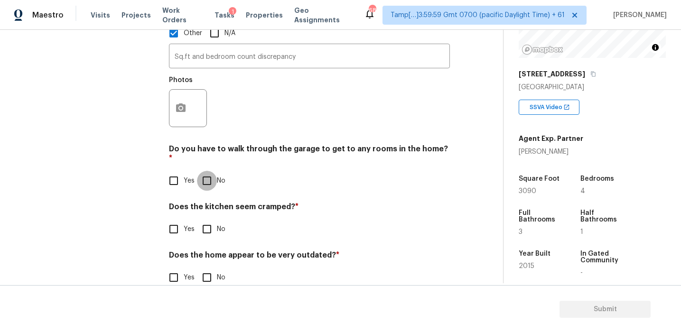
click at [208, 171] on input "No" at bounding box center [207, 181] width 20 height 20
checkbox input "true"
click at [211, 220] on input "No" at bounding box center [207, 230] width 20 height 20
checkbox input "true"
click at [206, 269] on input "No" at bounding box center [207, 279] width 20 height 20
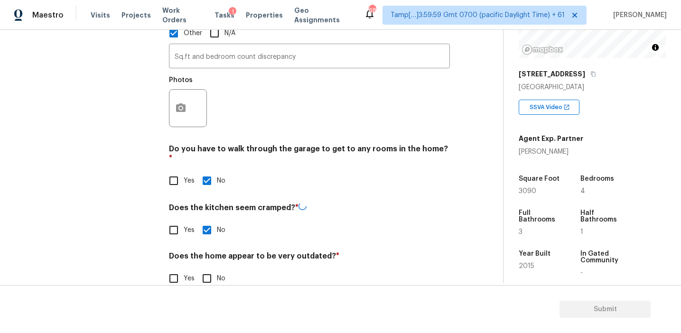
checkbox input "true"
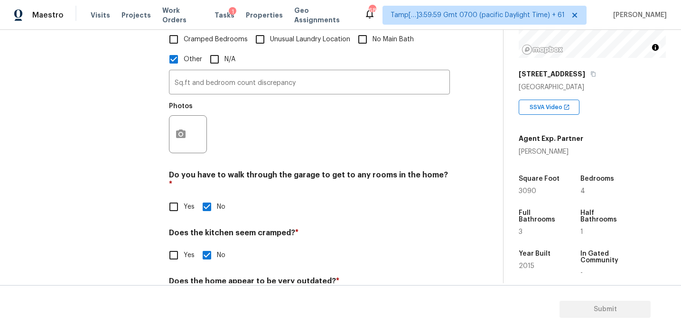
scroll to position [353, 0]
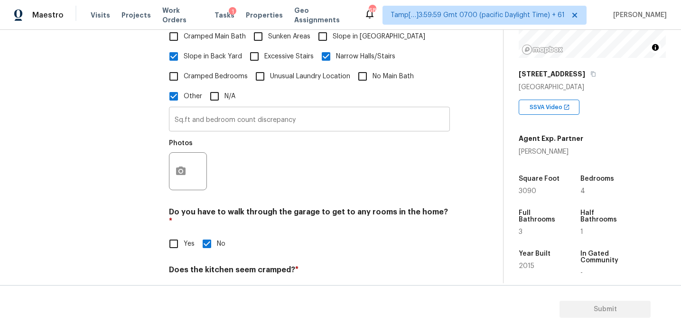
click at [302, 115] on input "Sq.ft and bedroom count discrepancy" at bounding box center [309, 120] width 281 height 22
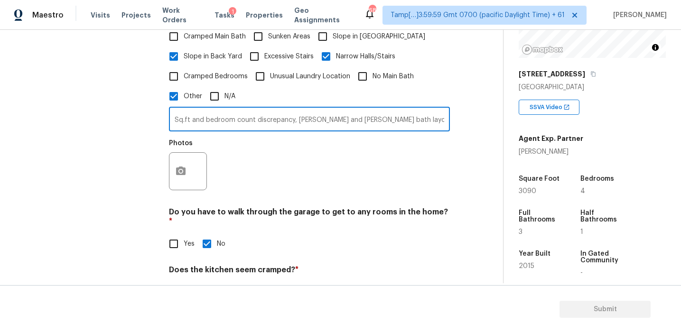
type input "Sq.ft and bedroom count discrepancy, [PERSON_NAME] and [PERSON_NAME] bath layou…"
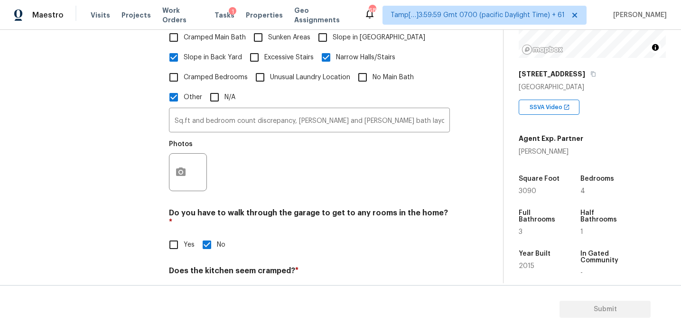
click at [166, 167] on div "Exterior 1 Utilities 4 HVAC 2 Verification 3 Plumbing 1 Roof Gated Community 1 …" at bounding box center [247, 88] width 465 height 549
click at [184, 172] on button "button" at bounding box center [180, 172] width 23 height 37
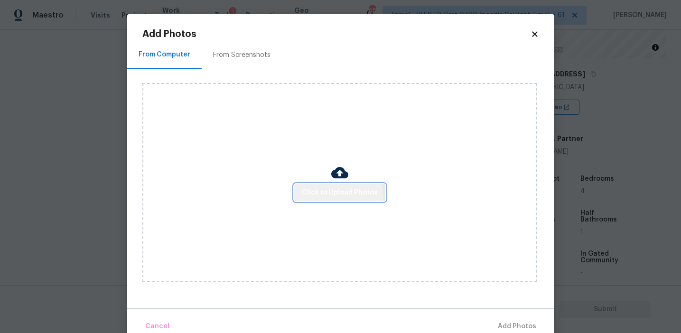
click at [330, 196] on span "Click to Upload Photos" at bounding box center [340, 193] width 76 height 12
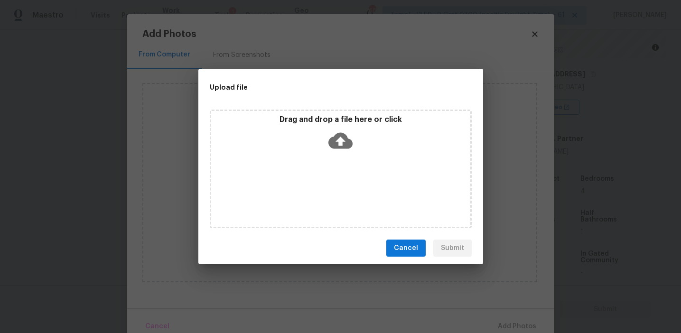
click at [330, 142] on icon at bounding box center [340, 141] width 24 height 16
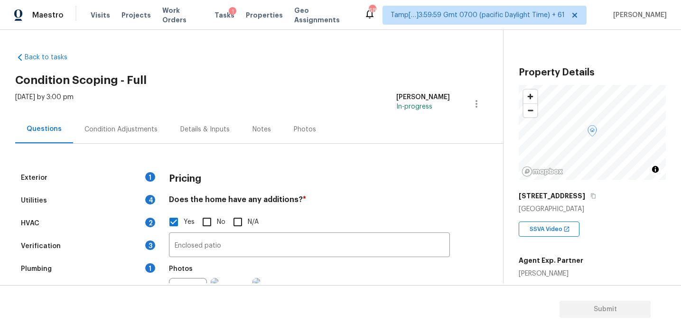
scroll to position [122, 0]
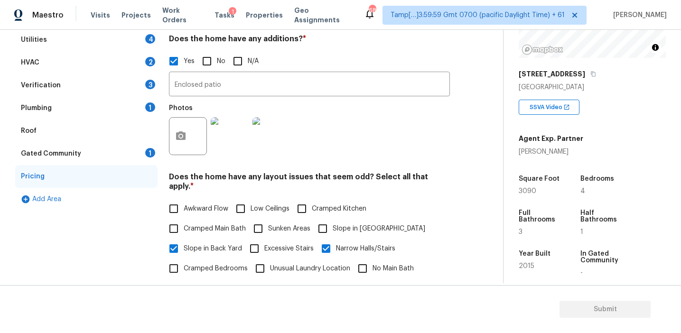
click at [149, 148] on div "Gated Community 1" at bounding box center [86, 153] width 142 height 23
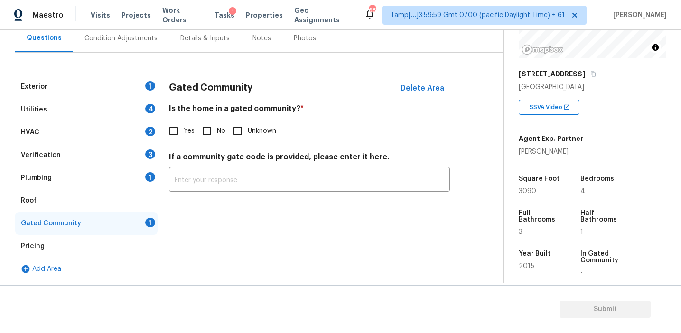
scroll to position [91, 0]
click at [207, 128] on input "No" at bounding box center [207, 131] width 20 height 20
checkbox input "true"
click at [121, 180] on div "Plumbing 1" at bounding box center [86, 178] width 142 height 23
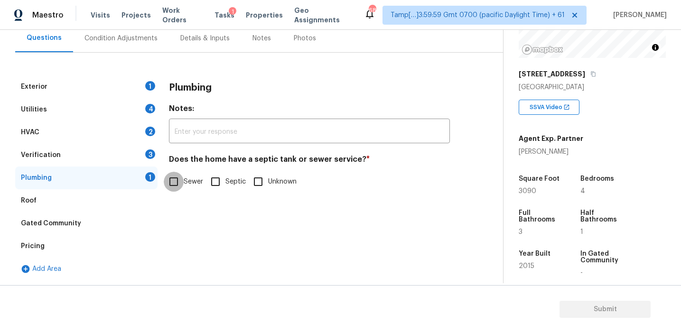
click at [177, 185] on input "Sewer" at bounding box center [174, 182] width 20 height 20
checkbox input "true"
click at [131, 155] on div "Verification 3" at bounding box center [86, 155] width 142 height 23
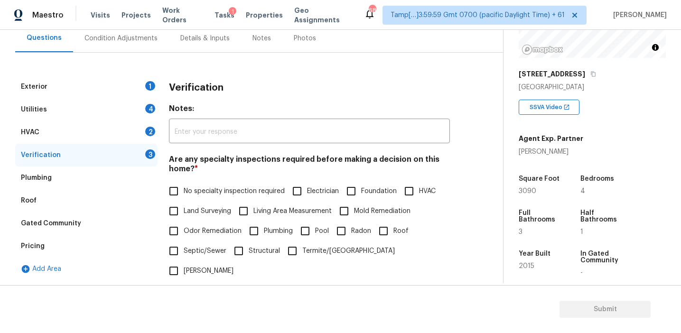
click at [202, 199] on label "No specialty inspection required" at bounding box center [224, 191] width 121 height 20
click at [184, 199] on input "No specialty inspection required" at bounding box center [174, 191] width 20 height 20
checkbox input "true"
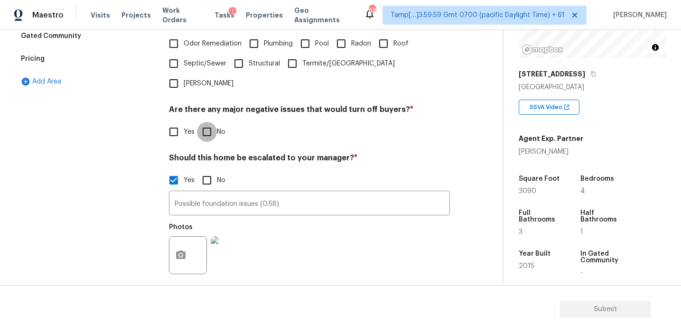
click at [209, 122] on input "No" at bounding box center [207, 132] width 20 height 20
checkbox input "true"
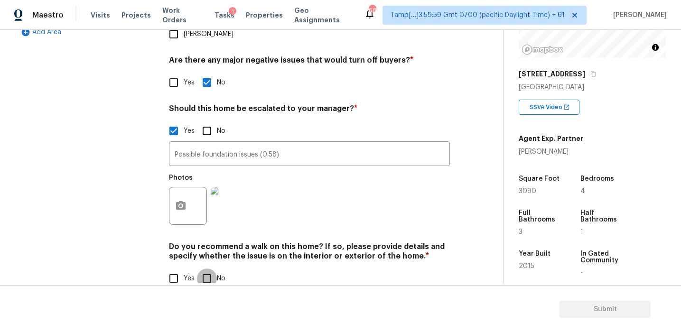
click at [213, 269] on input "No" at bounding box center [207, 279] width 20 height 20
checkbox input "true"
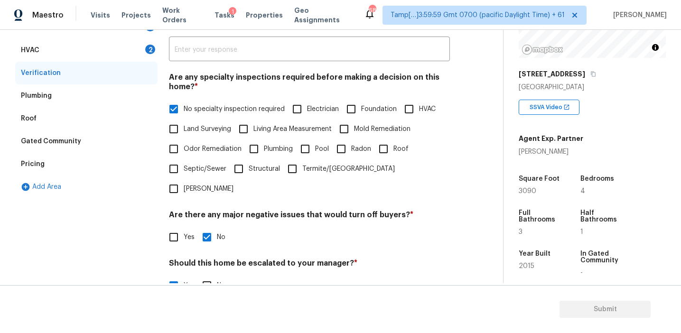
click at [147, 53] on div "HVAC 2" at bounding box center [86, 50] width 142 height 23
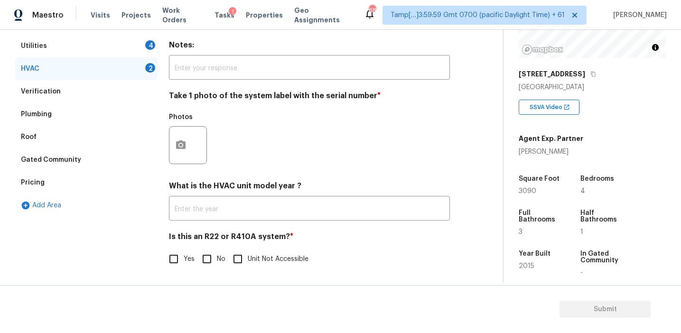
scroll to position [155, 0]
click at [206, 261] on input "No" at bounding box center [207, 259] width 20 height 20
checkbox input "true"
click at [181, 144] on circle "button" at bounding box center [180, 145] width 3 height 3
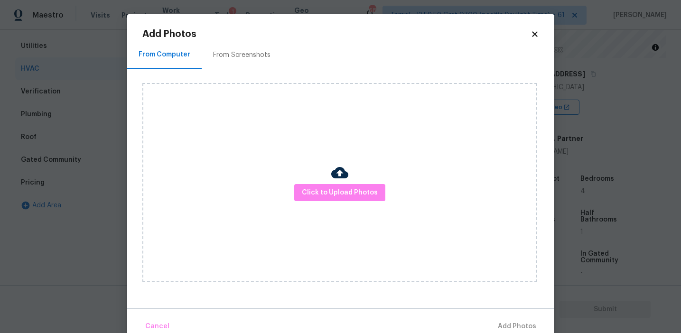
click at [225, 50] on div "From Screenshots" at bounding box center [241, 54] width 57 height 9
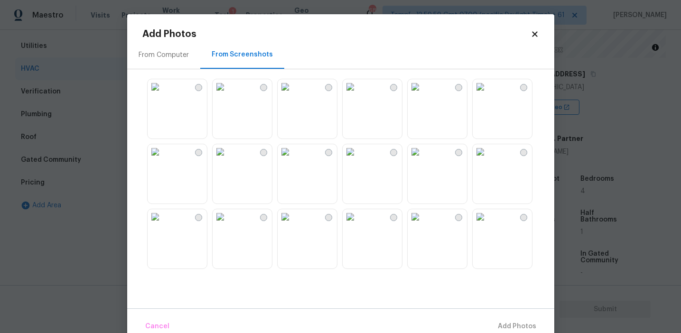
click at [179, 59] on div "From Computer" at bounding box center [163, 55] width 73 height 28
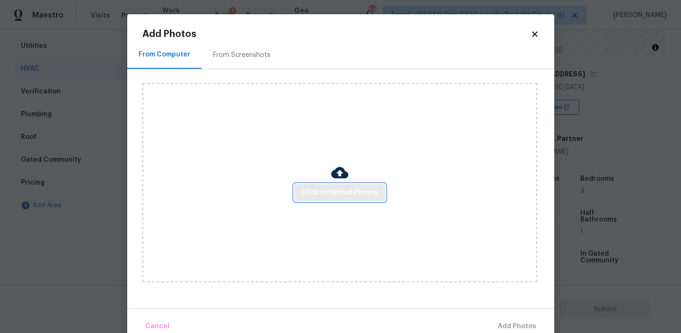
click at [323, 189] on span "Click to Upload Photos" at bounding box center [340, 193] width 76 height 12
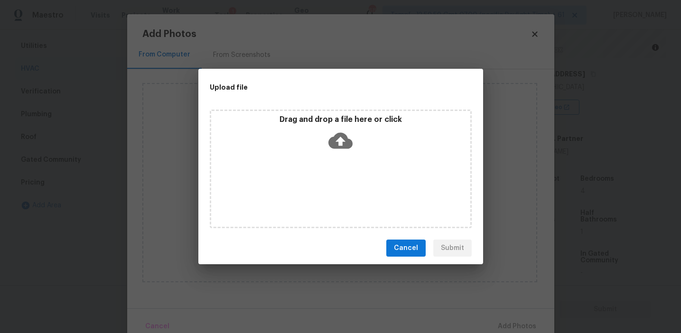
click at [323, 125] on div "Drag and drop a file here or click" at bounding box center [340, 135] width 259 height 41
click at [397, 257] on button "Cancel" at bounding box center [405, 249] width 39 height 18
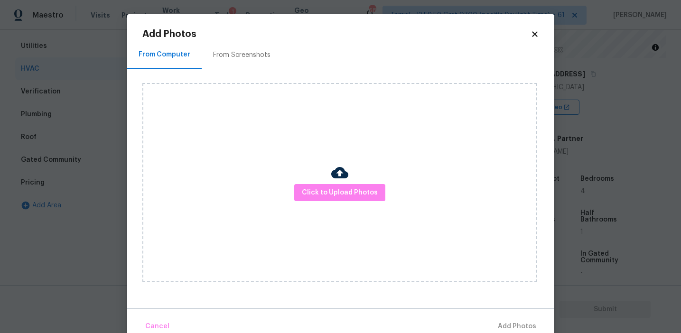
click at [255, 58] on div "From Screenshots" at bounding box center [241, 54] width 57 height 9
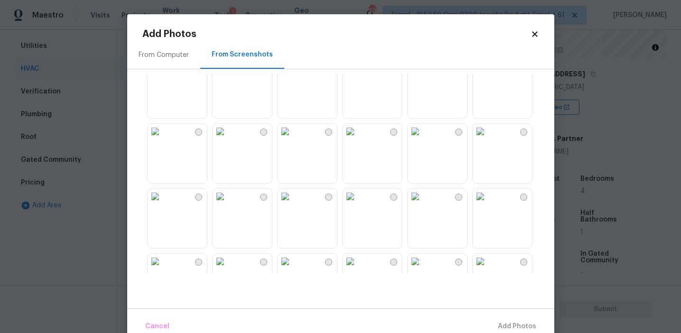
scroll to position [0, 0]
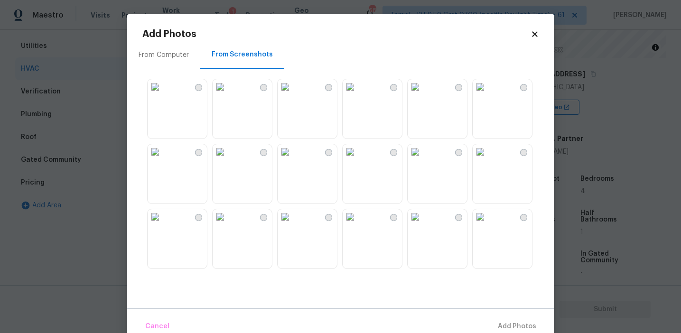
click at [124, 125] on body "Maestro Visits Projects Work Orders Tasks 1 Properties Geo Assignments 687 Tamp…" at bounding box center [340, 166] width 681 height 333
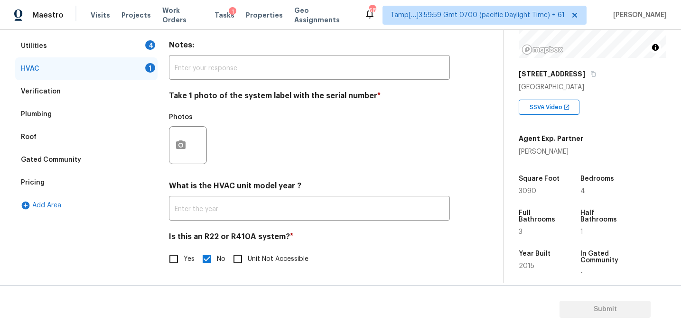
click at [230, 130] on div "Photos" at bounding box center [309, 139] width 281 height 62
click at [185, 147] on icon "button" at bounding box center [180, 144] width 9 height 9
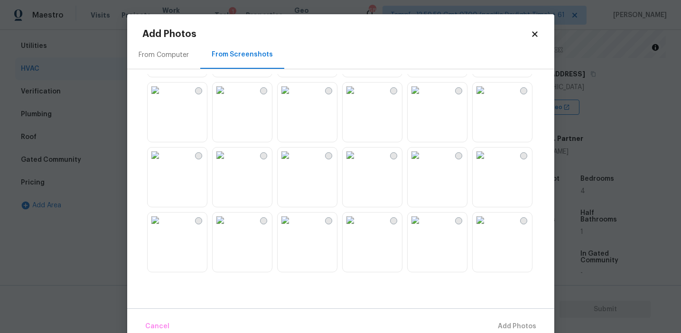
scroll to position [466, 0]
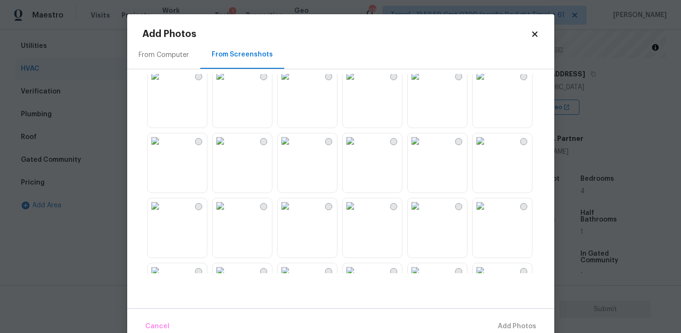
click at [423, 83] on img at bounding box center [415, 75] width 15 height 15
click at [498, 318] on button "Add 1 Photo(s)" at bounding box center [512, 326] width 55 height 20
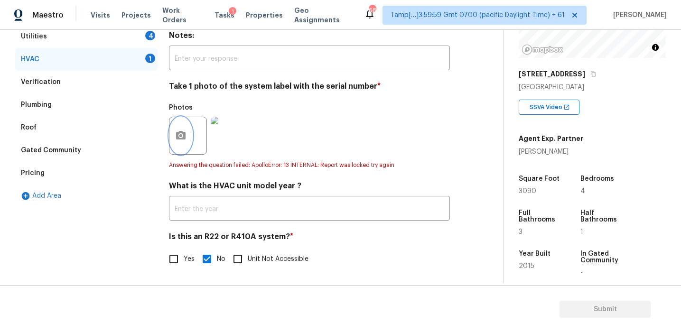
scroll to position [155, 0]
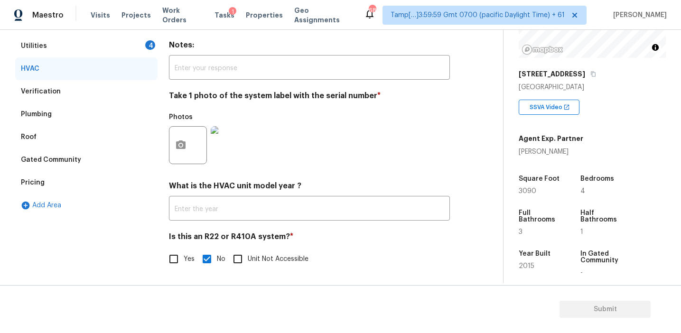
click at [148, 43] on div "4" at bounding box center [150, 44] width 10 height 9
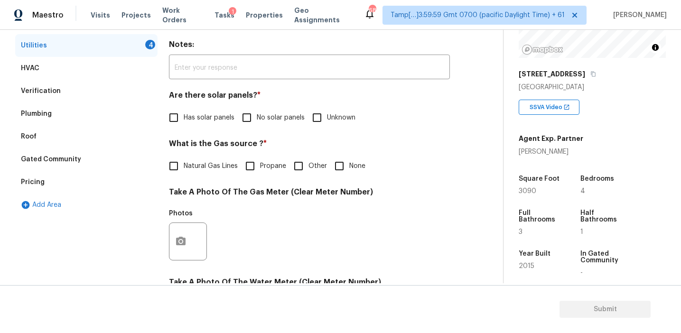
click at [271, 170] on span "Propane" at bounding box center [273, 166] width 26 height 10
click at [260, 170] on input "Propane" at bounding box center [250, 166] width 20 height 20
checkbox input "true"
click at [325, 113] on input "Unknown" at bounding box center [317, 118] width 20 height 20
checkbox input "true"
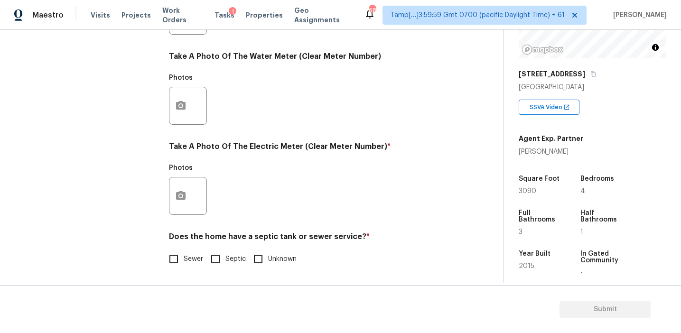
scroll to position [381, 0]
click at [177, 261] on input "Sewer" at bounding box center [174, 259] width 20 height 20
checkbox input "true"
click at [180, 209] on button "button" at bounding box center [180, 195] width 23 height 37
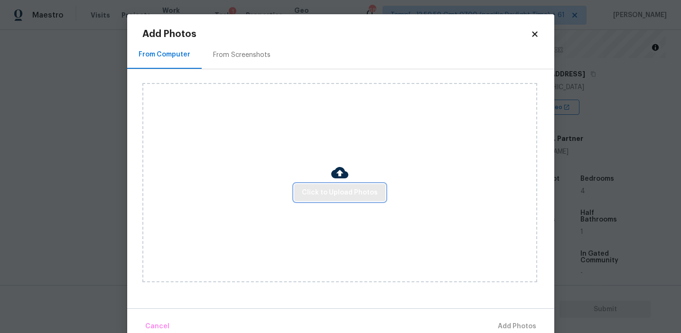
click at [326, 196] on span "Click to Upload Photos" at bounding box center [340, 193] width 76 height 12
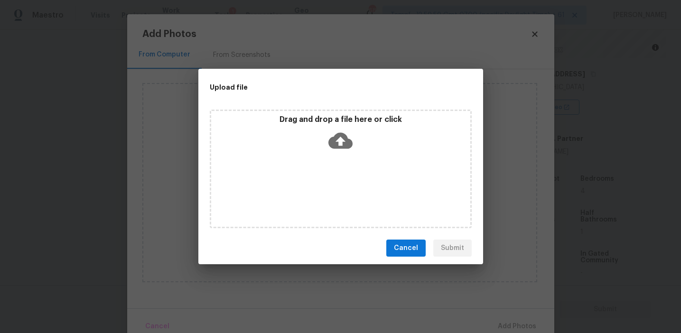
click at [326, 127] on div "Drag and drop a file here or click" at bounding box center [340, 135] width 259 height 41
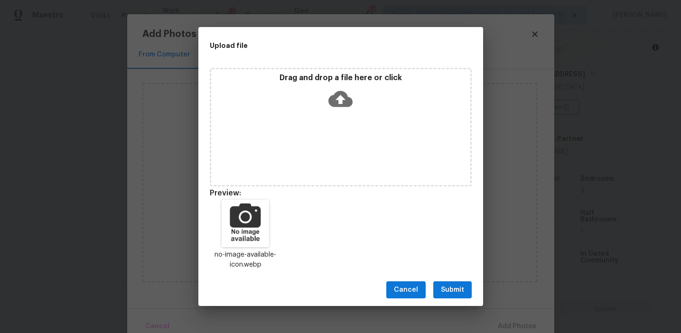
click at [446, 288] on span "Submit" at bounding box center [452, 290] width 23 height 12
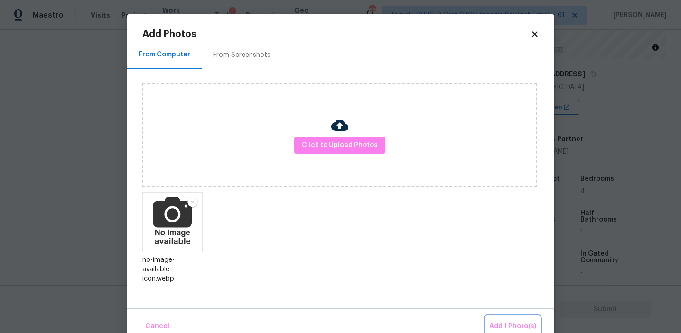
click at [508, 324] on span "Add 1 Photo(s)" at bounding box center [512, 327] width 47 height 12
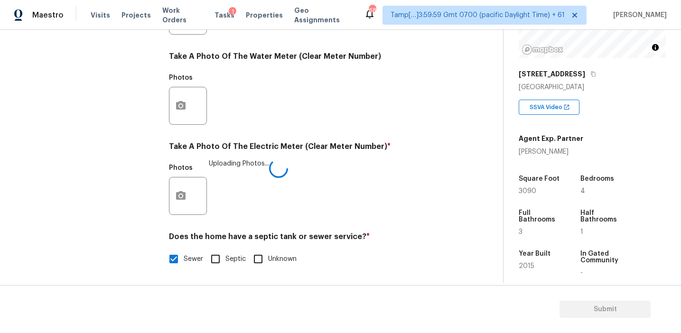
click at [328, 210] on div "Photos Uploading Photos..." at bounding box center [309, 190] width 281 height 62
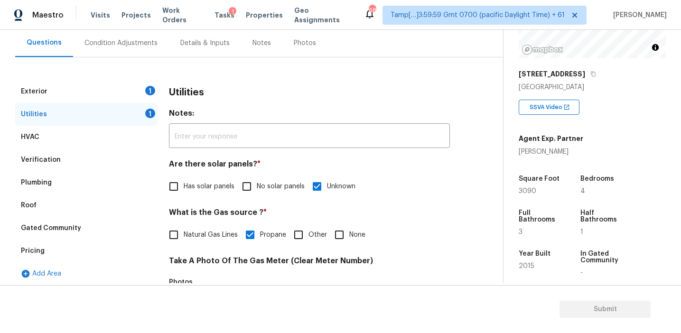
scroll to position [75, 0]
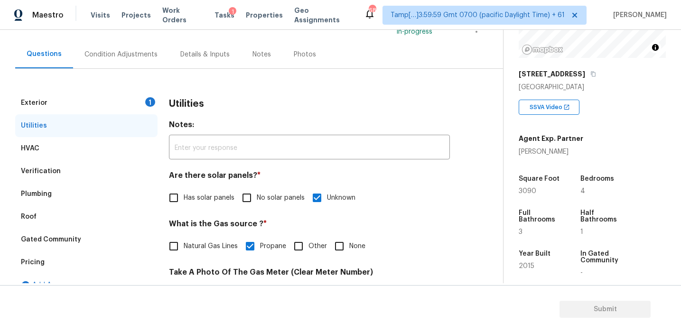
click at [141, 102] on div "Exterior 1" at bounding box center [86, 103] width 142 height 23
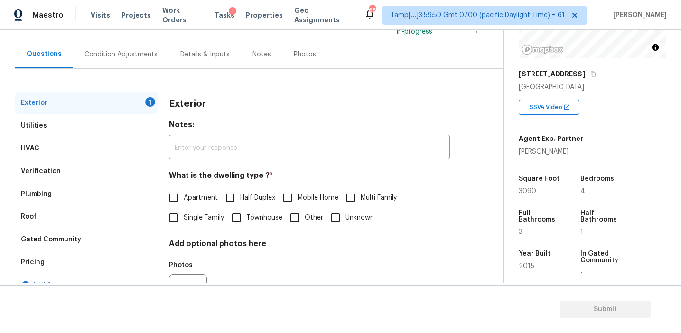
click at [190, 214] on span "Single Family" at bounding box center [204, 218] width 40 height 10
click at [184, 214] on input "Single Family" at bounding box center [174, 218] width 20 height 20
checkbox input "true"
click at [153, 58] on div "Condition Adjustments" at bounding box center [121, 54] width 96 height 28
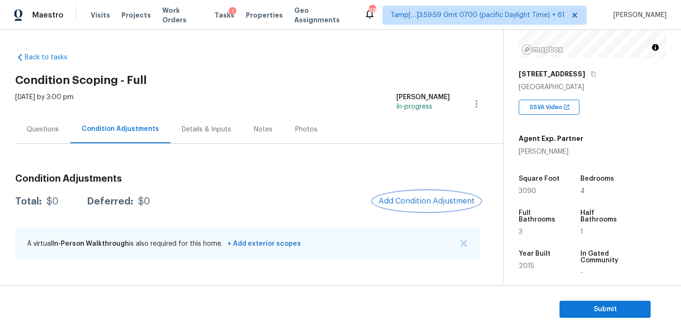
click at [389, 197] on span "Add Condition Adjustment" at bounding box center [427, 201] width 96 height 9
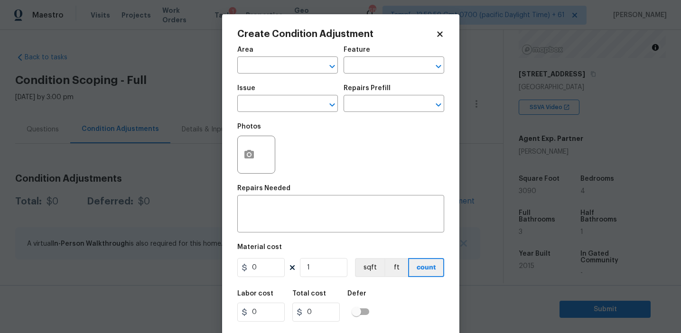
click at [316, 158] on div "Photos" at bounding box center [340, 149] width 207 height 62
click at [263, 103] on input "text" at bounding box center [274, 104] width 74 height 15
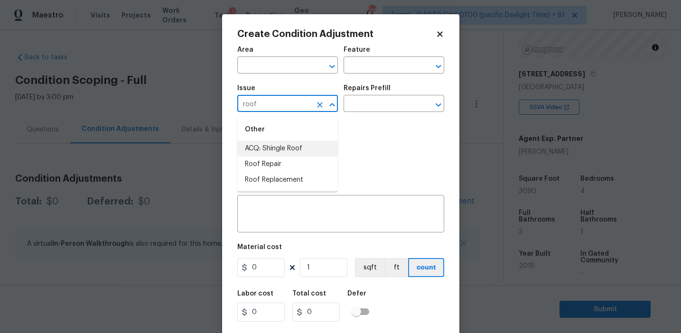
type input "roof"
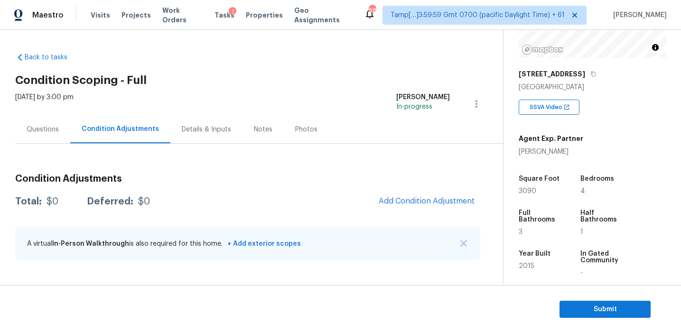
click at [153, 109] on body "Maestro Visits Projects Work Orders Tasks 1 Properties Geo Assignments 685 Tamp…" at bounding box center [340, 166] width 681 height 333
click at [268, 163] on div "Condition Adjustments Total: $0 Deferred: $0 Add Condition Adjustment A virtual…" at bounding box center [247, 206] width 465 height 124
click at [402, 195] on button "Add Condition Adjustment" at bounding box center [426, 201] width 107 height 20
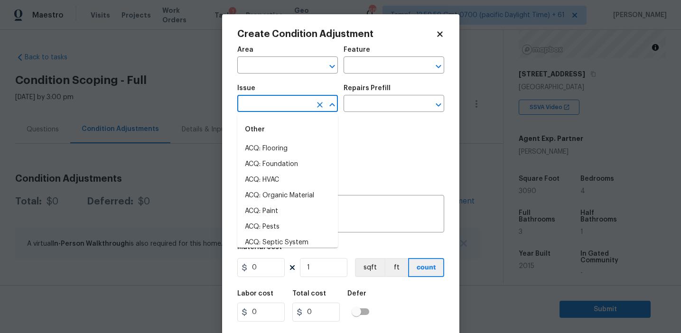
click at [279, 103] on input "text" at bounding box center [274, 104] width 74 height 15
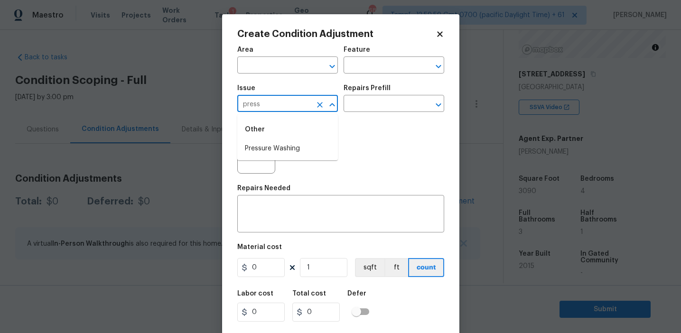
click at [305, 147] on li "Pressure Washing" at bounding box center [287, 149] width 101 height 16
type input "Pressure Washing"
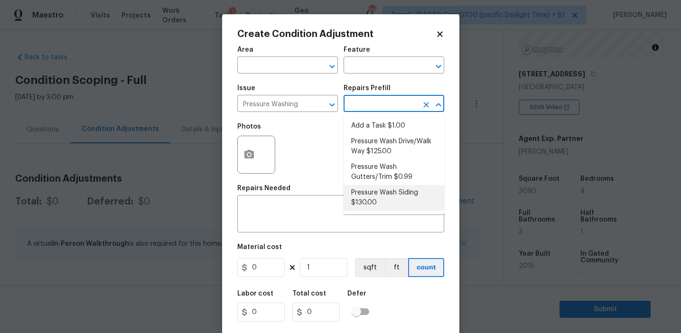
click at [367, 212] on ul "Add a Task $1.00 Pressure Wash Drive/Walk Way $125.00 Pressure Wash Gutters/Tri…" at bounding box center [393, 164] width 101 height 100
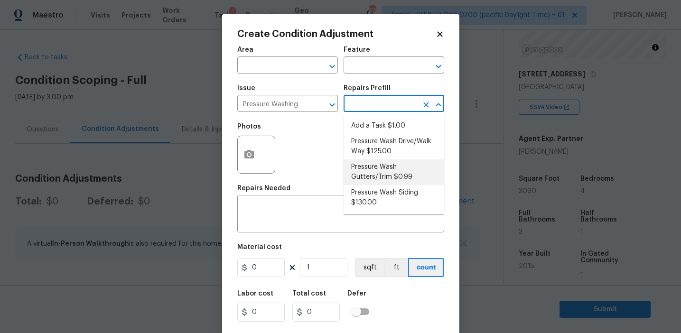
click at [377, 191] on li "Pressure Wash Siding $130.00" at bounding box center [393, 198] width 101 height 26
type input "Siding"
type textarea "Protect areas as needed for pressure washing. Pressure wash the siding on the h…"
type input "130"
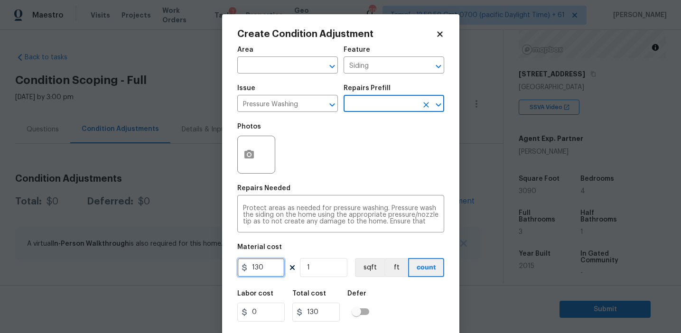
click at [261, 261] on input "130" at bounding box center [260, 267] width 47 height 19
type input "350"
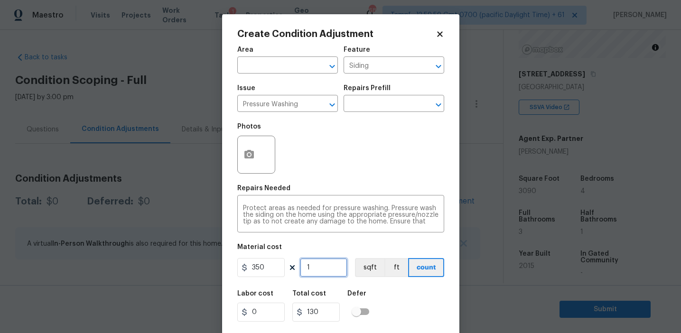
type input "350"
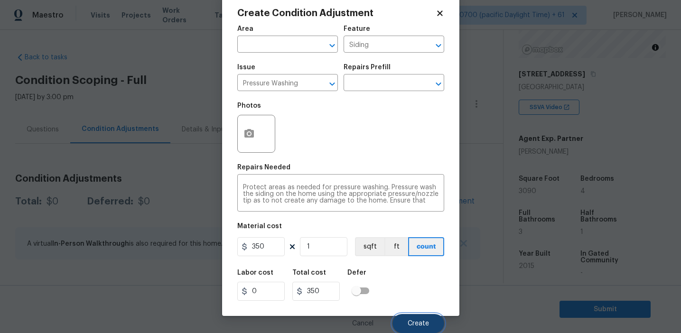
click at [419, 322] on span "Create" at bounding box center [418, 323] width 21 height 7
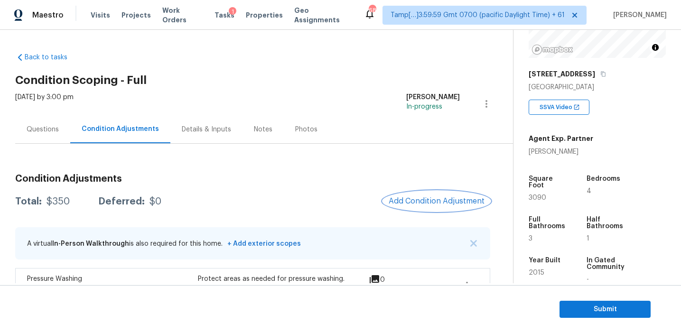
click at [434, 194] on button "Add Condition Adjustment" at bounding box center [436, 201] width 107 height 20
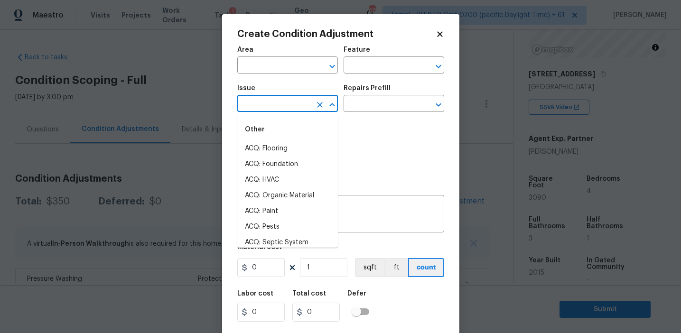
click at [277, 103] on input "text" at bounding box center [274, 104] width 74 height 15
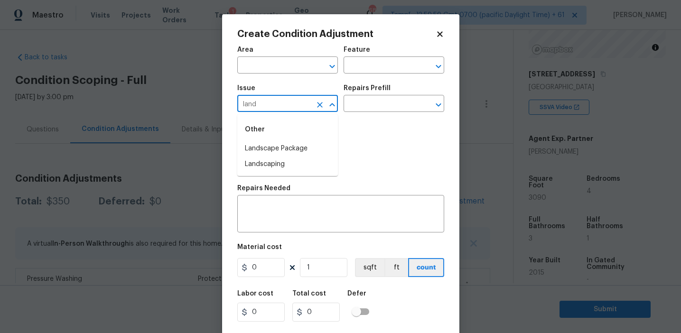
click at [304, 145] on li "Landscape Package" at bounding box center [287, 149] width 101 height 16
type input "Landscape Package"
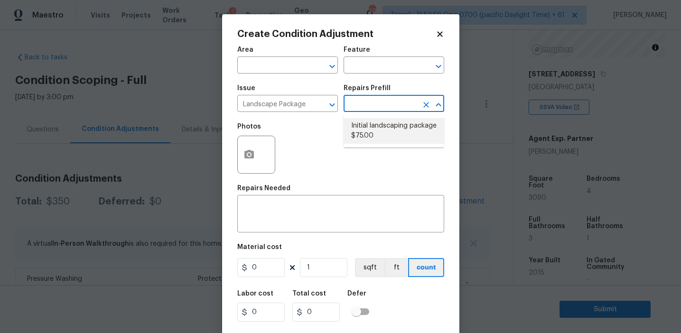
click at [374, 132] on li "Initial landscaping package $75.00" at bounding box center [393, 131] width 101 height 26
type input "Home Readiness Packages"
type textarea "Mowing of grass up to 6" in height. Mow, edge along driveways & sidewalks, trim…"
type input "75"
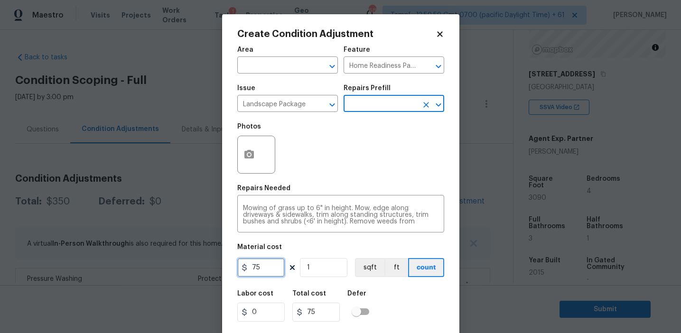
click at [269, 265] on input "75" at bounding box center [260, 267] width 47 height 19
type input "300"
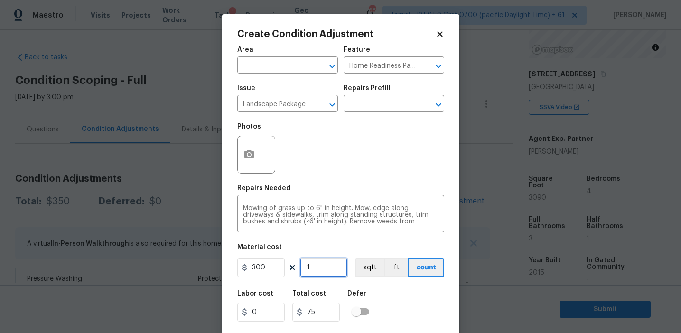
type input "300"
click at [262, 148] on div at bounding box center [256, 155] width 38 height 38
click at [241, 147] on button "button" at bounding box center [249, 154] width 23 height 37
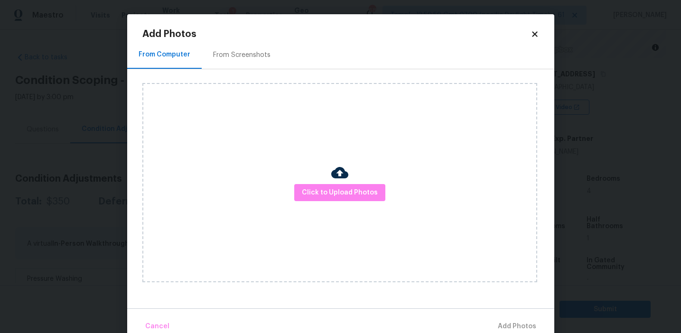
click at [255, 87] on div "Click to Upload Photos" at bounding box center [339, 182] width 395 height 199
click at [251, 68] on div "From Screenshots" at bounding box center [242, 55] width 80 height 28
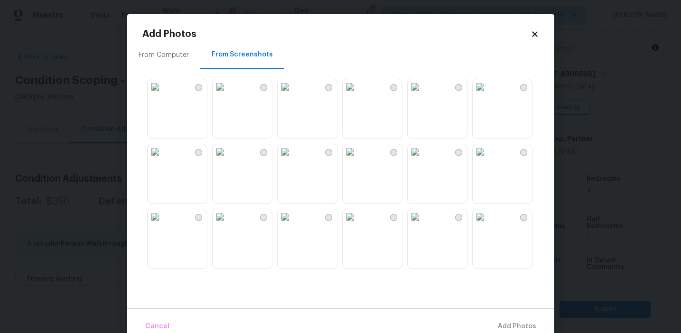
click at [163, 94] on img at bounding box center [155, 86] width 15 height 15
click at [228, 159] on img at bounding box center [220, 151] width 15 height 15
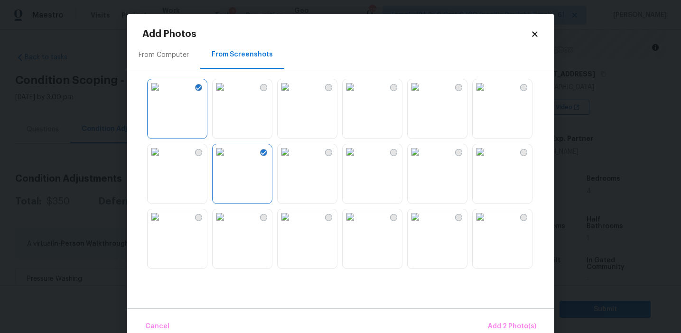
click at [293, 224] on img at bounding box center [285, 216] width 15 height 15
click at [498, 327] on span "Add 3 Photo(s)" at bounding box center [512, 327] width 48 height 12
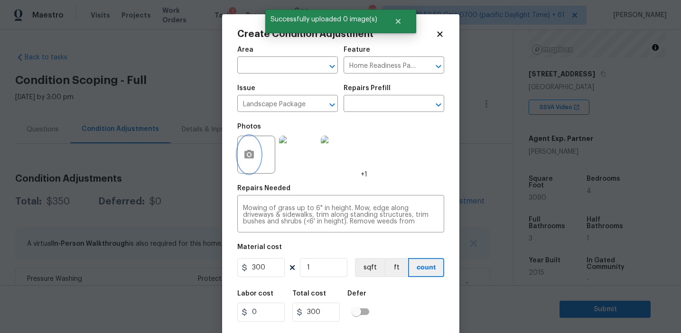
scroll to position [21, 0]
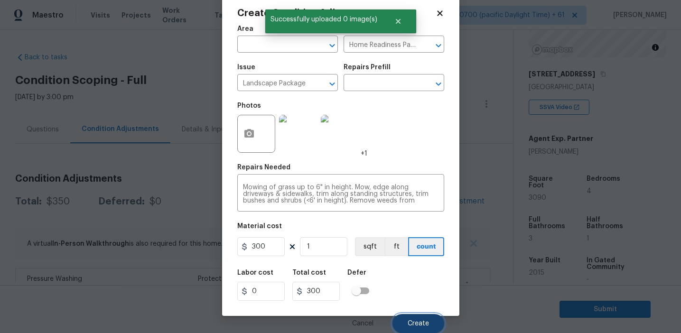
click at [423, 324] on span "Create" at bounding box center [418, 323] width 21 height 7
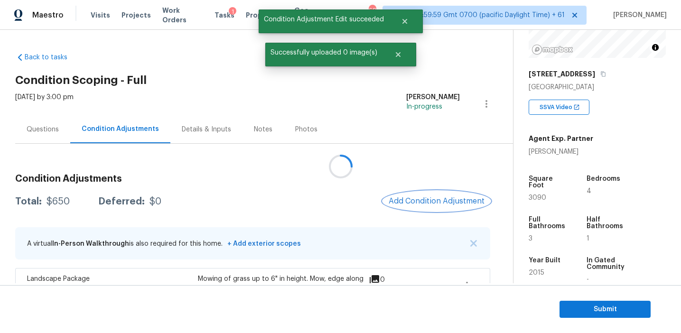
scroll to position [0, 0]
click at [419, 202] on span "Add Condition Adjustment" at bounding box center [437, 201] width 96 height 9
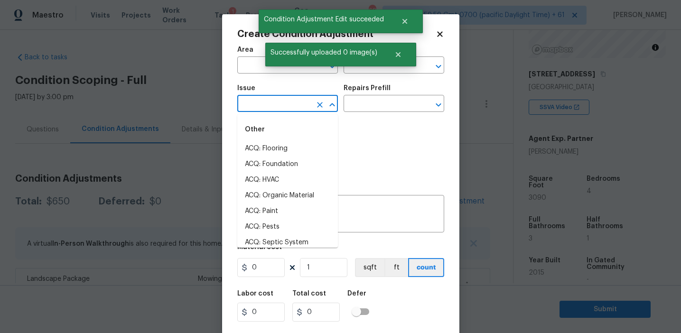
click at [282, 107] on input "text" at bounding box center [274, 104] width 74 height 15
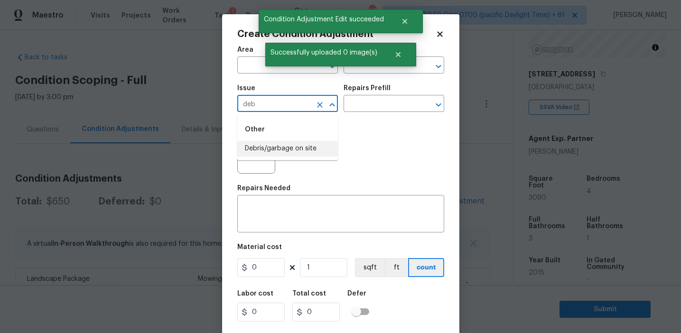
click at [302, 153] on li "Debris/garbage on site" at bounding box center [287, 149] width 101 height 16
type input "Debris/garbage on site"
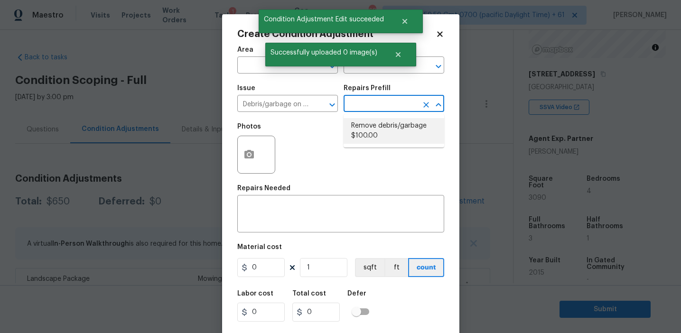
click at [376, 132] on li "Remove debris/garbage $100.00" at bounding box center [393, 131] width 101 height 26
type textarea "Remove, haul off, and properly dispose of any debris left by seller to offsite …"
type input "100"
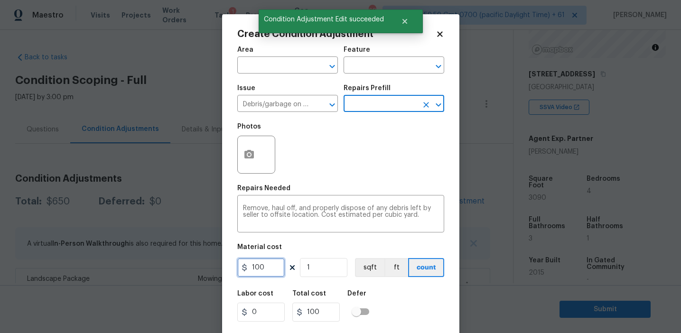
click at [274, 266] on input "100" at bounding box center [260, 267] width 47 height 19
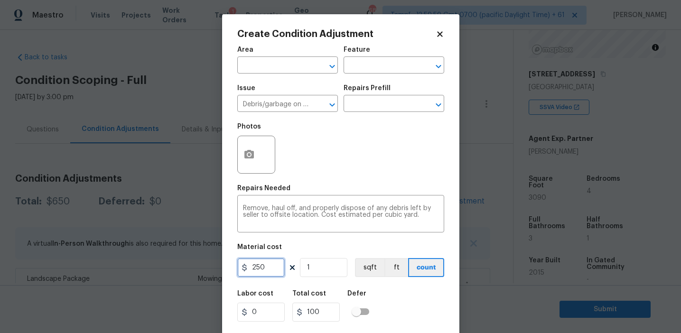
type input "250"
click at [247, 166] on button "button" at bounding box center [249, 154] width 23 height 37
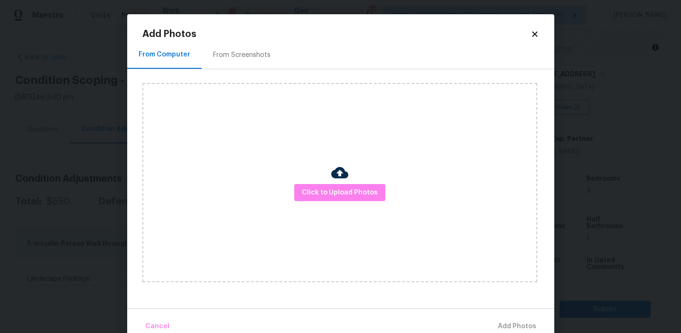
click at [249, 53] on div "From Screenshots" at bounding box center [241, 54] width 57 height 9
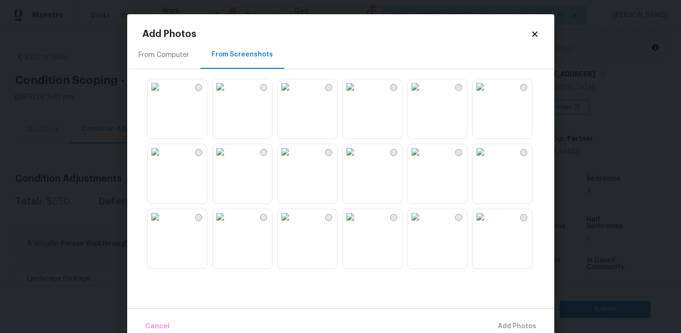
click at [228, 94] on img at bounding box center [220, 86] width 15 height 15
click at [228, 159] on img at bounding box center [220, 151] width 15 height 15
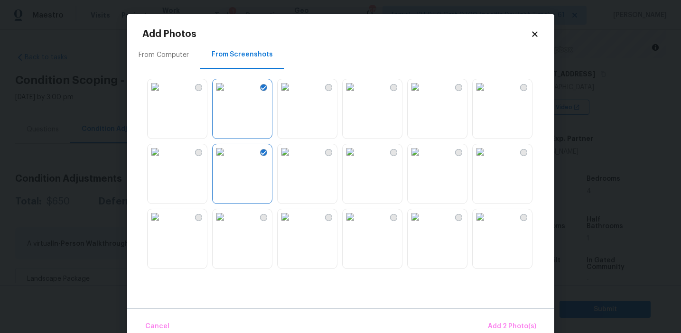
click at [293, 224] on img at bounding box center [285, 216] width 15 height 15
click at [494, 324] on span "Add 3 Photo(s)" at bounding box center [512, 327] width 48 height 12
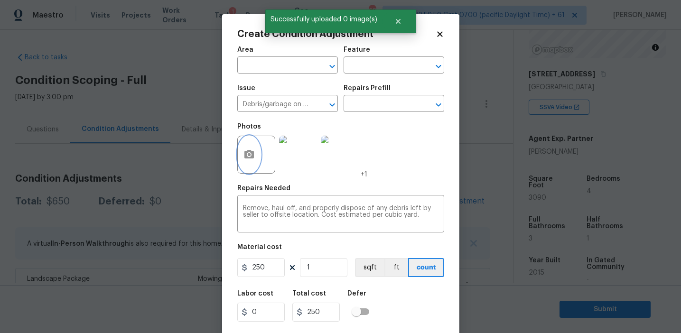
scroll to position [21, 0]
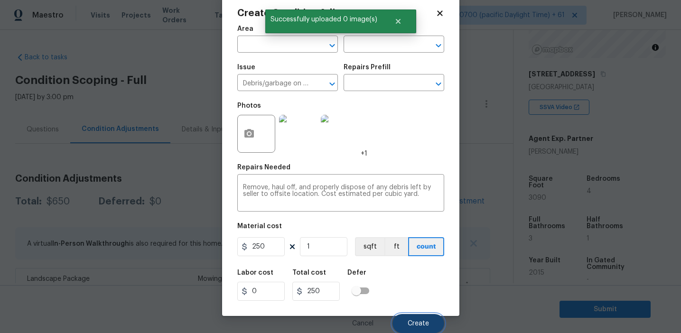
click at [419, 321] on span "Create" at bounding box center [418, 323] width 21 height 7
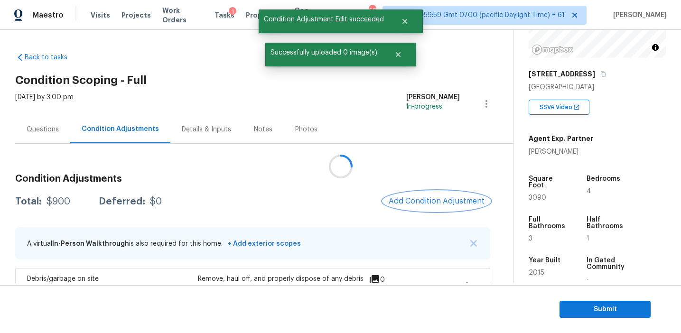
scroll to position [0, 0]
click at [432, 201] on span "Add Condition Adjustment" at bounding box center [437, 201] width 96 height 9
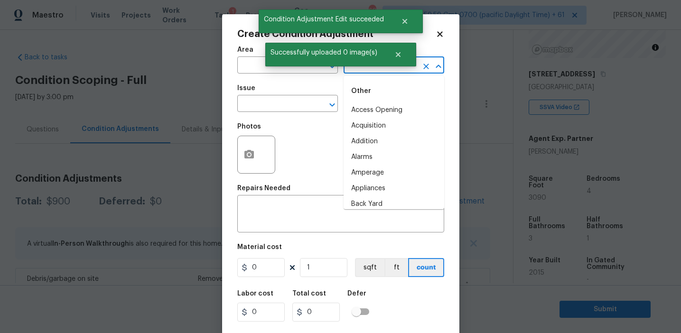
click at [380, 72] on input "text" at bounding box center [380, 66] width 74 height 15
click at [382, 111] on li "Overall" at bounding box center [393, 110] width 101 height 16
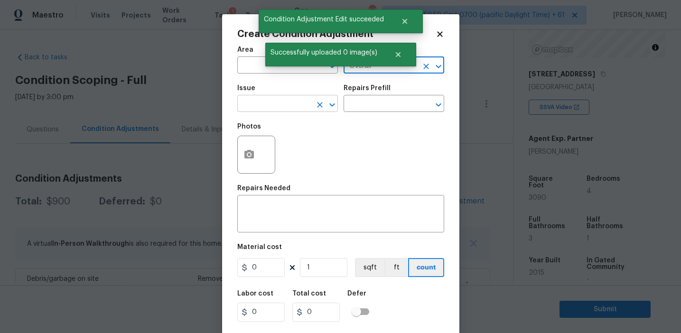
type input "Overall"
click at [291, 108] on input "text" at bounding box center [274, 104] width 74 height 15
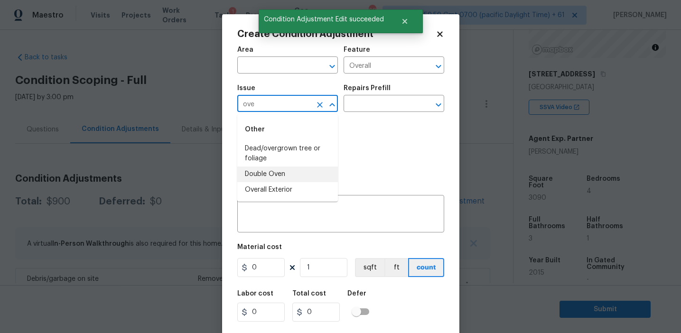
click at [304, 196] on li "Overall Exterior" at bounding box center [287, 190] width 101 height 16
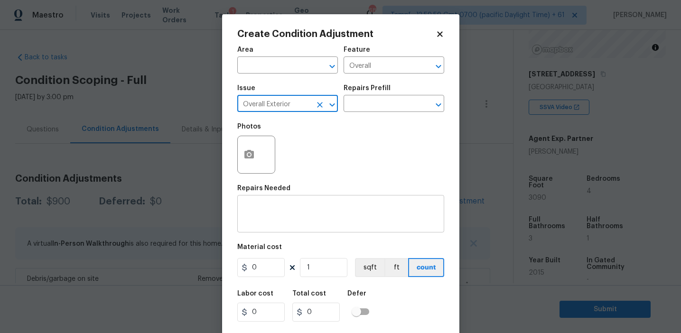
type input "Overall Exterior"
click at [306, 228] on div "x ​" at bounding box center [340, 214] width 207 height 35
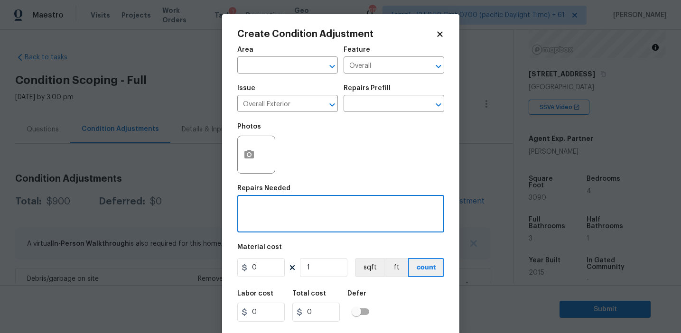
paste textarea "Overall exterior repairs (siding, stucco, fencing, soffit, [PERSON_NAME], trims…"
type textarea "Overall exterior repairs (siding, stucco, fencing, soffit, [PERSON_NAME], trims…"
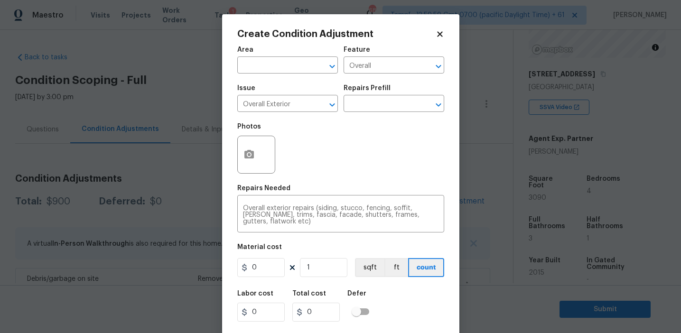
click at [355, 152] on div "Photos" at bounding box center [340, 149] width 207 height 62
click at [246, 158] on icon "button" at bounding box center [248, 154] width 9 height 9
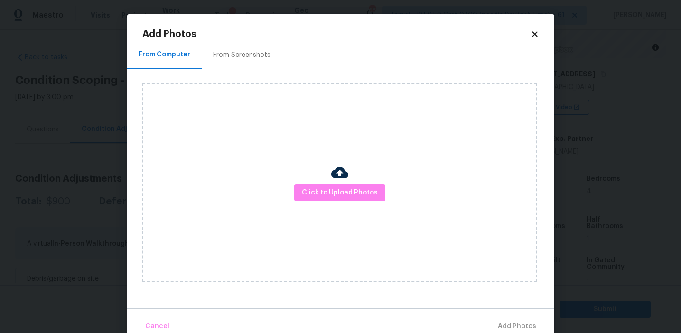
click at [252, 56] on div "From Screenshots" at bounding box center [241, 54] width 57 height 9
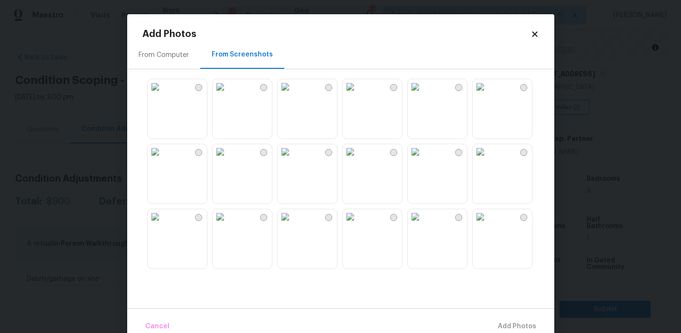
click at [163, 94] on img at bounding box center [155, 86] width 15 height 15
click at [228, 94] on img at bounding box center [220, 86] width 15 height 15
click at [228, 159] on img at bounding box center [220, 151] width 15 height 15
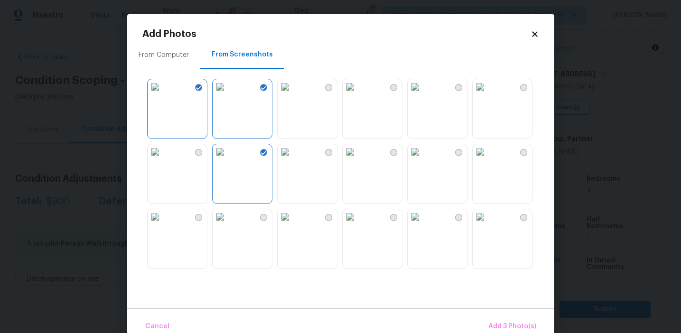
click at [163, 224] on img at bounding box center [155, 216] width 15 height 15
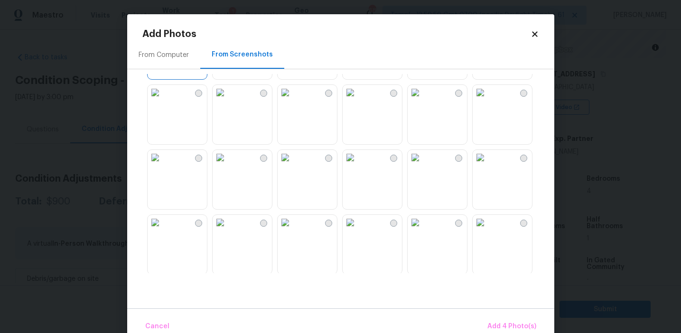
click at [228, 165] on img at bounding box center [220, 157] width 15 height 15
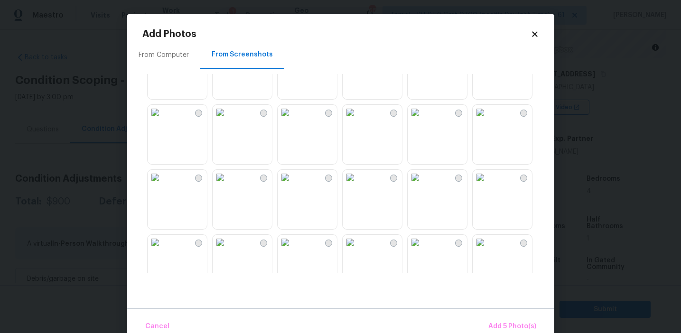
scroll to position [392, 0]
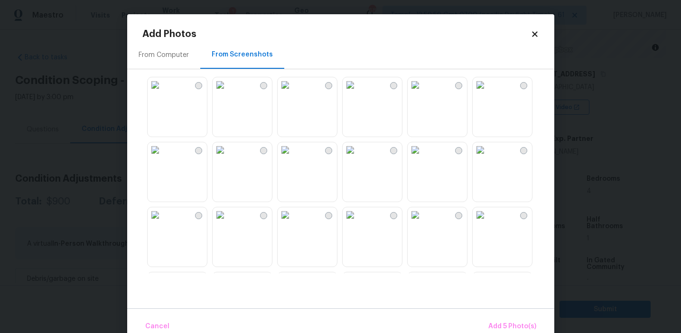
click at [423, 158] on img at bounding box center [415, 149] width 15 height 15
click at [293, 222] on img at bounding box center [285, 214] width 15 height 15
click at [228, 222] on img at bounding box center [220, 214] width 15 height 15
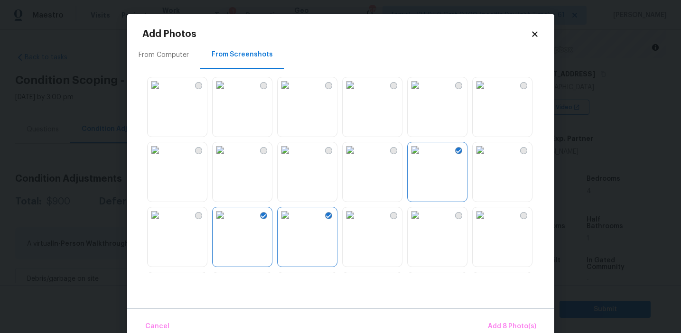
click at [293, 222] on img at bounding box center [285, 214] width 15 height 15
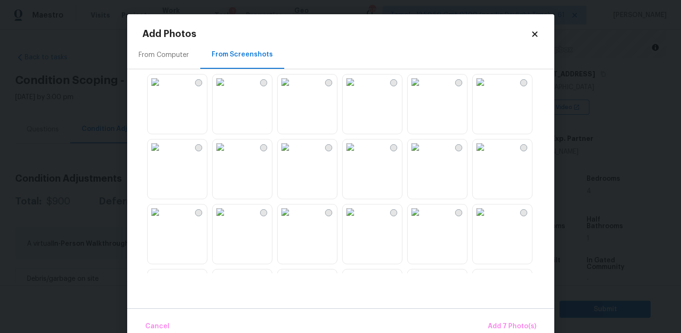
scroll to position [792, 0]
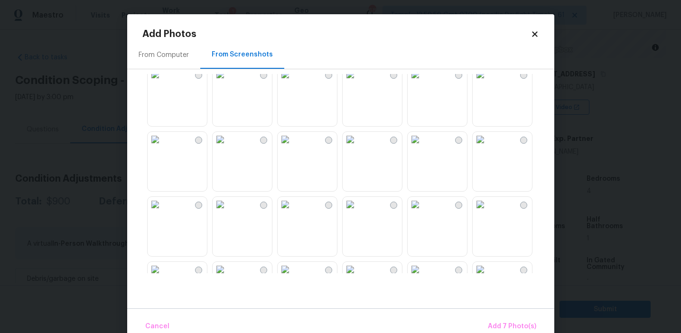
click at [228, 147] on img at bounding box center [220, 139] width 15 height 15
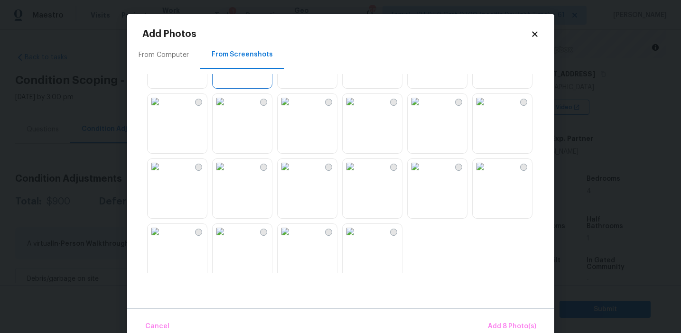
scroll to position [906, 0]
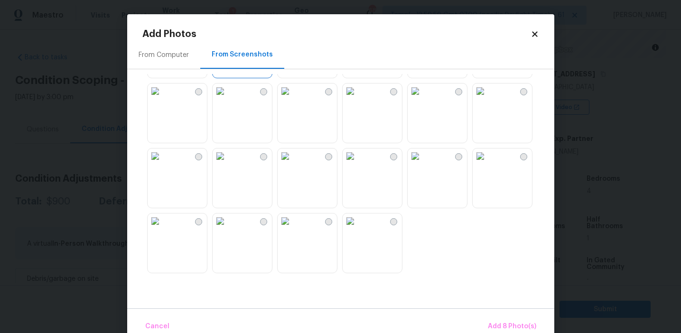
click at [163, 229] on img at bounding box center [155, 220] width 15 height 15
click at [485, 164] on img at bounding box center [480, 155] width 15 height 15
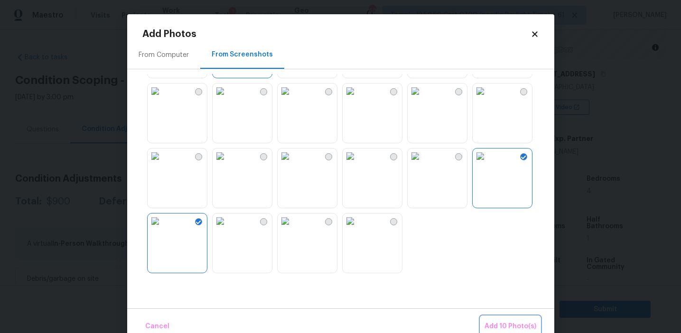
click at [497, 329] on span "Add 10 Photo(s)" at bounding box center [510, 327] width 52 height 12
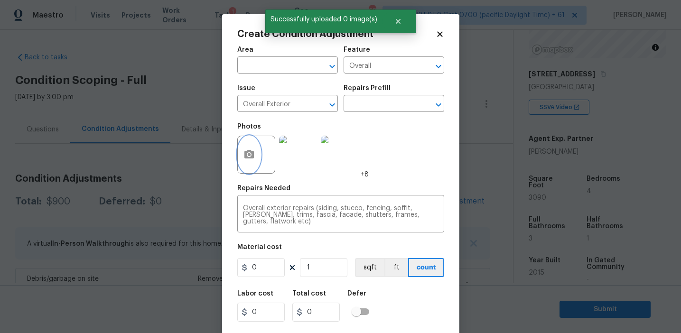
scroll to position [21, 0]
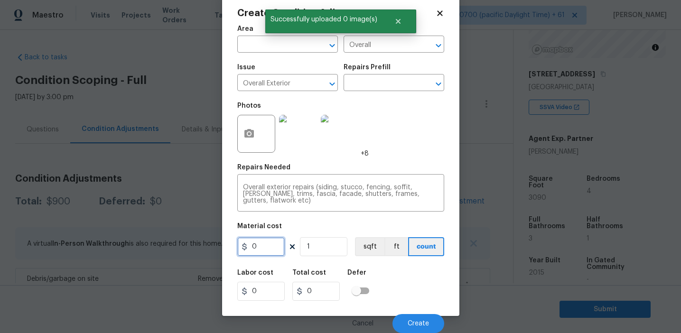
click at [266, 245] on input "0" at bounding box center [260, 246] width 47 height 19
type input "1250"
click at [412, 322] on span "Create" at bounding box center [418, 323] width 21 height 7
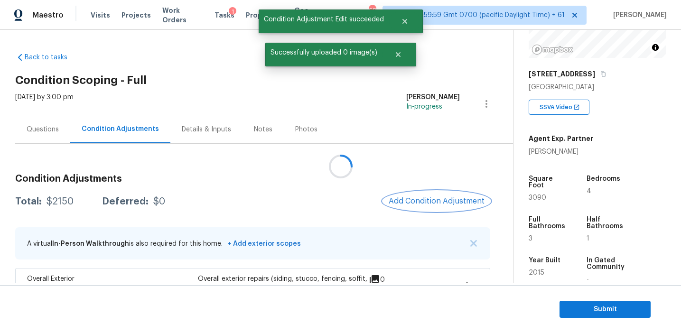
scroll to position [0, 0]
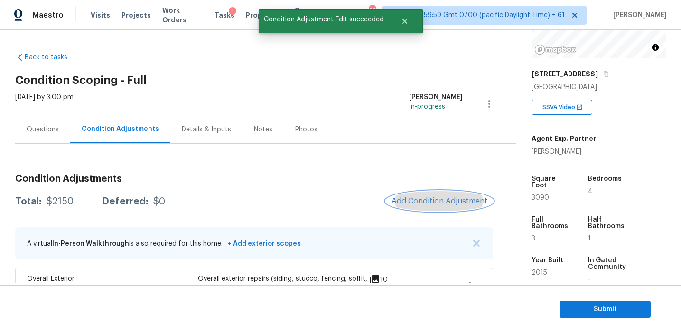
click at [414, 194] on button "Add Condition Adjustment" at bounding box center [439, 201] width 107 height 20
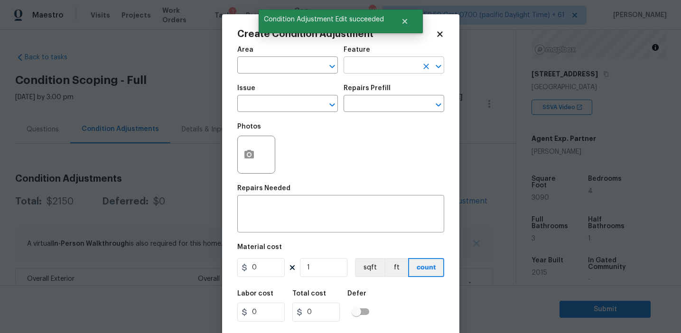
click at [359, 65] on input "text" at bounding box center [380, 66] width 74 height 15
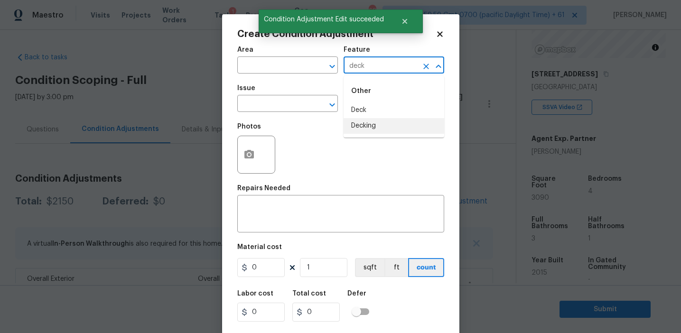
click at [373, 127] on li "Decking" at bounding box center [393, 126] width 101 height 16
type input "Decking"
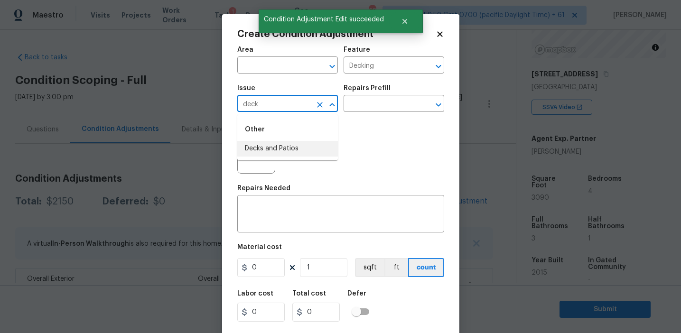
click at [285, 157] on ul "Other Decks and Patios" at bounding box center [287, 137] width 101 height 46
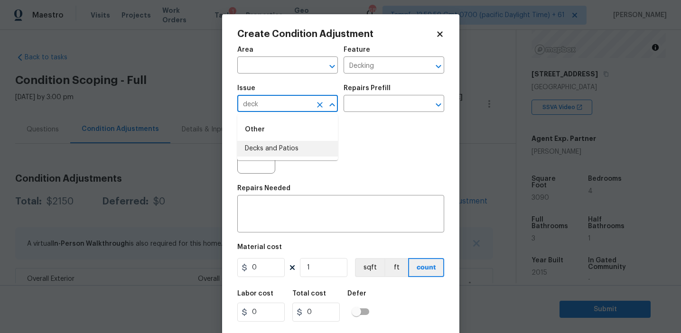
click at [290, 143] on li "Decks and Patios" at bounding box center [287, 149] width 101 height 16
type input "Decks and Patios"
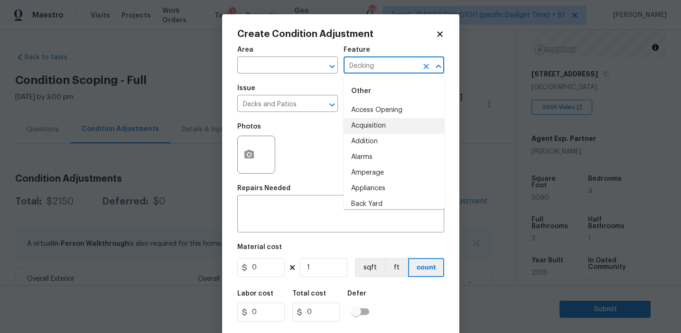
click at [360, 69] on input "Decking" at bounding box center [380, 66] width 74 height 15
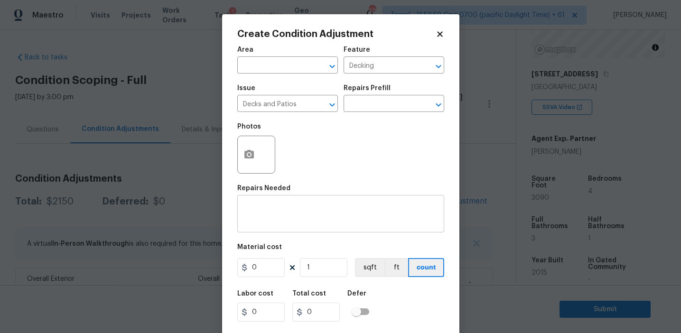
click at [293, 232] on div "x ​" at bounding box center [340, 214] width 207 height 35
paste textarea "Decking"
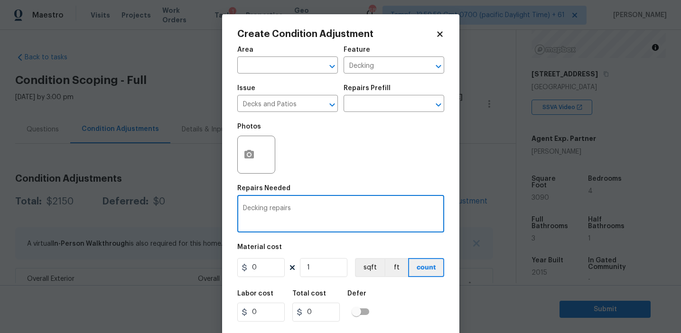
type textarea "Decking repairs"
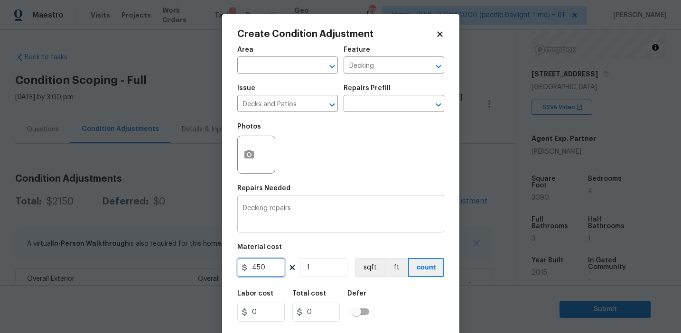
type input "450"
click at [257, 158] on button "button" at bounding box center [249, 154] width 23 height 37
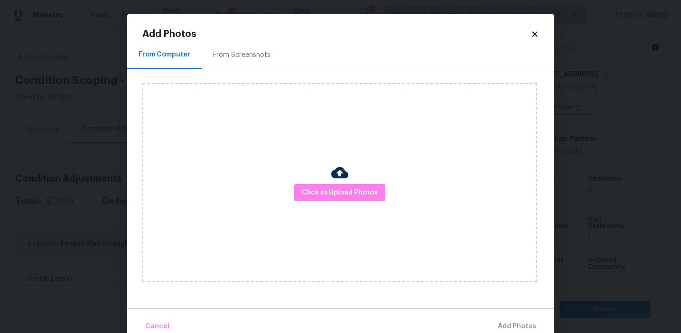
click at [245, 60] on div "From Screenshots" at bounding box center [242, 55] width 80 height 28
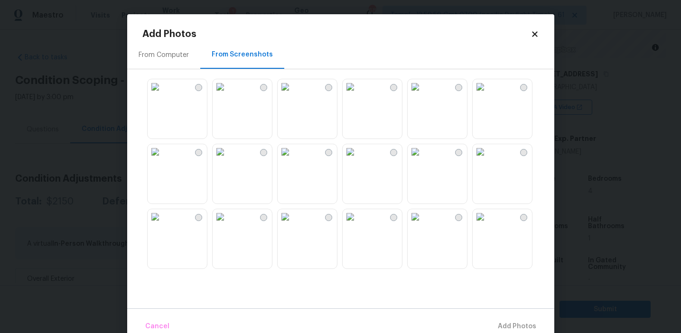
click at [357, 159] on img at bounding box center [350, 151] width 15 height 15
click at [225, 159] on img at bounding box center [220, 151] width 15 height 15
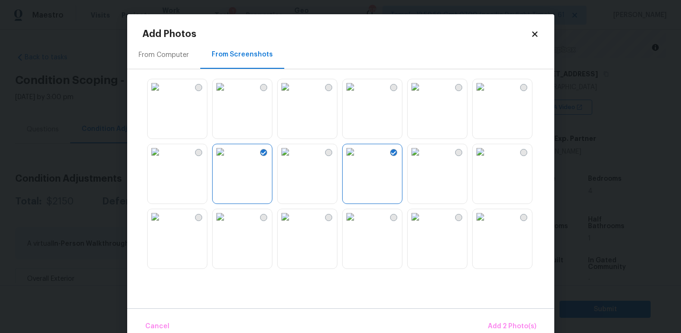
click at [163, 224] on img at bounding box center [155, 216] width 15 height 15
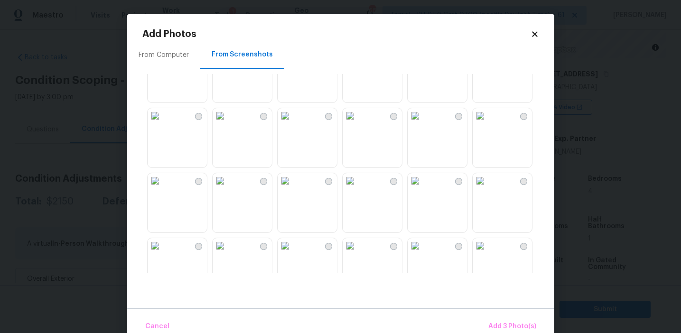
scroll to position [431, 0]
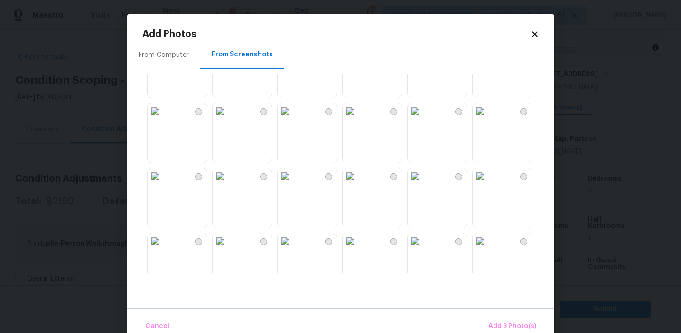
click at [358, 182] on img at bounding box center [350, 175] width 15 height 15
click at [423, 119] on img at bounding box center [415, 110] width 15 height 15
click at [358, 184] on img at bounding box center [350, 175] width 15 height 15
click at [493, 317] on button "Add 4 Photo(s)" at bounding box center [511, 326] width 56 height 20
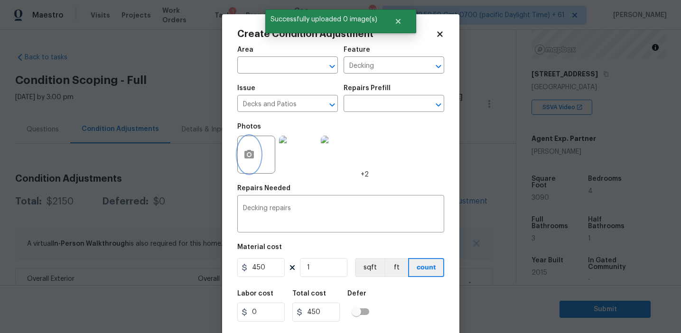
scroll to position [21, 0]
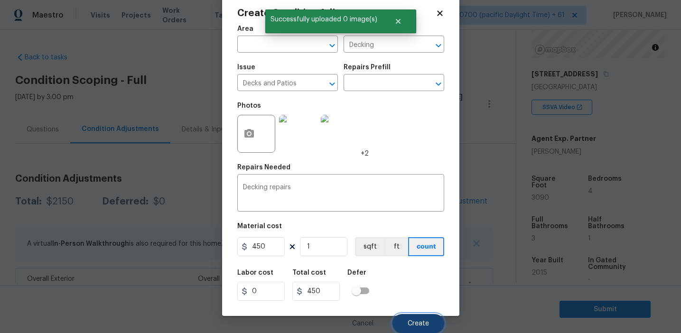
click at [418, 323] on span "Create" at bounding box center [418, 323] width 21 height 7
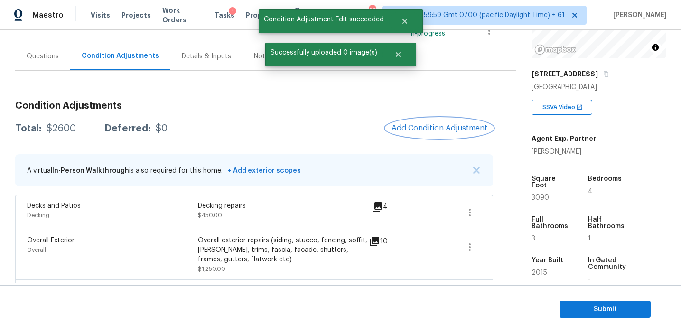
scroll to position [72, 0]
click at [363, 115] on div "Condition Adjustments Total: $2600 Deferred: $0 Add Condition Adjustment A virt…" at bounding box center [254, 300] width 478 height 412
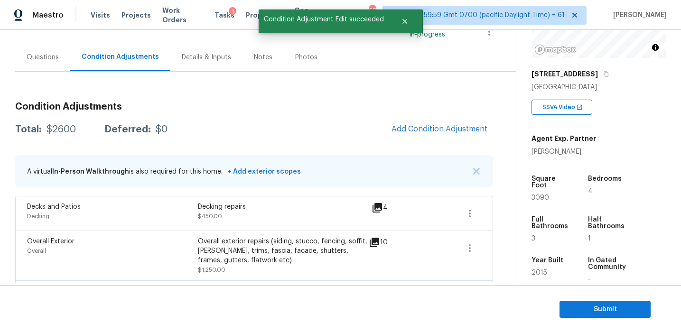
click at [284, 121] on div "Total: $2600 Deferred: $0 Add Condition Adjustment" at bounding box center [254, 129] width 478 height 21
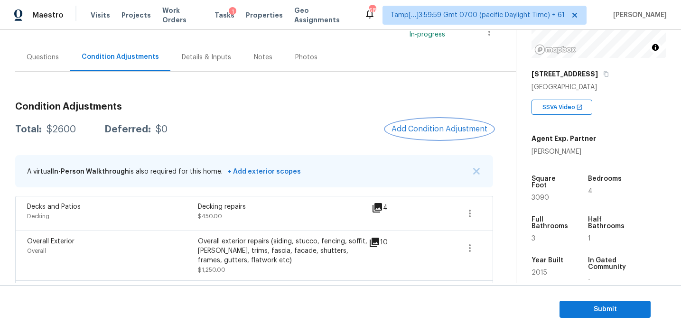
click at [396, 129] on span "Add Condition Adjustment" at bounding box center [439, 129] width 96 height 9
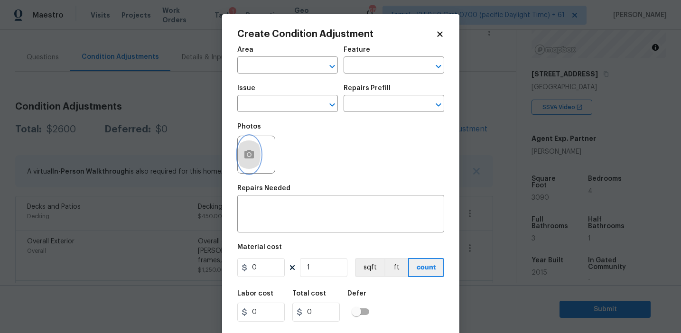
click at [249, 159] on icon "button" at bounding box center [248, 154] width 11 height 11
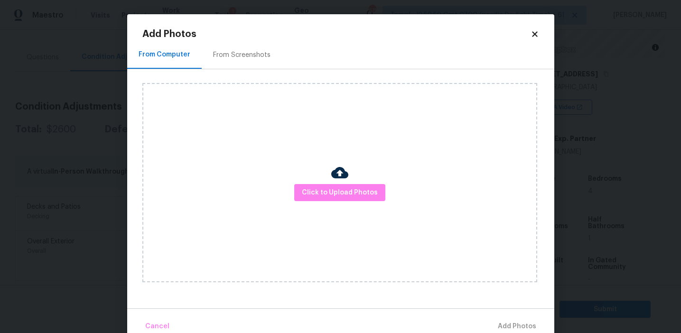
click at [330, 203] on div "Click to Upload Photos" at bounding box center [339, 182] width 395 height 199
click at [330, 192] on span "Click to Upload Photos" at bounding box center [340, 193] width 76 height 12
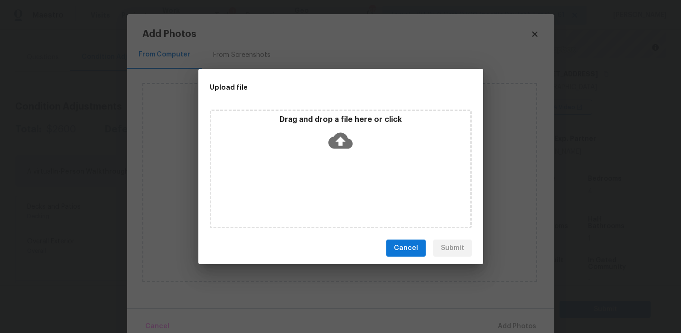
click at [330, 122] on p "Drag and drop a file here or click" at bounding box center [340, 120] width 259 height 10
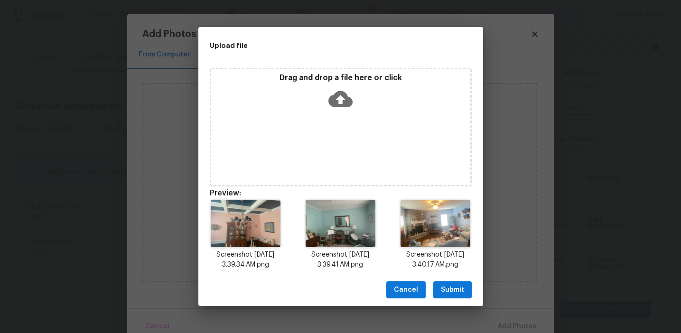
click at [459, 288] on span "Submit" at bounding box center [452, 290] width 23 height 12
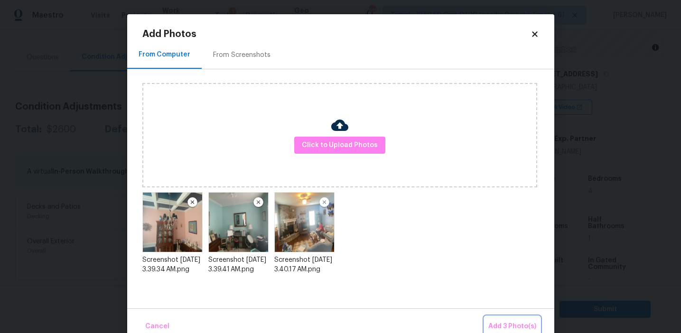
click at [496, 323] on span "Add 3 Photo(s)" at bounding box center [512, 327] width 48 height 12
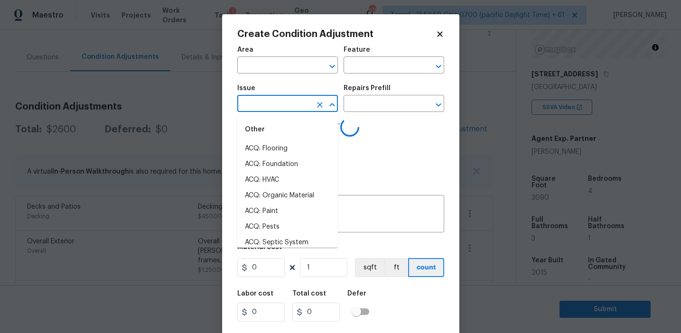
click at [268, 102] on input "text" at bounding box center [274, 104] width 74 height 15
click at [282, 193] on li "Interior Paint" at bounding box center [287, 196] width 101 height 16
type input "Interior Paint"
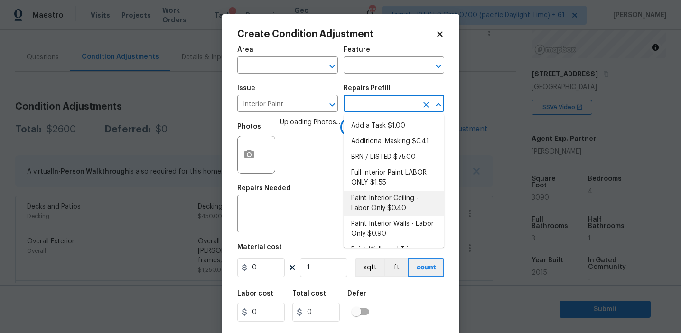
scroll to position [91, 0]
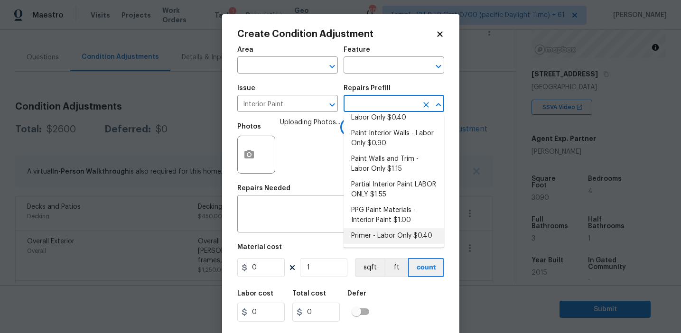
click at [371, 239] on li "Primer - Labor Only $0.40" at bounding box center [393, 236] width 101 height 16
type input "Overall Paint"
type textarea "Interior primer - PRIMER PROVIDED BY OPENDOOR - All nails, screws, drywall anch…"
type input "0.4"
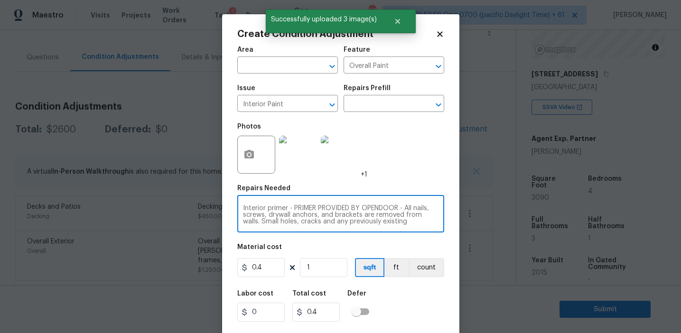
scroll to position [20, 0]
drag, startPoint x: 290, startPoint y: 210, endPoint x: 447, endPoint y: 240, distance: 159.9
click at [447, 240] on div "Create Condition Adjustment Area ​ Feature Overall Paint ​ Issue Interior Paint…" at bounding box center [340, 175] width 237 height 323
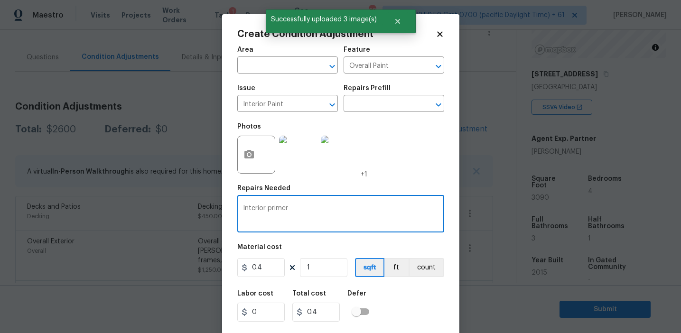
type textarea "Interior primer"
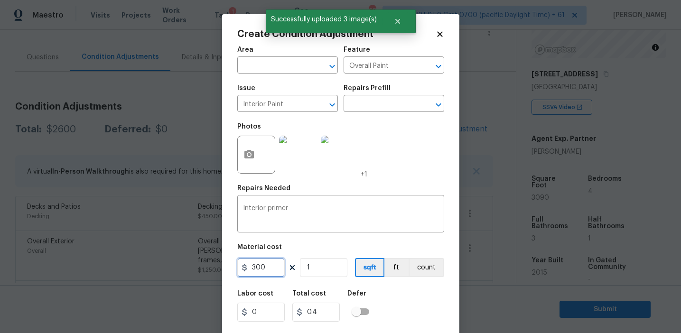
type input "300"
click at [423, 264] on button "count" at bounding box center [426, 267] width 36 height 19
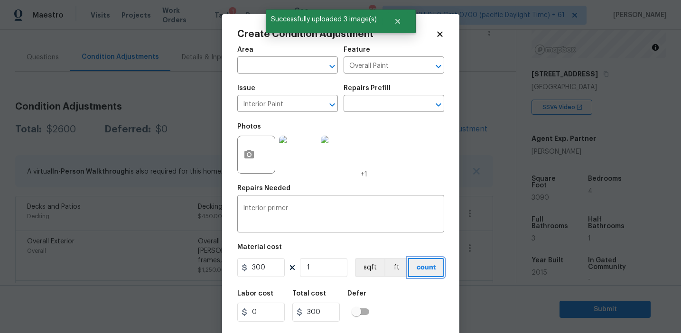
scroll to position [21, 0]
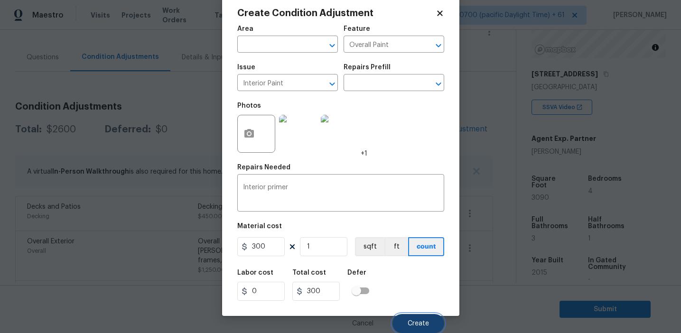
click at [409, 315] on button "Create" at bounding box center [418, 323] width 52 height 19
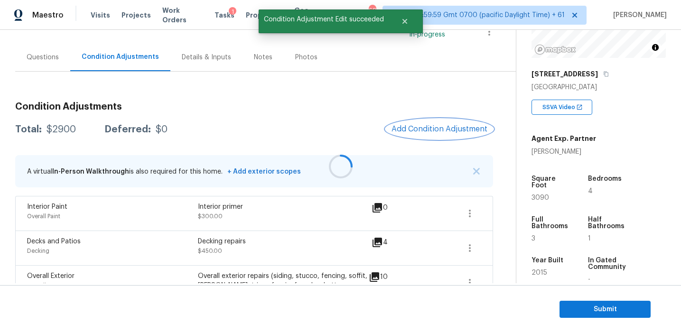
scroll to position [0, 0]
click at [424, 124] on button "Add Condition Adjustment" at bounding box center [439, 129] width 107 height 20
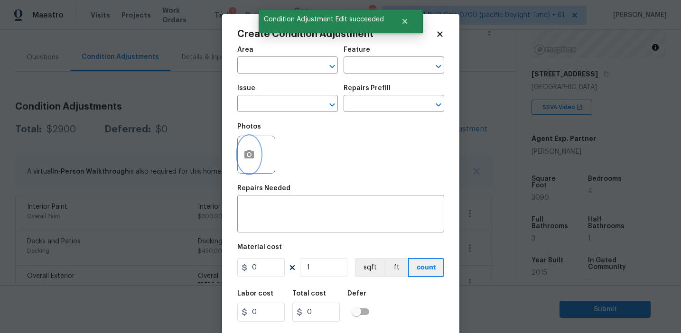
click at [244, 159] on icon "button" at bounding box center [248, 154] width 11 height 11
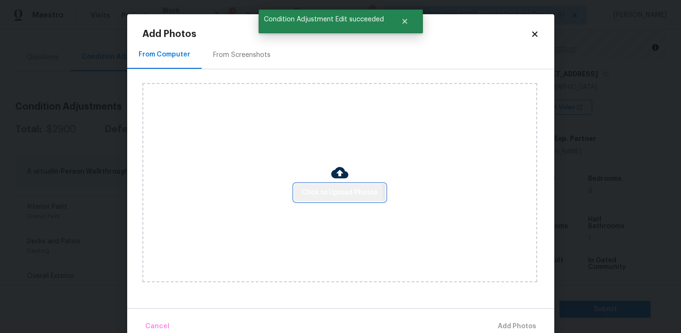
click at [330, 196] on span "Click to Upload Photos" at bounding box center [340, 193] width 76 height 12
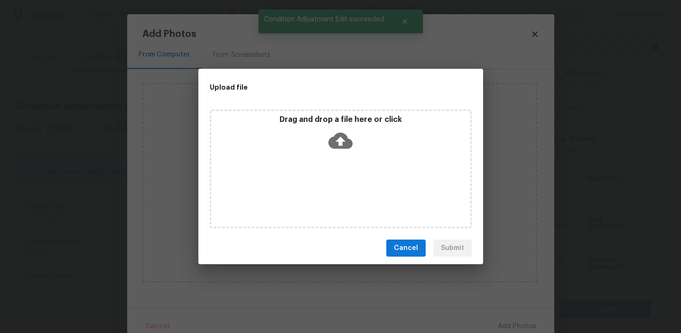
click at [332, 129] on icon at bounding box center [340, 141] width 24 height 24
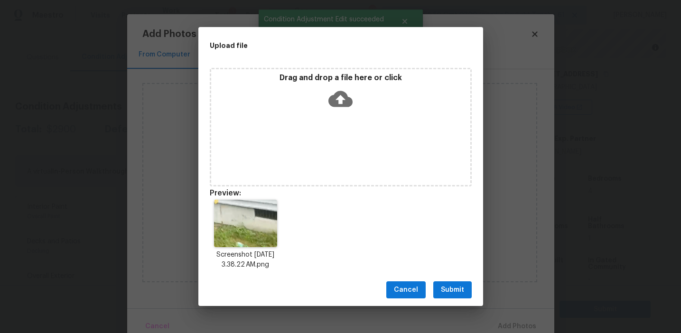
click at [448, 286] on span "Submit" at bounding box center [452, 290] width 23 height 12
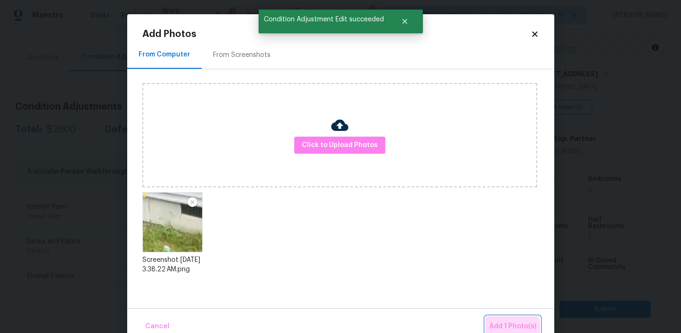
click at [501, 329] on span "Add 1 Photo(s)" at bounding box center [512, 327] width 47 height 12
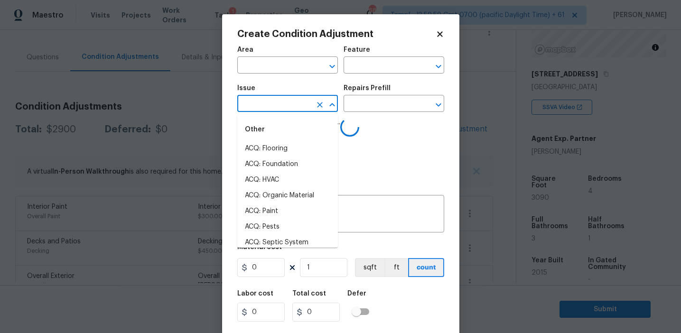
click at [270, 101] on input "text" at bounding box center [274, 104] width 74 height 15
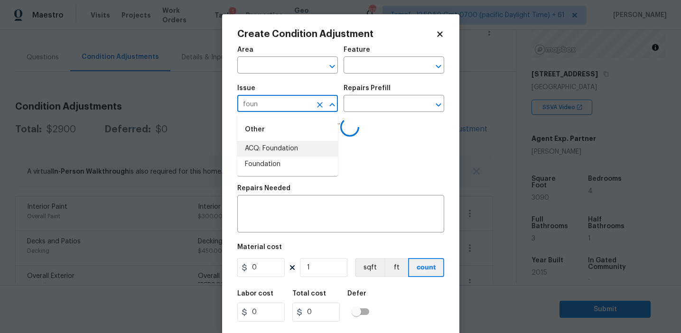
click at [296, 149] on li "ACQ: Foundation" at bounding box center [287, 149] width 101 height 16
type input "ACQ: Foundation"
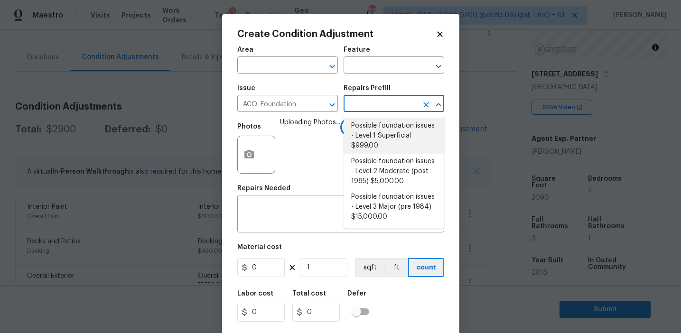
click at [362, 136] on li "Possible foundation issues - Level 1 Superficial $999.00" at bounding box center [393, 136] width 101 height 36
type input "Acquisition"
type textarea "Possible foundation issues - Level 1 - Superficial. Disclaimer: This is NOT a t…"
type input "999"
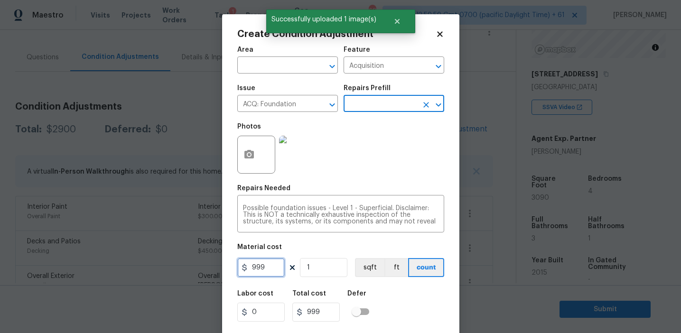
click at [278, 273] on input "999" at bounding box center [260, 267] width 47 height 19
type input "1000"
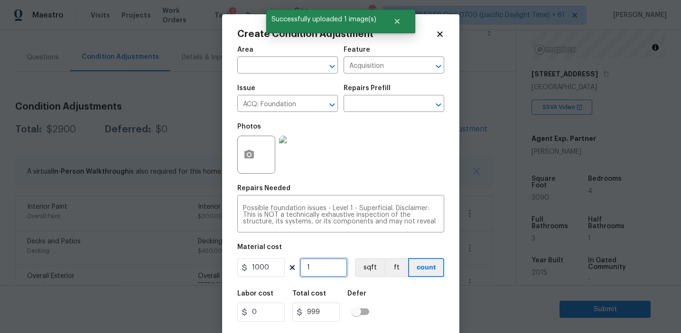
type input "1000"
type input "3"
type input "3000"
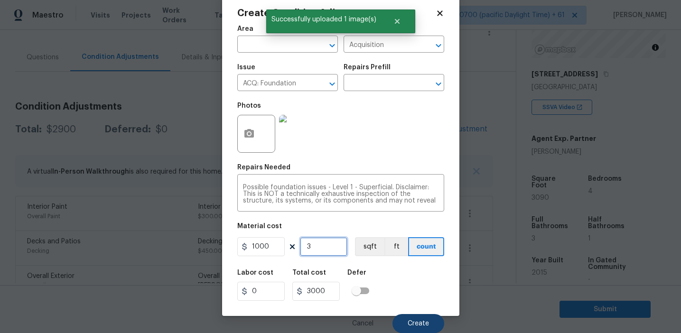
type input "3"
click at [413, 317] on button "Create" at bounding box center [418, 323] width 52 height 19
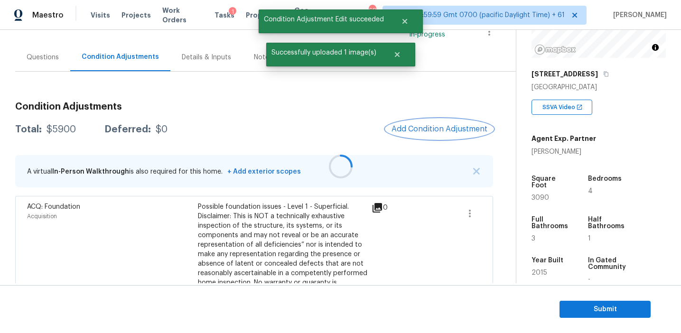
scroll to position [0, 0]
click at [415, 133] on span "Add Condition Adjustment" at bounding box center [439, 129] width 96 height 9
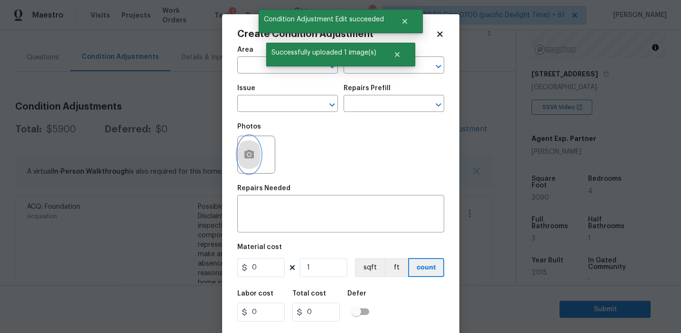
click at [252, 161] on button "button" at bounding box center [249, 154] width 23 height 37
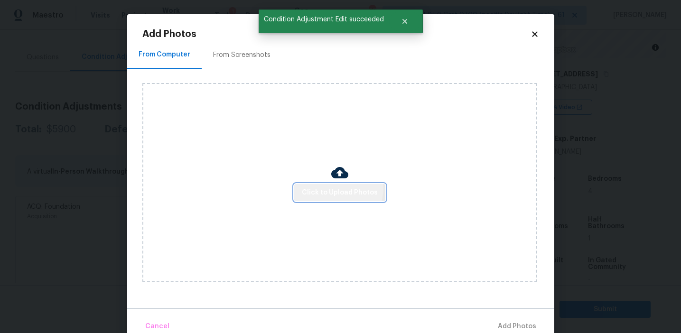
click at [333, 187] on span "Click to Upload Photos" at bounding box center [340, 193] width 76 height 12
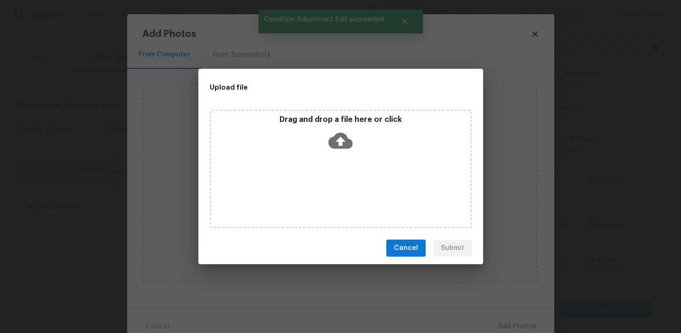
click at [339, 124] on div "Drag and drop a file here or click" at bounding box center [340, 135] width 259 height 41
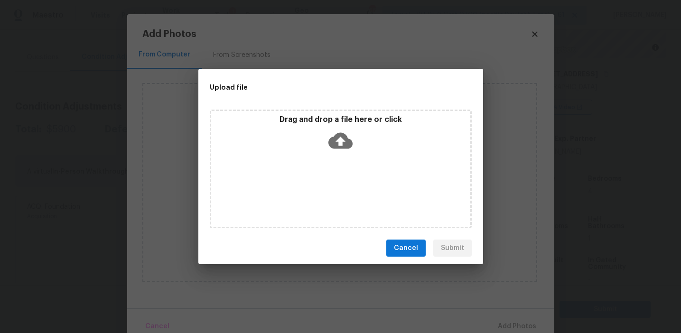
click at [410, 245] on span "Cancel" at bounding box center [406, 248] width 24 height 12
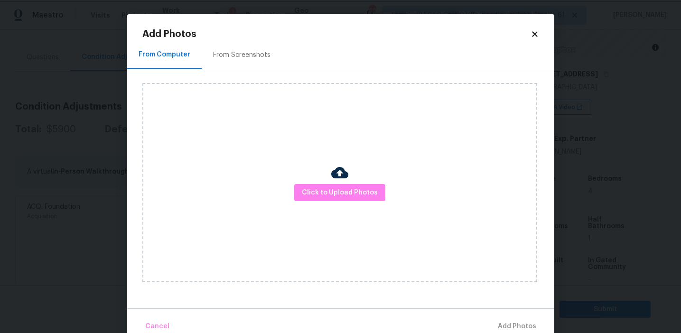
click at [112, 123] on body "Maestro Visits Projects Work Orders Tasks 1 Properties Geo Assignments 685 Tamp…" at bounding box center [340, 166] width 681 height 333
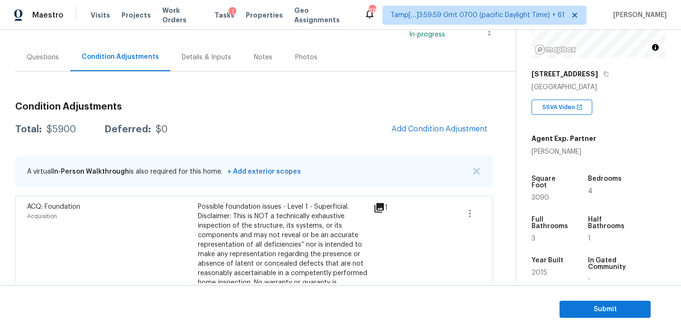
click at [185, 142] on body "Maestro Visits Projects Work Orders Tasks 1 Properties Geo Assignments 685 Tamp…" at bounding box center [340, 166] width 681 height 333
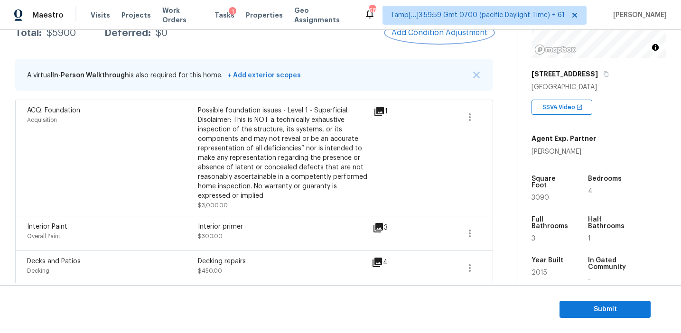
scroll to position [249, 0]
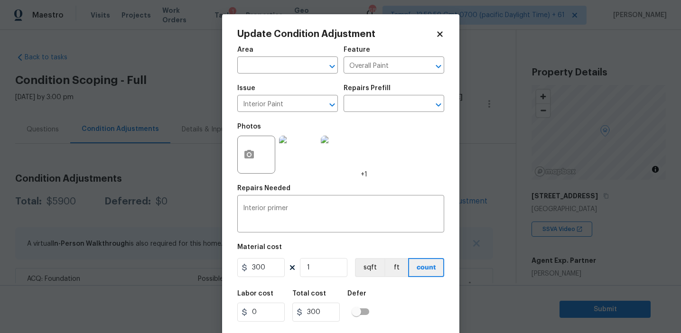
scroll to position [122, 0]
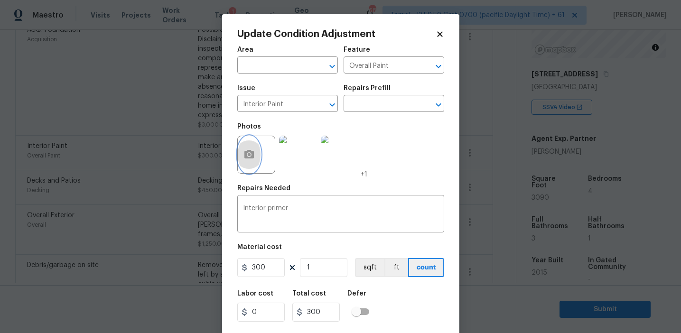
click at [256, 167] on button "button" at bounding box center [249, 154] width 23 height 37
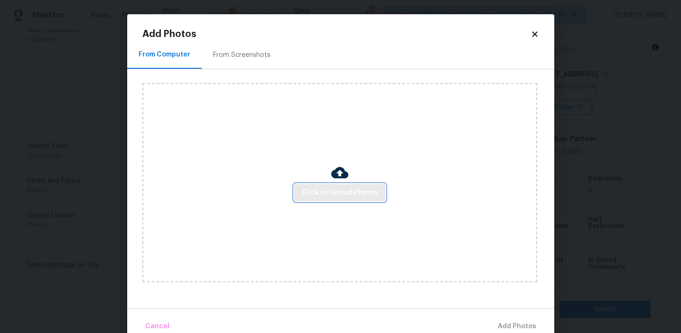
click at [319, 185] on button "Click to Upload Photos" at bounding box center [339, 193] width 91 height 18
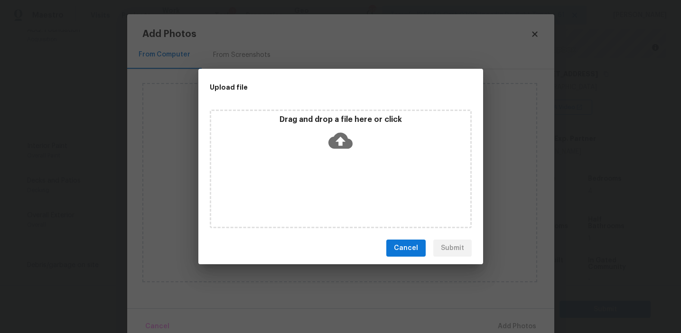
click at [320, 132] on div "Drag and drop a file here or click" at bounding box center [340, 135] width 259 height 41
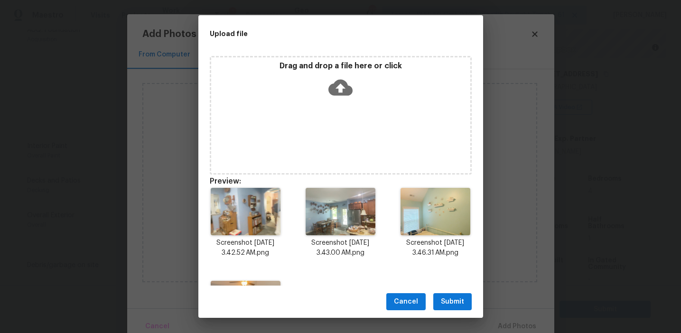
click at [452, 290] on div "Cancel Submit" at bounding box center [340, 302] width 285 height 33
click at [452, 297] on span "Submit" at bounding box center [452, 302] width 23 height 12
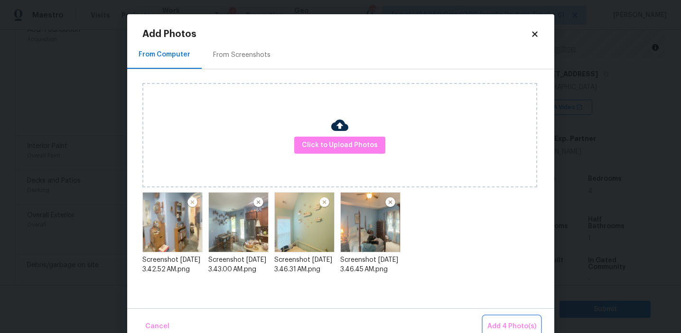
click at [503, 327] on span "Add 4 Photo(s)" at bounding box center [511, 327] width 49 height 12
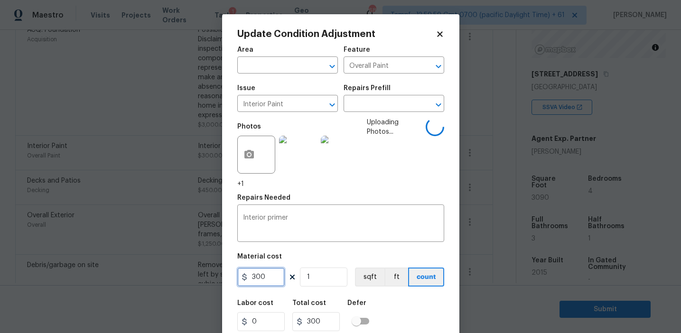
click at [264, 278] on input "300" at bounding box center [260, 277] width 47 height 19
type input "700"
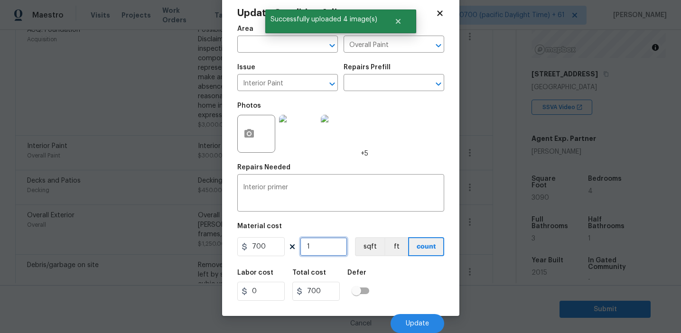
scroll to position [21, 0]
click at [422, 322] on span "Update" at bounding box center [417, 323] width 23 height 7
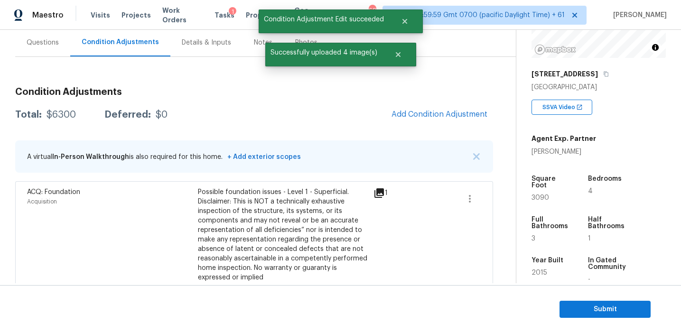
scroll to position [84, 0]
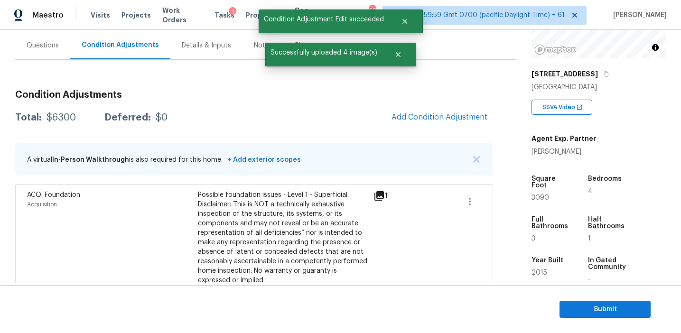
click at [416, 116] on span "Add Condition Adjustment" at bounding box center [439, 117] width 96 height 9
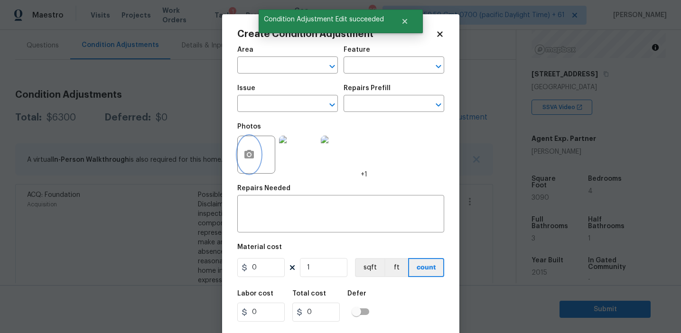
click at [249, 169] on button "button" at bounding box center [249, 154] width 23 height 37
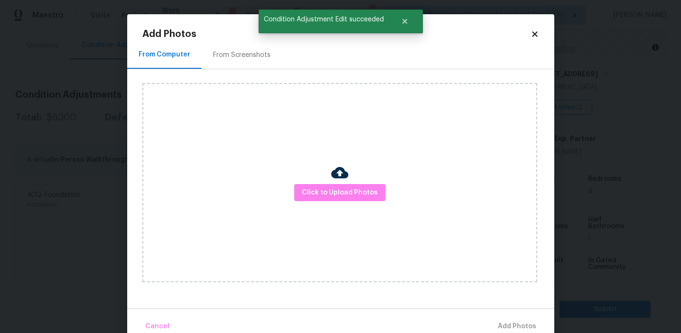
click at [292, 181] on div "Click to Upload Photos" at bounding box center [339, 182] width 395 height 199
click at [313, 190] on span "Click to Upload Photos" at bounding box center [340, 193] width 76 height 12
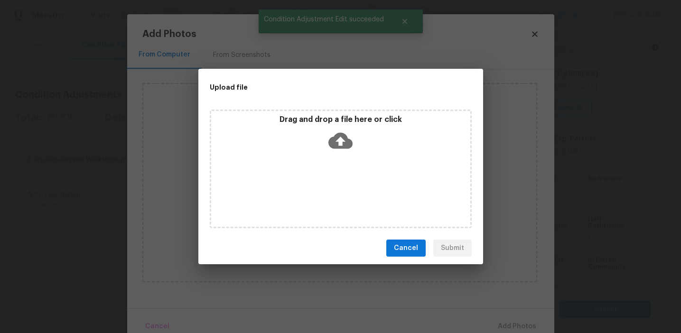
click at [313, 149] on div "Drag and drop a file here or click" at bounding box center [340, 135] width 259 height 41
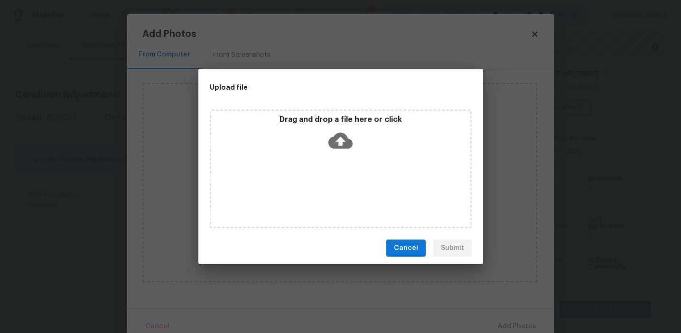
click at [419, 247] on button "Cancel" at bounding box center [405, 249] width 39 height 18
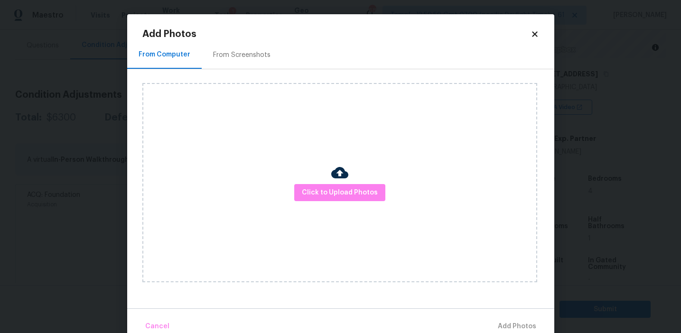
click at [250, 44] on div "From Screenshots" at bounding box center [242, 55] width 80 height 28
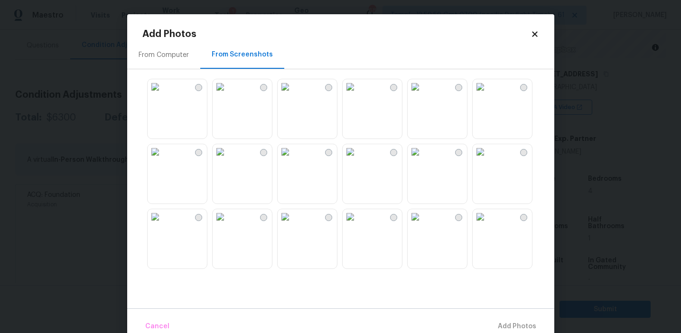
click at [163, 159] on img at bounding box center [155, 151] width 15 height 15
click at [407, 228] on div at bounding box center [437, 239] width 60 height 60
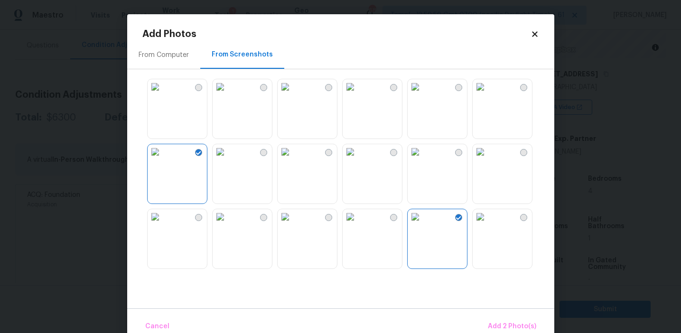
click at [488, 224] on img at bounding box center [480, 216] width 15 height 15
click at [488, 159] on img at bounding box center [480, 151] width 15 height 15
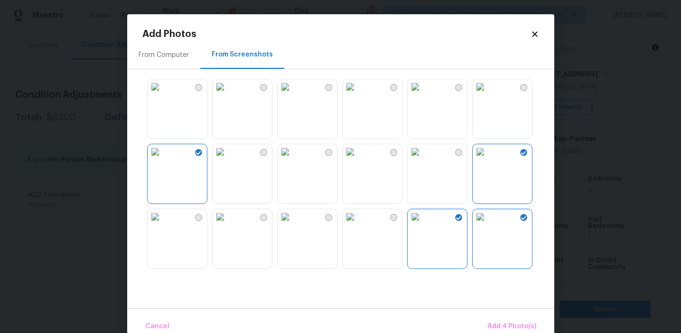
click at [488, 94] on img at bounding box center [480, 86] width 15 height 15
click at [423, 94] on img at bounding box center [415, 86] width 15 height 15
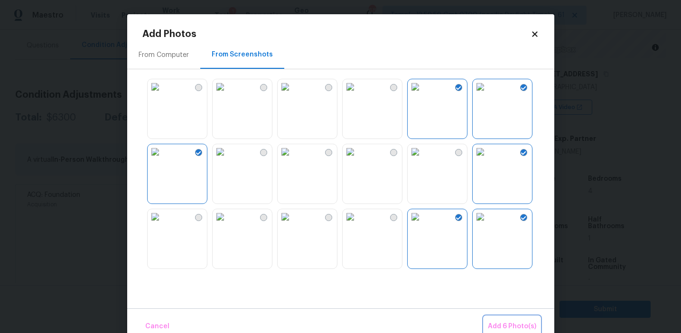
click at [492, 323] on span "Add 6 Photo(s)" at bounding box center [512, 327] width 48 height 12
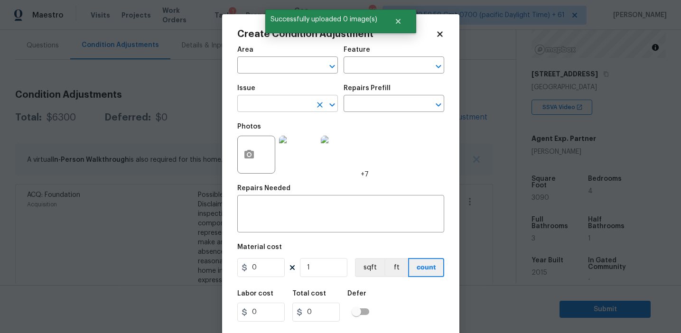
click at [287, 106] on input "text" at bounding box center [274, 104] width 74 height 15
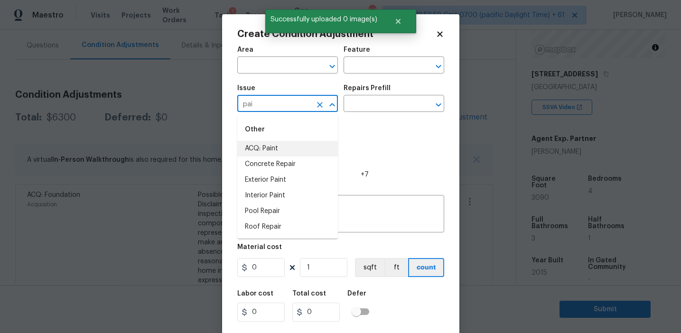
click at [306, 150] on li "ACQ: Paint" at bounding box center [287, 149] width 101 height 16
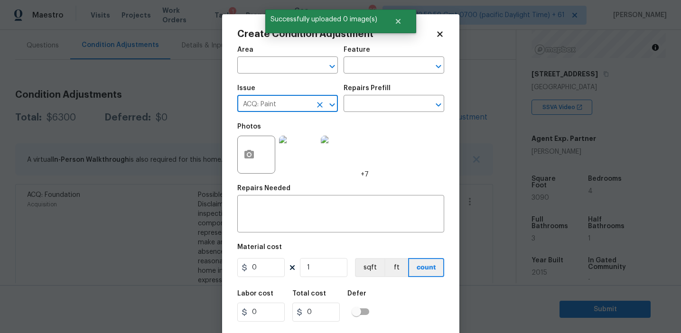
type input "ACQ: Paint"
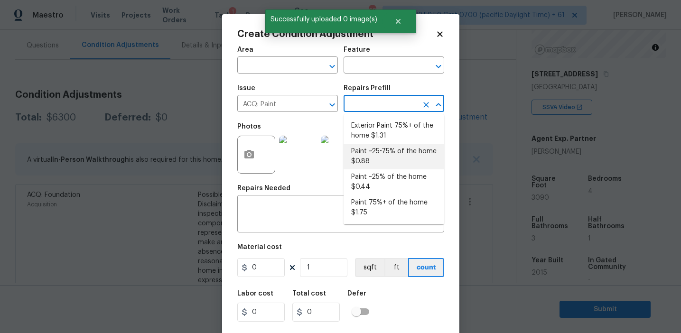
click at [381, 156] on li "Paint ~25-75% of the home $0.88" at bounding box center [393, 157] width 101 height 26
type input "Acquisition"
type textarea "Acquisition Scope: ~25 - 75% of the home needs interior paint"
type input "0.88"
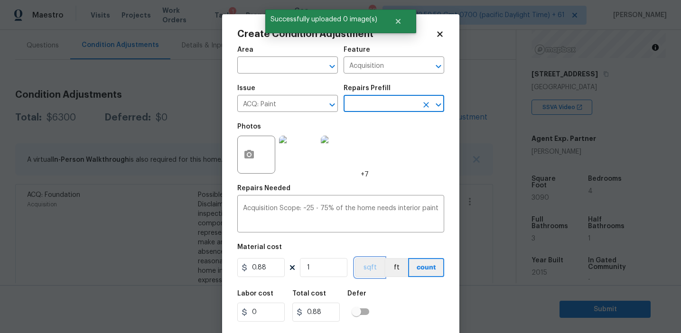
click at [367, 266] on button "sqft" at bounding box center [369, 267] width 29 height 19
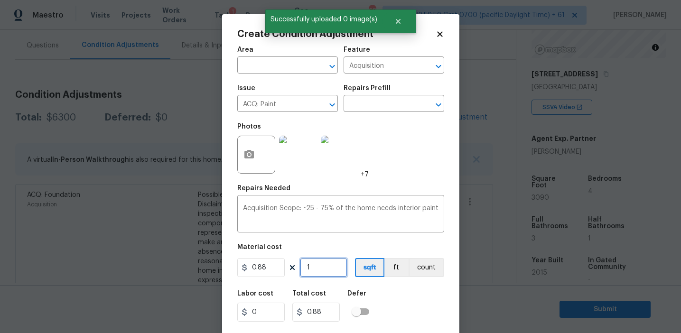
click at [316, 271] on input "1" at bounding box center [323, 267] width 47 height 19
type input "0"
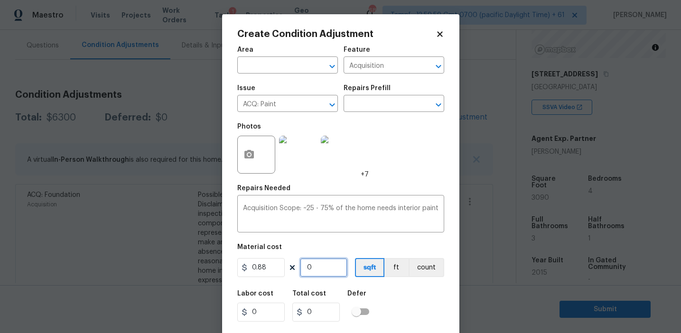
type input "3"
type input "2.64"
type input "31"
type input "27.28"
type input "310"
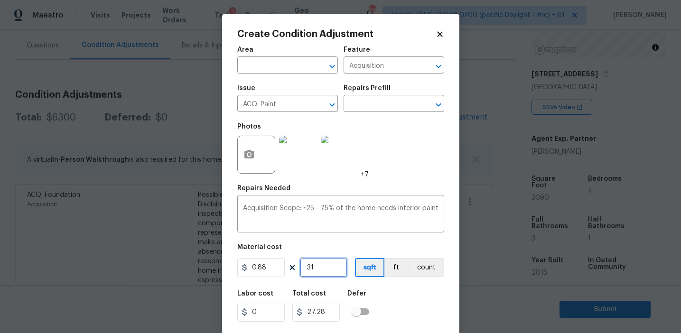
type input "272.8"
type input "3100"
type input "2728"
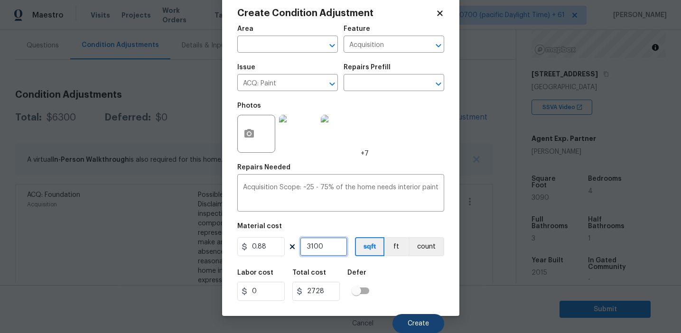
type input "3100"
click at [408, 320] on span "Create" at bounding box center [418, 323] width 21 height 7
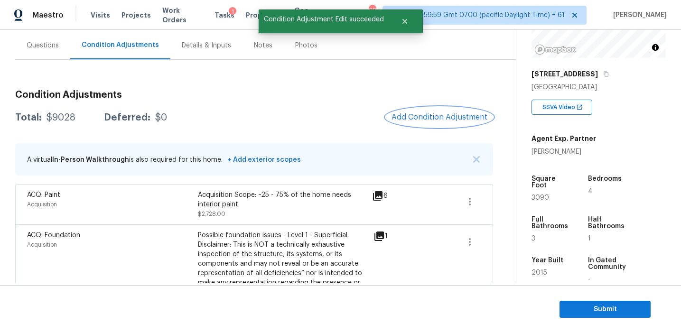
scroll to position [0, 0]
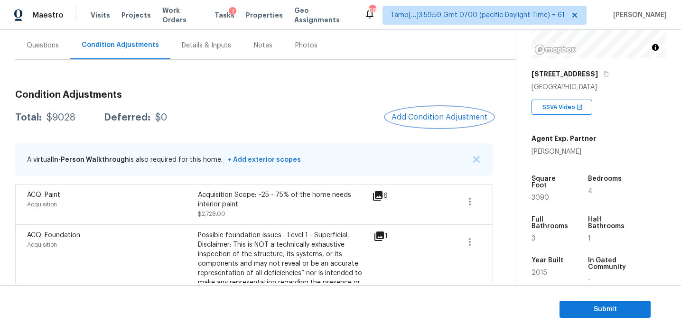
click at [411, 113] on span "Add Condition Adjustment" at bounding box center [439, 117] width 96 height 9
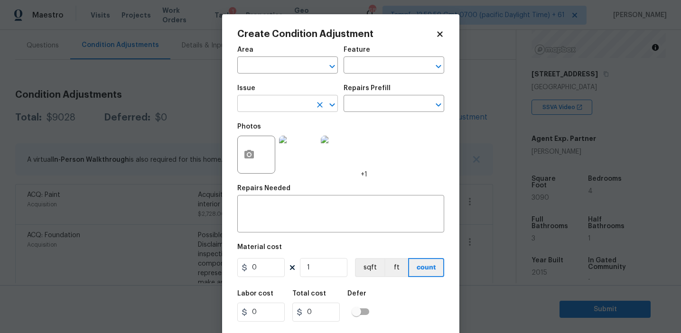
click at [268, 98] on input "text" at bounding box center [274, 104] width 74 height 15
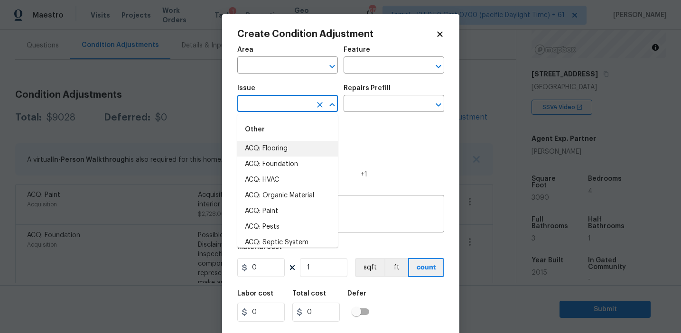
click at [286, 146] on li "ACQ: Flooring" at bounding box center [287, 149] width 101 height 16
type input "ACQ: Flooring"
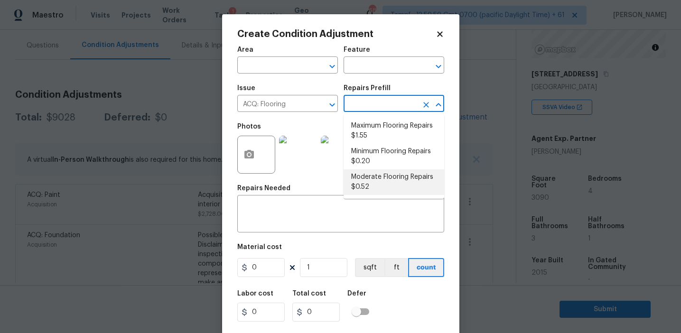
click at [367, 187] on li "Moderate Flooring Repairs $0.52" at bounding box center [393, 182] width 101 height 26
type input "Acquisition"
type textarea "Acquisition Scope: Moderate flooring repairs"
type input "0.52"
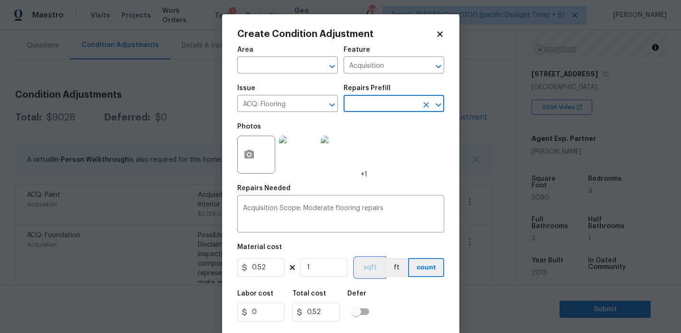
click at [367, 269] on button "sqft" at bounding box center [369, 267] width 29 height 19
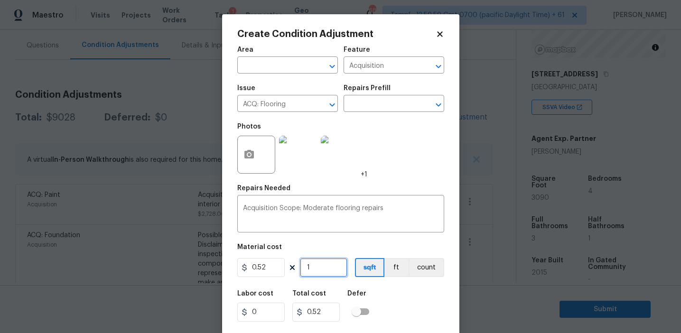
click at [326, 263] on input "1" at bounding box center [323, 267] width 47 height 19
type input "0"
paste input "310"
type input "3100"
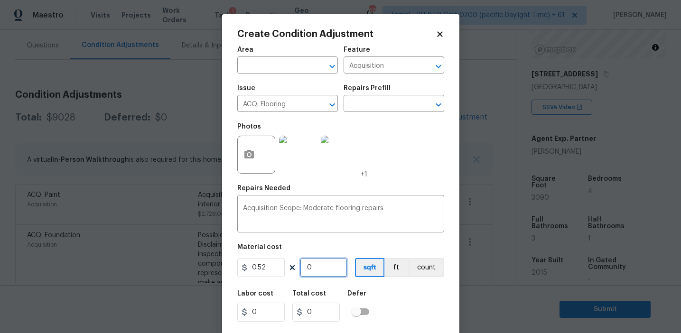
type input "1612"
type input "3100"
click at [251, 155] on icon "button" at bounding box center [248, 154] width 9 height 9
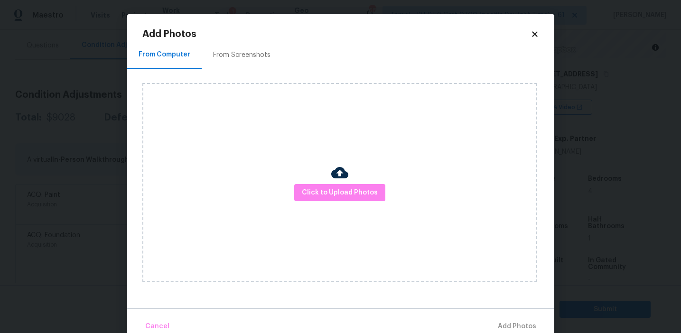
click at [251, 51] on div "From Screenshots" at bounding box center [241, 54] width 57 height 9
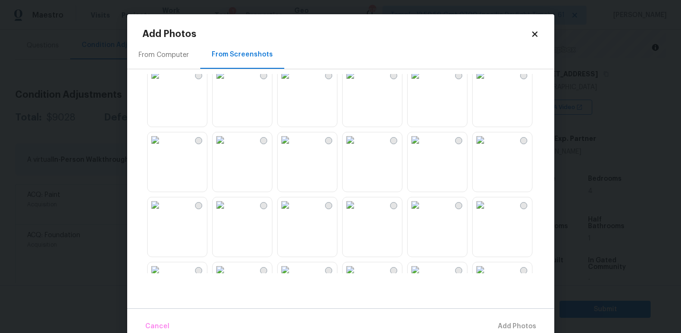
scroll to position [906, 0]
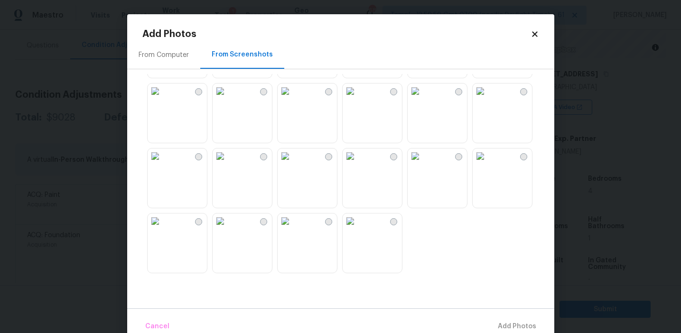
click at [293, 229] on img at bounding box center [285, 220] width 15 height 15
click at [358, 229] on img at bounding box center [350, 220] width 15 height 15
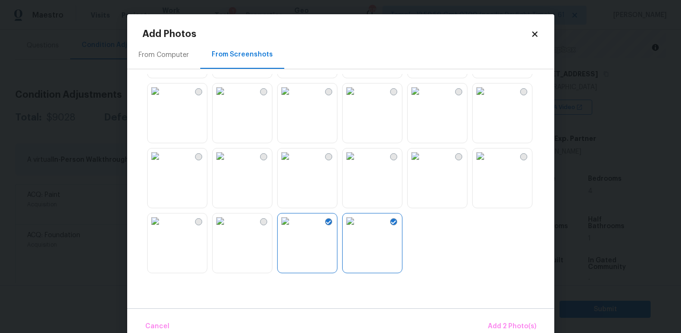
click at [488, 99] on img at bounding box center [480, 90] width 15 height 15
click at [358, 99] on img at bounding box center [350, 90] width 15 height 15
click at [293, 99] on img at bounding box center [285, 90] width 15 height 15
click at [228, 164] on img at bounding box center [220, 155] width 15 height 15
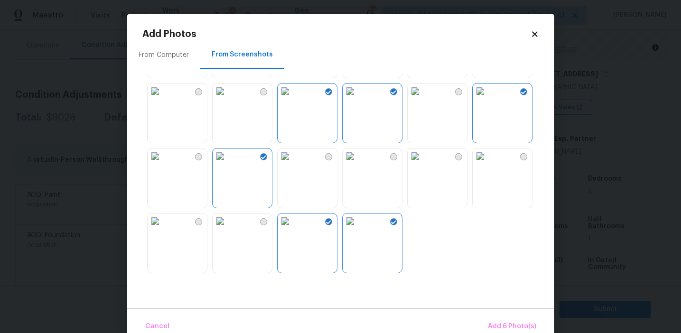
click at [293, 164] on img at bounding box center [285, 155] width 15 height 15
click at [510, 325] on span "Add 7 Photo(s)" at bounding box center [512, 327] width 48 height 12
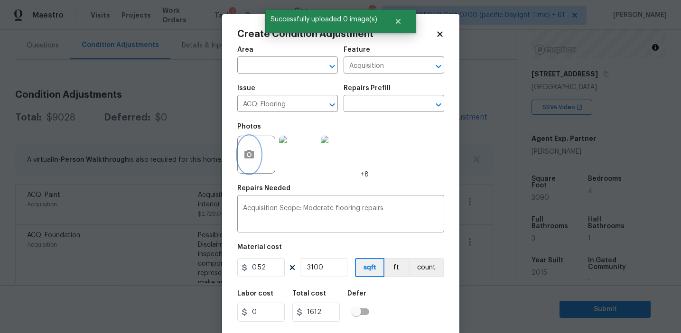
scroll to position [21, 0]
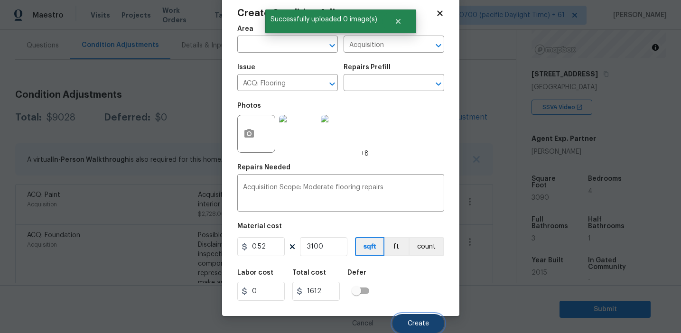
click at [415, 321] on span "Create" at bounding box center [418, 323] width 21 height 7
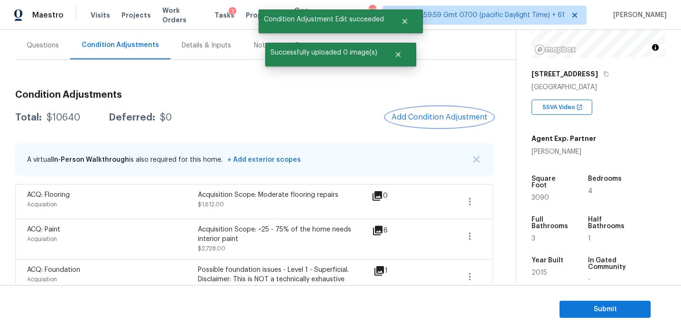
scroll to position [0, 0]
click at [62, 116] on div "$10640" at bounding box center [63, 117] width 34 height 9
copy div "10640"
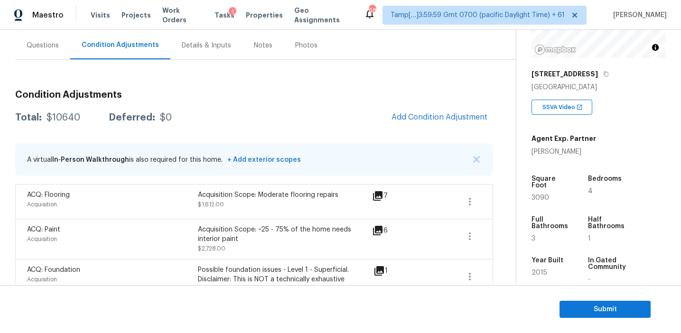
click at [177, 94] on h3 "Condition Adjustments" at bounding box center [254, 94] width 478 height 9
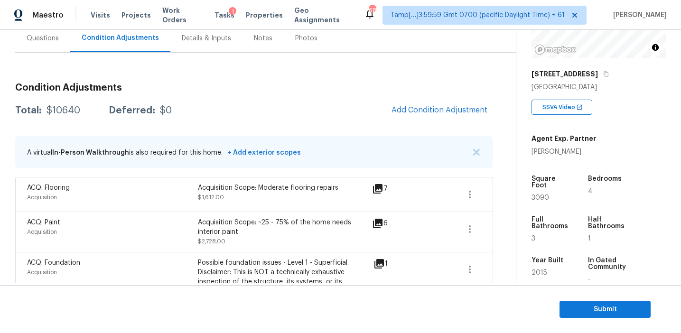
scroll to position [80, 0]
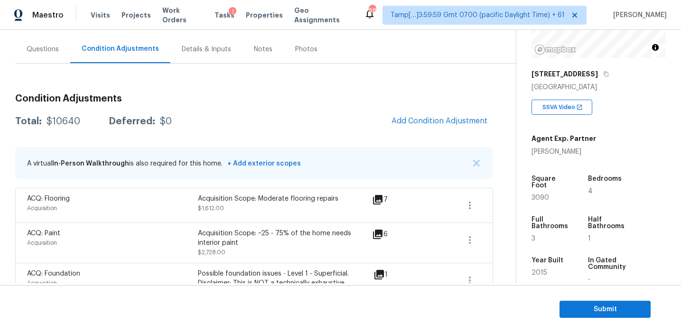
click at [51, 50] on div "Questions" at bounding box center [43, 49] width 32 height 9
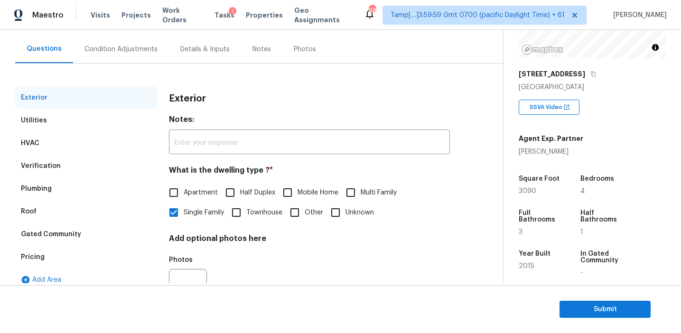
click at [92, 165] on div "Verification" at bounding box center [86, 166] width 142 height 23
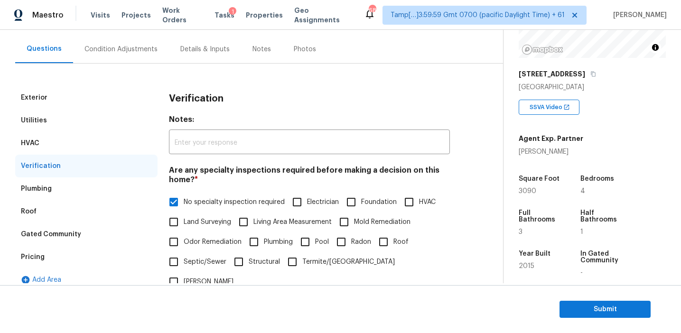
scroll to position [328, 0]
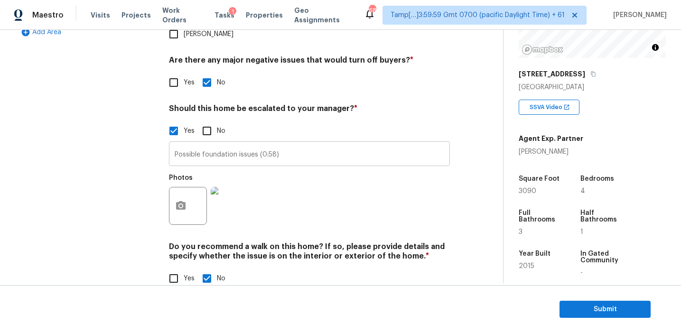
click at [200, 144] on input "Possible foundation issues (0:58)" at bounding box center [309, 155] width 281 height 22
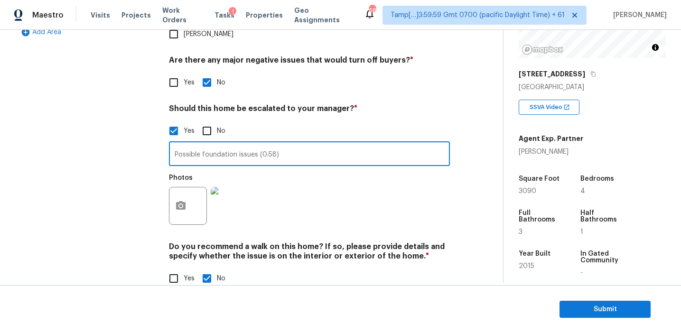
click at [112, 142] on div "Exterior Utilities HVAC Verification Plumbing Roof Gated Community Pricing Add …" at bounding box center [86, 69] width 142 height 461
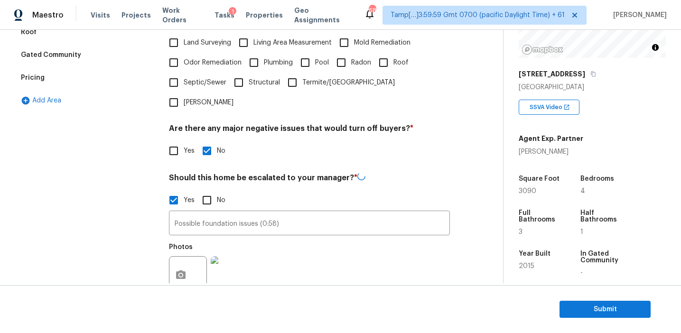
scroll to position [254, 0]
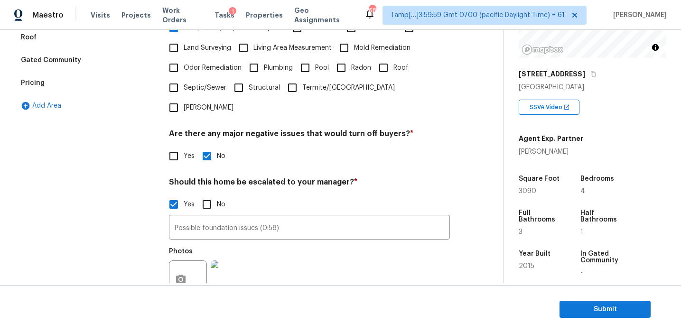
click at [95, 86] on div "Pricing" at bounding box center [86, 83] width 142 height 23
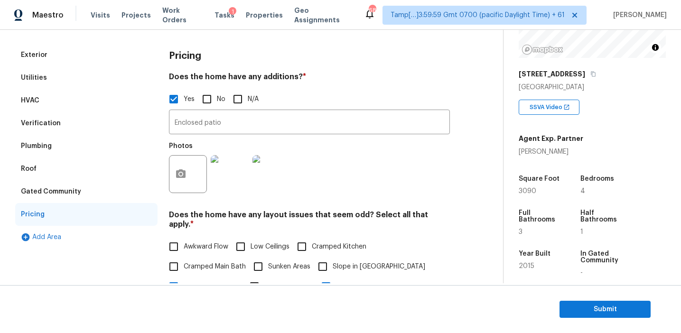
click at [101, 194] on div "Gated Community" at bounding box center [86, 191] width 142 height 23
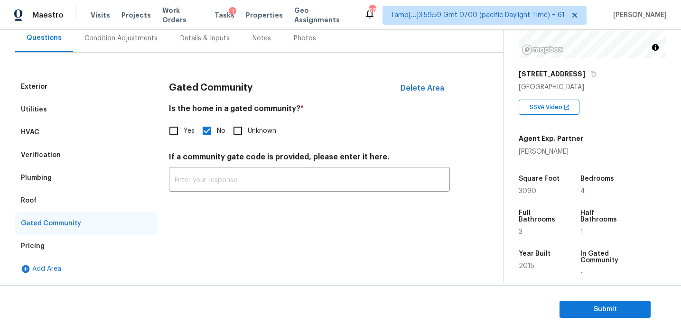
click at [69, 198] on div "Roof" at bounding box center [86, 200] width 142 height 23
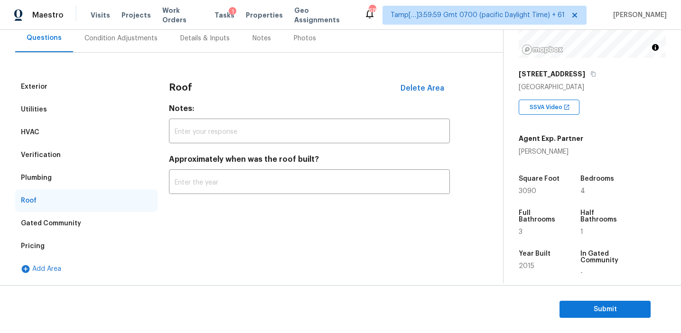
click at [70, 176] on div "Plumbing" at bounding box center [86, 178] width 142 height 23
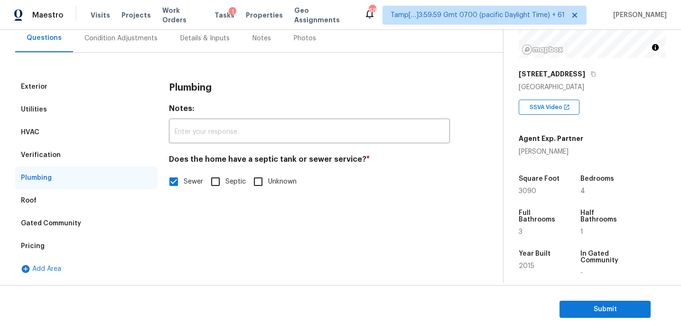
click at [73, 160] on div "Verification" at bounding box center [86, 155] width 142 height 23
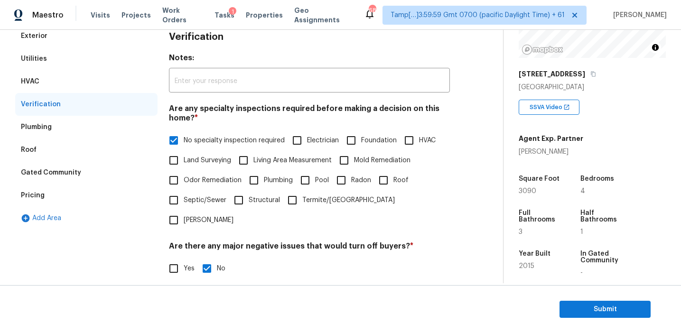
scroll to position [117, 0]
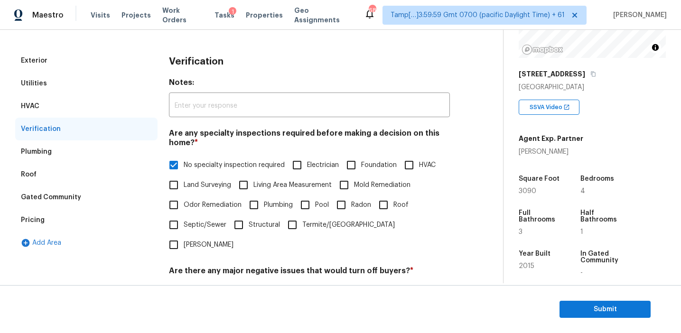
click at [81, 105] on div "HVAC" at bounding box center [86, 106] width 142 height 23
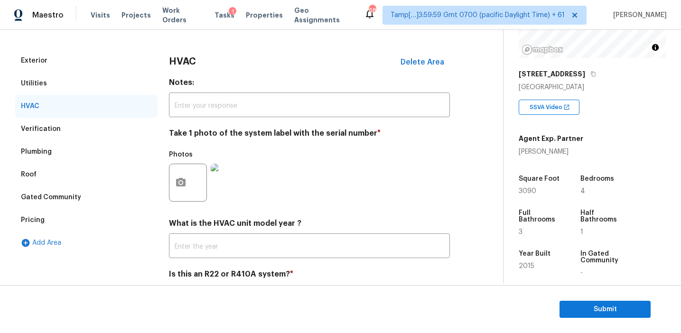
click at [74, 76] on div "Utilities" at bounding box center [86, 83] width 142 height 23
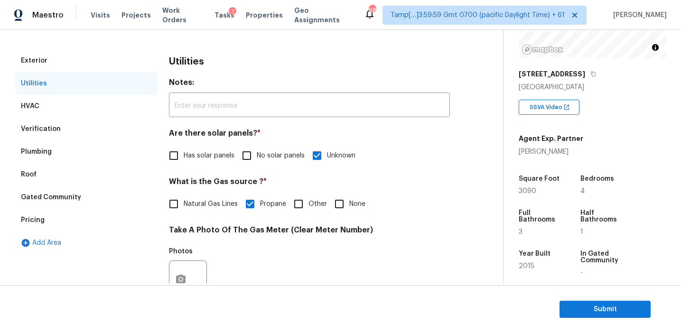
click at [73, 57] on div "Exterior" at bounding box center [86, 60] width 142 height 23
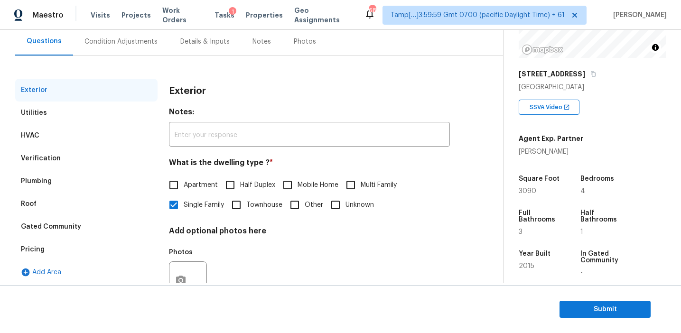
scroll to position [83, 0]
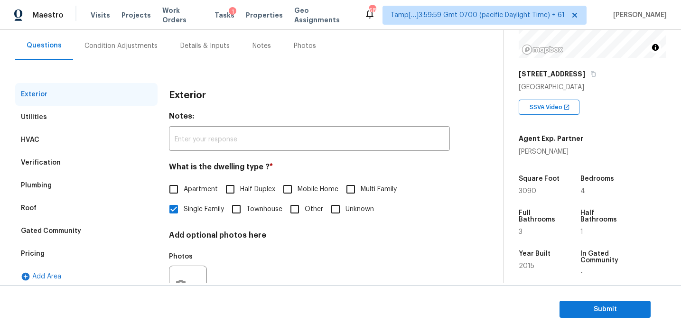
click at [118, 53] on div "Condition Adjustments" at bounding box center [121, 46] width 96 height 28
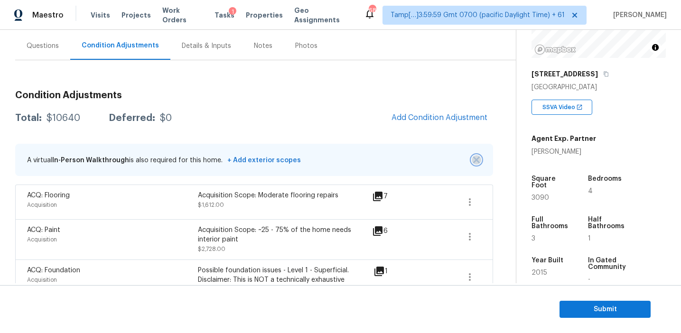
click at [474, 162] on img "button" at bounding box center [476, 160] width 7 height 7
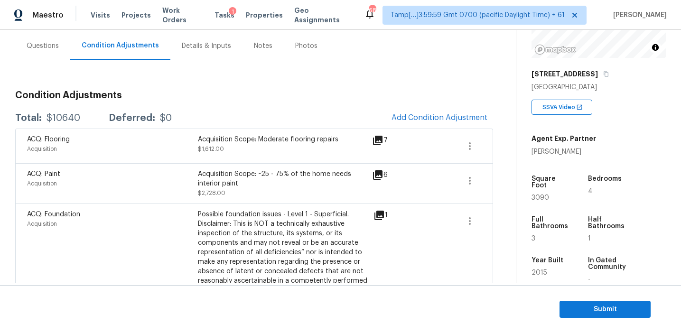
scroll to position [469, 0]
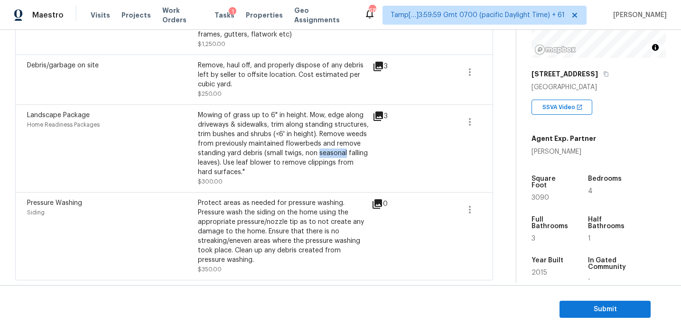
click at [324, 150] on div "Mowing of grass up to 6" in height. Mow, edge along driveways & sidewalks, trim…" at bounding box center [283, 144] width 171 height 66
click at [297, 171] on div "Mowing of grass up to 6" in height. Mow, edge along driveways & sidewalks, trim…" at bounding box center [283, 144] width 171 height 66
click at [294, 149] on div "Mowing of grass up to 6" in height. Mow, edge along driveways & sidewalks, trim…" at bounding box center [283, 144] width 171 height 66
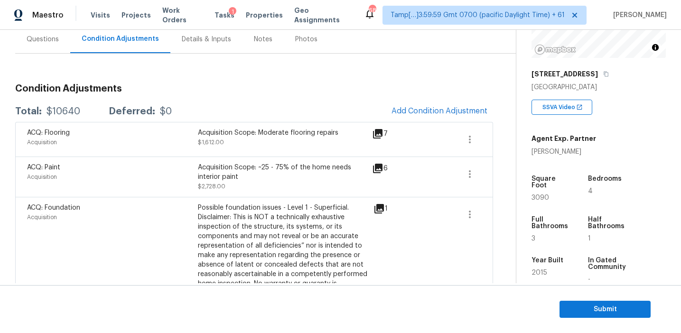
scroll to position [91, 0]
click at [586, 312] on span "Submit" at bounding box center [605, 310] width 76 height 12
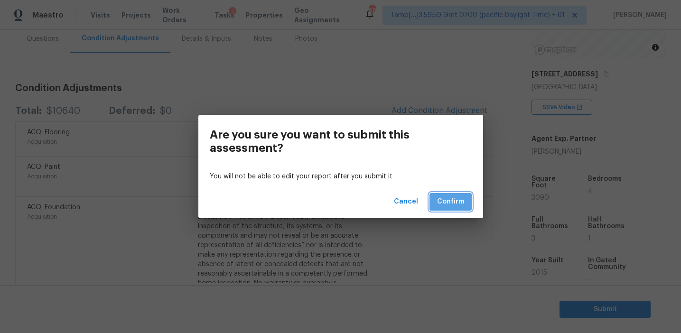
click at [446, 207] on button "Confirm" at bounding box center [450, 202] width 42 height 18
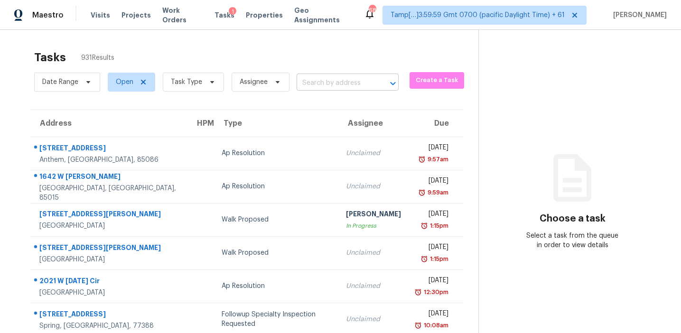
click at [327, 85] on input "text" at bounding box center [334, 83] width 75 height 15
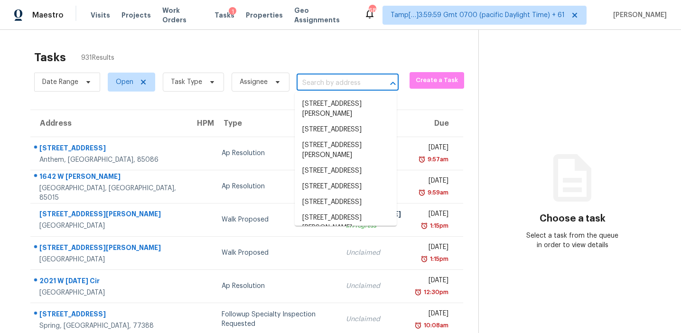
paste input "[STREET_ADDRESS]"
type input "[STREET_ADDRESS]"
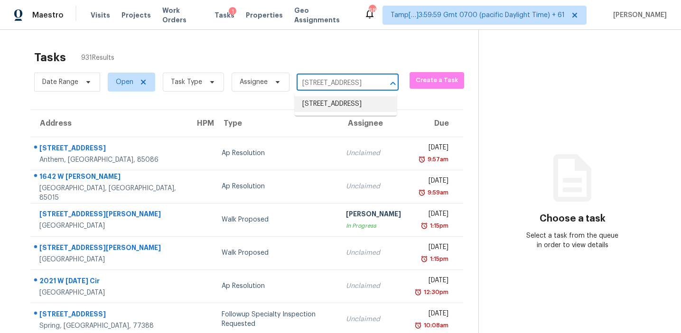
click at [335, 108] on li "[STREET_ADDRESS]" at bounding box center [346, 104] width 102 height 16
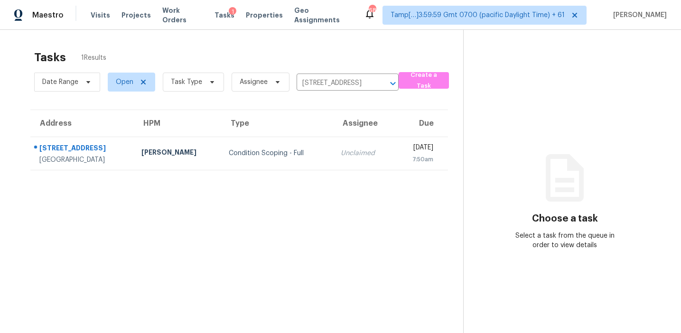
click at [341, 149] on div "Unclaimed" at bounding box center [364, 152] width 46 height 9
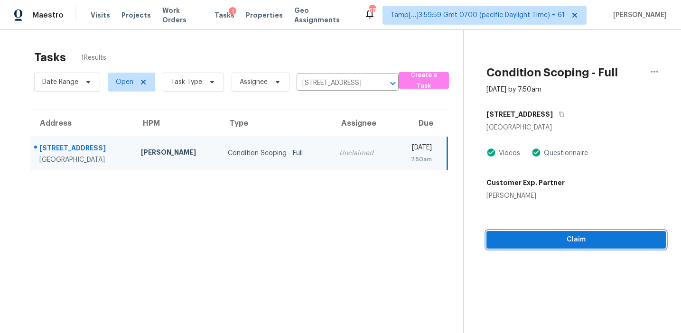
click at [519, 243] on span "Claim" at bounding box center [576, 240] width 164 height 12
